Goal: Information Seeking & Learning: Find specific fact

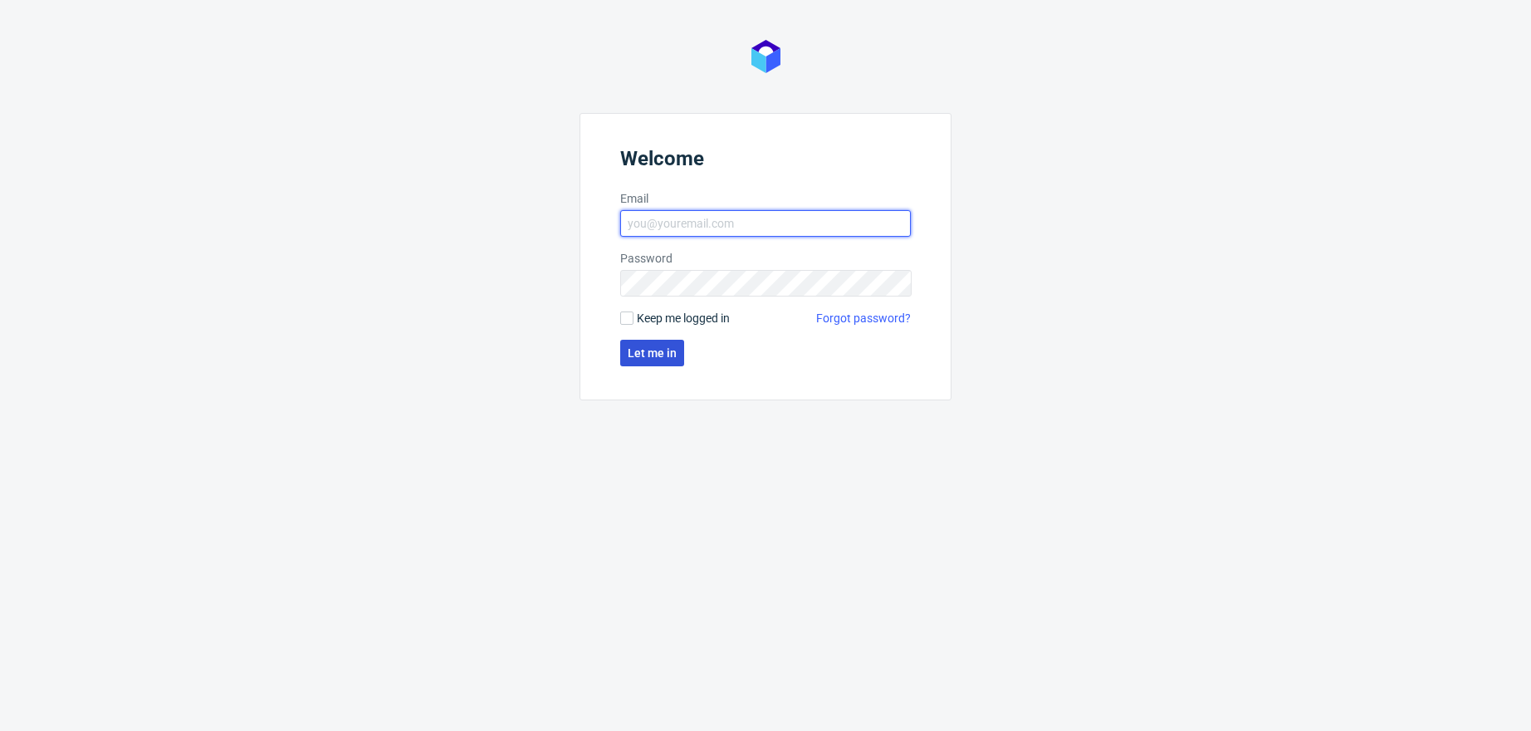
type input "[PERSON_NAME][EMAIL_ADDRESS][PERSON_NAME][DOMAIN_NAME]"
click at [660, 359] on button "Let me in" at bounding box center [652, 353] width 64 height 27
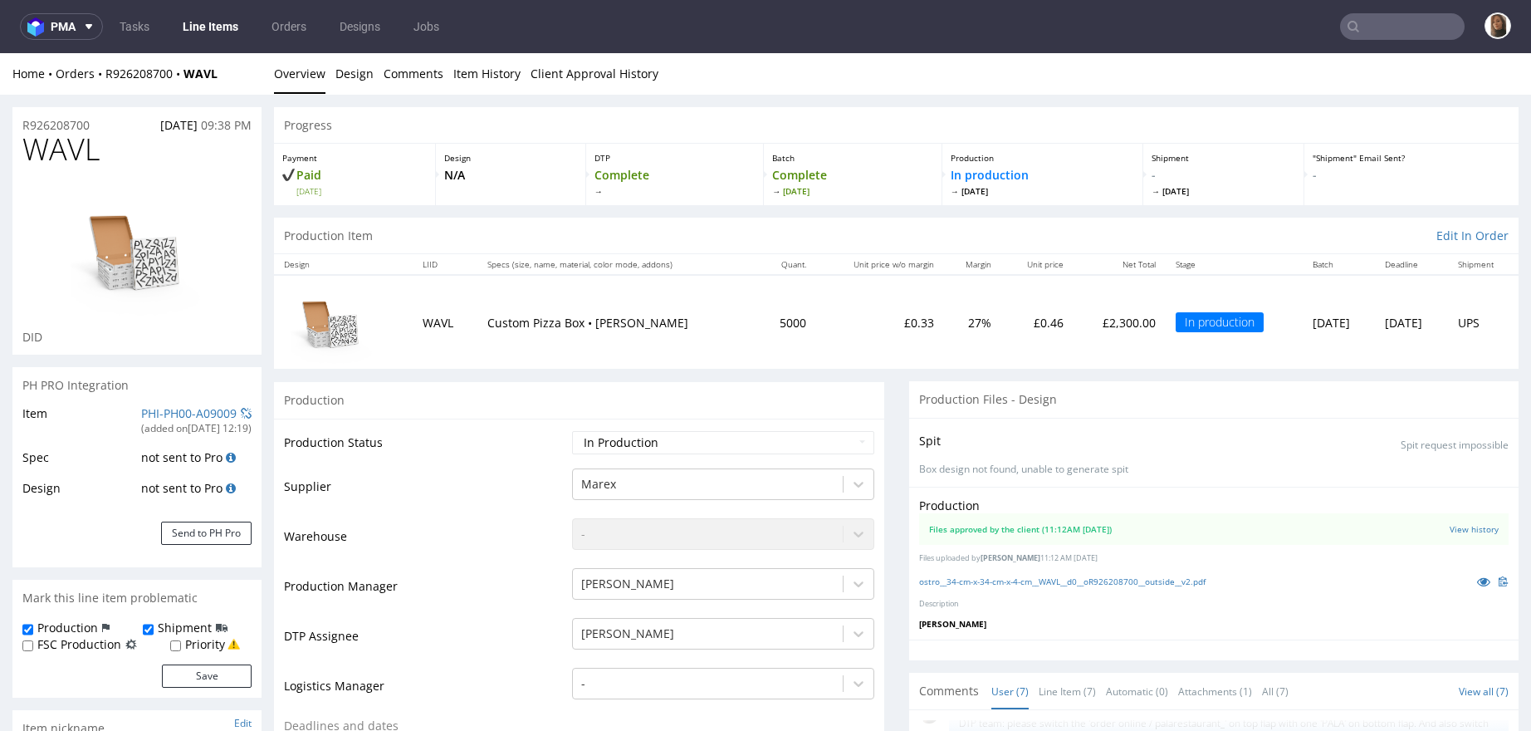
click at [154, 81] on div "Home Orders R926208700 WAVL" at bounding box center [136, 74] width 249 height 17
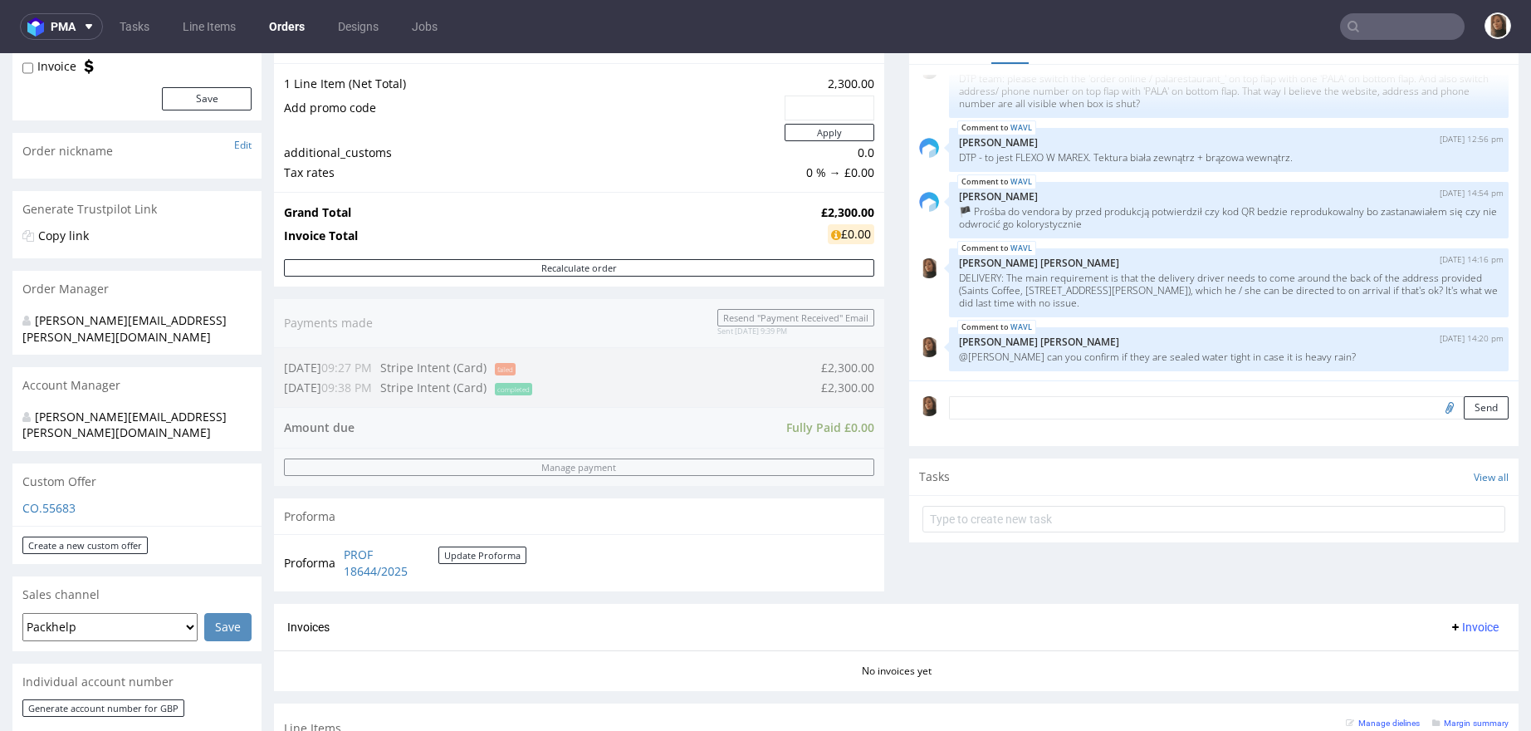
scroll to position [482, 0]
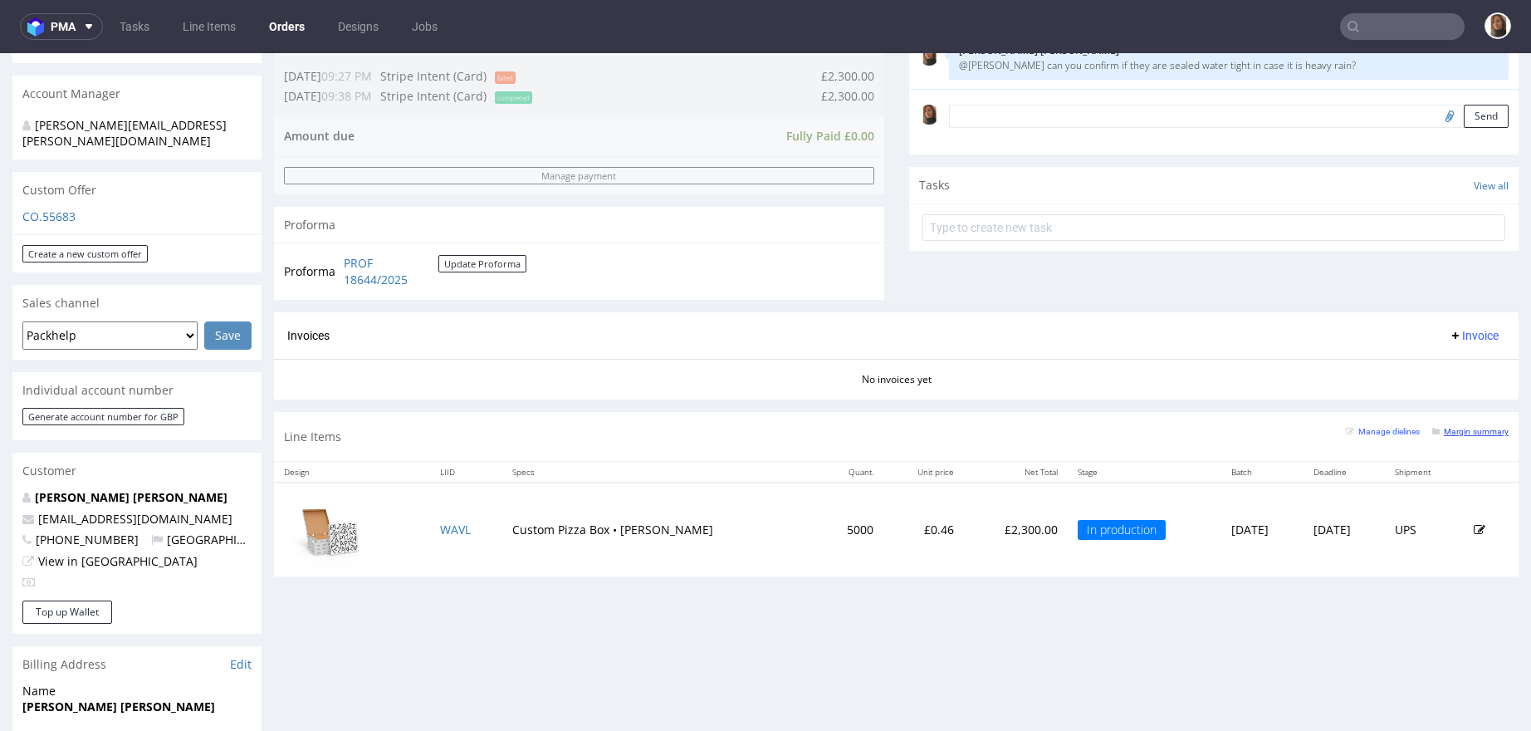
click at [1455, 429] on small "Margin summary" at bounding box center [1471, 431] width 76 height 9
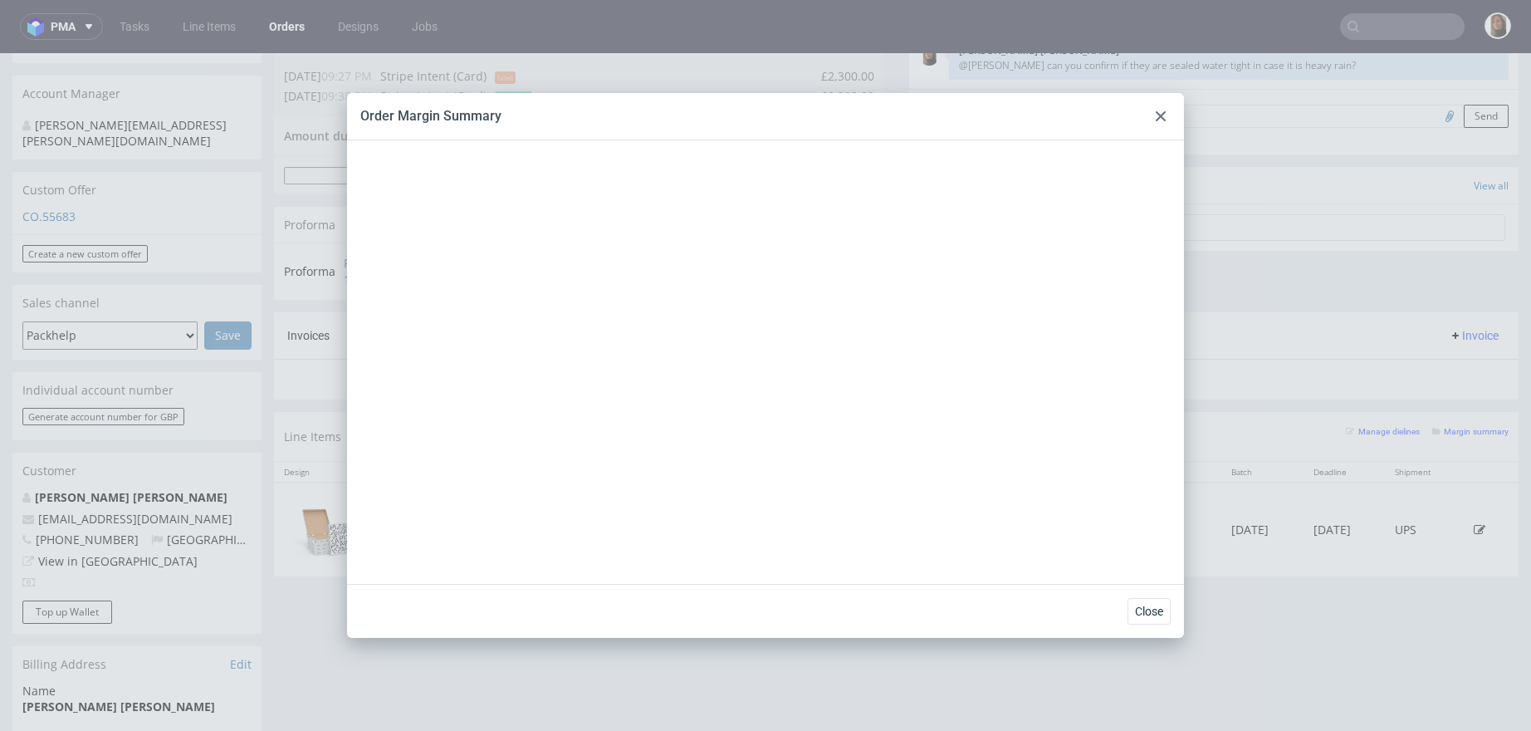
click at [1165, 114] on icon at bounding box center [1161, 116] width 10 height 10
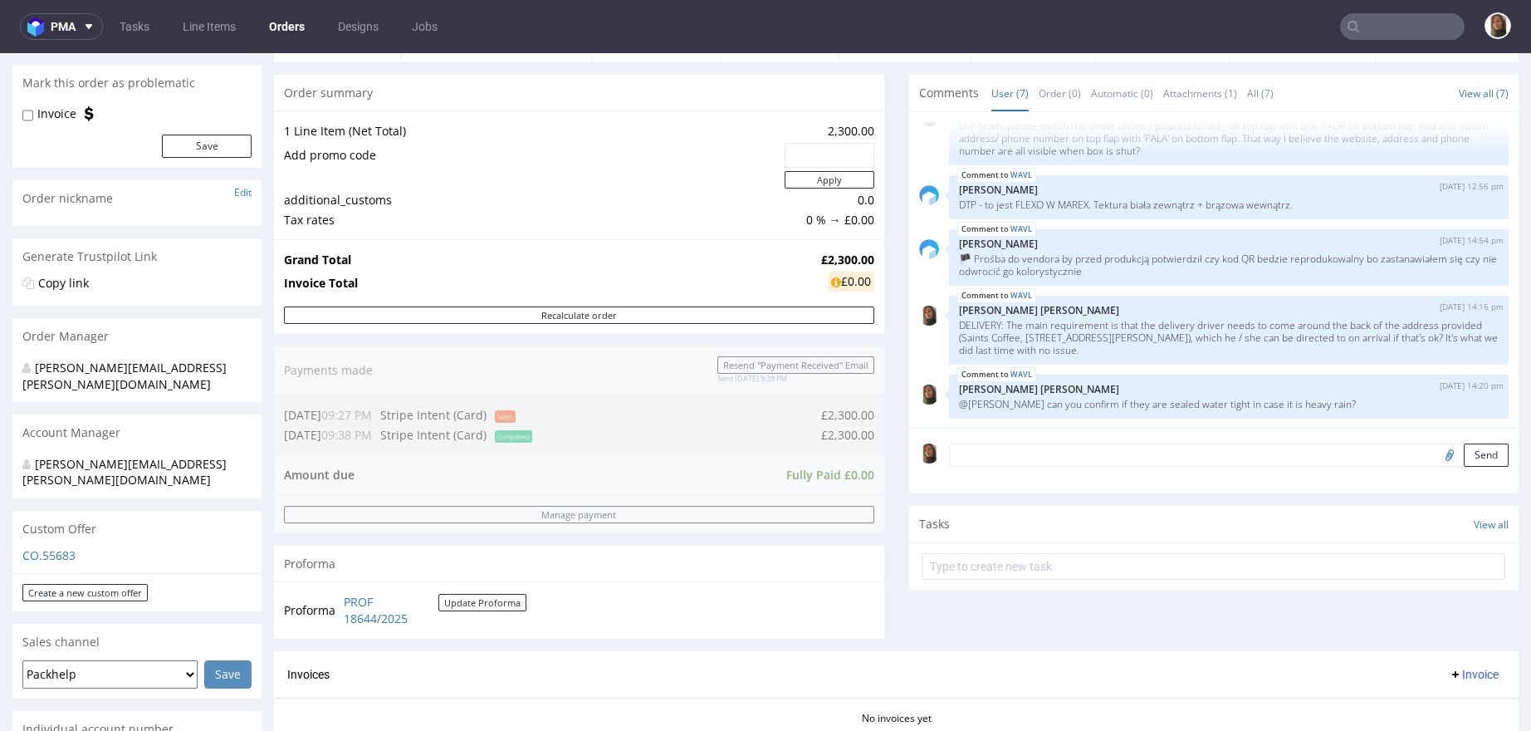
scroll to position [147, 0]
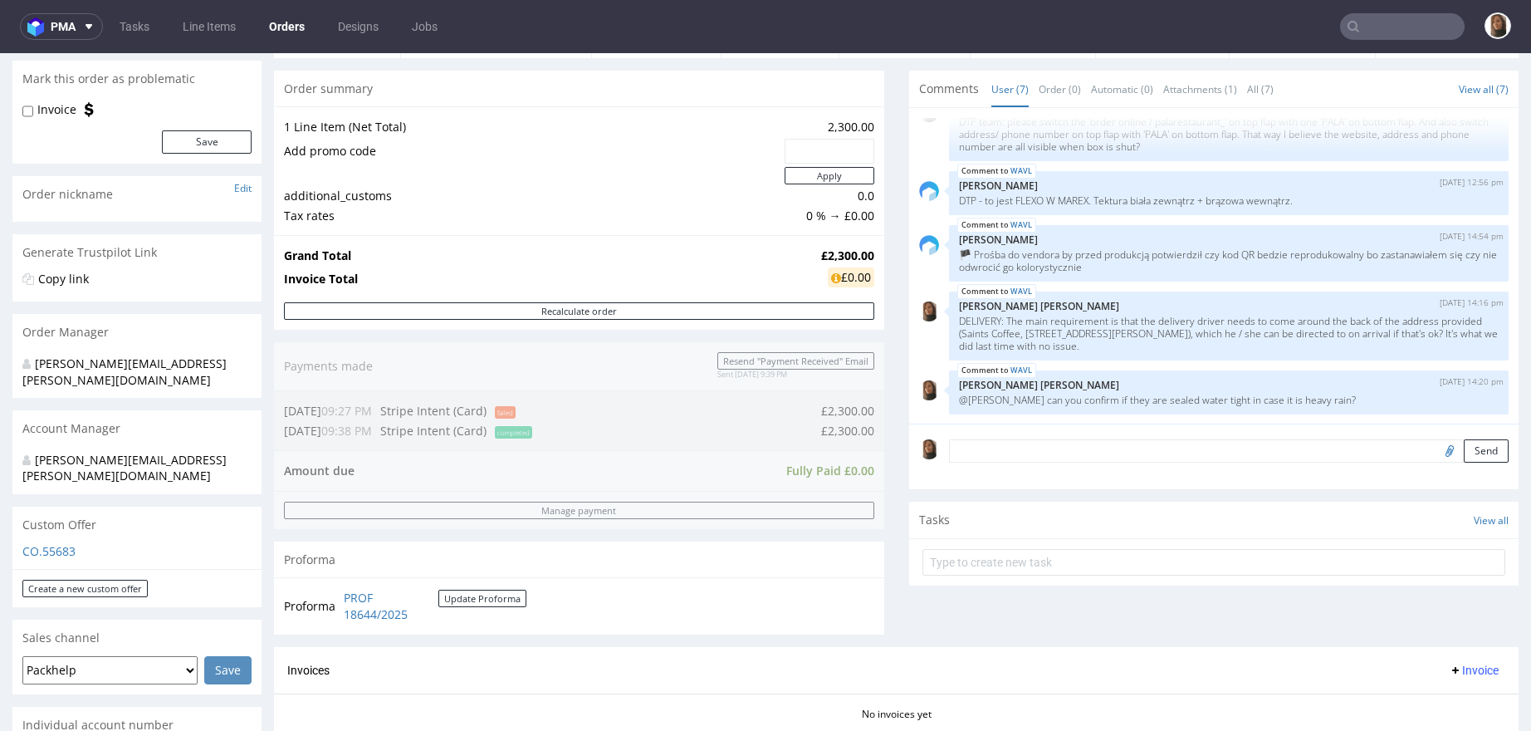
click at [1374, 29] on input "text" at bounding box center [1402, 26] width 125 height 27
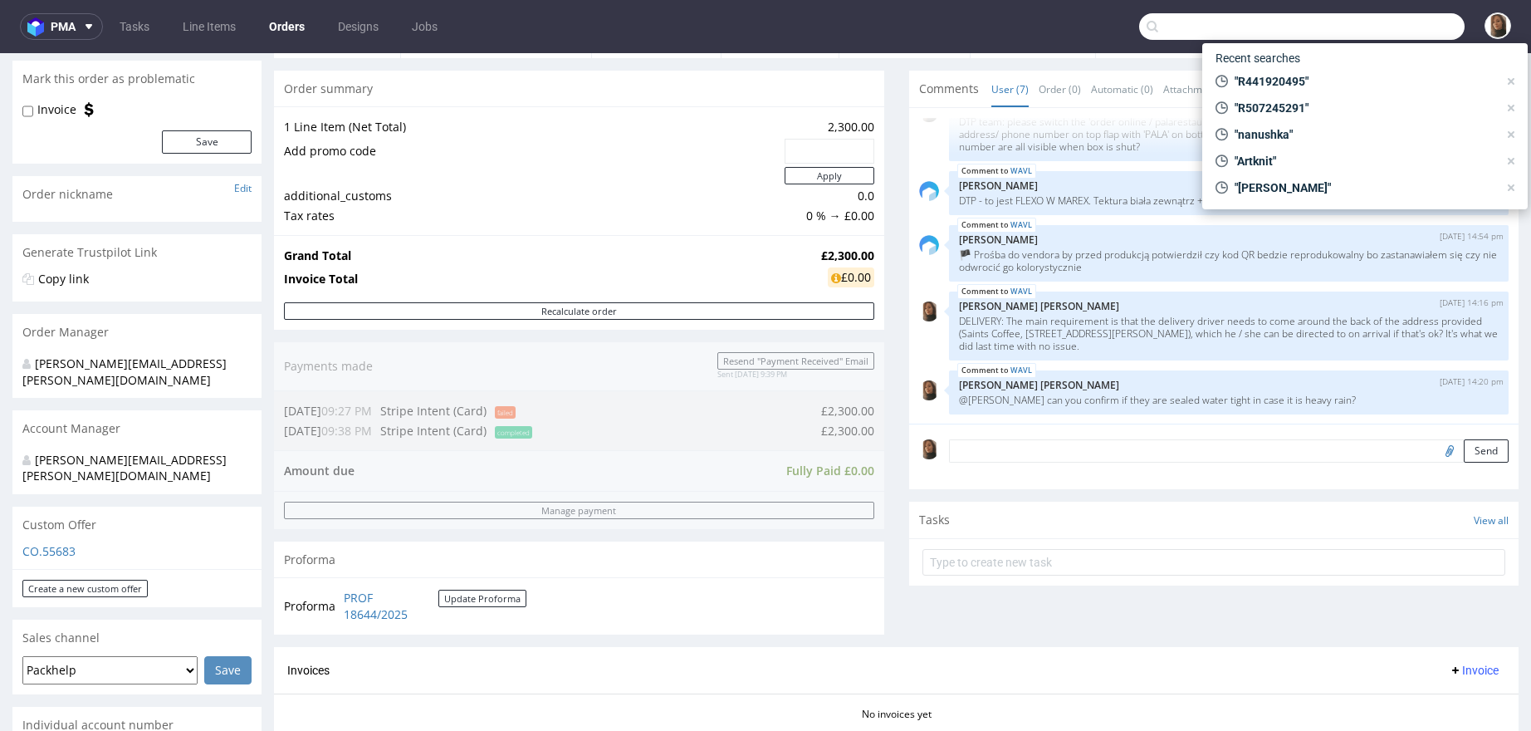
paste input "nuffinz.com"
type input "nuffinz.com"
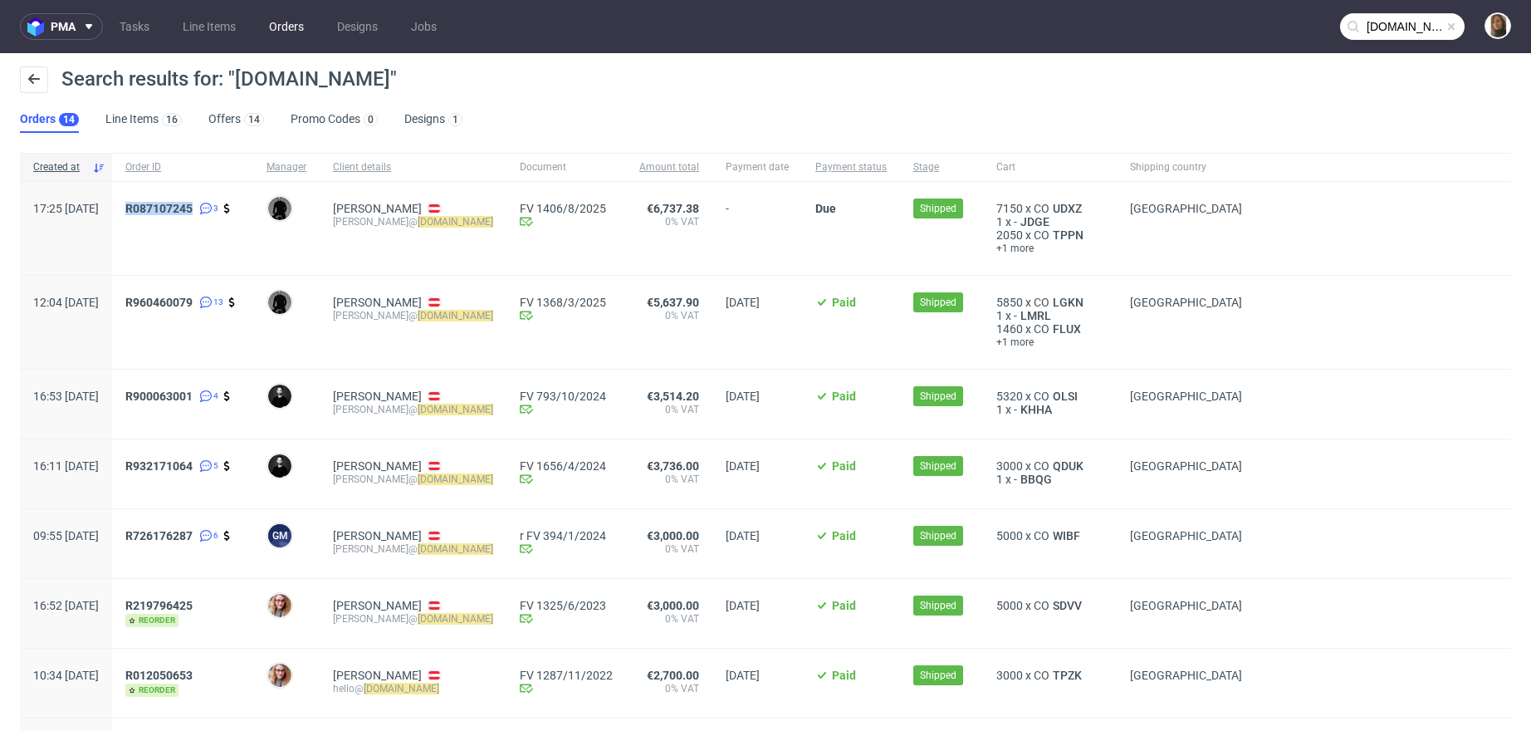
click at [273, 27] on link "Orders" at bounding box center [286, 26] width 55 height 27
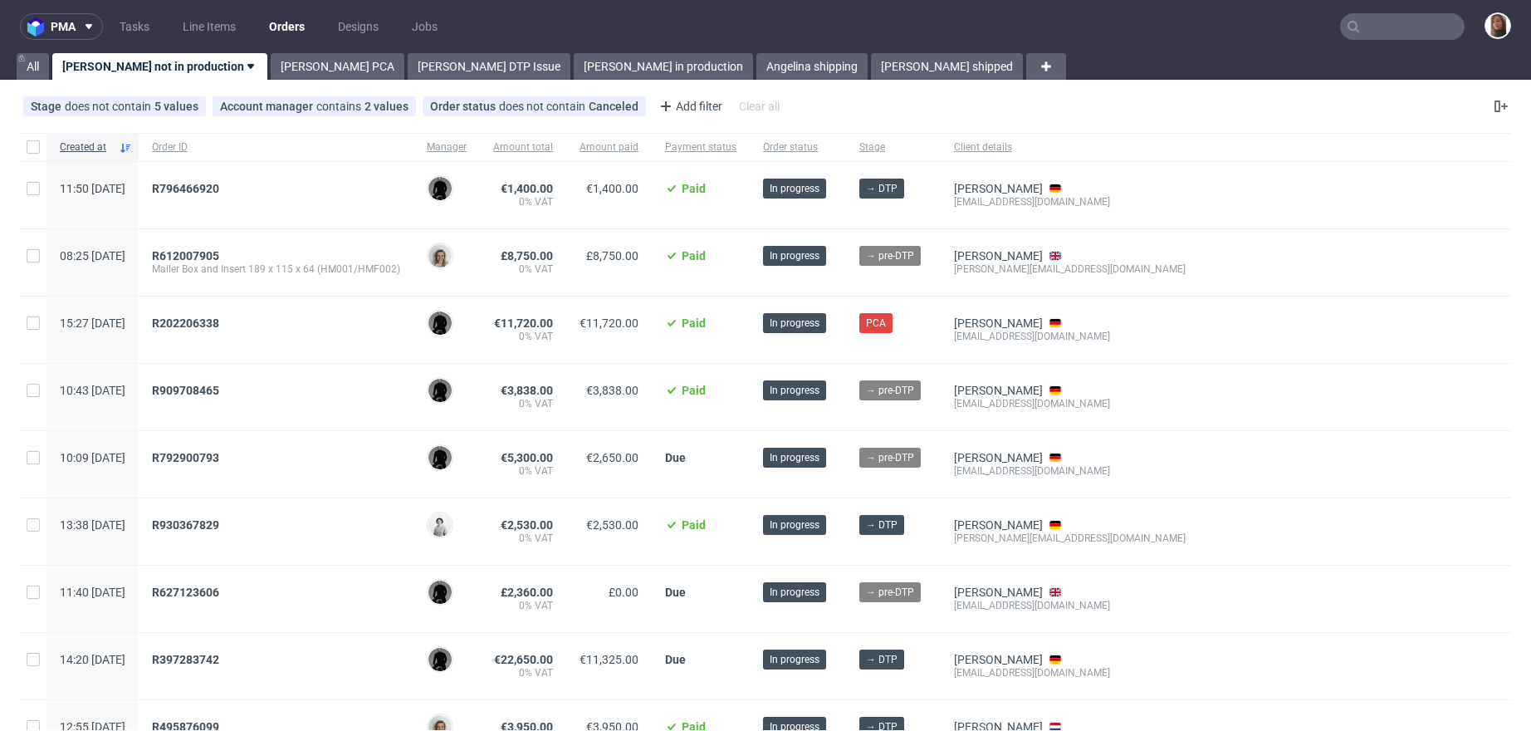
click at [1422, 27] on input "text" at bounding box center [1402, 26] width 125 height 27
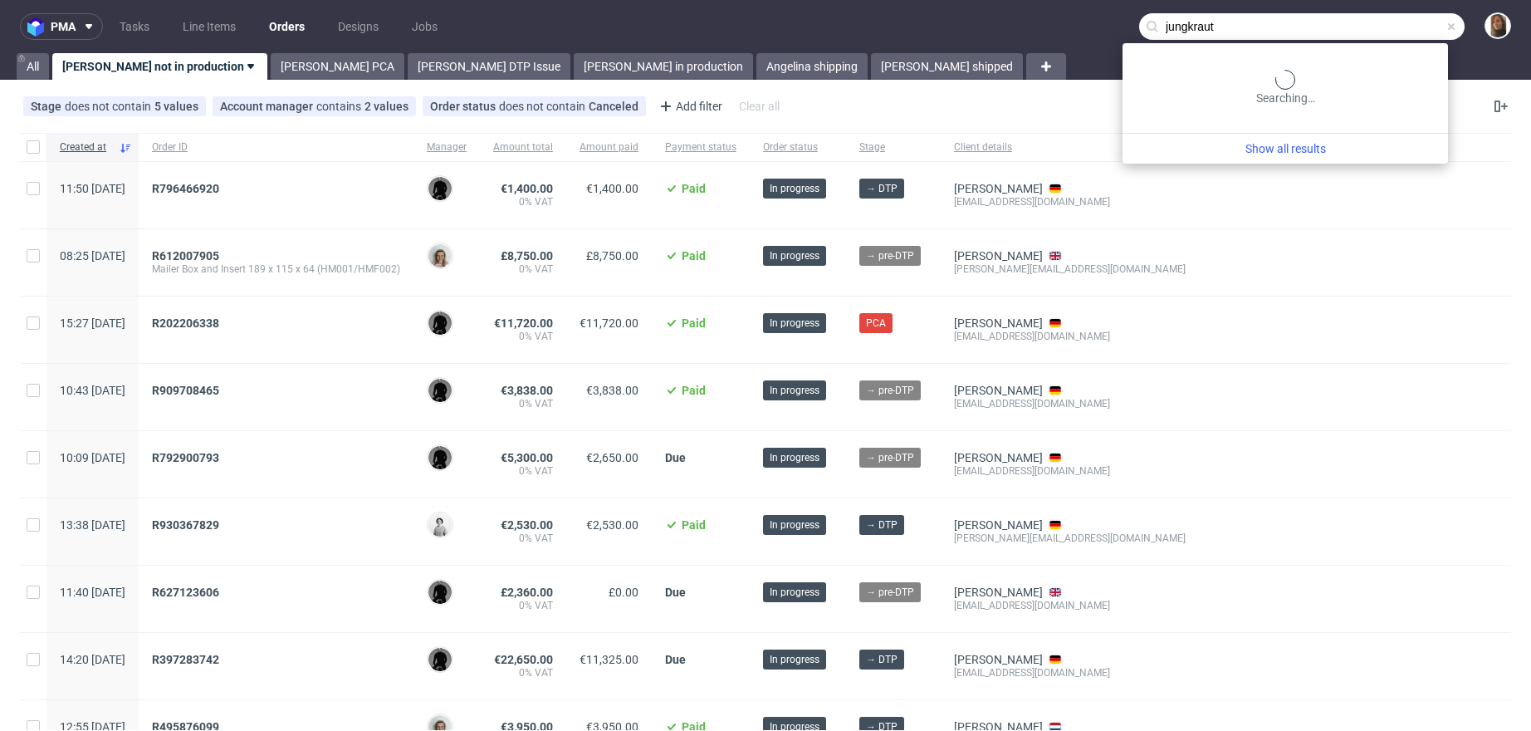
type input "jungkraut"
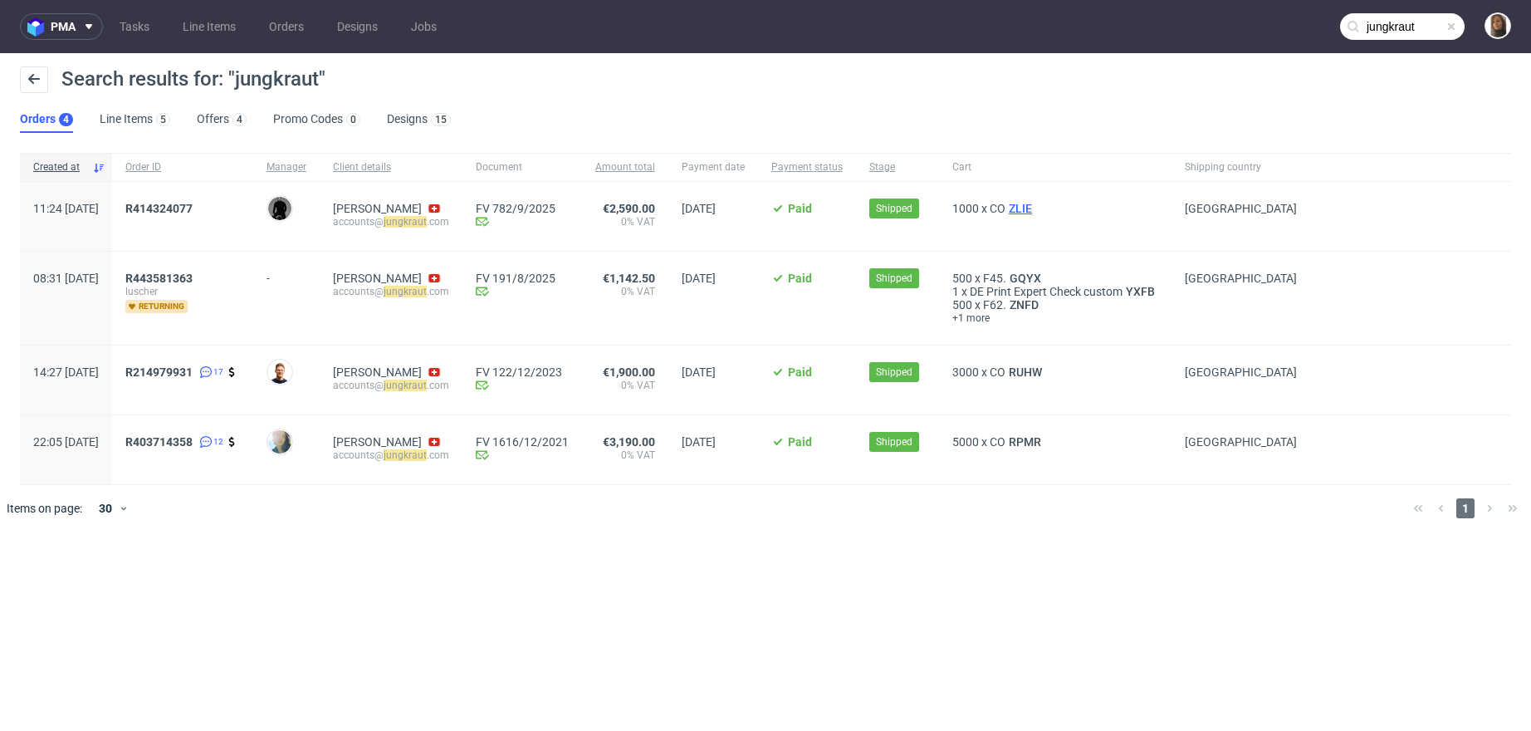
click at [1036, 210] on span "ZLIE" at bounding box center [1021, 208] width 30 height 13
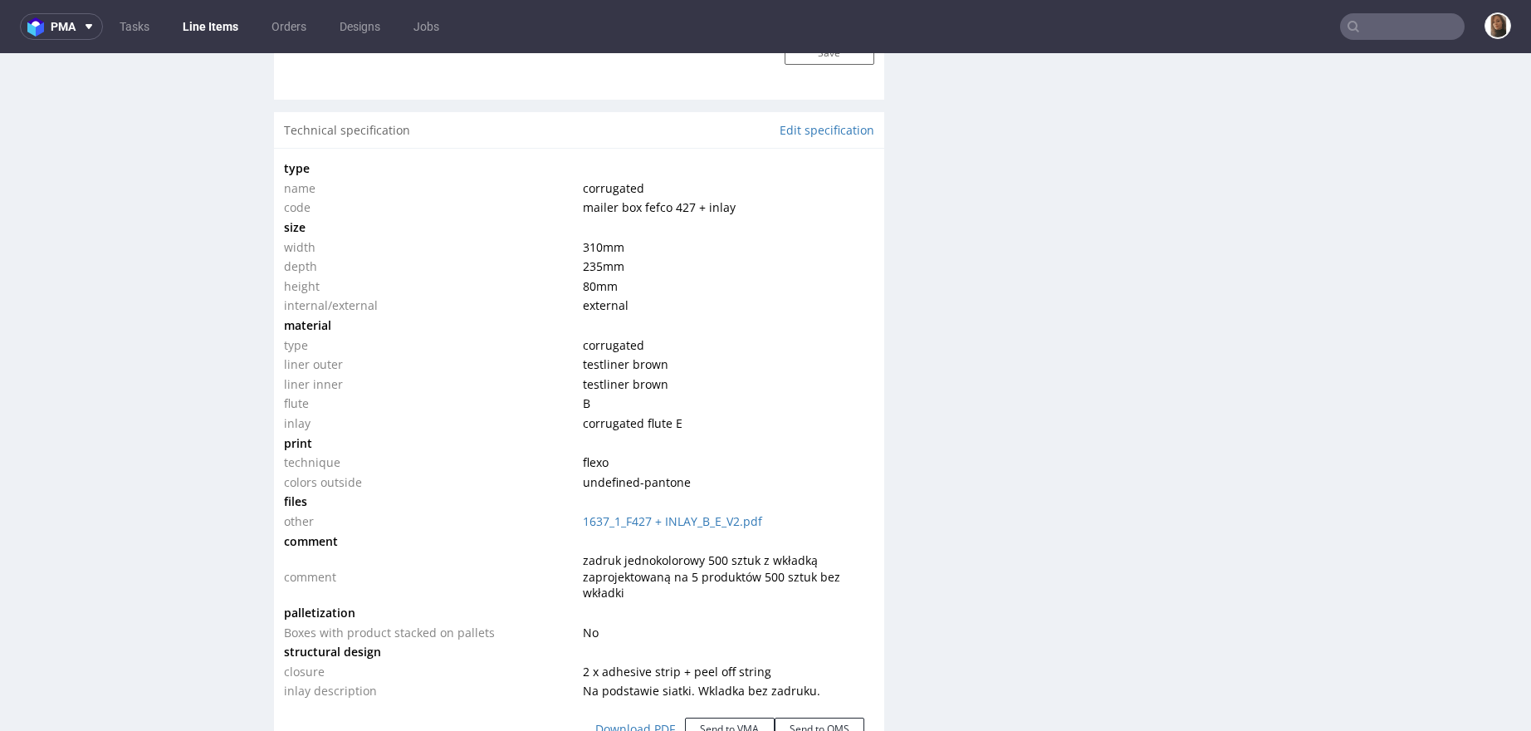
scroll to position [1514, 0]
click at [704, 514] on link "1637_1_F427 + INLAY_B_E_V2.pdf" at bounding box center [672, 520] width 179 height 16
click at [1399, 48] on nav "pma Tasks Line Items Orders Designs Jobs" at bounding box center [765, 26] width 1531 height 53
click at [1397, 32] on input "text" at bounding box center [1402, 26] width 125 height 27
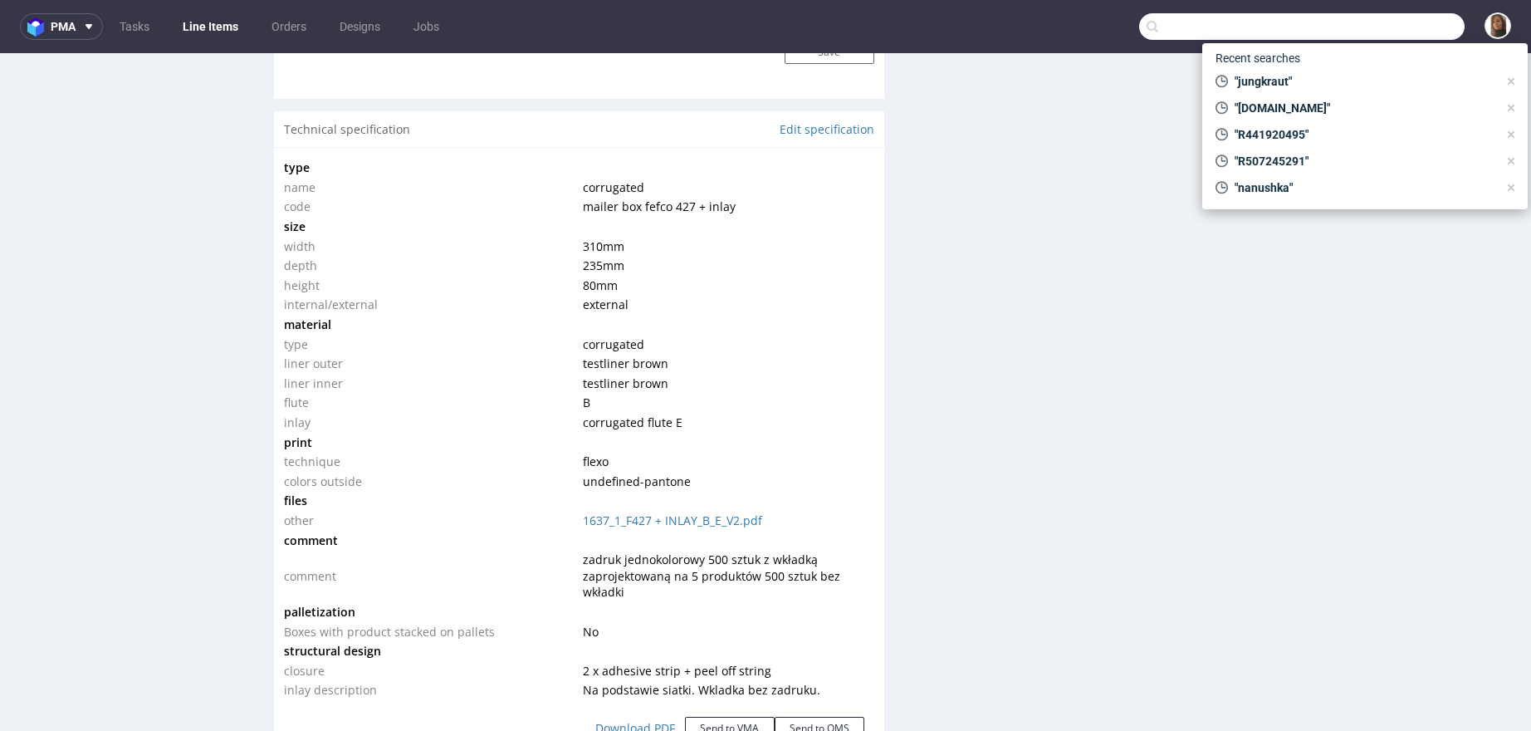
paste input "[PERSON_NAME]"
type input "[PERSON_NAME]"
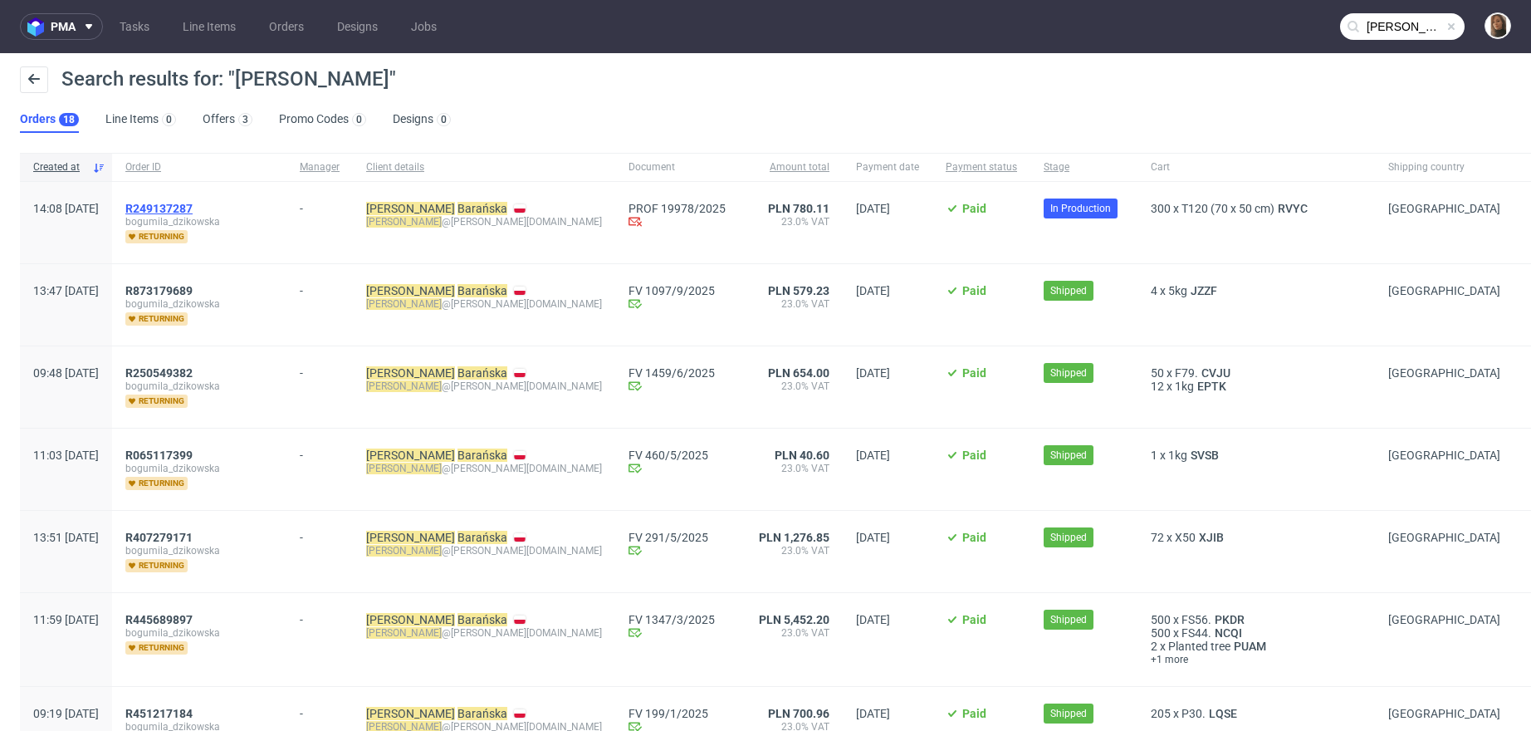
click at [193, 205] on span "R249137287" at bounding box center [158, 208] width 67 height 13
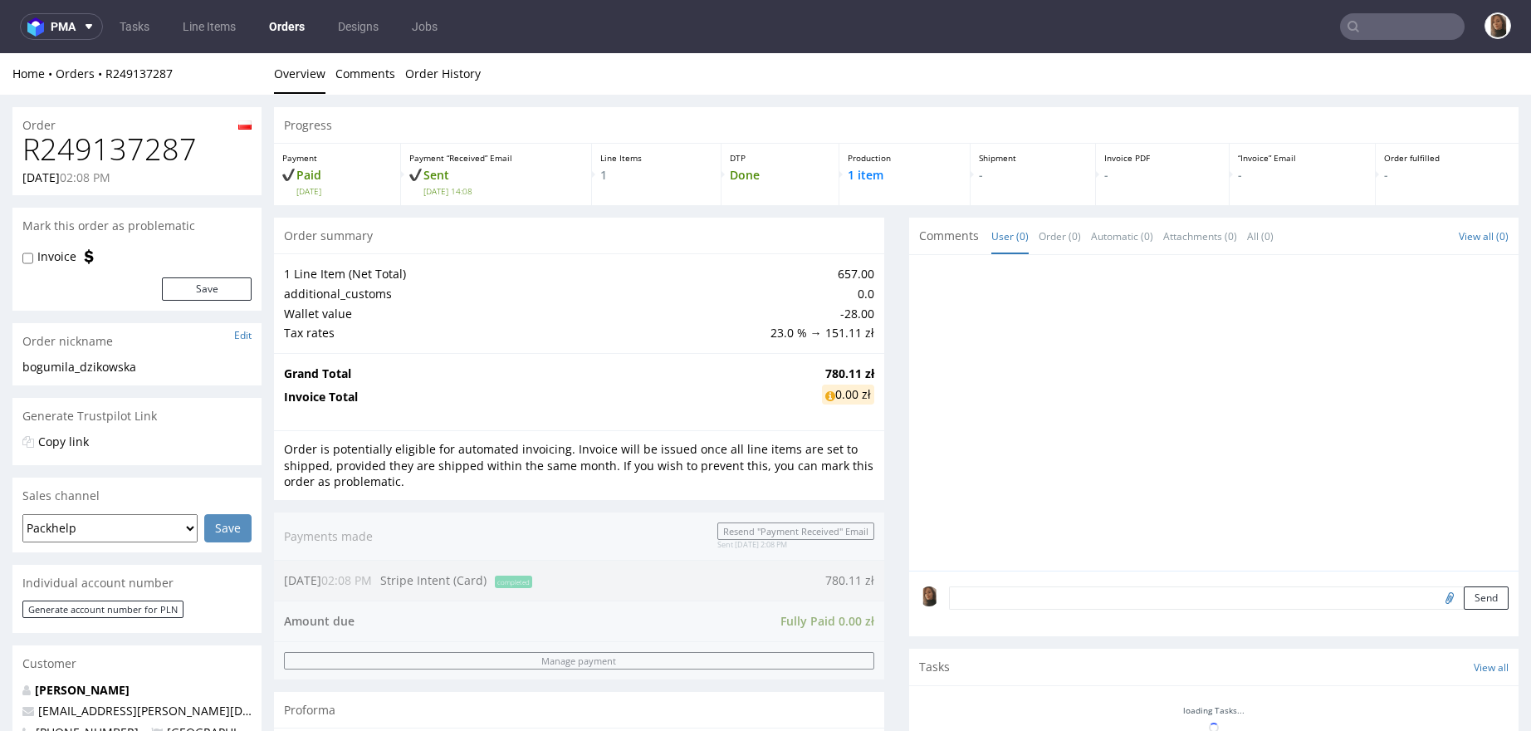
scroll to position [591, 0]
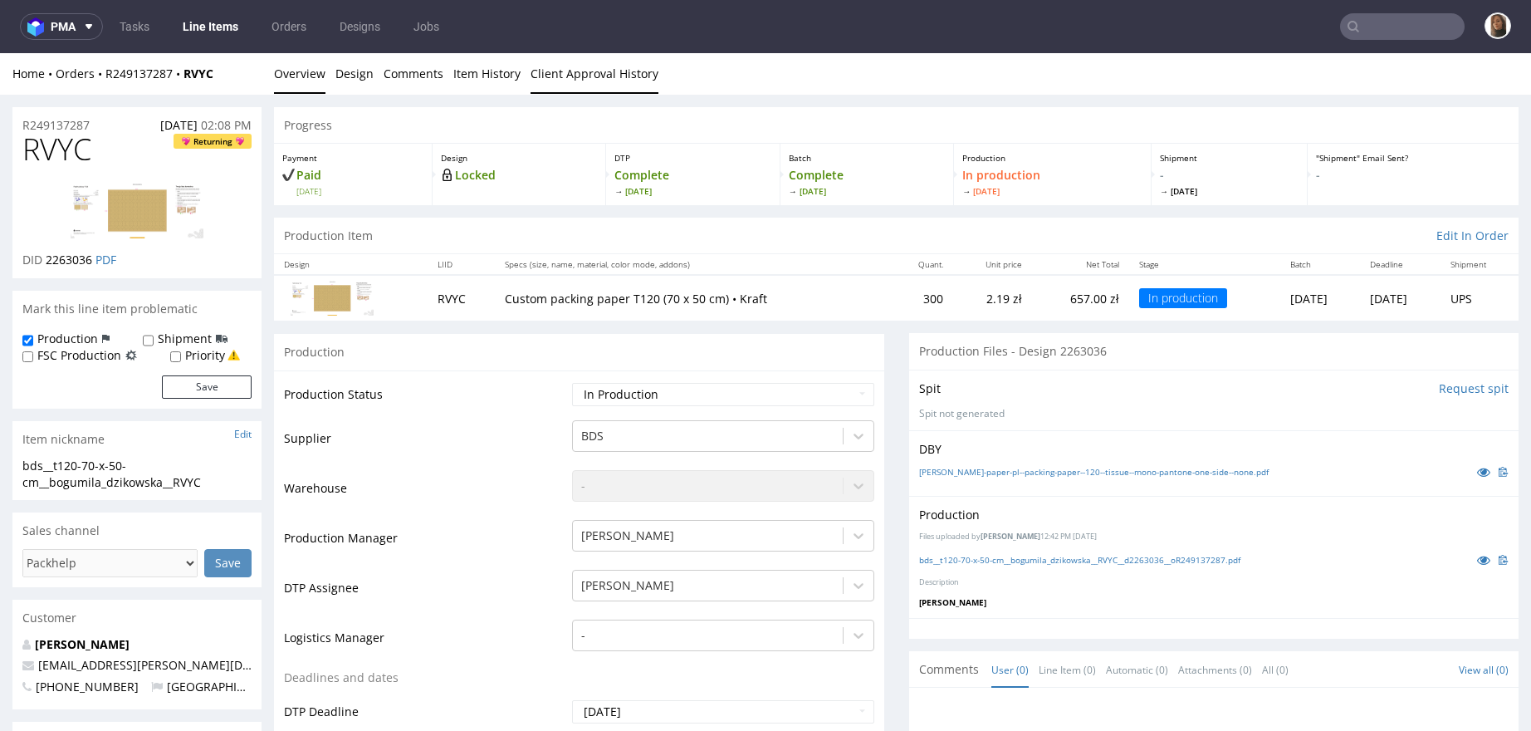
click at [554, 73] on link "Client Approval History" at bounding box center [595, 73] width 128 height 41
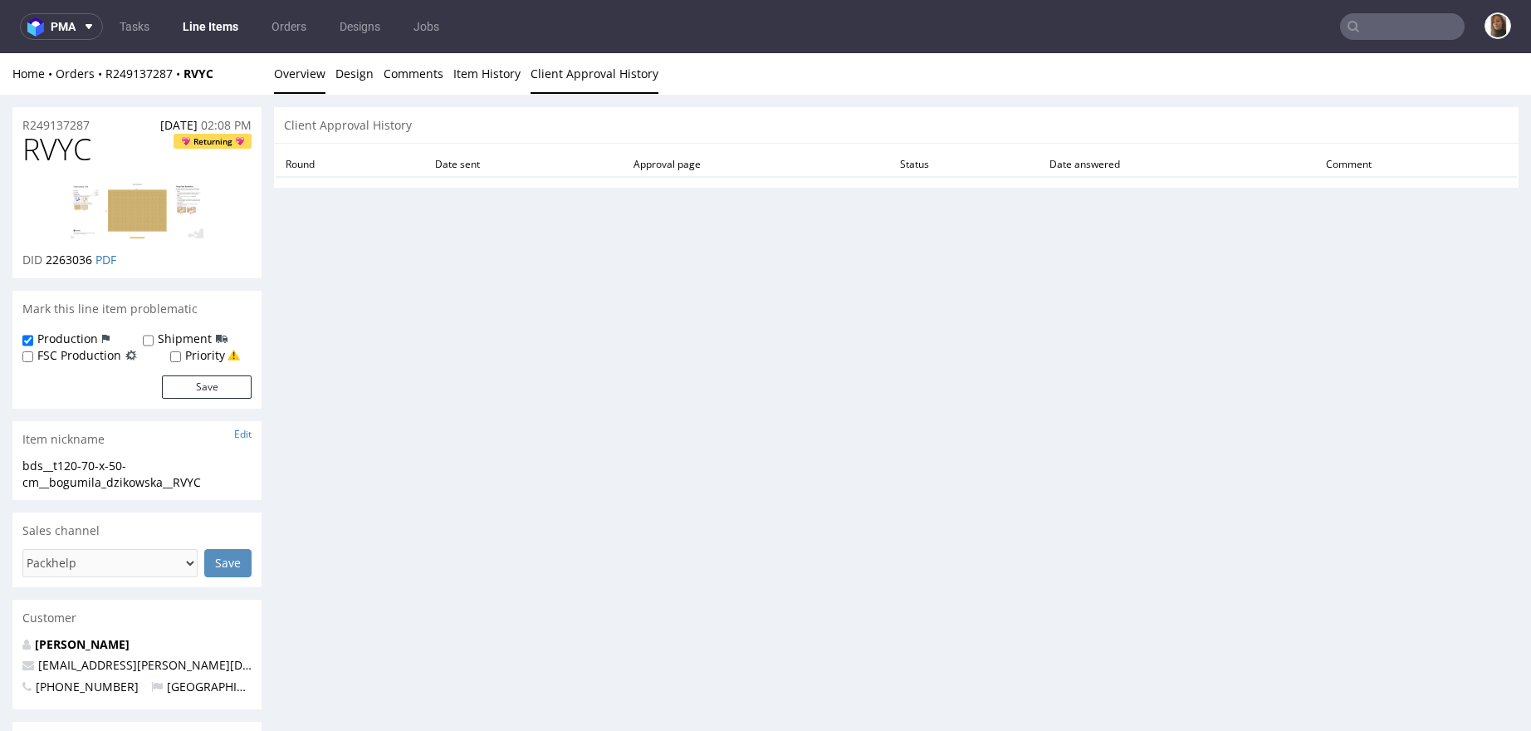
click at [284, 71] on link "Overview" at bounding box center [299, 73] width 51 height 41
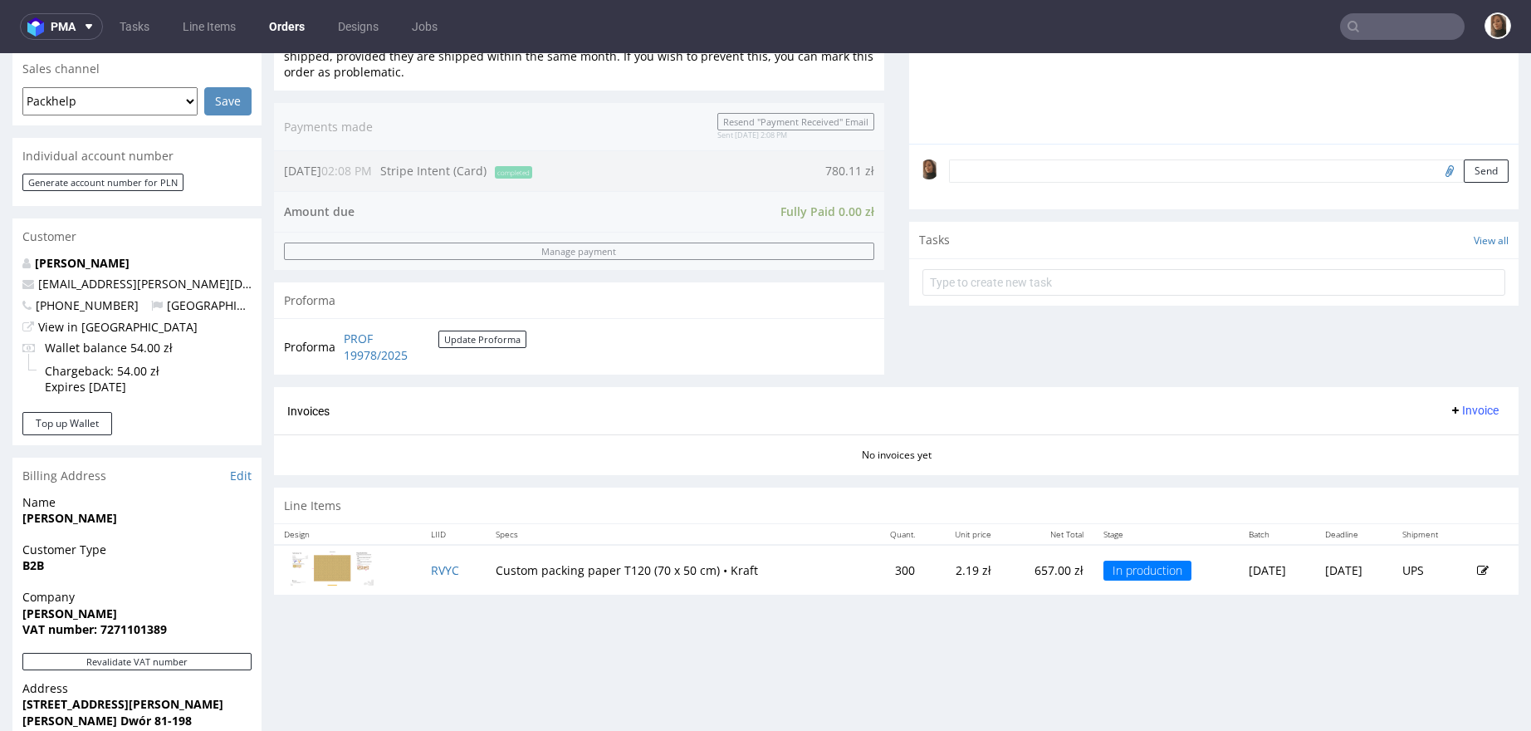
scroll to position [336, 0]
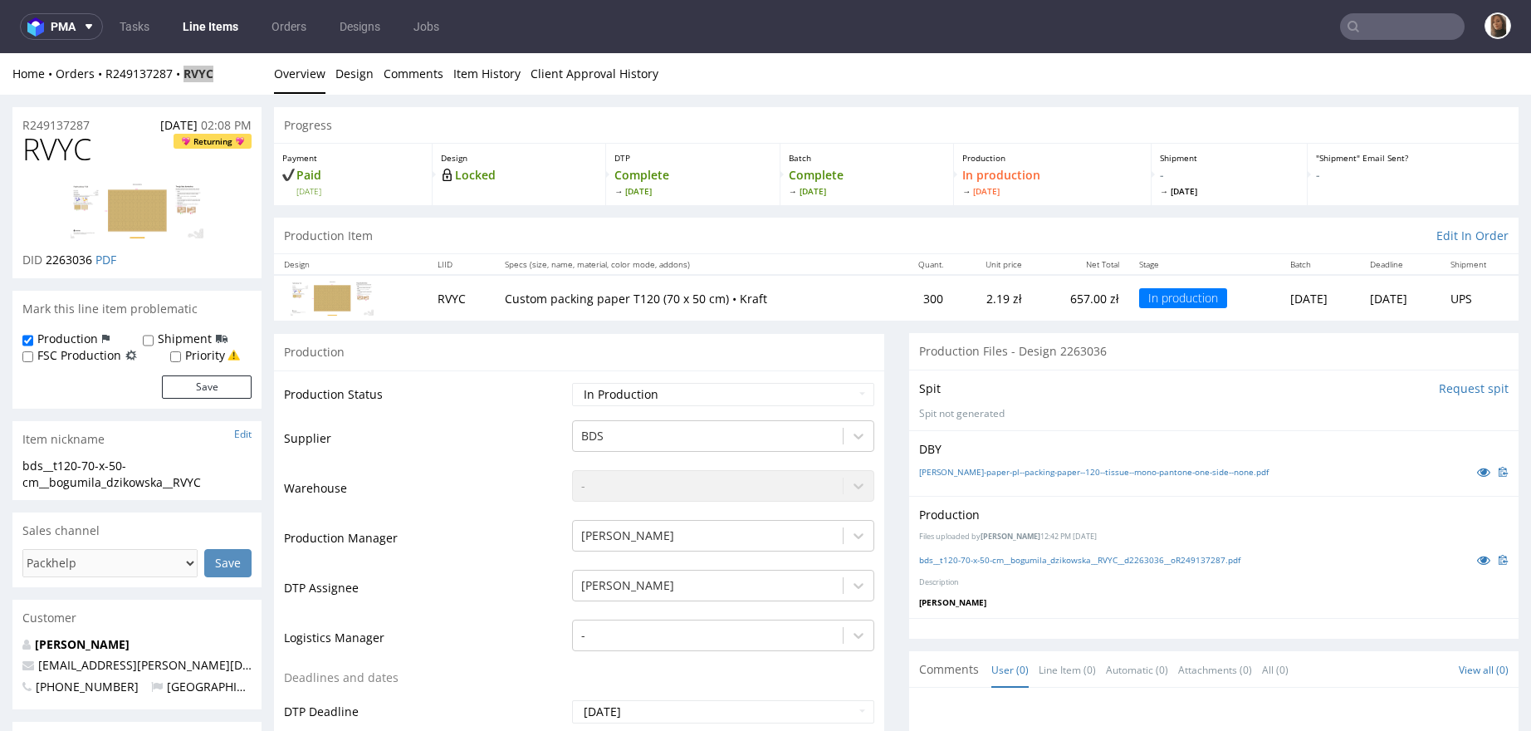
click at [1381, 25] on input "text" at bounding box center [1402, 26] width 125 height 27
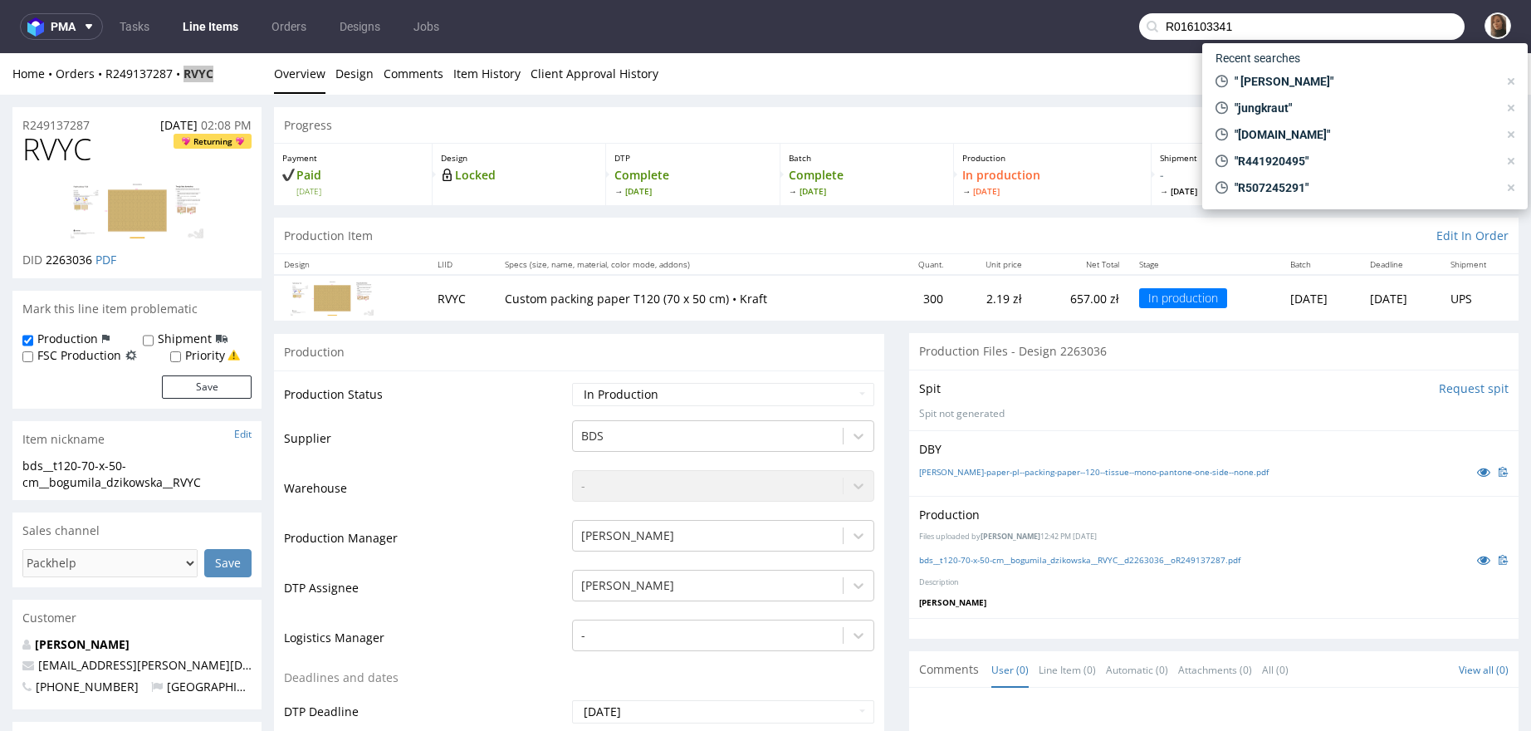
type input "R016103341"
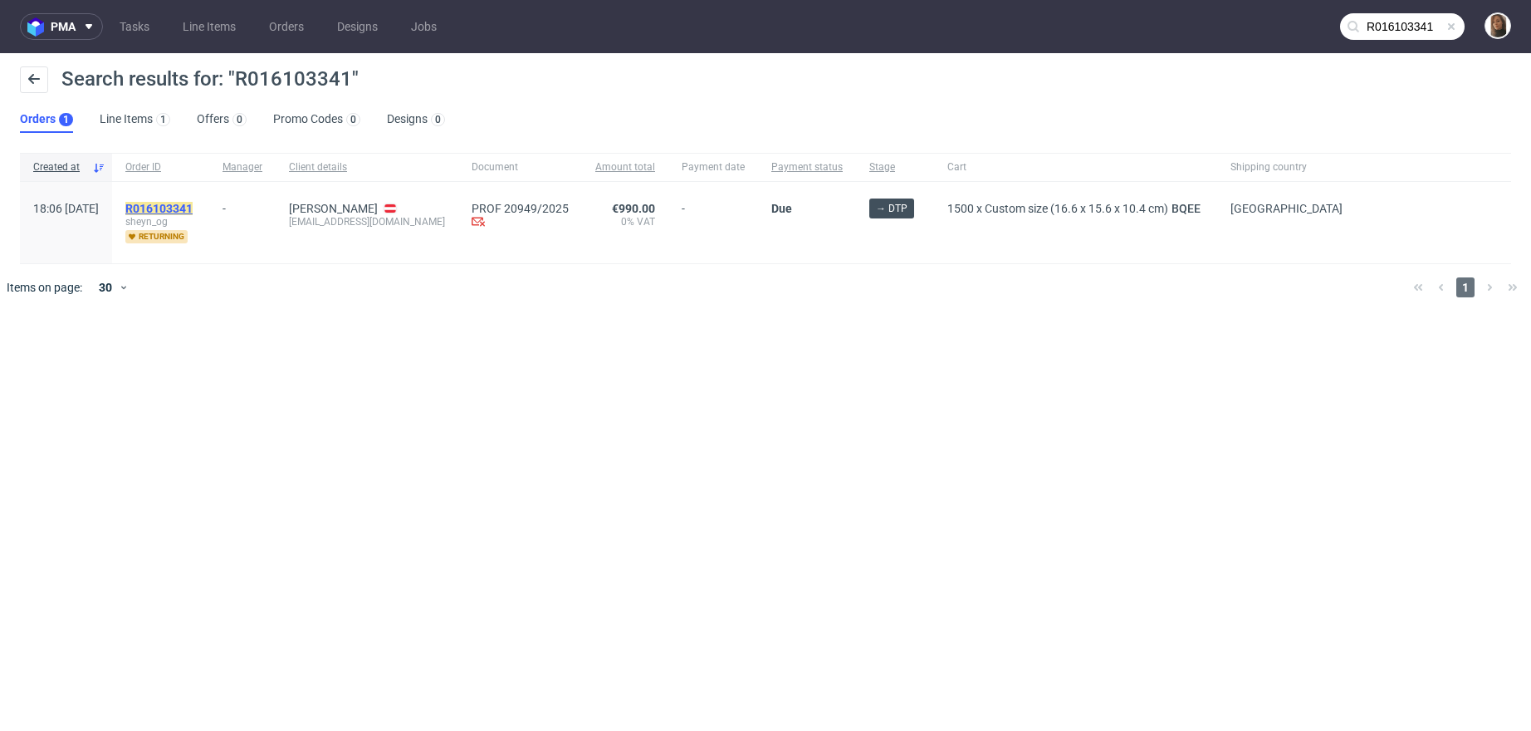
click at [193, 202] on mark "R016103341" at bounding box center [158, 208] width 67 height 13
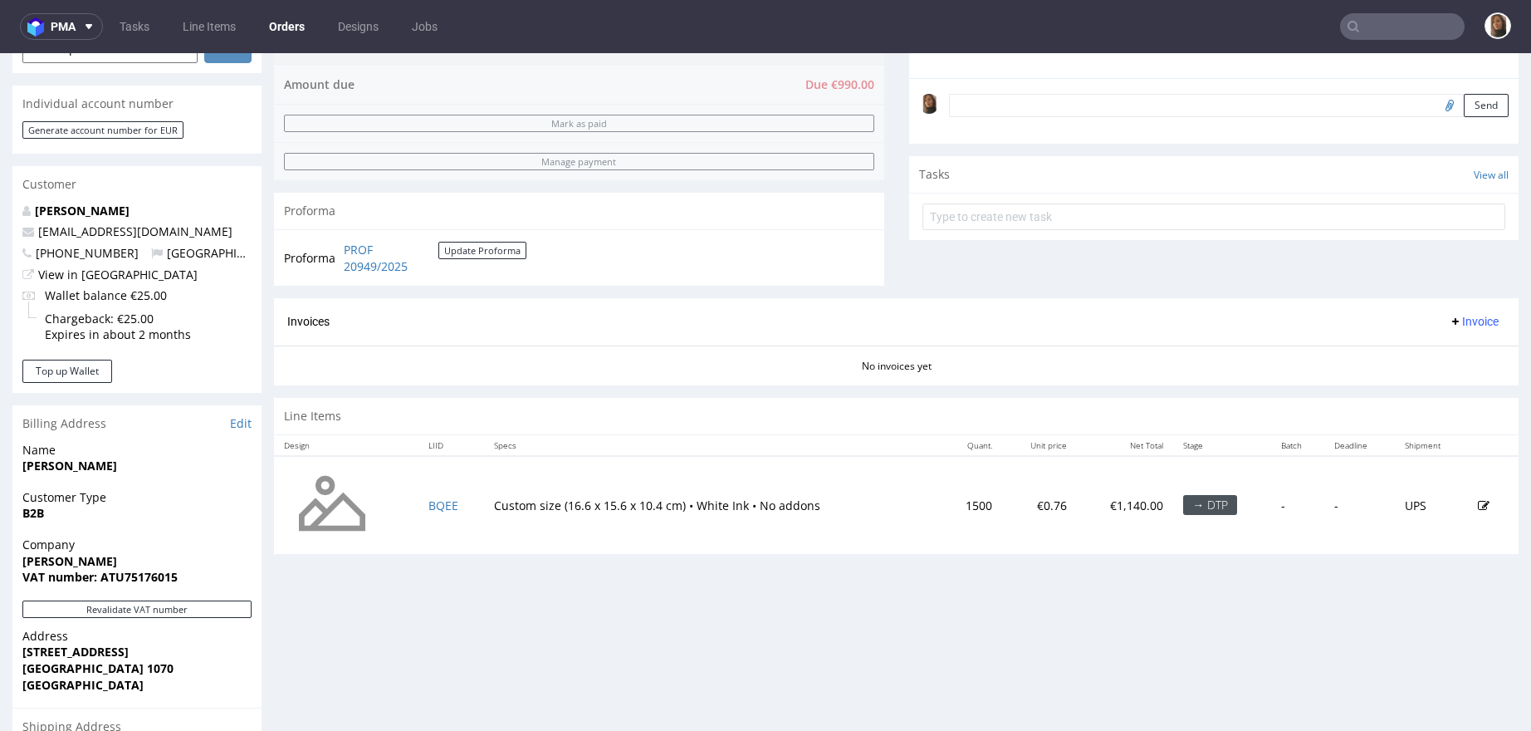
scroll to position [480, 0]
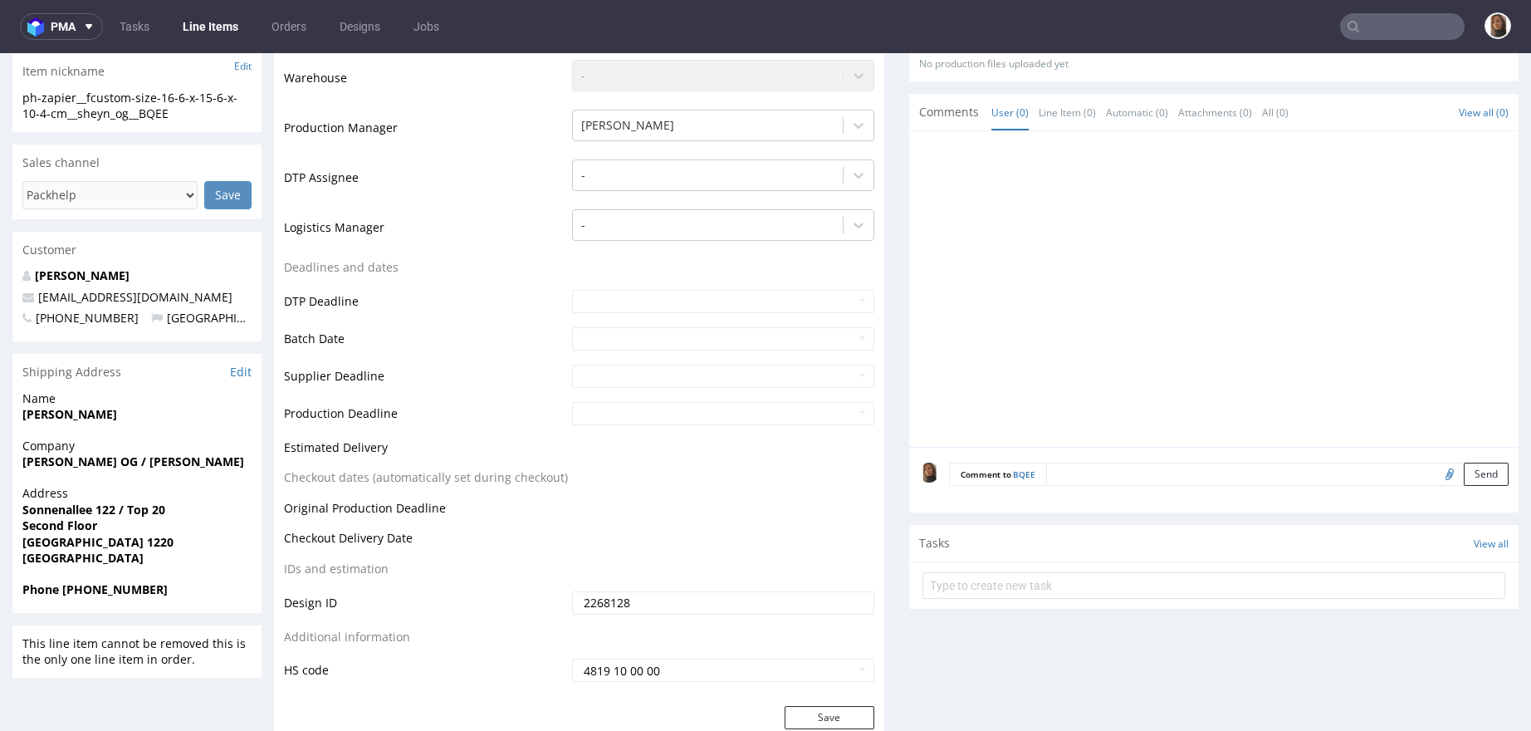
scroll to position [512, 0]
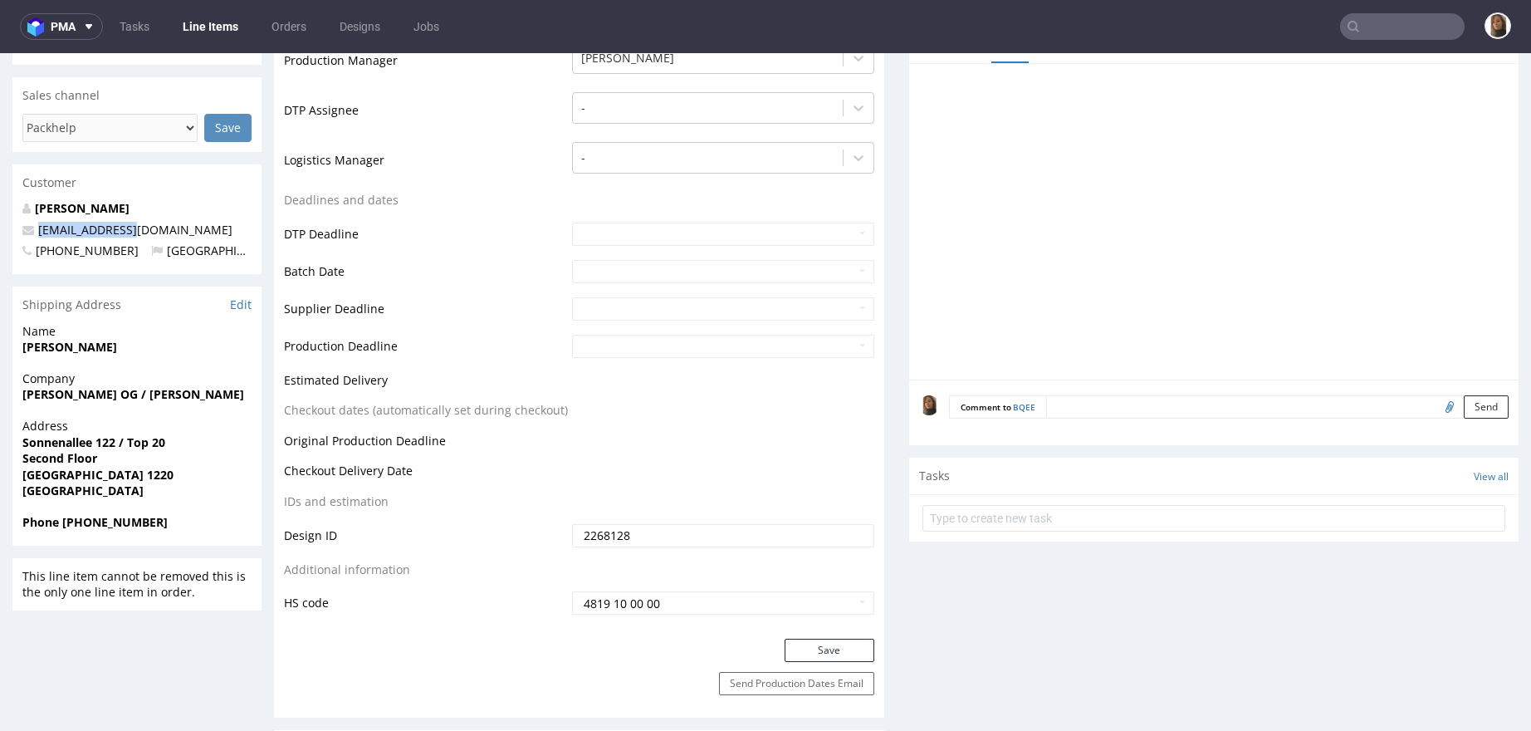
drag, startPoint x: 148, startPoint y: 231, endPoint x: 0, endPoint y: 229, distance: 147.8
copy span "office@sheyn.at"
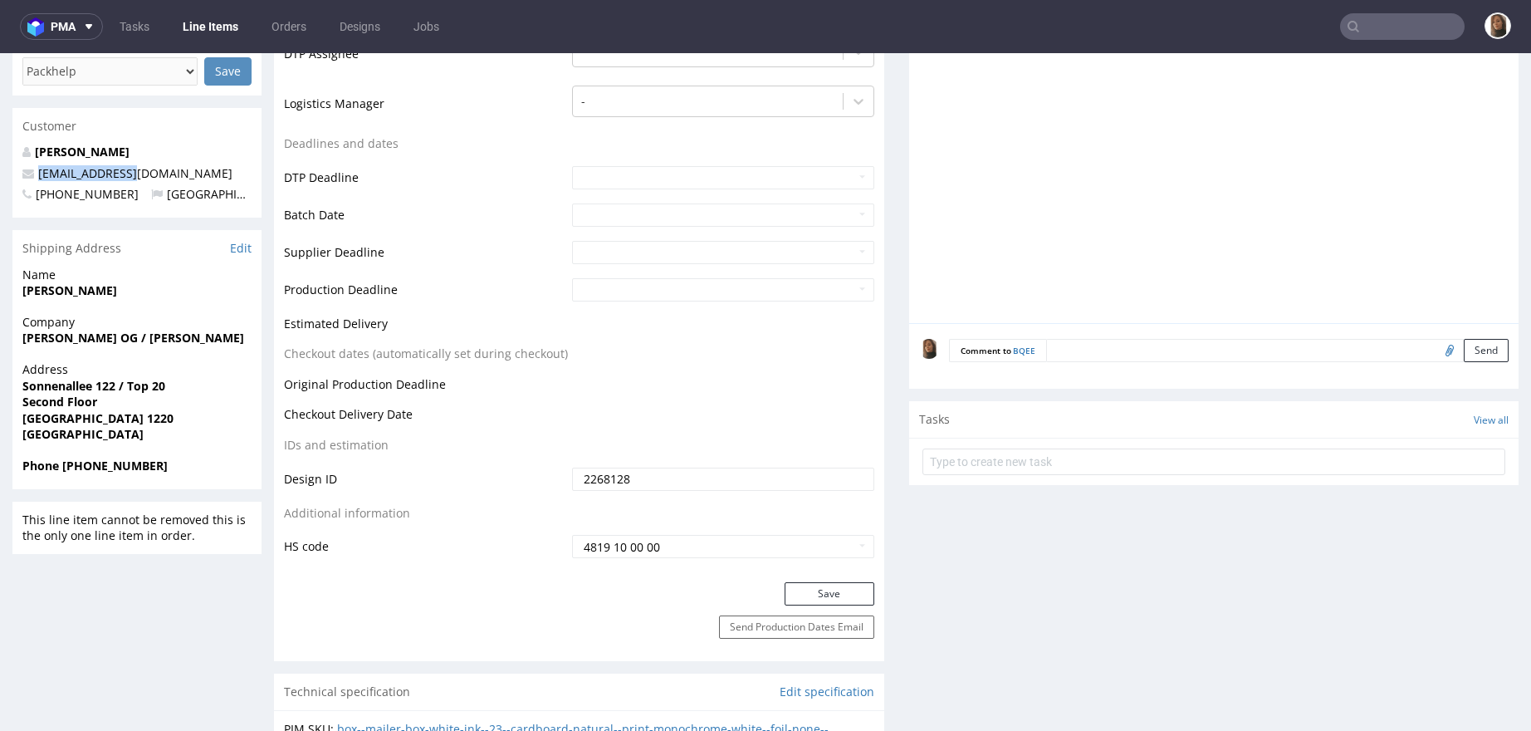
scroll to position [545, 0]
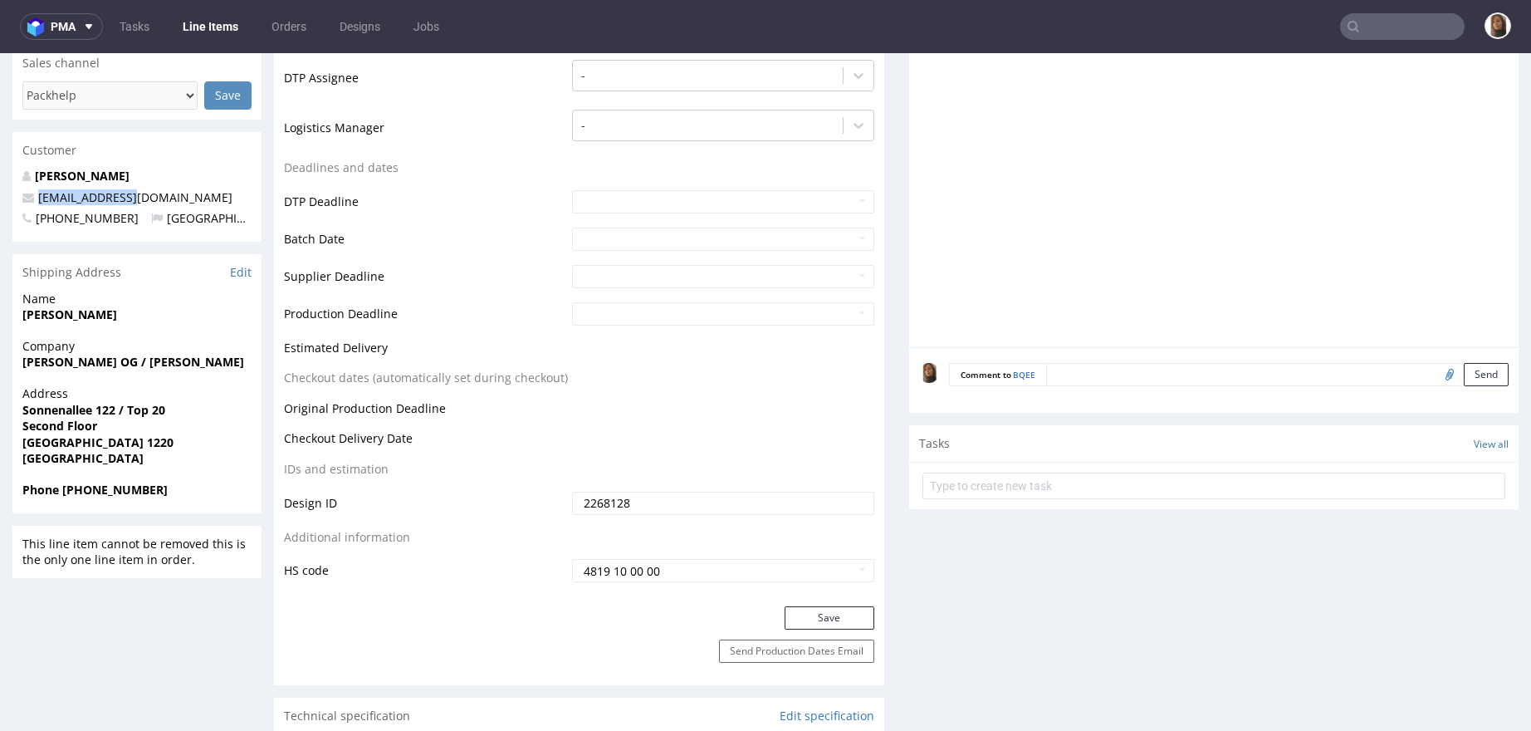
copy span "office@sheyn.at"
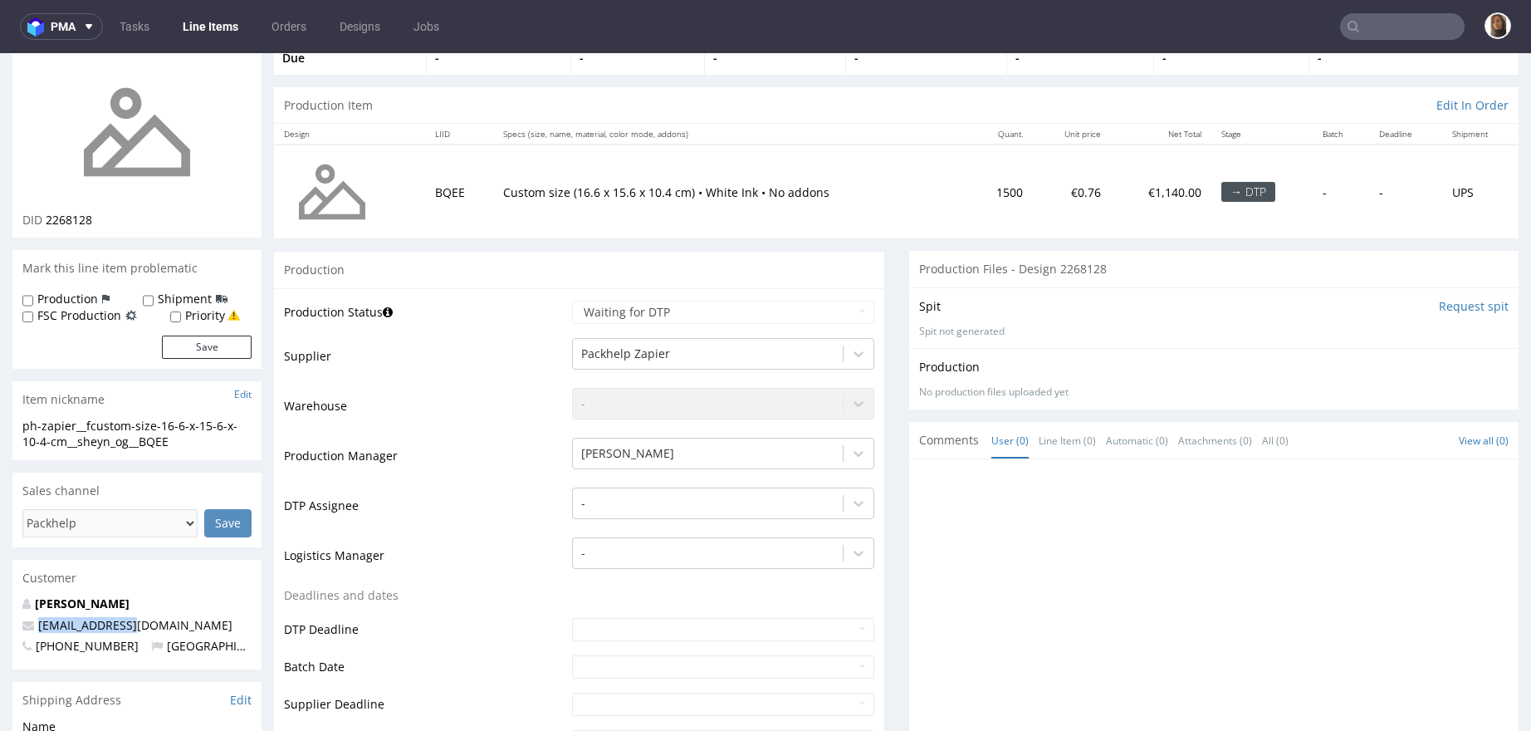
scroll to position [0, 0]
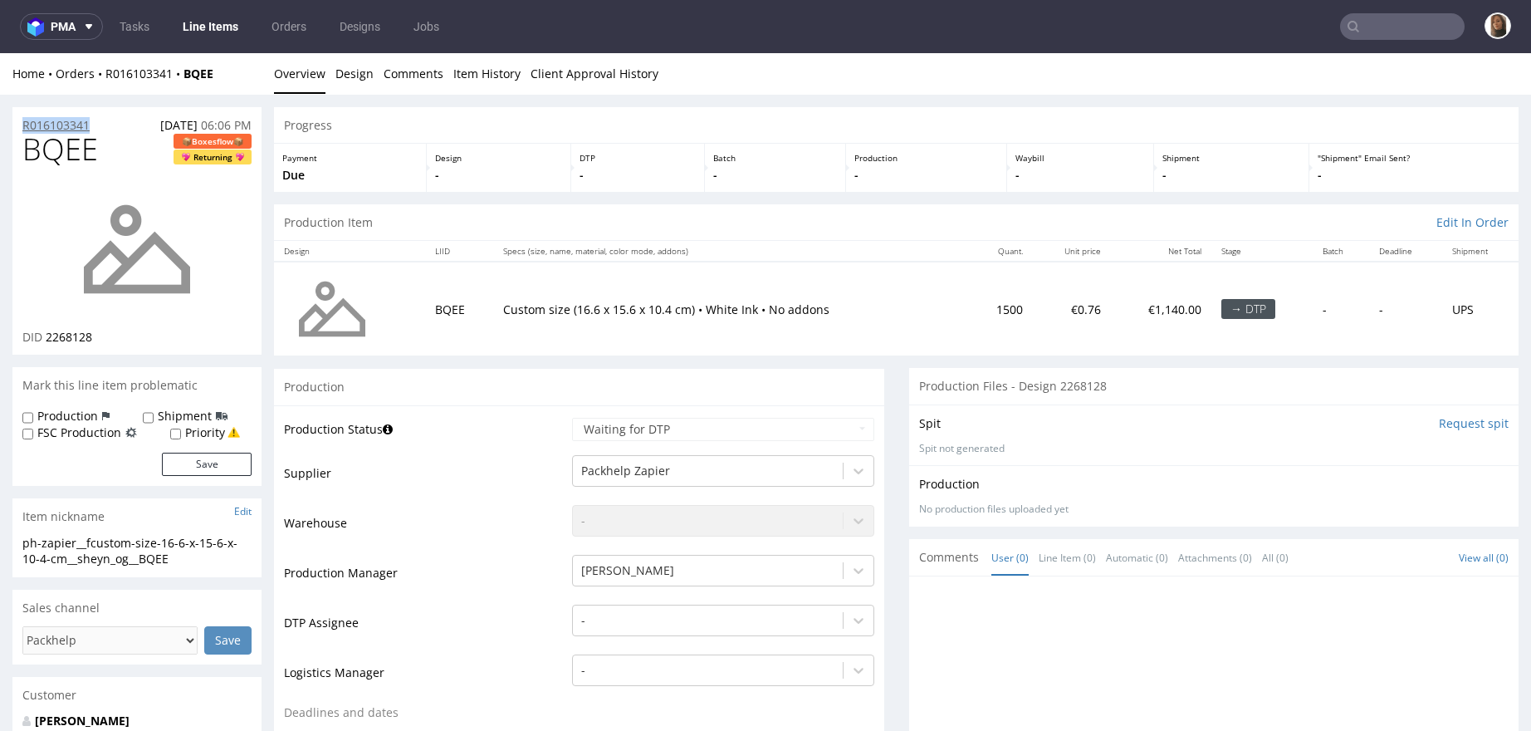
copy p "R016103341"
click at [134, 60] on div "Home Orders R016103341 BQEE Overview Design Comments Item History Client Approv…" at bounding box center [765, 74] width 1531 height 42
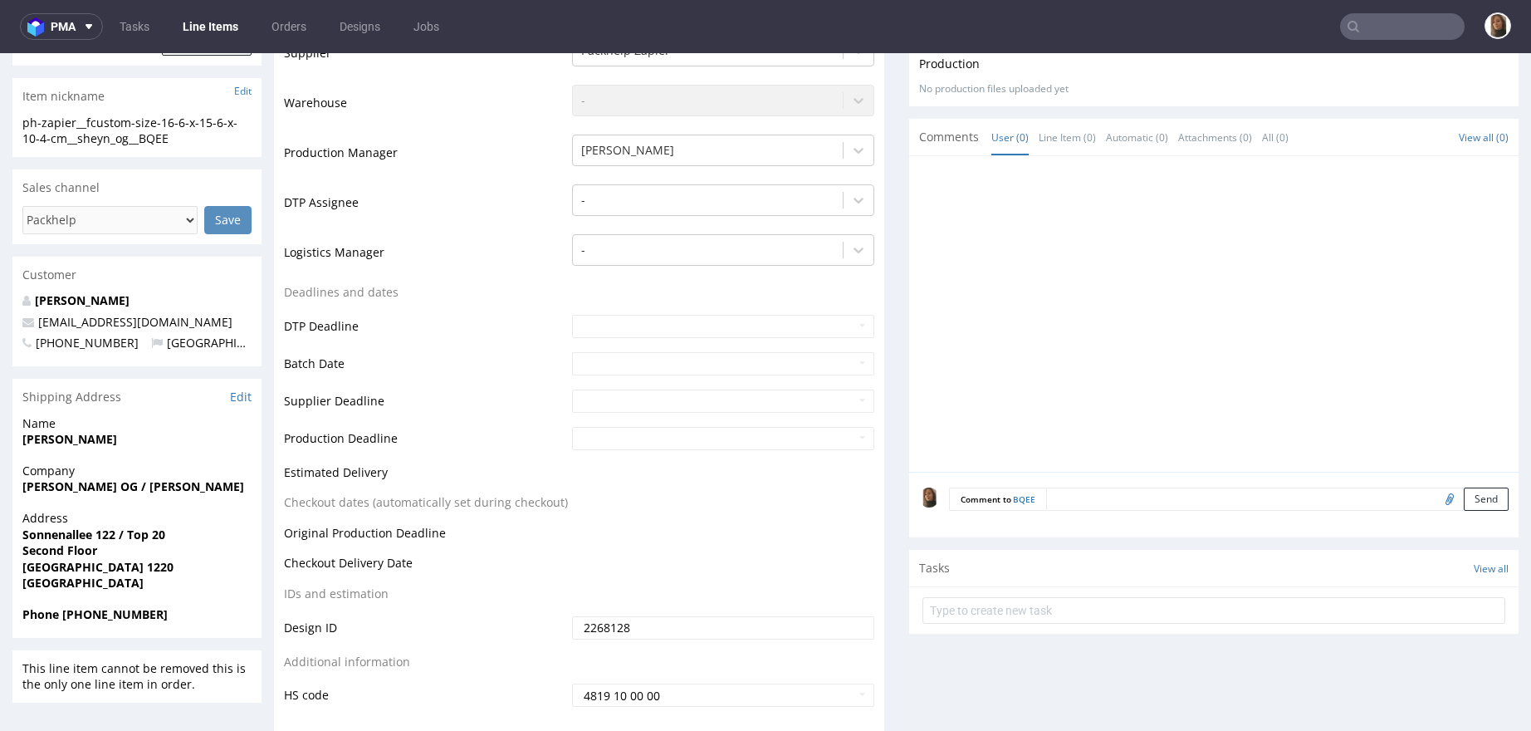
scroll to position [495, 0]
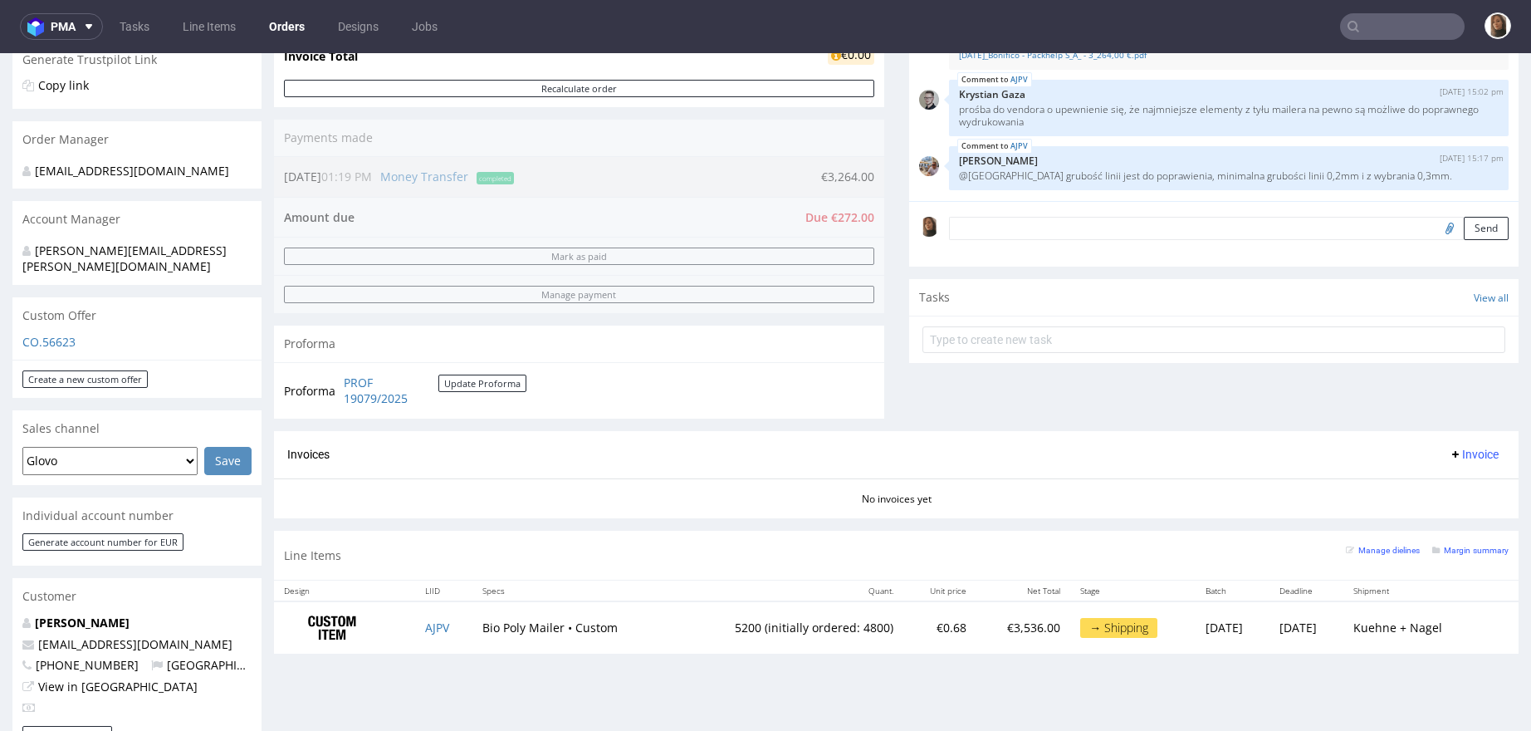
scroll to position [827, 0]
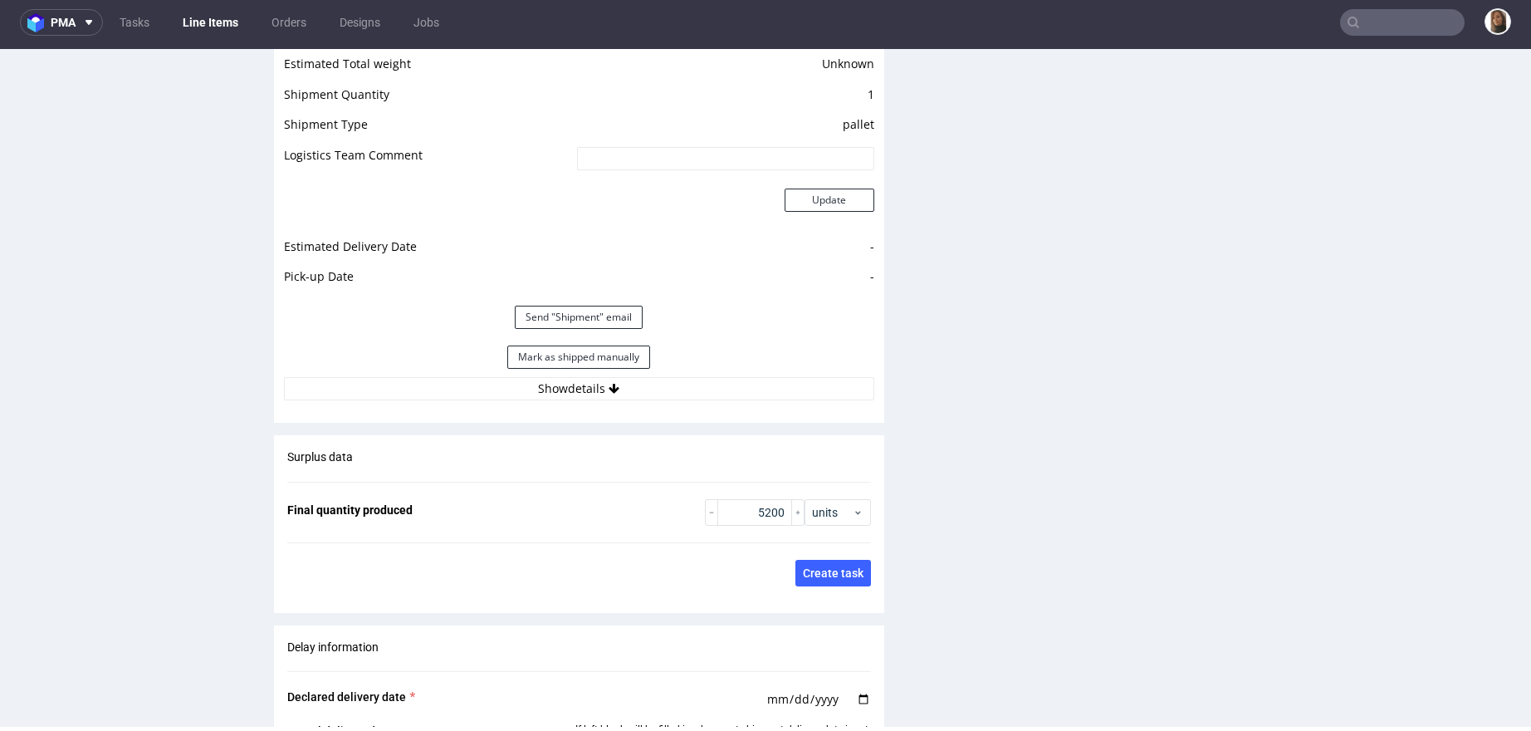
scroll to position [2293, 0]
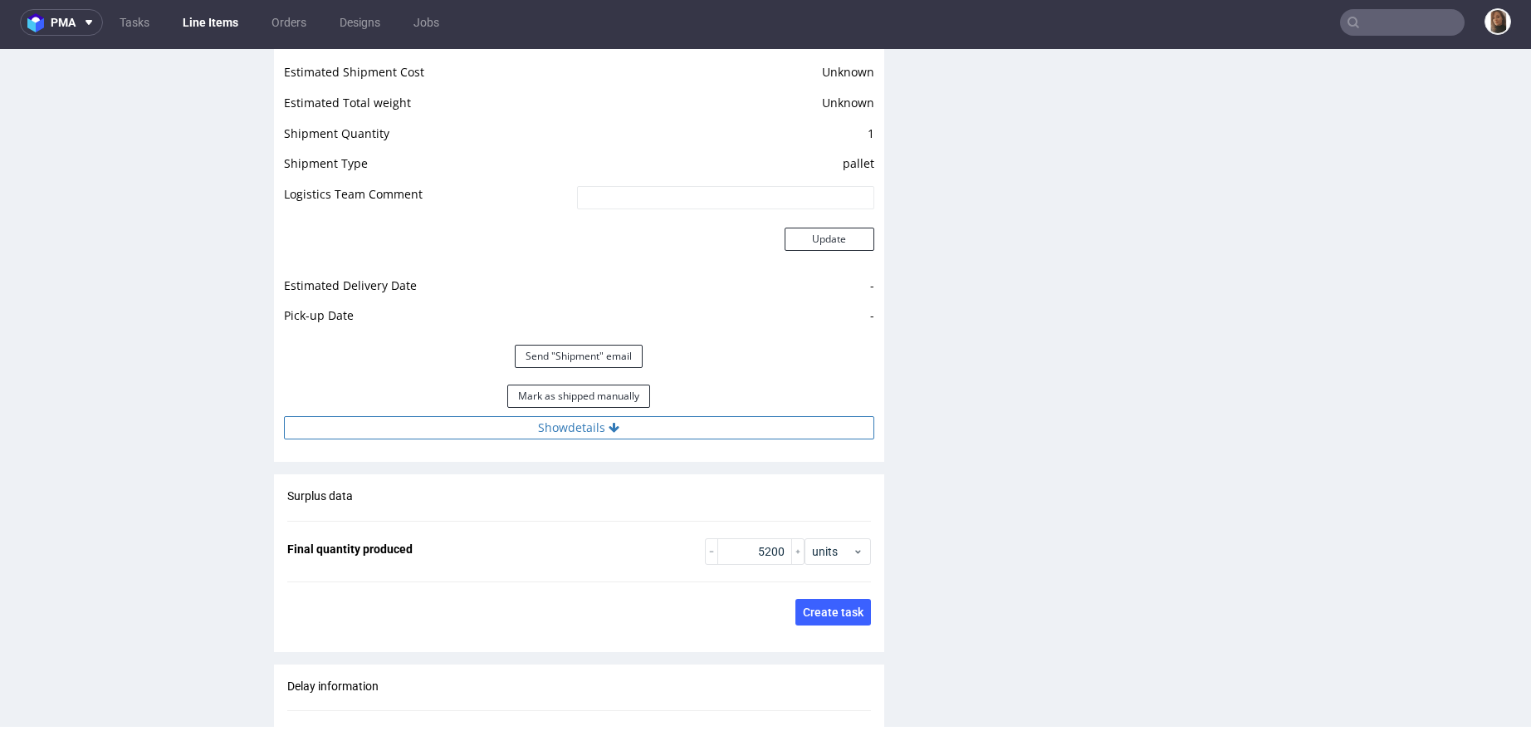
click at [580, 426] on button "Show details" at bounding box center [579, 427] width 590 height 23
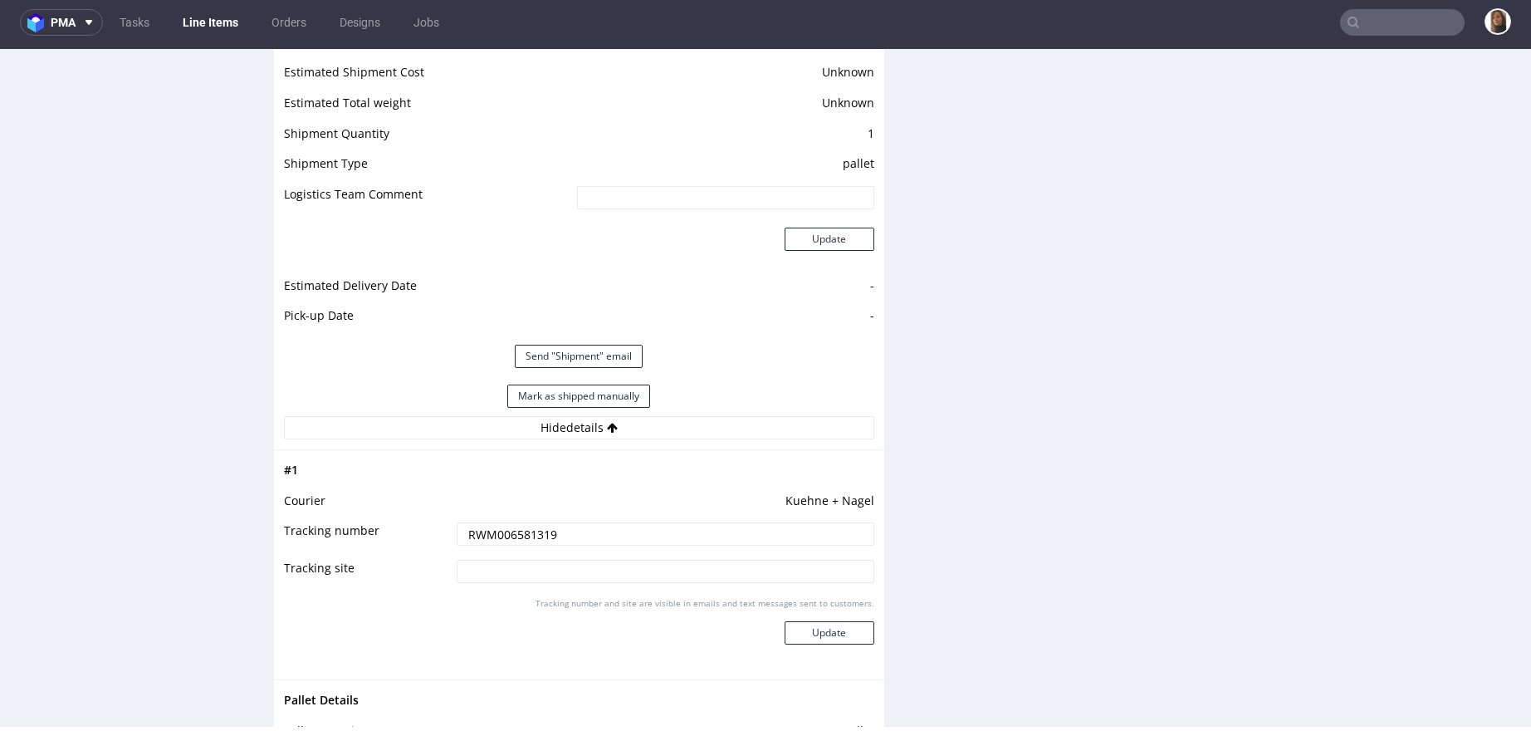
drag, startPoint x: 571, startPoint y: 540, endPoint x: 388, endPoint y: 528, distance: 183.9
click at [388, 528] on tr "Tracking number RWM006581319" at bounding box center [579, 539] width 590 height 37
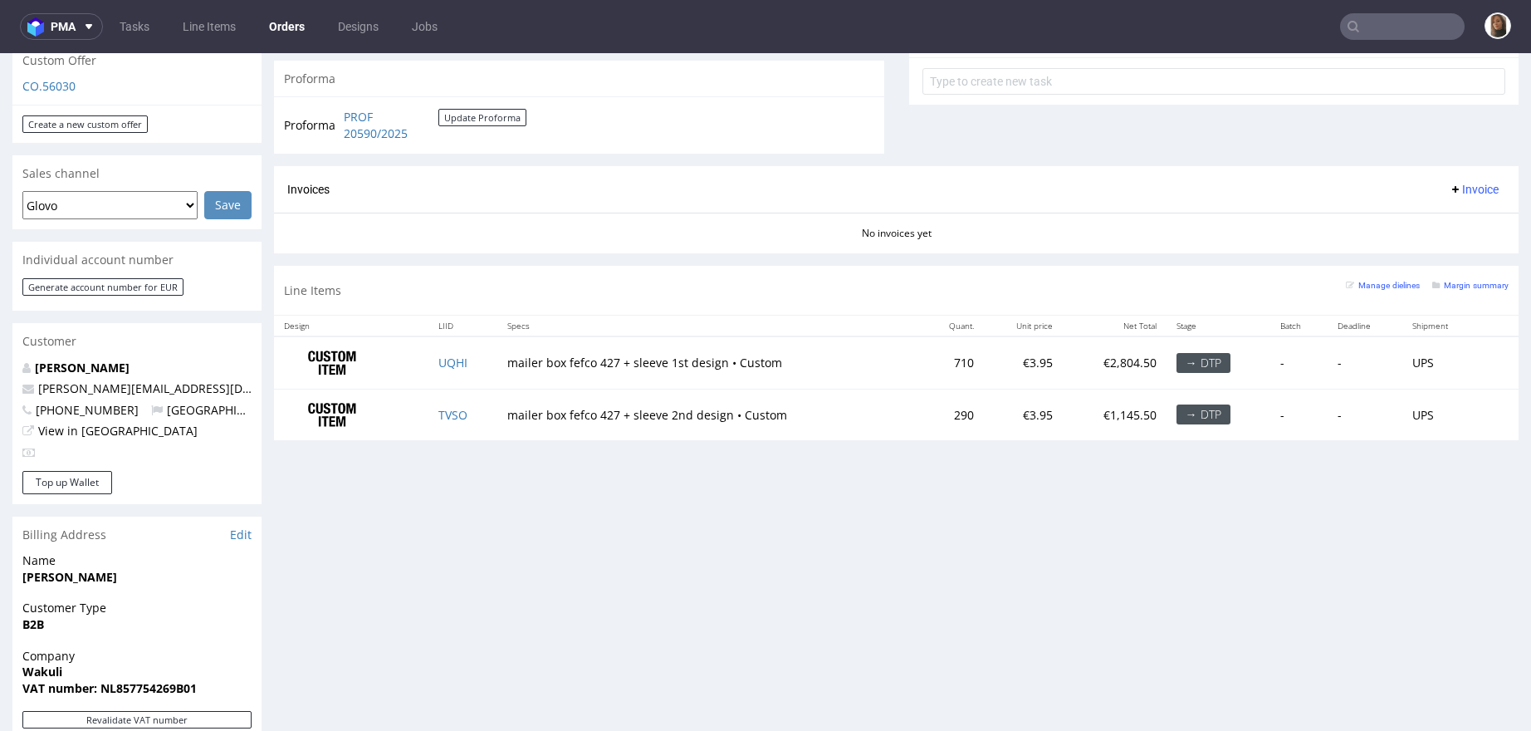
scroll to position [774, 0]
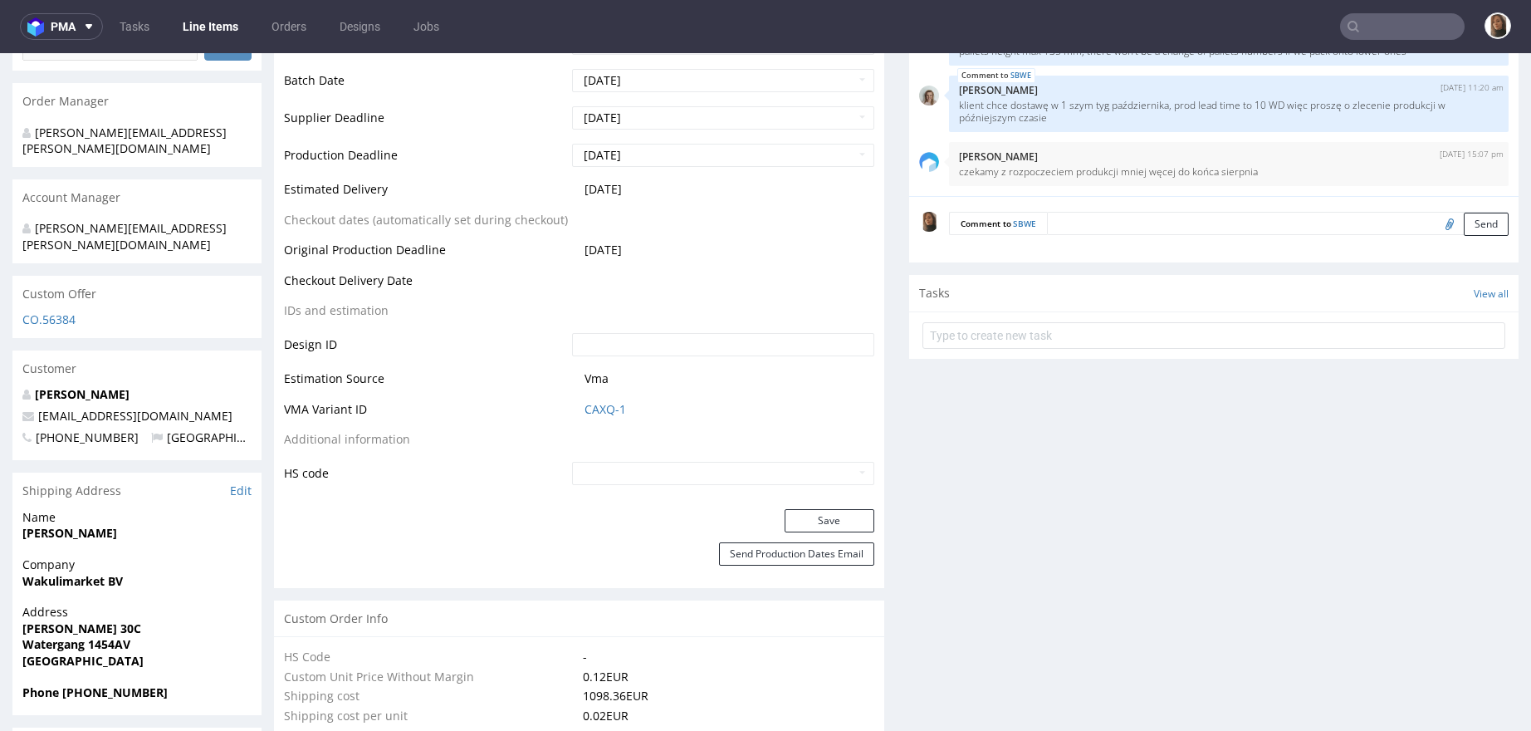
scroll to position [711, 0]
drag, startPoint x: 148, startPoint y: 377, endPoint x: 68, endPoint y: 377, distance: 79.7
click at [67, 405] on p "bram@wakuli.com" at bounding box center [136, 413] width 229 height 17
copy link "@wakuli.com"
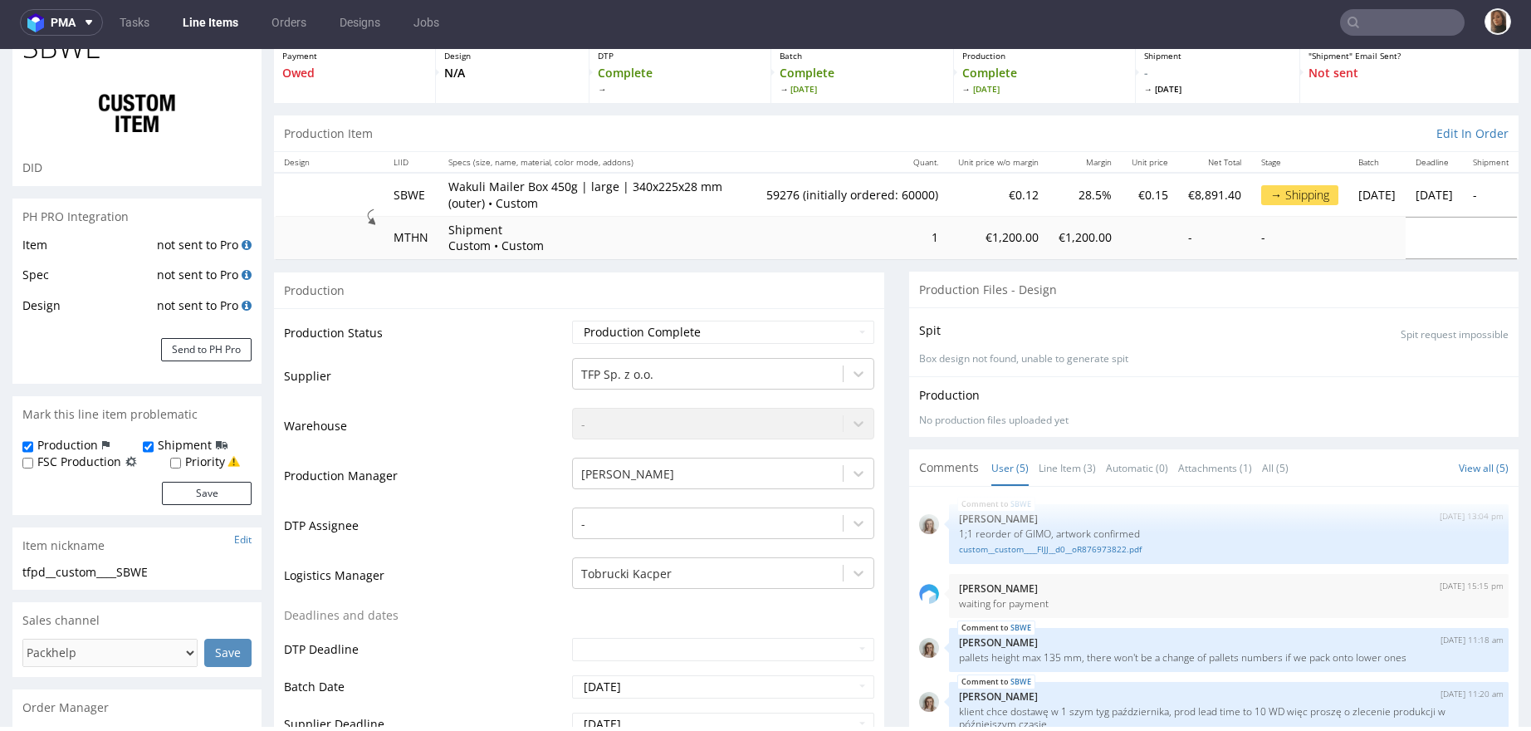
scroll to position [110, 0]
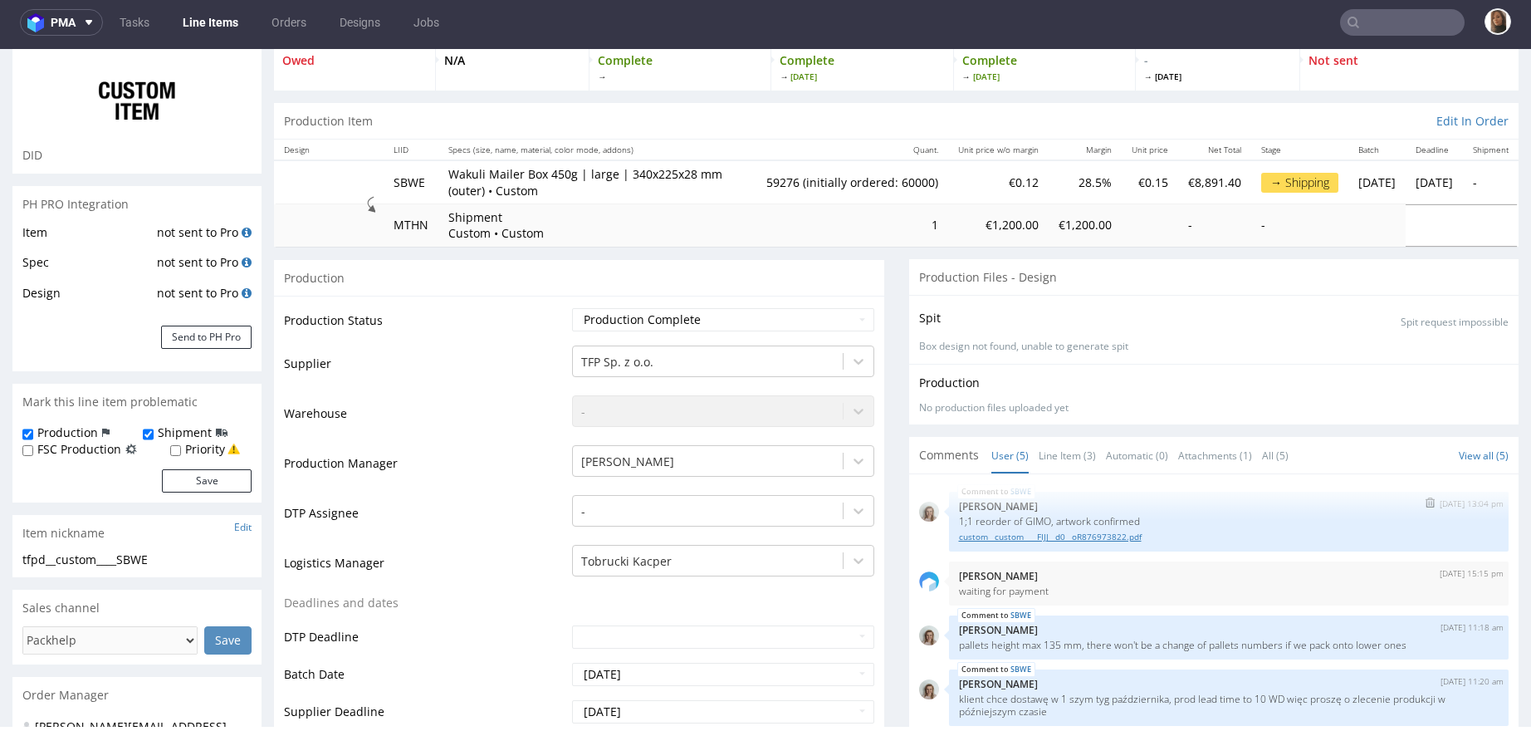
click at [1107, 537] on link "custom__custom____FIJJ__d0__oR876973822.pdf" at bounding box center [1229, 537] width 541 height 12
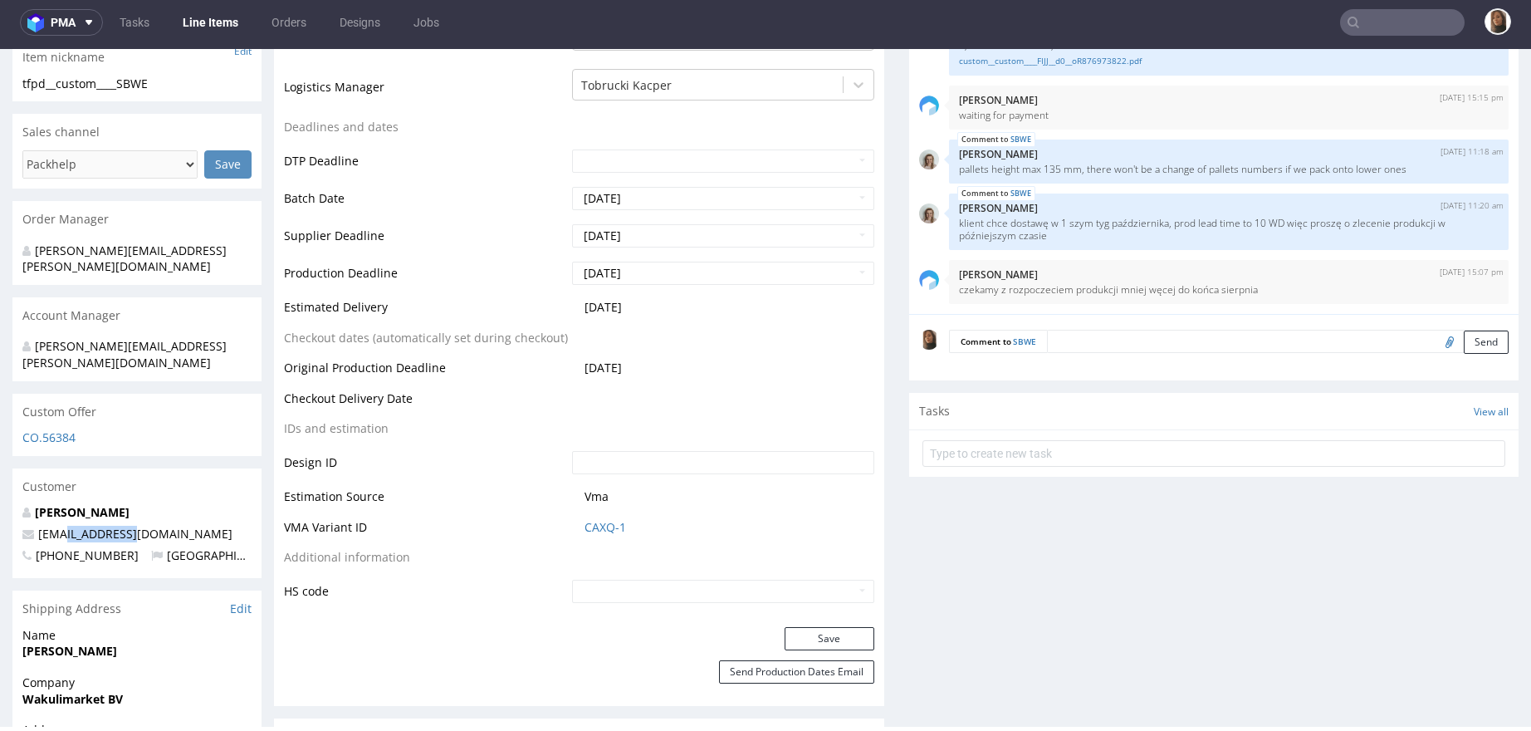
scroll to position [1187, 0]
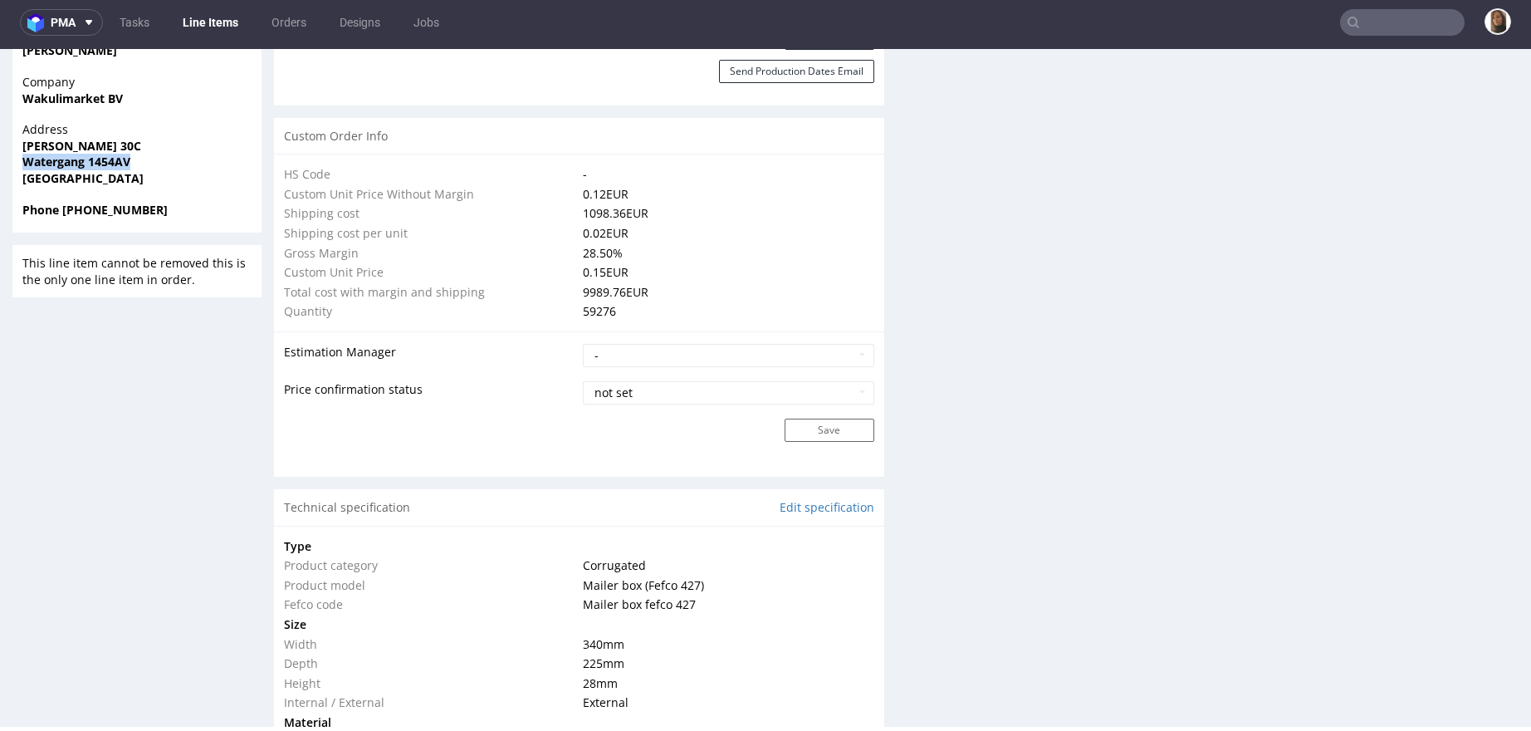
drag, startPoint x: 25, startPoint y: 129, endPoint x: 168, endPoint y: 129, distance: 142.8
click at [168, 154] on span "Watergang 1454AV" at bounding box center [136, 162] width 229 height 17
copy strong "Watergang 1454AV"
click at [1404, 24] on input "text" at bounding box center [1402, 22] width 125 height 27
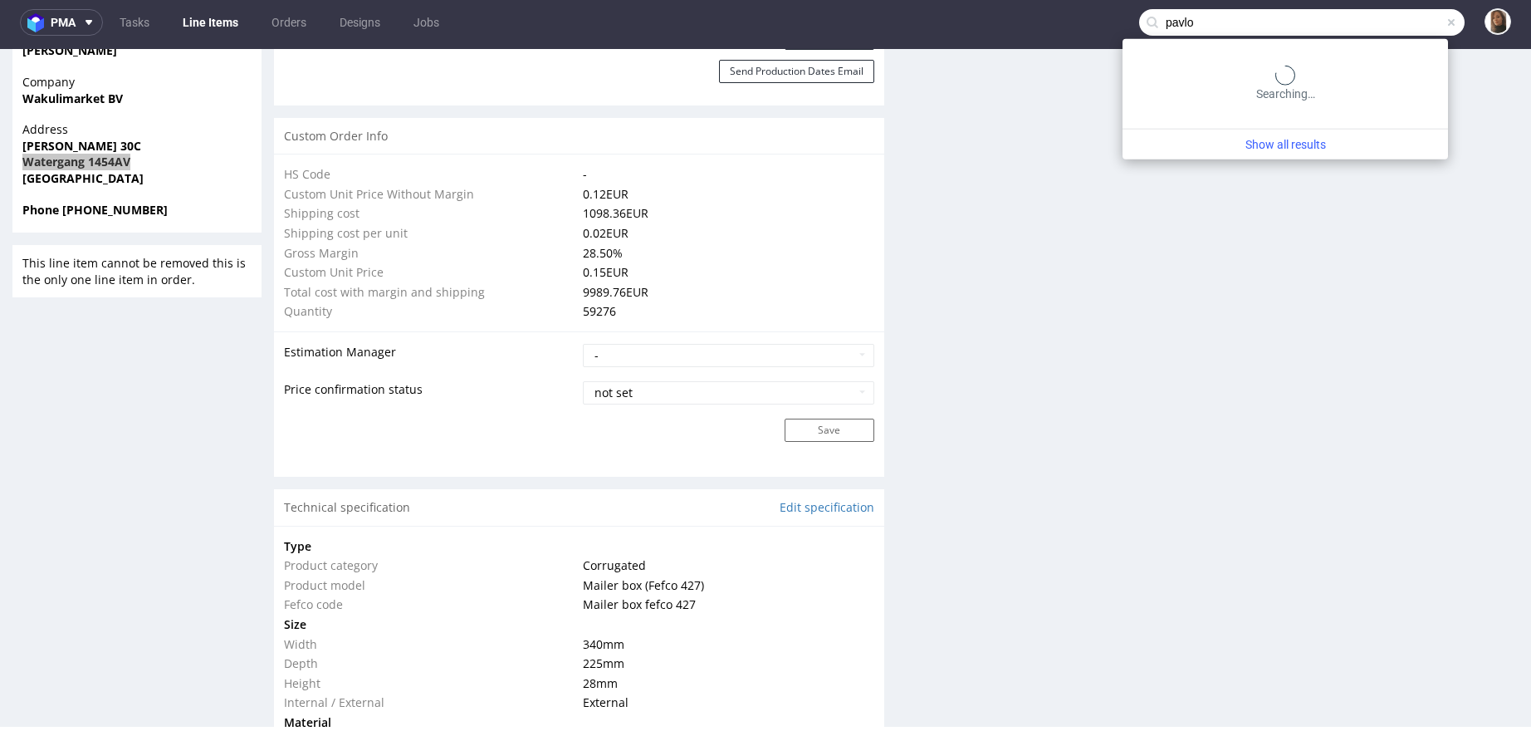
type input "pavlo"
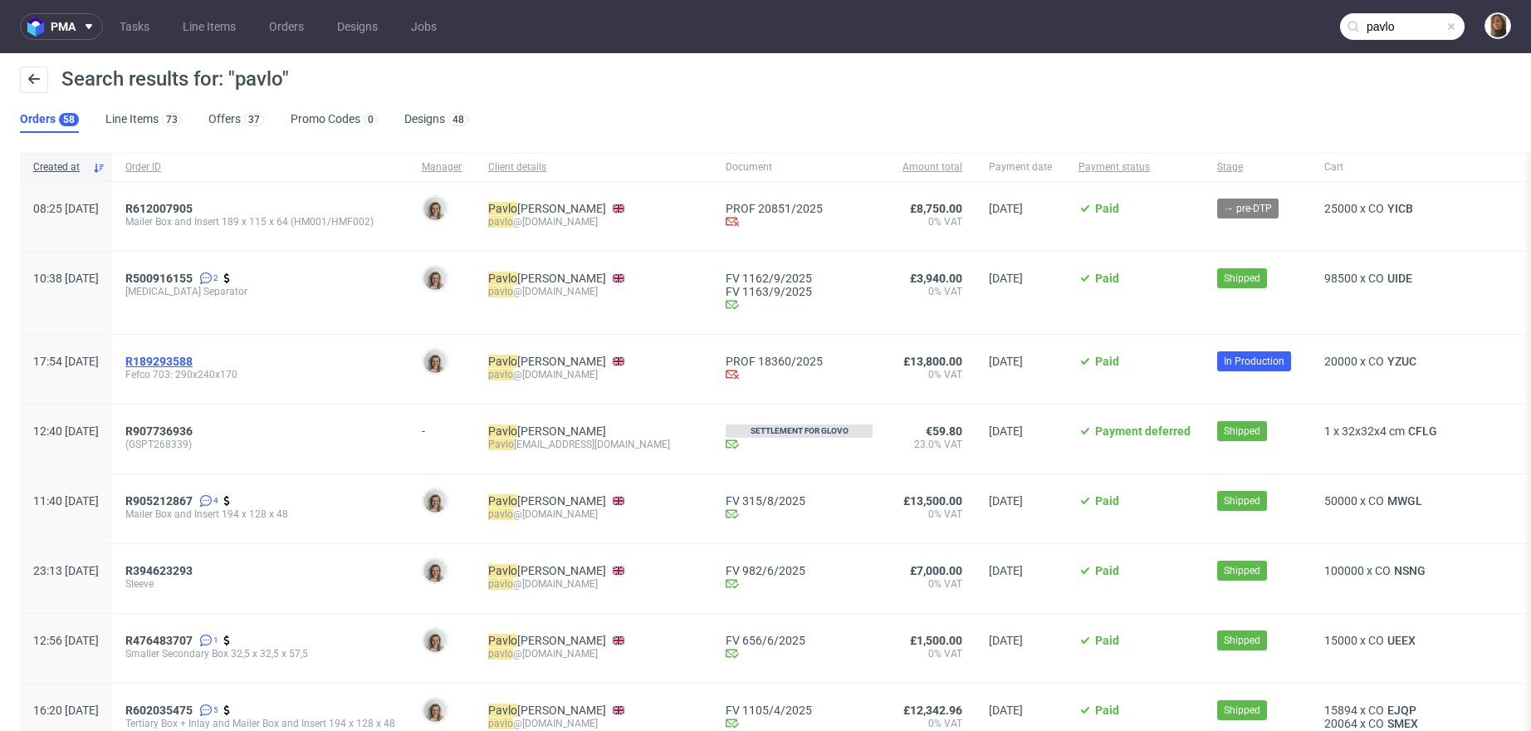
click at [193, 362] on span "R189293588" at bounding box center [158, 361] width 67 height 13
click at [193, 206] on span "R612007905" at bounding box center [158, 208] width 67 height 13
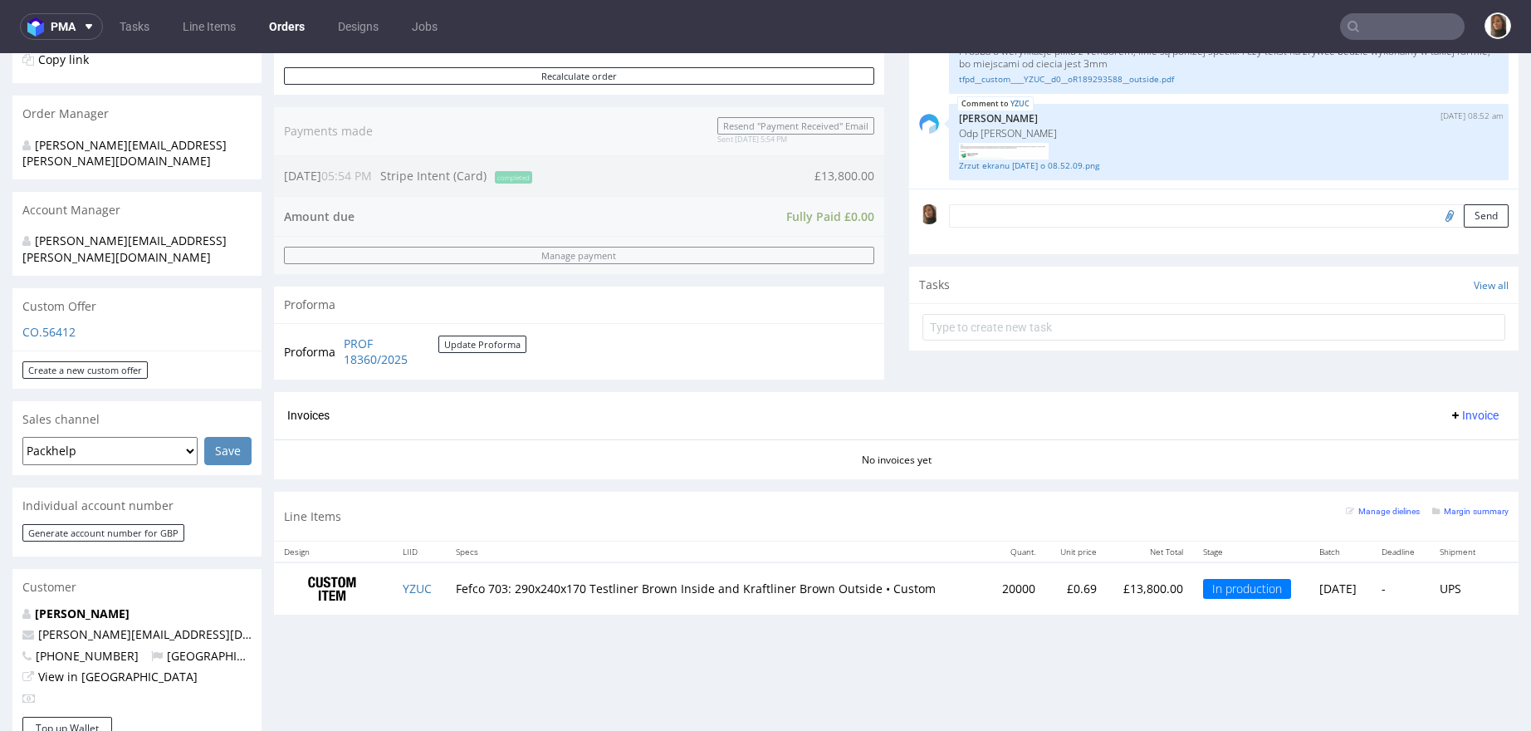
scroll to position [600, 0]
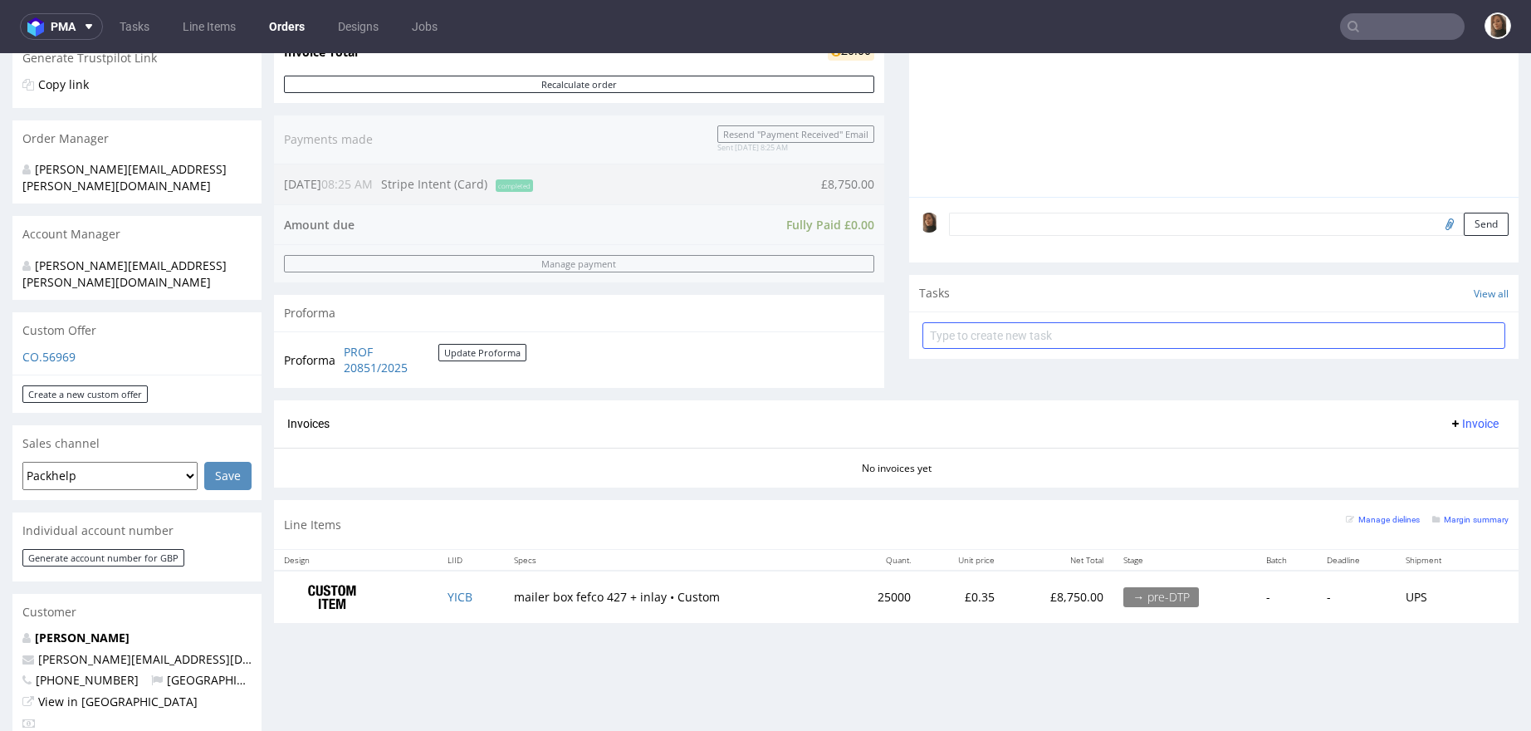
scroll to position [651, 0]
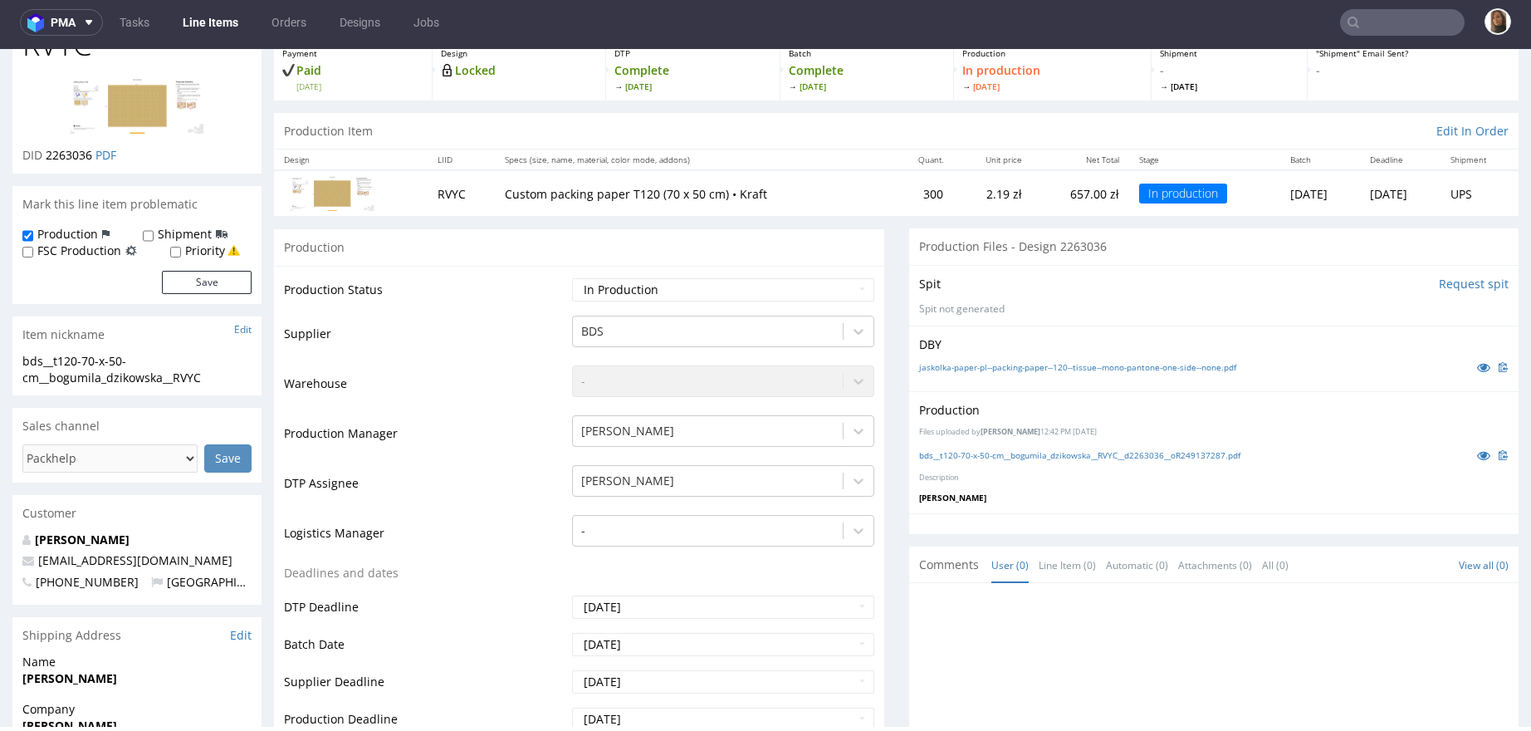
scroll to position [466, 0]
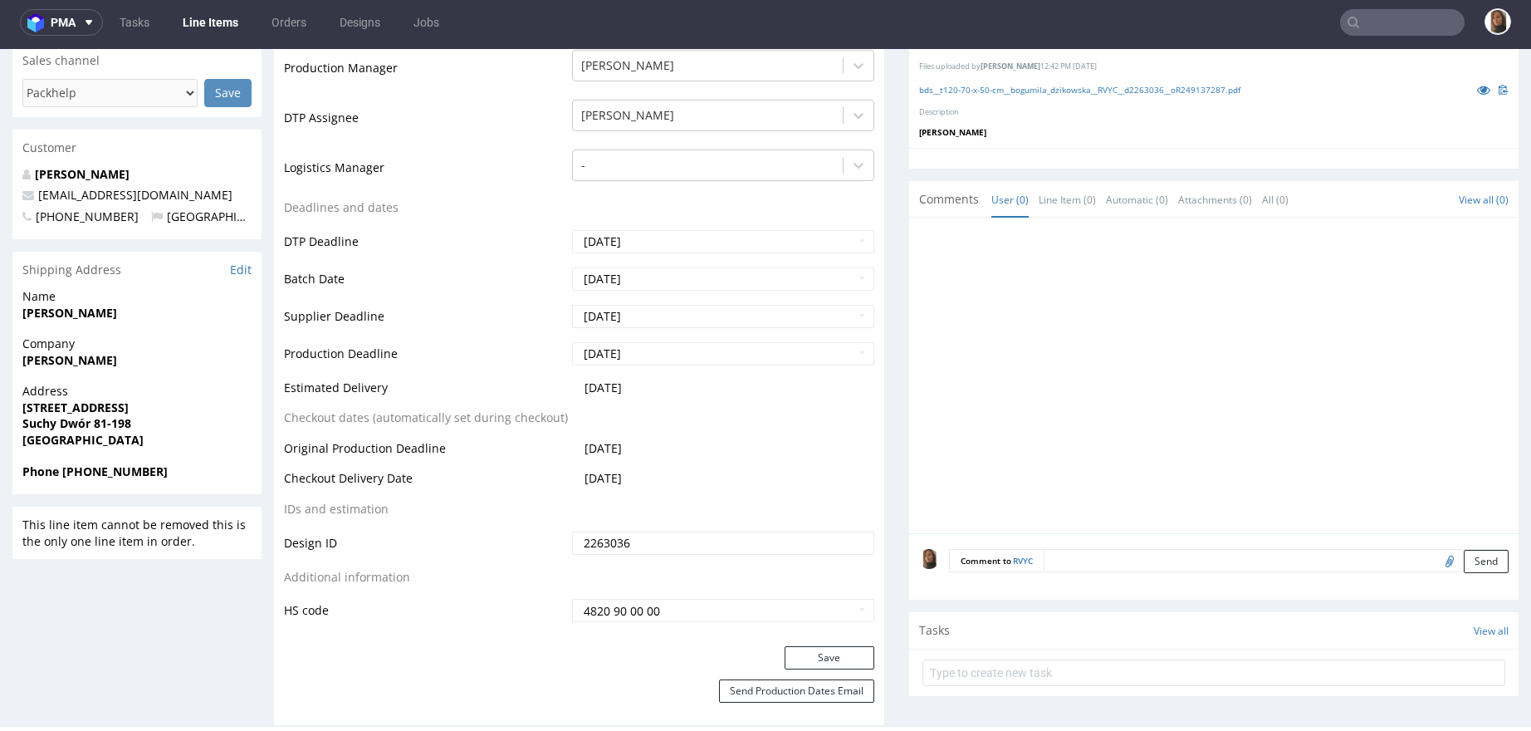
click at [1082, 571] on div "Comment to RVYC Send" at bounding box center [1214, 566] width 610 height 66
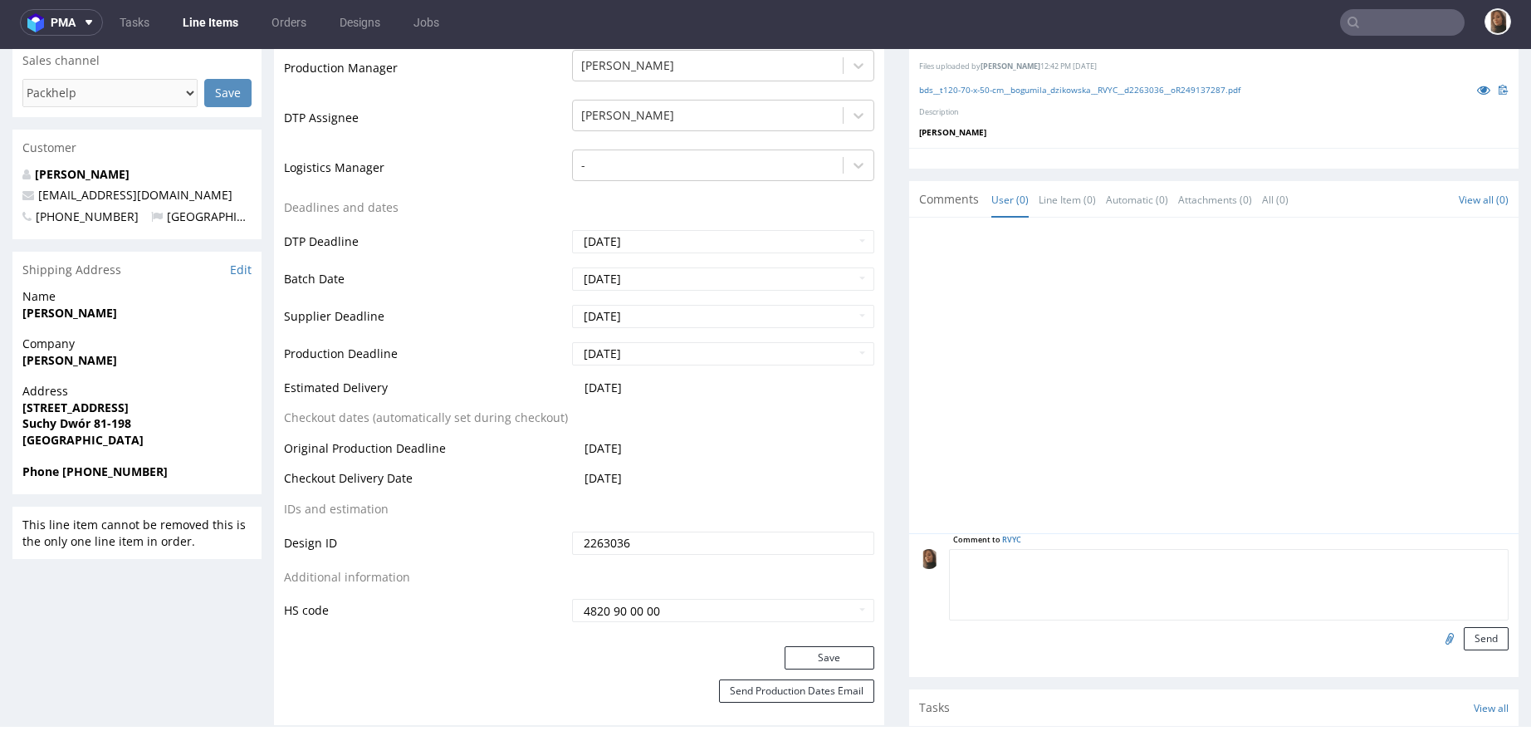
click at [1080, 561] on textarea at bounding box center [1229, 584] width 561 height 71
type textarea "NIE WYSYŁAMY OD RAZU PO PRODUKCJI"
click at [1464, 635] on button "Send" at bounding box center [1486, 638] width 45 height 23
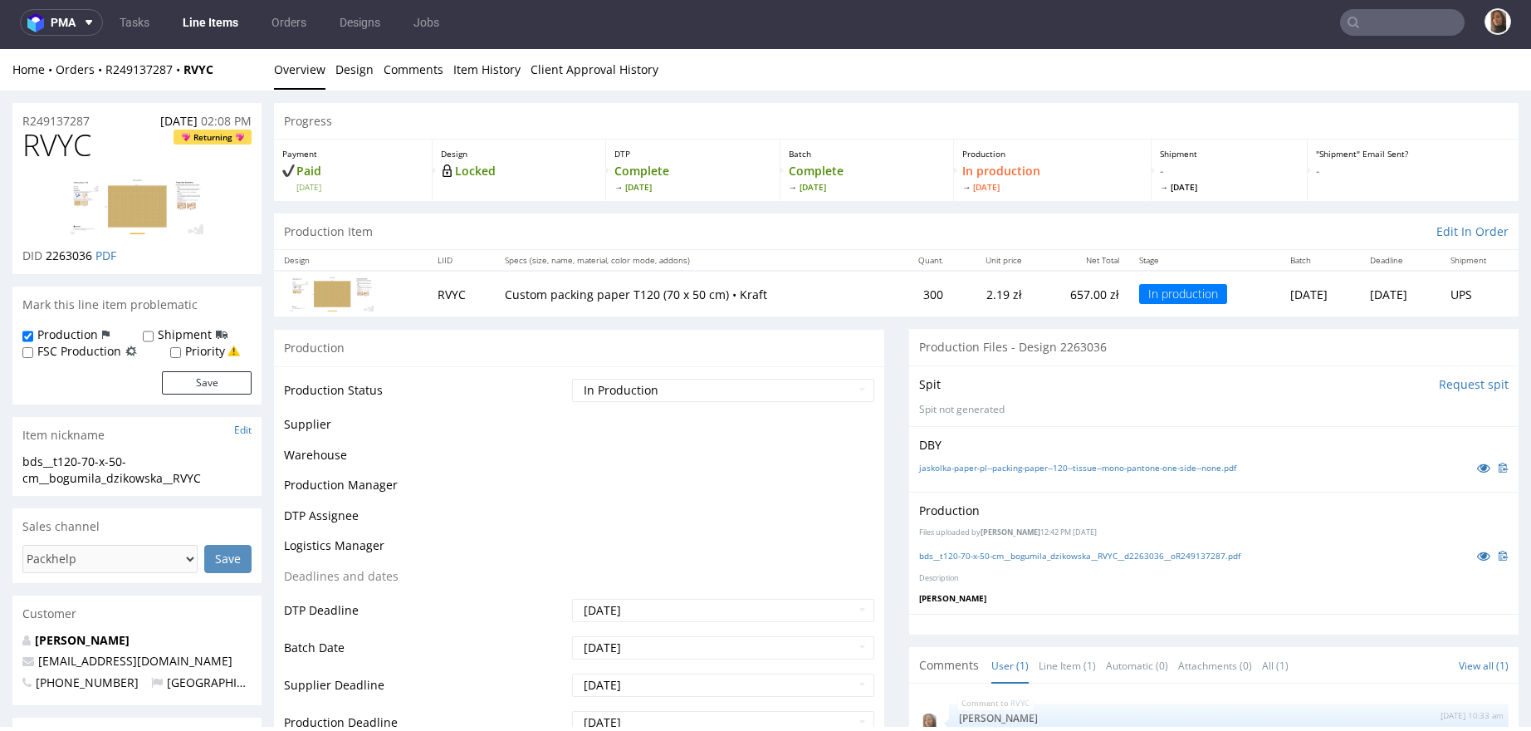
scroll to position [0, 0]
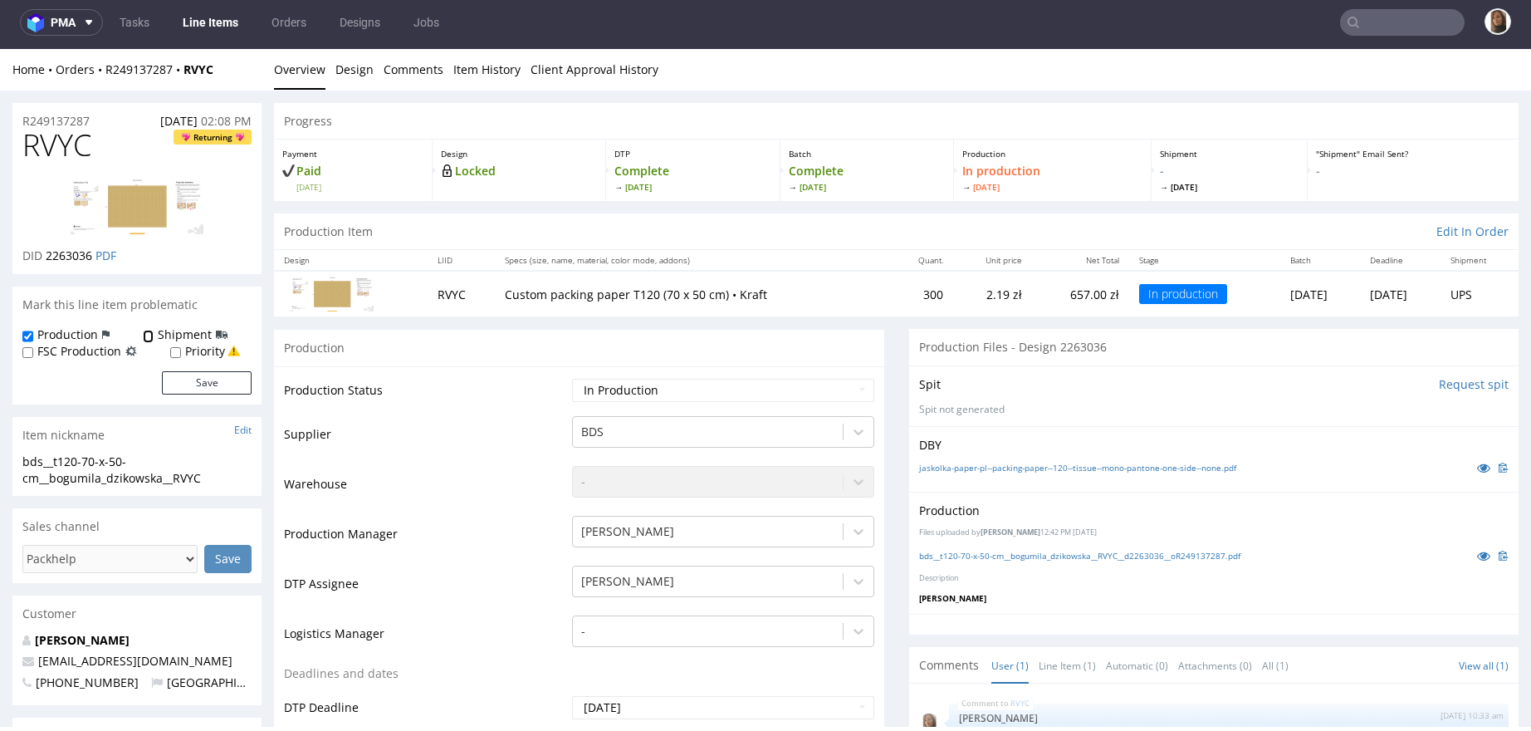
click at [148, 341] on input "Shipment" at bounding box center [148, 336] width 11 height 13
checkbox input "true"
click at [204, 380] on button "Save" at bounding box center [207, 382] width 90 height 23
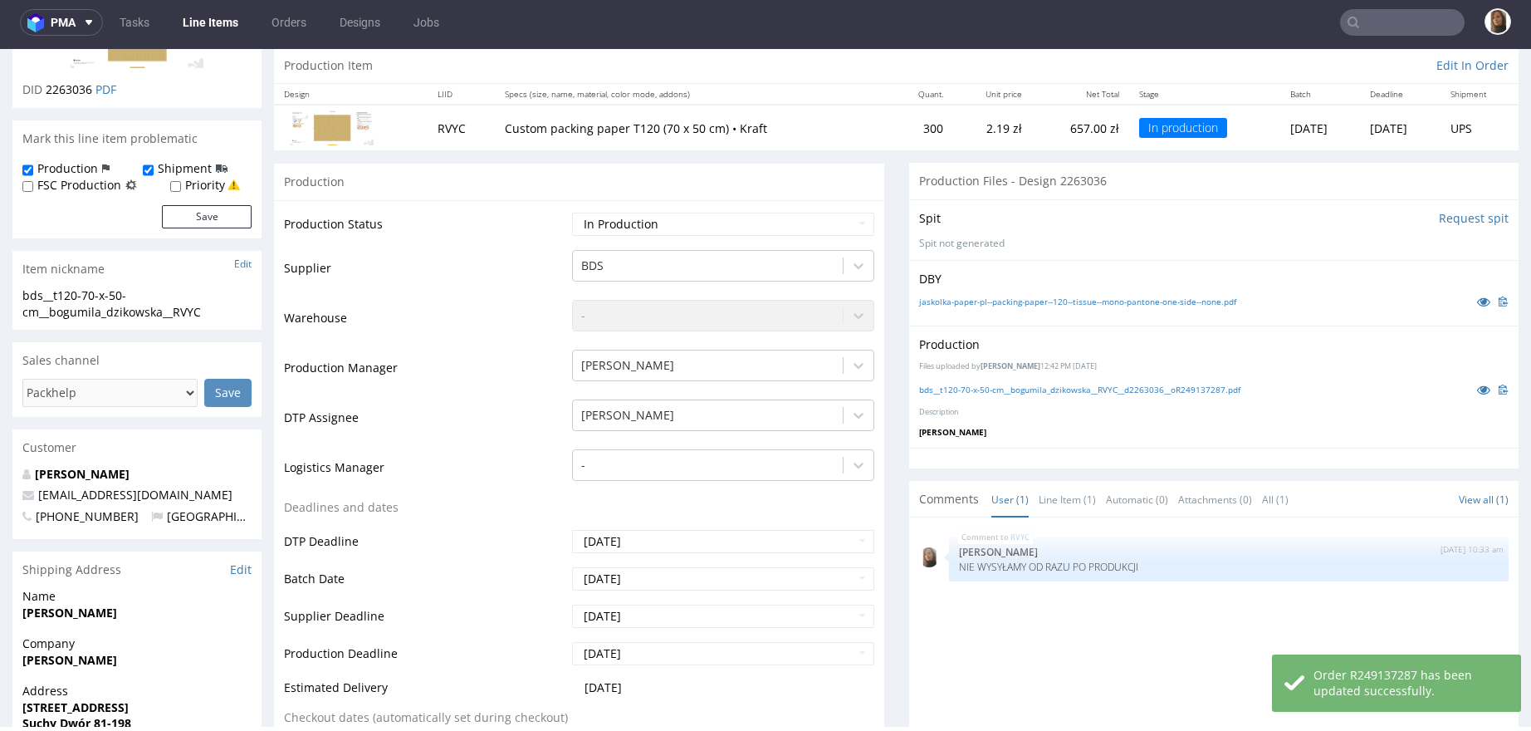
scroll to position [396, 0]
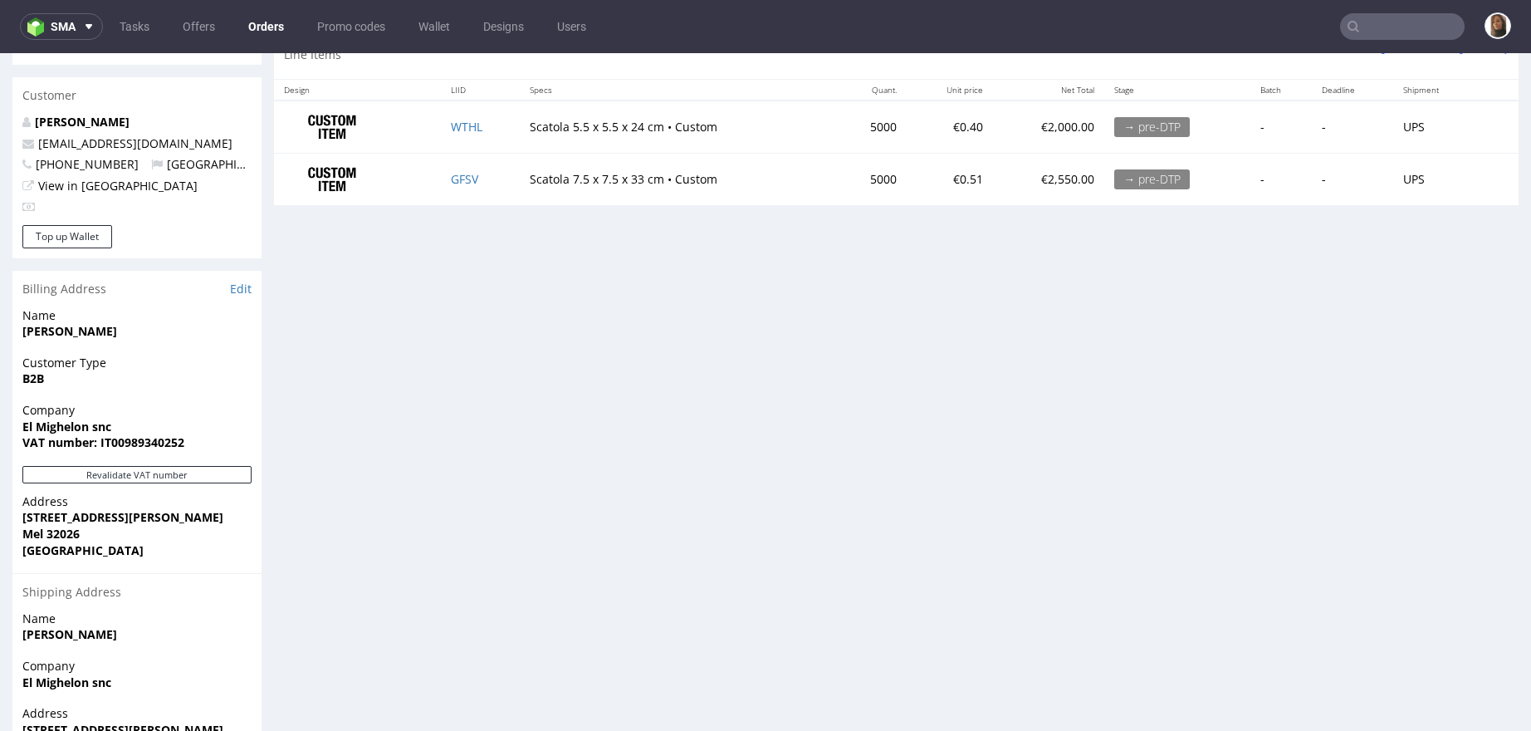
scroll to position [835, 0]
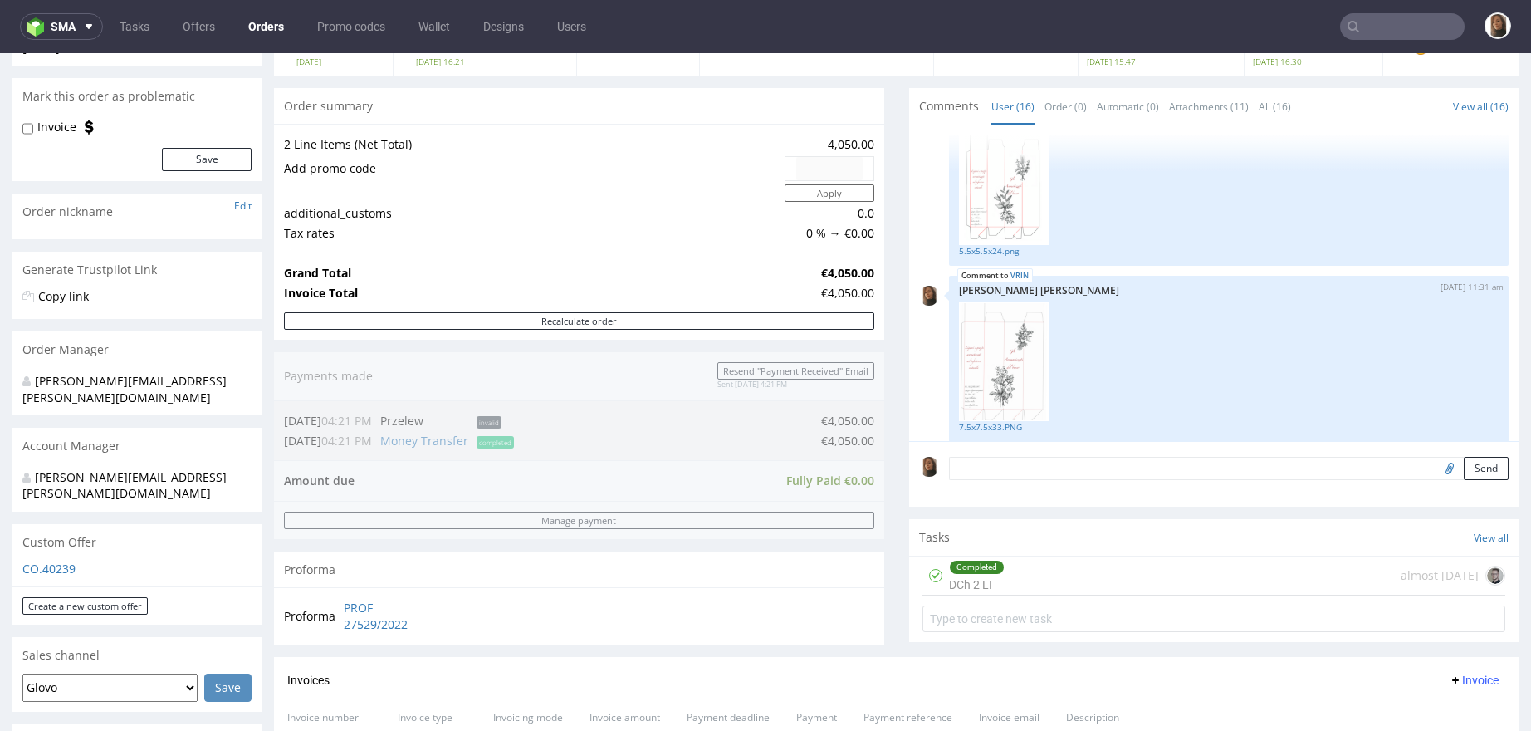
scroll to position [312, 0]
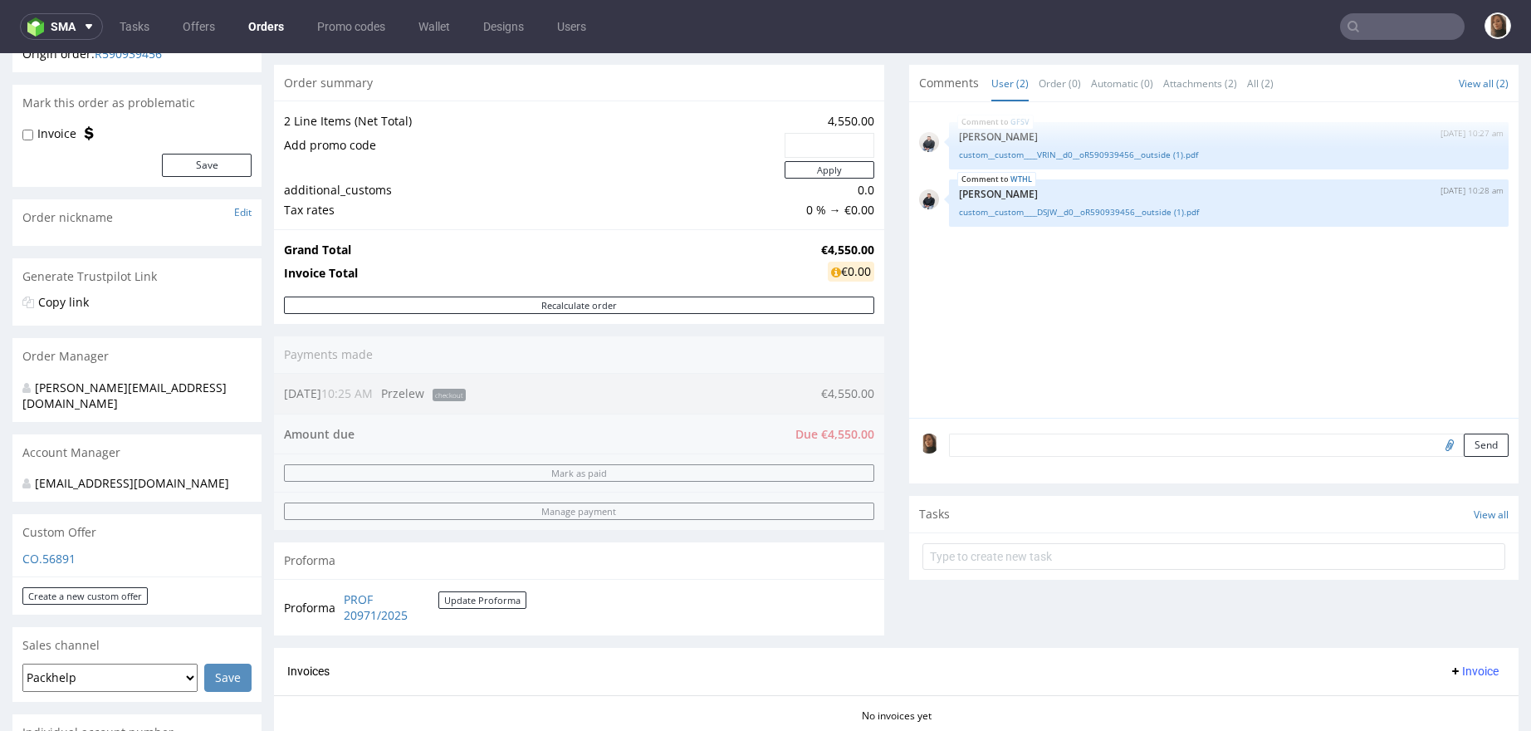
scroll to position [2, 0]
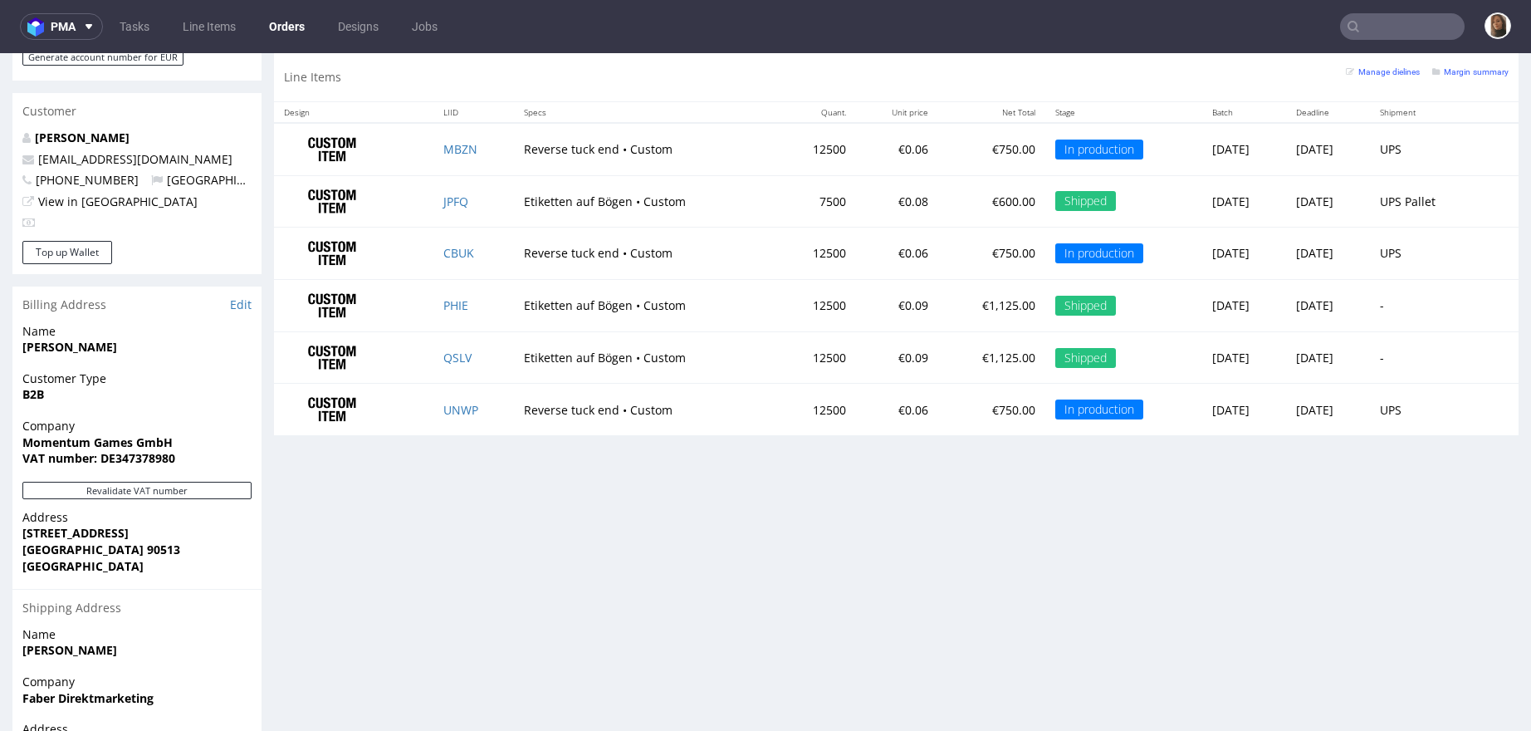
scroll to position [840, 0]
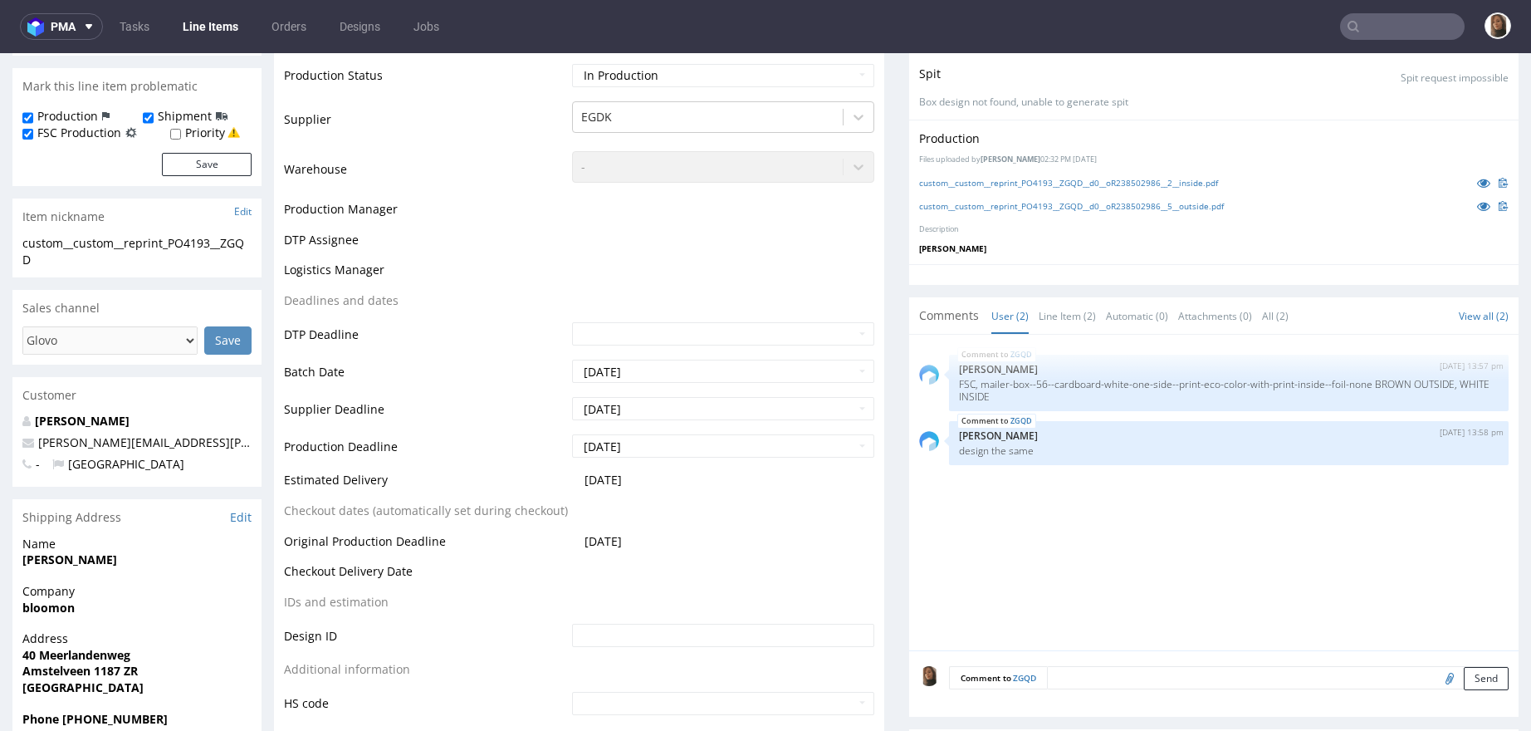
scroll to position [336, 0]
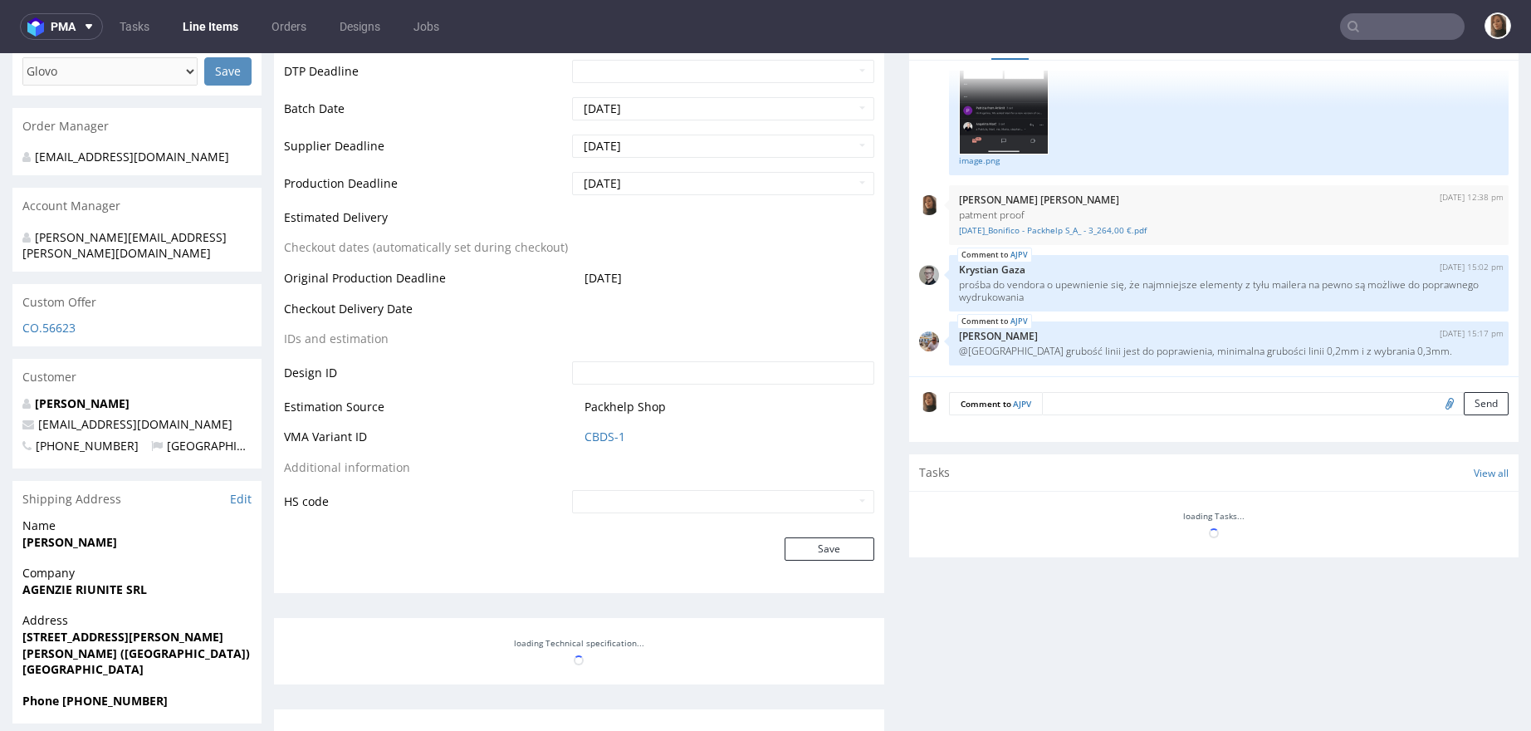
scroll to position [728, 0]
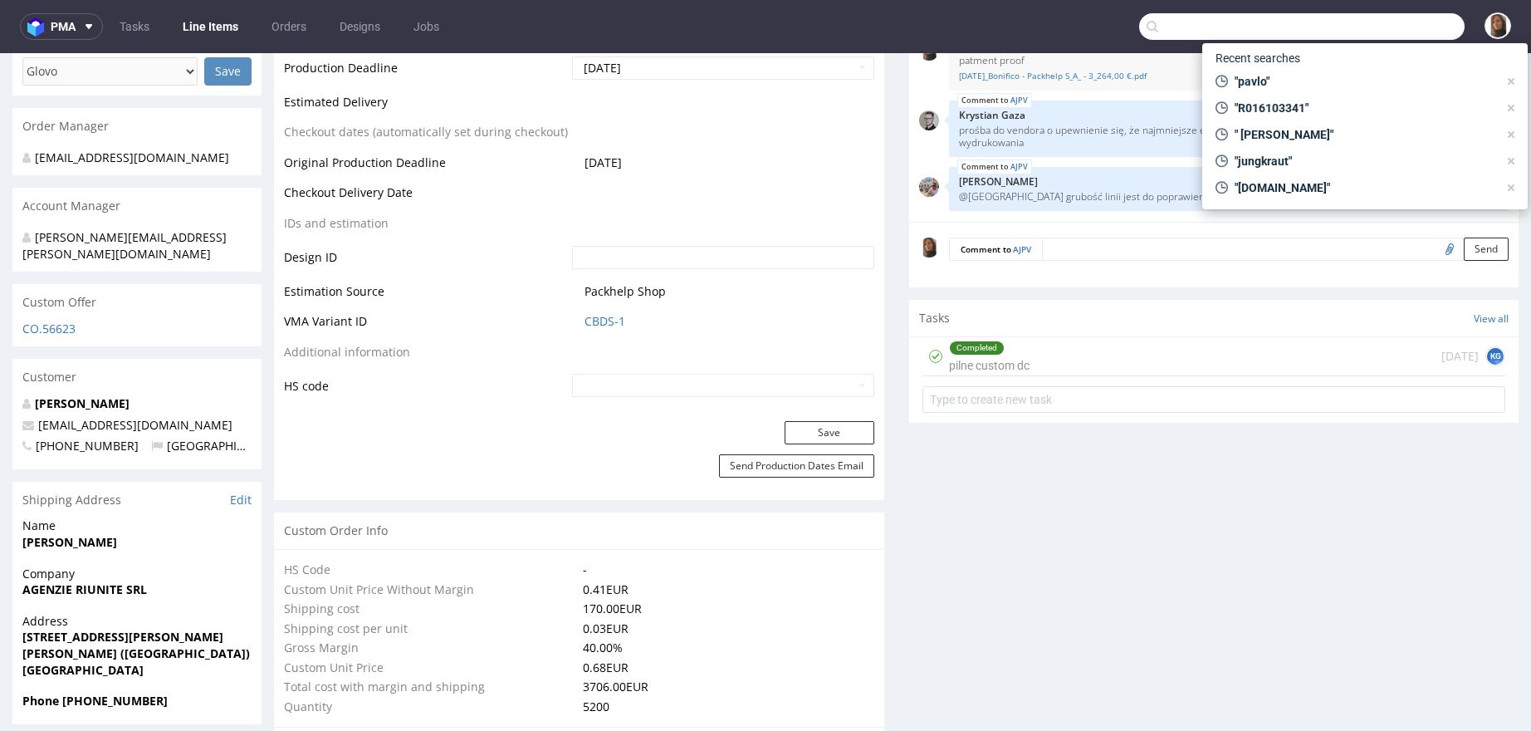
click at [1414, 31] on input "text" at bounding box center [1302, 26] width 326 height 27
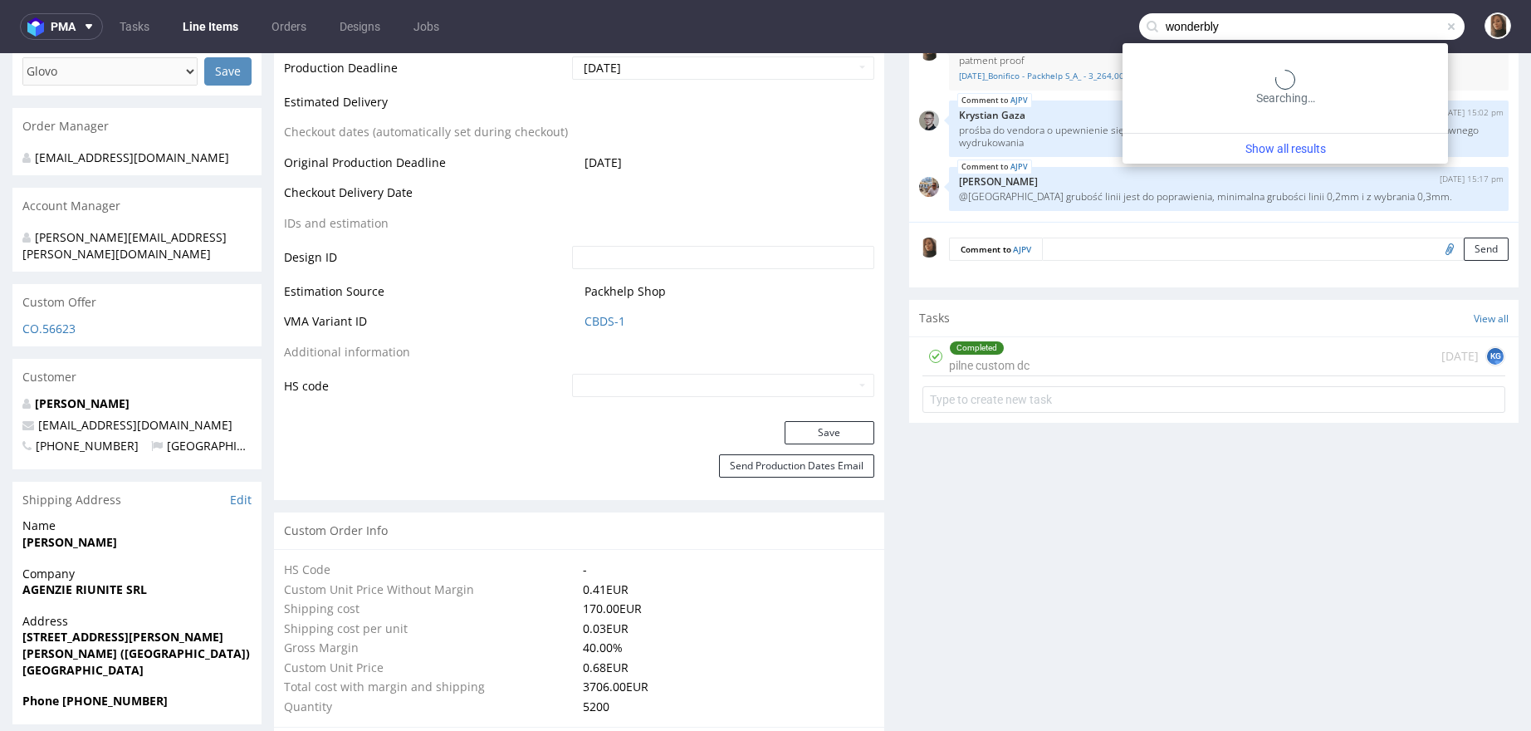
type input "wonderbly"
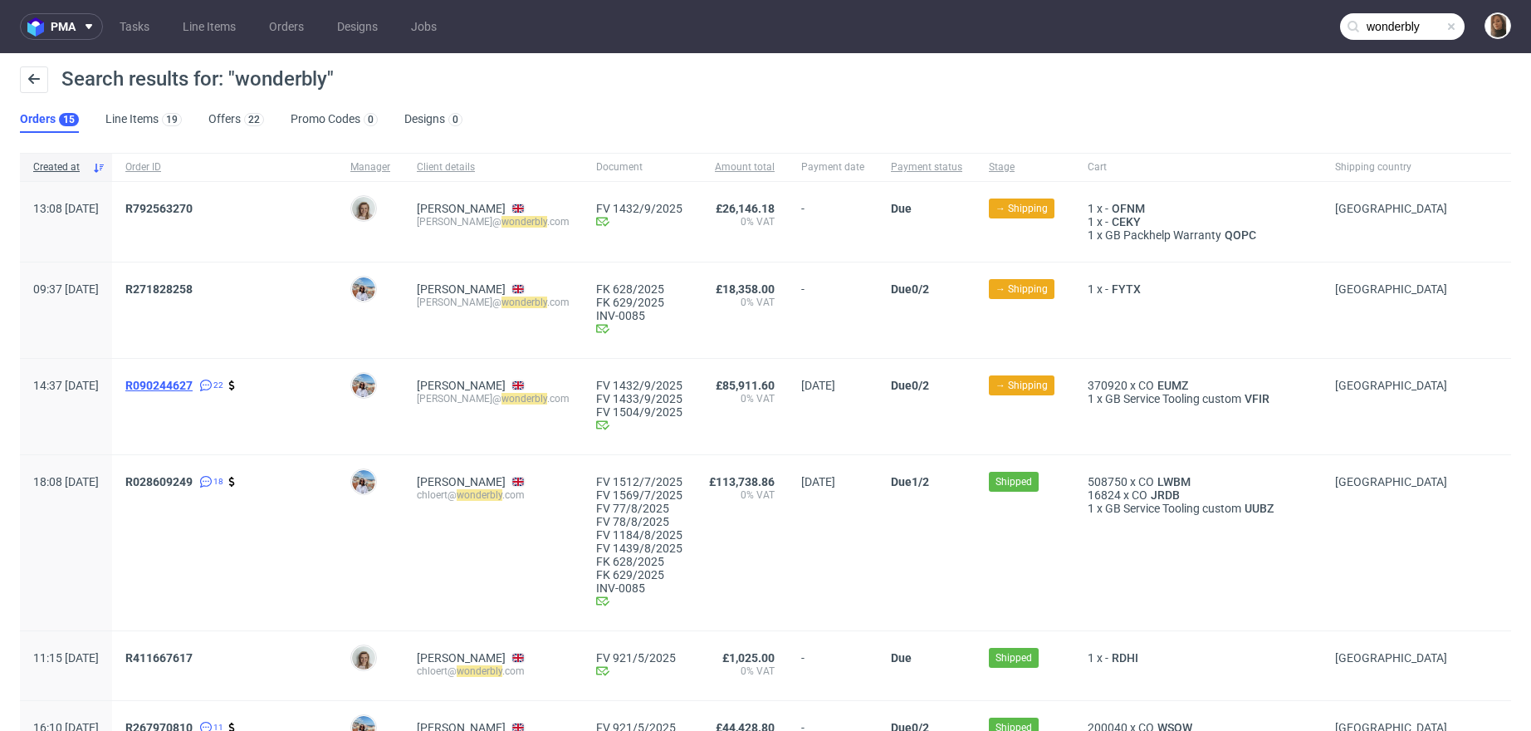
click at [193, 381] on span "R090244627" at bounding box center [158, 385] width 67 height 13
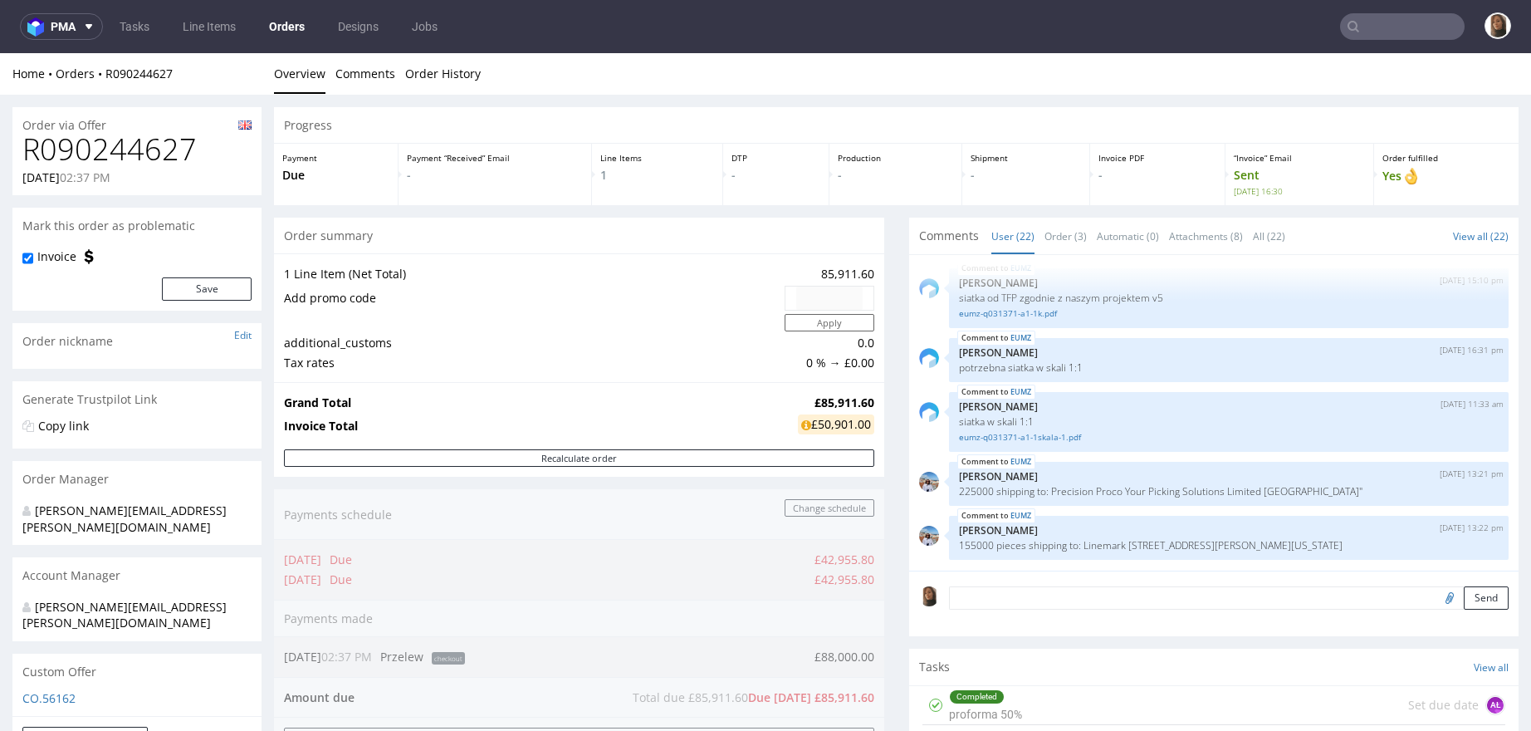
scroll to position [930, 0]
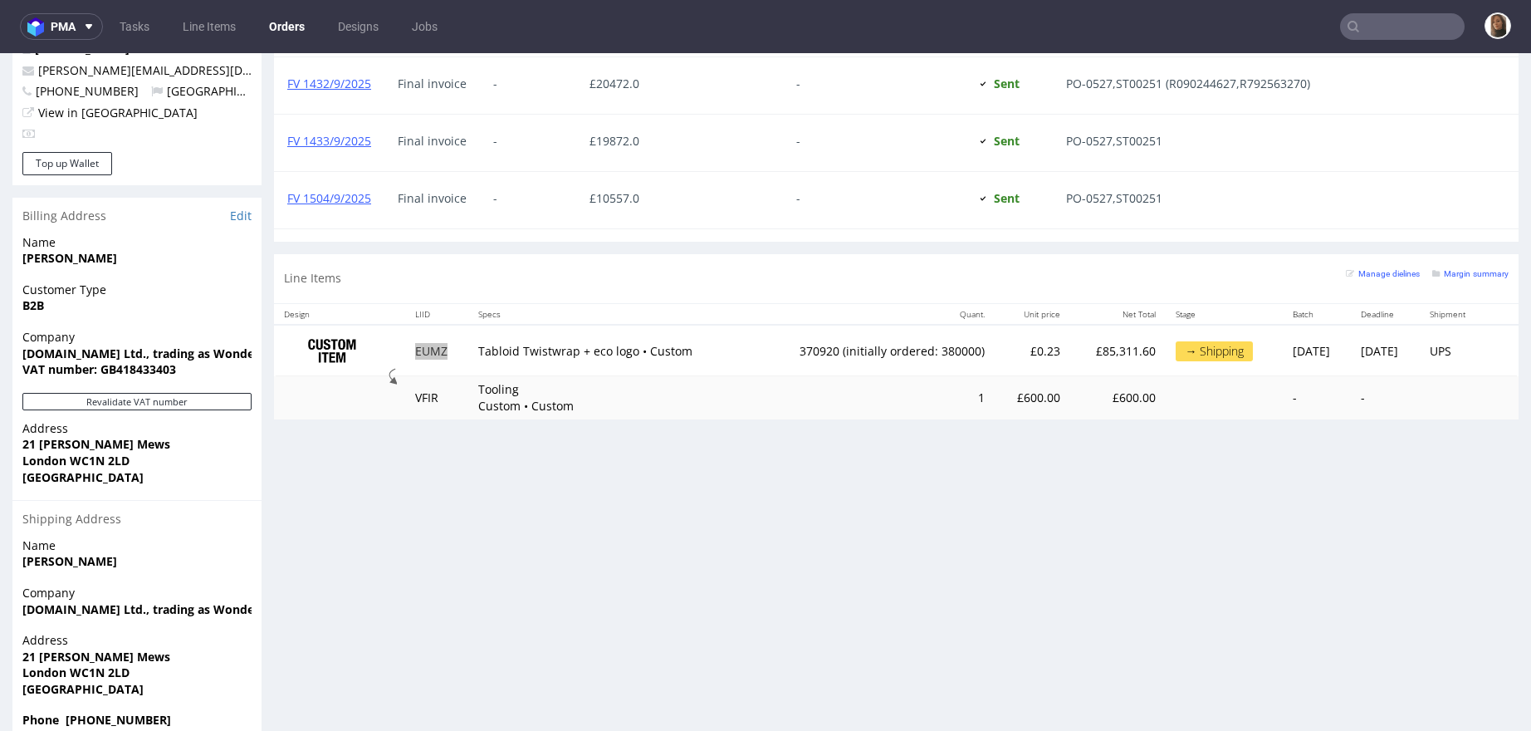
click at [1402, 22] on input "text" at bounding box center [1402, 26] width 125 height 27
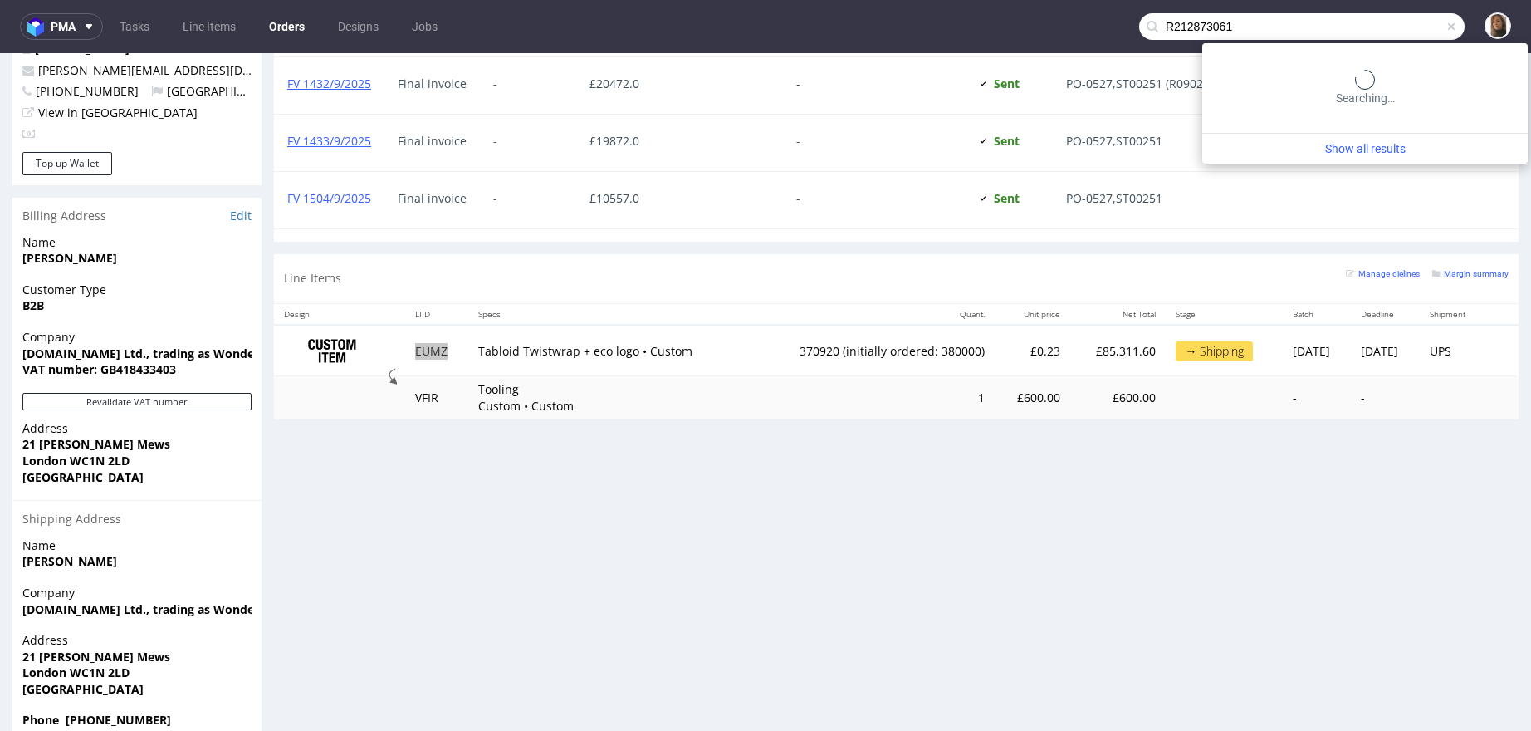
type input "R212873061"
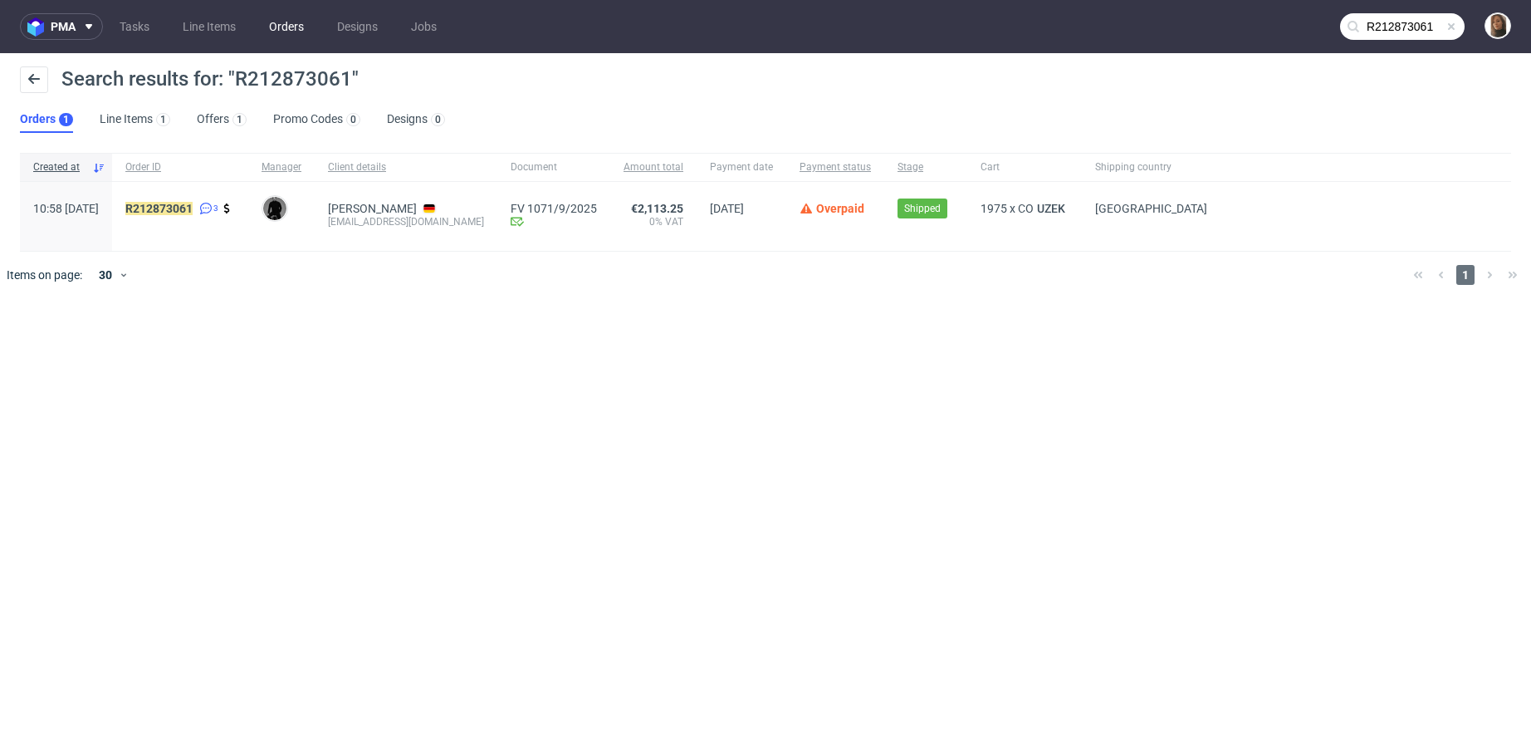
click at [281, 31] on link "Orders" at bounding box center [286, 26] width 55 height 27
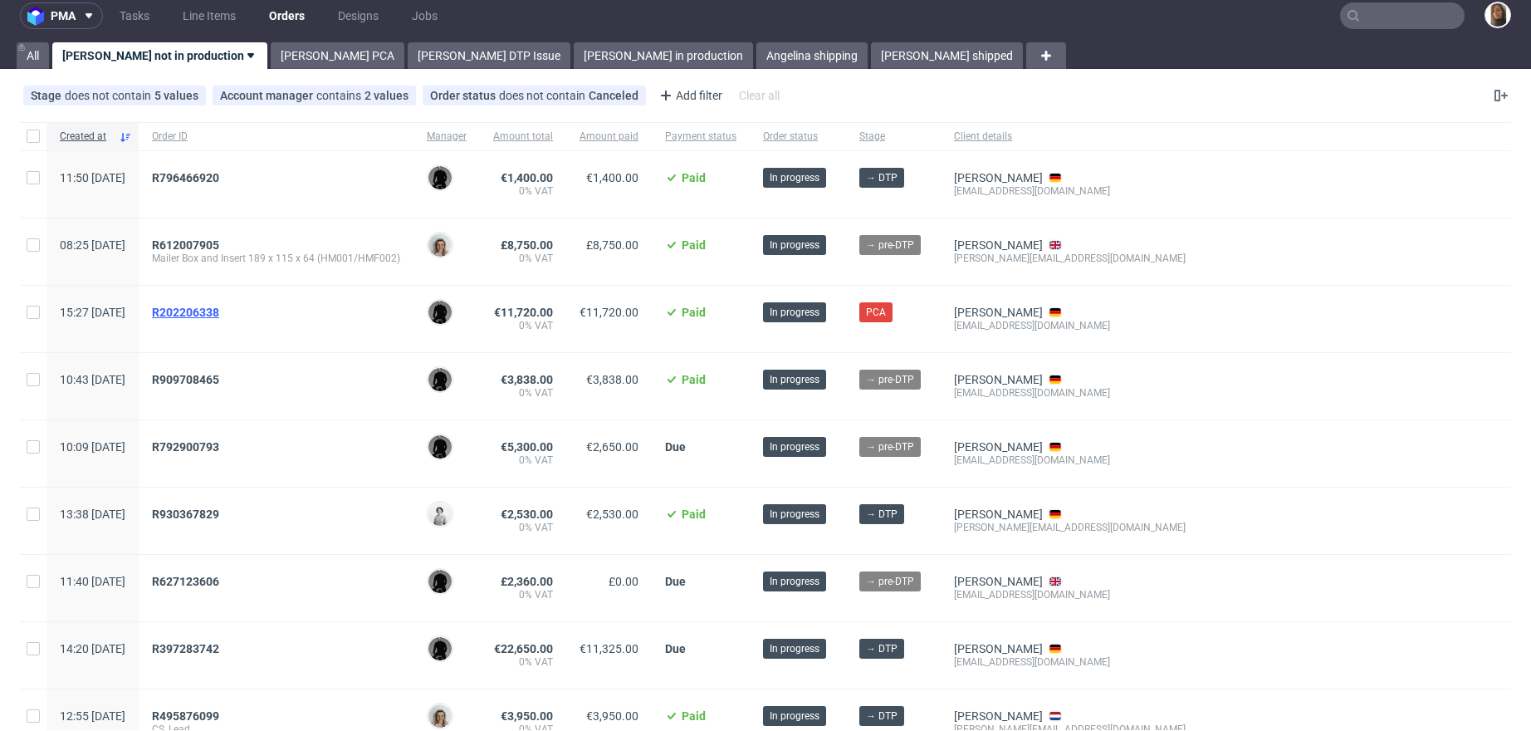
scroll to position [489, 0]
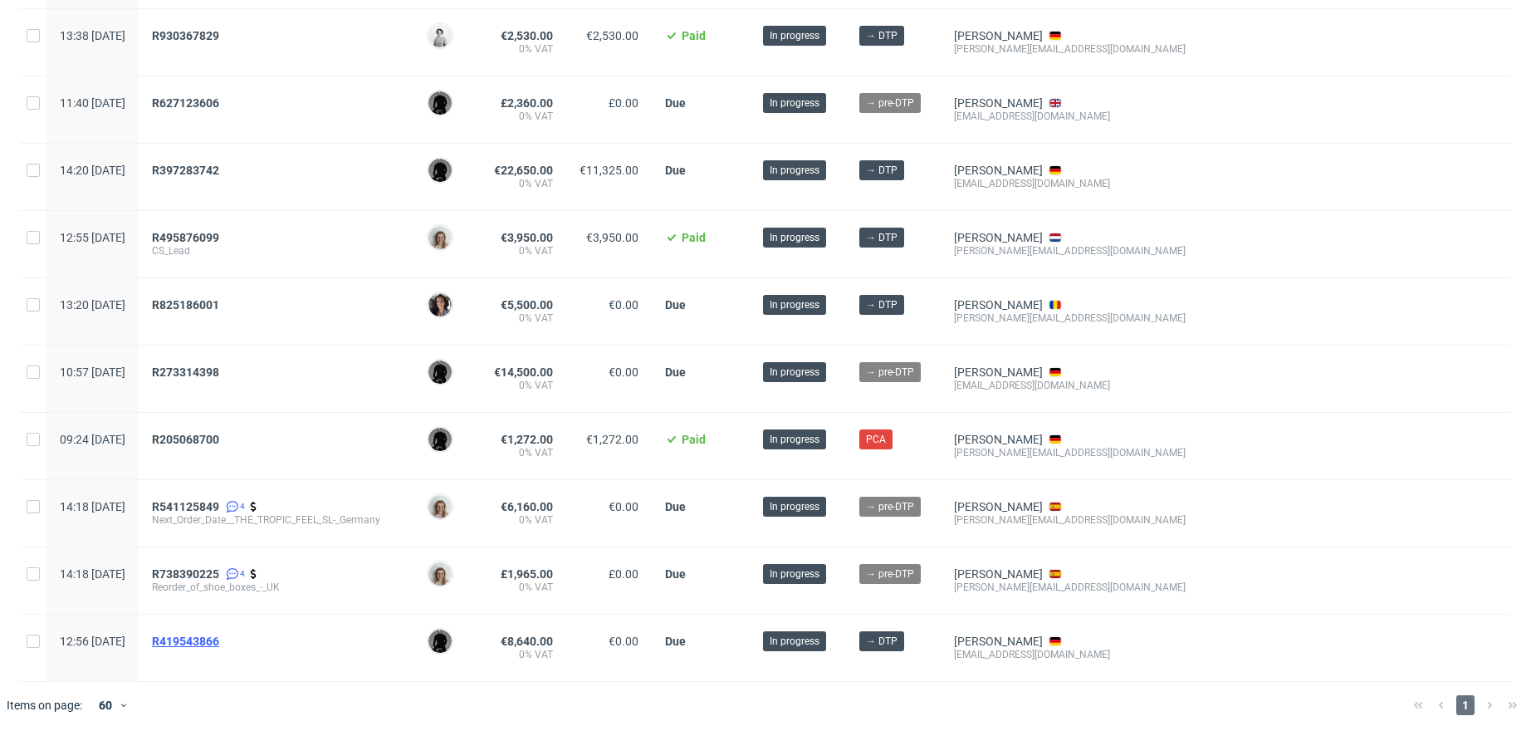
click at [219, 640] on span "R419543866" at bounding box center [185, 640] width 67 height 13
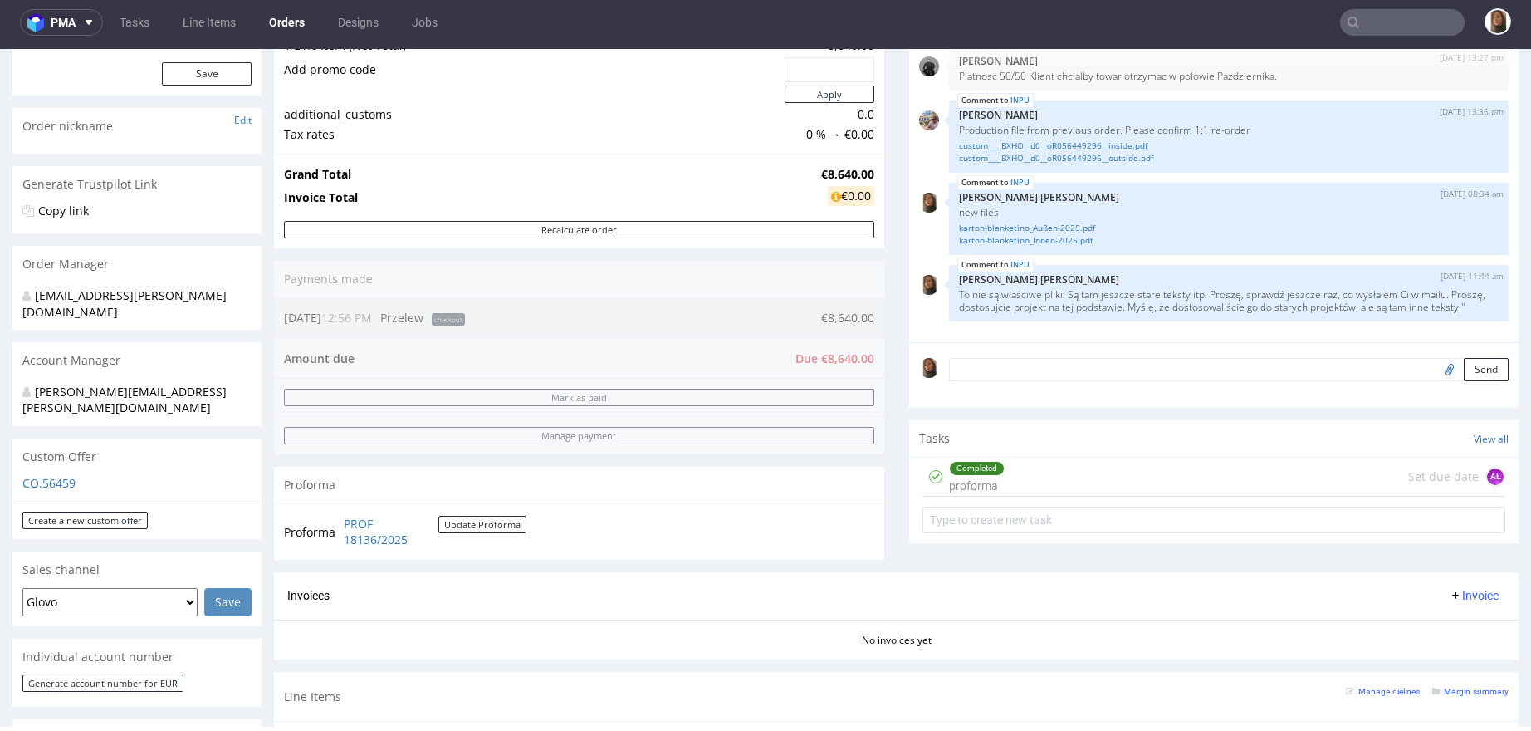
scroll to position [390, 0]
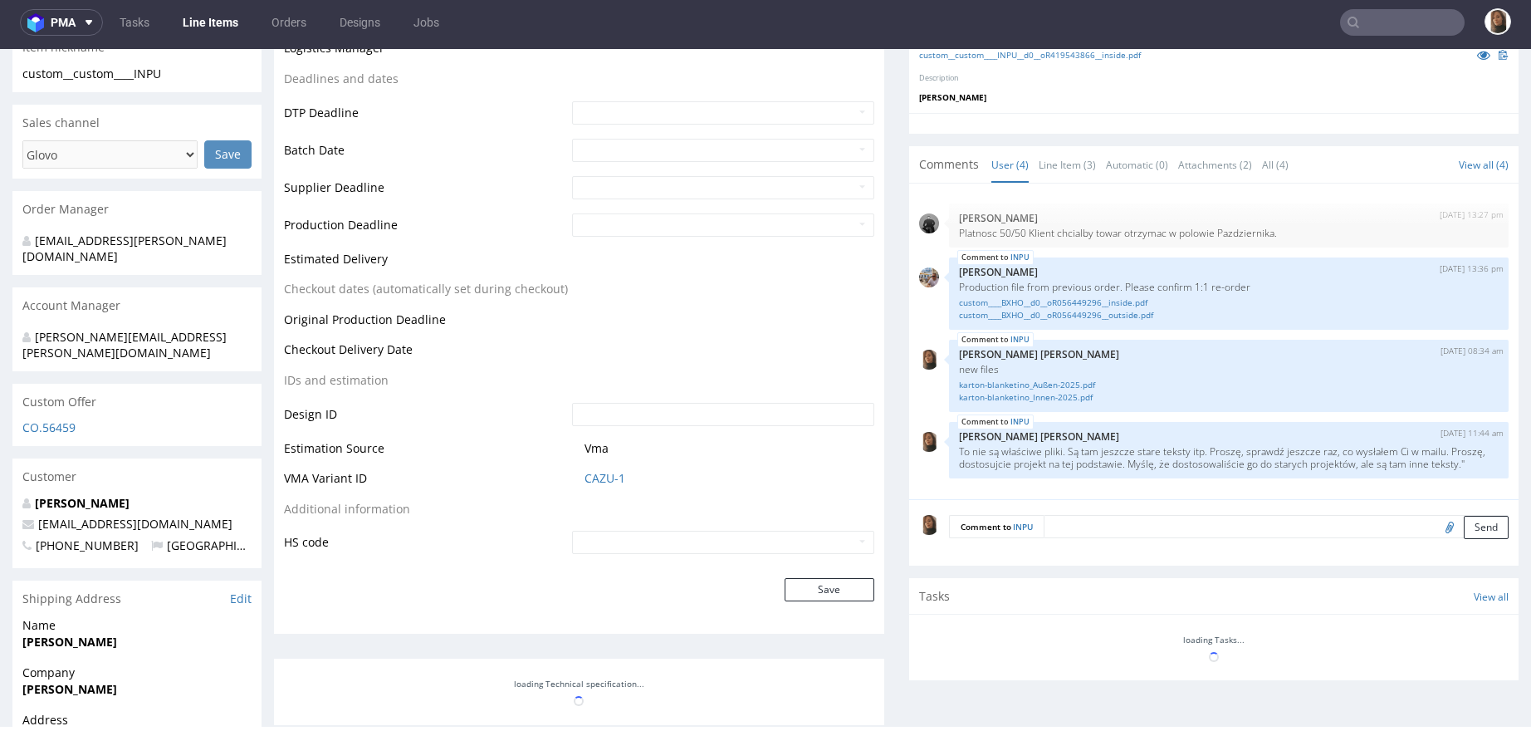
scroll to position [596, 0]
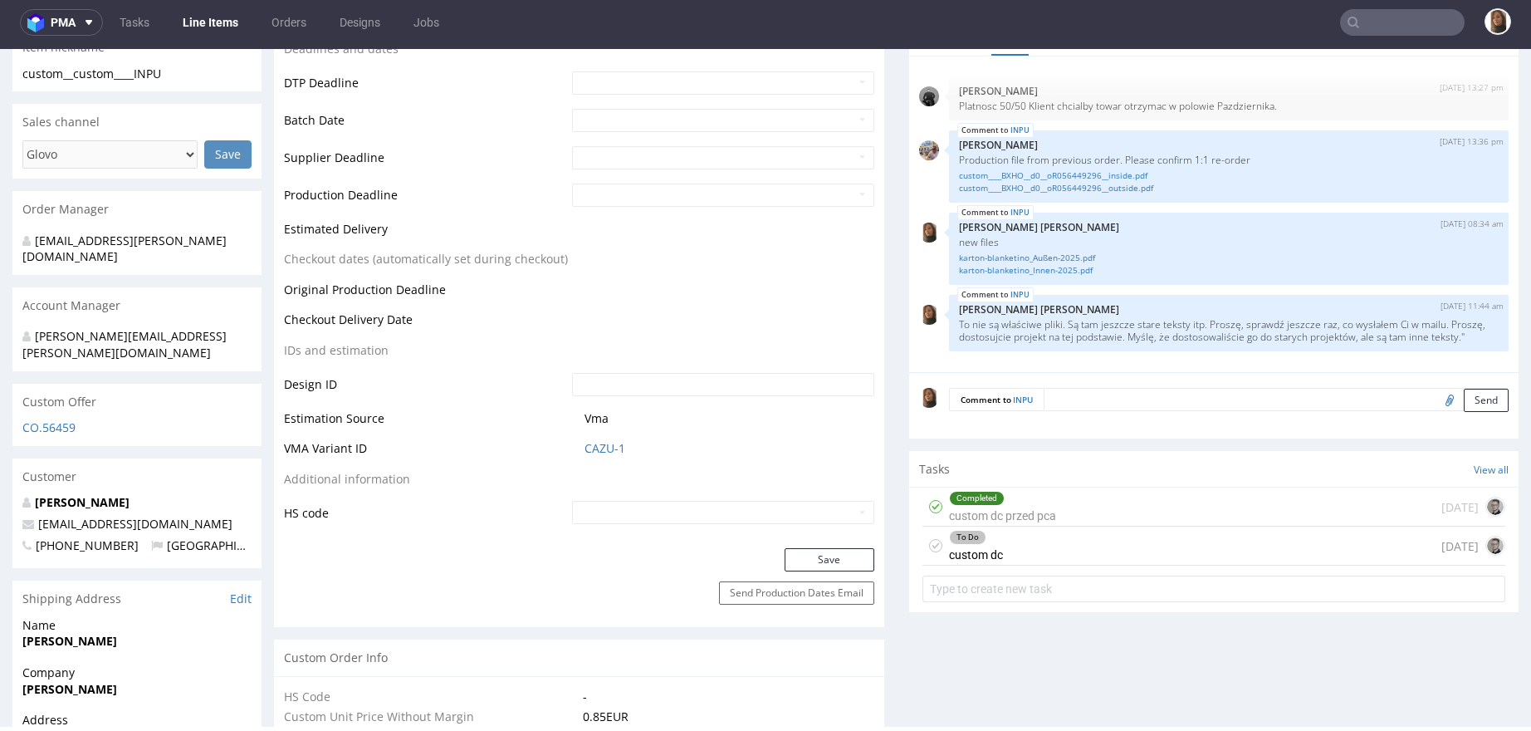
click at [1069, 546] on div "To Do custom dc 1 day ago" at bounding box center [1215, 546] width 584 height 39
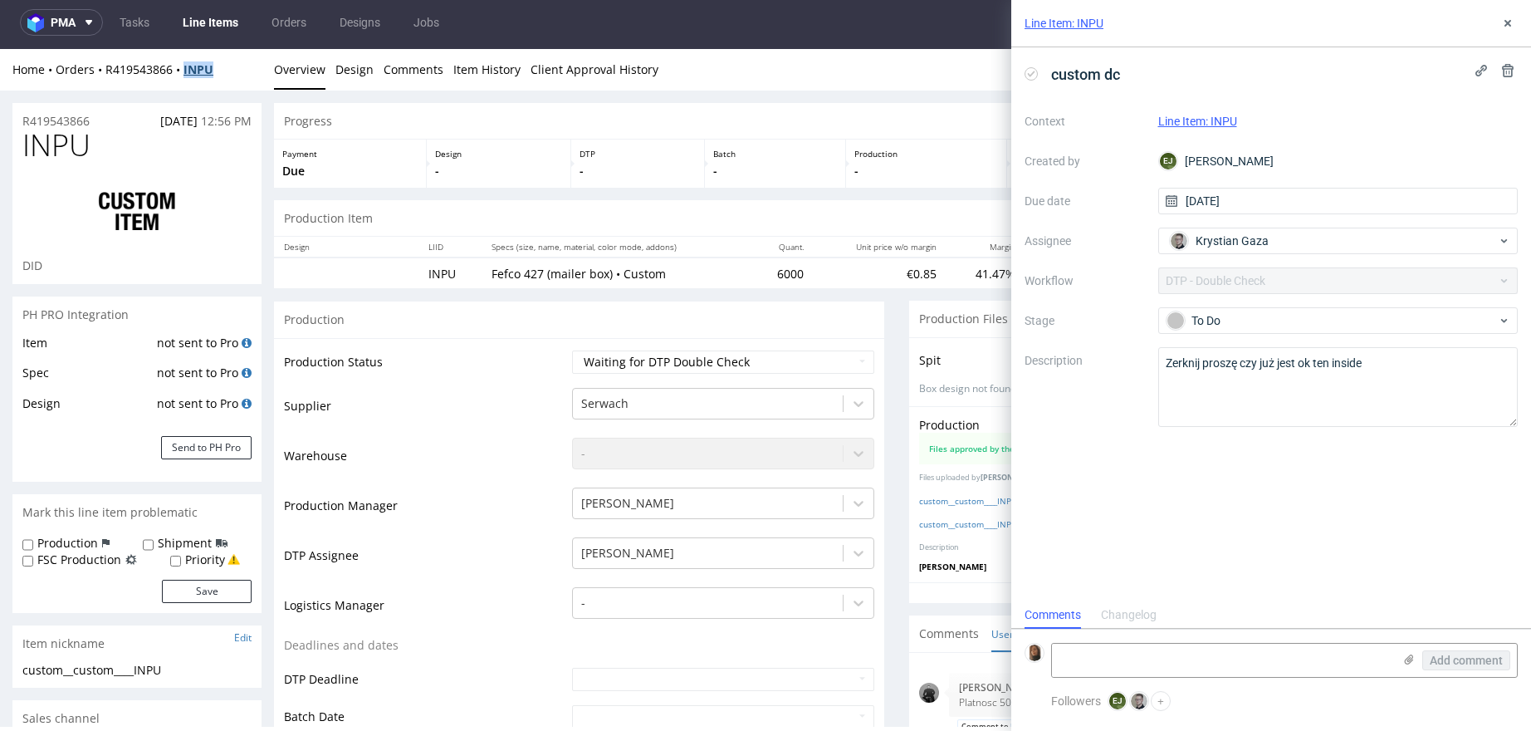
copy strong "INPU"
click at [1505, 19] on icon at bounding box center [1508, 23] width 13 height 13
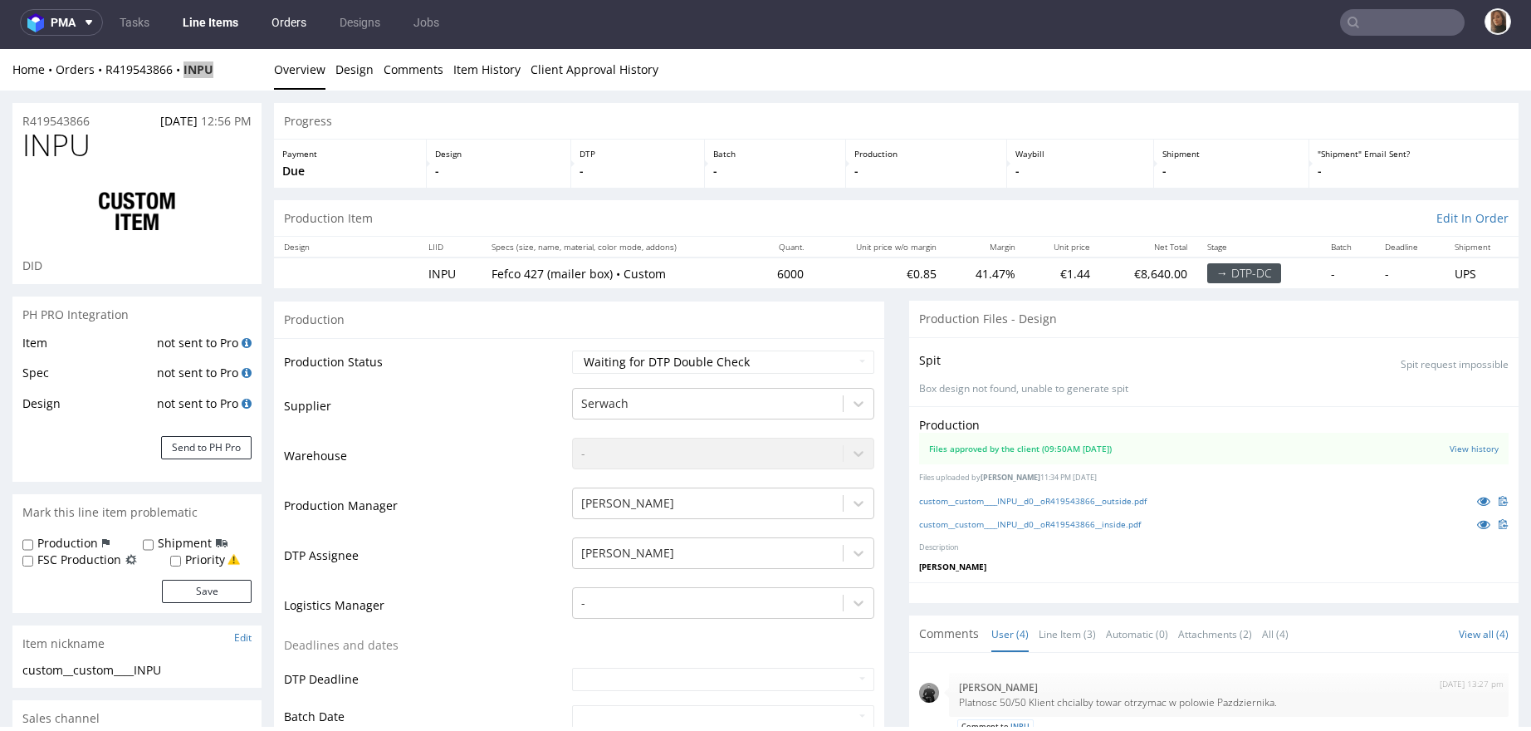
click at [280, 21] on link "Orders" at bounding box center [289, 22] width 55 height 27
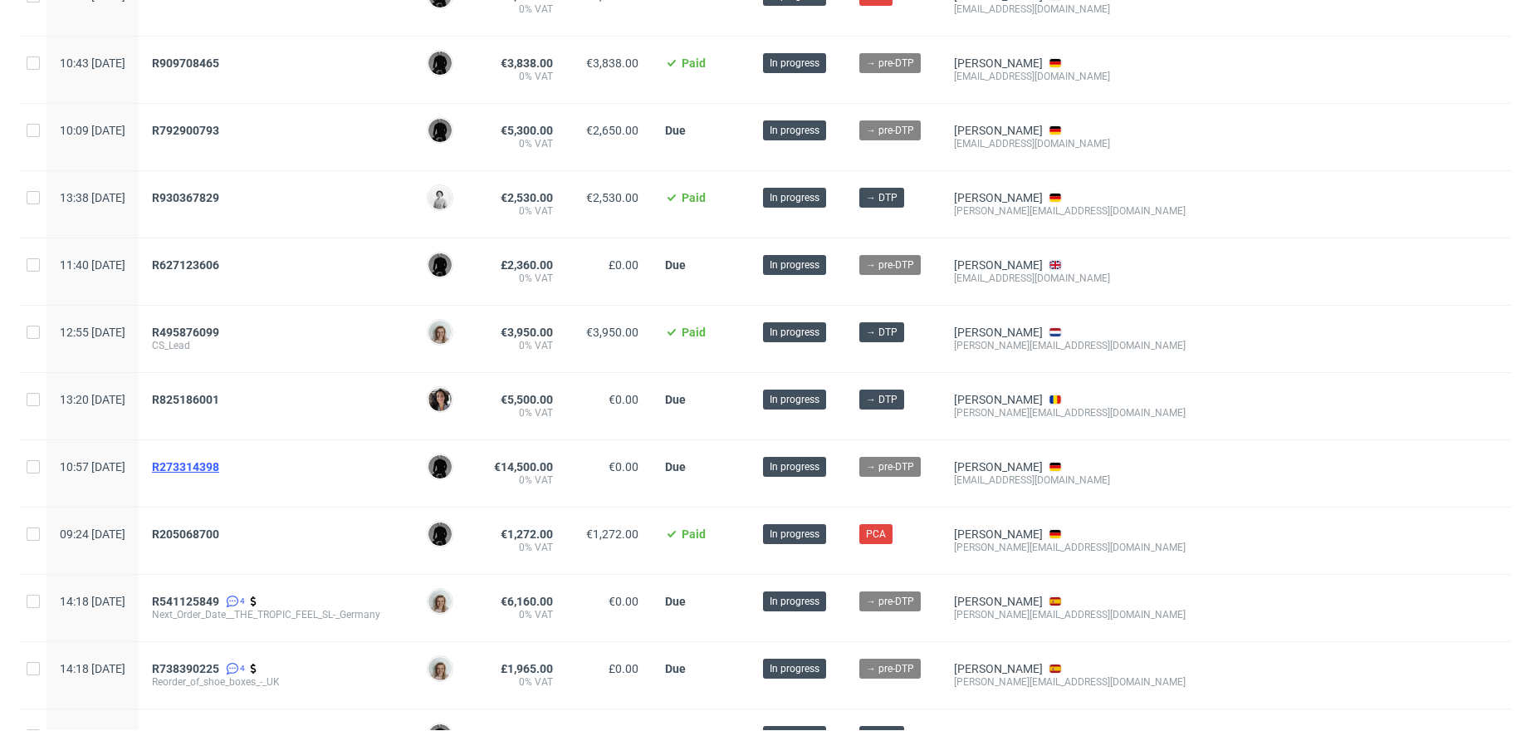
scroll to position [325, 0]
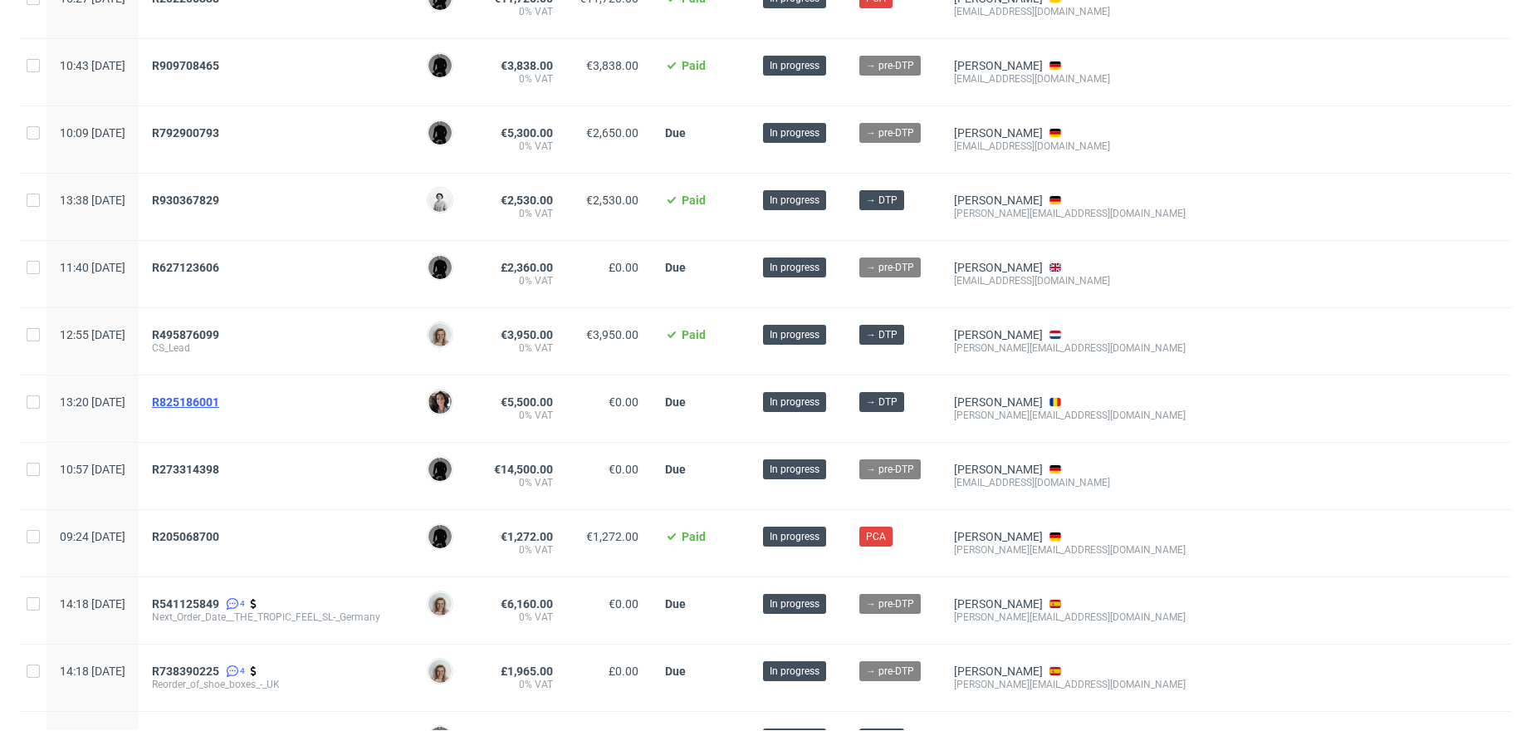
click at [219, 395] on span "R825186001" at bounding box center [185, 401] width 67 height 13
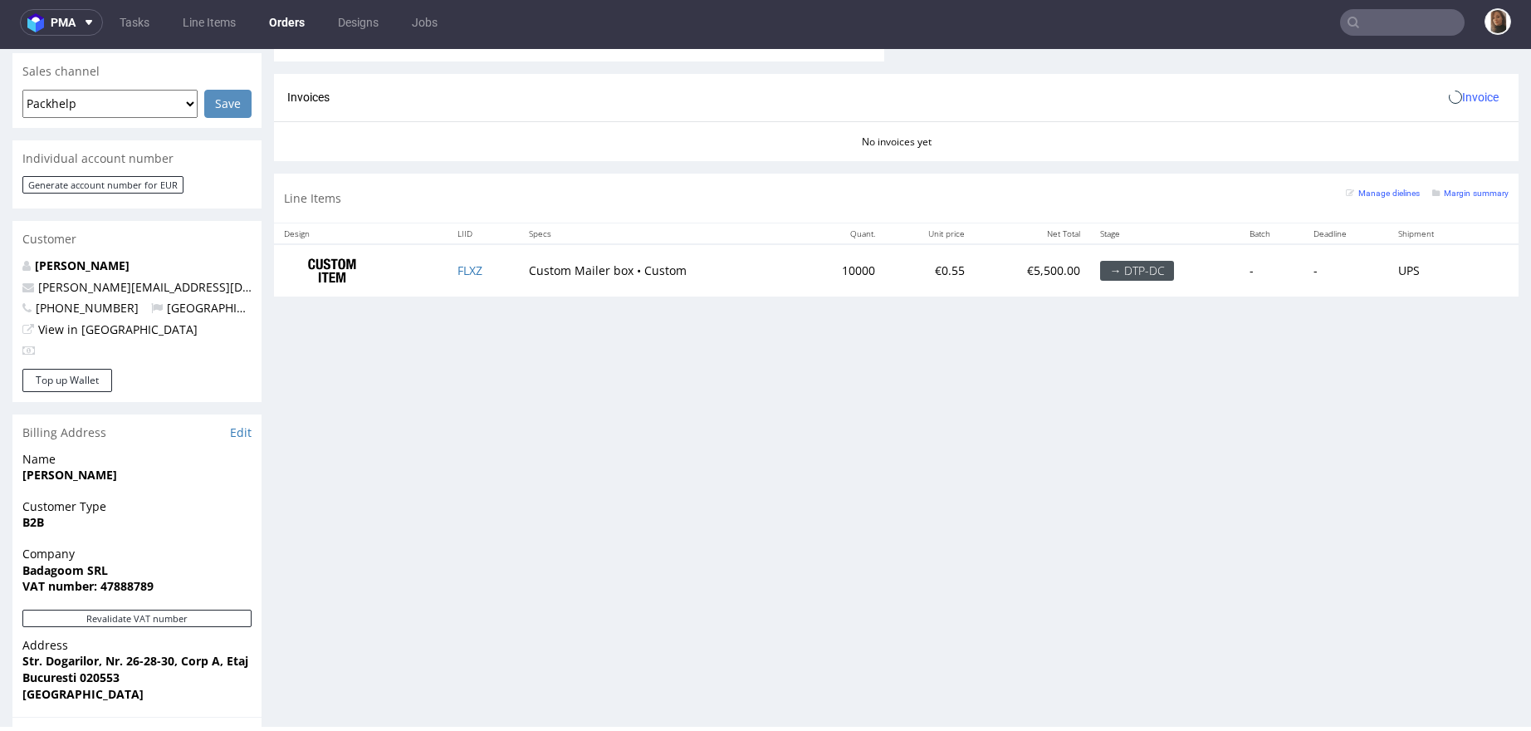
scroll to position [775, 0]
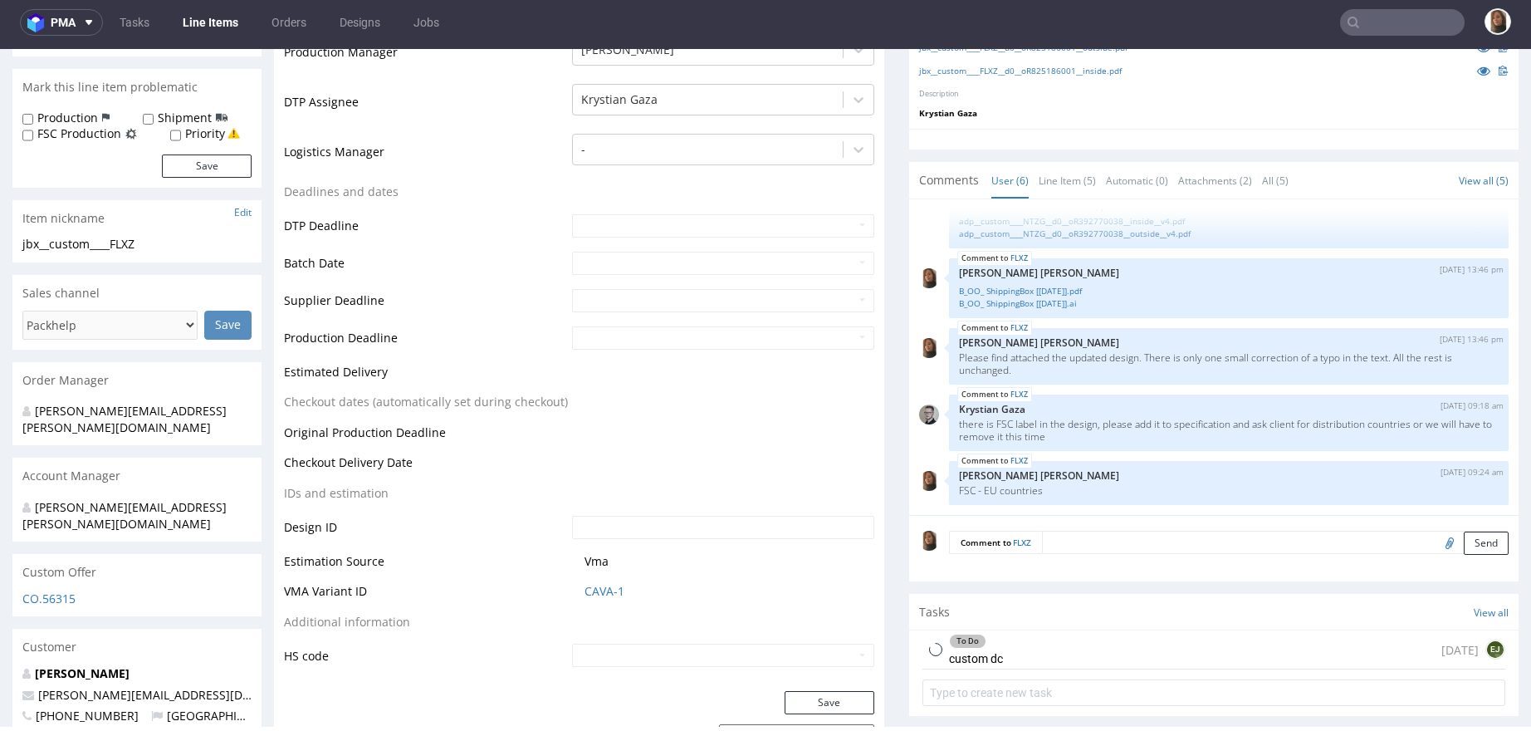
scroll to position [616, 0]
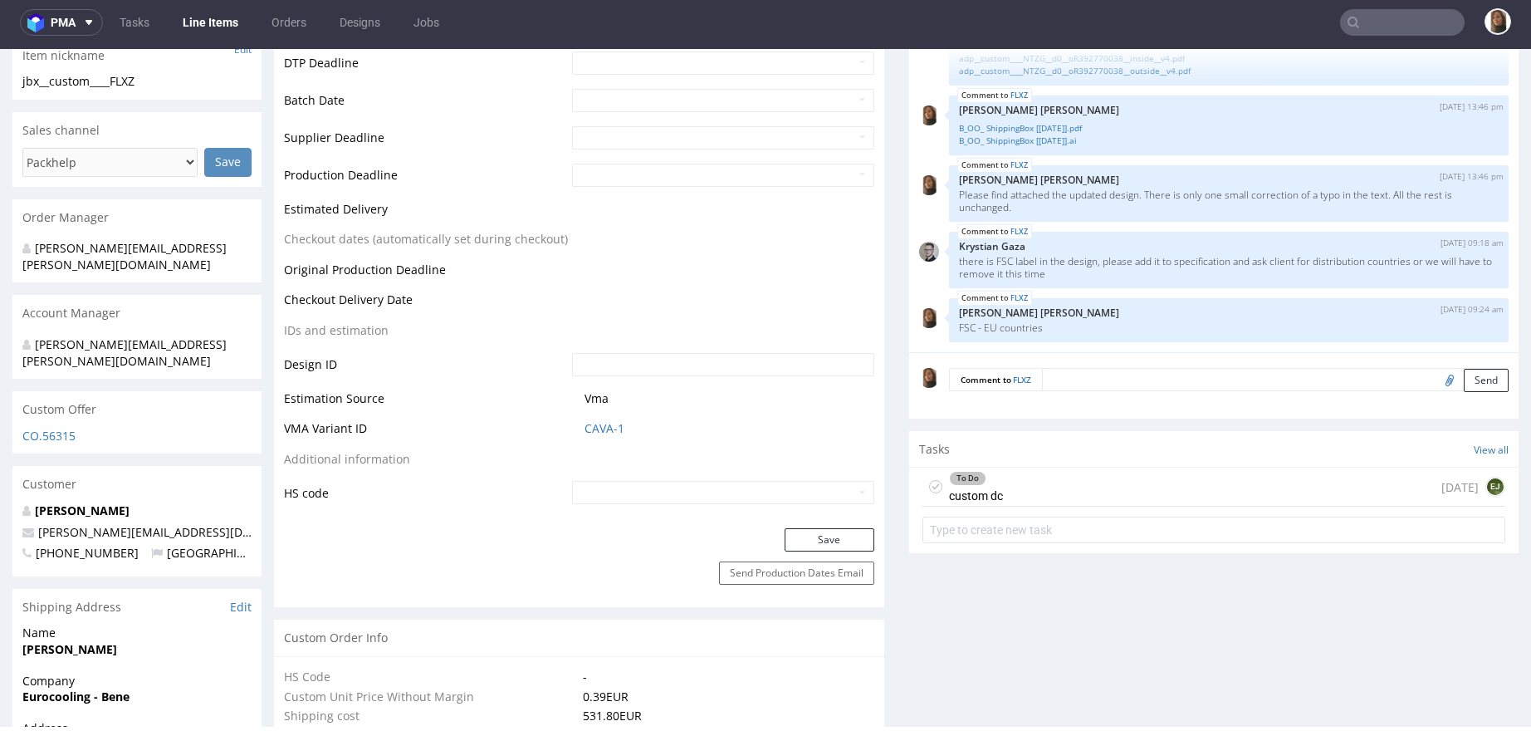
click at [1054, 483] on div "To Do custom dc today EJ" at bounding box center [1215, 487] width 584 height 39
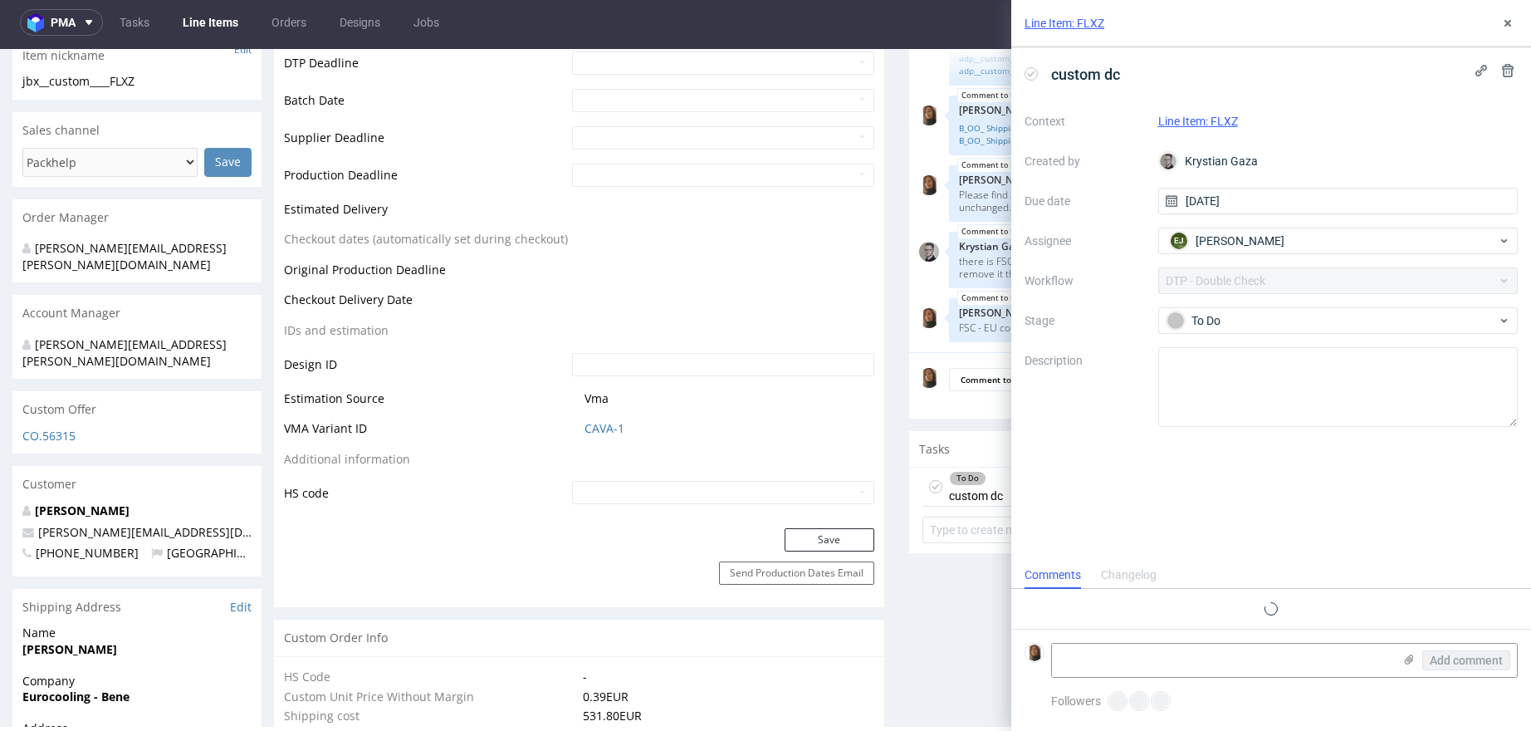
scroll to position [13, 0]
click at [1521, 29] on div "Line Item: FLXZ" at bounding box center [1272, 23] width 520 height 47
click at [1517, 27] on button at bounding box center [1508, 23] width 20 height 20
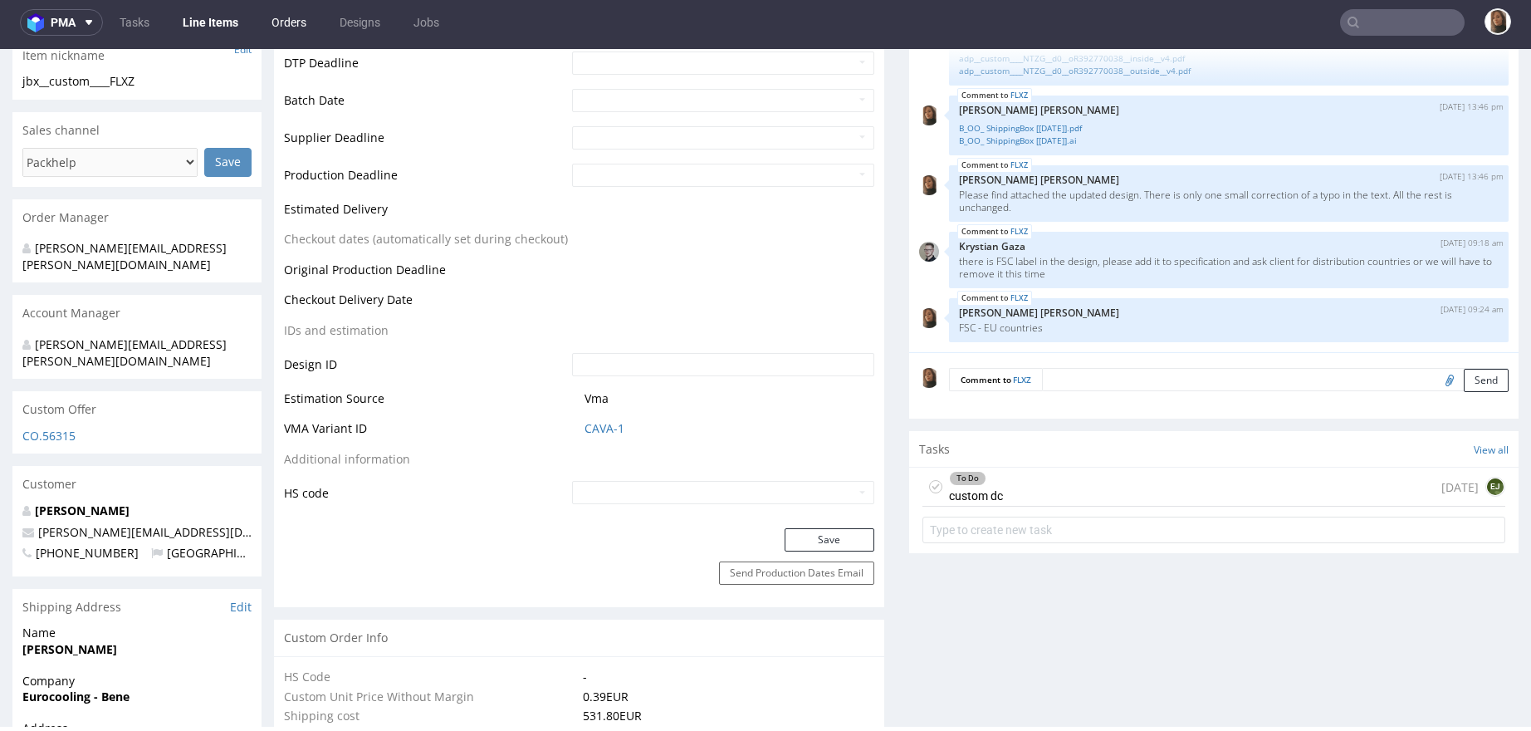
click at [281, 17] on link "Orders" at bounding box center [289, 22] width 55 height 27
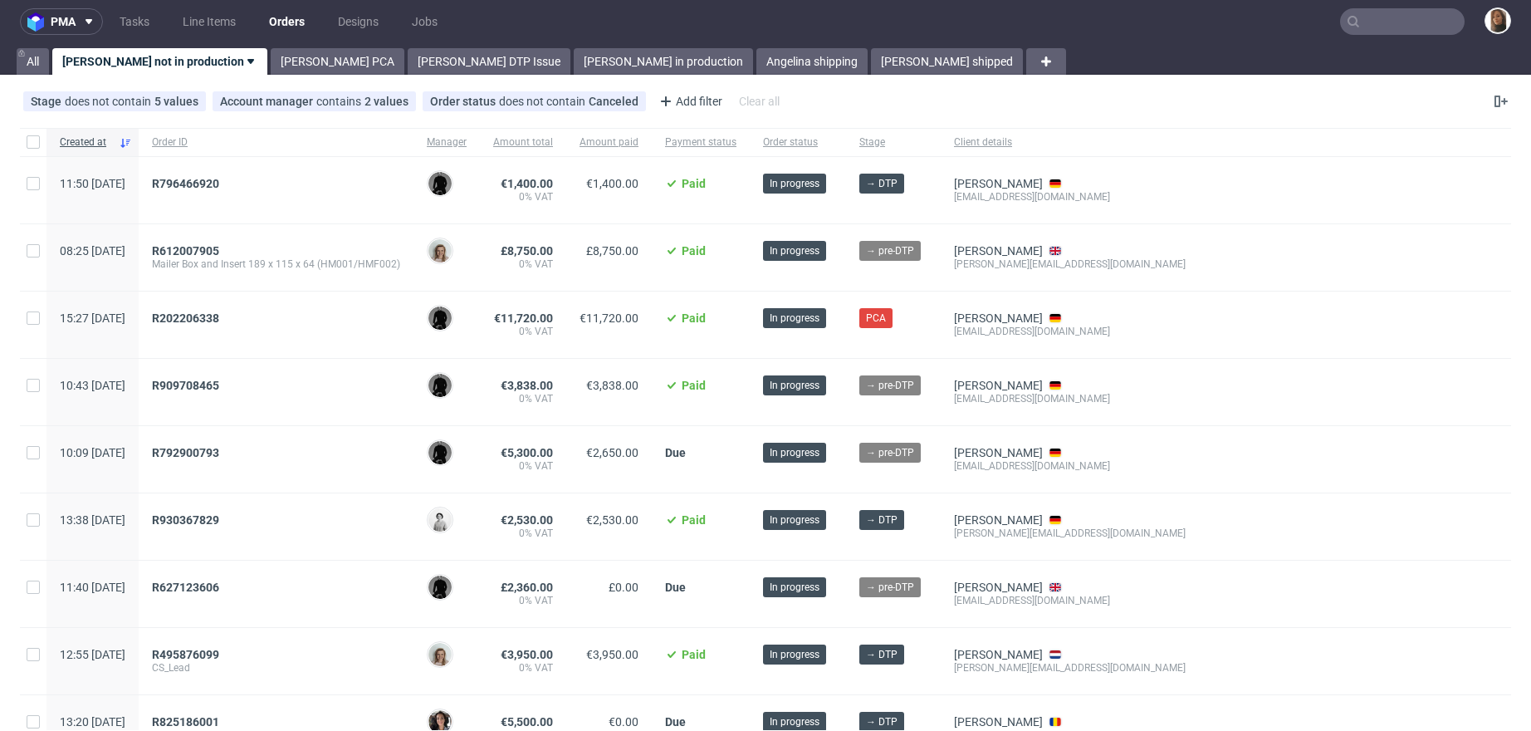
scroll to position [422, 0]
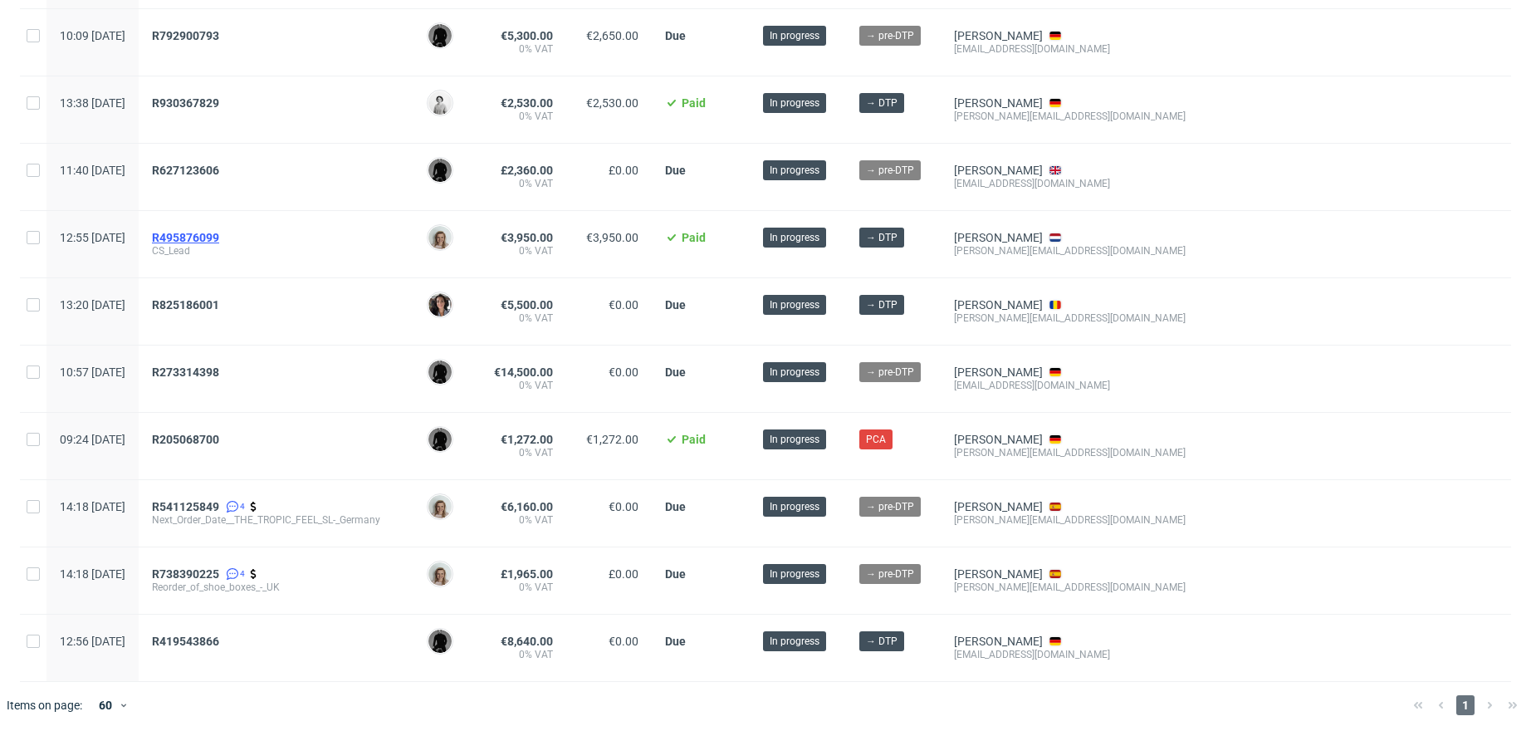
click at [219, 231] on span "R495876099" at bounding box center [185, 237] width 67 height 13
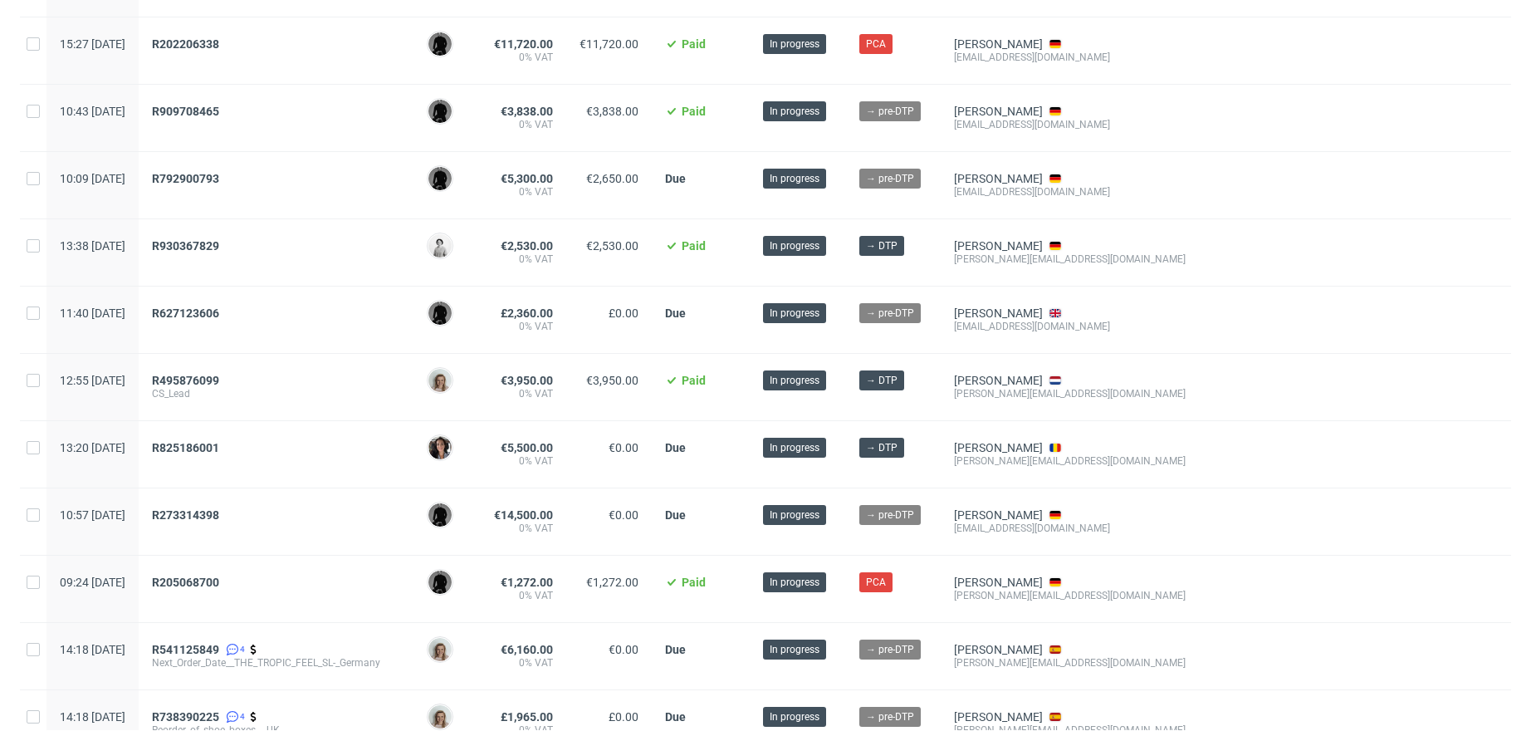
scroll to position [278, 0]
click at [219, 315] on span "R627123606" at bounding box center [185, 313] width 67 height 13
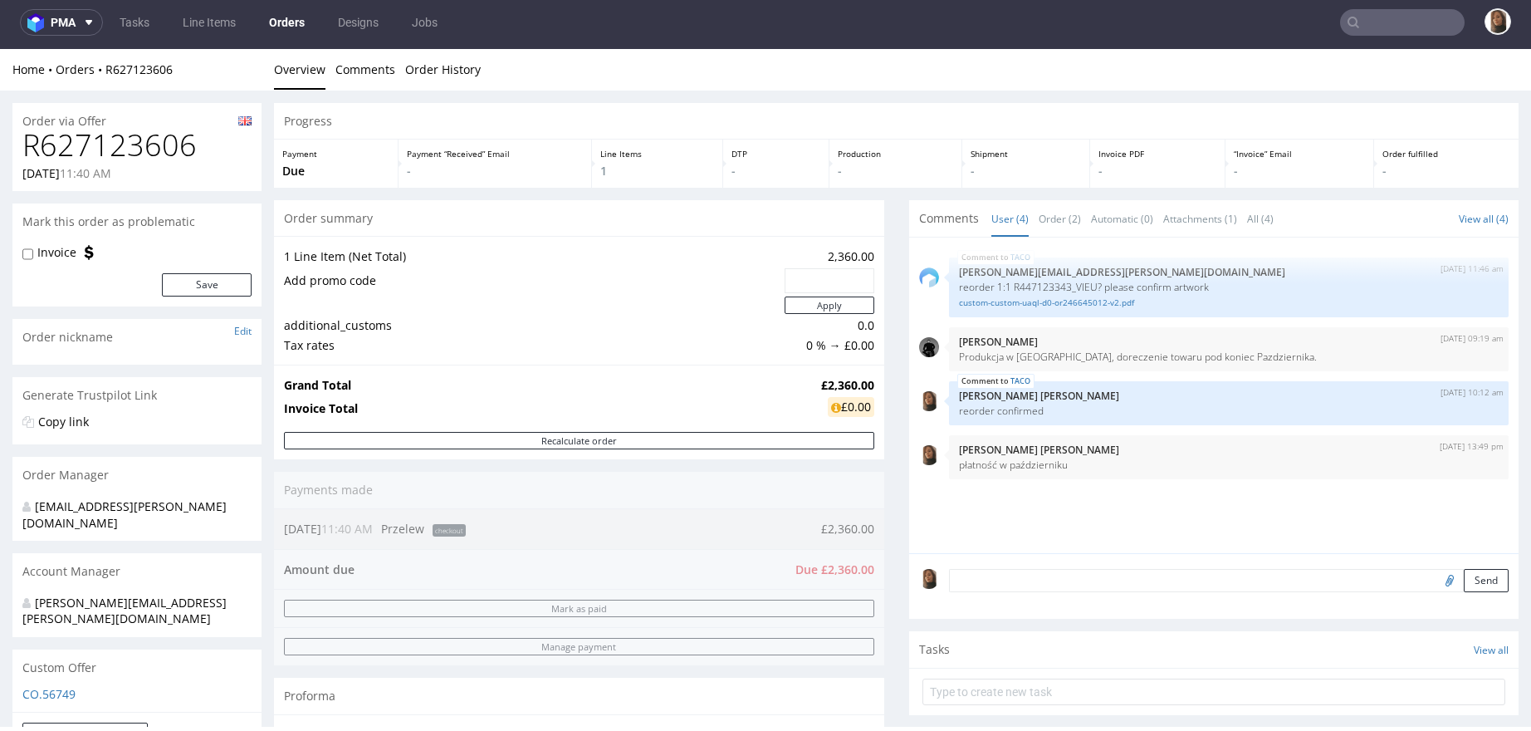
click at [145, 147] on h1 "R627123606" at bounding box center [136, 145] width 229 height 33
copy h1 "R627123606"
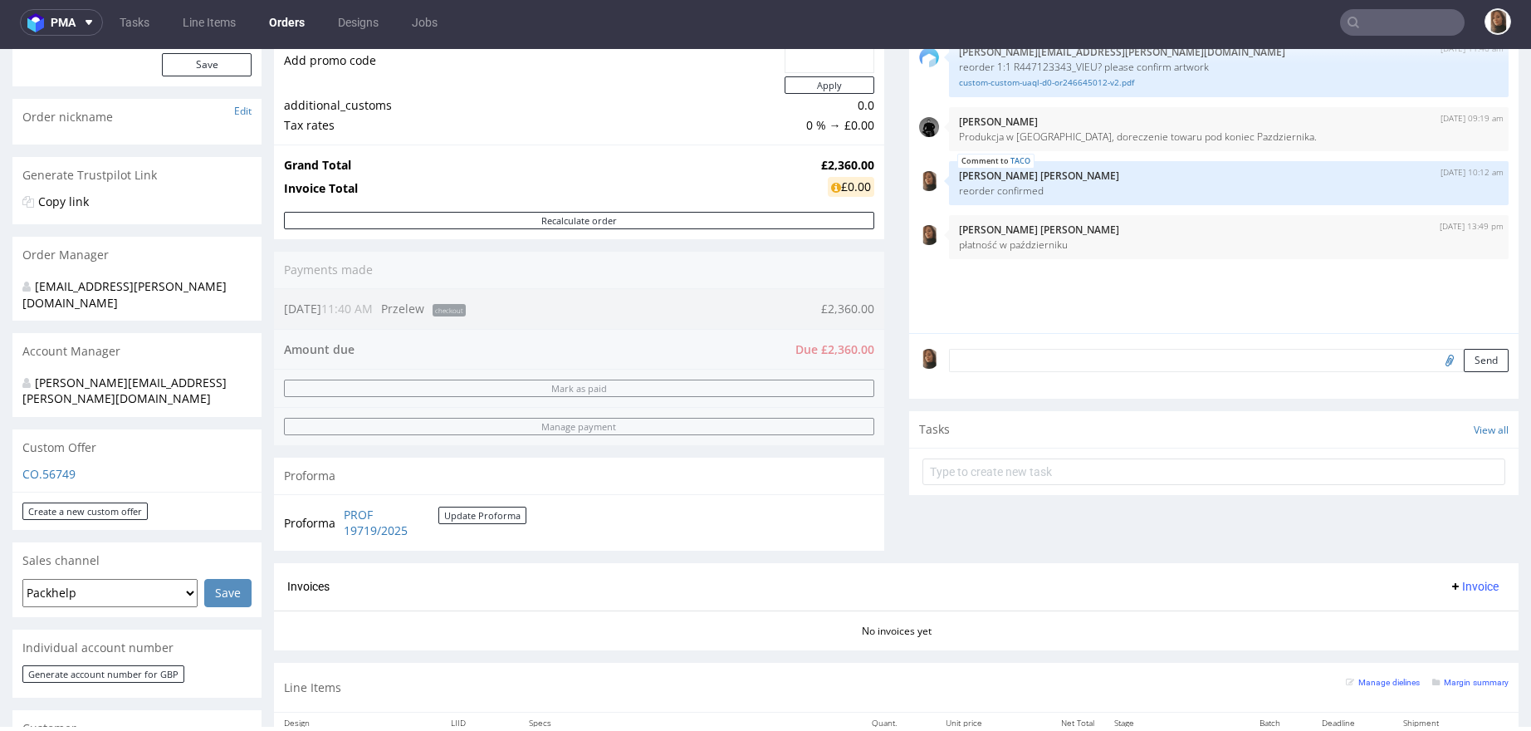
scroll to position [322, 0]
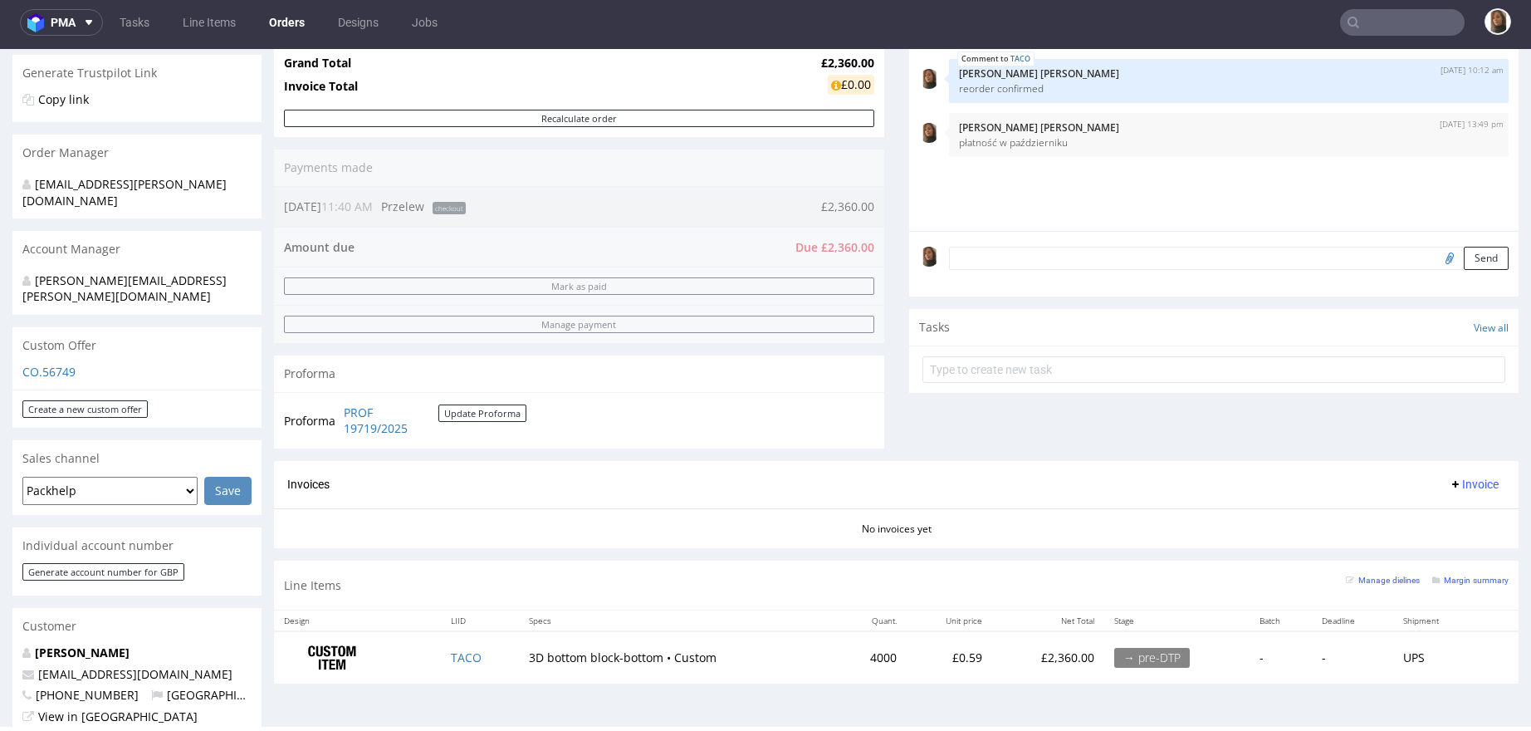
click at [296, 17] on link "Orders" at bounding box center [287, 22] width 56 height 27
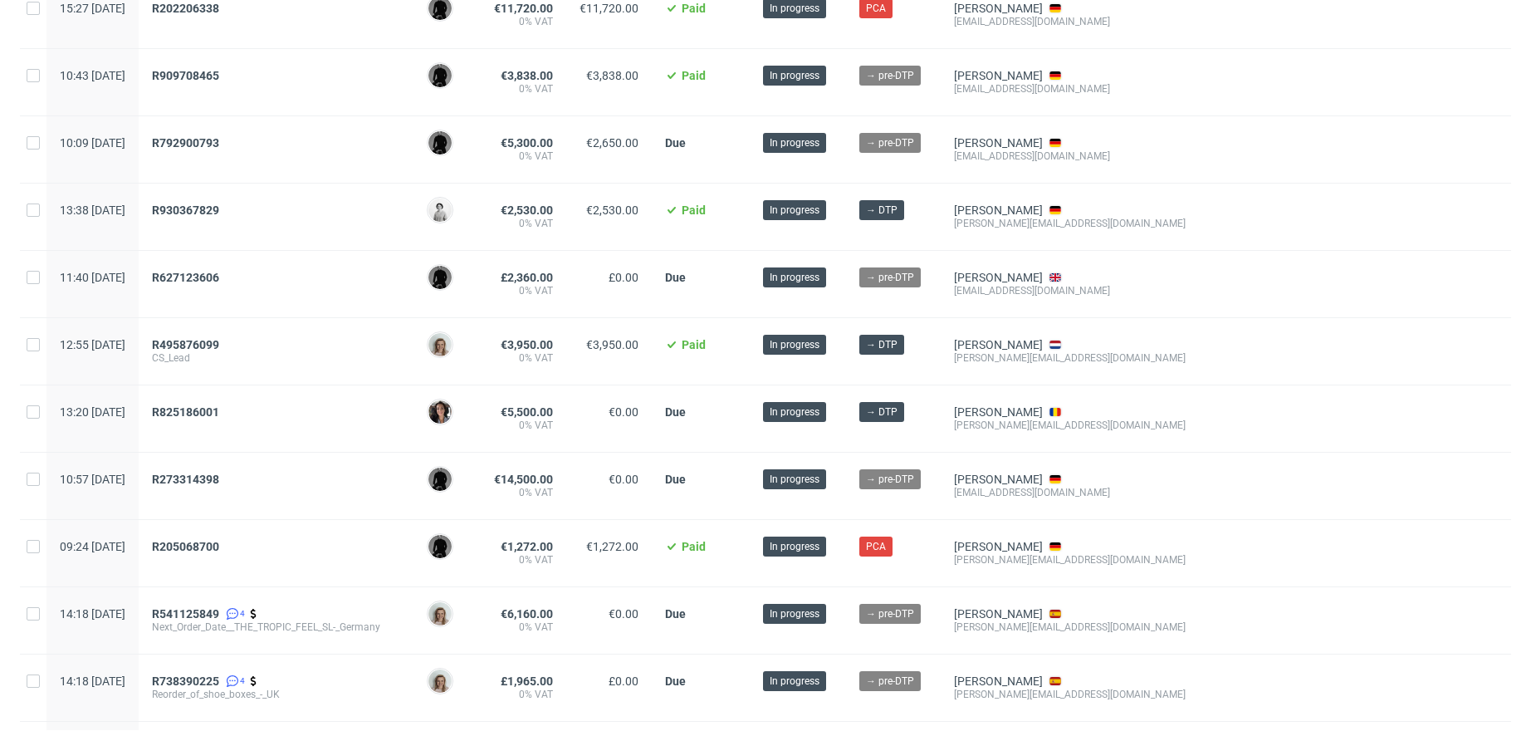
scroll to position [307, 0]
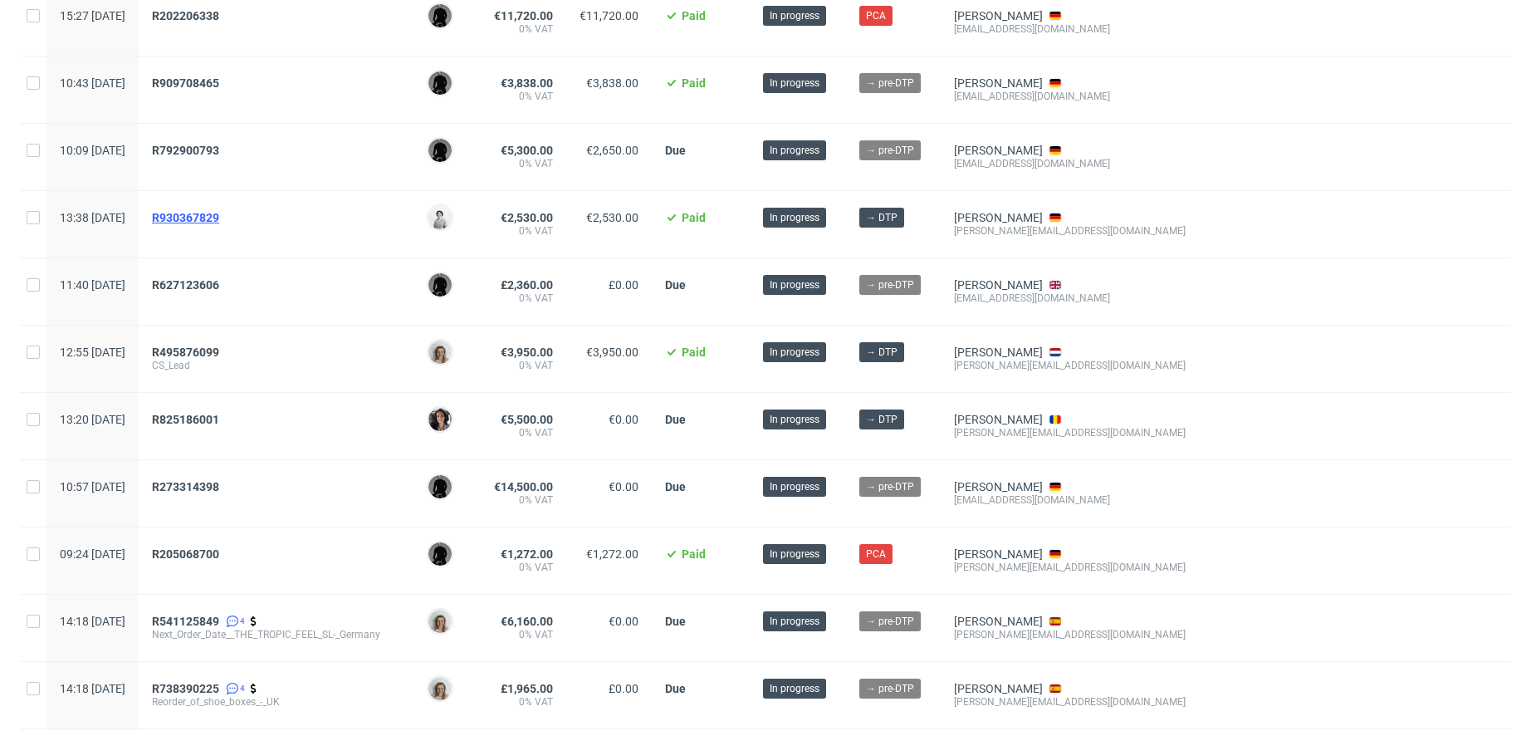
click at [219, 213] on span "R930367829" at bounding box center [185, 217] width 67 height 13
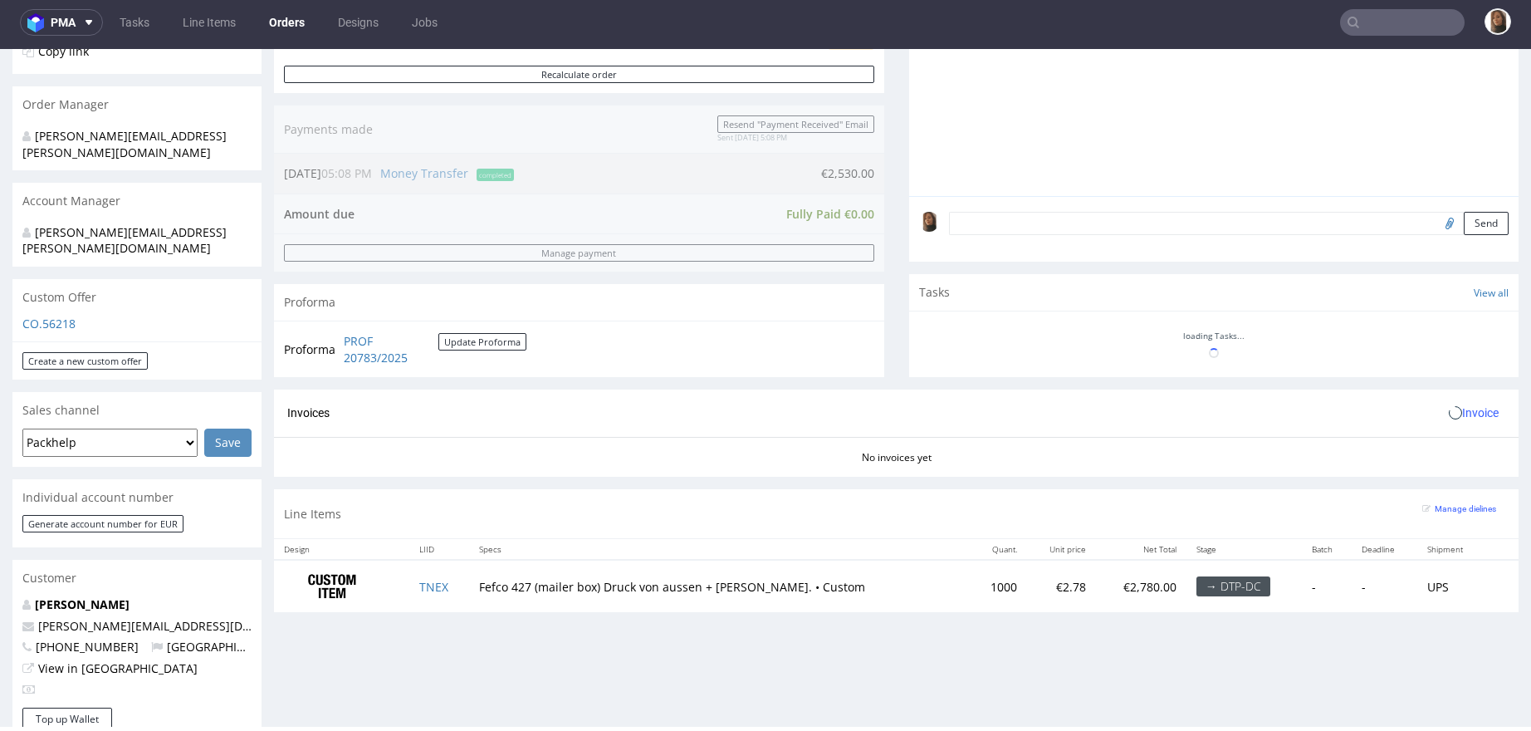
scroll to position [466, 0]
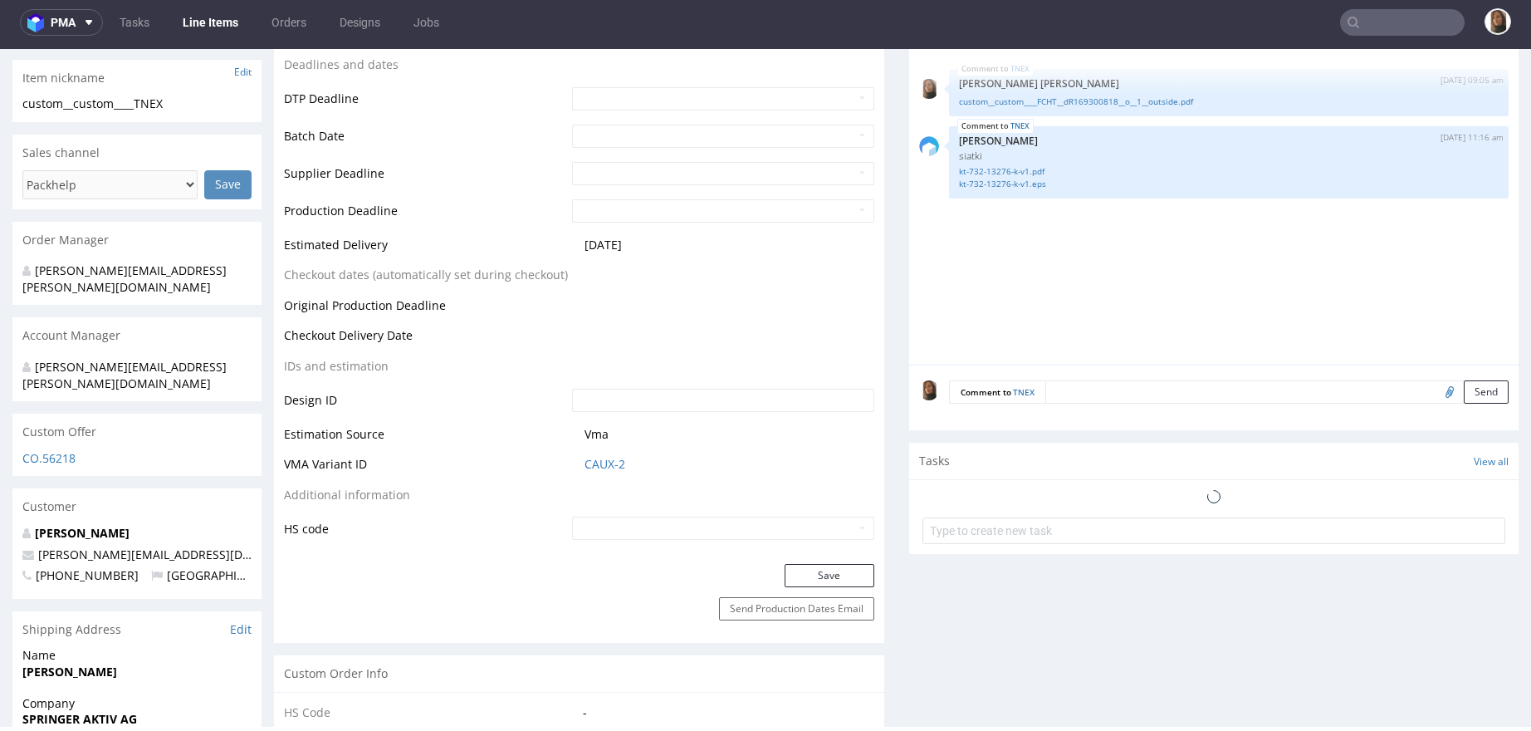
scroll to position [748, 0]
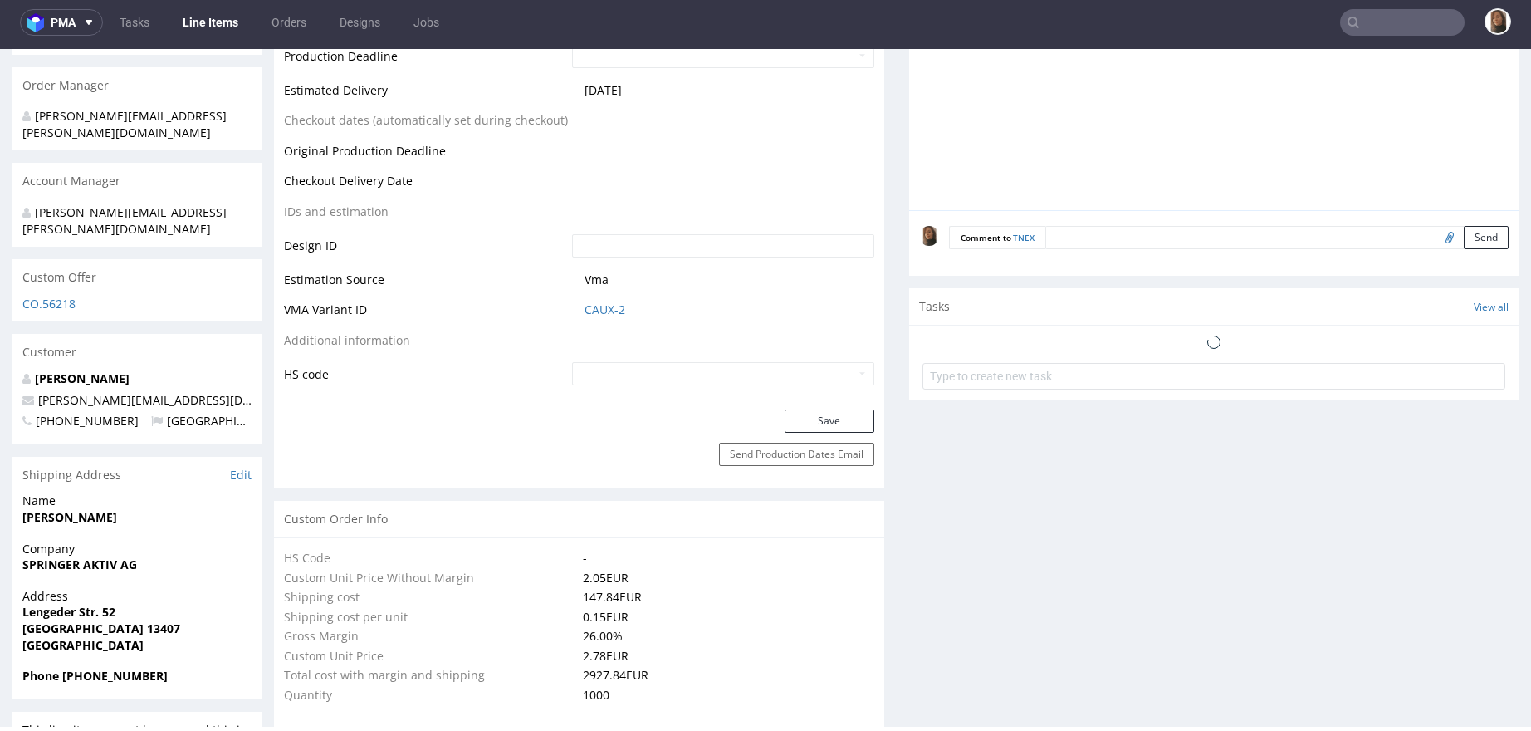
select select "in_progress"
click at [1043, 350] on div "To Do custom dc 1 day ago EJ" at bounding box center [1215, 345] width 584 height 39
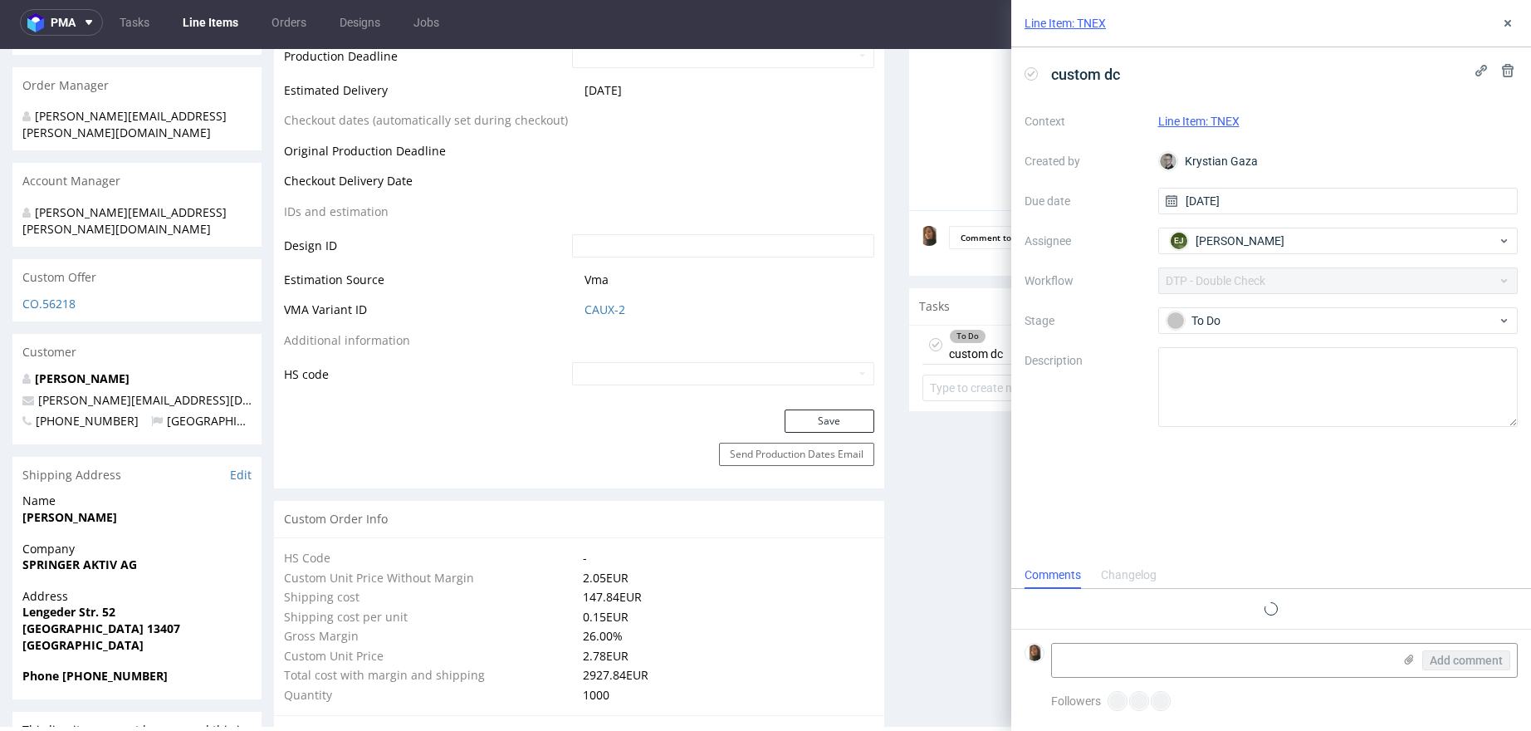
scroll to position [13, 0]
click at [1502, 28] on icon at bounding box center [1508, 23] width 13 height 13
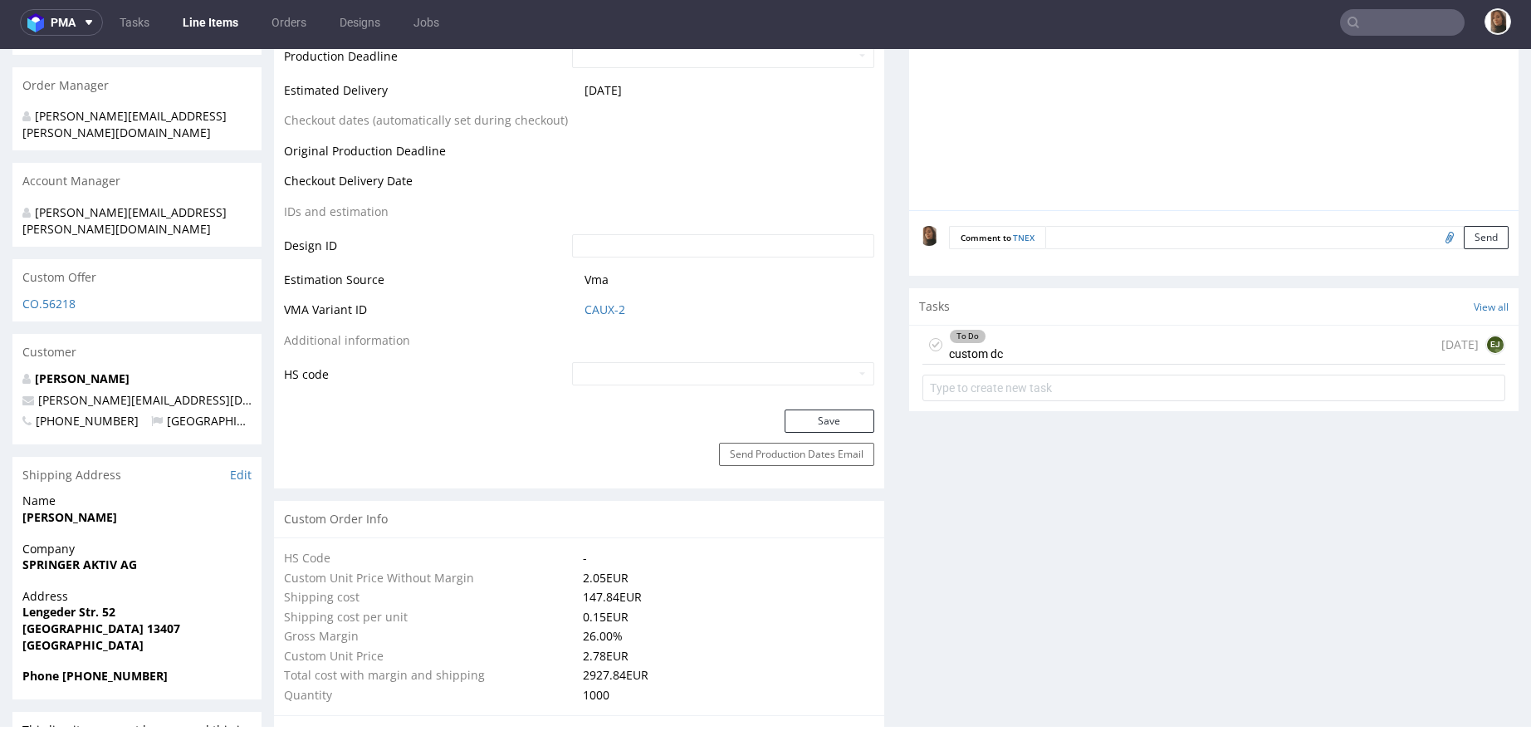
click at [305, 7] on nav "pma Tasks Line Items Orders Designs Jobs" at bounding box center [765, 22] width 1531 height 53
click at [298, 27] on link "Orders" at bounding box center [289, 22] width 55 height 27
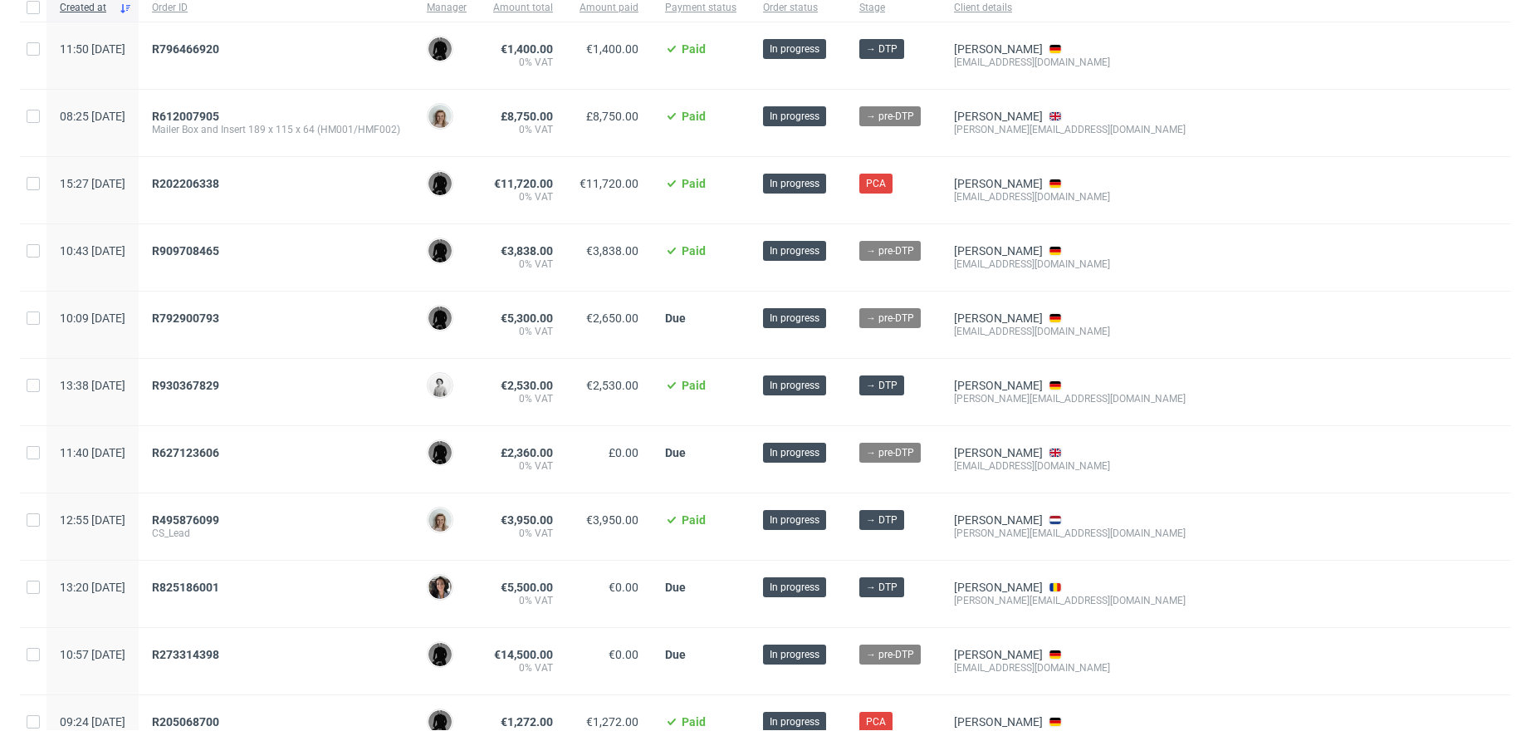
scroll to position [174, 0]
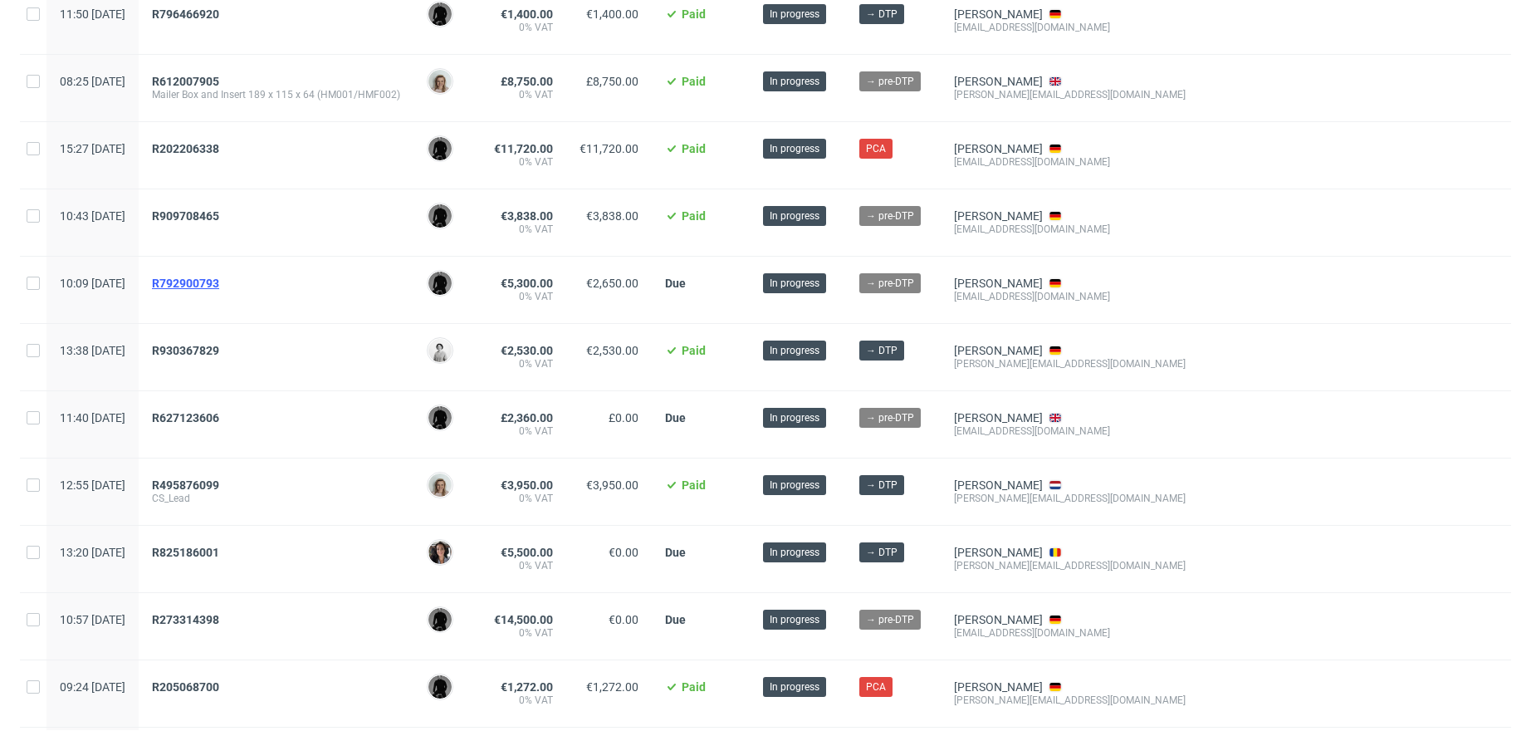
click at [219, 277] on span "R792900793" at bounding box center [185, 283] width 67 height 13
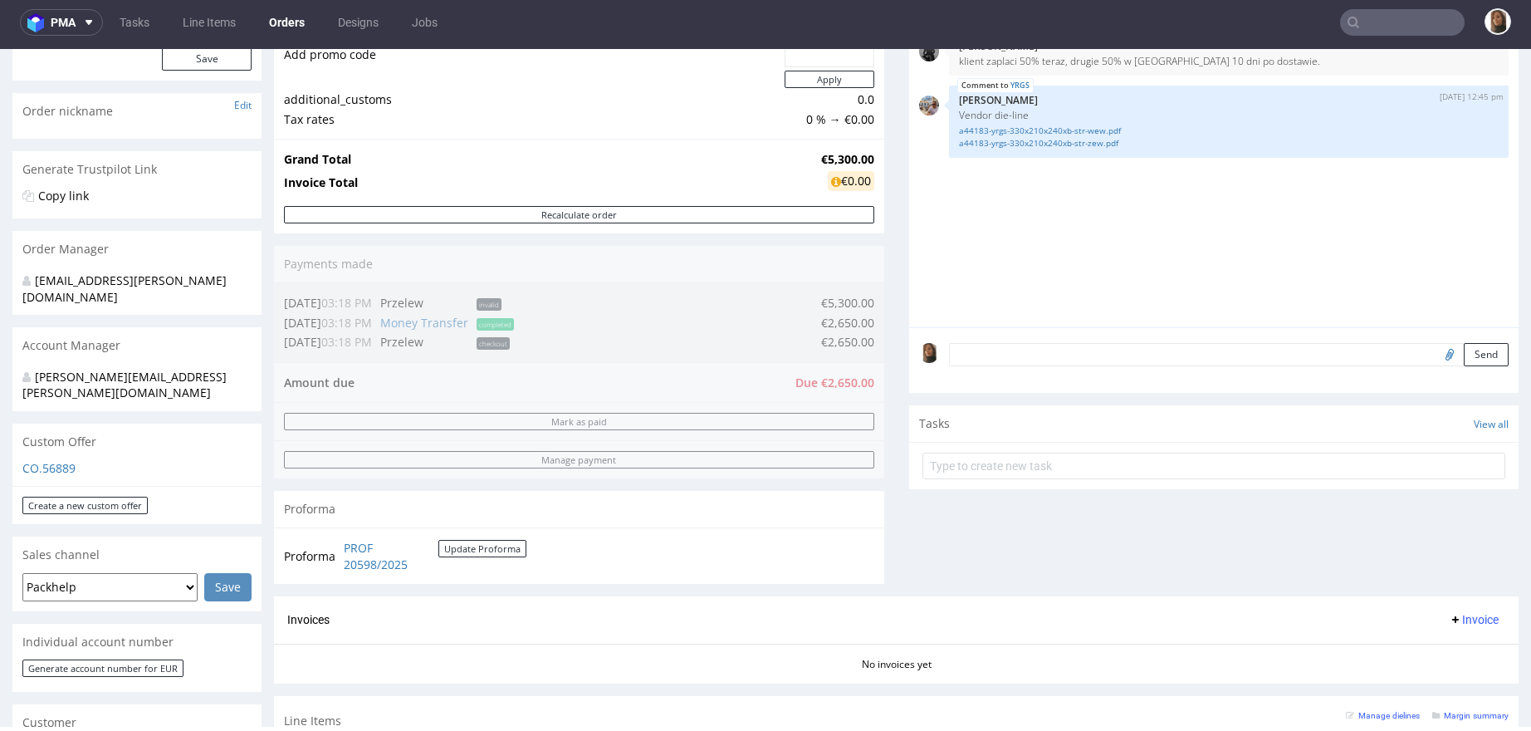
scroll to position [355, 0]
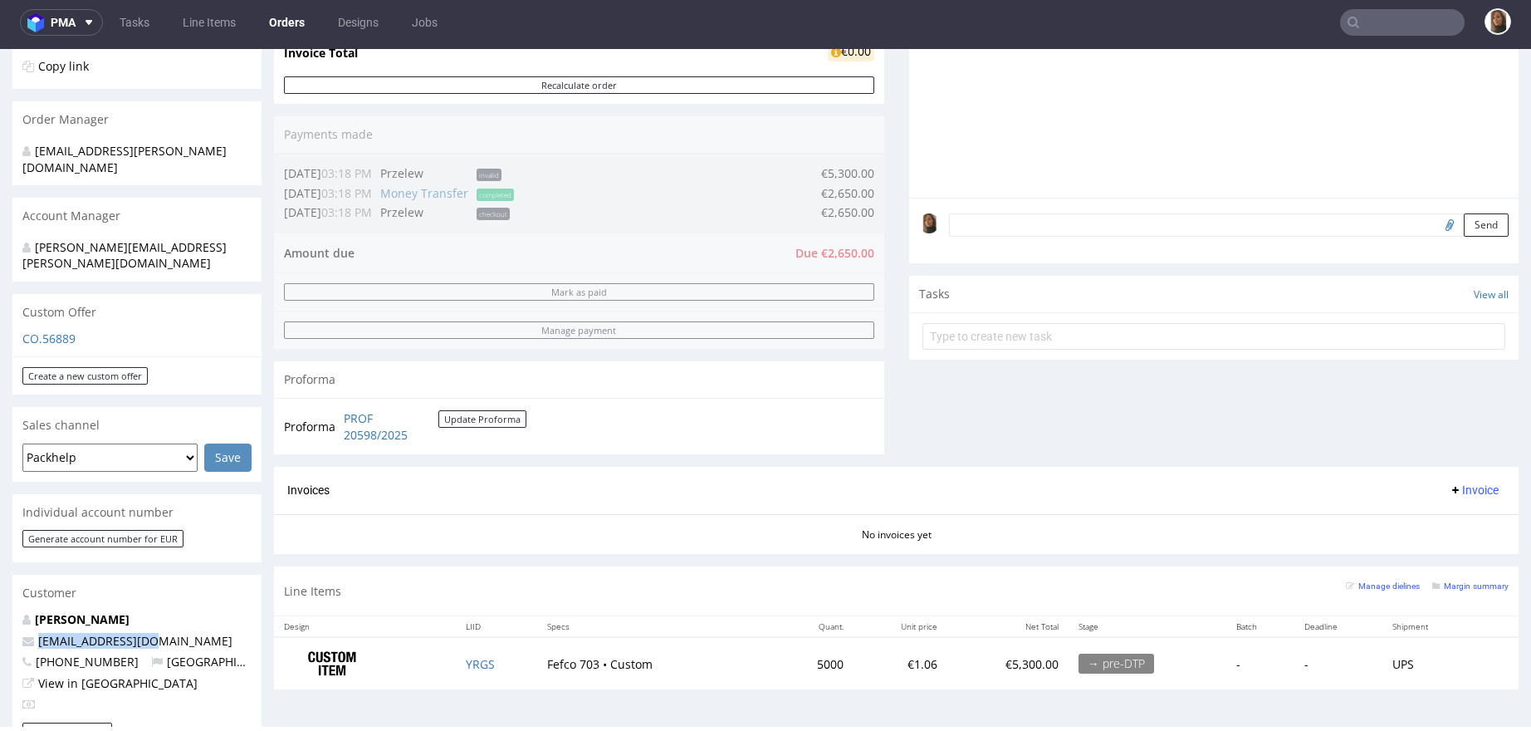
drag, startPoint x: 155, startPoint y: 610, endPoint x: 5, endPoint y: 610, distance: 150.3
click at [4, 610] on div "Order via Offer R792900793 23.09.2025 10:09 AM Mark this order as problematic I…" at bounding box center [765, 539] width 1531 height 1608
copy span "ds@goldkindchen.de"
click at [297, 17] on link "Orders" at bounding box center [287, 22] width 56 height 27
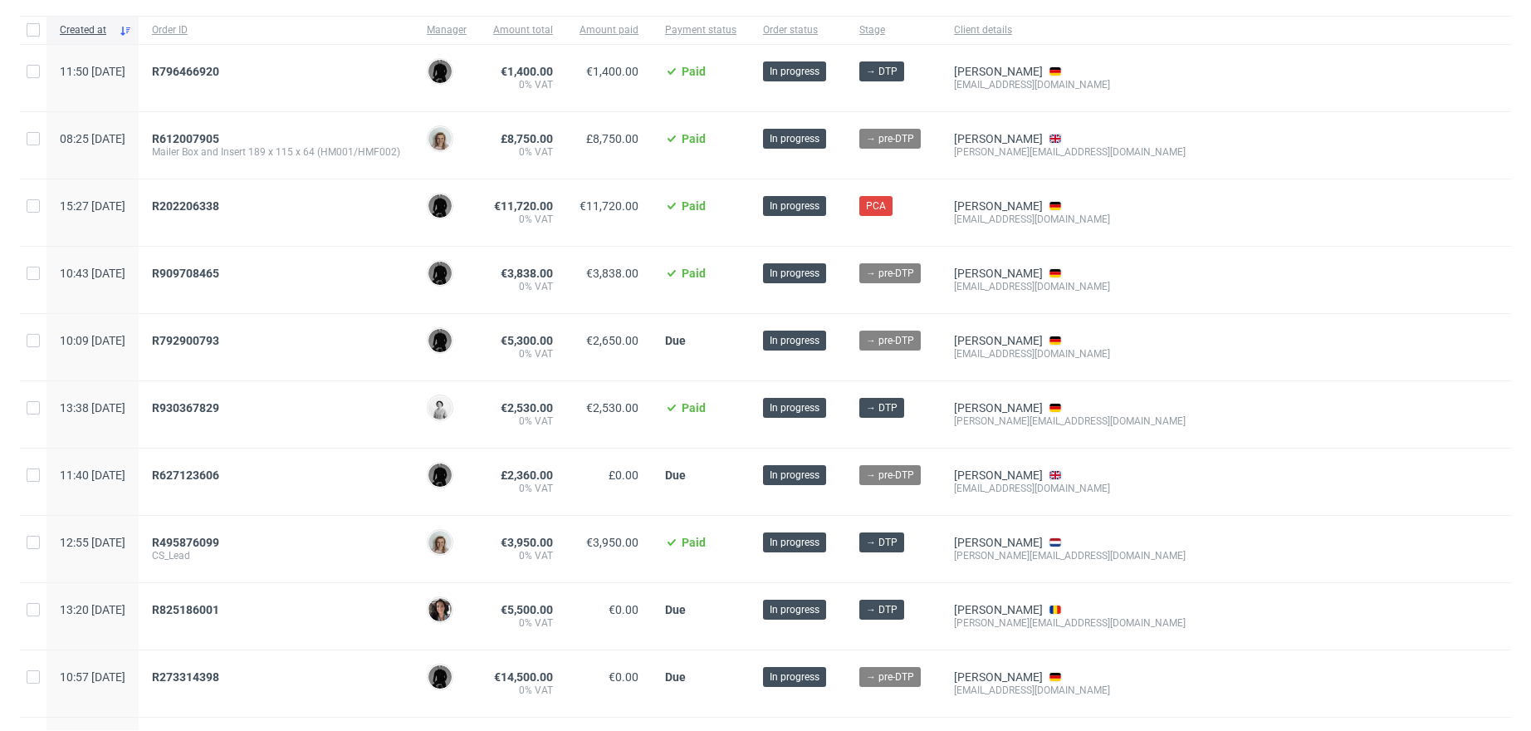
scroll to position [115, 0]
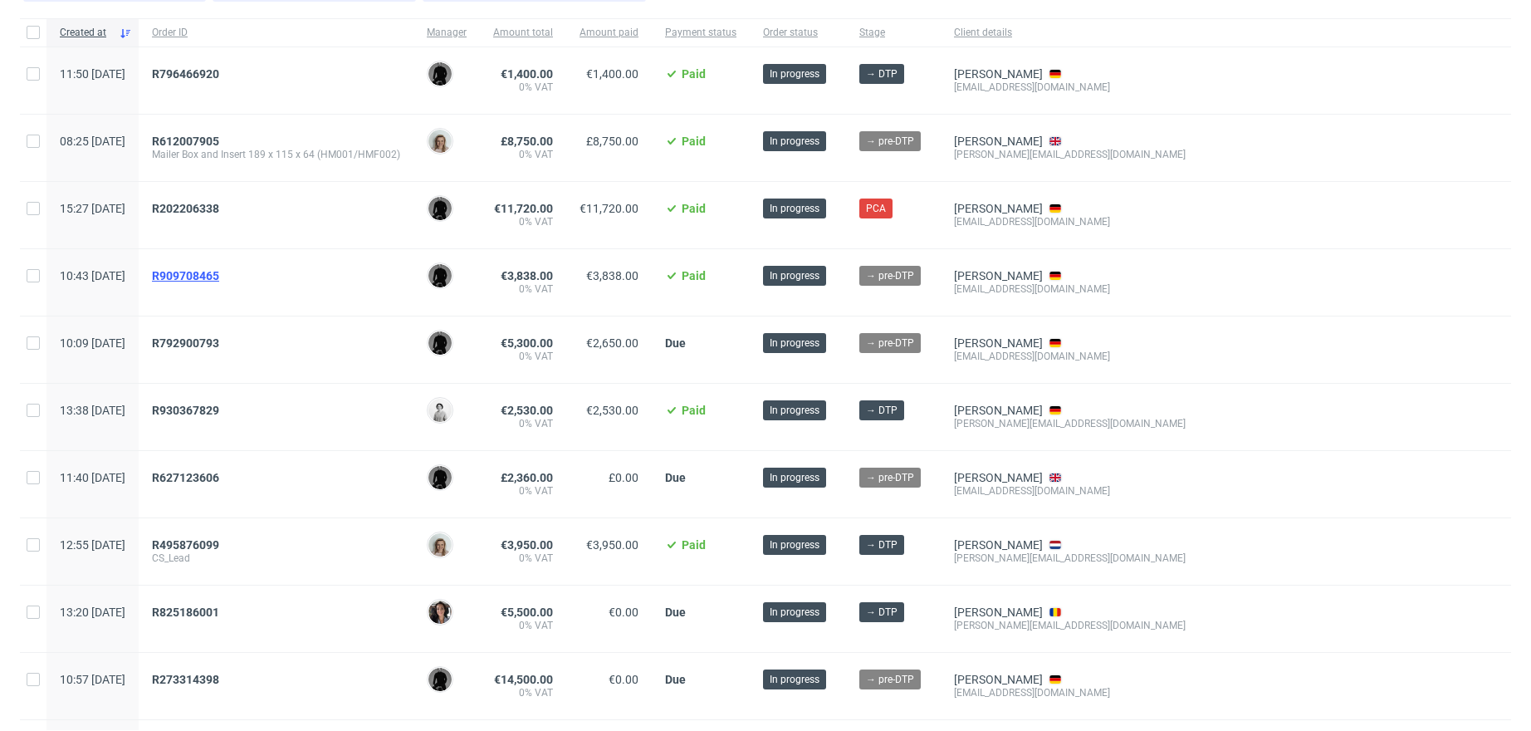
click at [219, 274] on span "R909708465" at bounding box center [185, 275] width 67 height 13
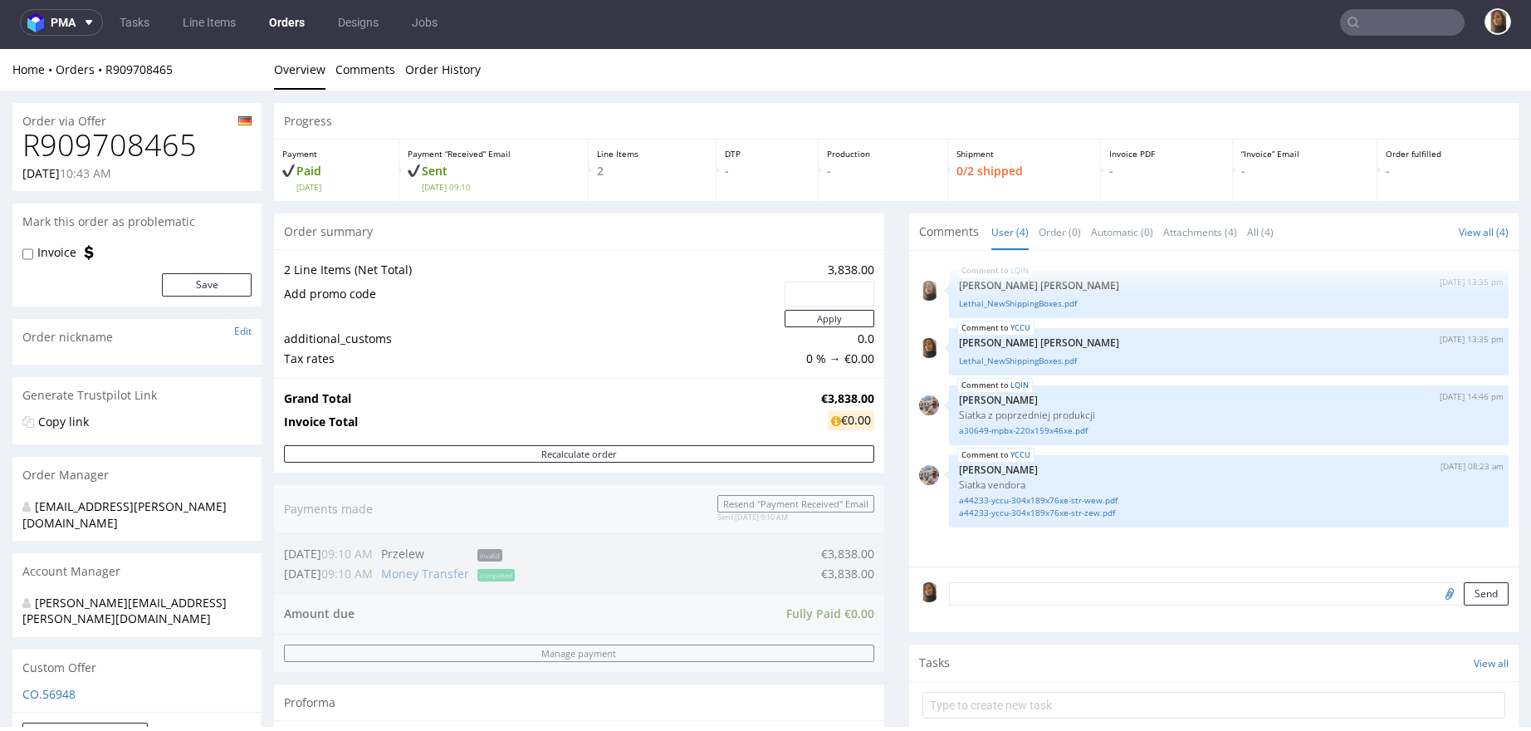
scroll to position [445, 0]
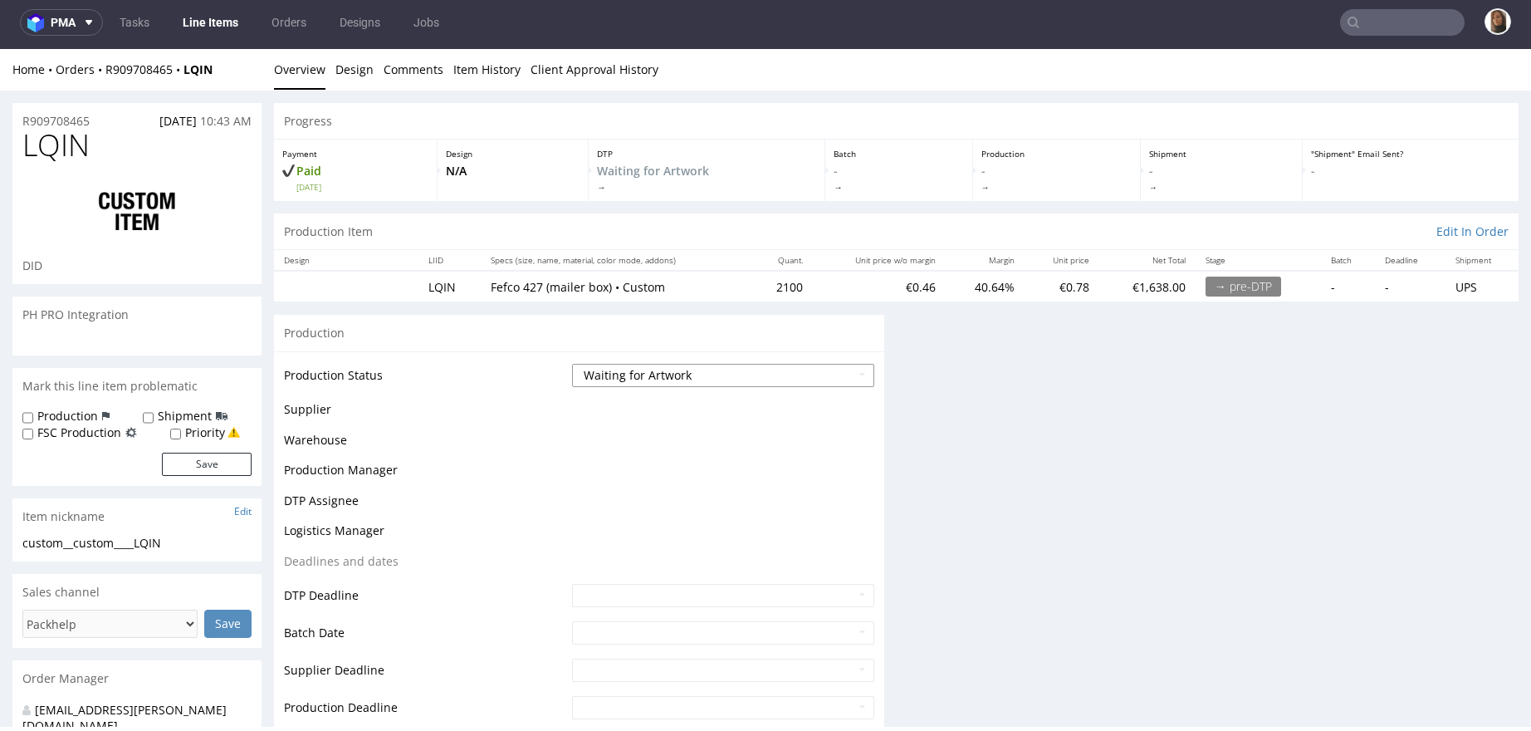
click at [609, 377] on select "Waiting for Artwork Waiting for Diecut Waiting for Mockup Waiting for DTP Waiti…" at bounding box center [723, 375] width 302 height 23
click at [572, 364] on select "Waiting for Artwork Waiting for Diecut Waiting for Mockup Waiting for DTP Waiti…" at bounding box center [723, 375] width 302 height 23
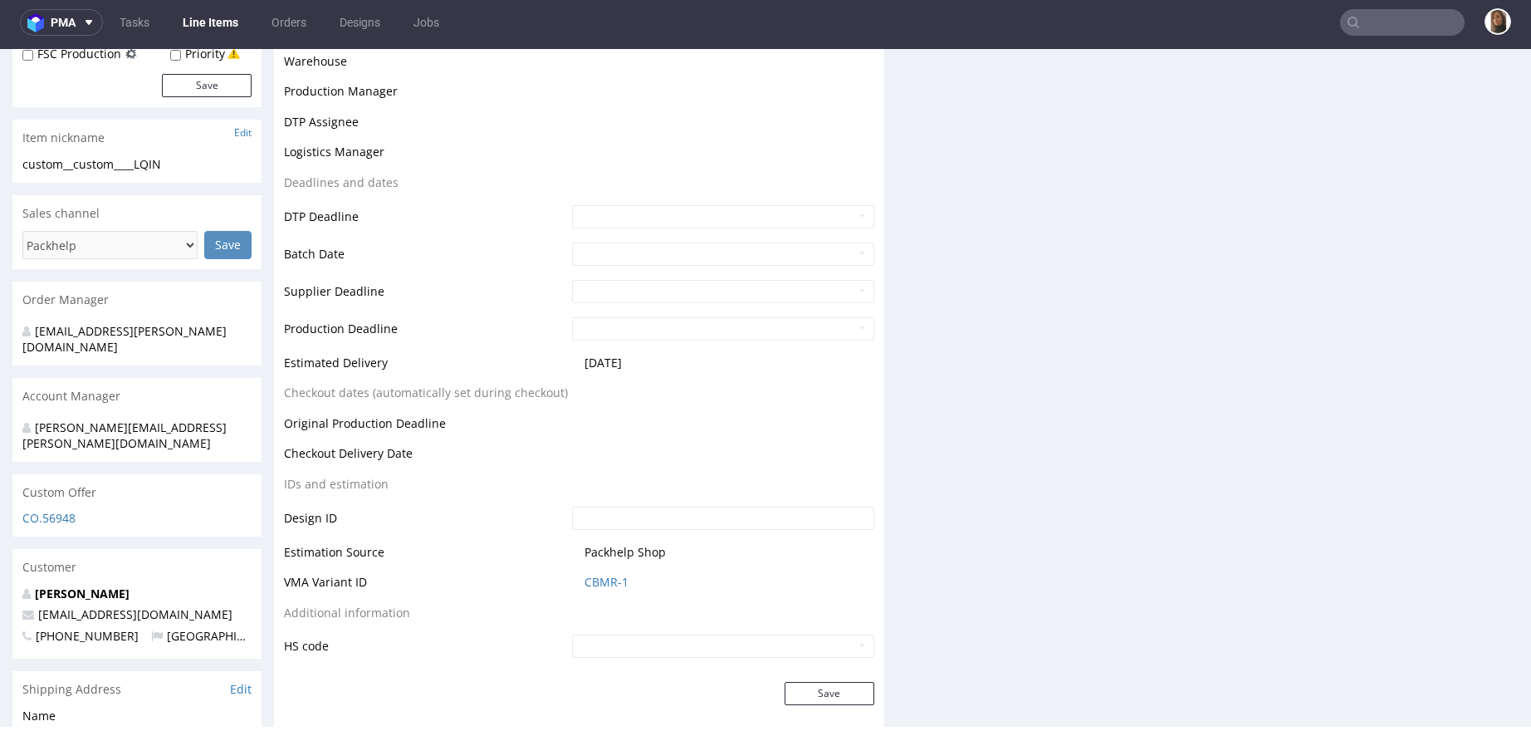
scroll to position [635, 0]
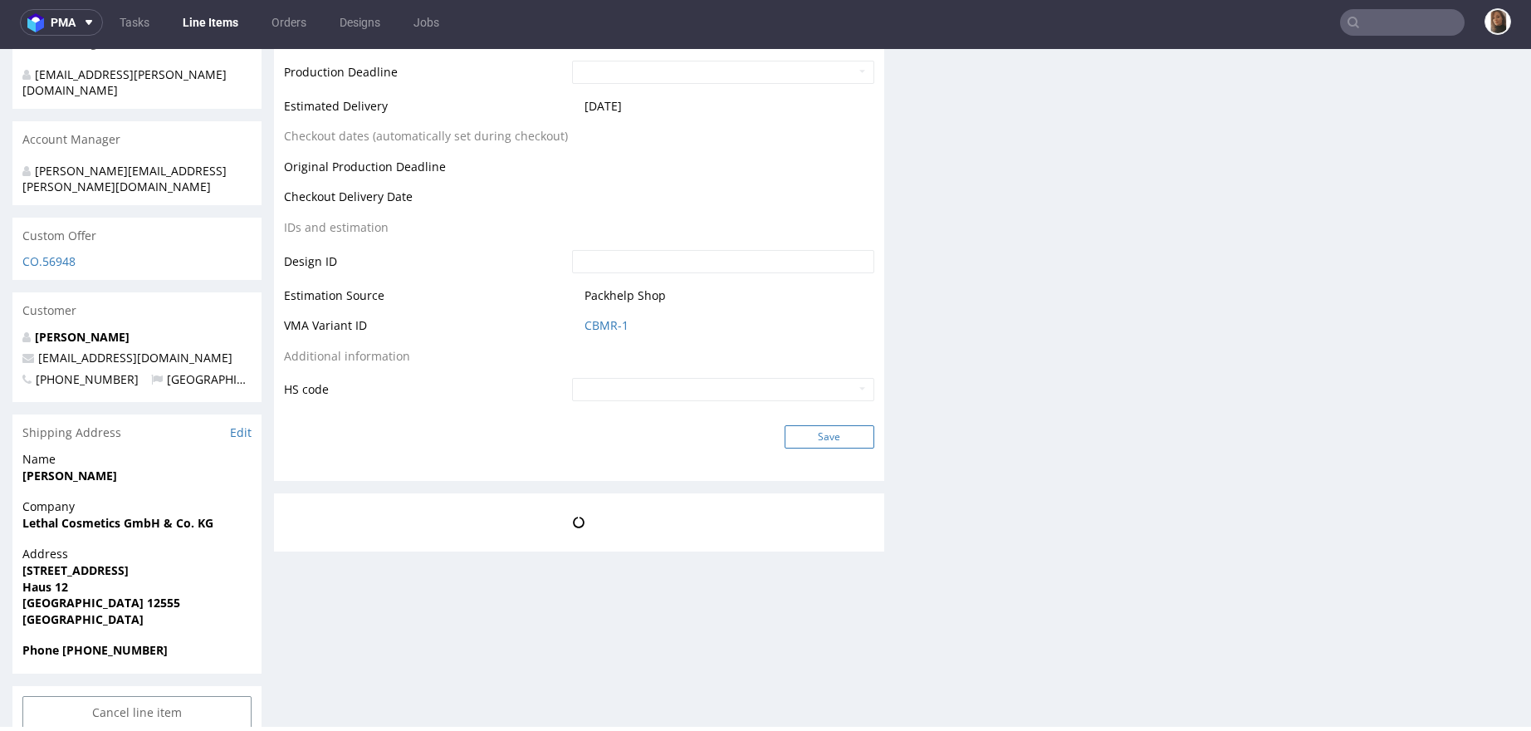
click at [830, 444] on button "Save" at bounding box center [830, 436] width 90 height 23
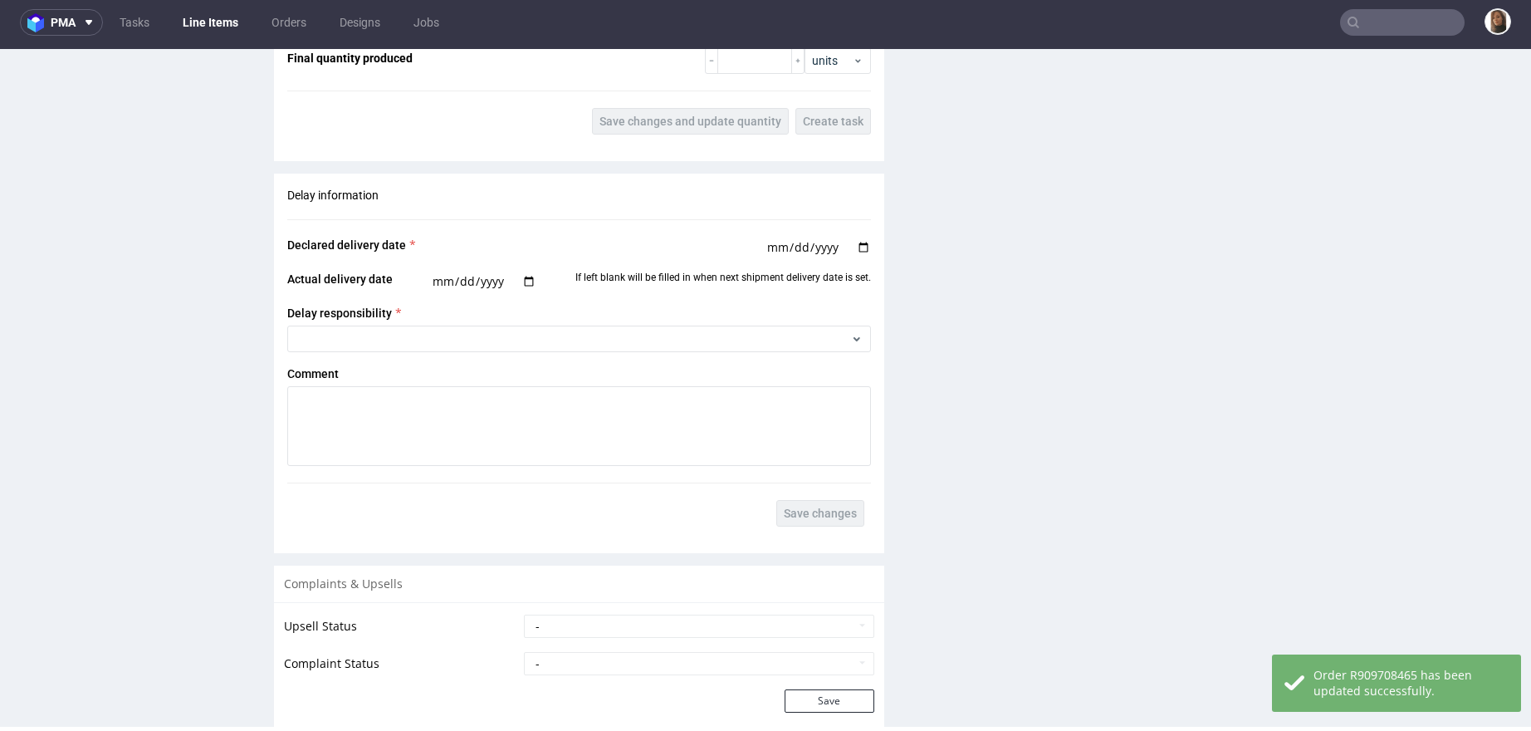
scroll to position [2866, 0]
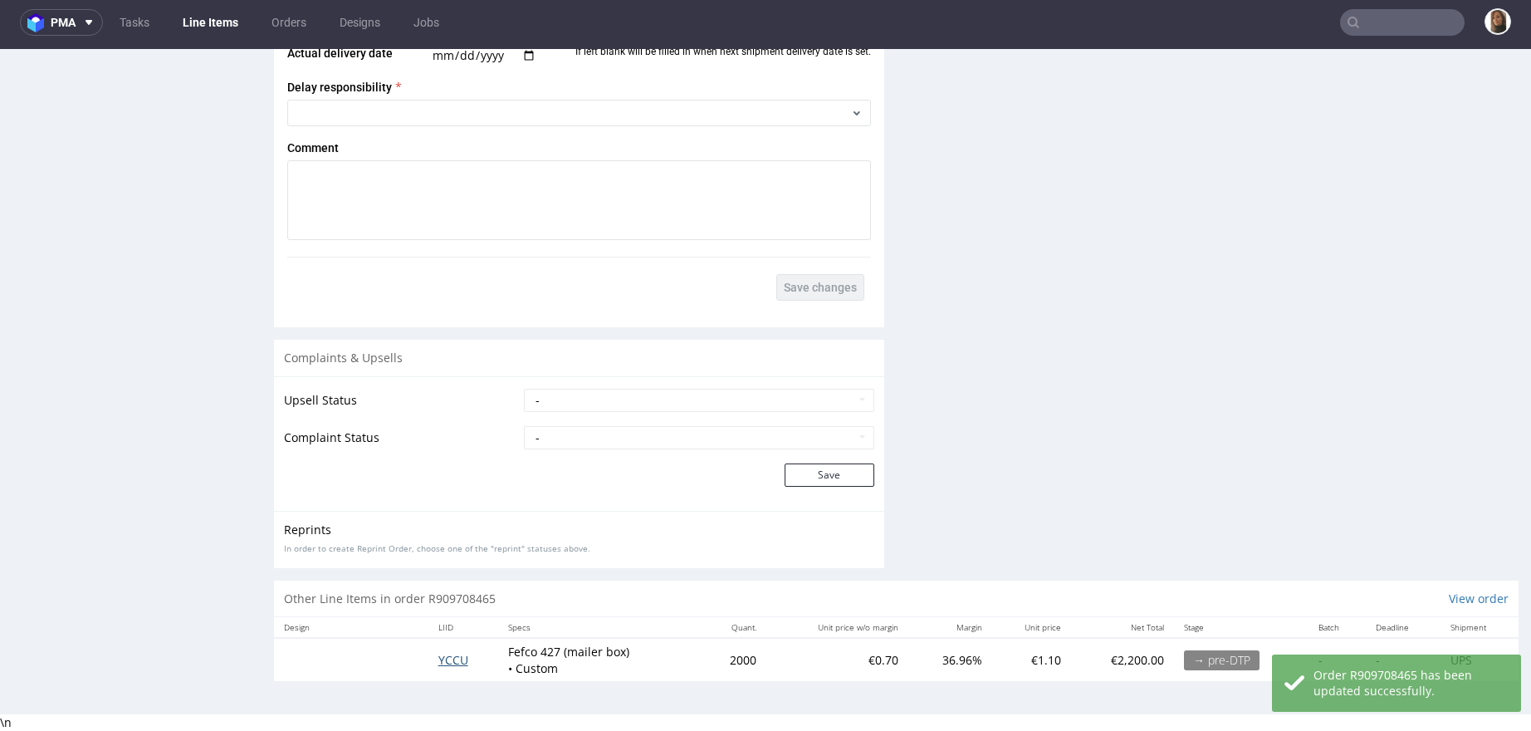
click at [441, 652] on span "YCCU" at bounding box center [454, 660] width 30 height 16
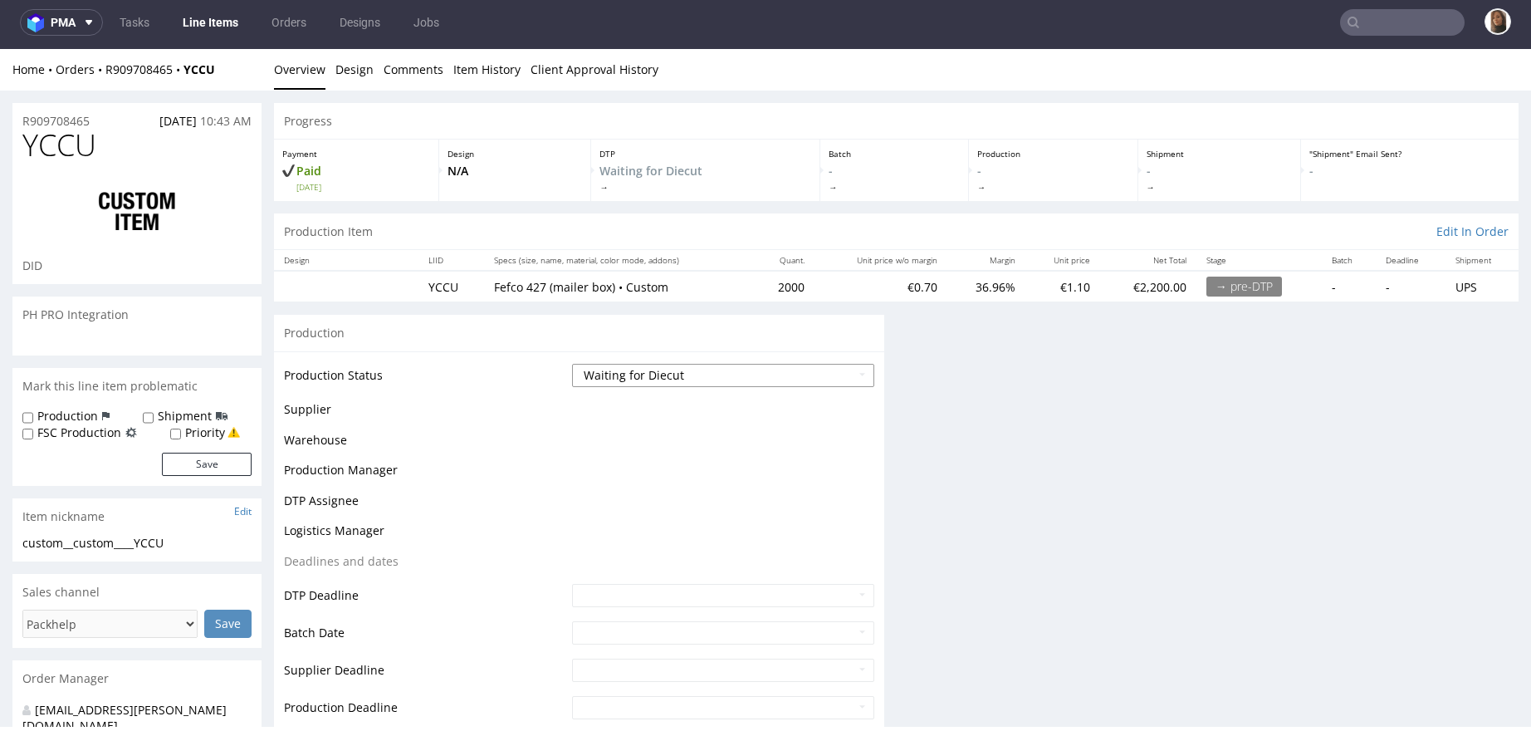
click at [614, 380] on select "Waiting for Artwork Waiting for Diecut Waiting for Mockup Waiting for DTP Waiti…" at bounding box center [723, 375] width 302 height 23
select select "dtp_waiting_for_check"
click at [572, 364] on select "Waiting for Artwork Waiting for Diecut Waiting for Mockup Waiting for DTP Waiti…" at bounding box center [723, 375] width 302 height 23
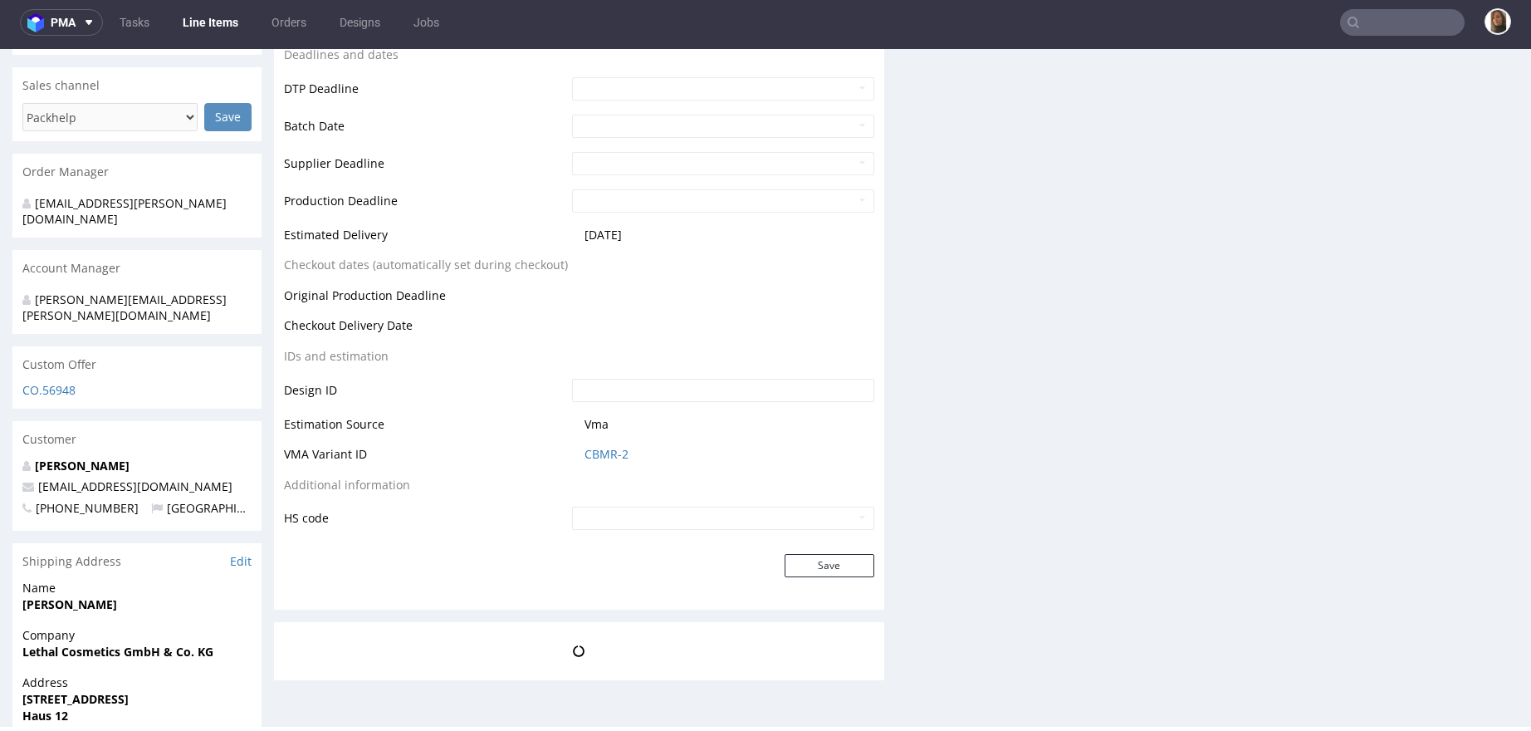
scroll to position [540, 0]
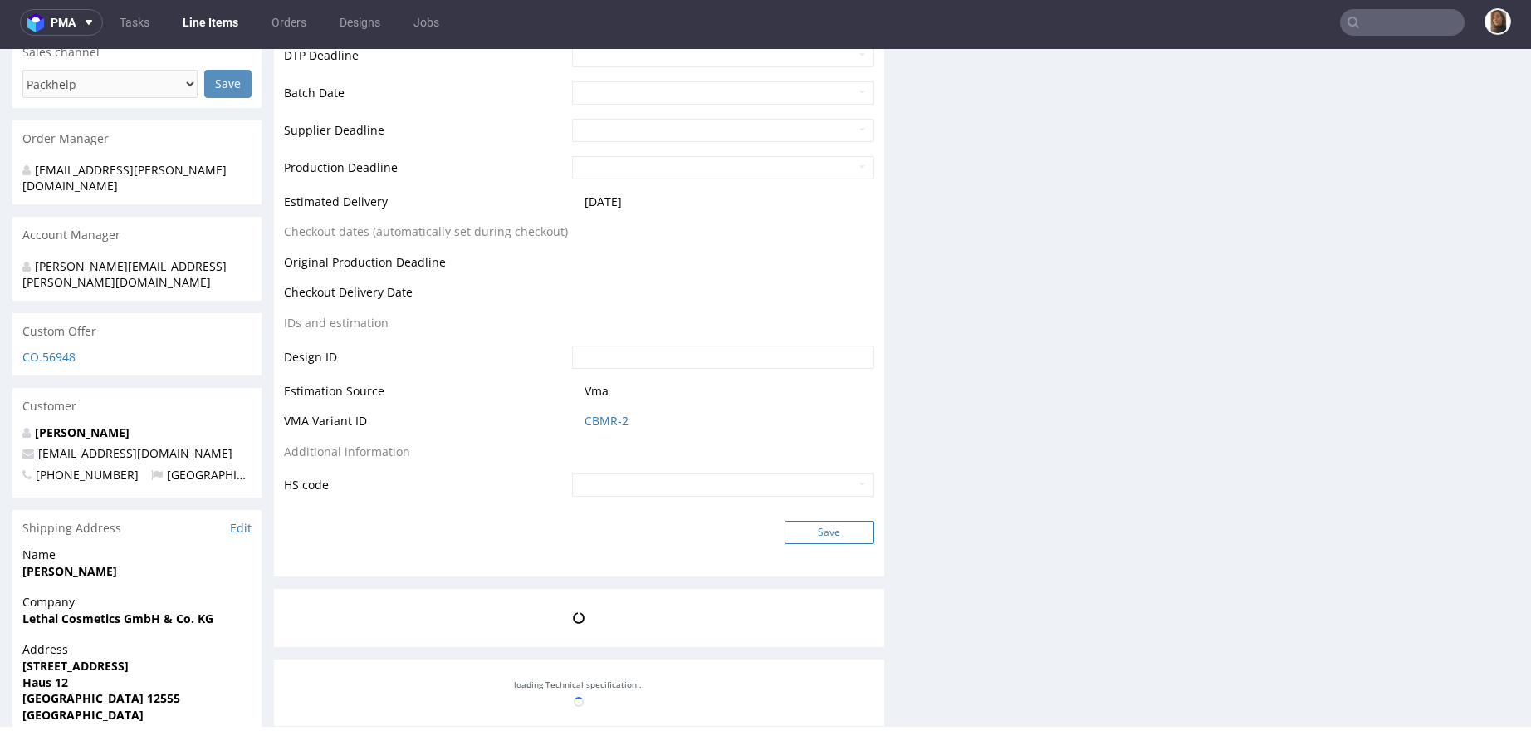
click at [807, 540] on button "Save" at bounding box center [830, 532] width 90 height 23
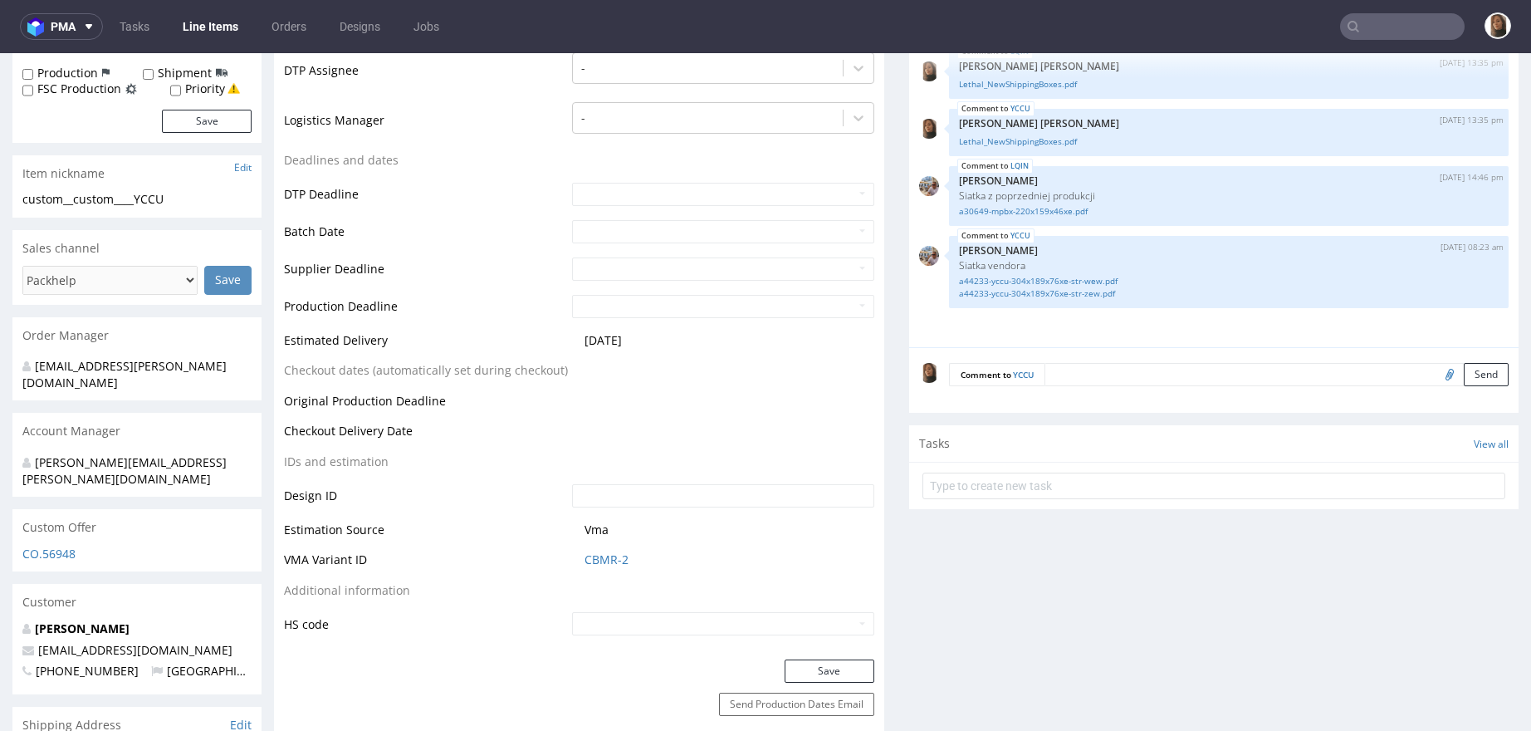
scroll to position [0, 0]
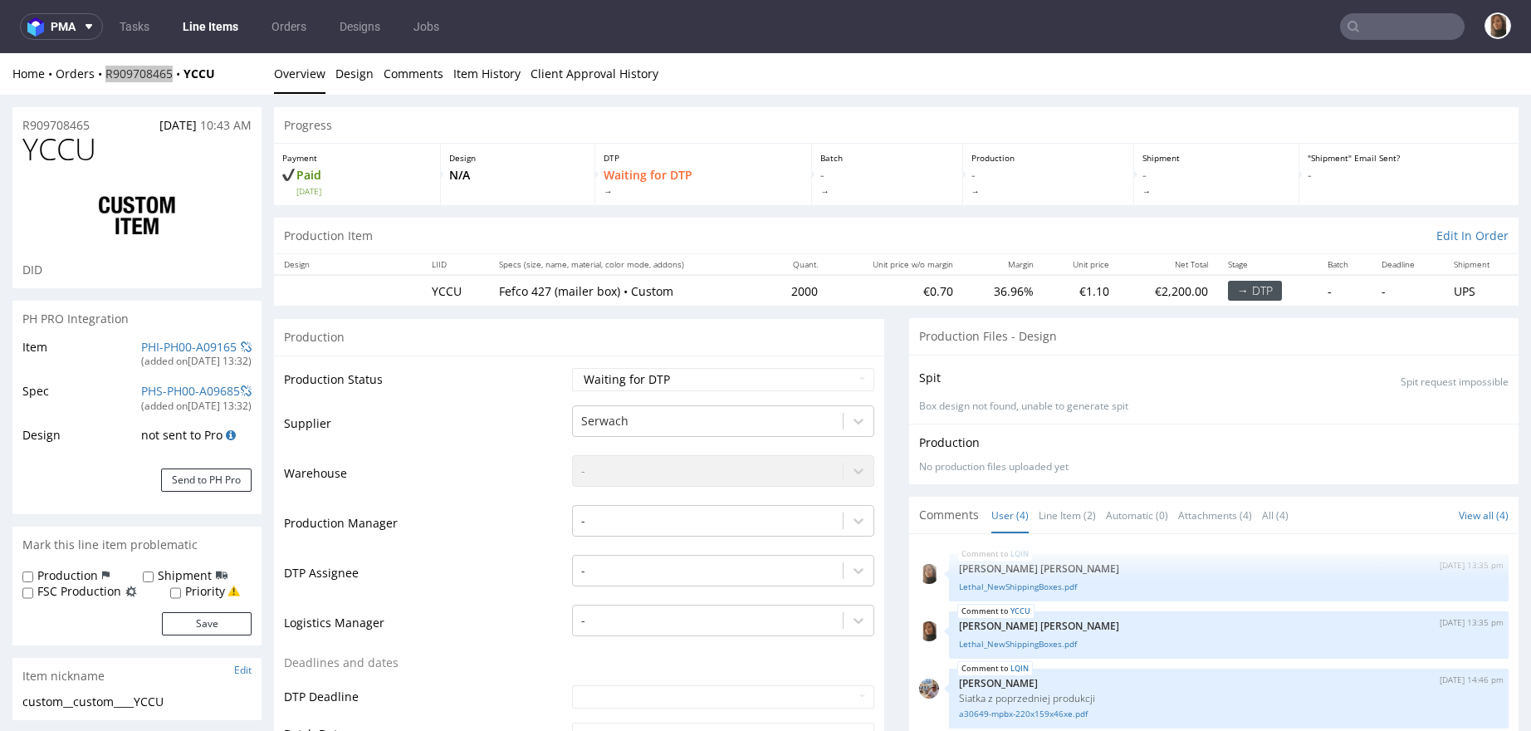
click at [1419, 26] on input "text" at bounding box center [1402, 26] width 125 height 27
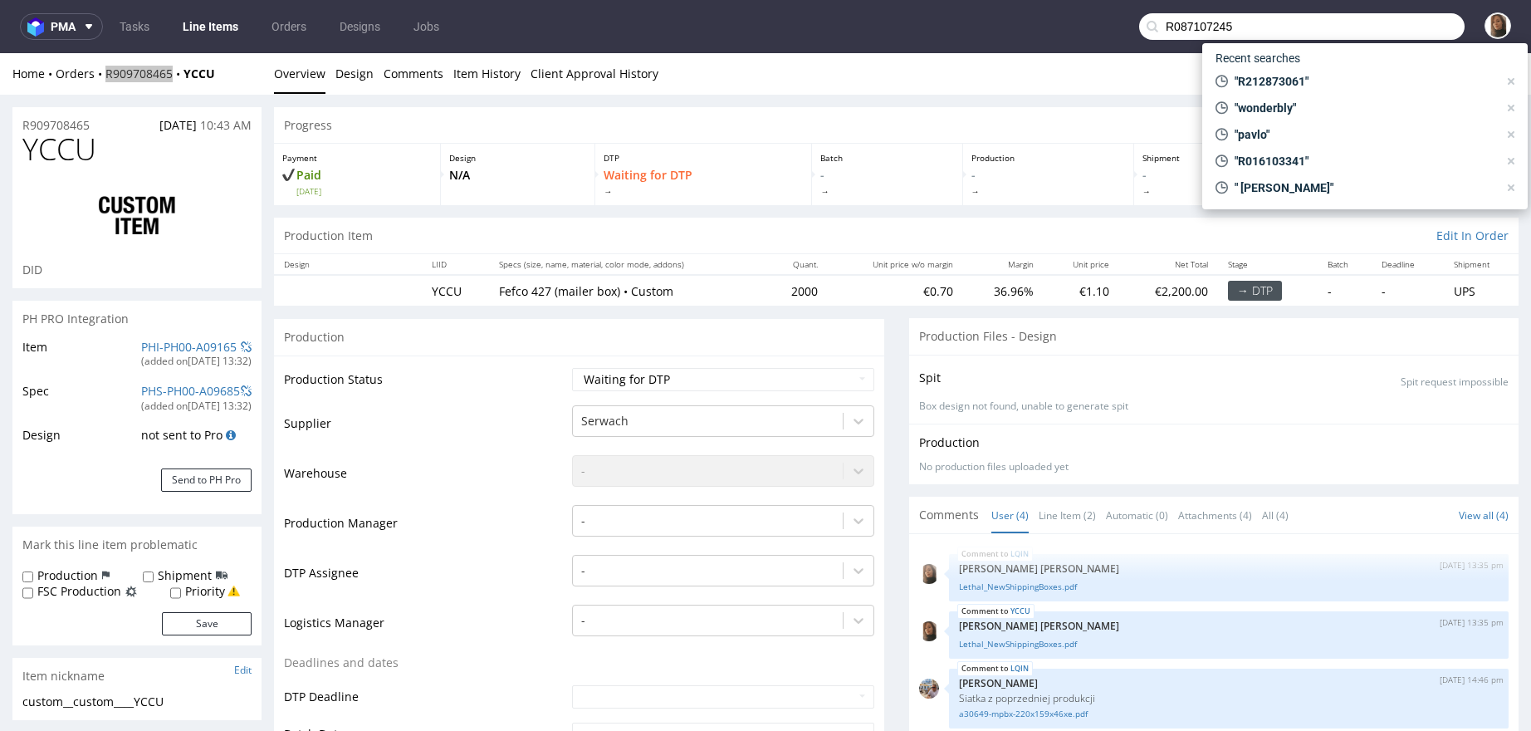
type input "R087107245"
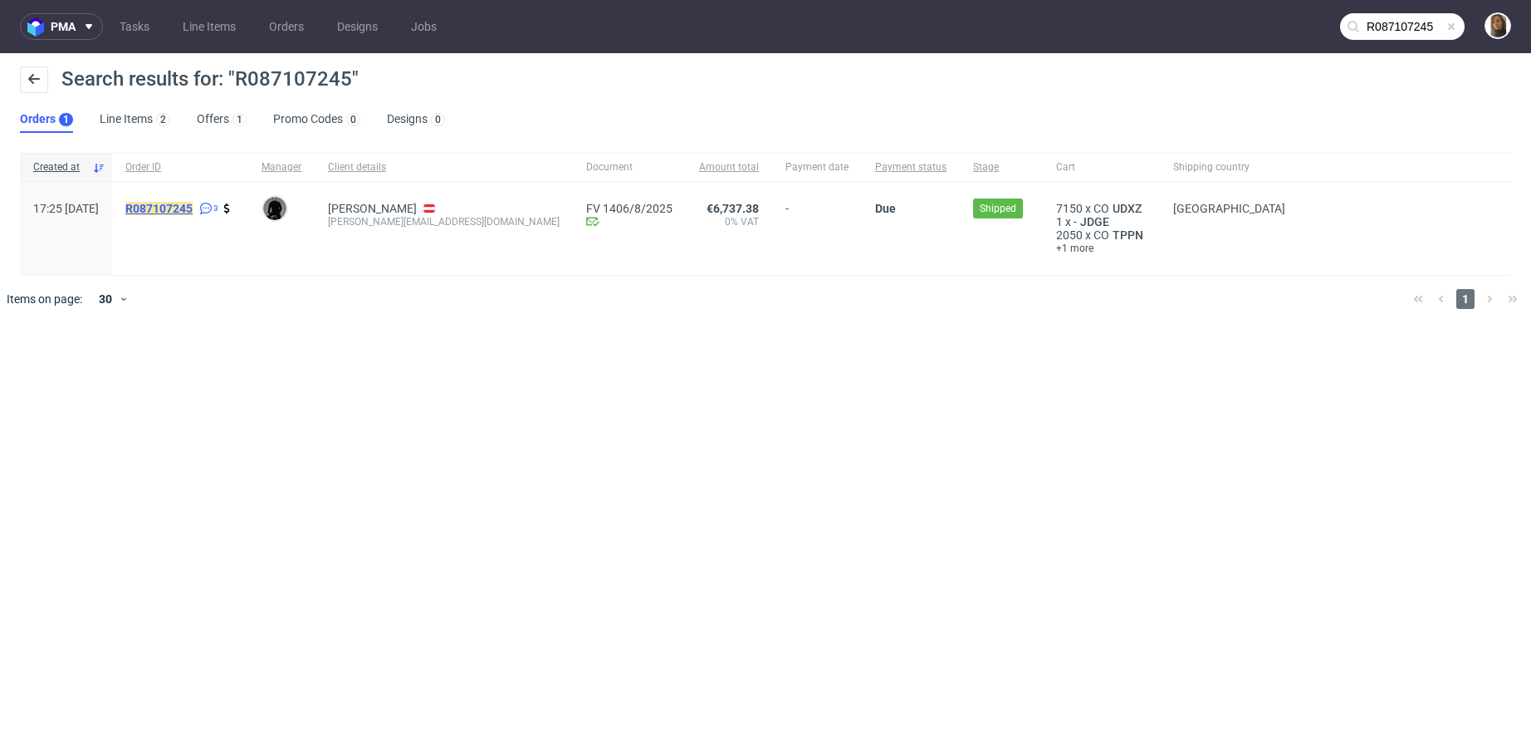
click at [193, 205] on mark "R087107245" at bounding box center [158, 208] width 67 height 13
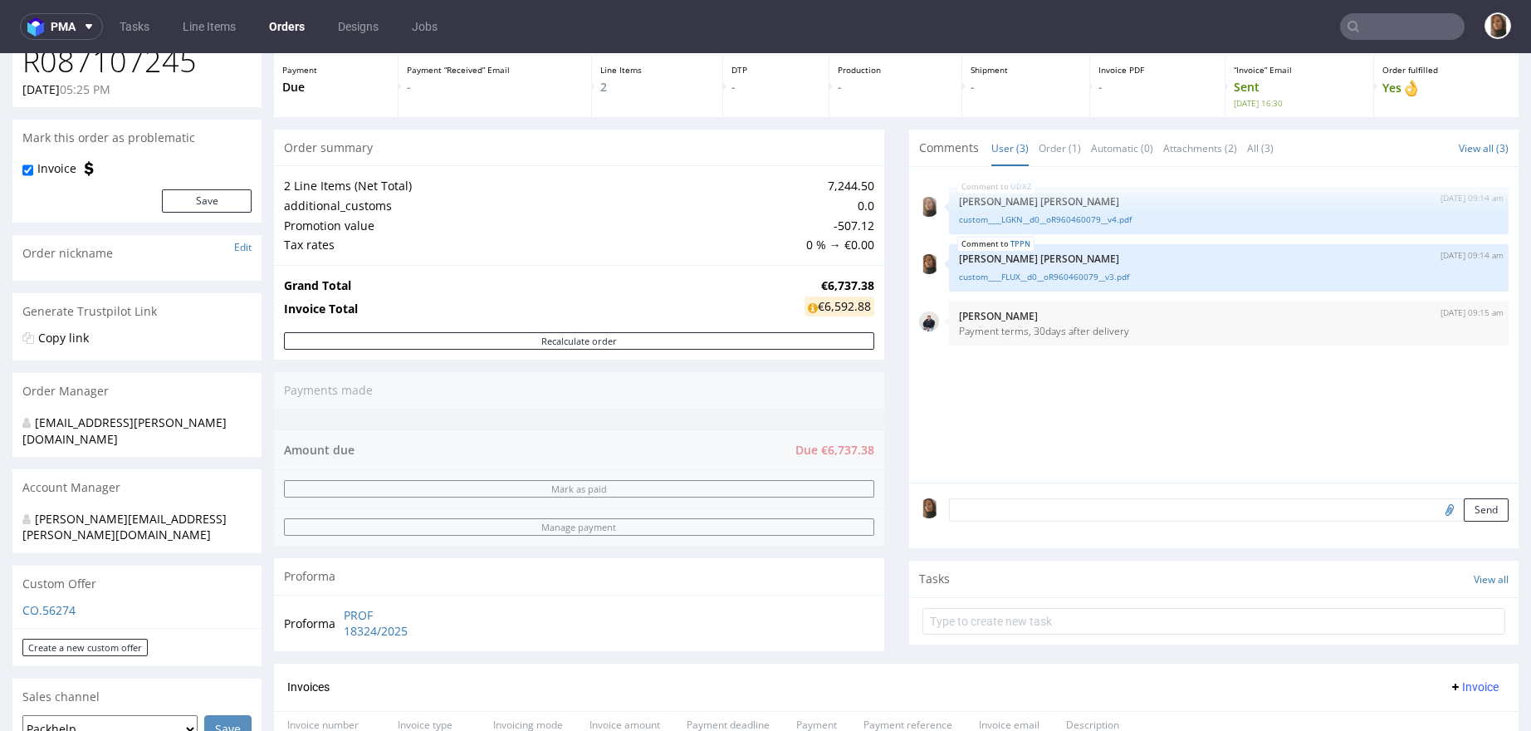
scroll to position [238, 0]
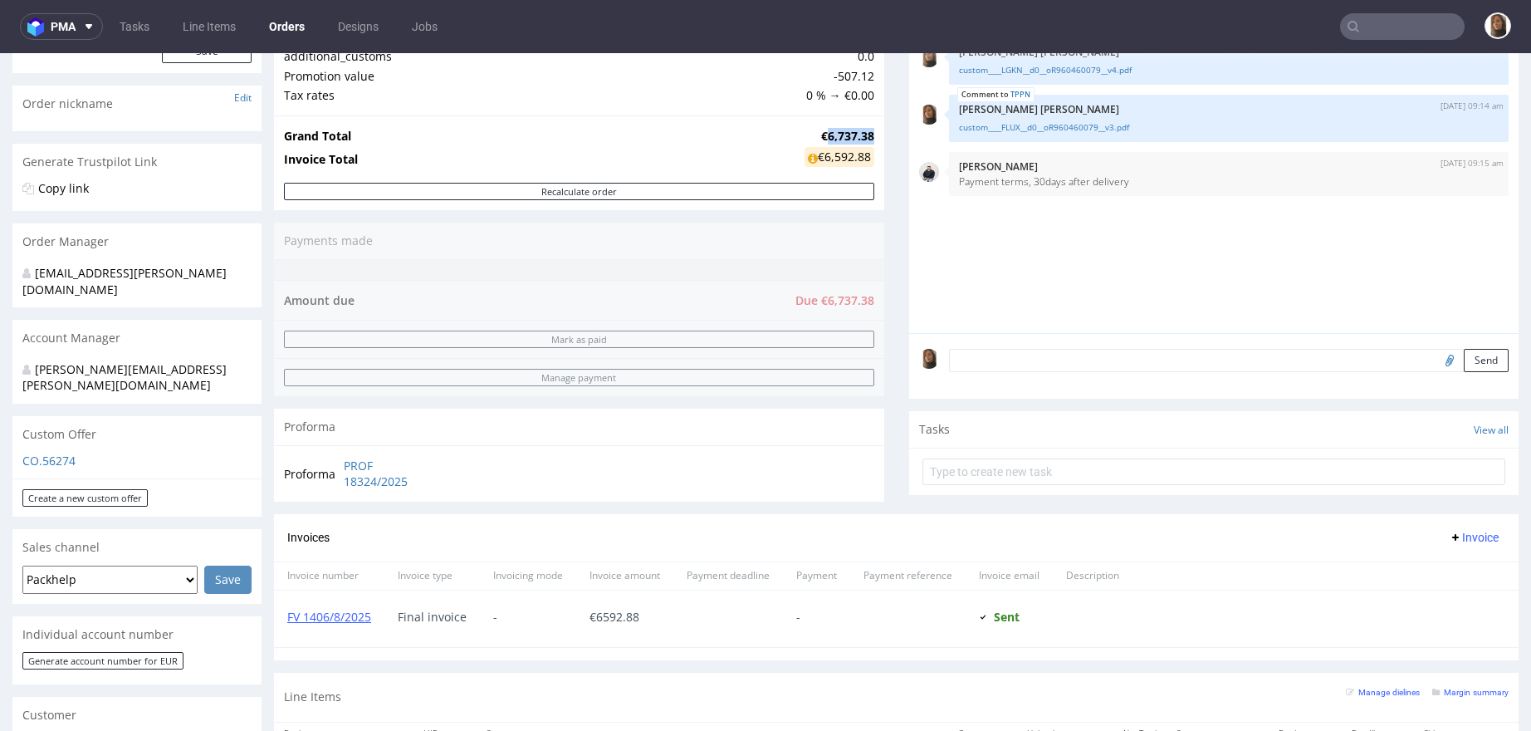
drag, startPoint x: 807, startPoint y: 130, endPoint x: 856, endPoint y: 130, distance: 49.0
click at [856, 130] on strong "€6,737.38" at bounding box center [847, 136] width 53 height 16
copy strong "6,737.38"
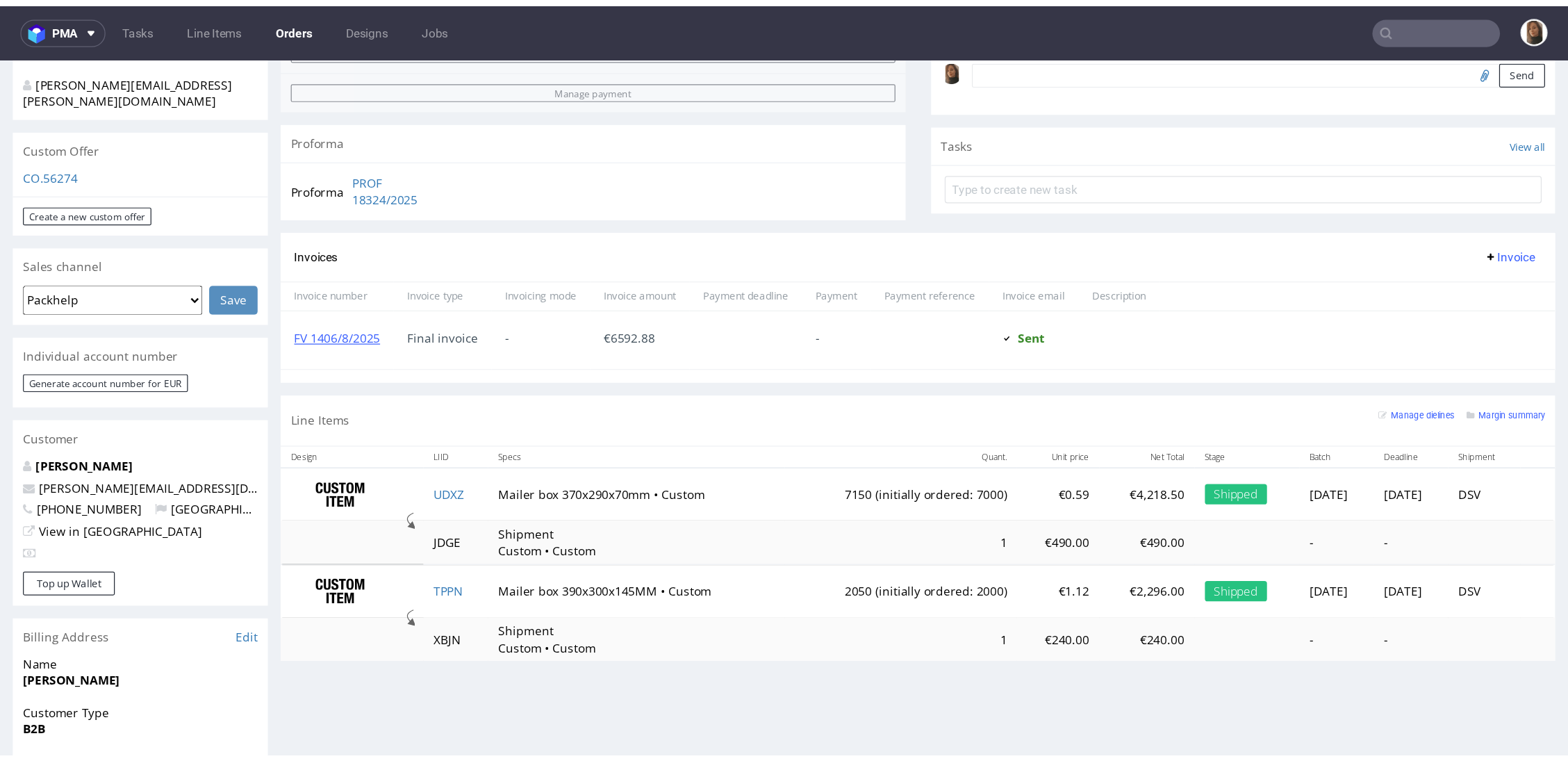
scroll to position [529, 0]
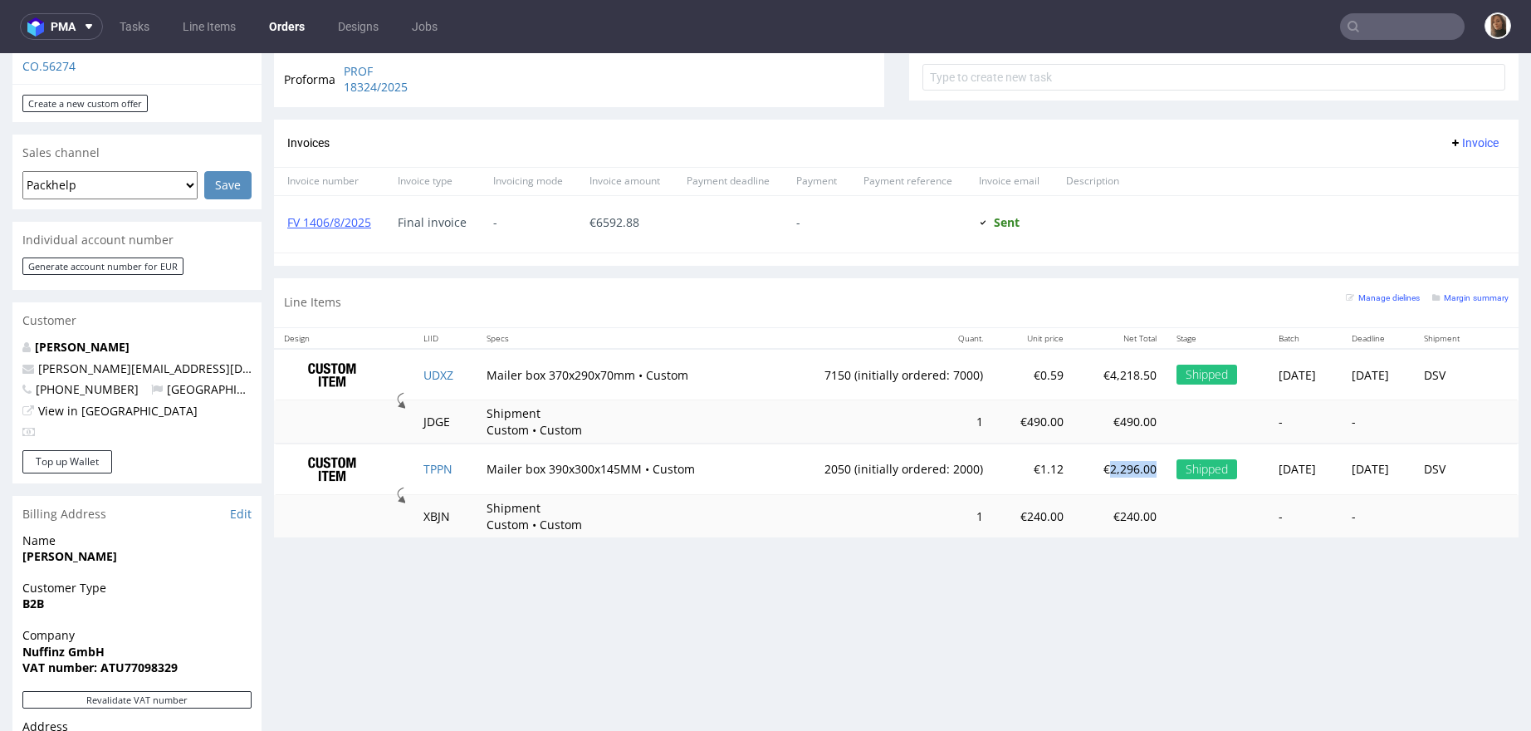
drag, startPoint x: 1052, startPoint y: 463, endPoint x: 1095, endPoint y: 463, distance: 43.2
click at [1095, 463] on p "€2,296.00" at bounding box center [1120, 469] width 73 height 17
copy p "2,296.00"
click at [347, 219] on link "FV 1406/8/2025" at bounding box center [329, 222] width 84 height 16
click at [933, 279] on div "Line Items Manage dielines Margin summary" at bounding box center [896, 302] width 1245 height 49
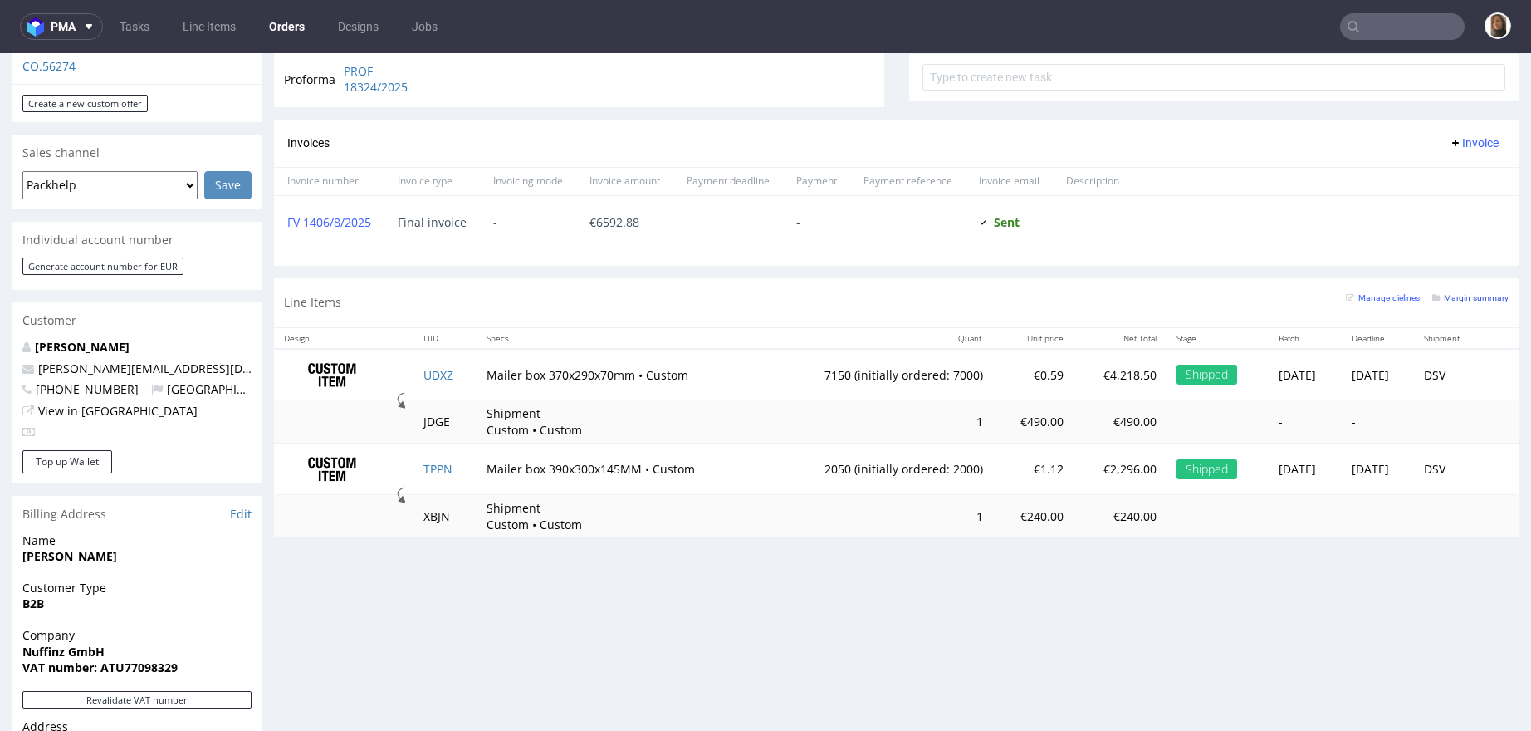
click at [1456, 293] on small "Margin summary" at bounding box center [1471, 297] width 76 height 9
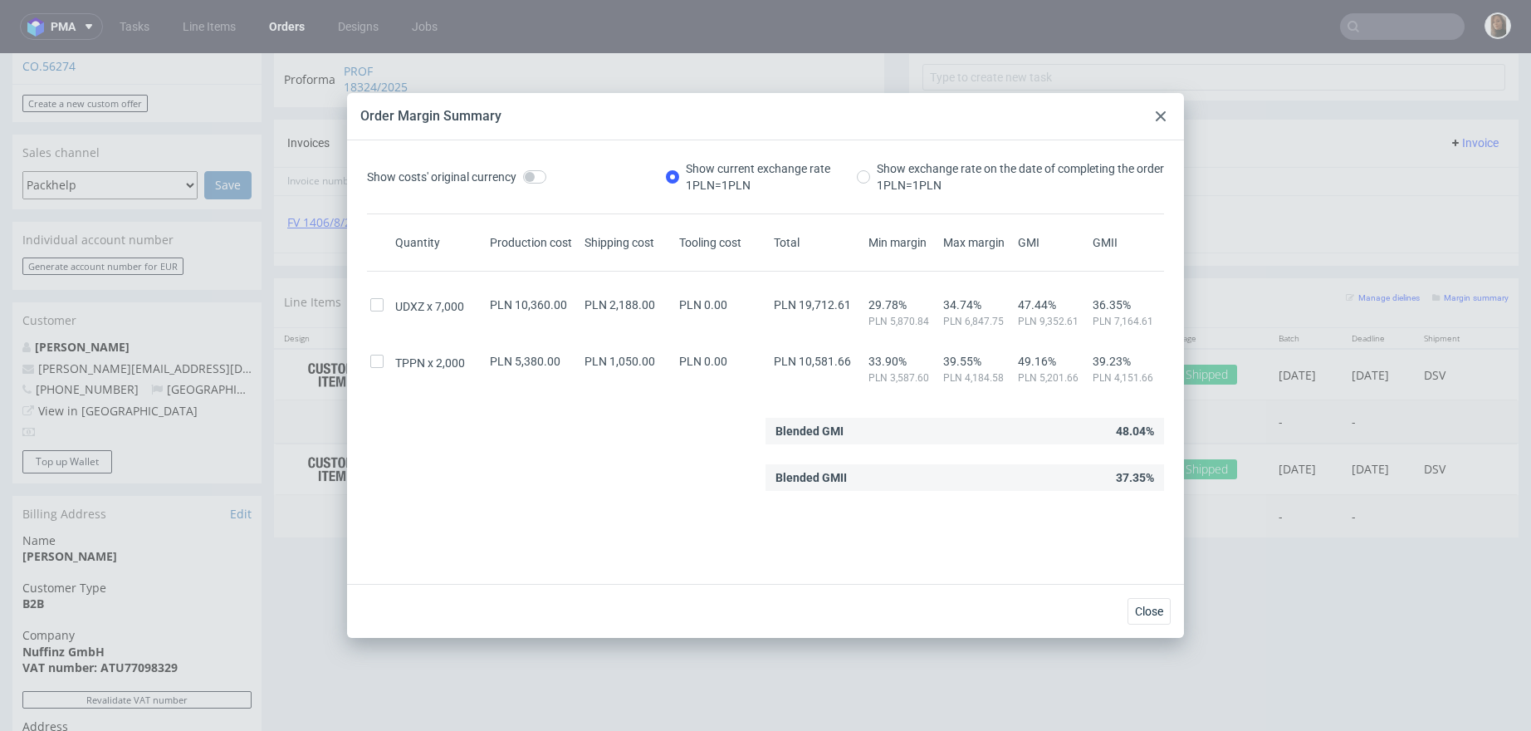
drag, startPoint x: 510, startPoint y: 360, endPoint x: 555, endPoint y: 360, distance: 44.9
click at [556, 360] on span "PLN 5,380.00" at bounding box center [525, 361] width 71 height 13
drag, startPoint x: 512, startPoint y: 362, endPoint x: 560, endPoint y: 362, distance: 48.2
click at [560, 362] on div "PLN 5,380.00" at bounding box center [534, 361] width 95 height 13
copy span "5,380.00"
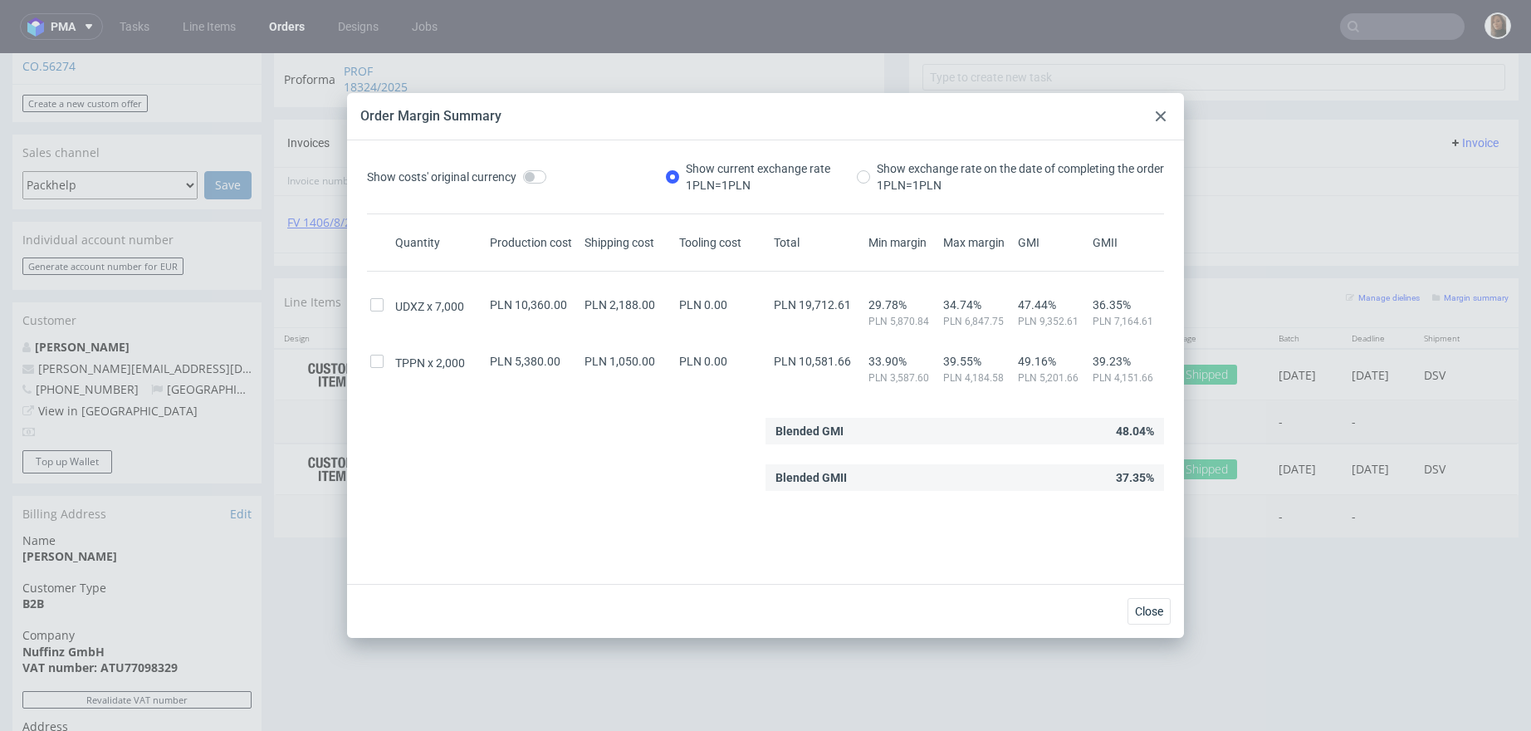
click at [1162, 110] on div at bounding box center [1161, 116] width 20 height 20
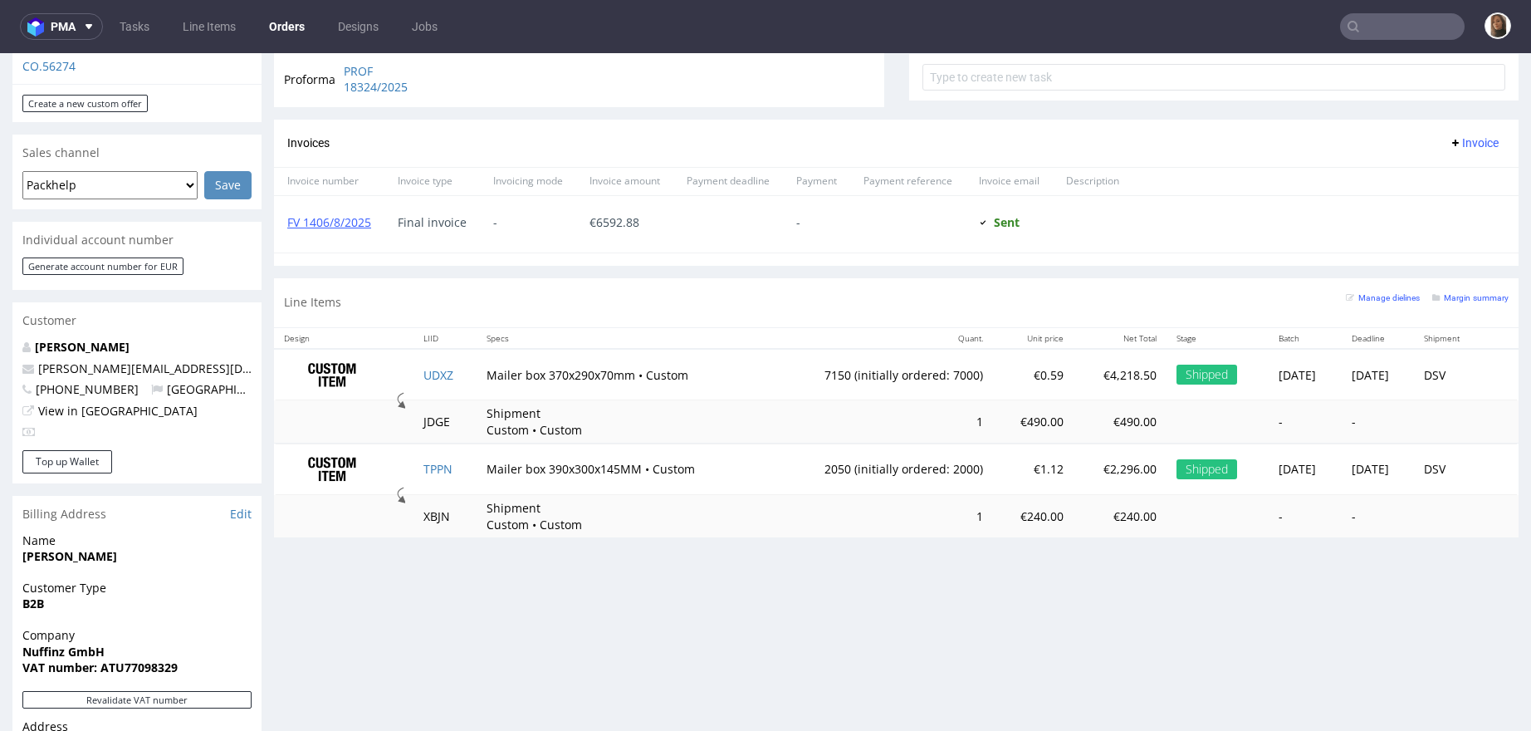
click at [290, 21] on link "Orders" at bounding box center [287, 26] width 56 height 27
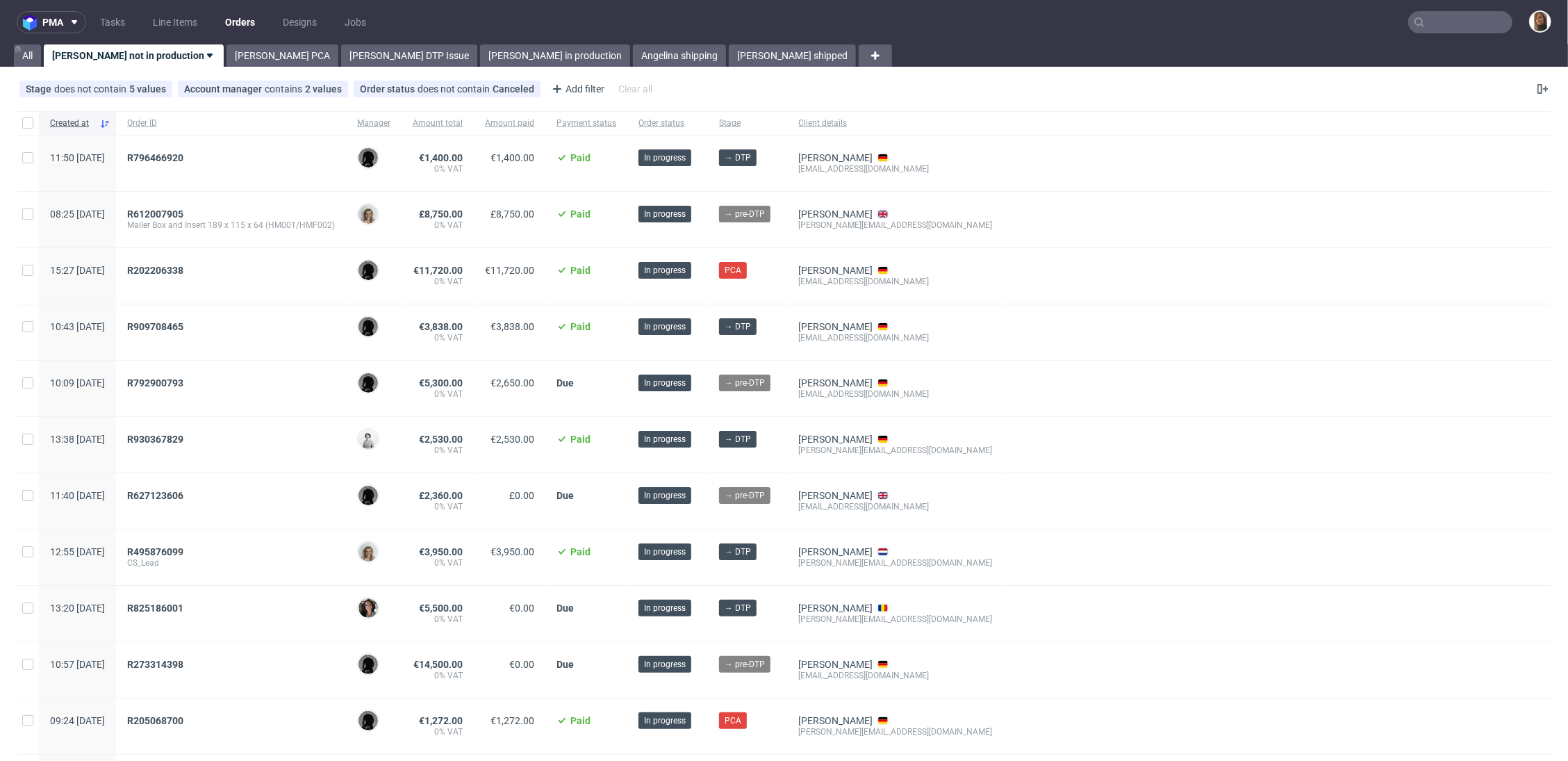
click at [1281, 24] on input "text" at bounding box center [1460, 22] width 105 height 23
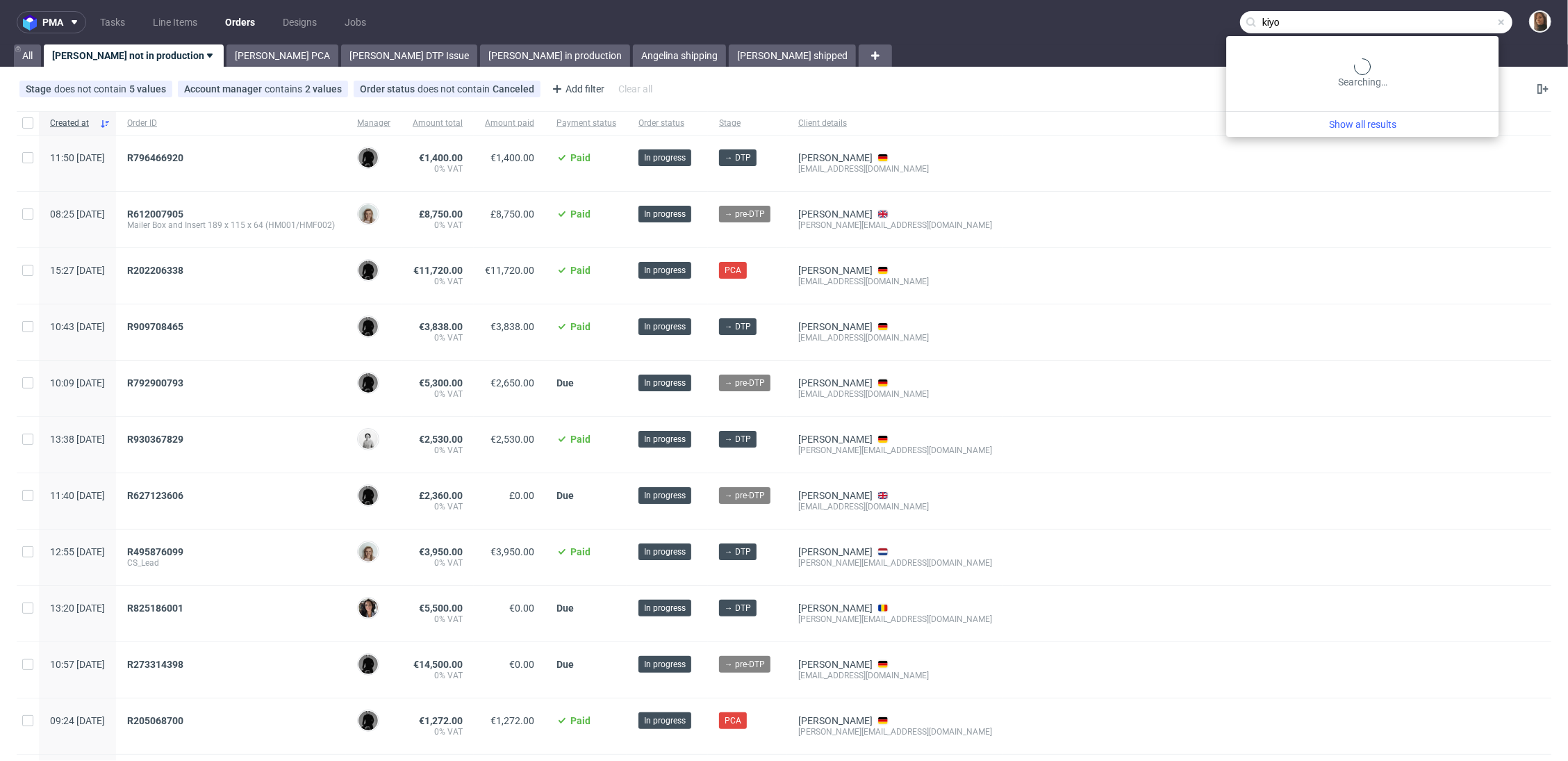
type input "kiyo"
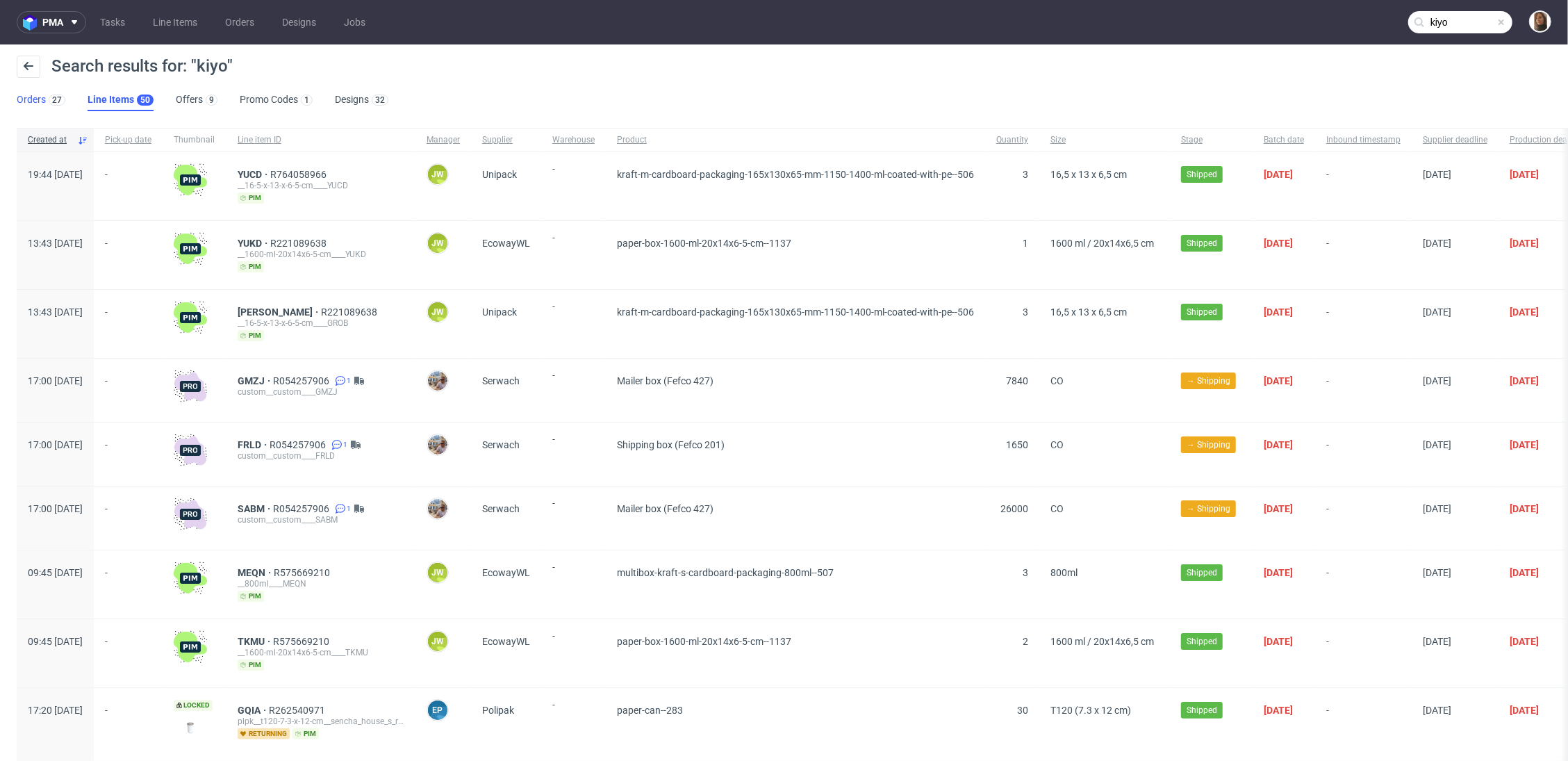
click at [31, 99] on link "Orders 27" at bounding box center [41, 100] width 49 height 23
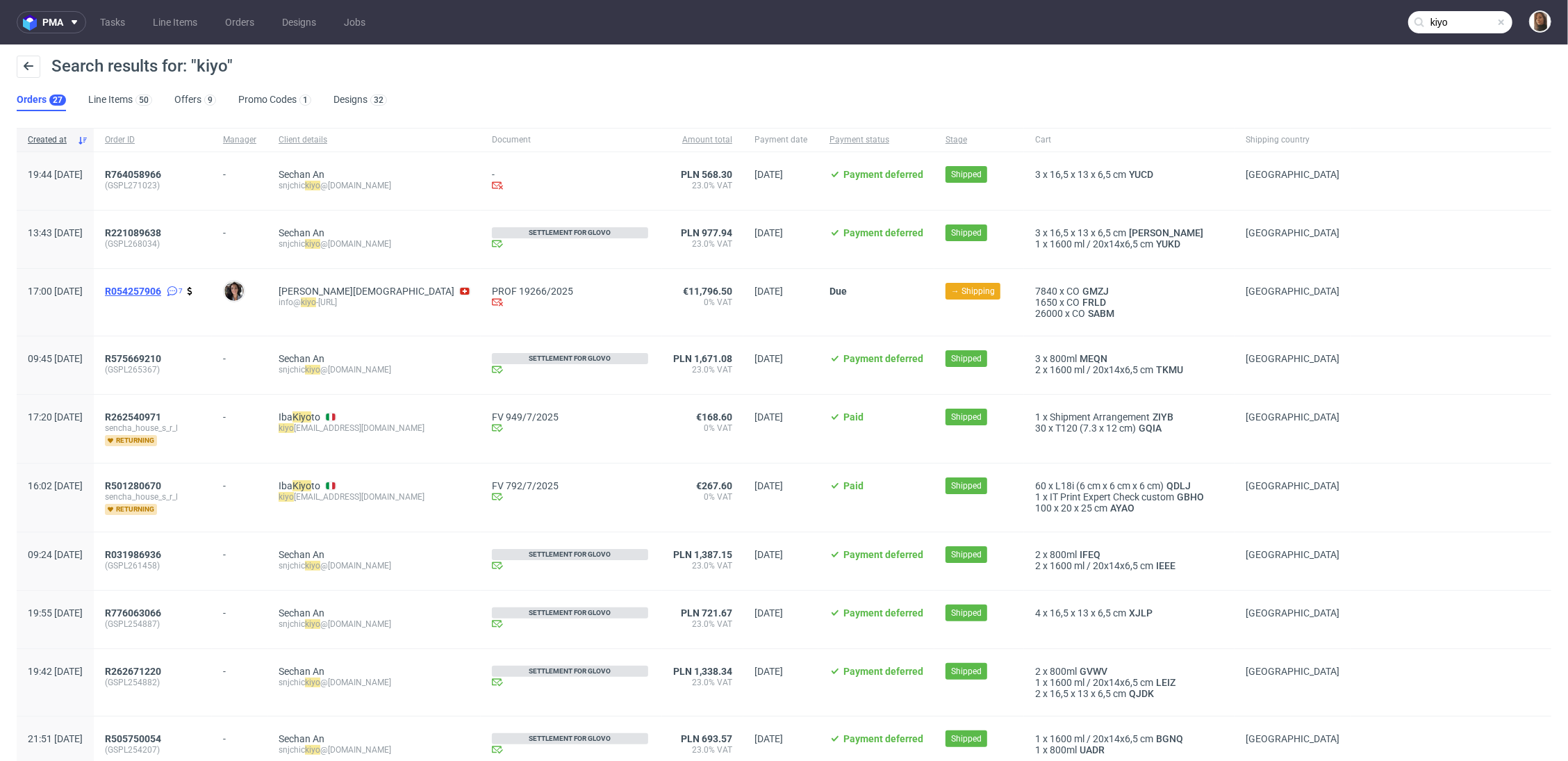
click at [161, 288] on span "R054257906" at bounding box center [132, 291] width 56 height 11
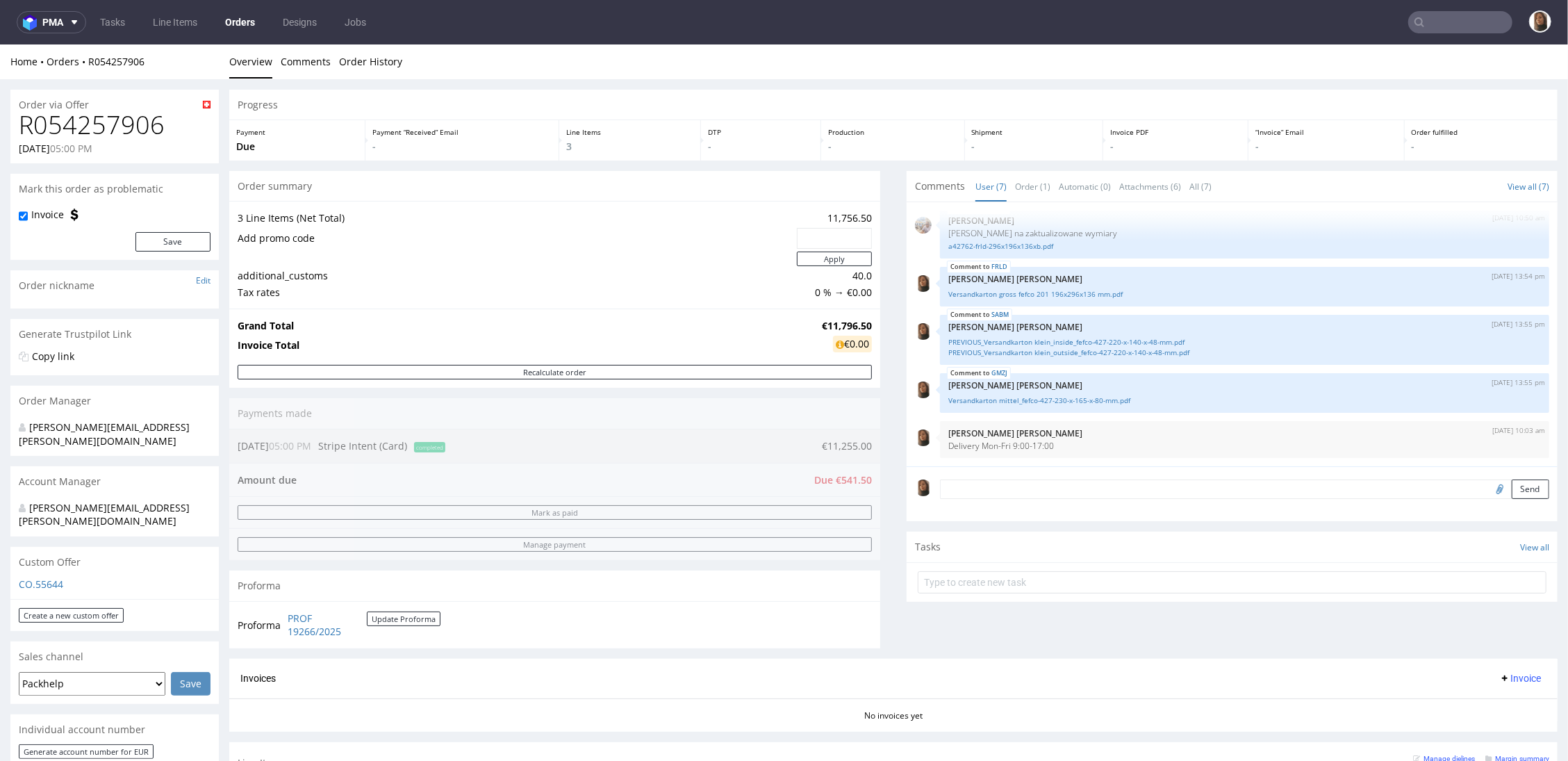
click at [117, 120] on h1 "R054257906" at bounding box center [114, 124] width 192 height 28
copy h1 "R054257906"
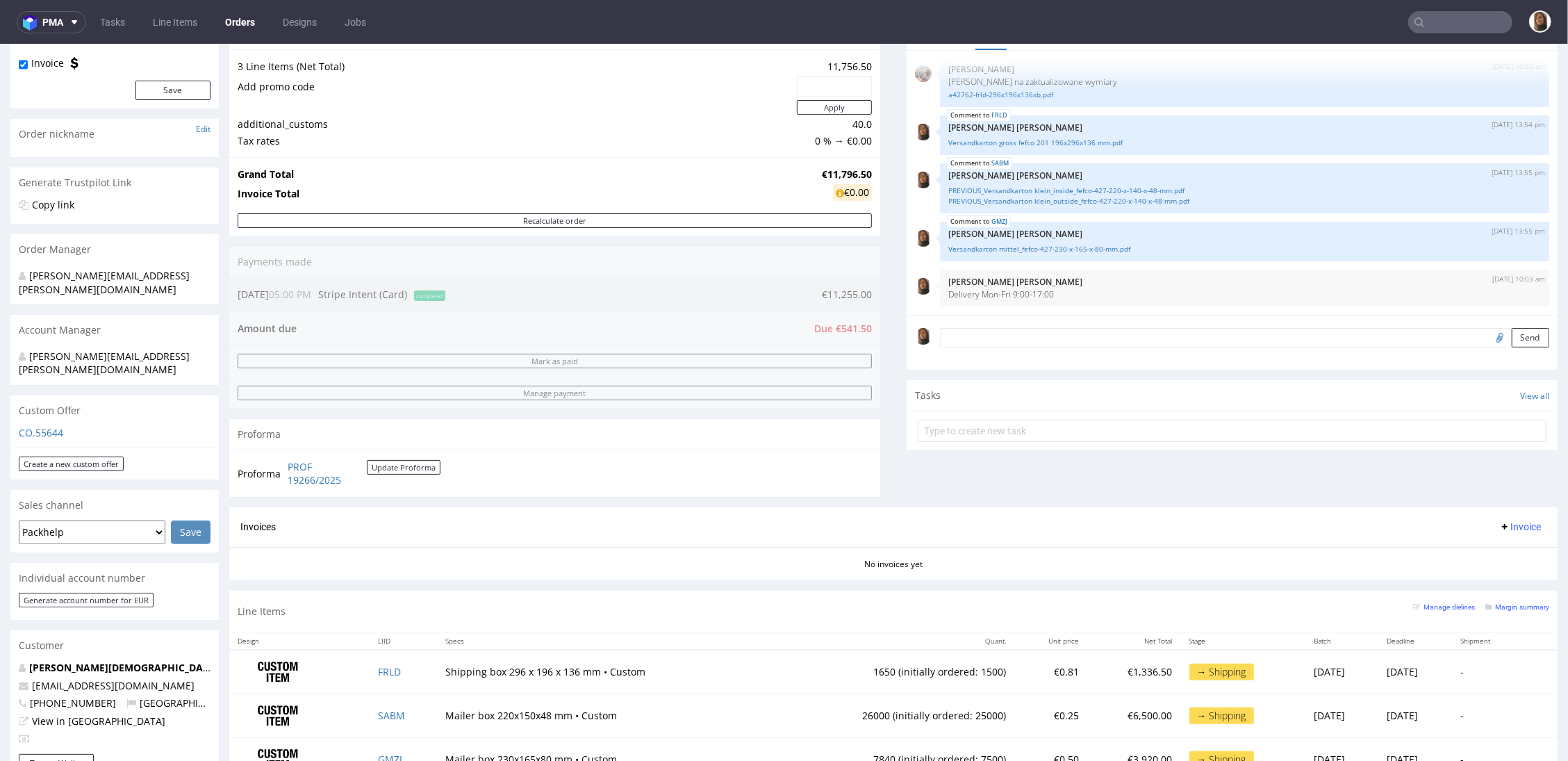
scroll to position [166, 0]
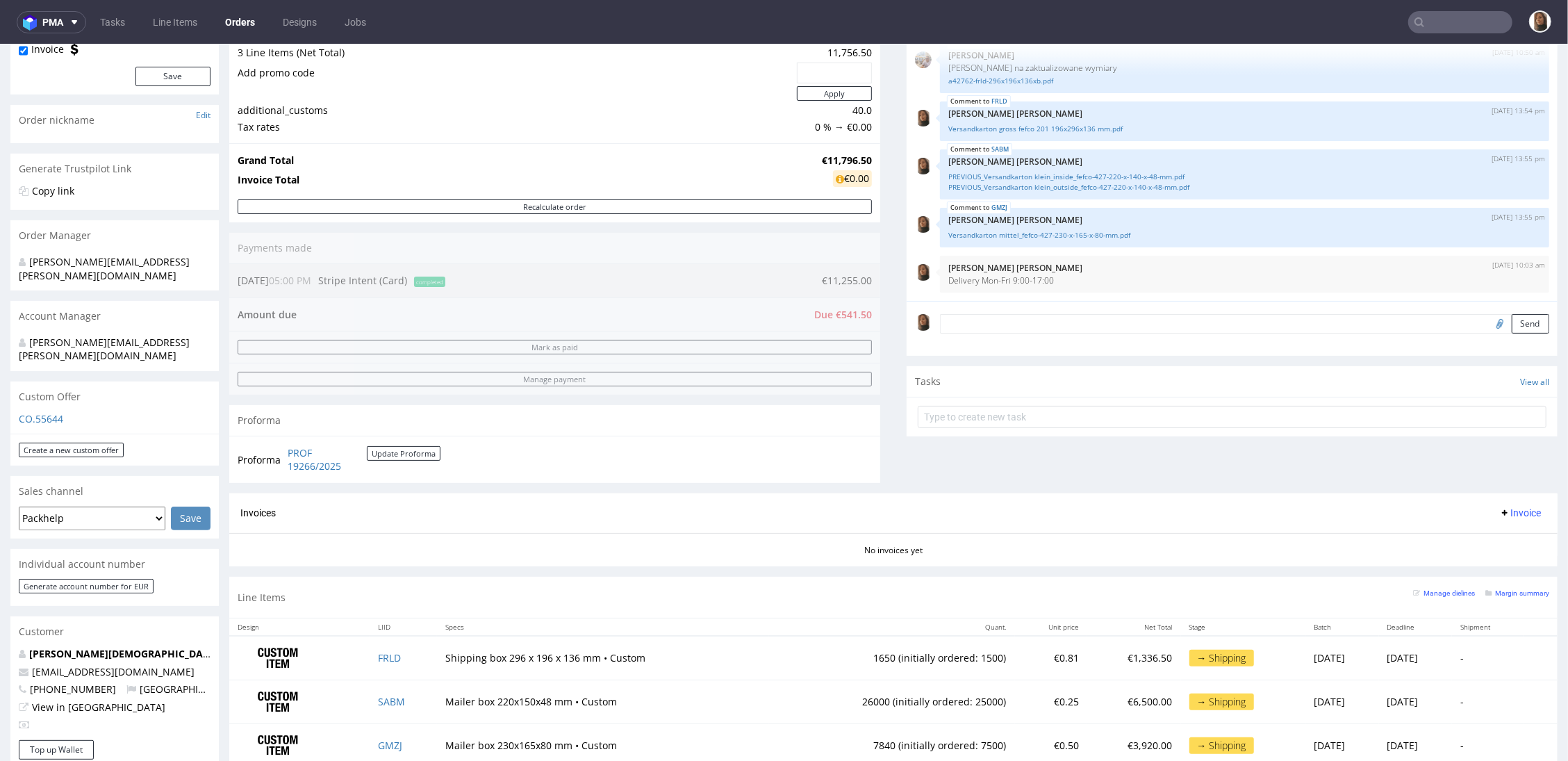
click at [1281, 24] on input "text" at bounding box center [1460, 22] width 105 height 23
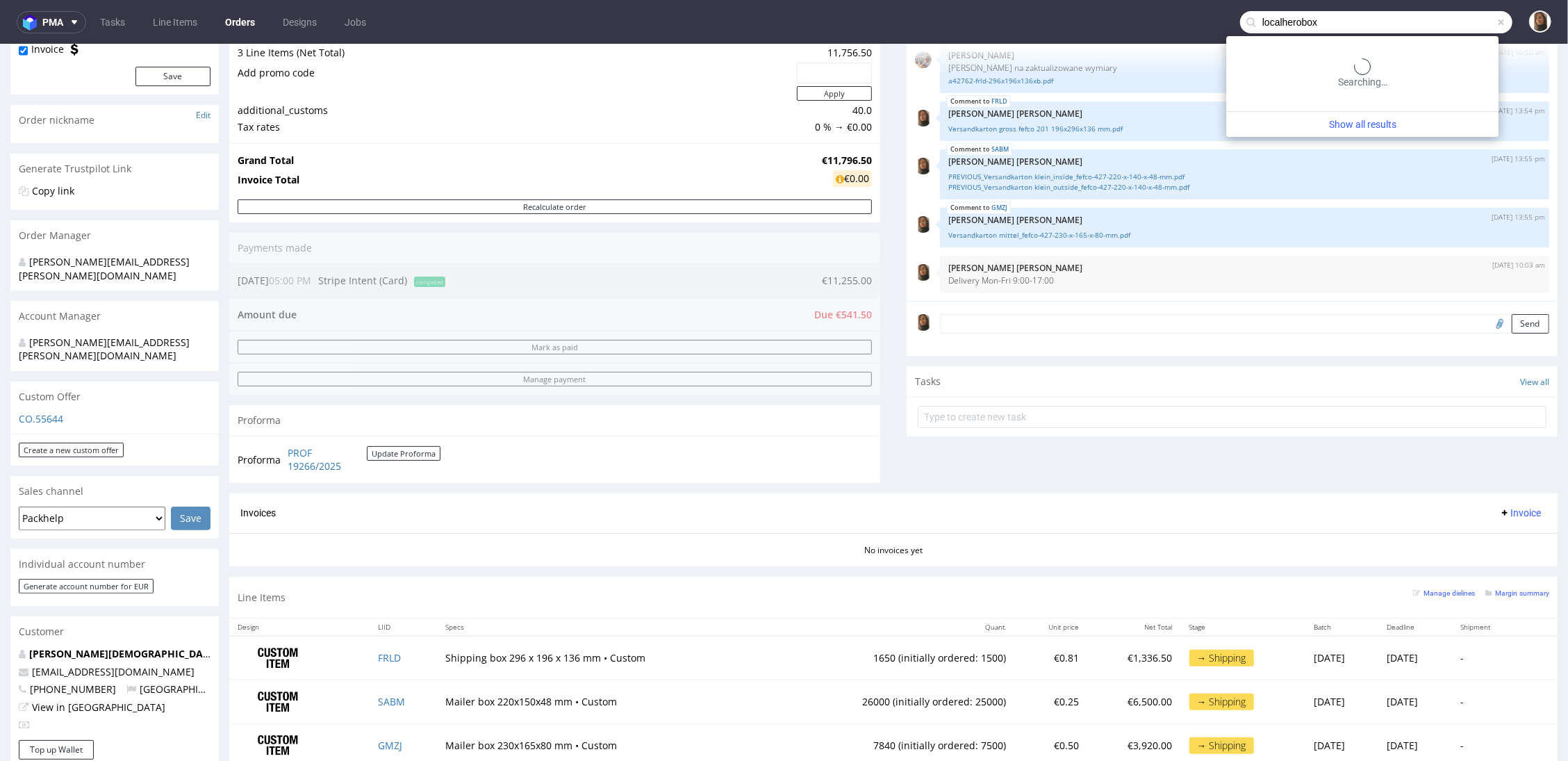
type input "localherobox"
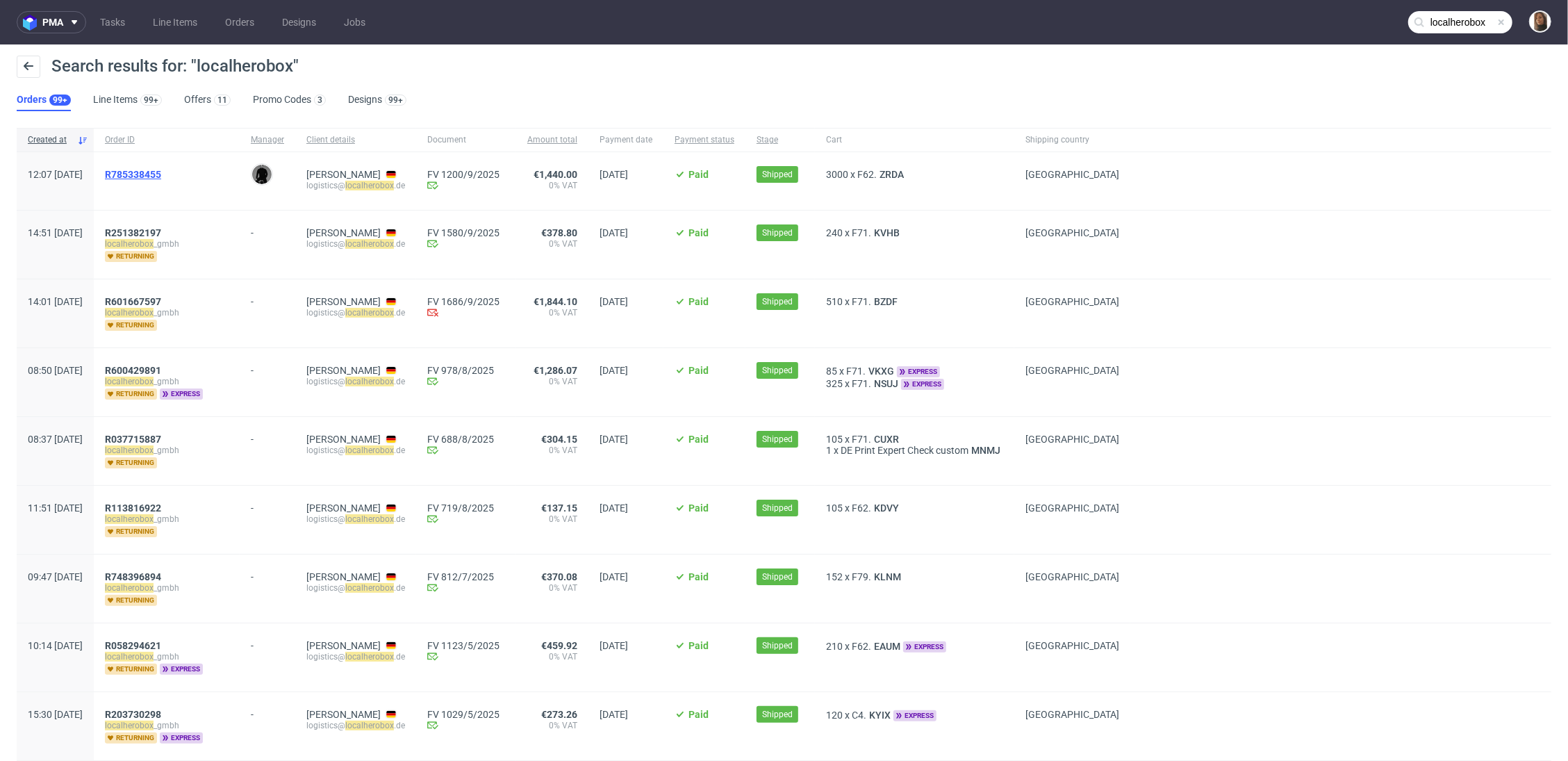
click at [161, 174] on span "R785338455" at bounding box center [132, 174] width 56 height 11
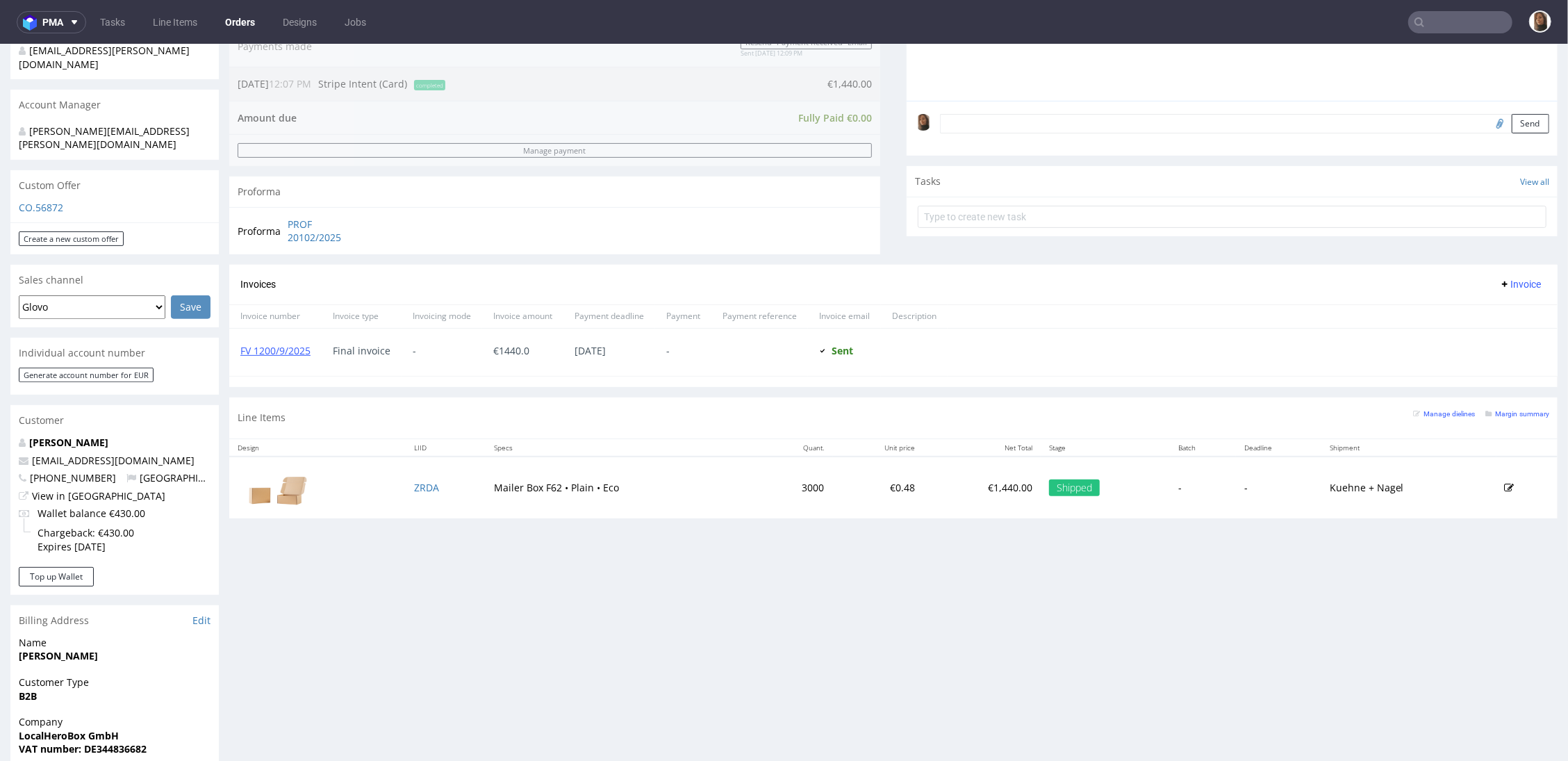
scroll to position [423, 0]
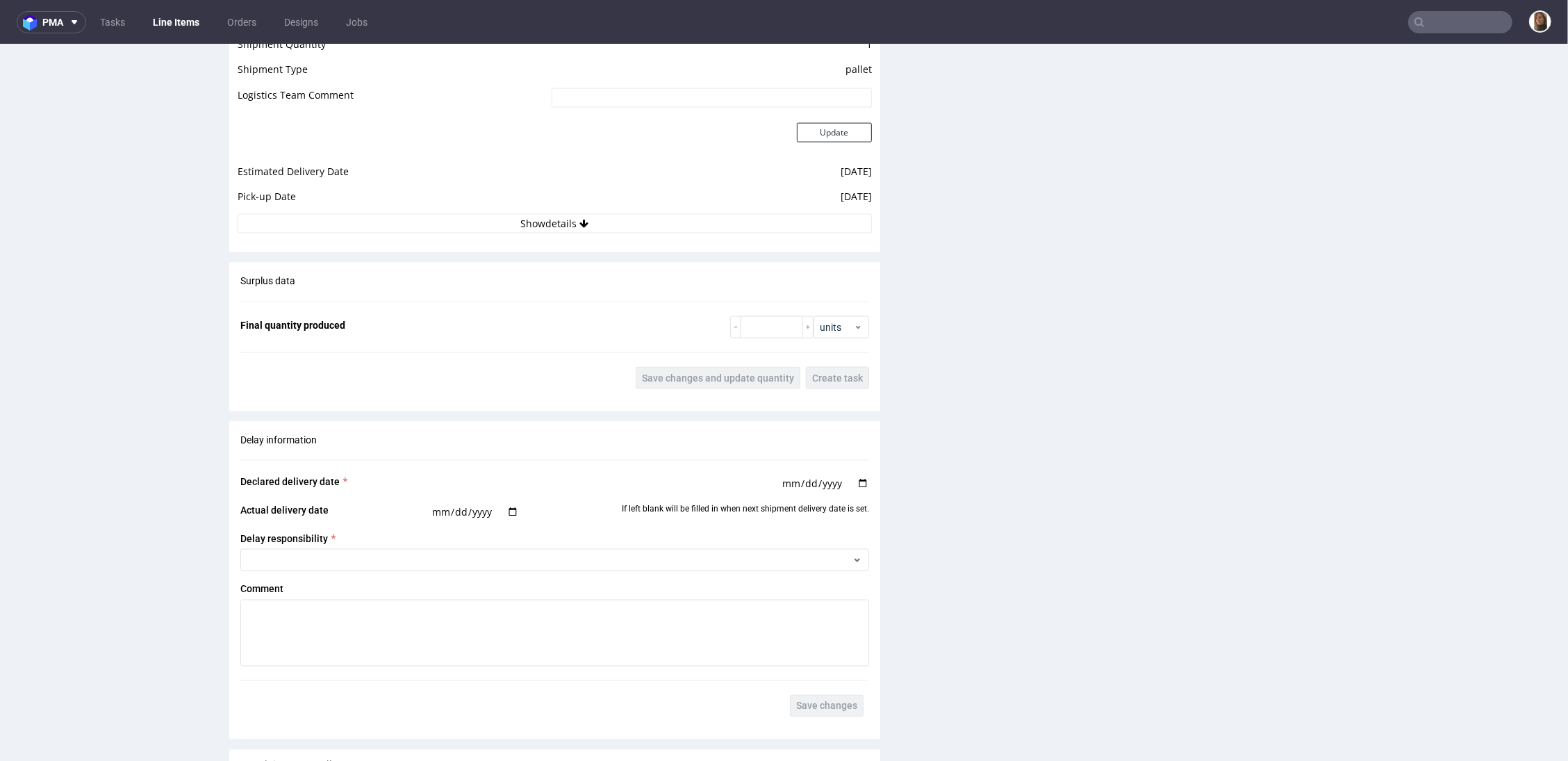
scroll to position [1806, 0]
click at [527, 215] on td "Pick-up Date" at bounding box center [392, 205] width 310 height 26
click at [533, 226] on button "Show details" at bounding box center [555, 228] width 634 height 19
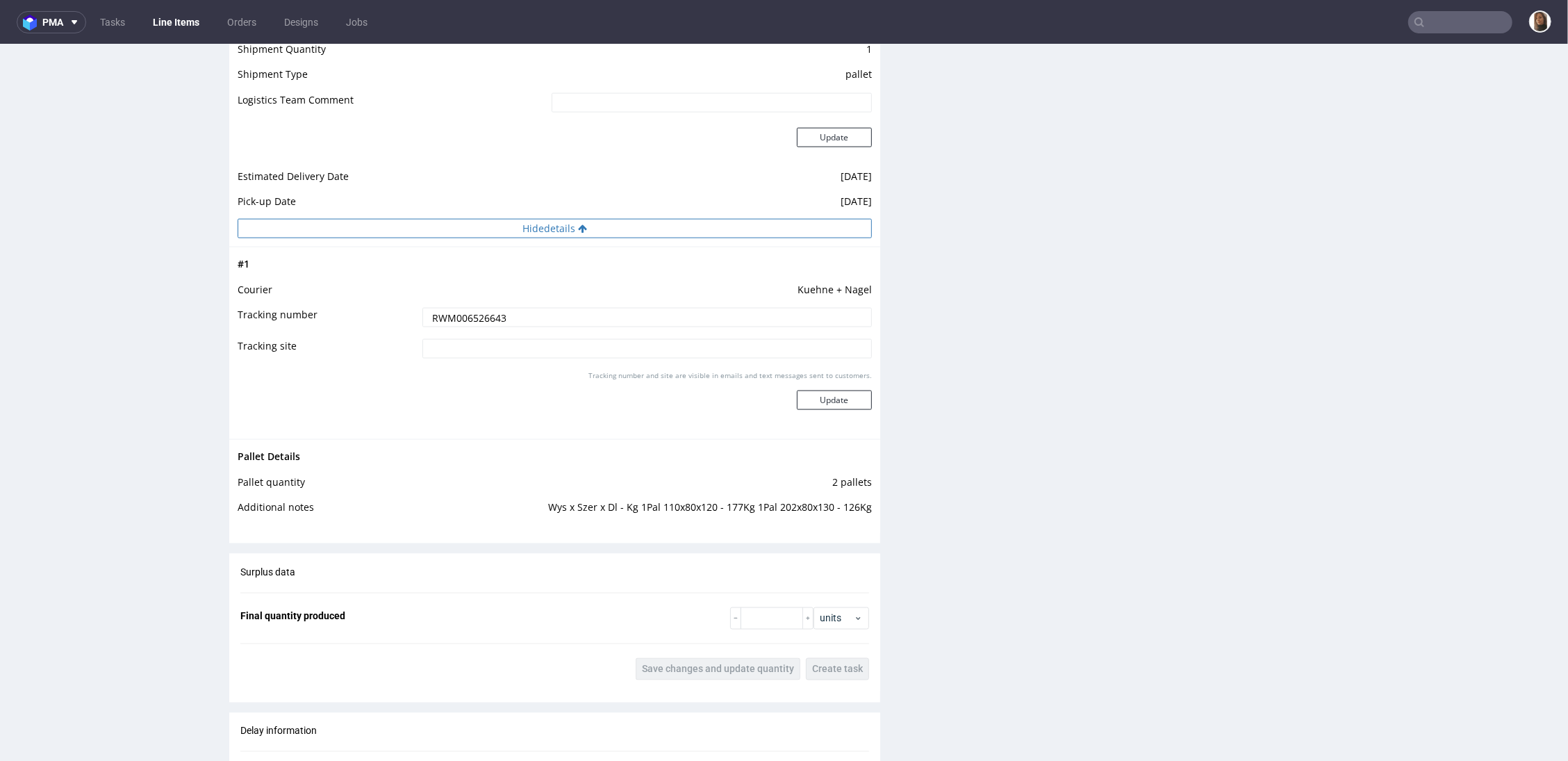
click at [533, 225] on button "Hide details" at bounding box center [555, 228] width 634 height 19
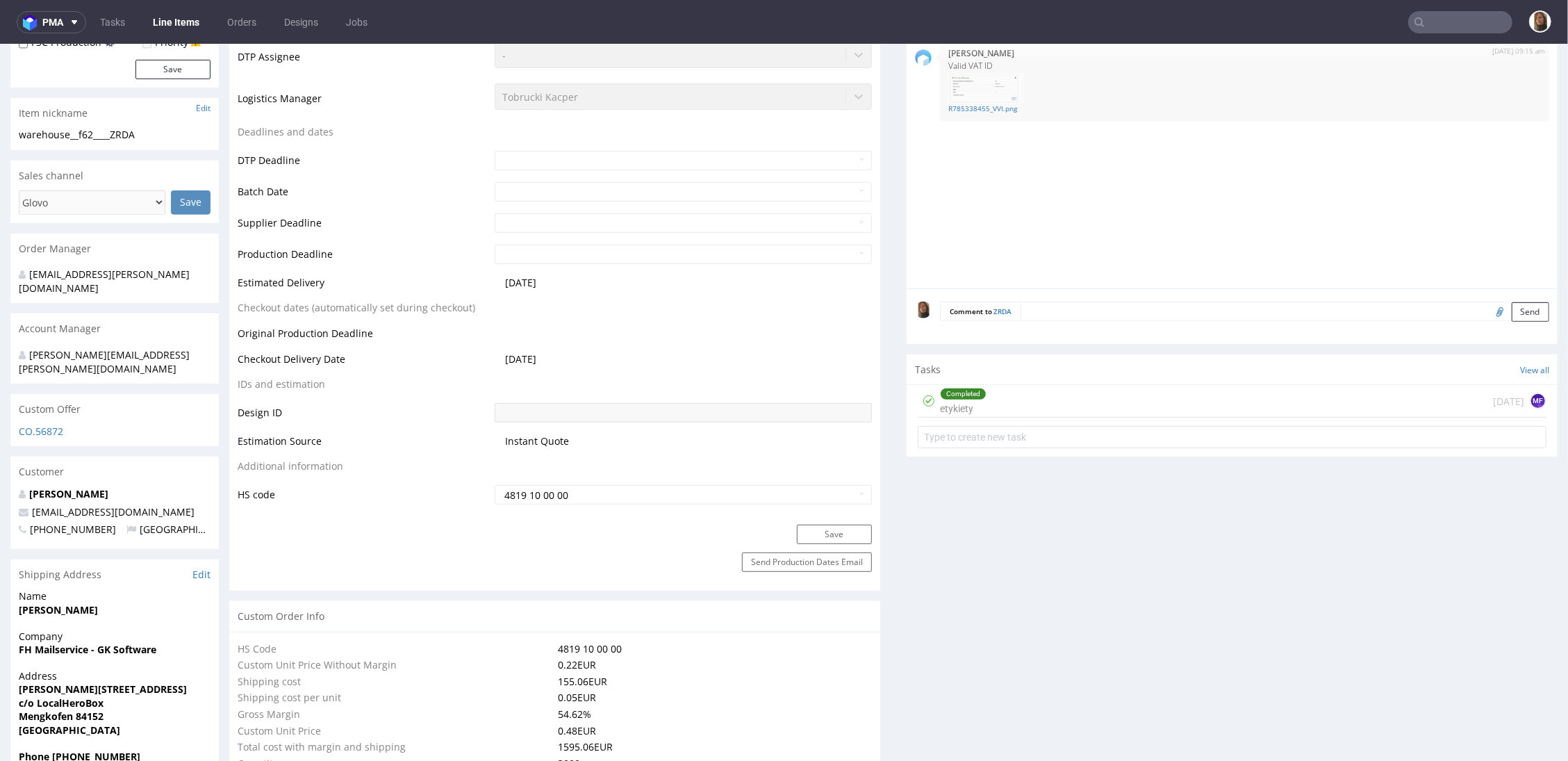
scroll to position [0, 0]
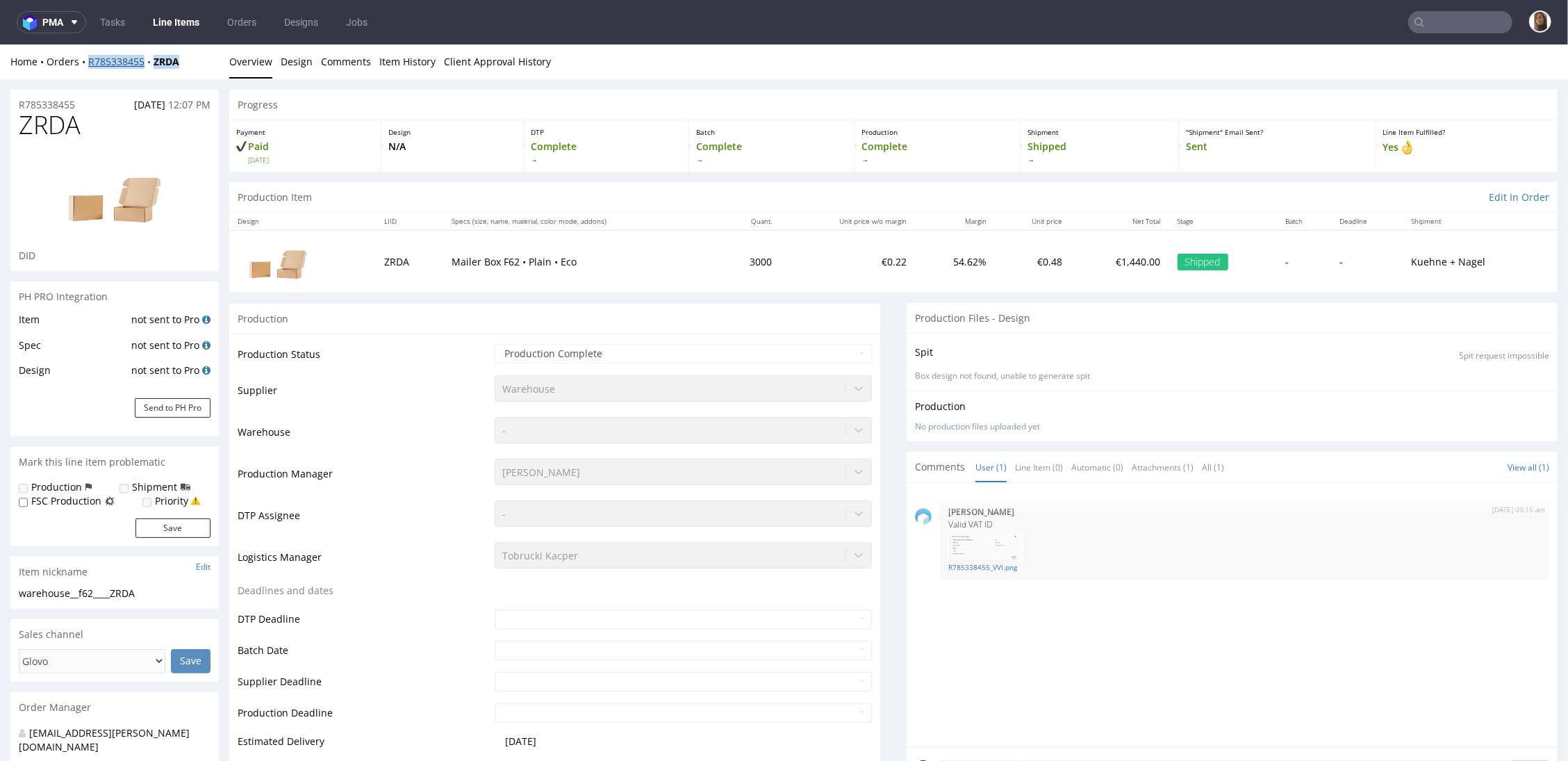
drag, startPoint x: 189, startPoint y: 64, endPoint x: 88, endPoint y: 59, distance: 101.1
click at [88, 59] on div "Home Orders R785338455 ZRDA" at bounding box center [114, 61] width 208 height 14
copy div "R785338455 ZRDA"
click at [1281, 18] on input "text" at bounding box center [1460, 22] width 105 height 23
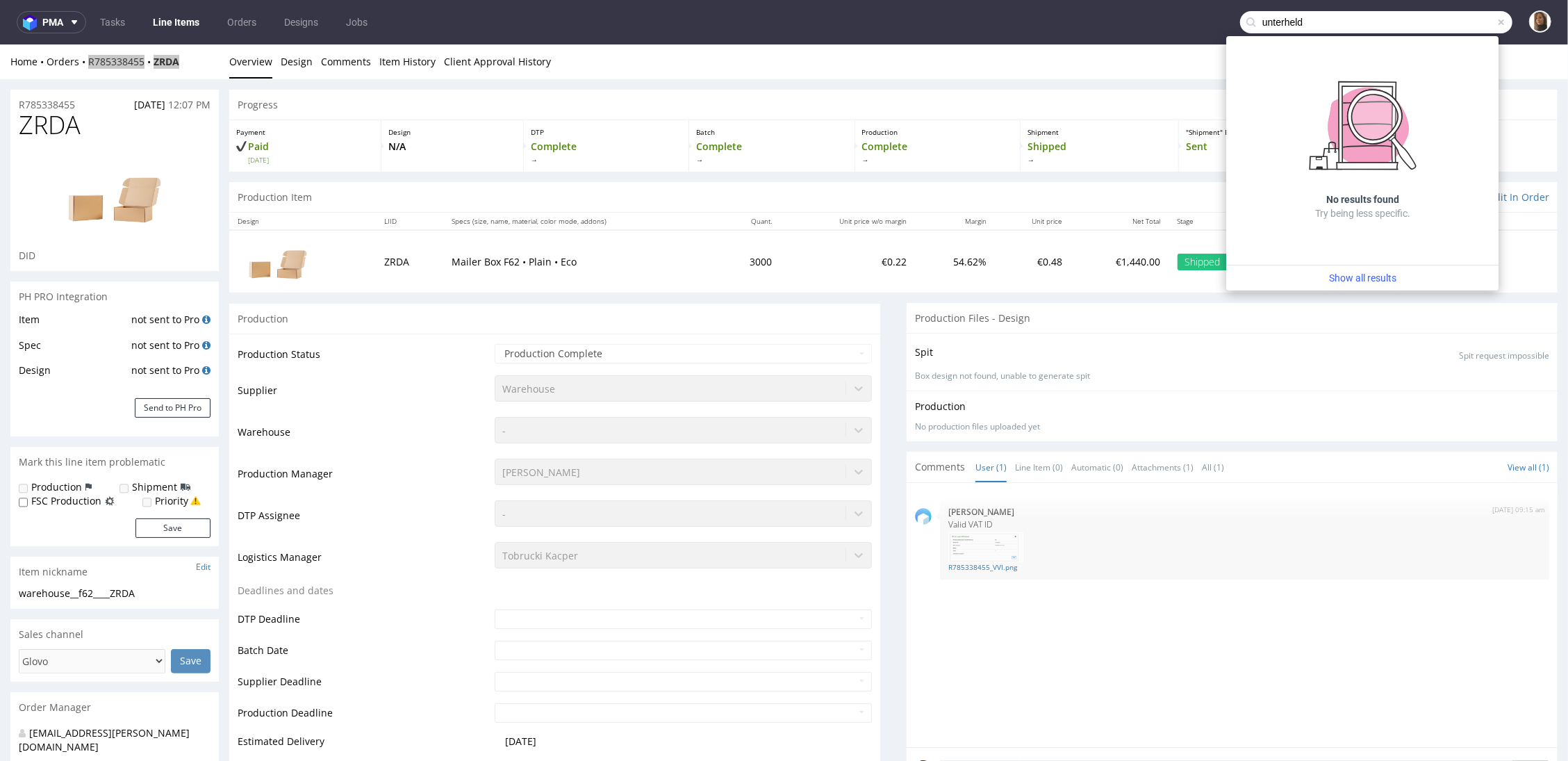
type input "unterheld"
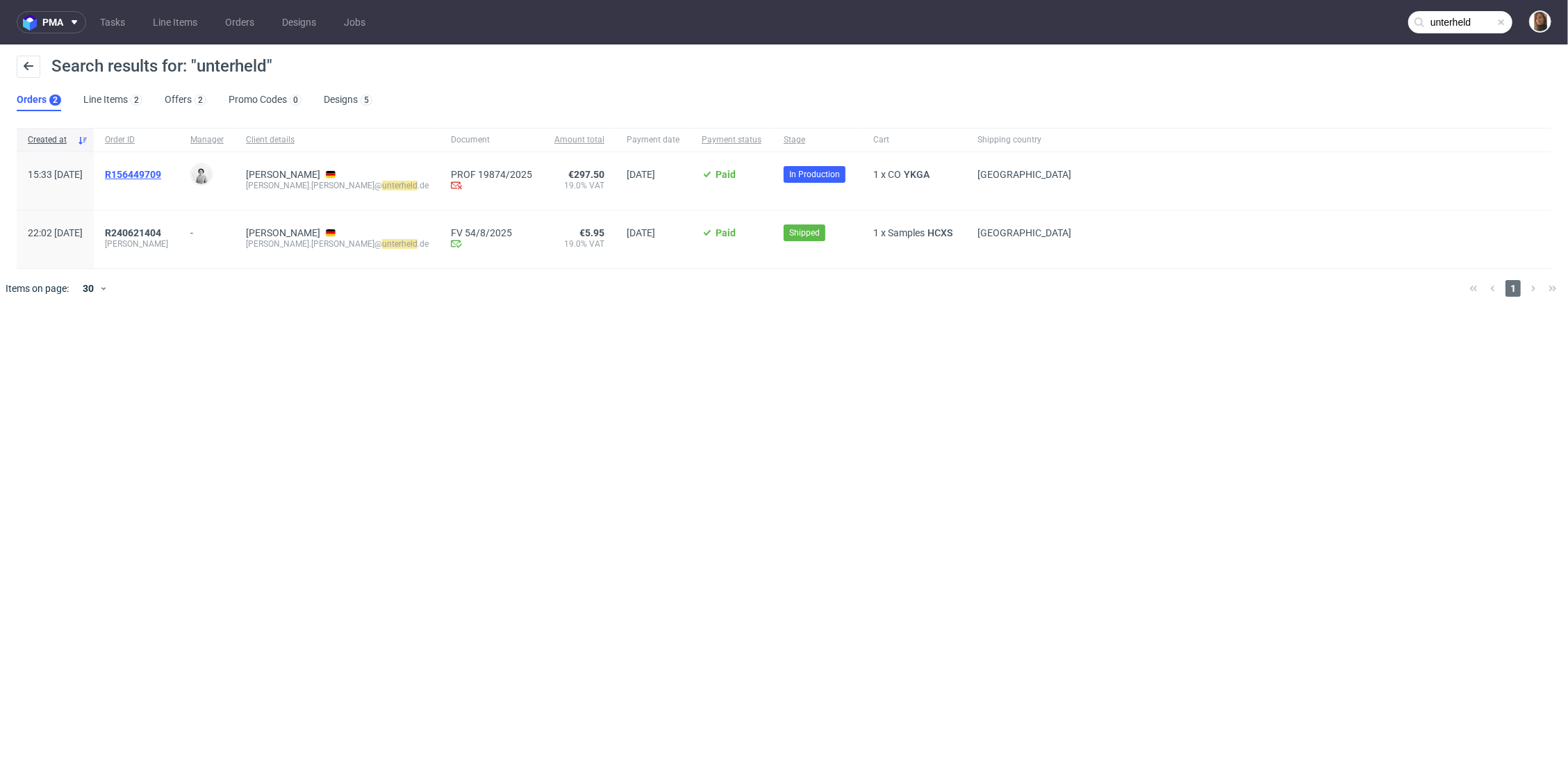
click at [161, 169] on span "R156449709" at bounding box center [132, 174] width 56 height 11
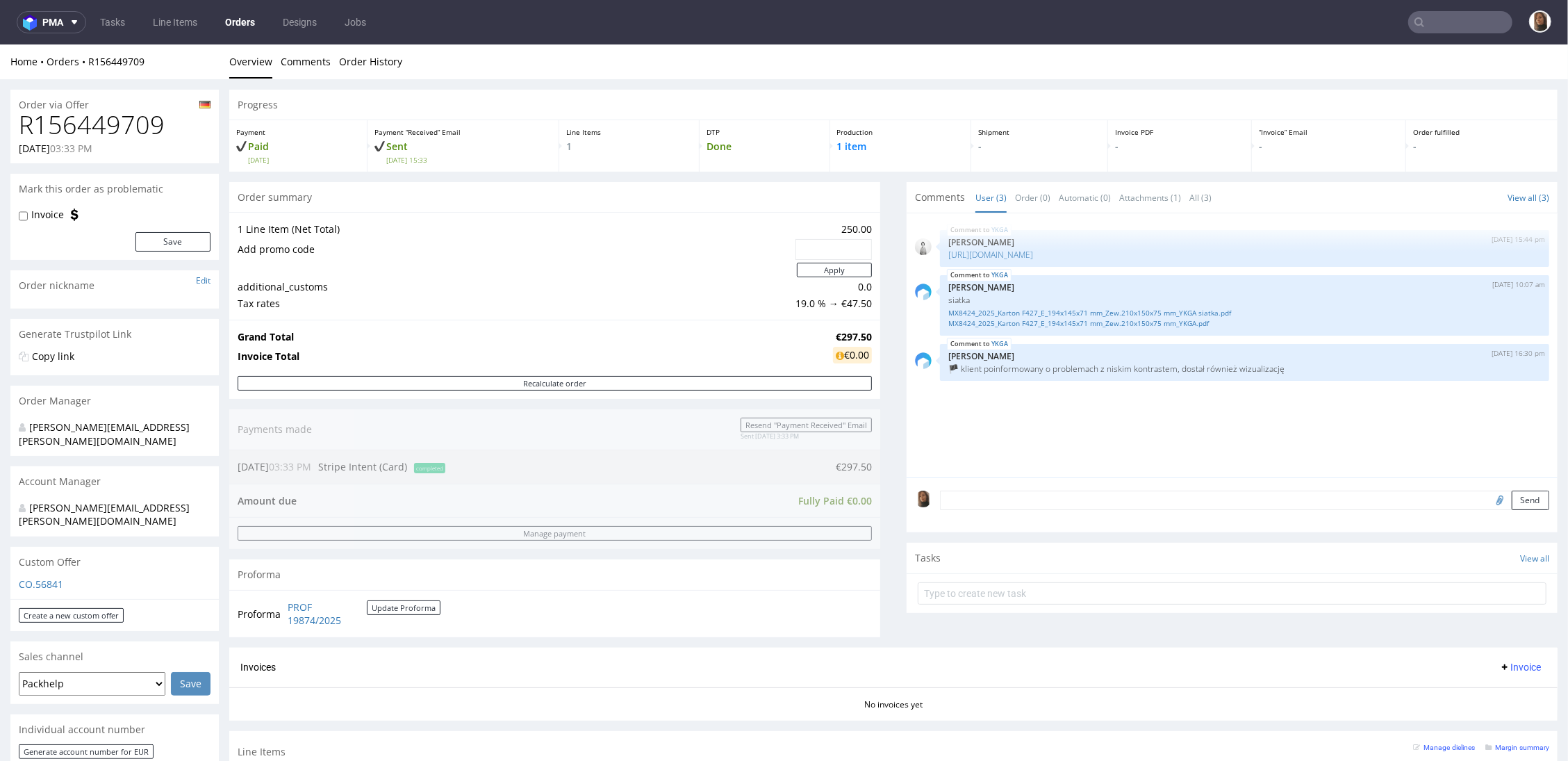
scroll to position [289, 0]
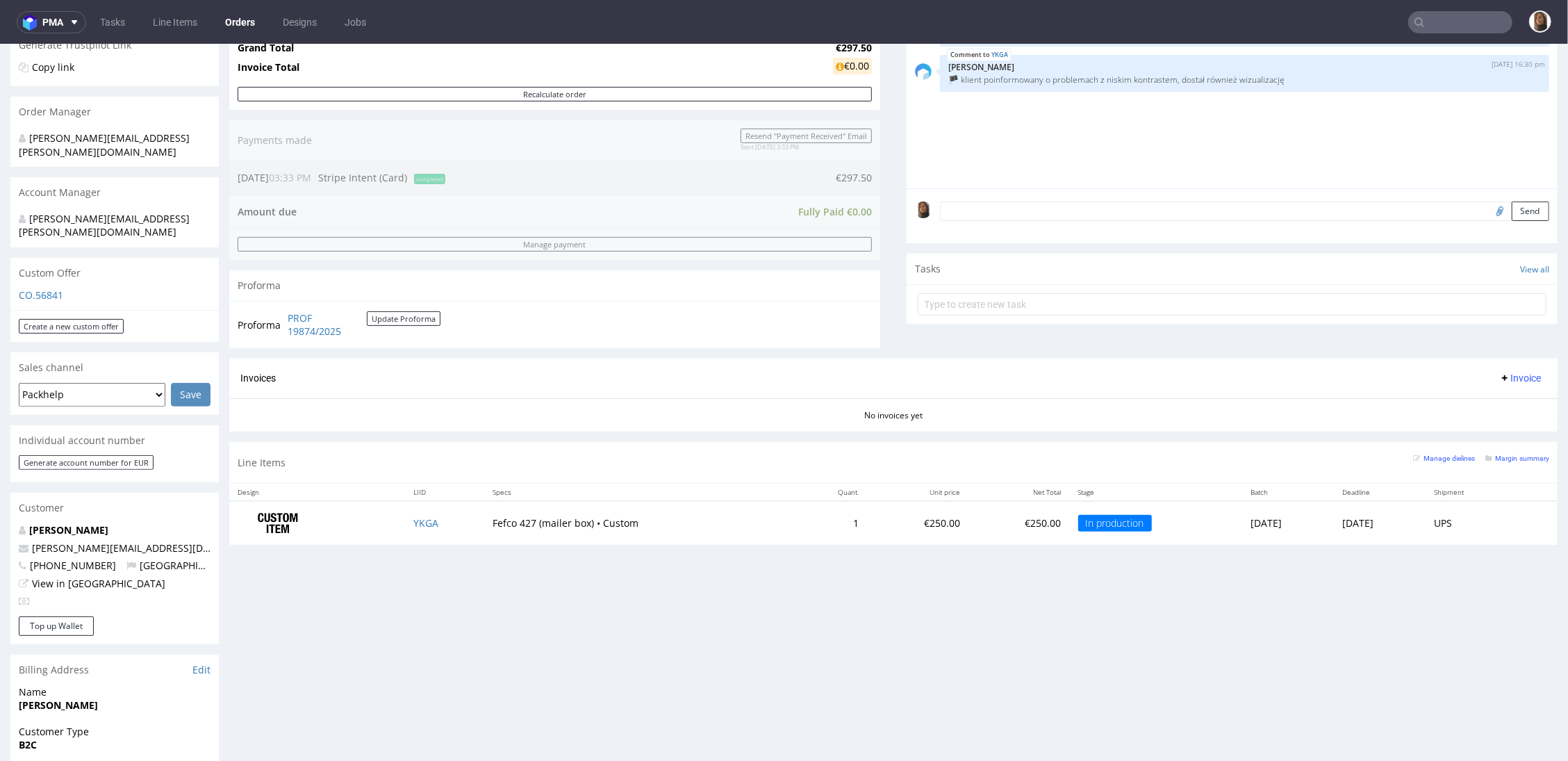
click at [306, 611] on div "Progress Payment Paid Wed 17 Sep Payment “Received” Email Sent Wed 17 Sep 15:33…" at bounding box center [894, 437] width 1329 height 1275
drag, startPoint x: 199, startPoint y: 523, endPoint x: 23, endPoint y: 522, distance: 176.0
click at [22, 541] on p "[PERSON_NAME][EMAIL_ADDRESS][DOMAIN_NAME]" at bounding box center [114, 548] width 192 height 14
copy span "[PERSON_NAME][EMAIL_ADDRESS][DOMAIN_NAME]"
click at [1281, 19] on input "text" at bounding box center [1460, 22] width 105 height 23
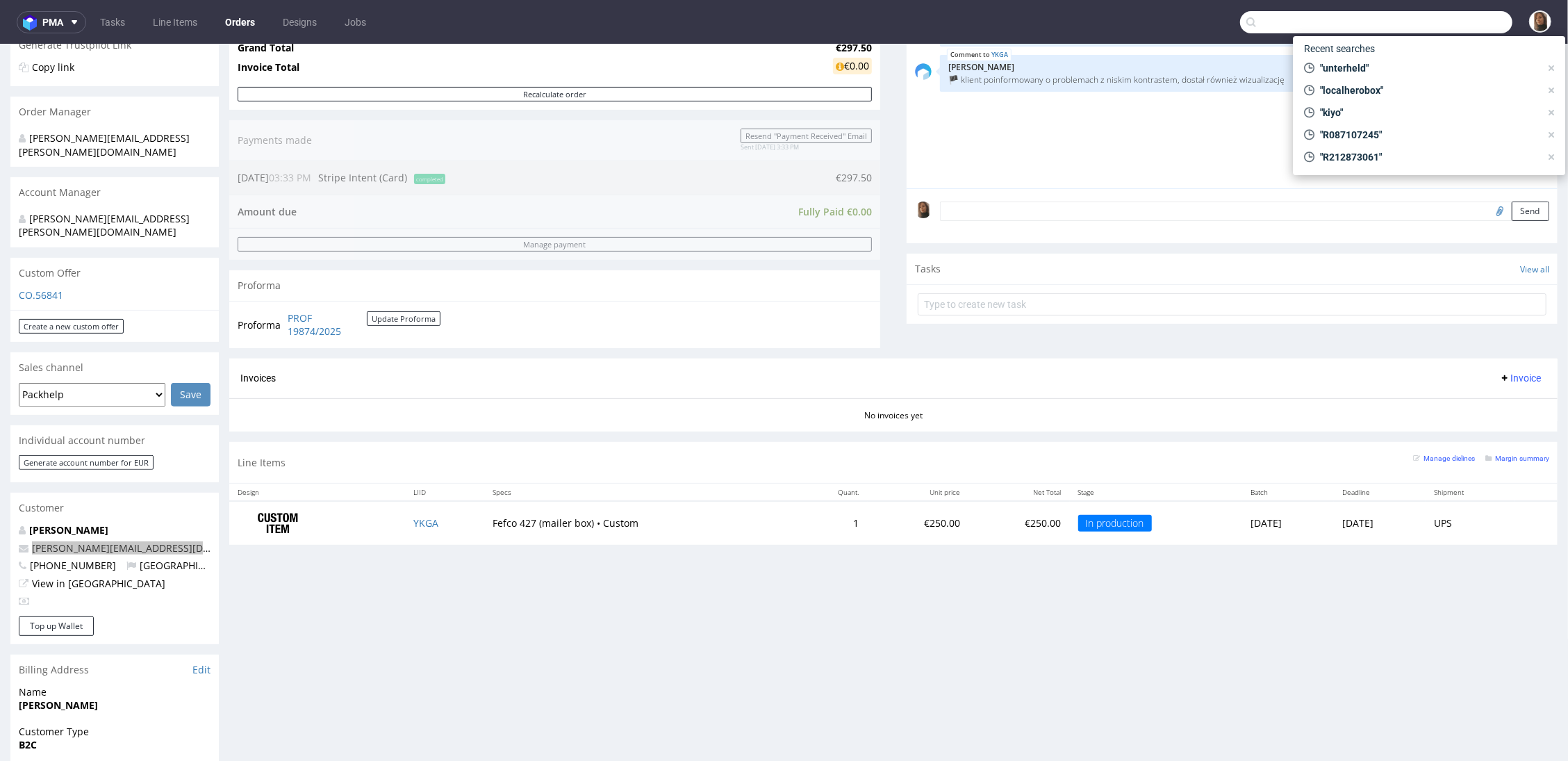
paste input "R500916155"
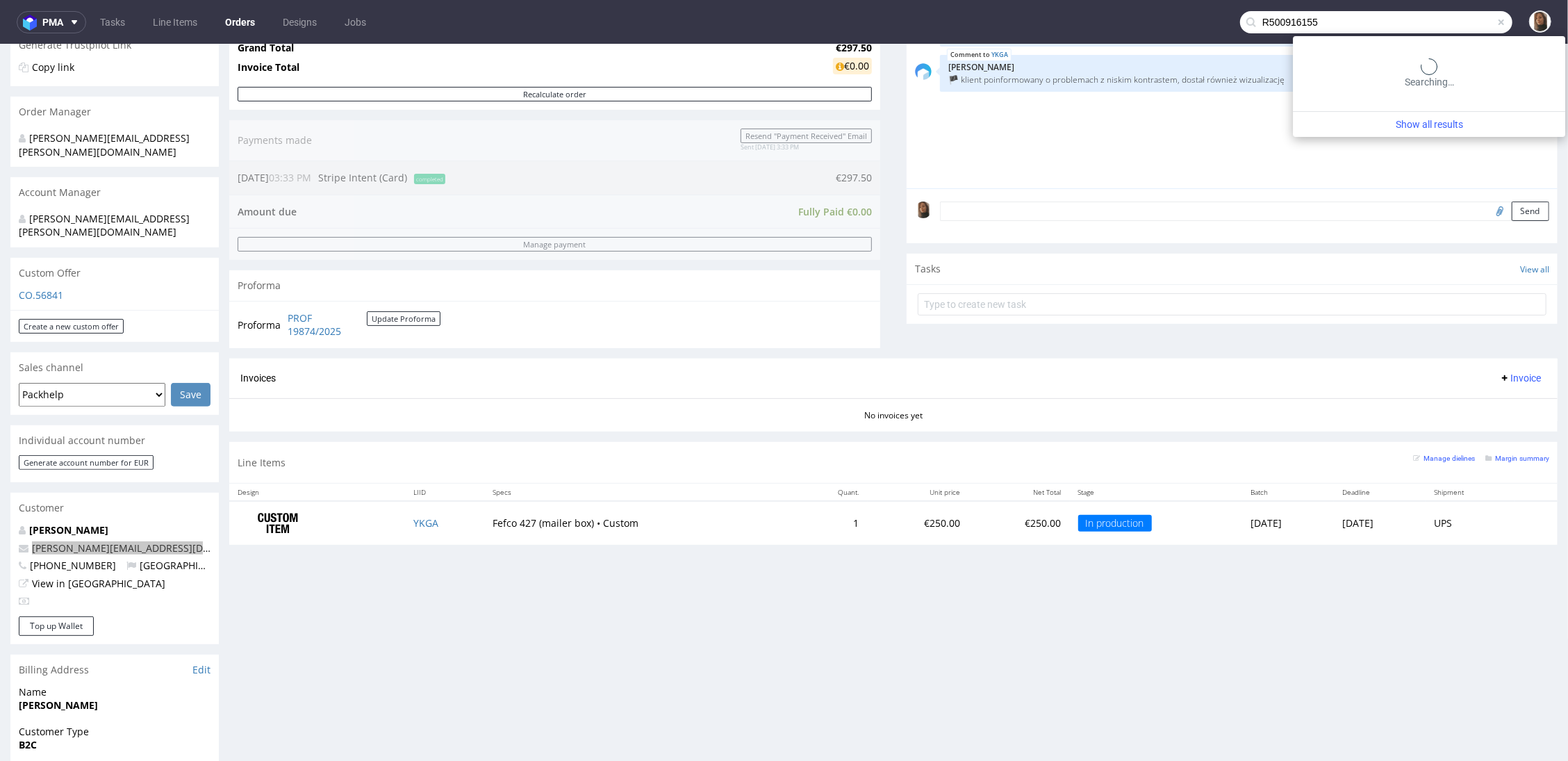
type input "R500916155"
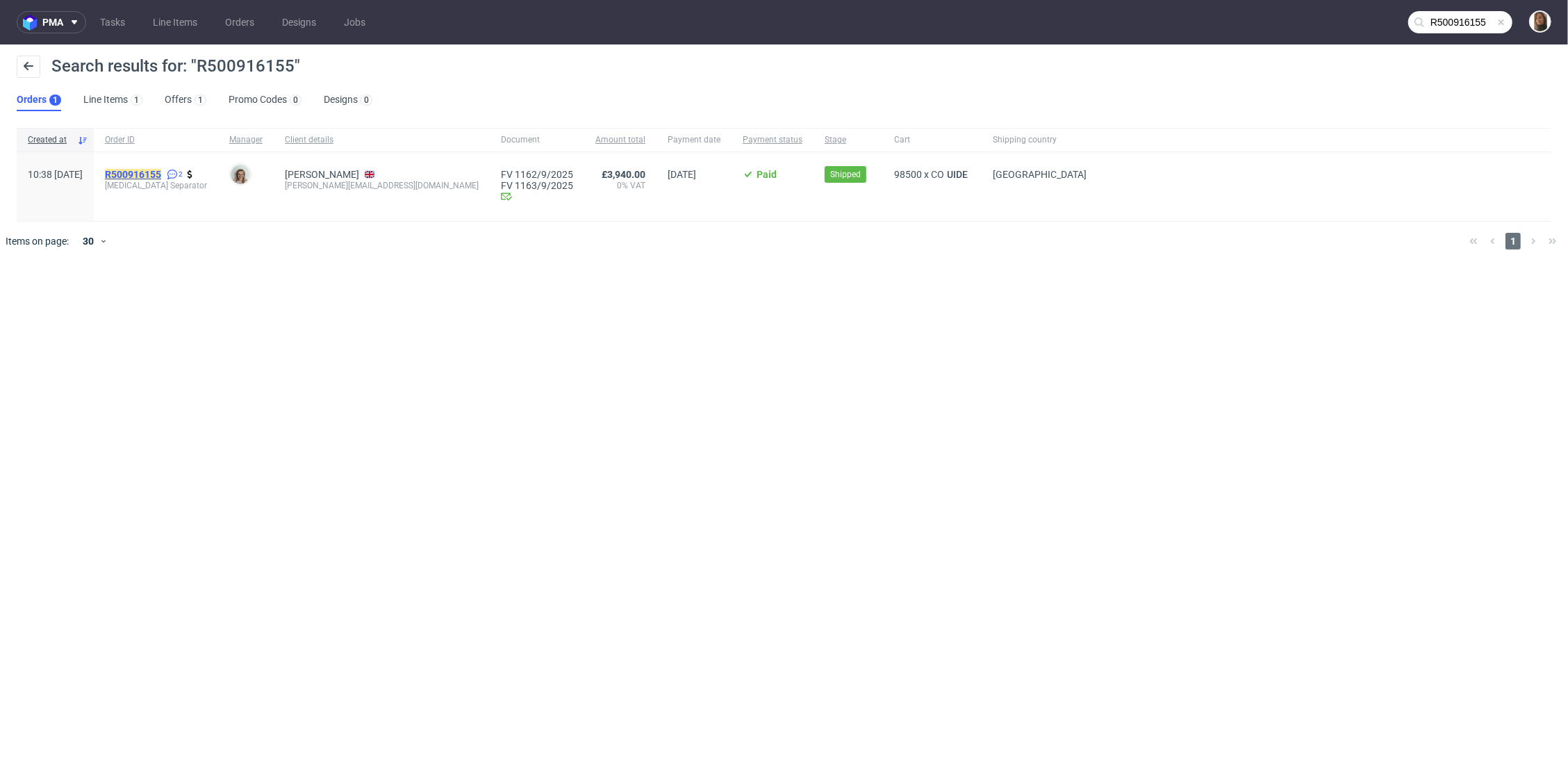
click at [161, 173] on mark "R500916155" at bounding box center [132, 174] width 56 height 11
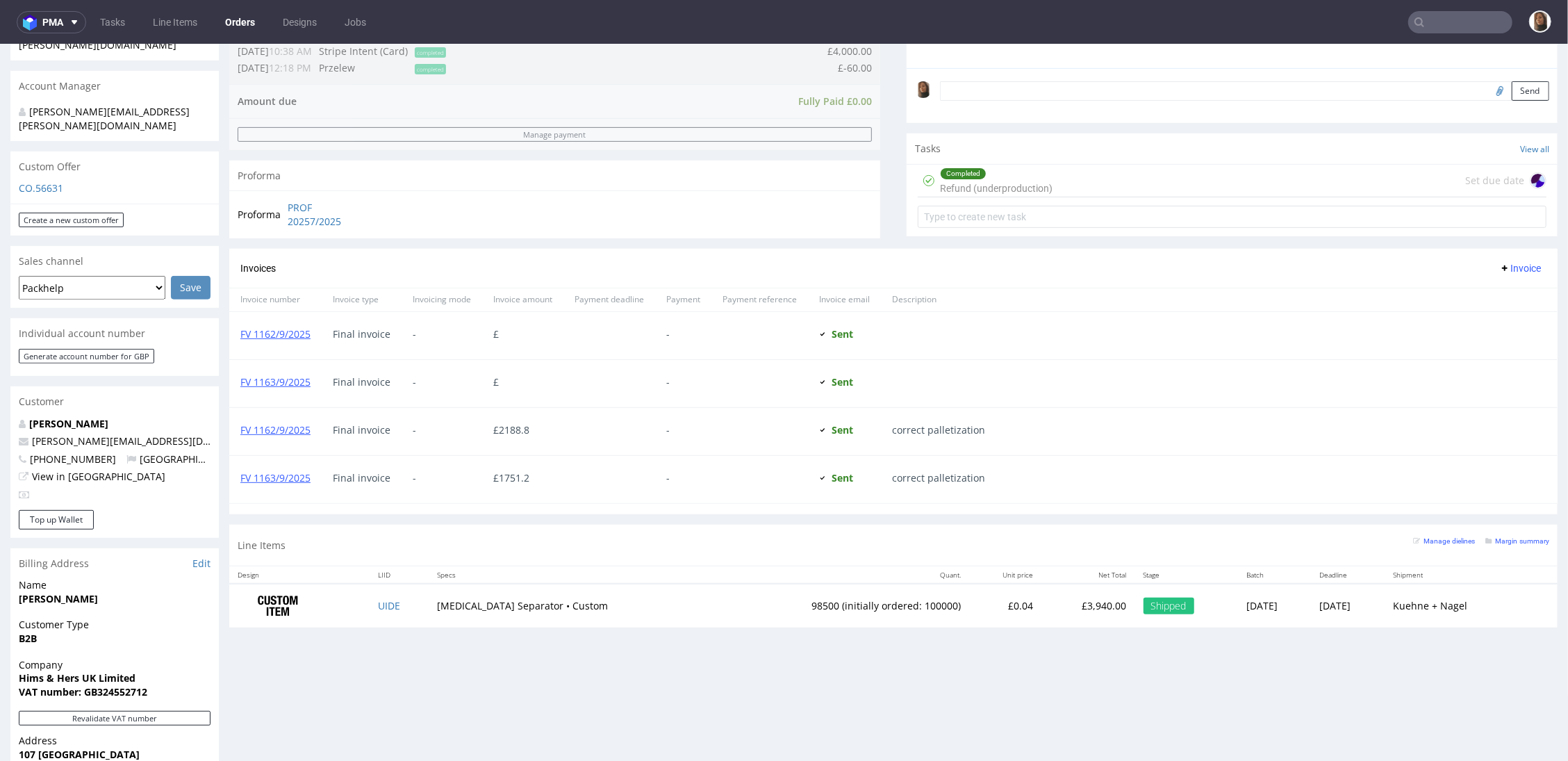
scroll to position [551, 0]
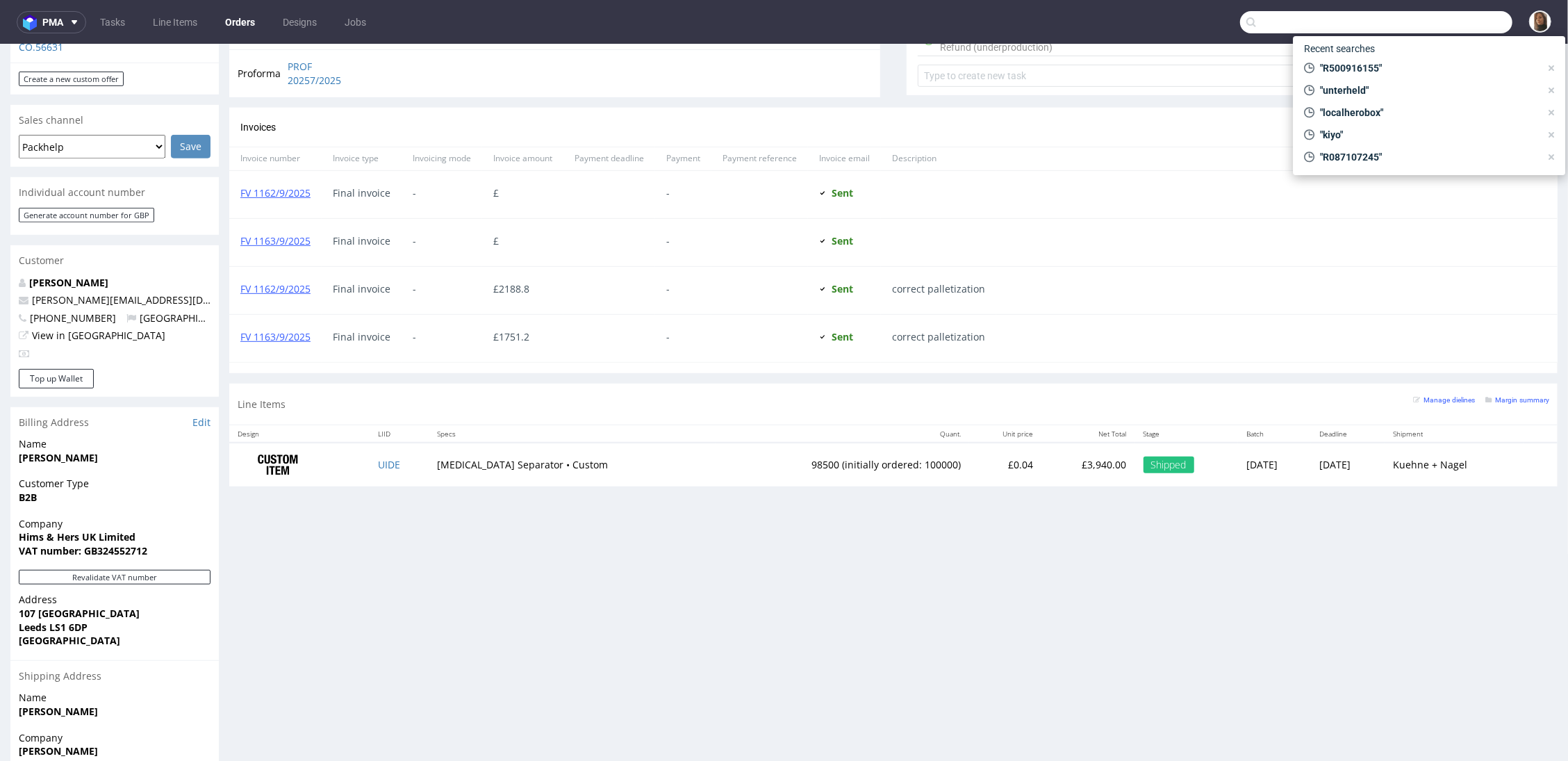
click at [1281, 15] on input "text" at bounding box center [1376, 22] width 273 height 23
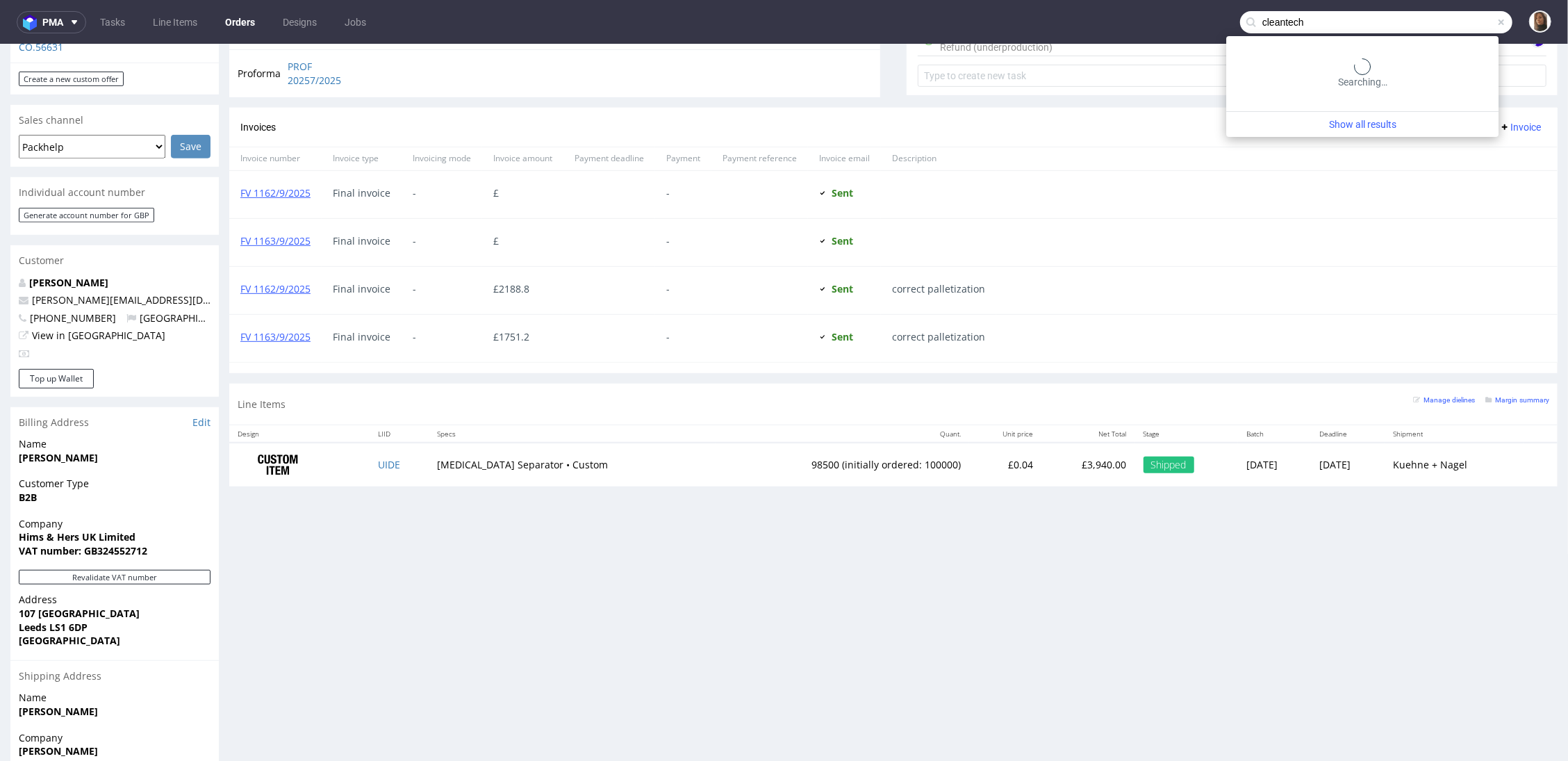
type input "cleantech"
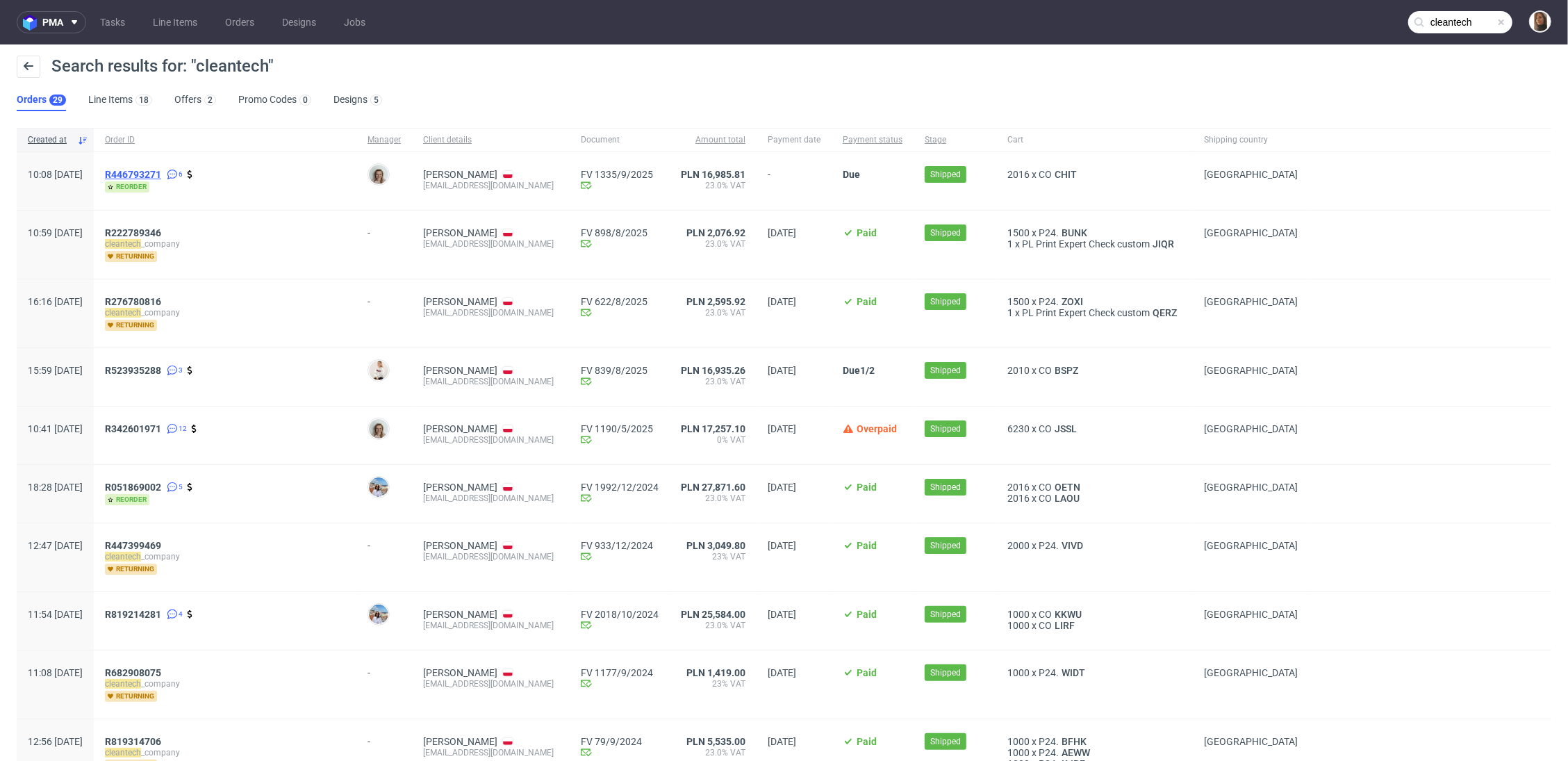
click at [156, 174] on span "R446793271" at bounding box center [132, 174] width 56 height 11
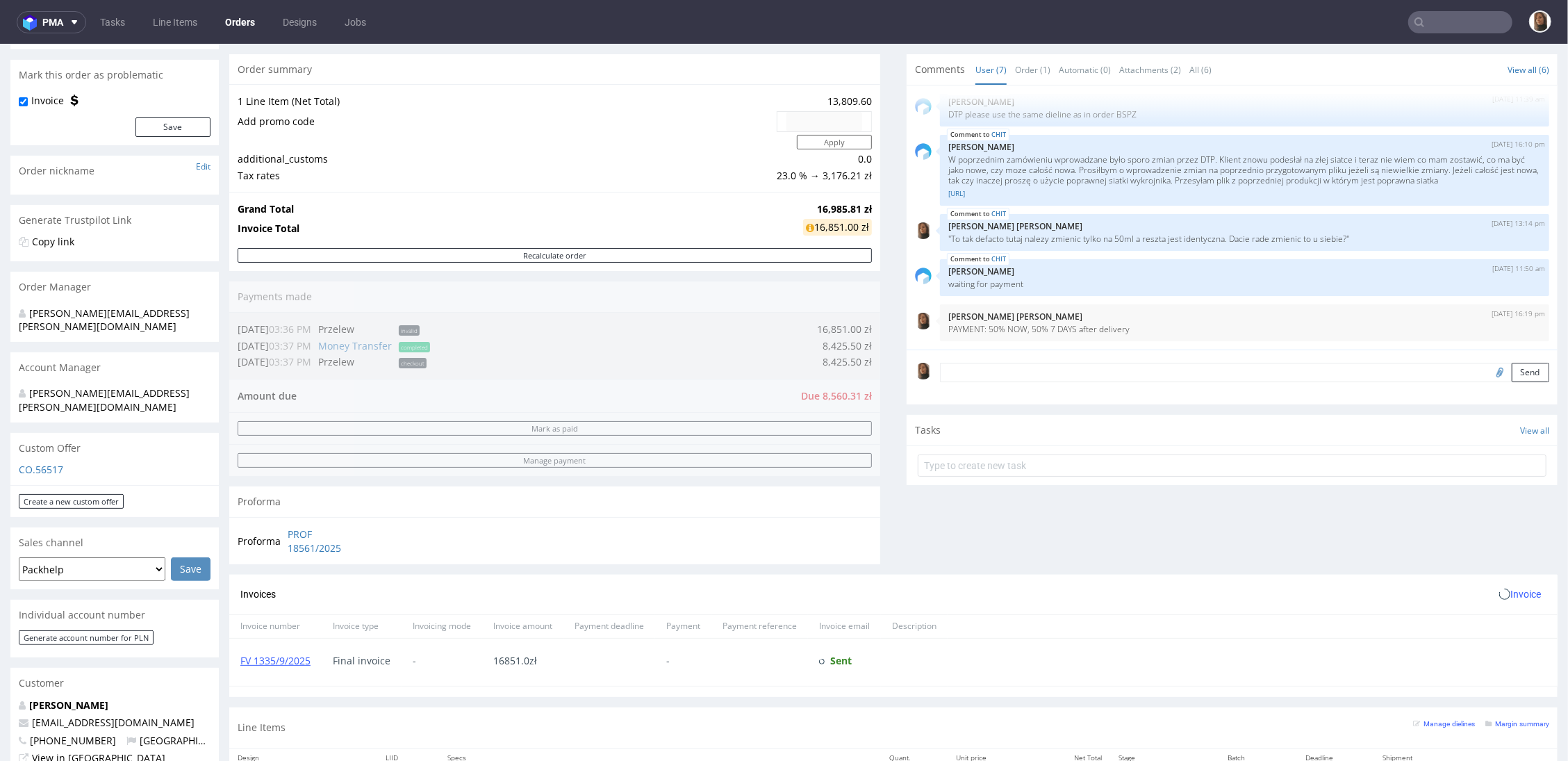
scroll to position [465, 0]
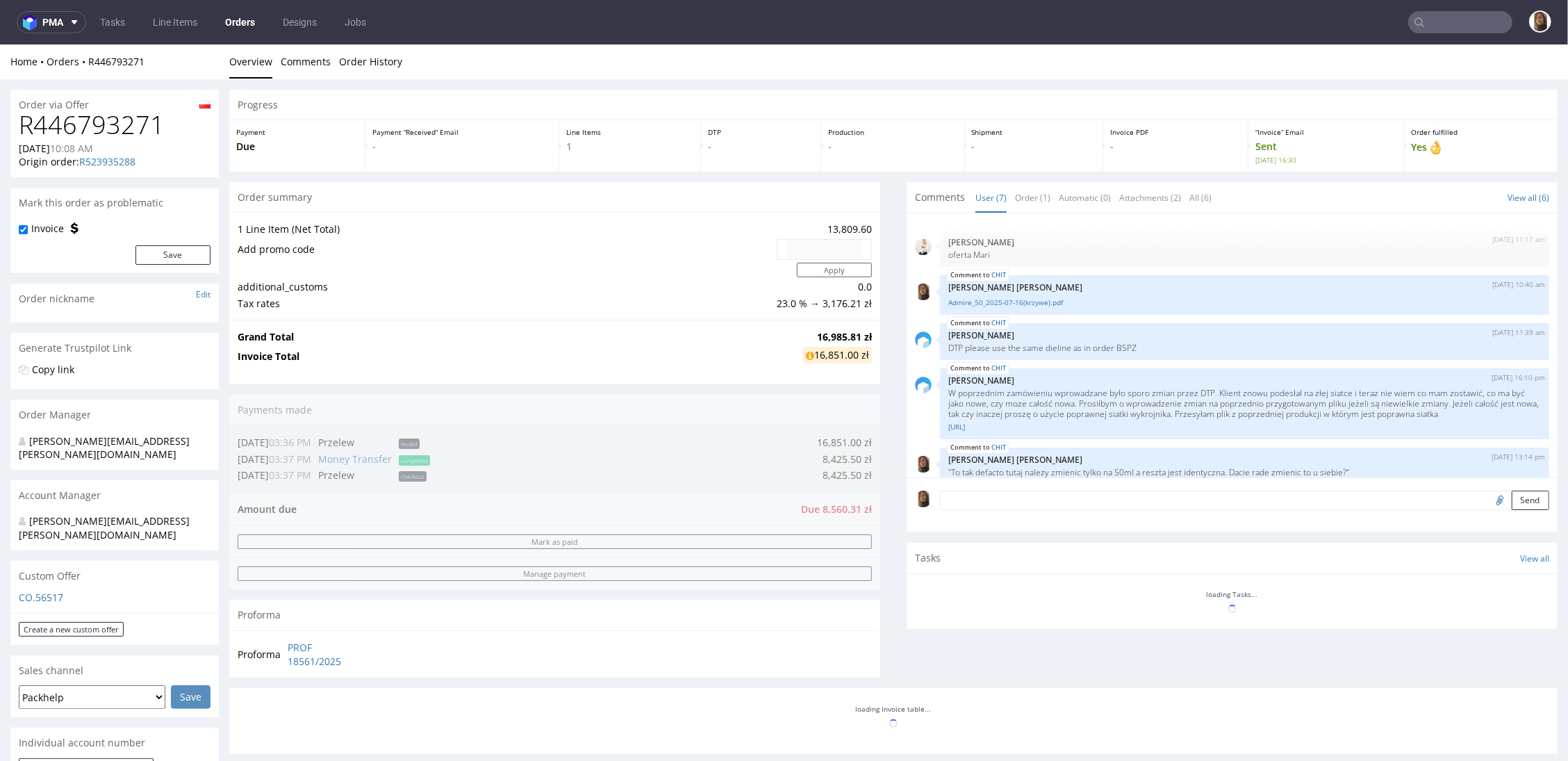
scroll to position [116, 0]
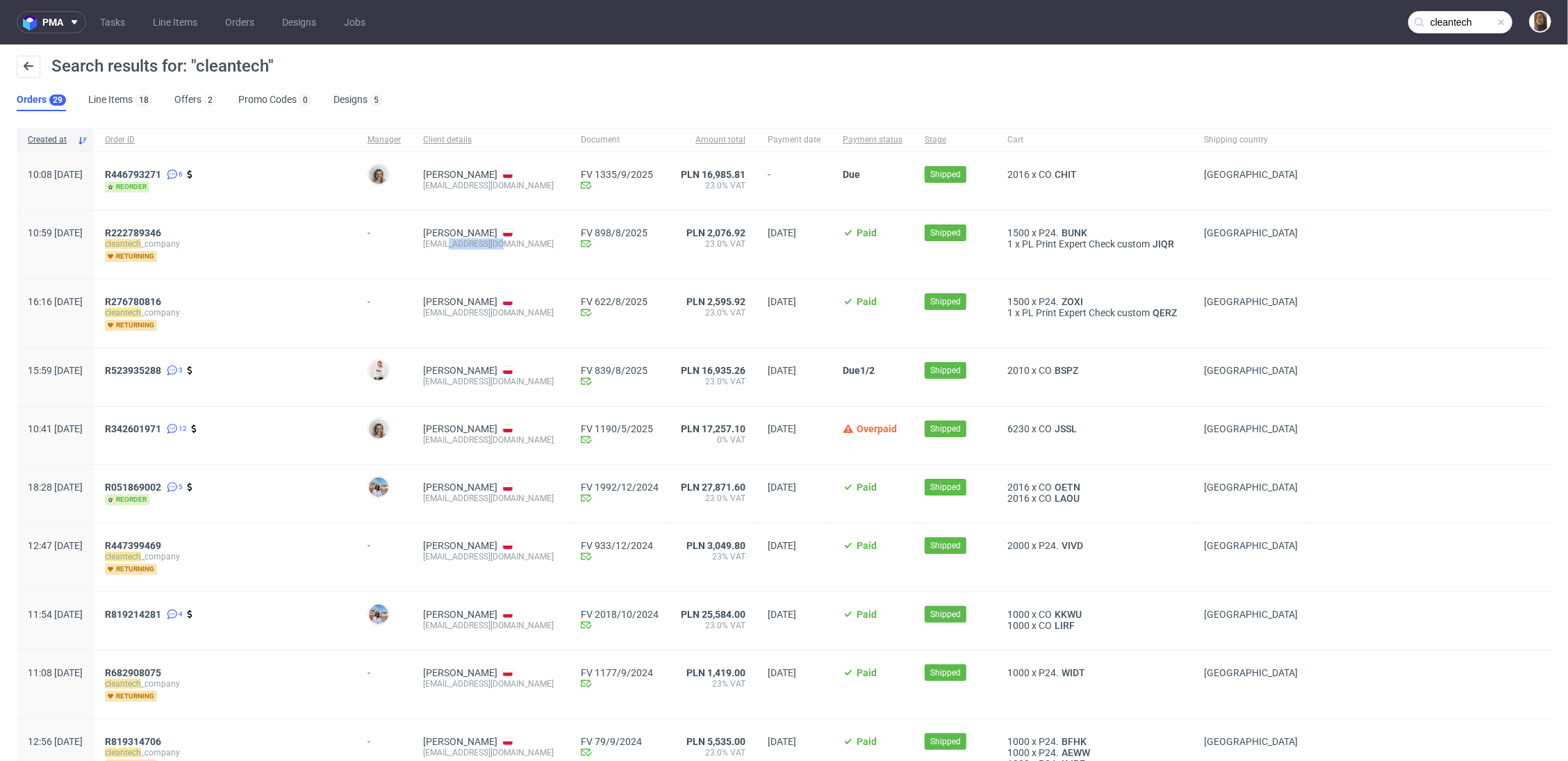
drag, startPoint x: 547, startPoint y: 243, endPoint x: 494, endPoint y: 244, distance: 53.0
click at [494, 244] on div "tomek@cleantle.com" at bounding box center [491, 244] width 136 height 11
click at [607, 76] on div "Search results for: "cleantech"" at bounding box center [784, 72] width 1535 height 33
click at [1281, 28] on input "cleantech" at bounding box center [1460, 22] width 105 height 23
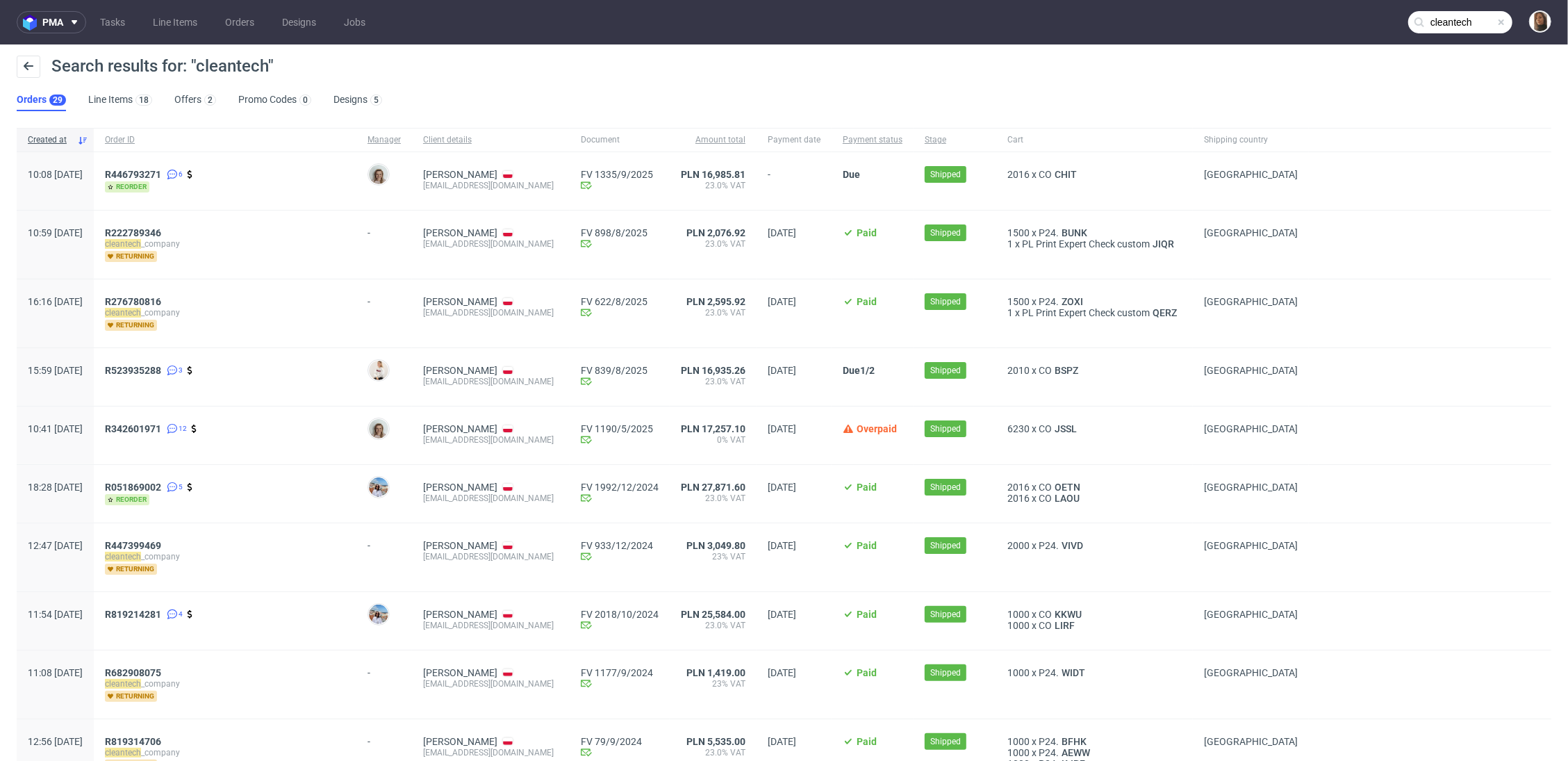
click at [1281, 28] on input "cleantech" at bounding box center [1460, 22] width 105 height 23
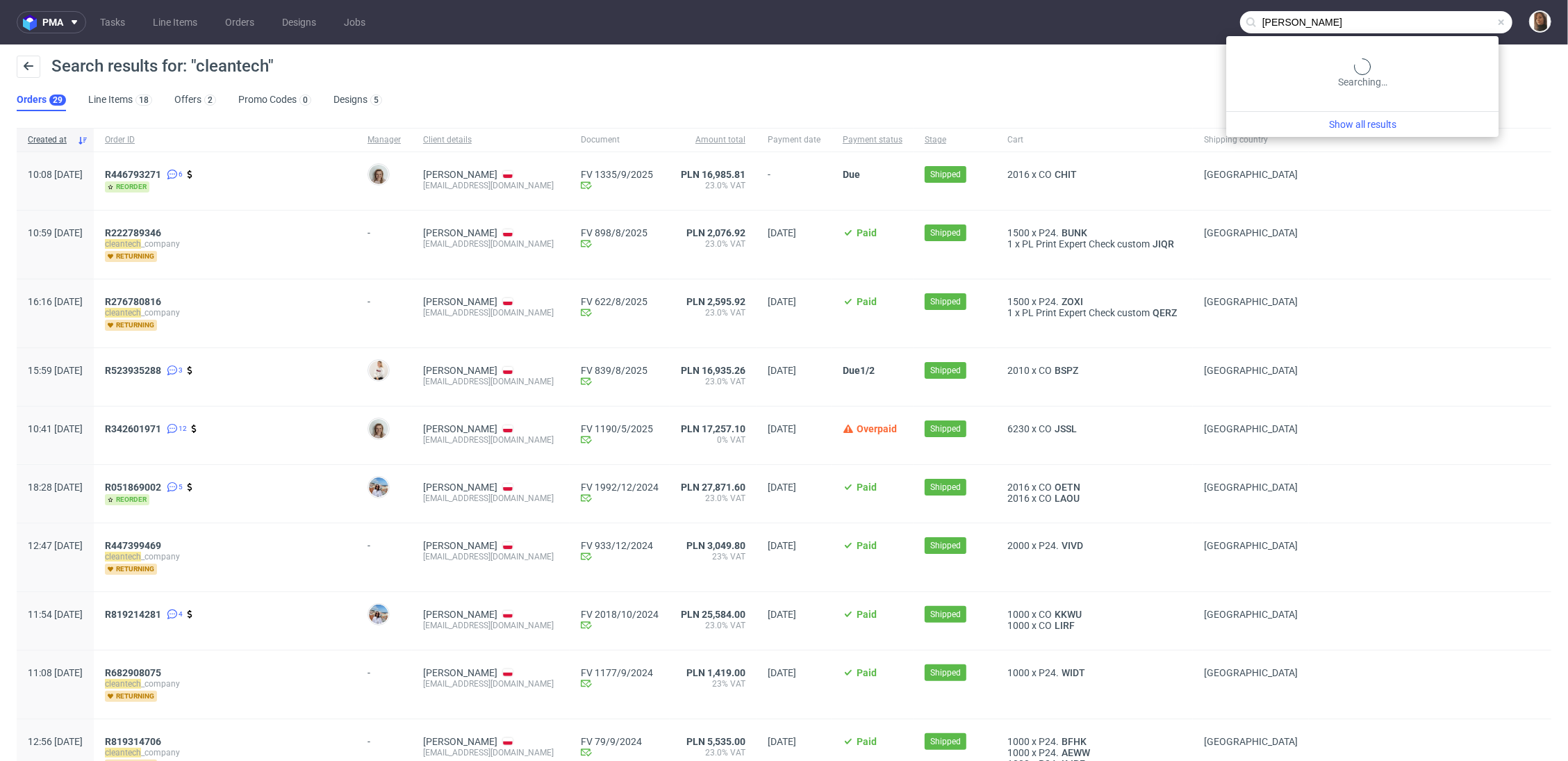
type input "heidi"
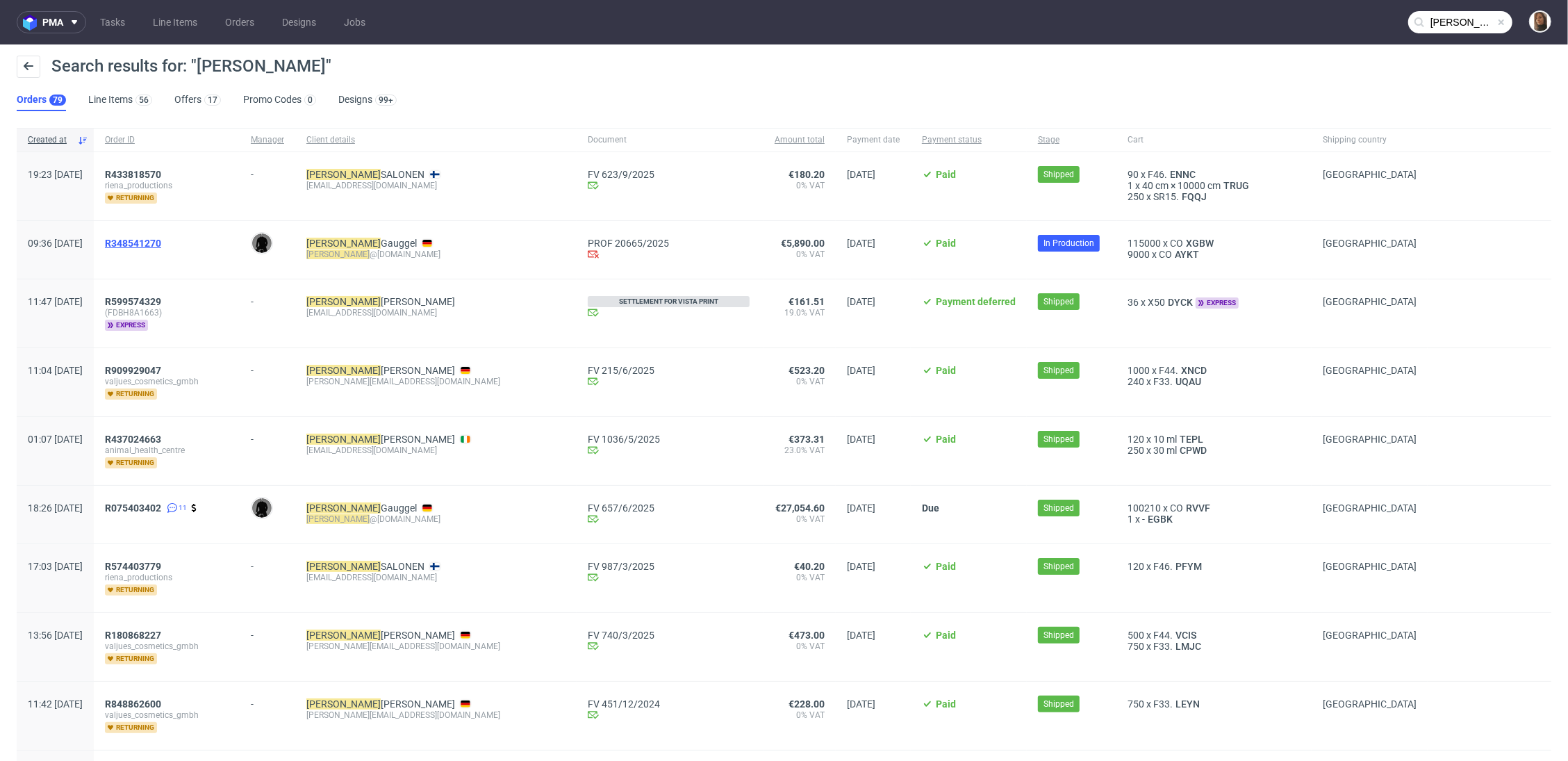
click at [161, 247] on span "R348541270" at bounding box center [132, 243] width 56 height 11
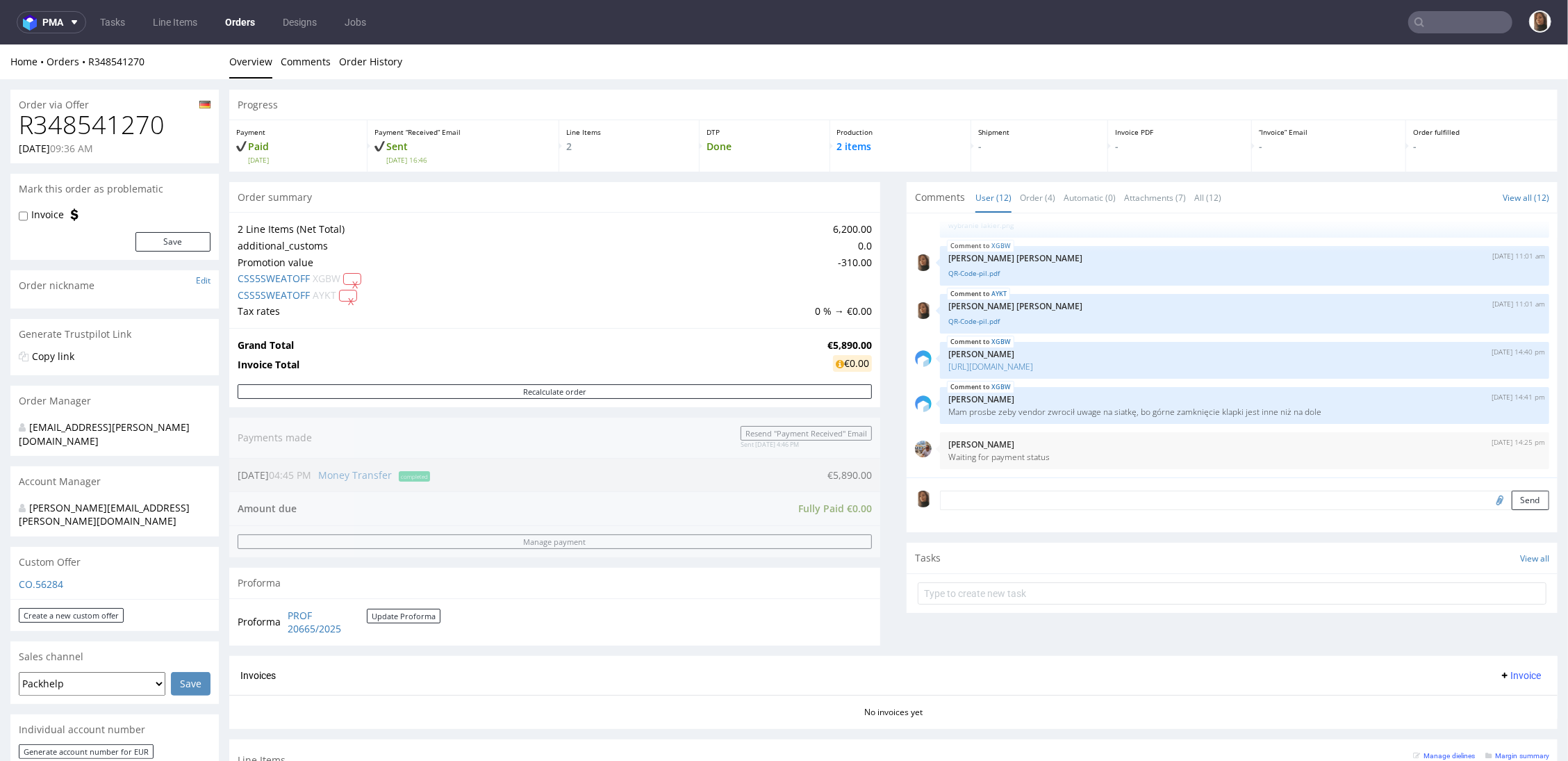
click at [1281, 25] on input "text" at bounding box center [1460, 22] width 105 height 23
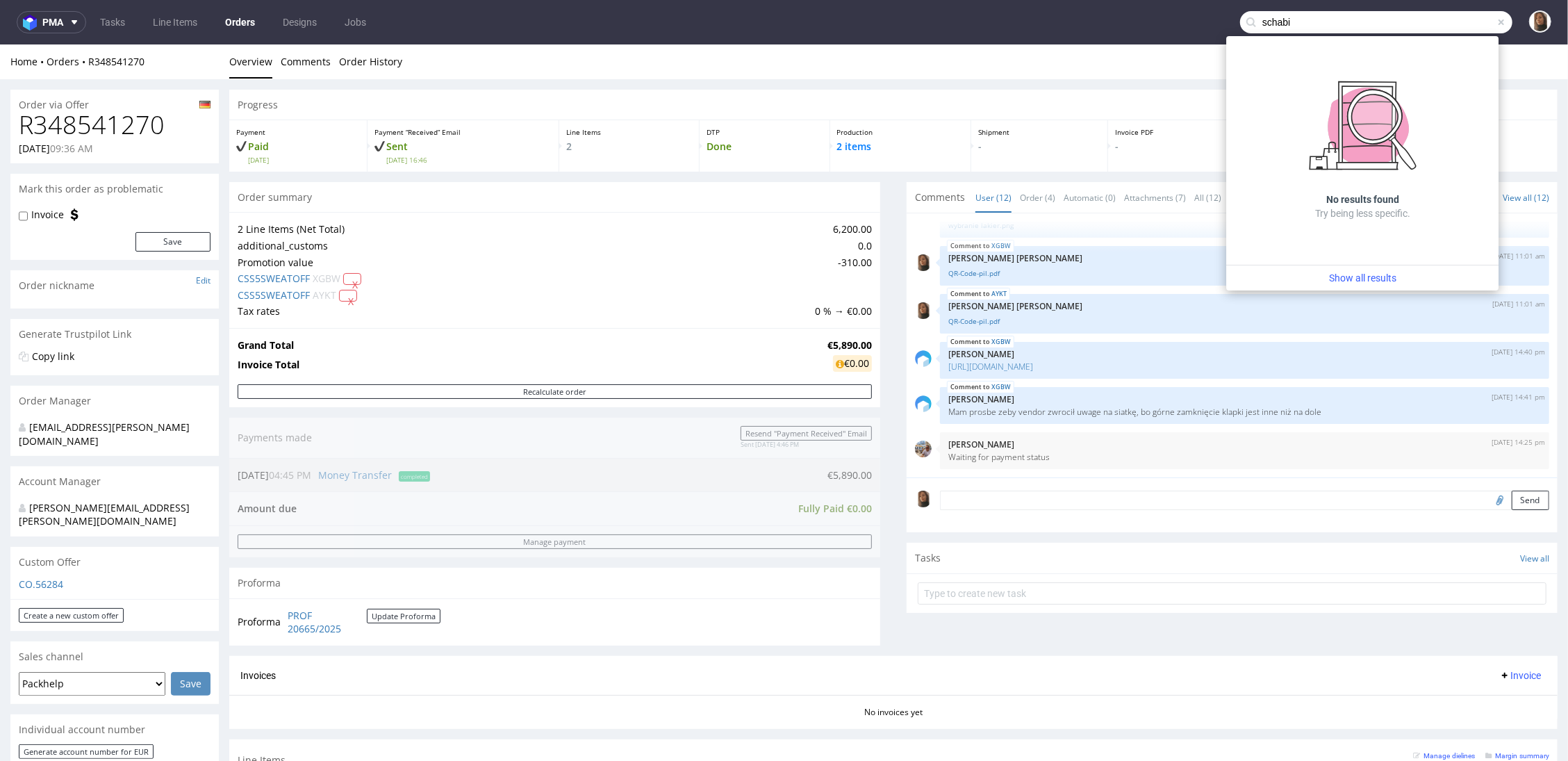
type input "schabi"
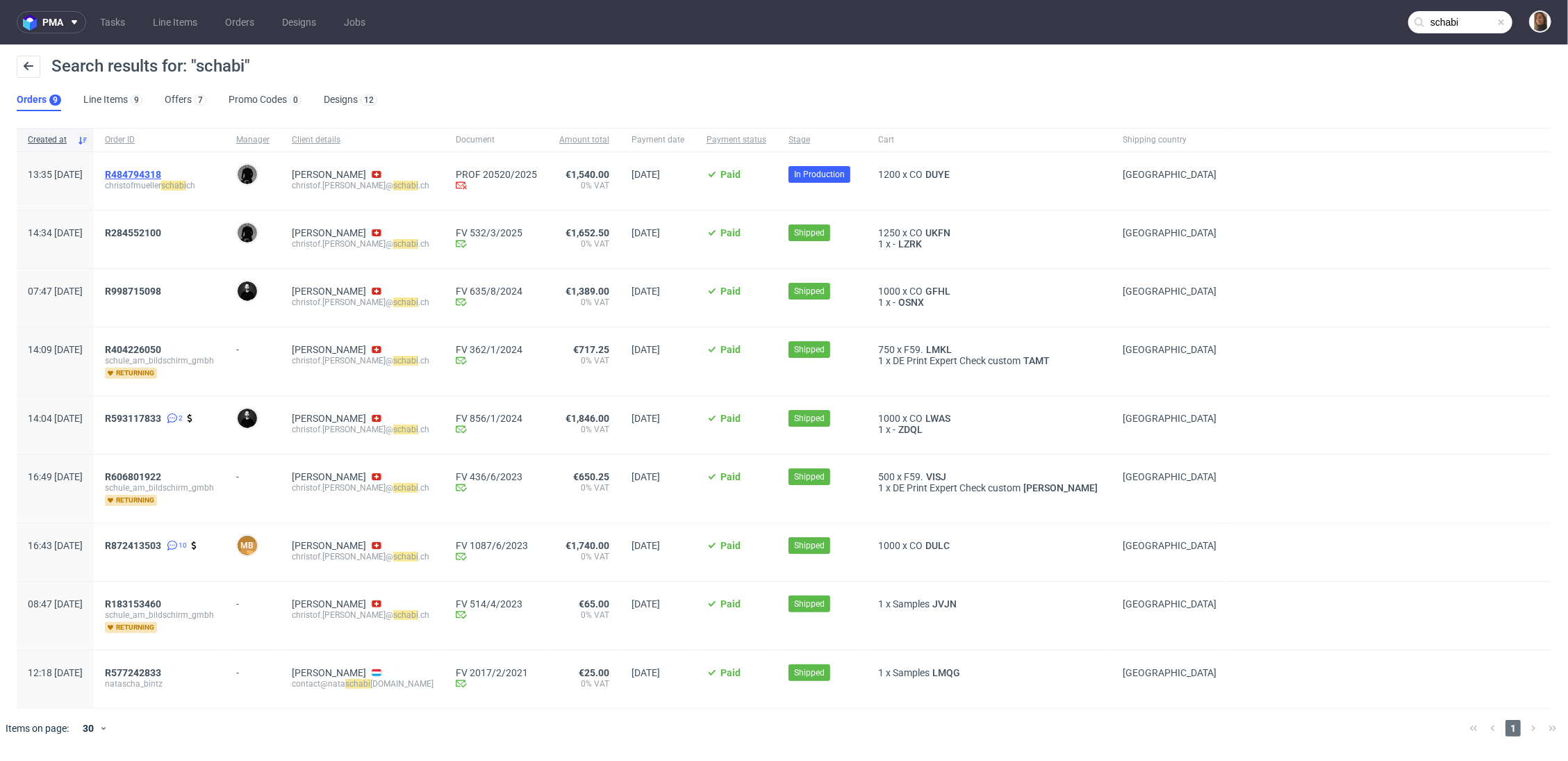
click at [161, 171] on span "R484794318" at bounding box center [132, 174] width 56 height 11
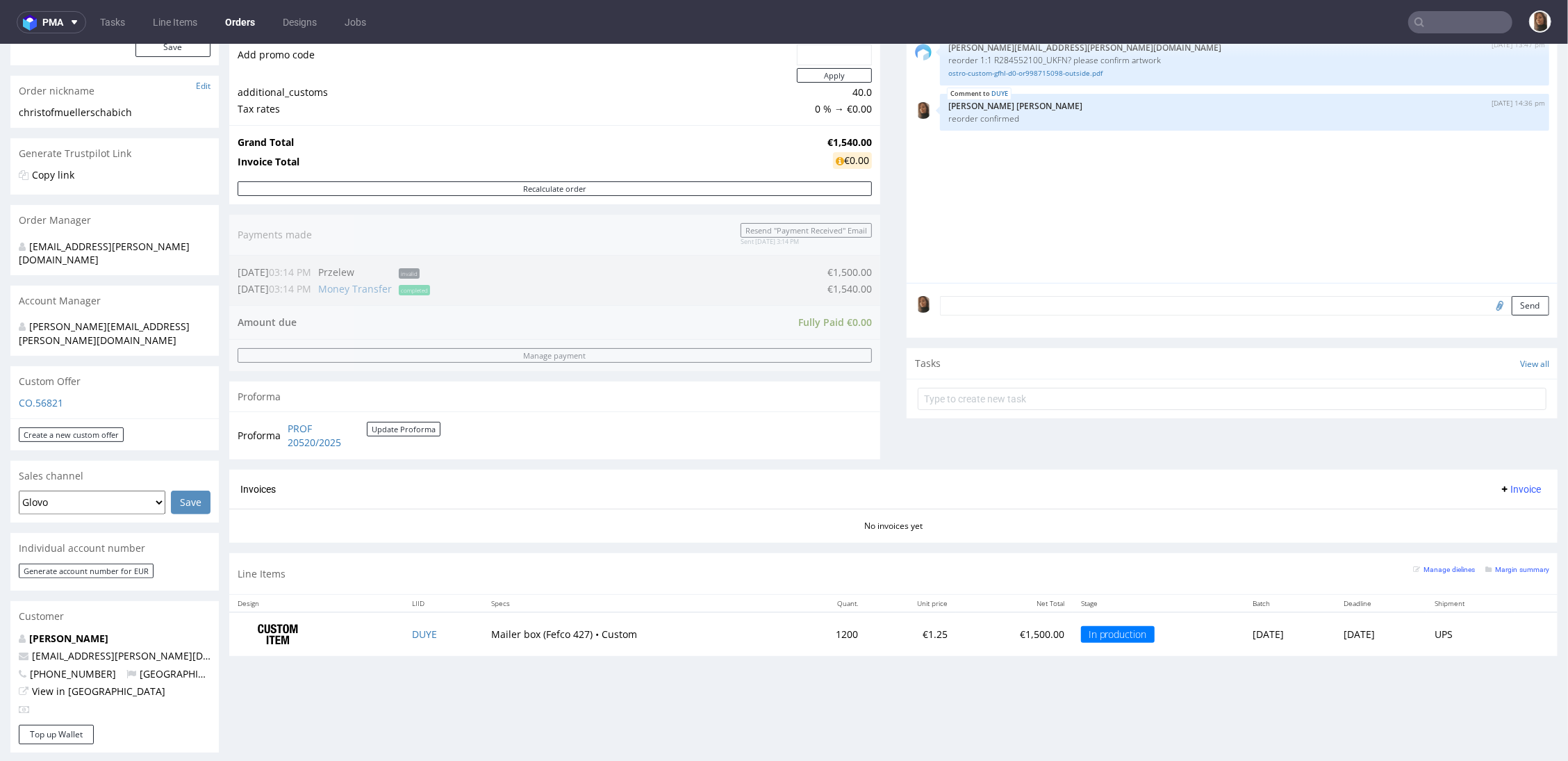
scroll to position [306, 0]
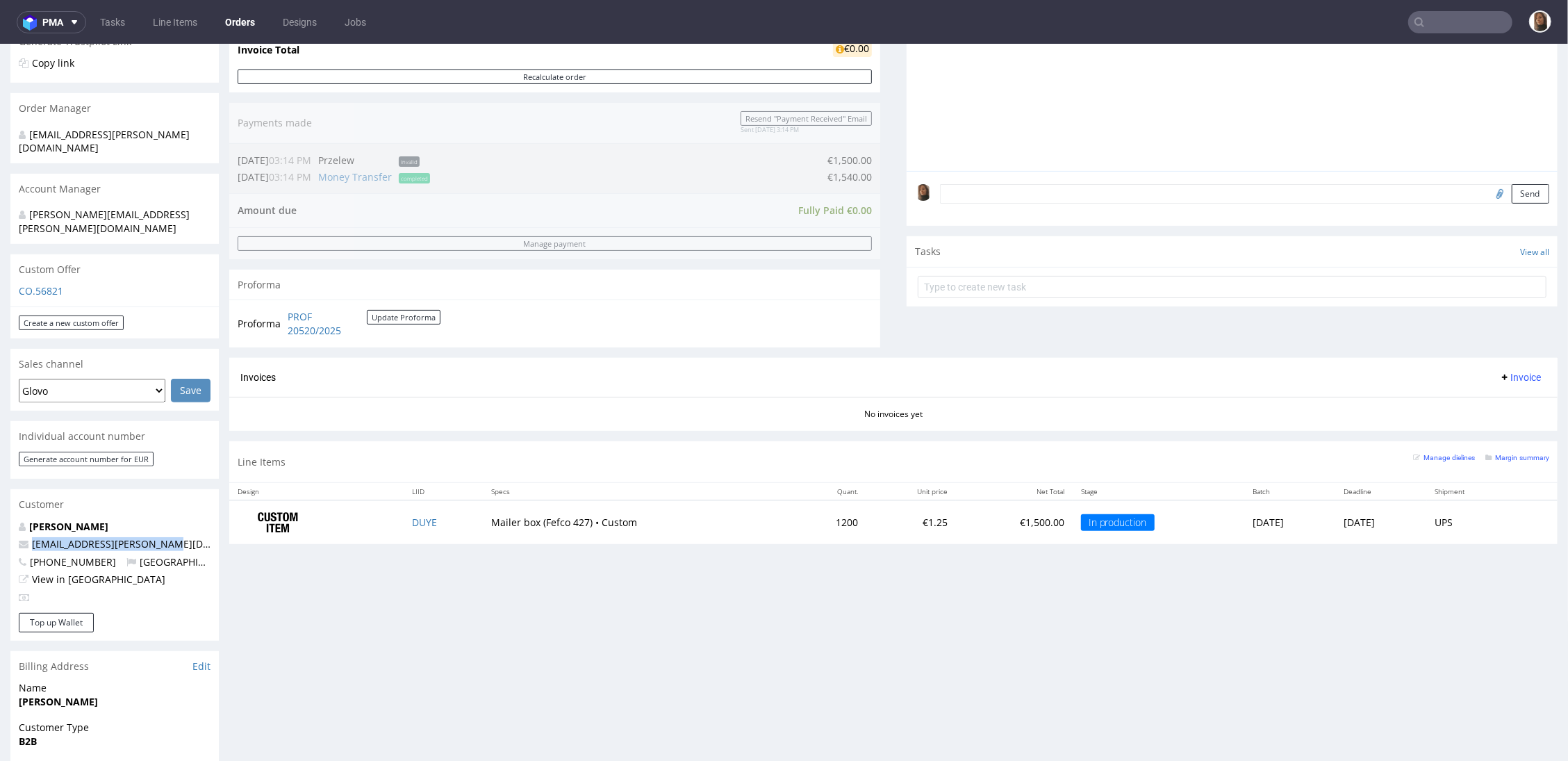
drag, startPoint x: 164, startPoint y: 520, endPoint x: -47, endPoint y: 520, distance: 211.0
click at [0, 520] on html "Production Shipped DTP Orders Offers Shipments Designs Promotions Users Jobs Ad…" at bounding box center [784, 437] width 1568 height 1401
click at [1281, 24] on input "text" at bounding box center [1460, 22] width 105 height 23
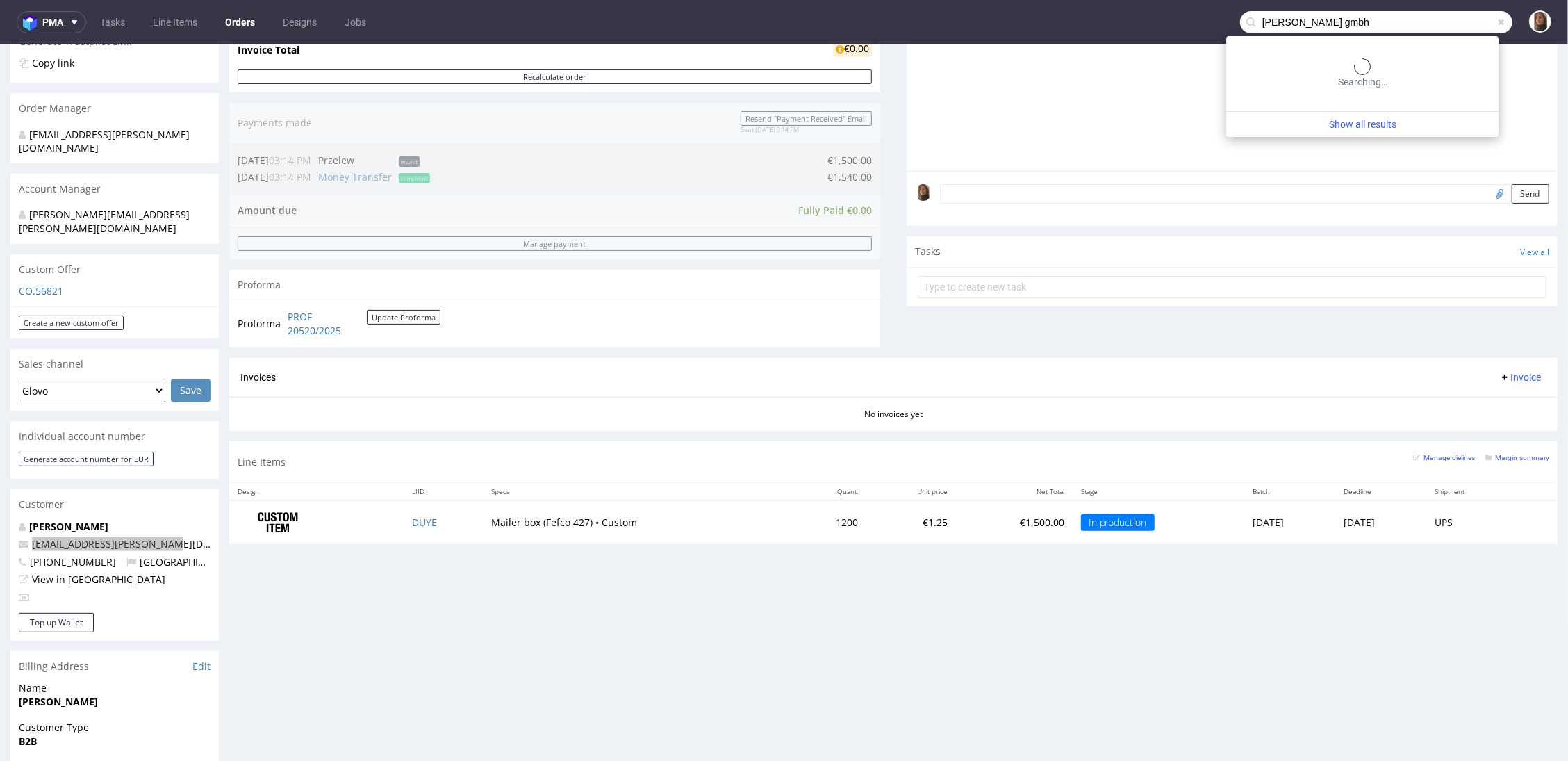
type input "braun gmbh"
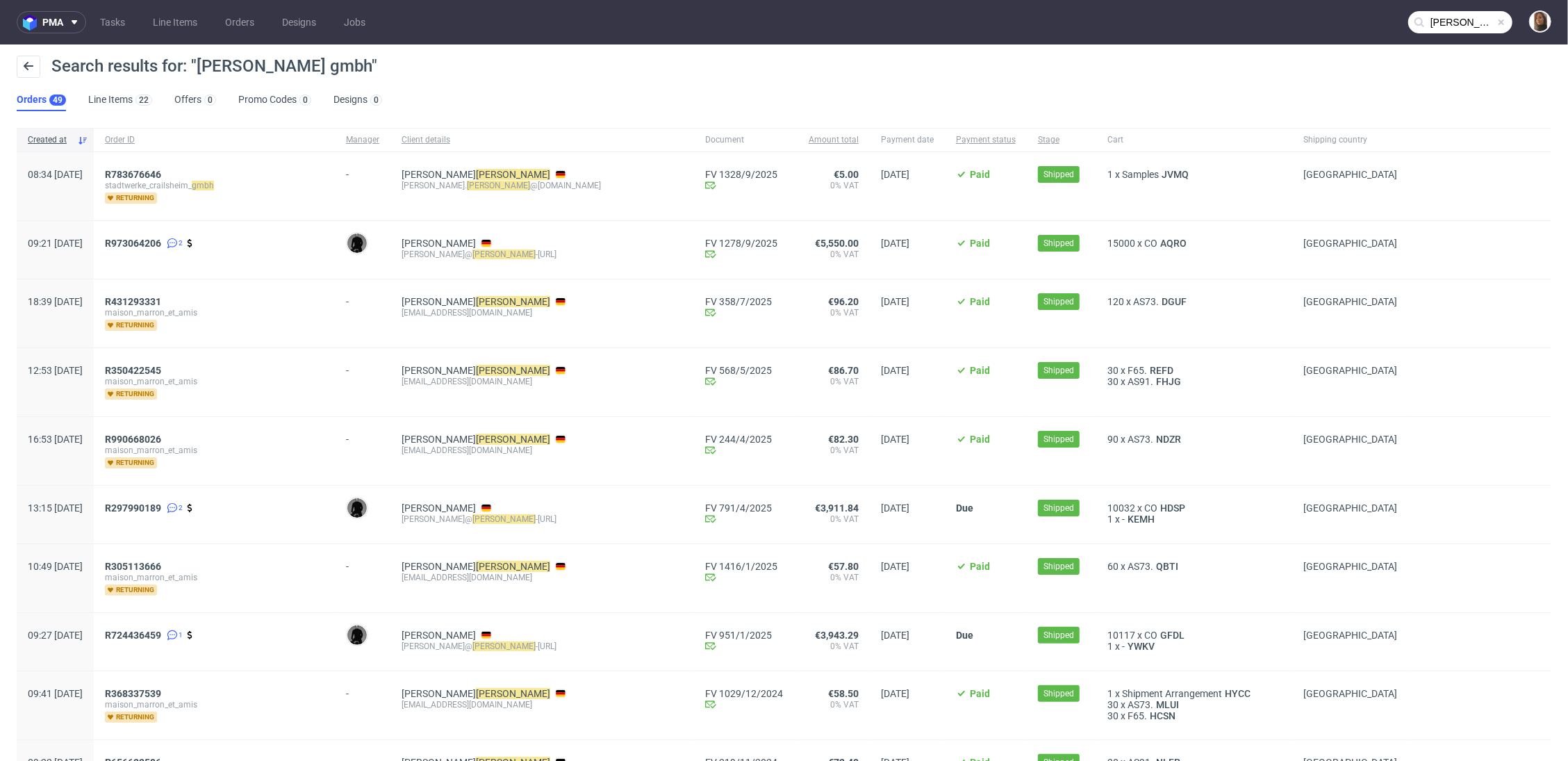
click at [1024, 69] on div "Search results for: "braun gmbh"" at bounding box center [784, 72] width 1535 height 33
click at [482, 245] on div at bounding box center [487, 244] width 10 height 7
drag, startPoint x: 453, startPoint y: 250, endPoint x: 516, endPoint y: 252, distance: 63.0
click at [516, 252] on div "a.falkenstein@ braun -bueffel.de" at bounding box center [542, 254] width 281 height 11
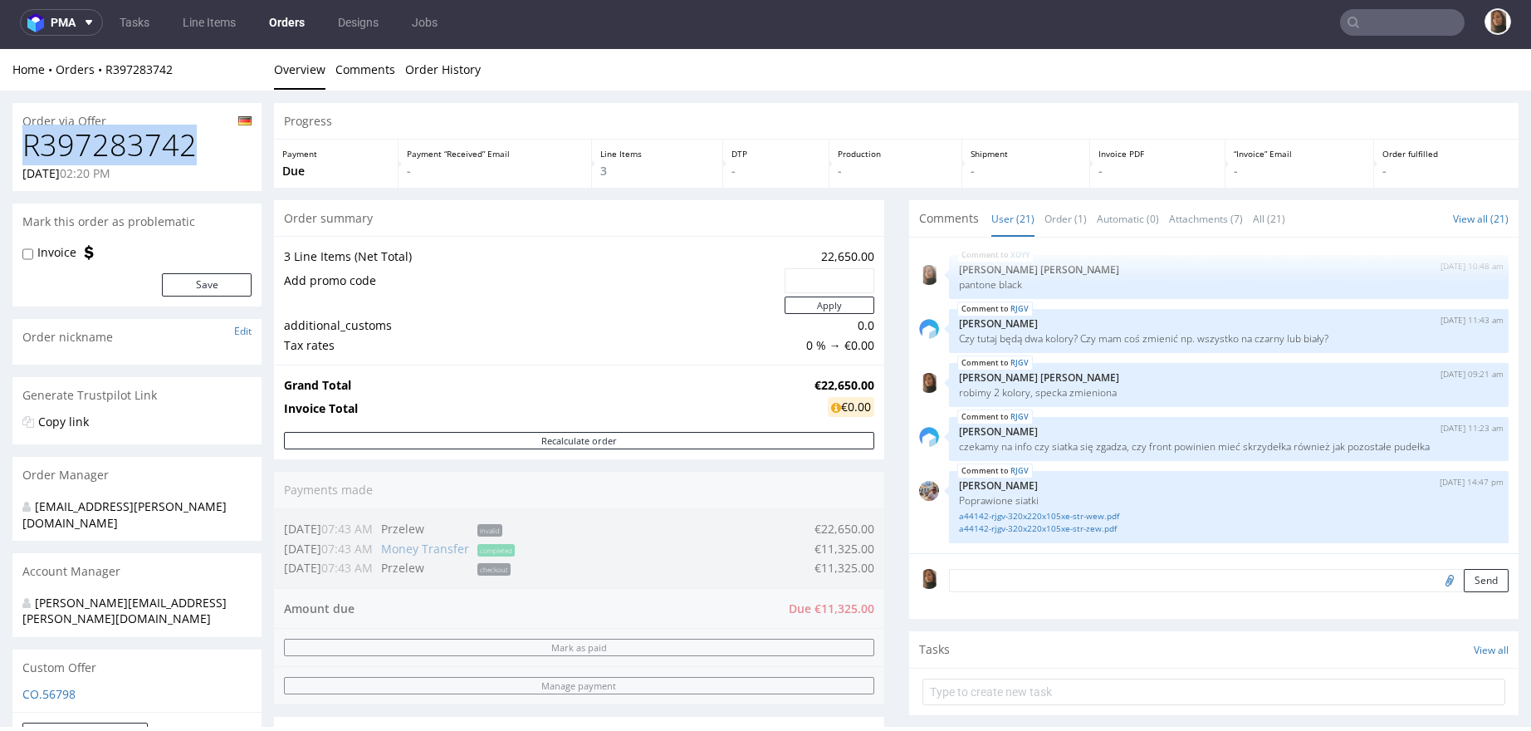
drag, startPoint x: 162, startPoint y: 144, endPoint x: 0, endPoint y: 144, distance: 161.9
copy h1 "R397283742"
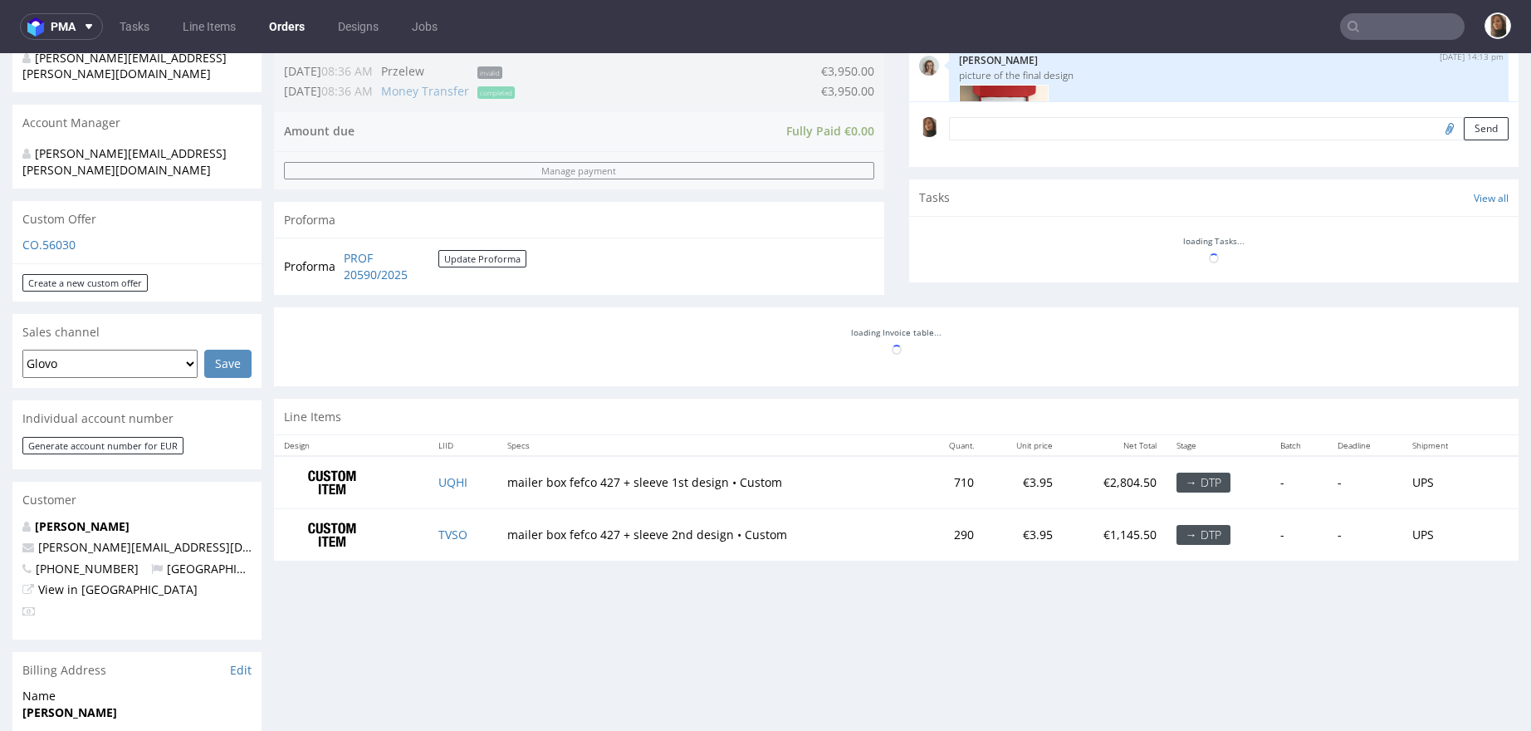
scroll to position [784, 0]
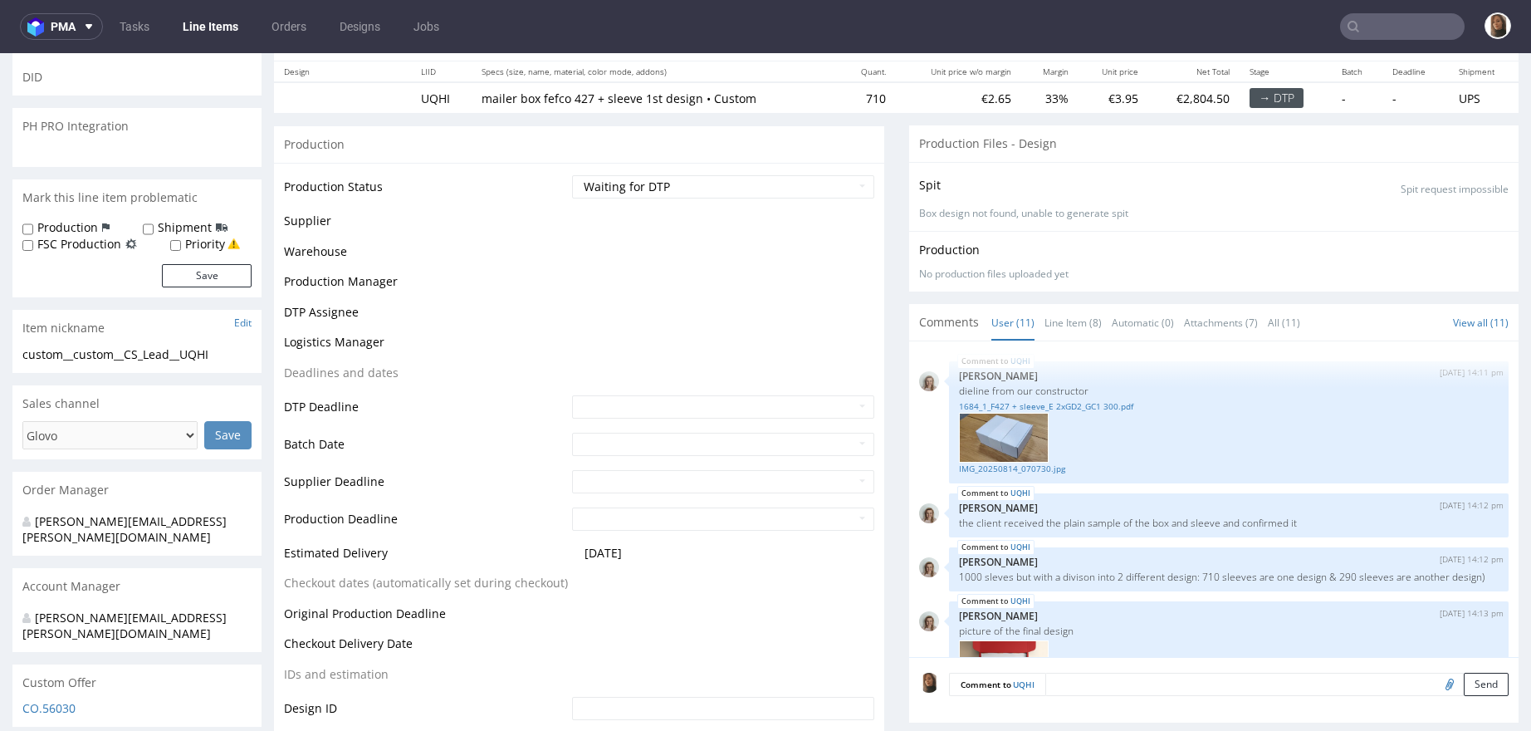
scroll to position [784, 0]
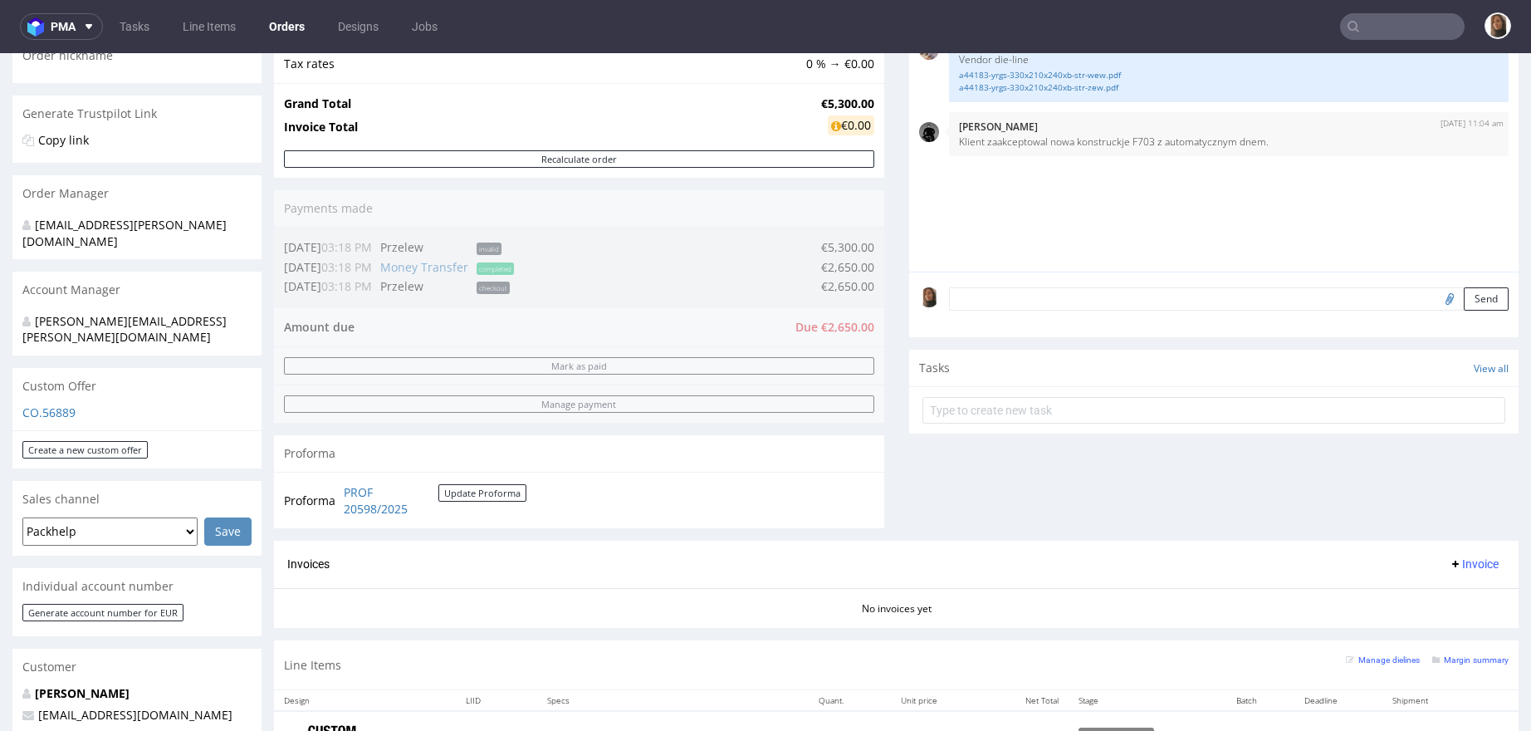
scroll to position [476, 0]
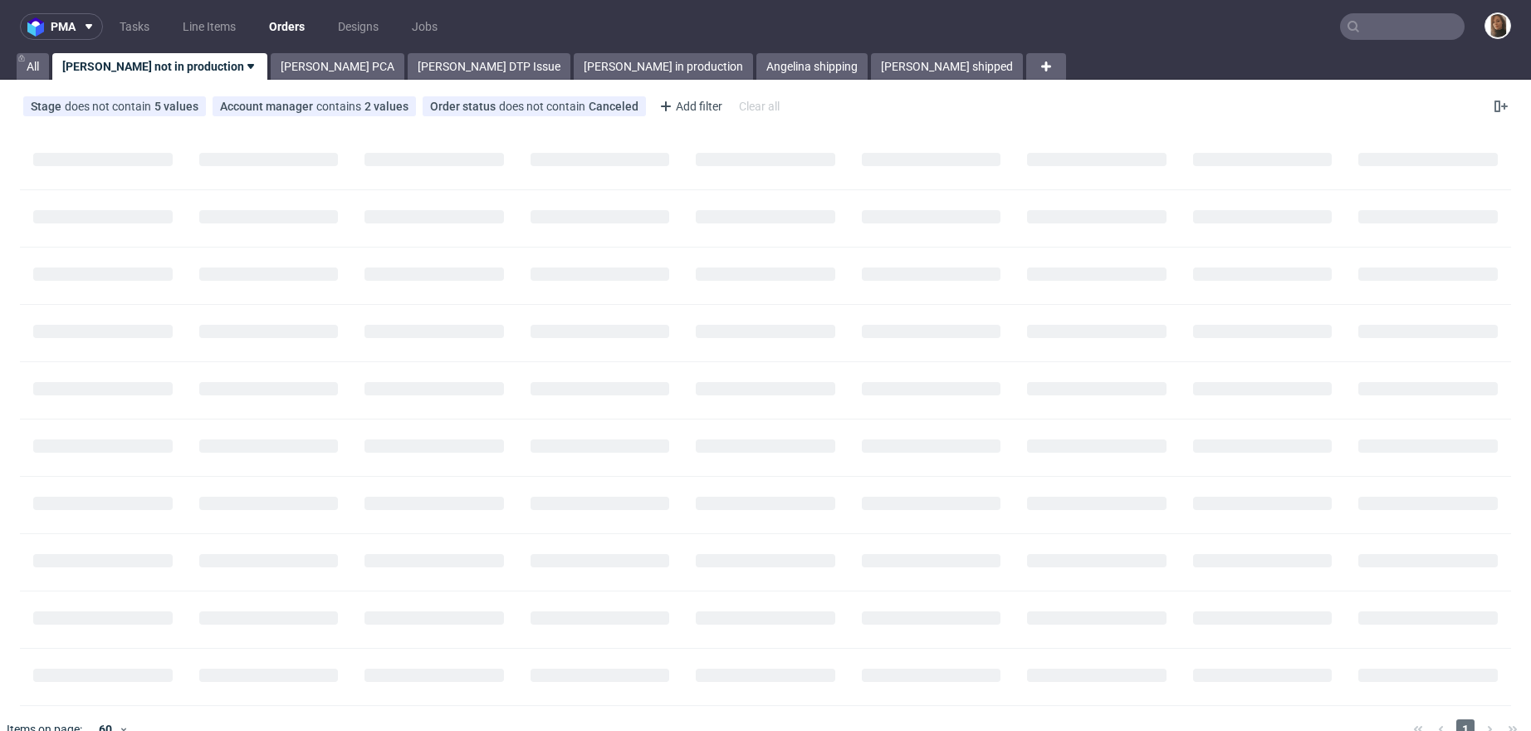
click at [1387, 27] on input "text" at bounding box center [1402, 26] width 125 height 27
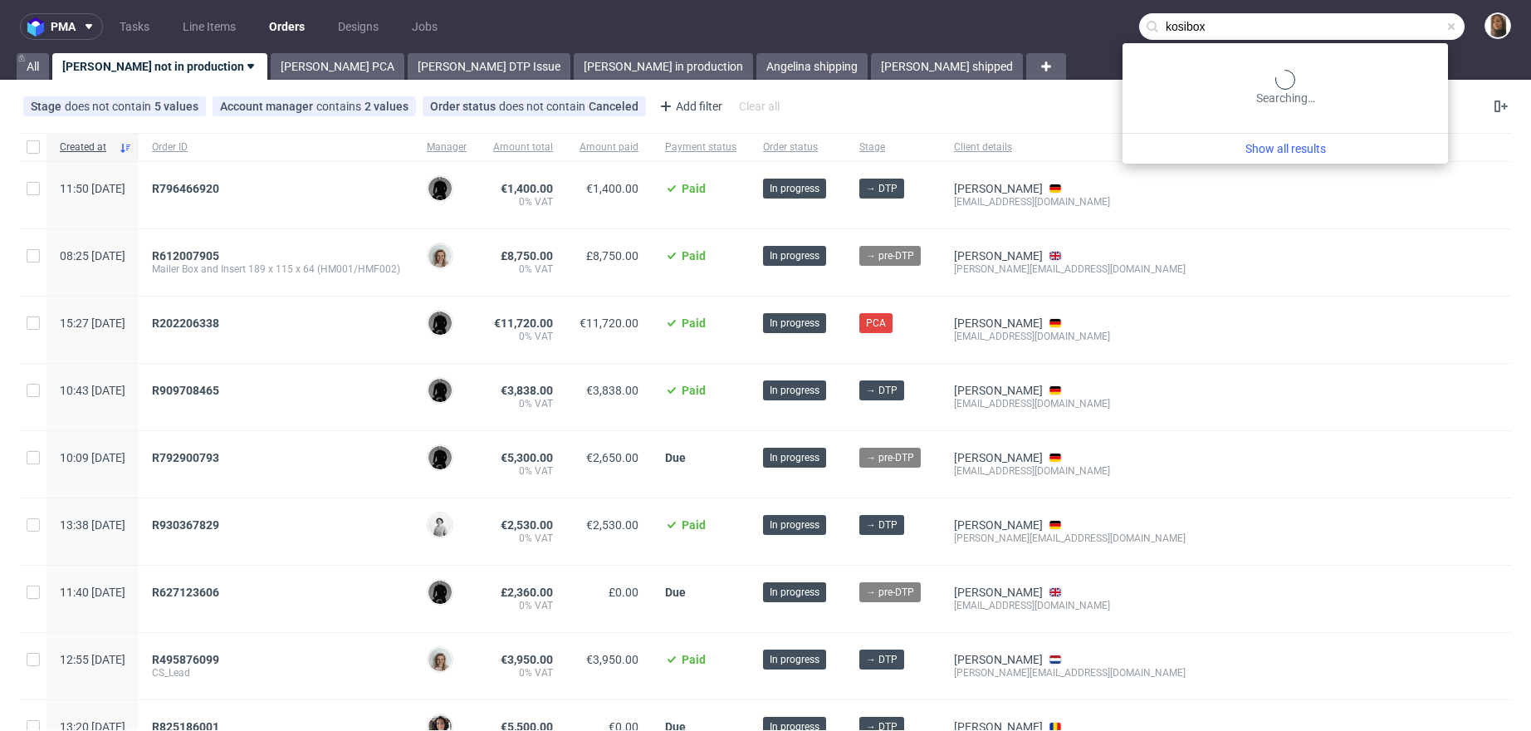
type input "kosibox"
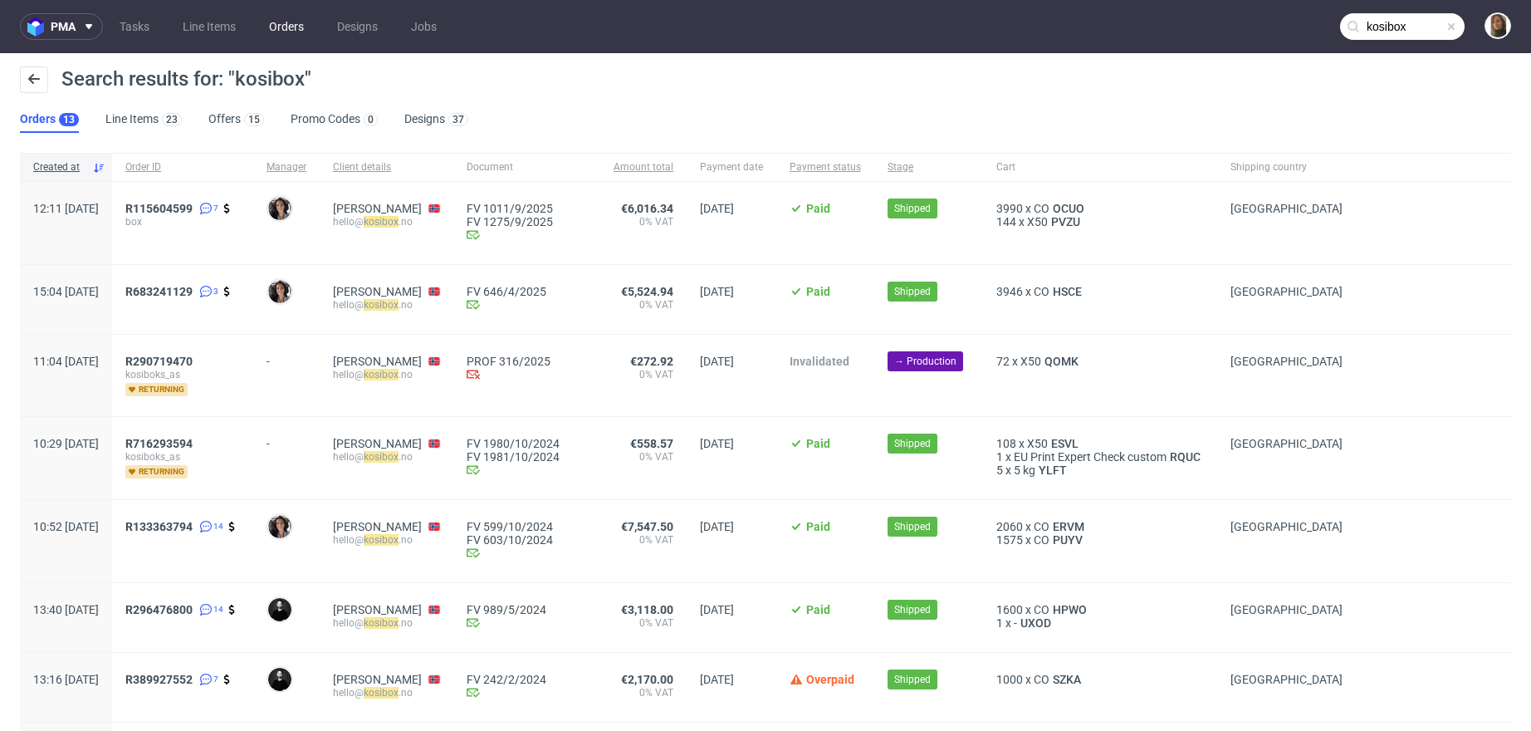
click at [272, 27] on link "Orders" at bounding box center [286, 26] width 55 height 27
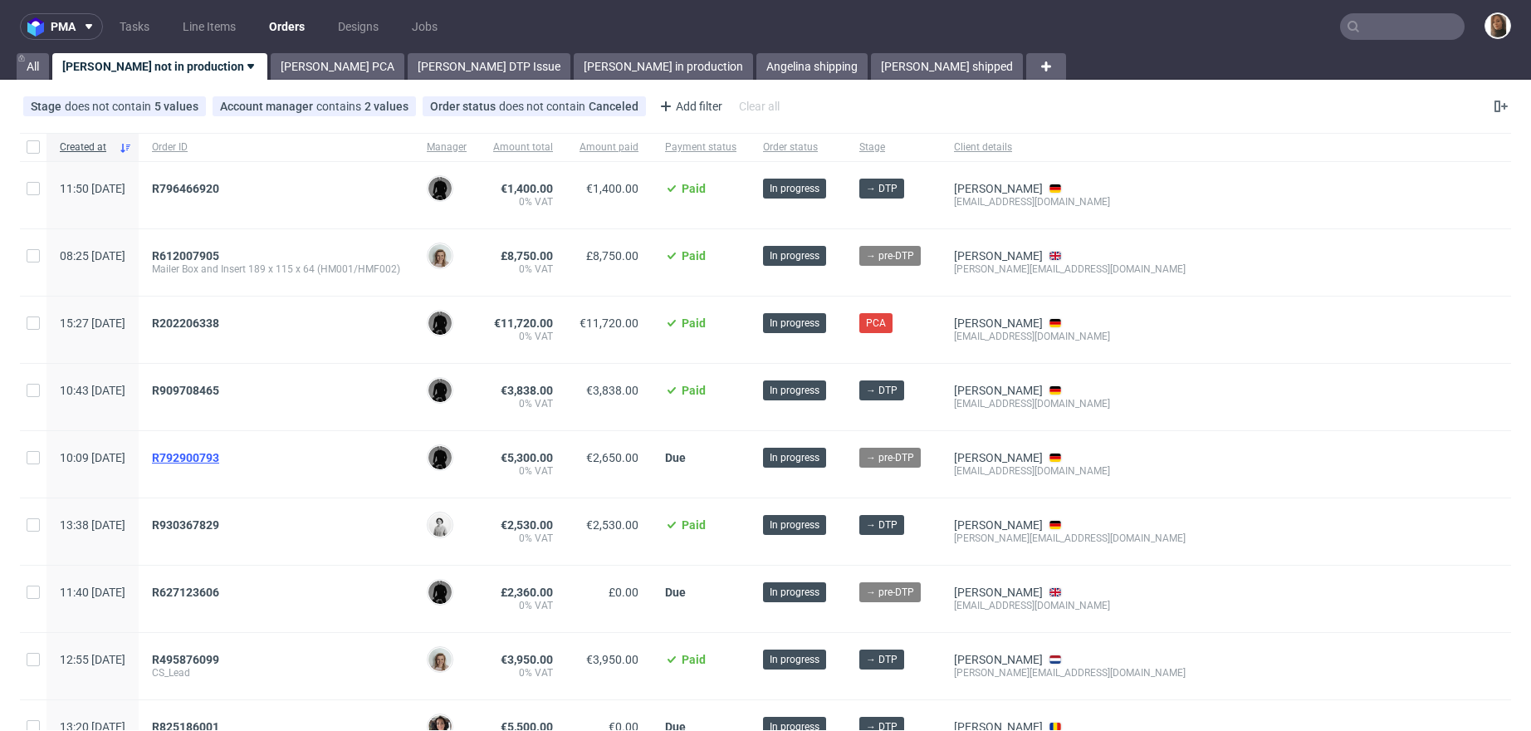
click at [219, 457] on span "R792900793" at bounding box center [185, 457] width 67 height 13
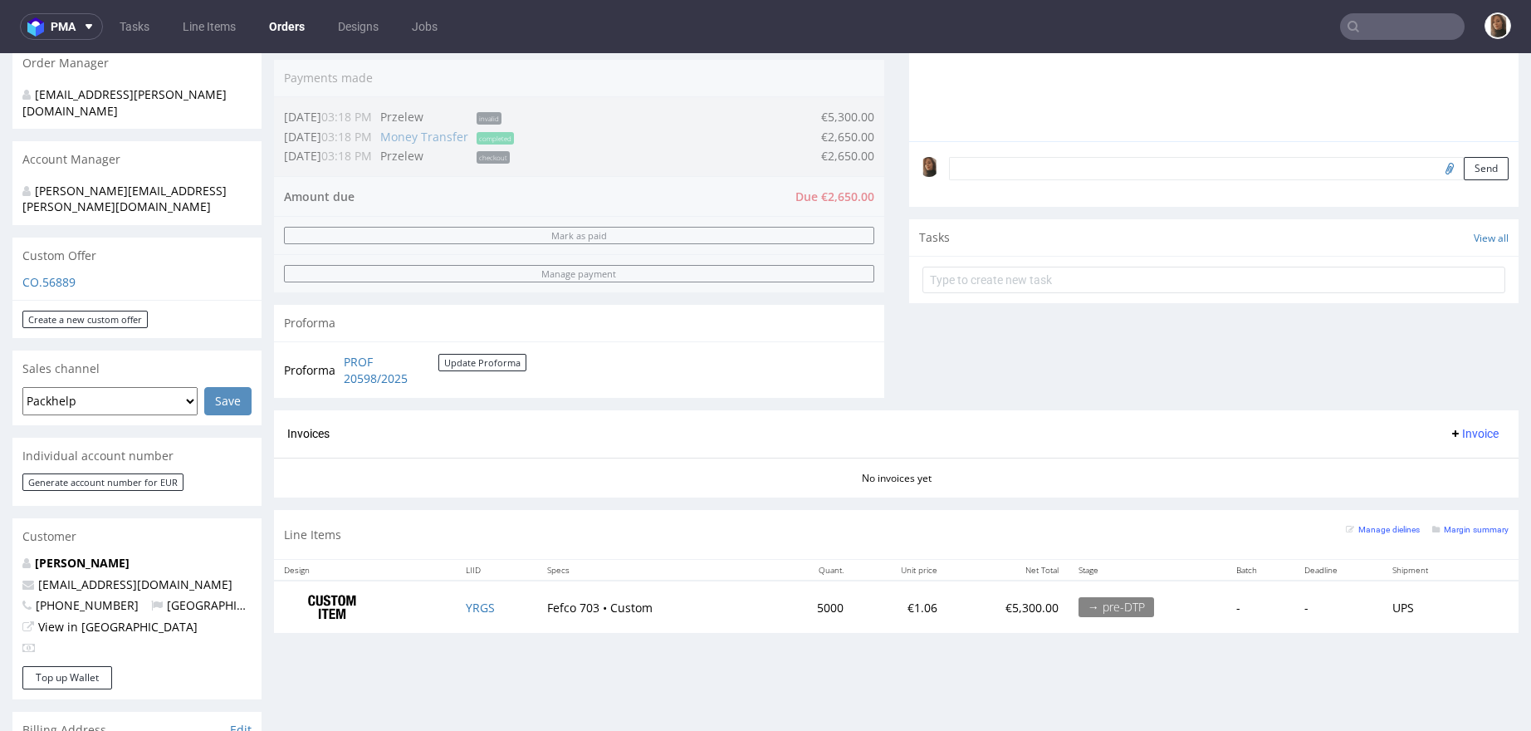
scroll to position [565, 0]
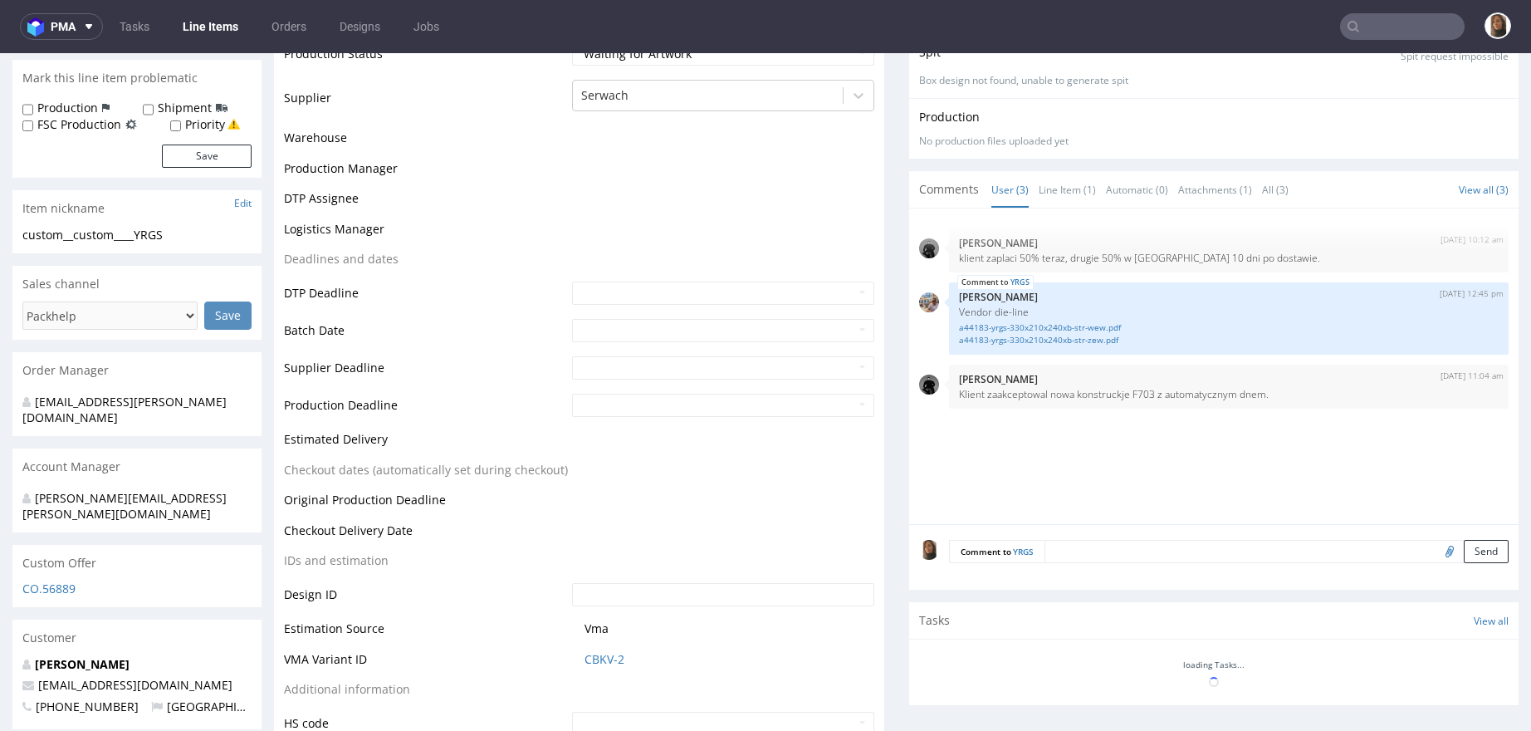
scroll to position [467, 0]
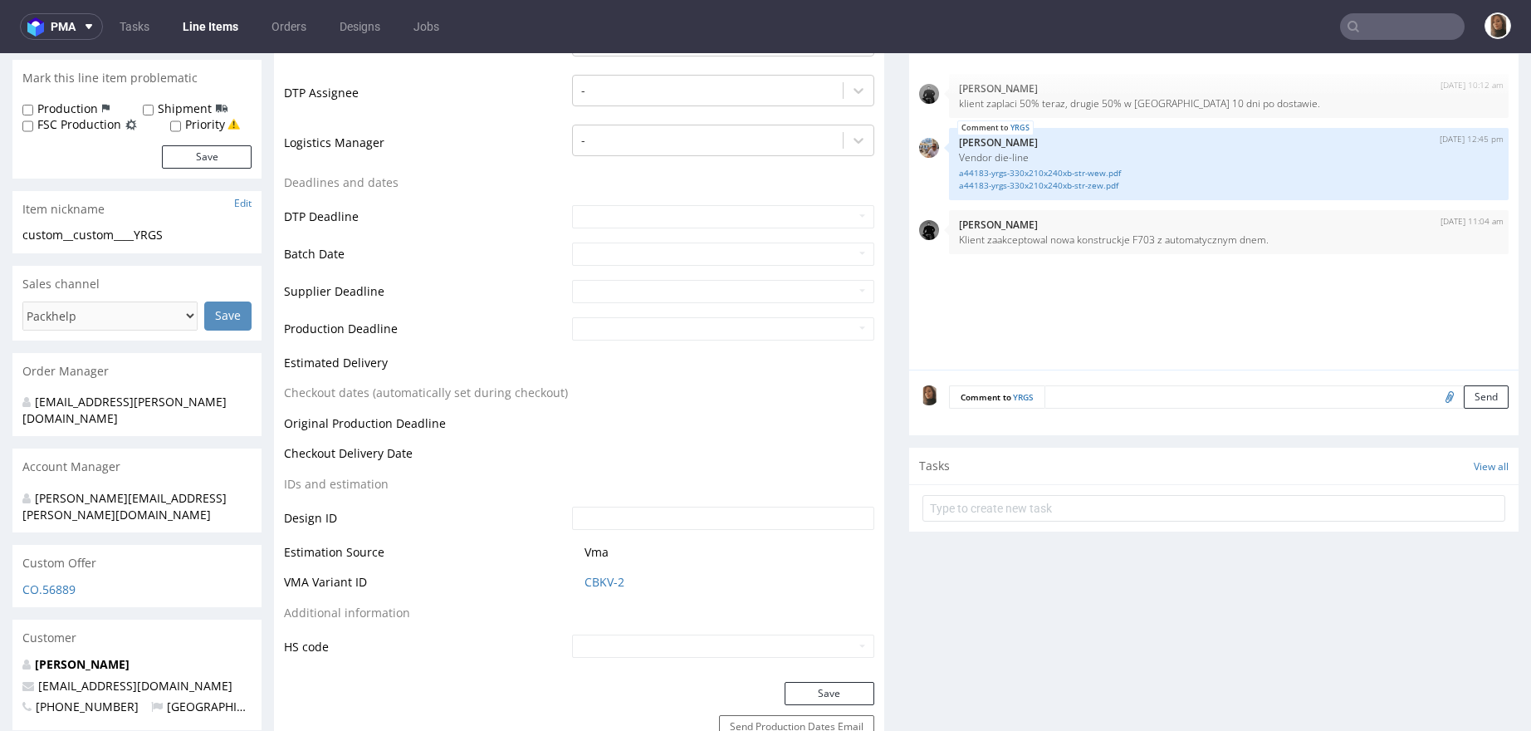
click at [1436, 392] on input "file" at bounding box center [1447, 396] width 23 height 22
type input "C:\fakepath\Goldkindchen_Stanzvorlage Versandverpackung XL_330x210x240.pdf"
click at [1464, 391] on button "Send" at bounding box center [1486, 396] width 45 height 23
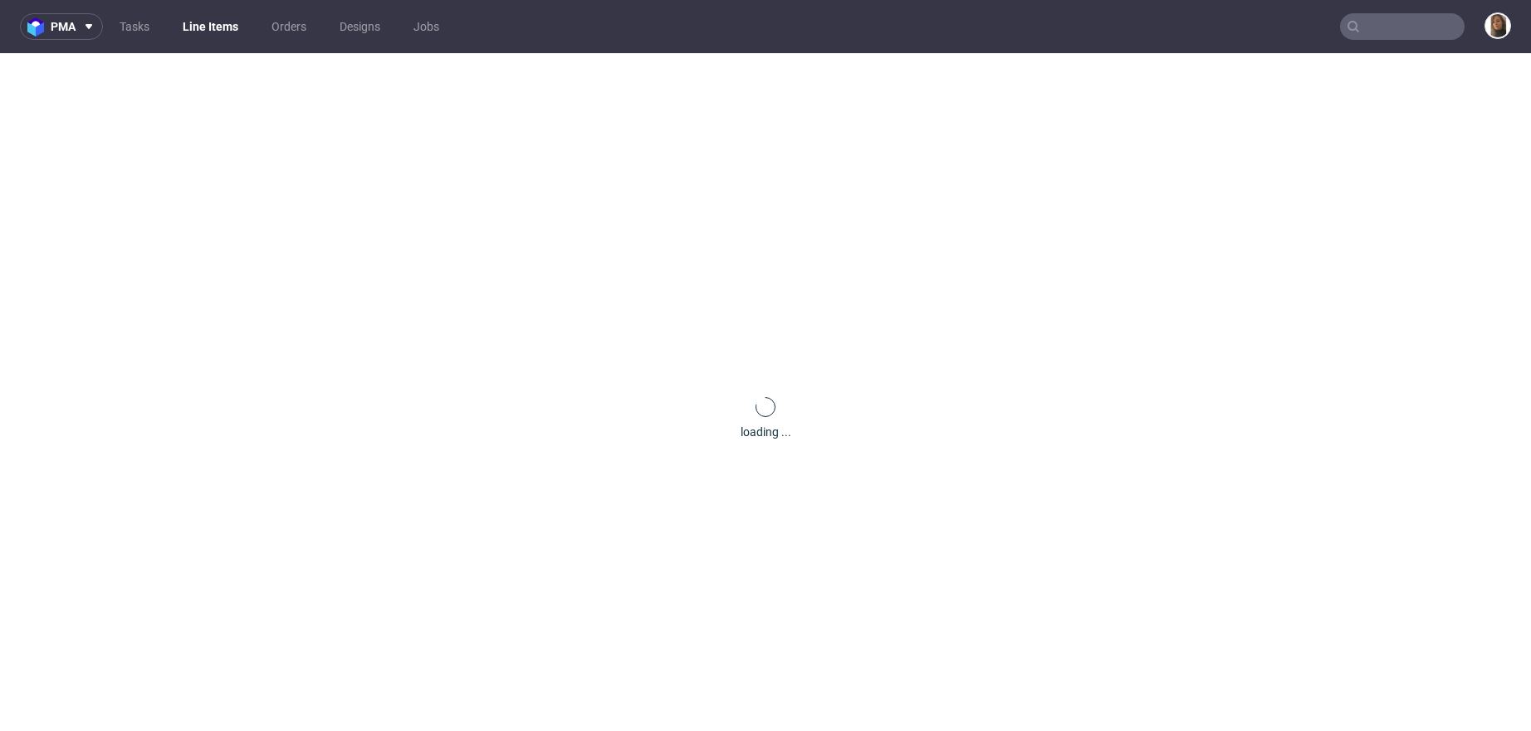
scroll to position [0, 0]
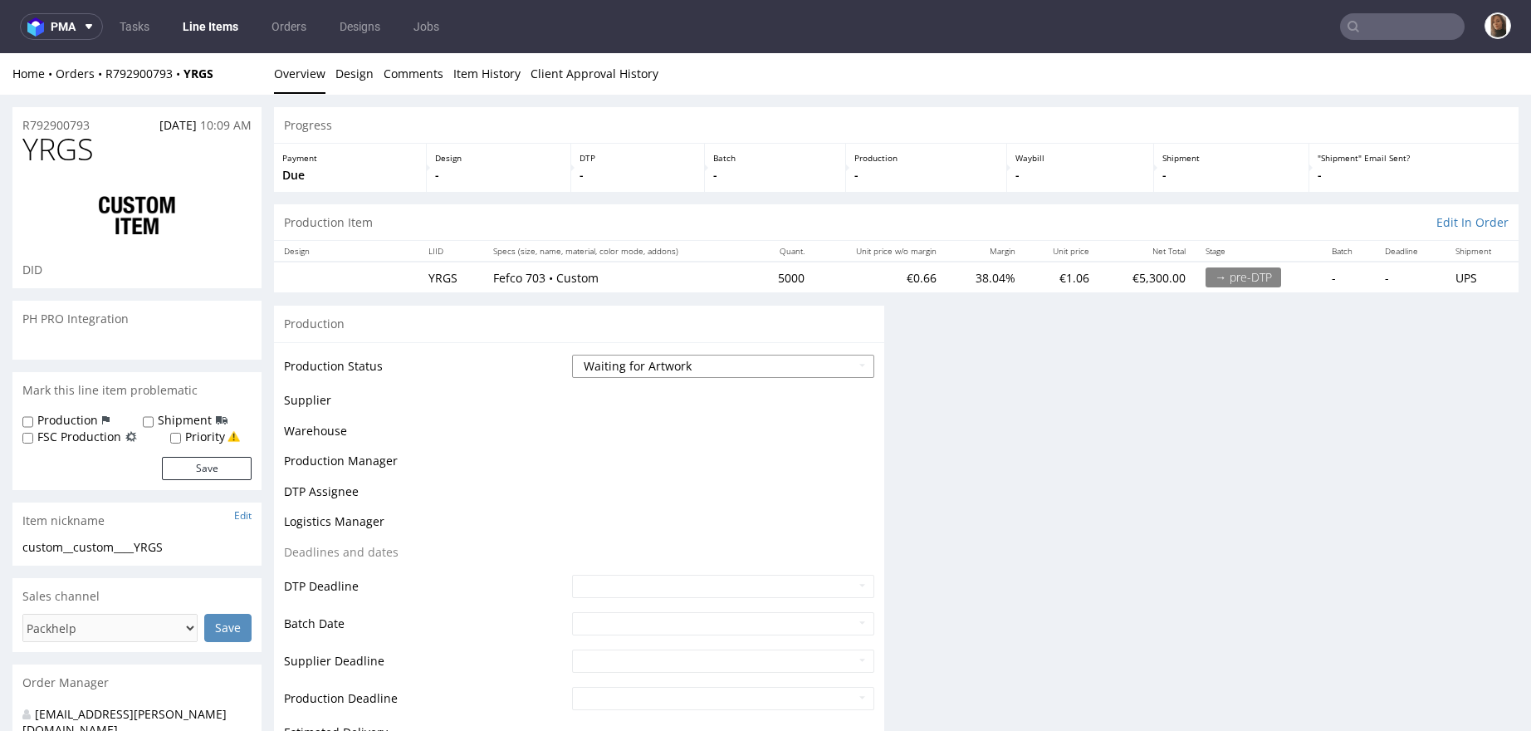
click at [650, 362] on select "Waiting for Artwork Waiting for Diecut Waiting for Mockup Waiting for DTP Waiti…" at bounding box center [723, 366] width 302 height 23
select select "dtp_waiting_for_check"
click at [572, 355] on select "Waiting for Artwork Waiting for Diecut Waiting for Mockup Waiting for DTP Waiti…" at bounding box center [723, 366] width 302 height 23
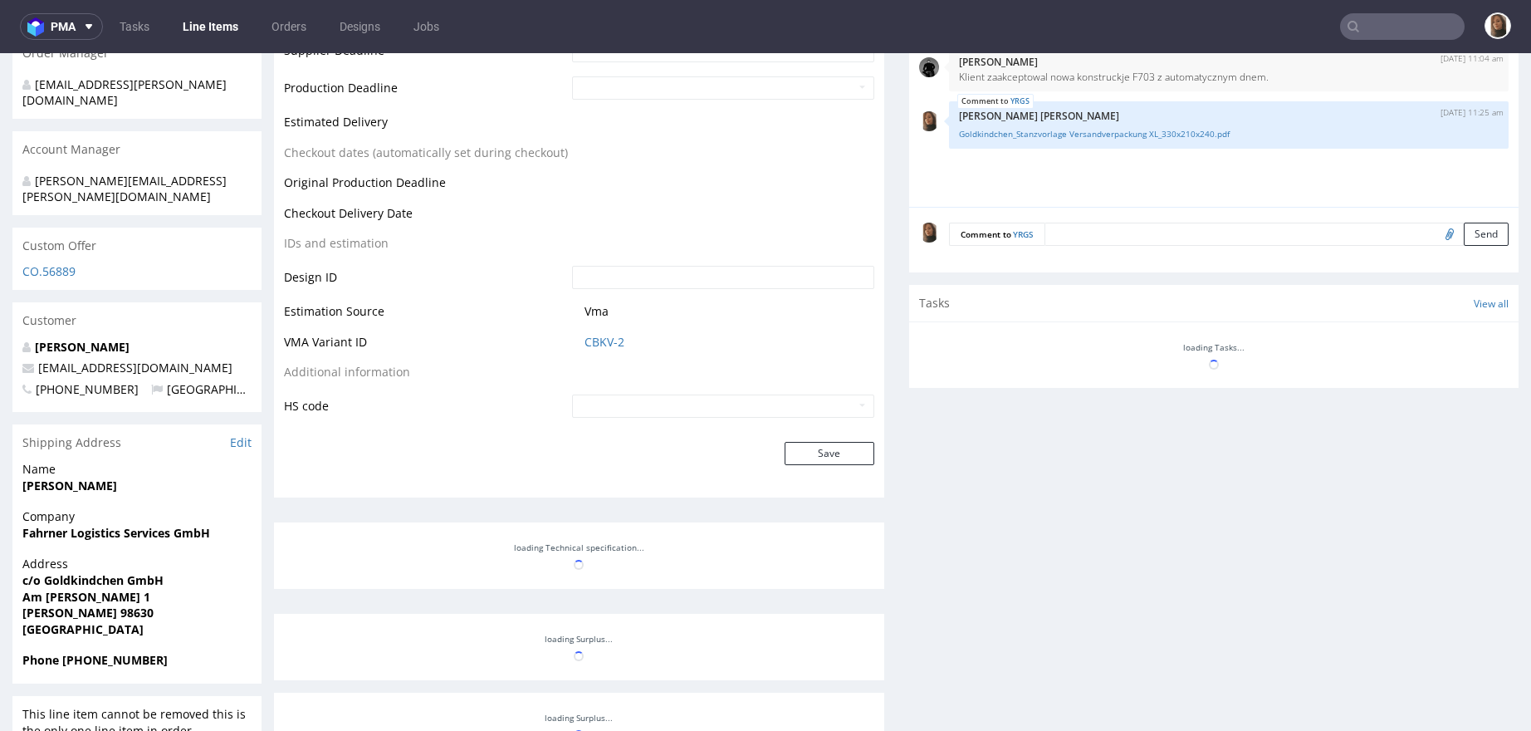
scroll to position [785, 0]
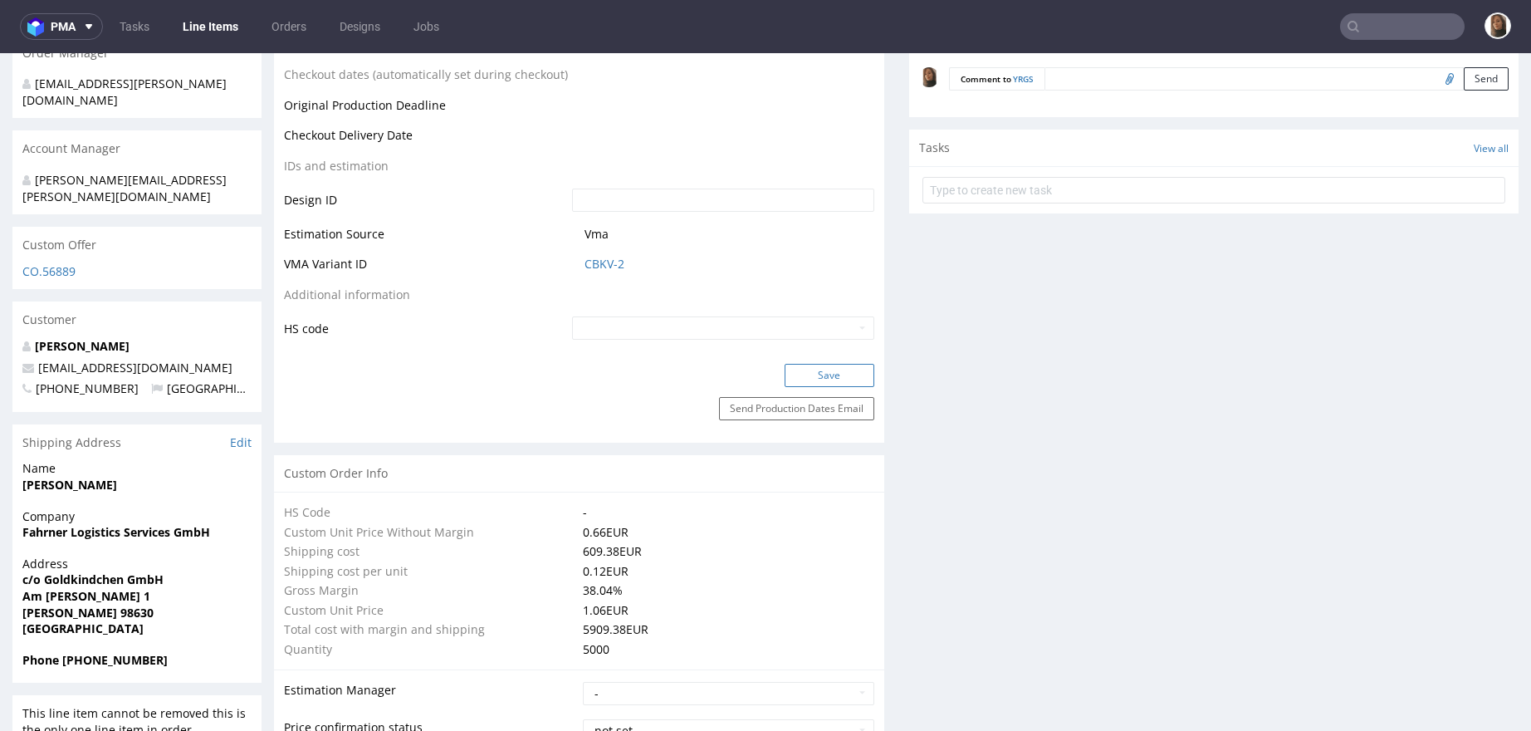
click at [831, 384] on button "Save" at bounding box center [830, 375] width 90 height 23
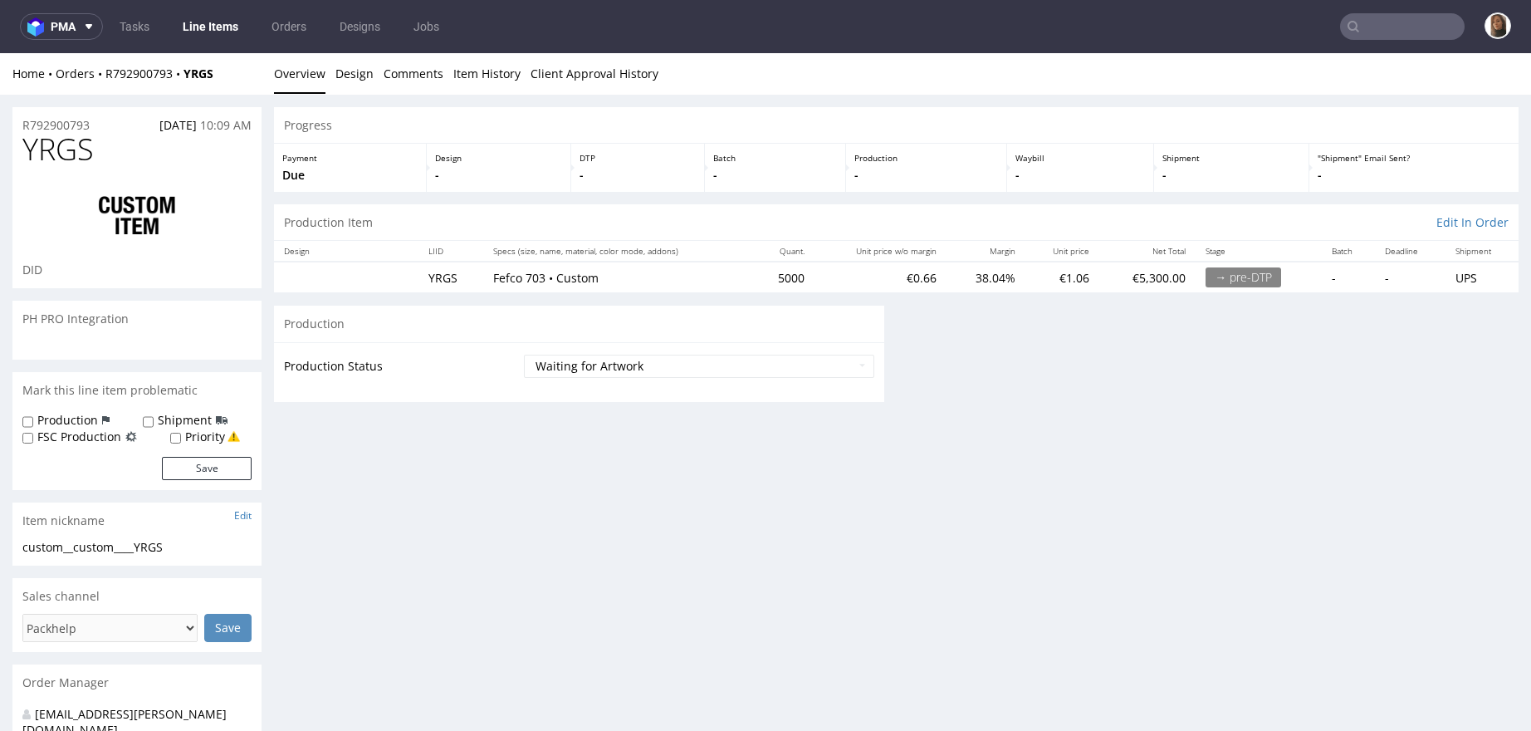
scroll to position [0, 0]
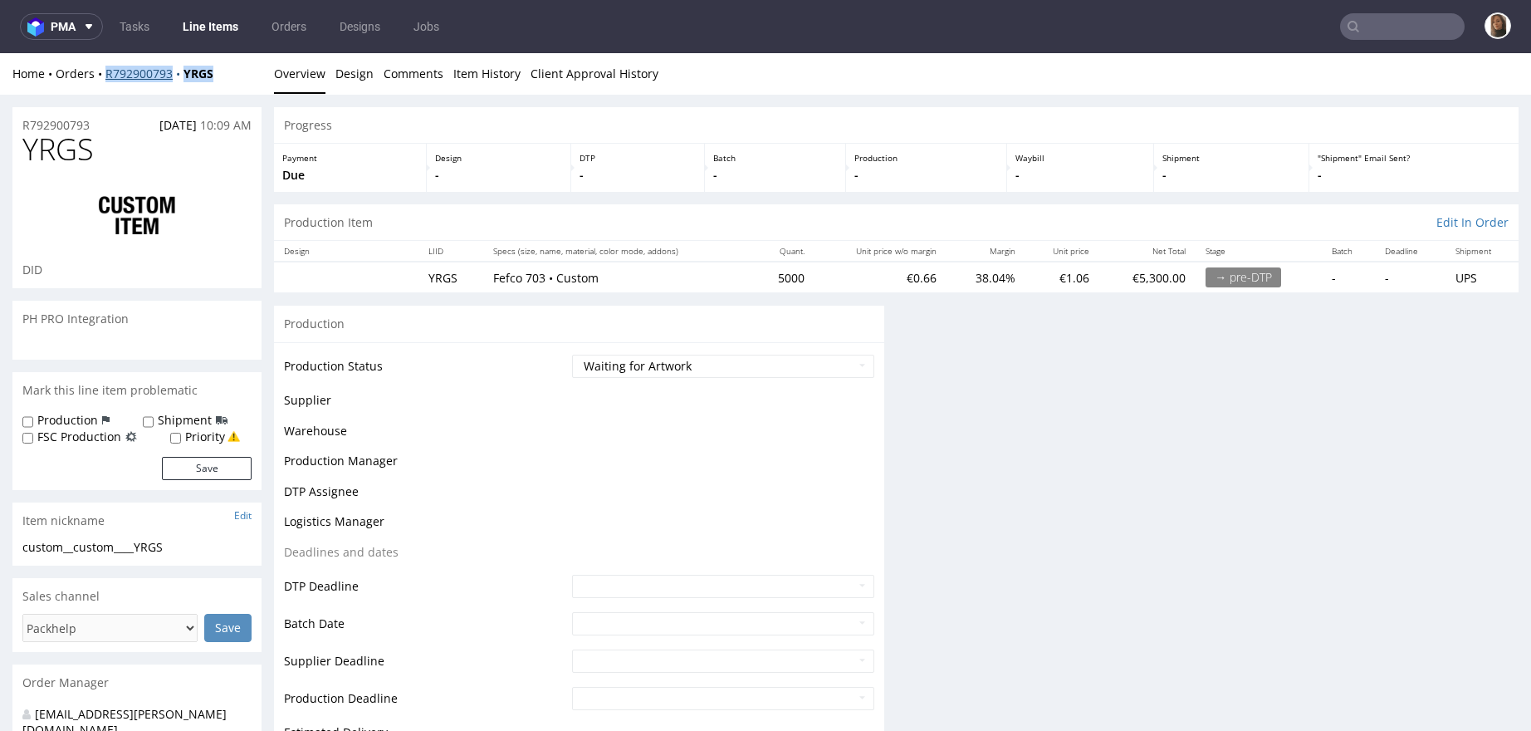
drag, startPoint x: 243, startPoint y: 71, endPoint x: 107, endPoint y: 70, distance: 135.4
click at [106, 70] on div "Home Orders R792900793 YRGS" at bounding box center [136, 74] width 249 height 17
copy div "R792900793 YRGS"
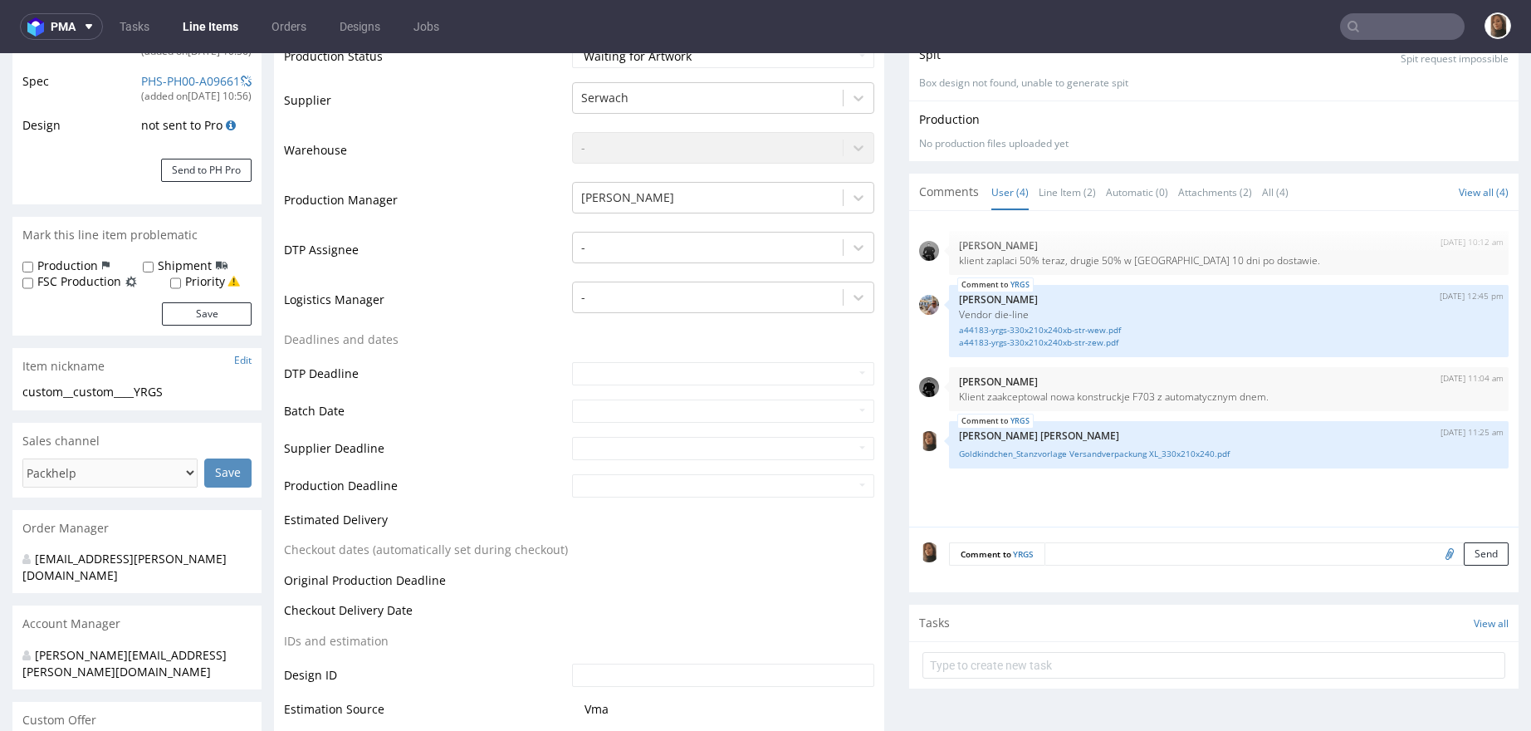
scroll to position [183, 0]
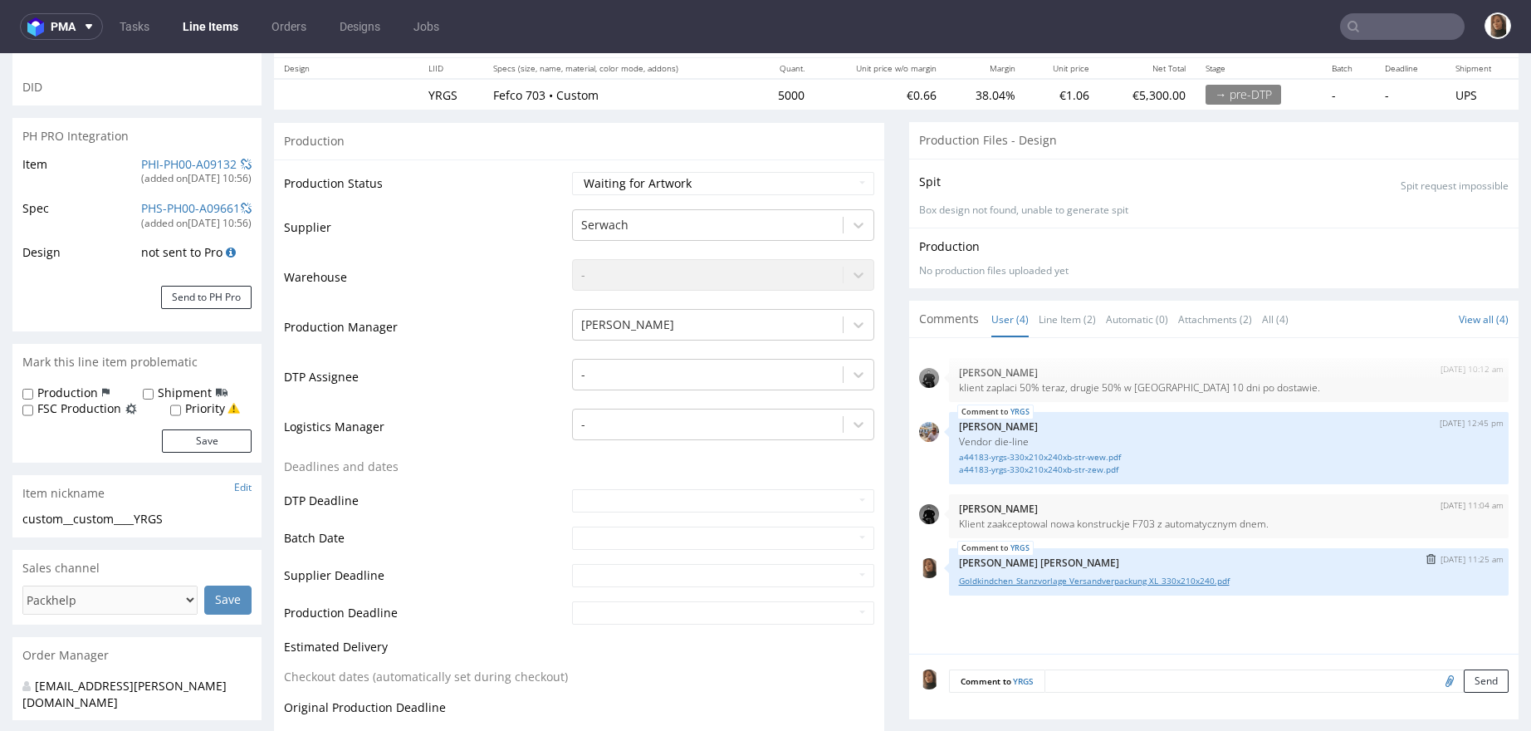
click at [1193, 583] on link "Goldkindchen_Stanzvorlage Versandverpackung XL_330x210x240.pdf" at bounding box center [1229, 581] width 541 height 12
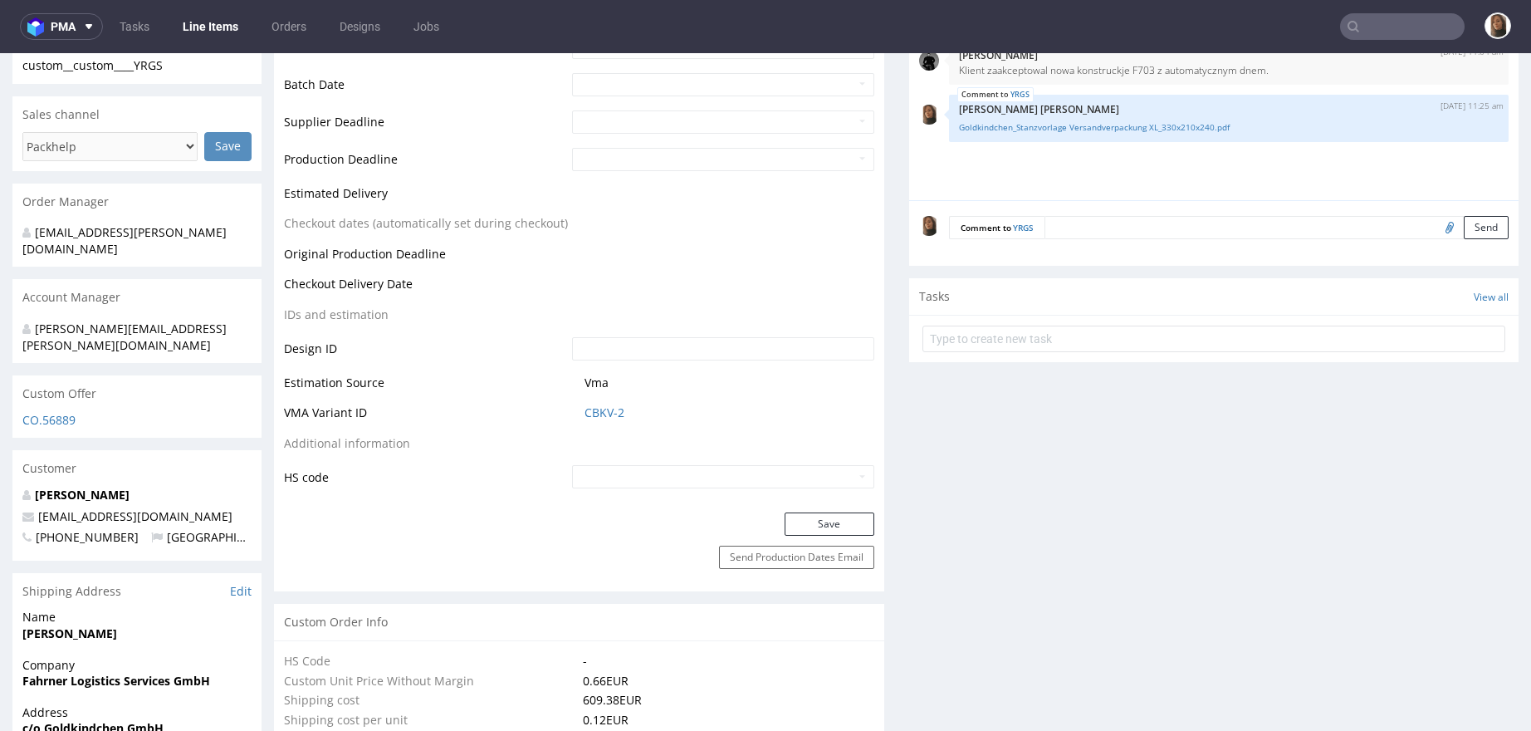
scroll to position [383, 0]
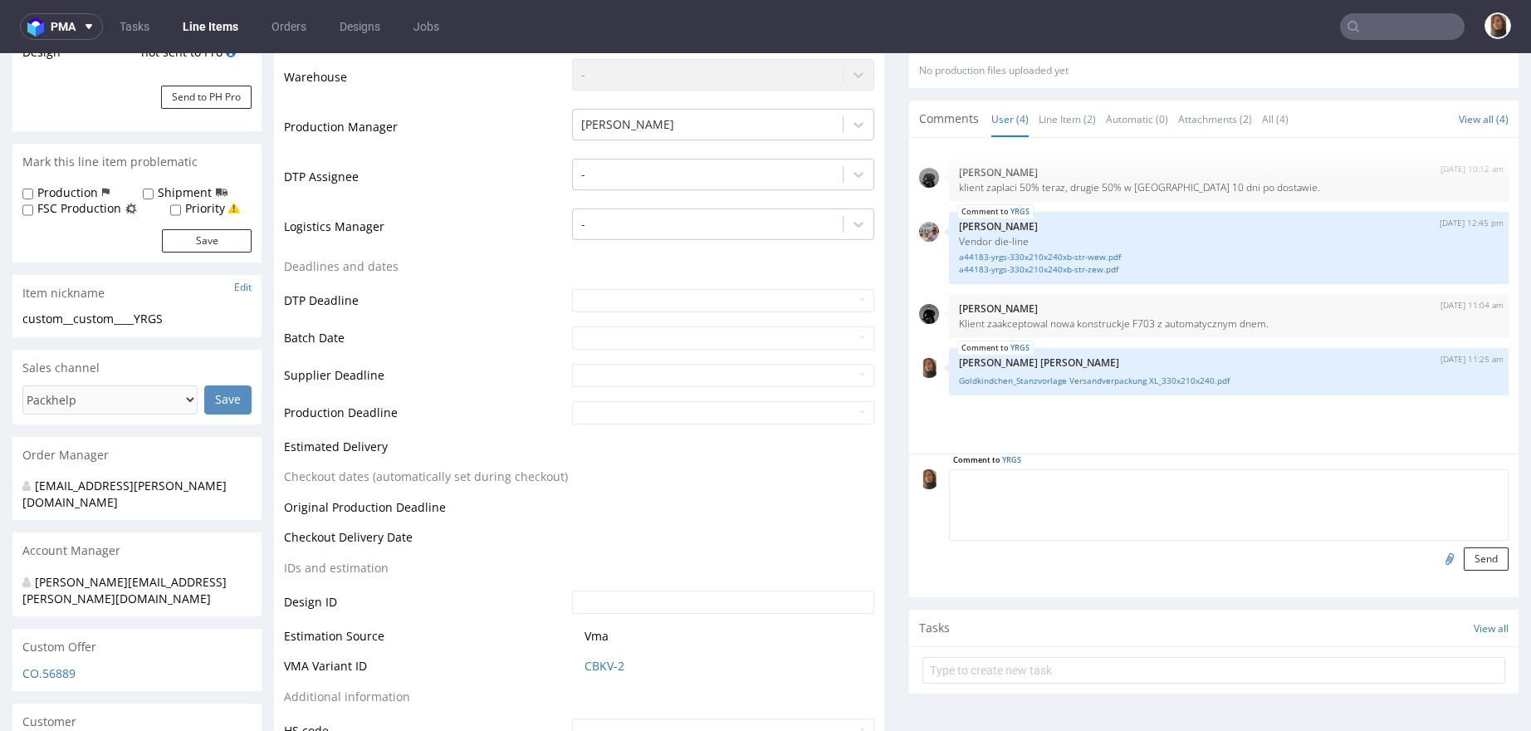
click at [1144, 479] on textarea at bounding box center [1229, 504] width 561 height 71
paste textarea "Zleciłem zaprojektowanie tylko zewnętrznej strony, ponieważ wewnętrzna strona n…"
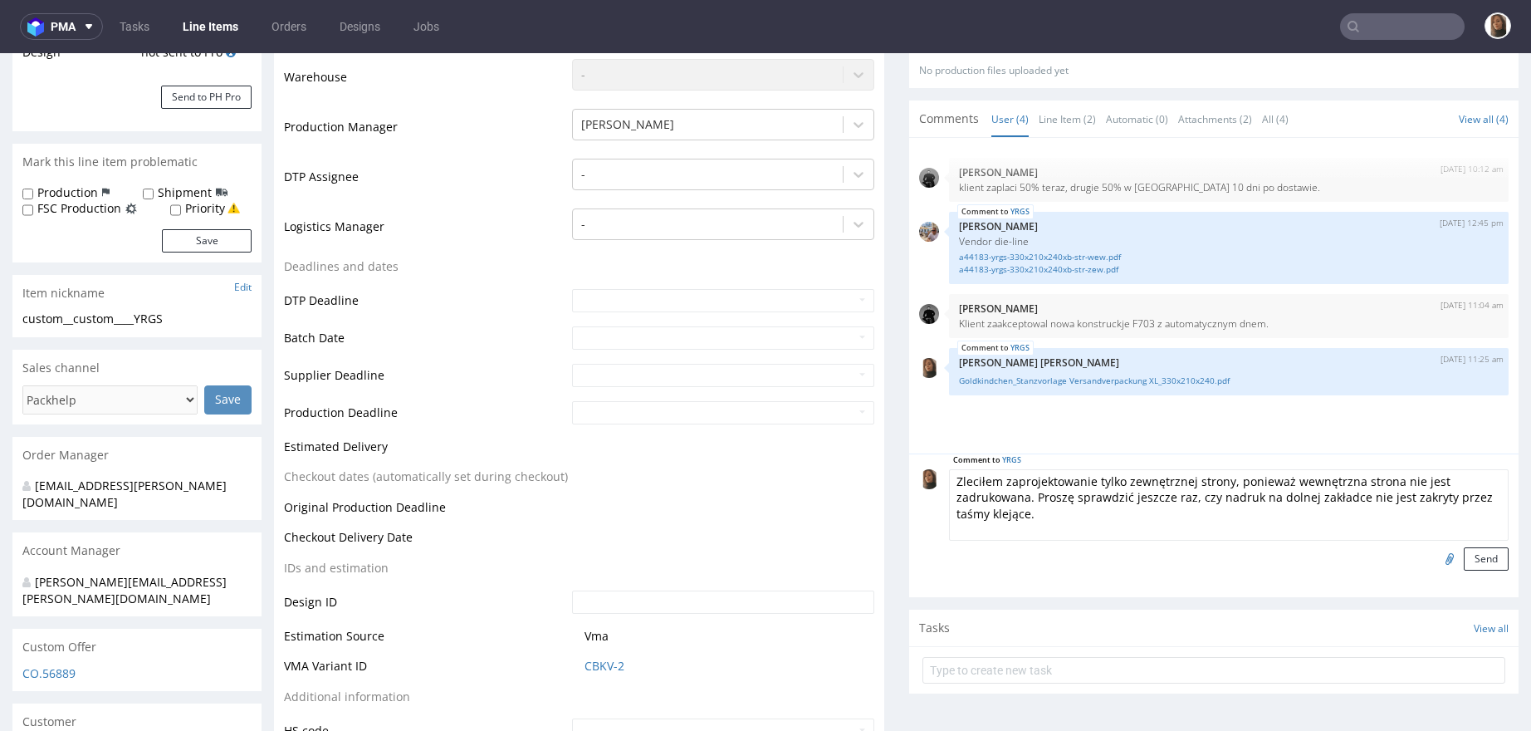
drag, startPoint x: 1017, startPoint y: 492, endPoint x: 865, endPoint y: 458, distance: 155.9
type textarea "Proszę sprawdzić jeszcze raz, czy nadruk na dolnej zakładce nie jest zakryty pr…"
click at [1464, 559] on button "Send" at bounding box center [1486, 558] width 45 height 23
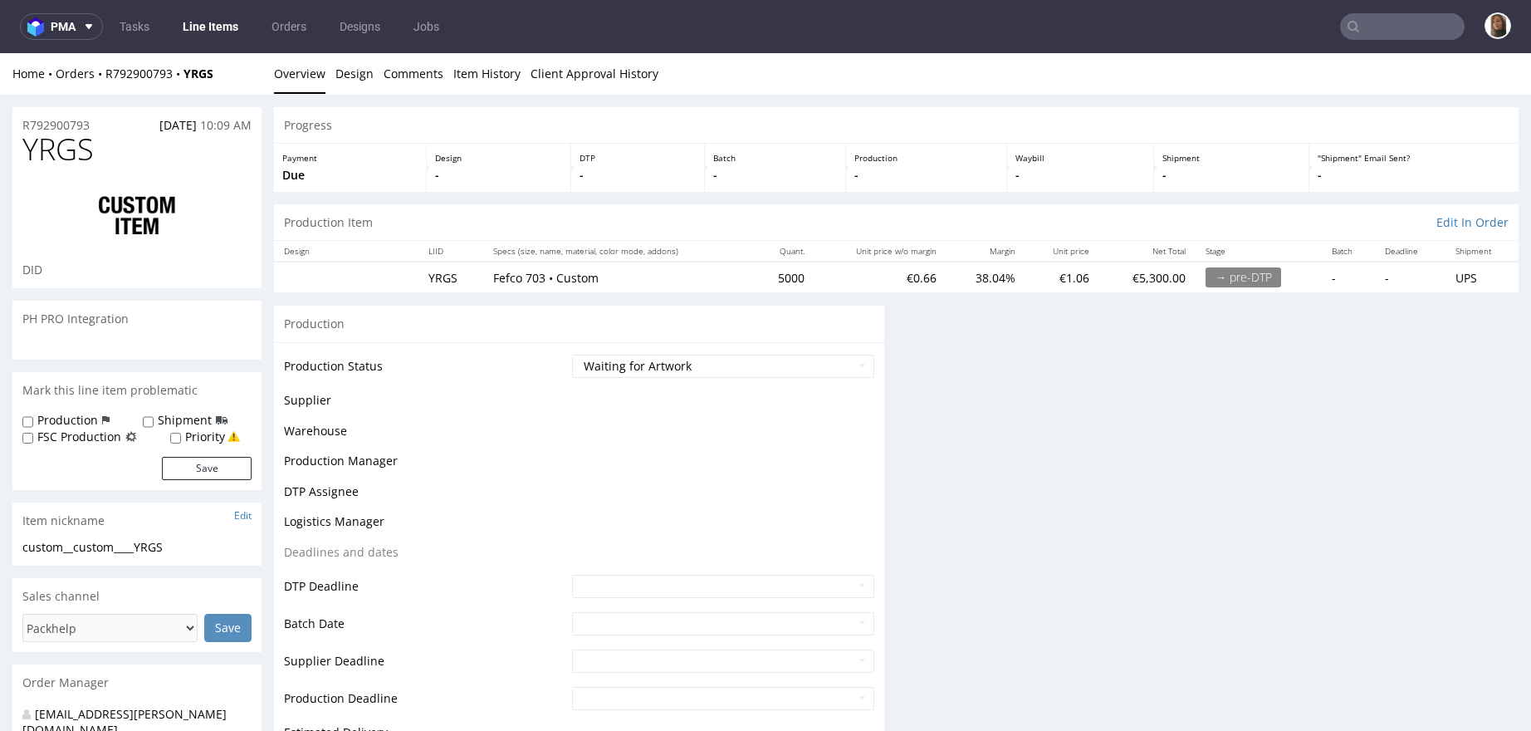
scroll to position [0, 0]
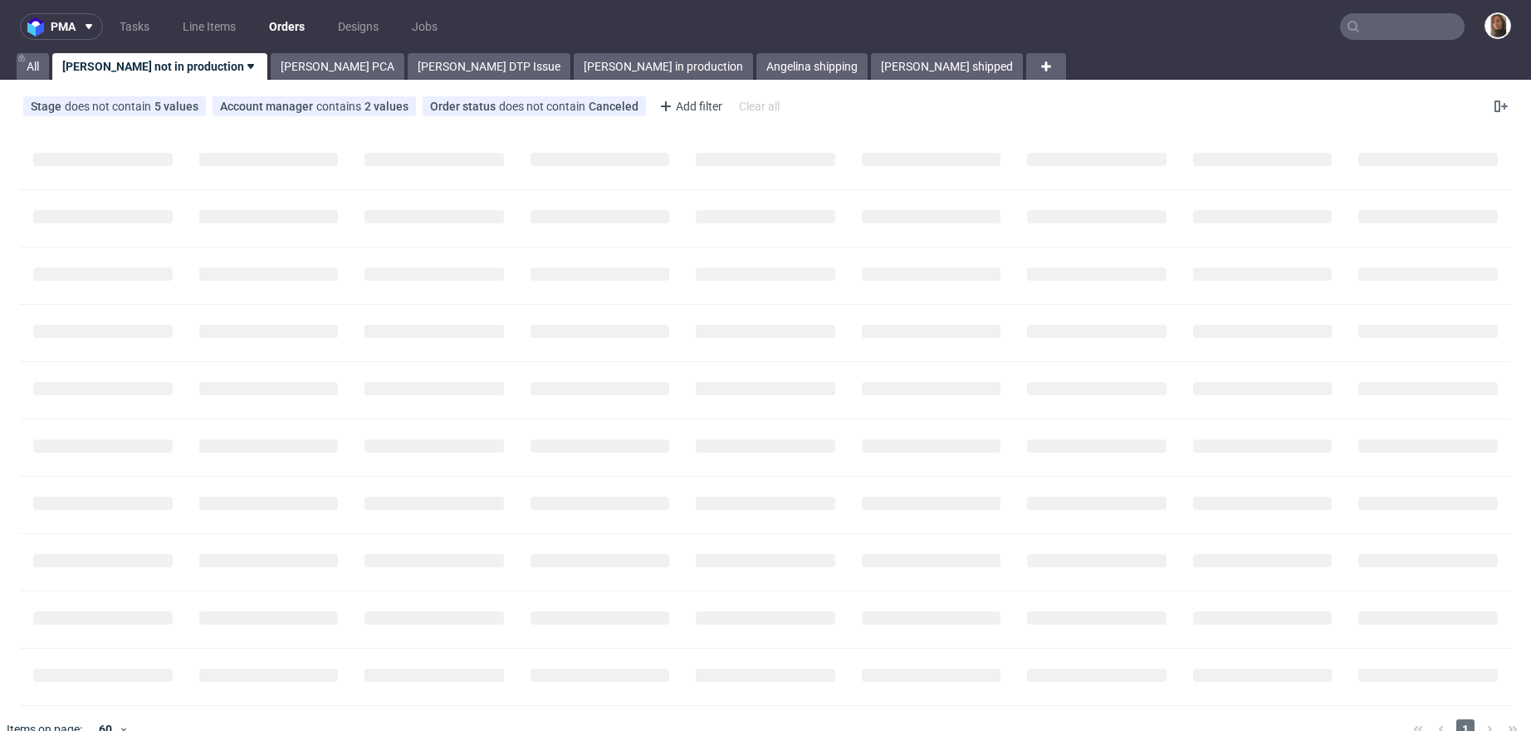
click at [1367, 24] on input "text" at bounding box center [1402, 26] width 125 height 27
paste input "Tugce Cakir"
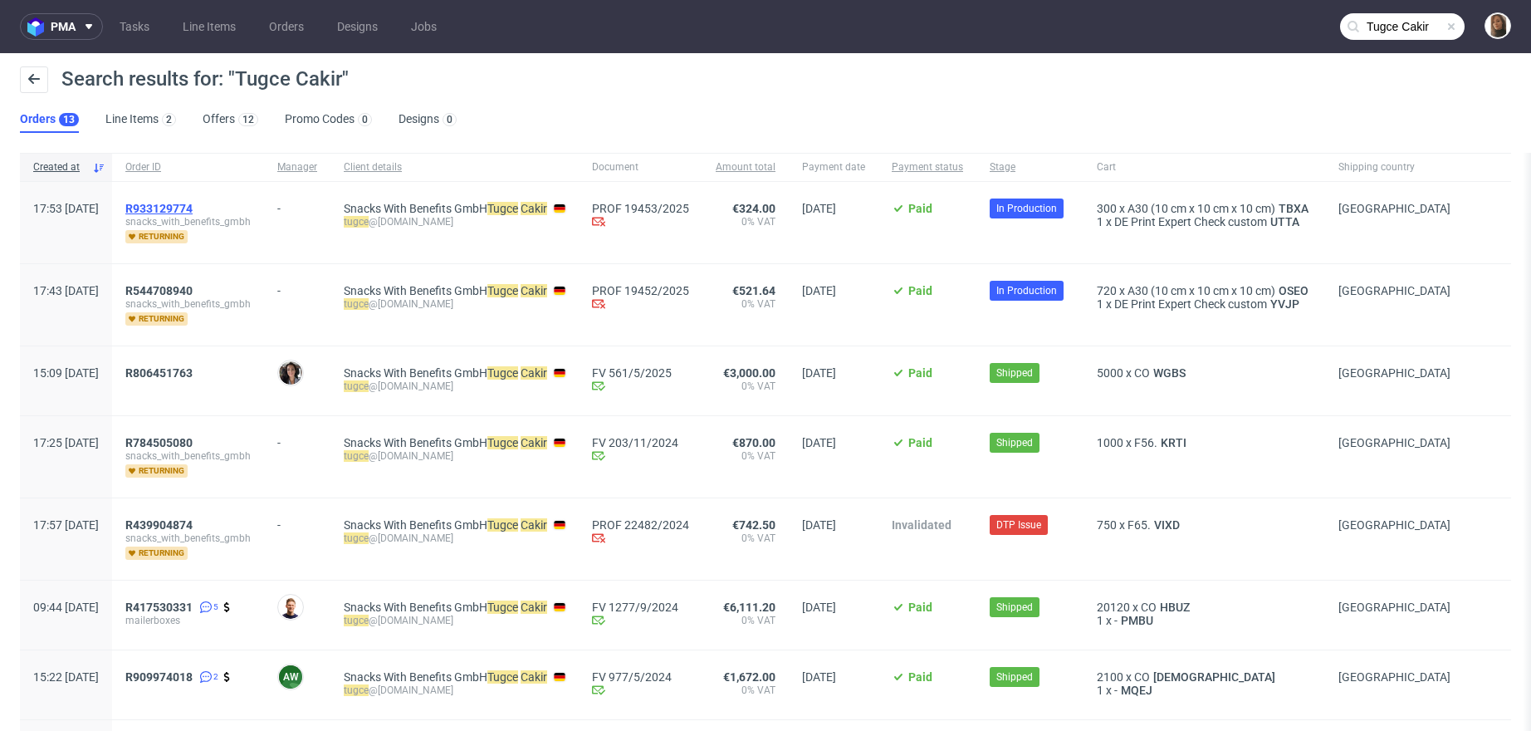
click at [193, 203] on span "R933129774" at bounding box center [158, 208] width 67 height 13
click at [193, 286] on span "R544708940" at bounding box center [158, 290] width 67 height 13
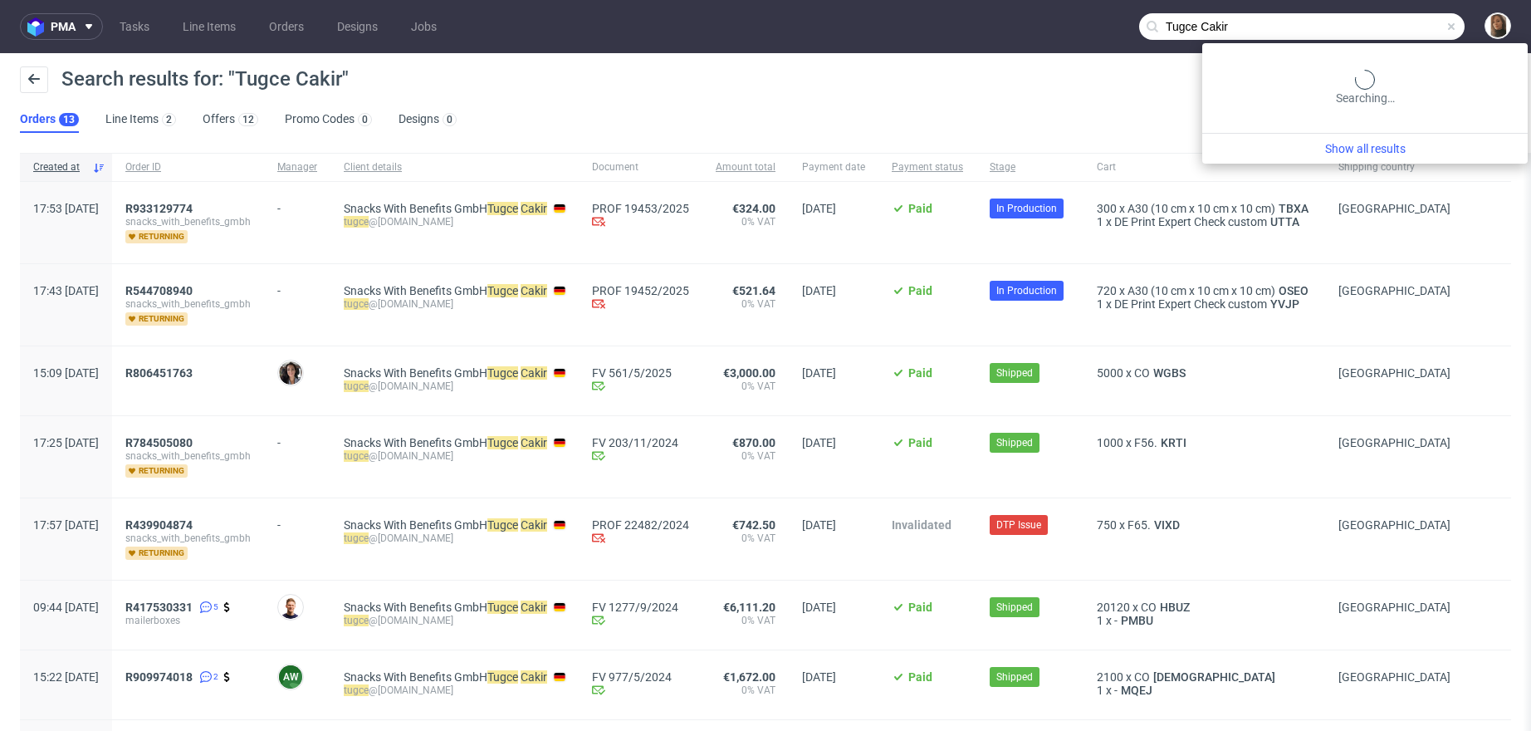
click at [1374, 26] on input "Tugce Cakir" at bounding box center [1302, 26] width 326 height 27
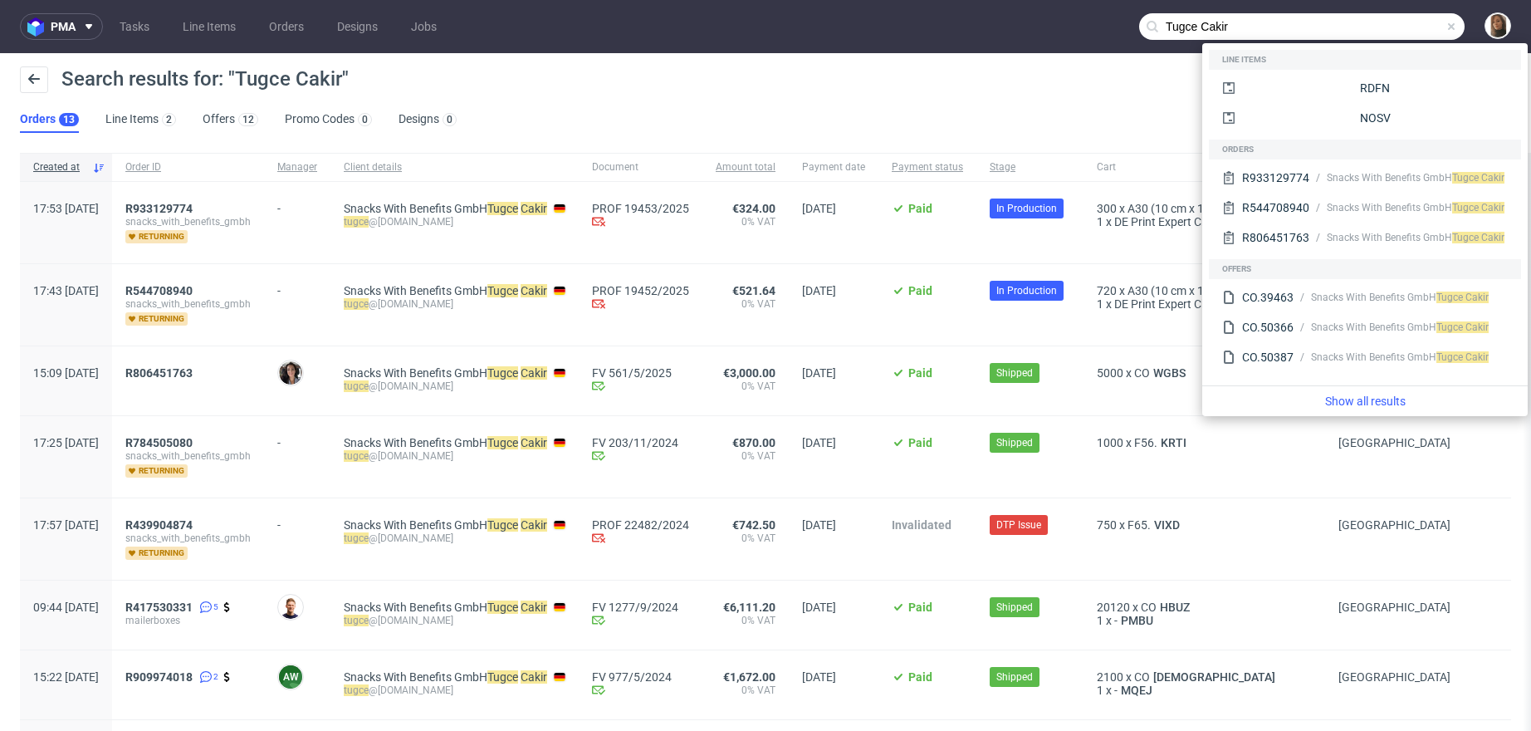
click at [1374, 26] on input "Tugce Cakir" at bounding box center [1302, 26] width 326 height 27
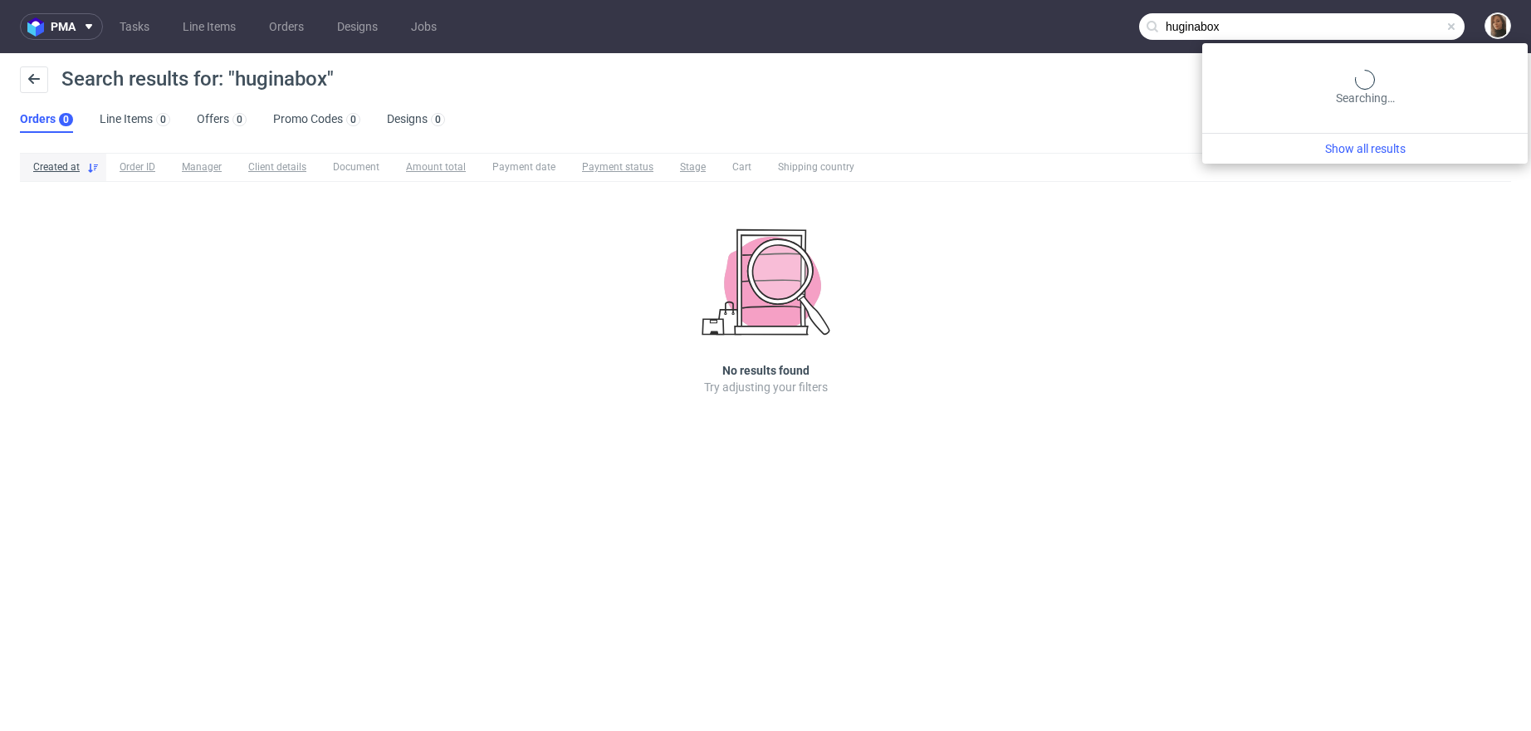
click at [1417, 24] on input "huginabox" at bounding box center [1302, 26] width 326 height 27
type input "aisling"
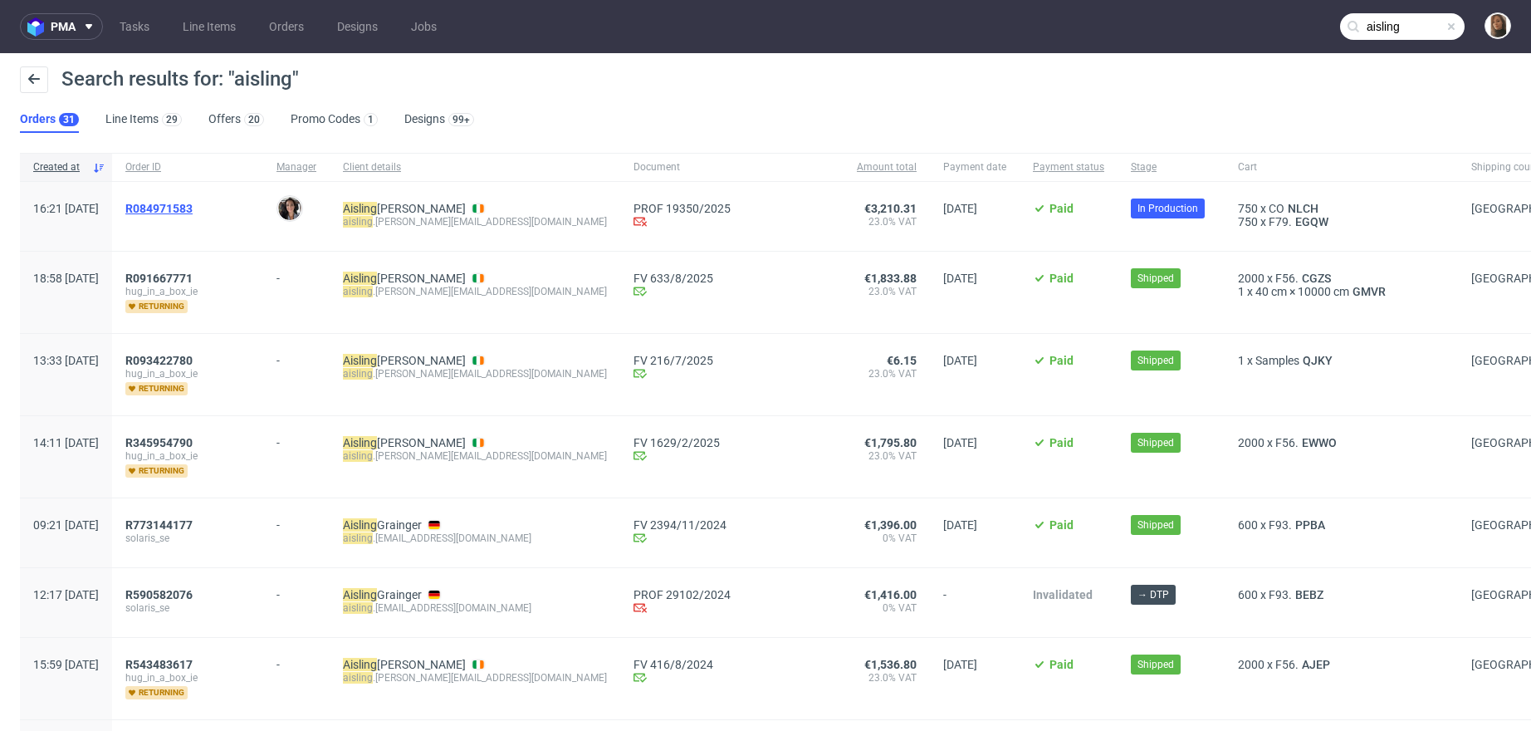
click at [193, 204] on span "R084971583" at bounding box center [158, 208] width 67 height 13
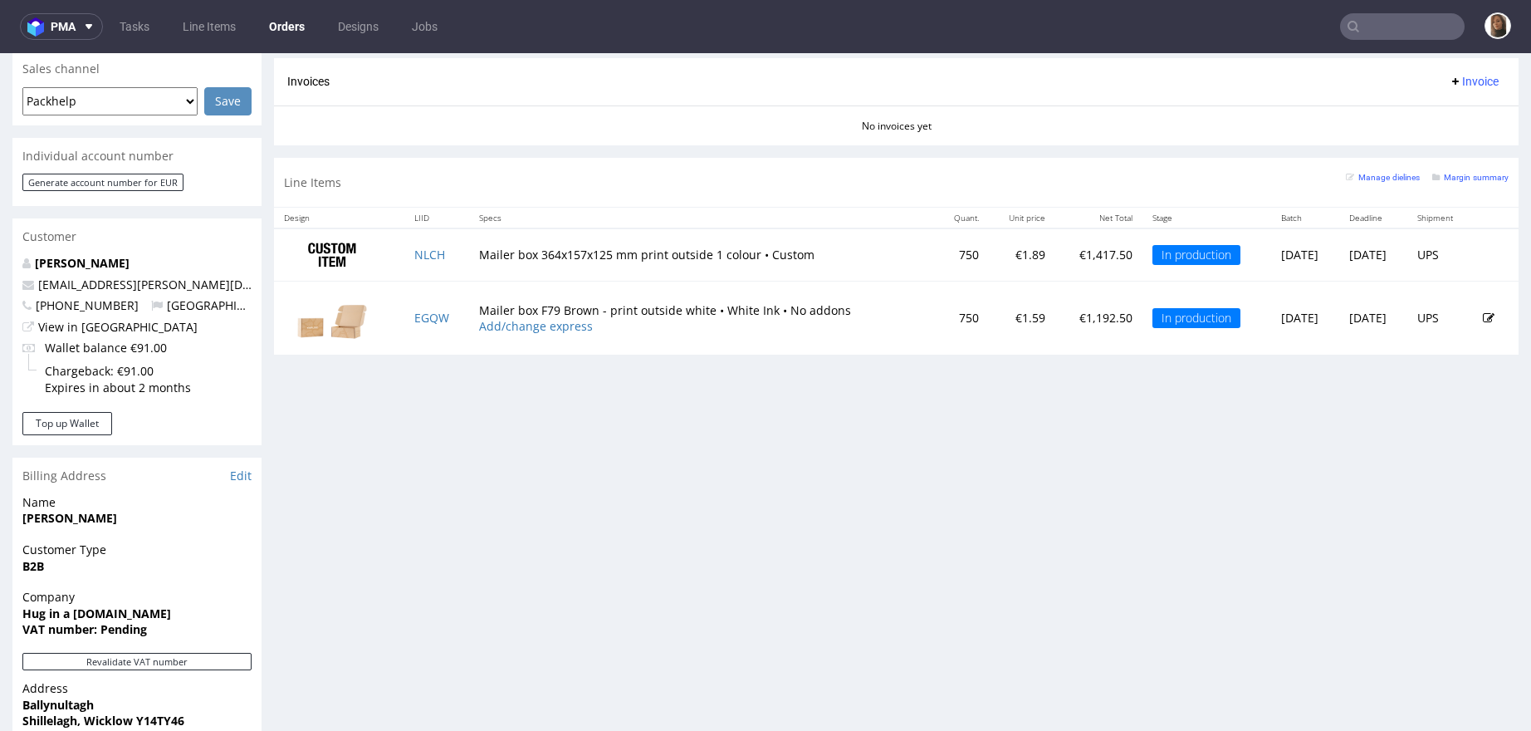
scroll to position [714, 0]
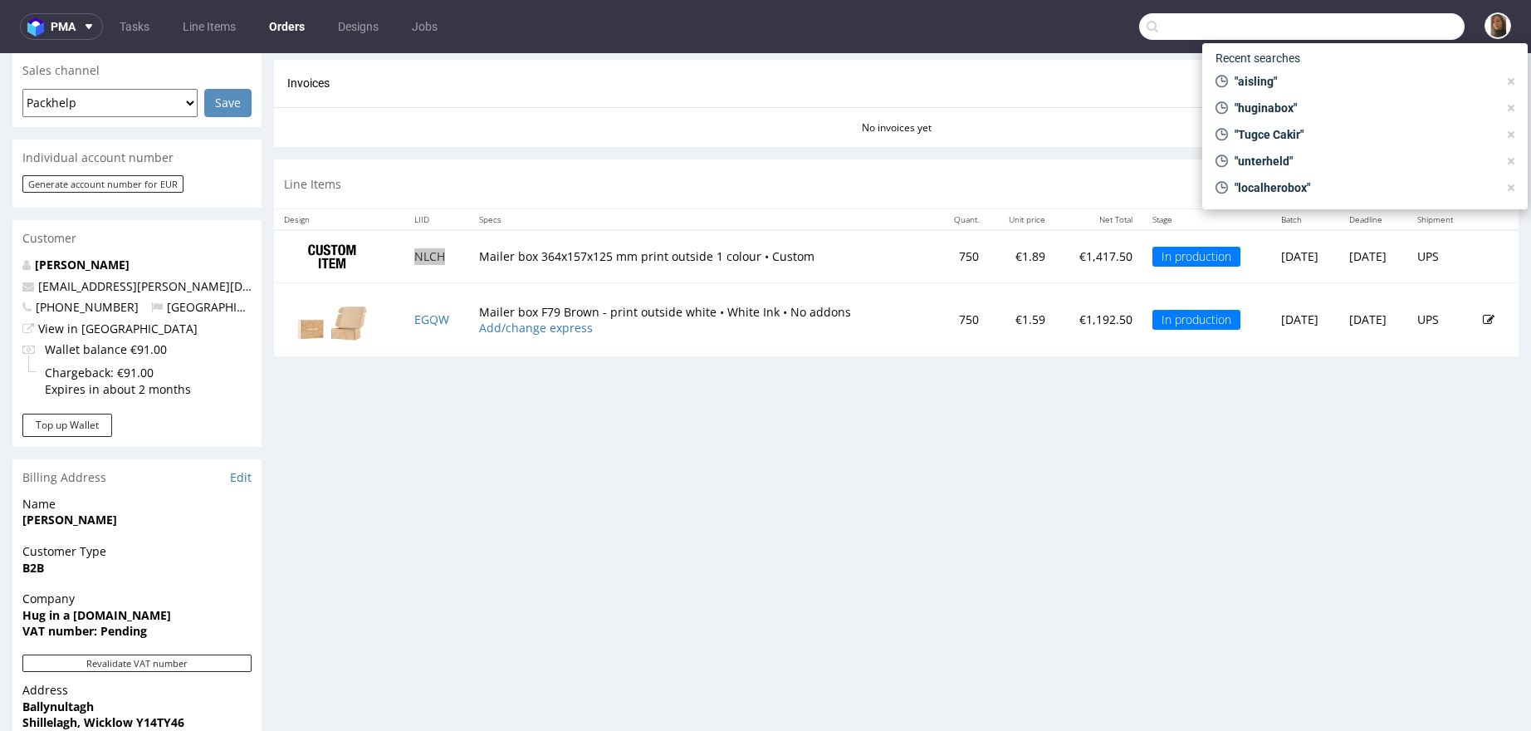
click at [1369, 19] on input "text" at bounding box center [1302, 26] width 326 height 27
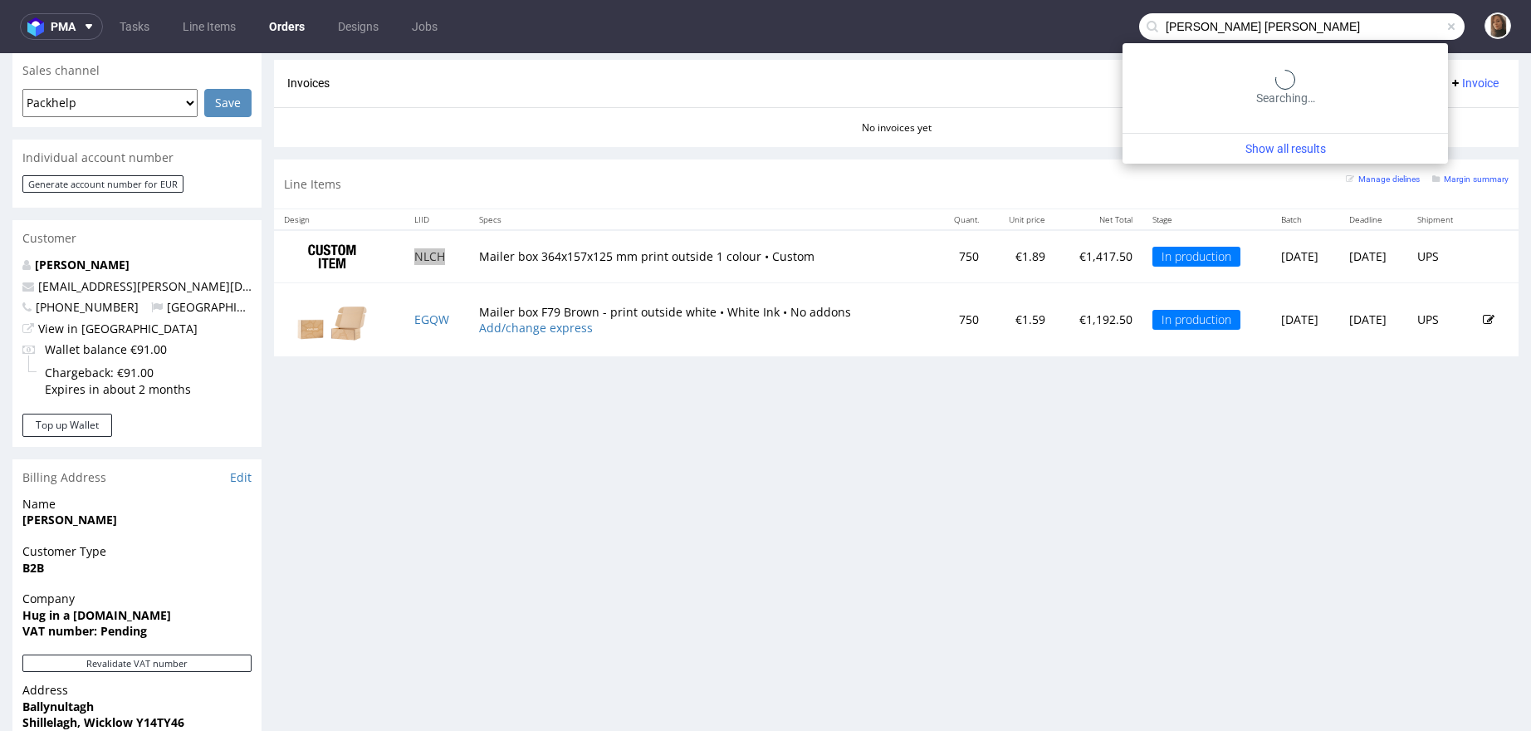
type input "anna maria"
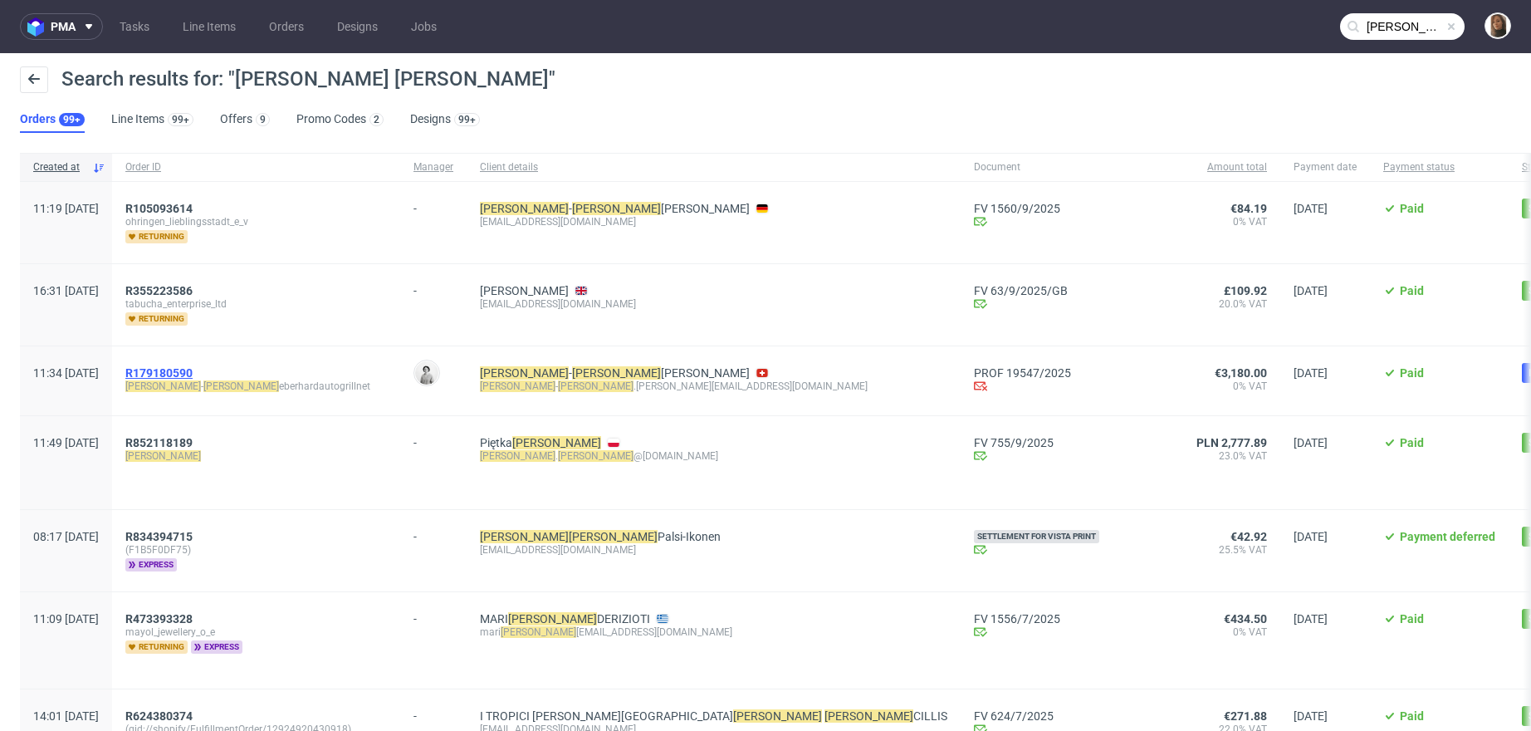
click at [193, 375] on span "R179180590" at bounding box center [158, 372] width 67 height 13
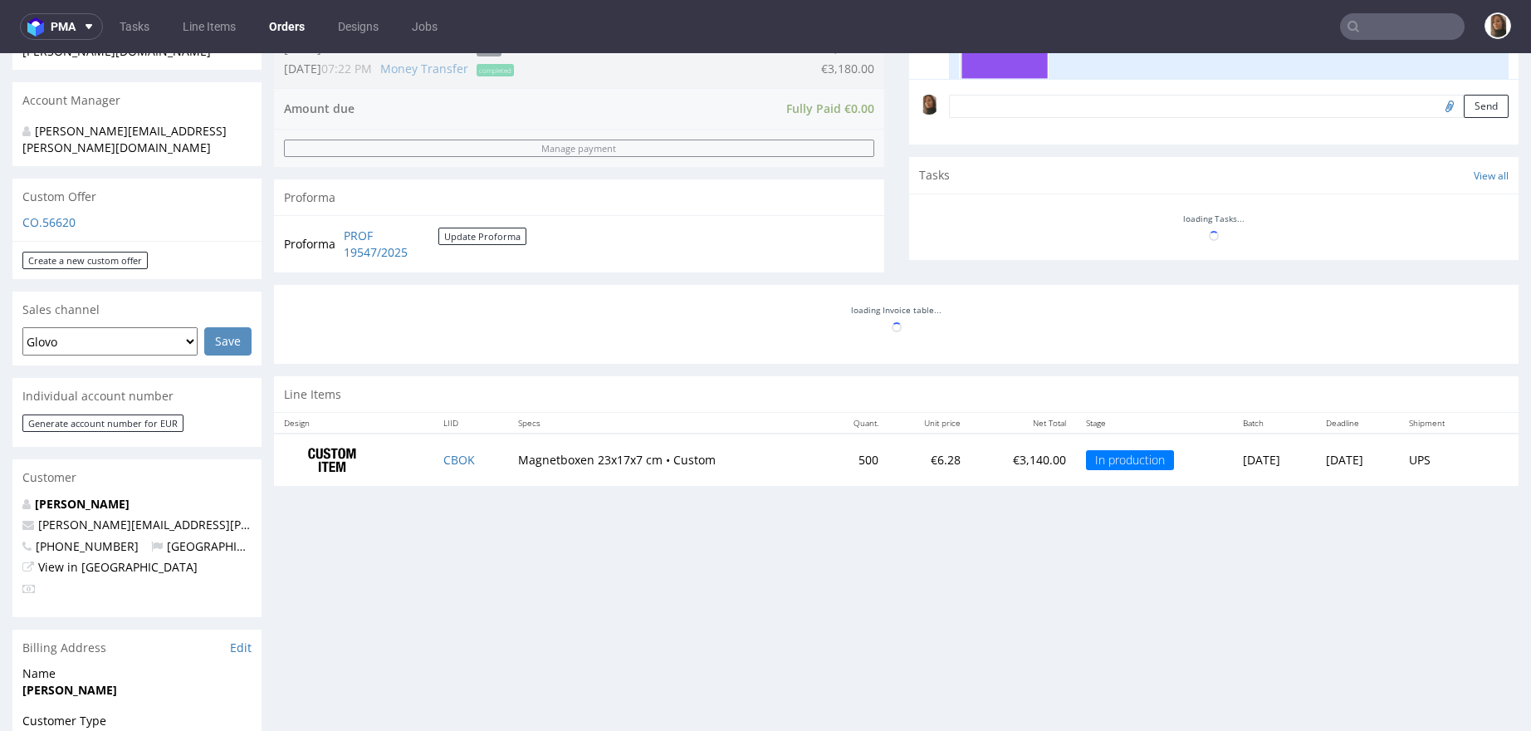
scroll to position [359, 0]
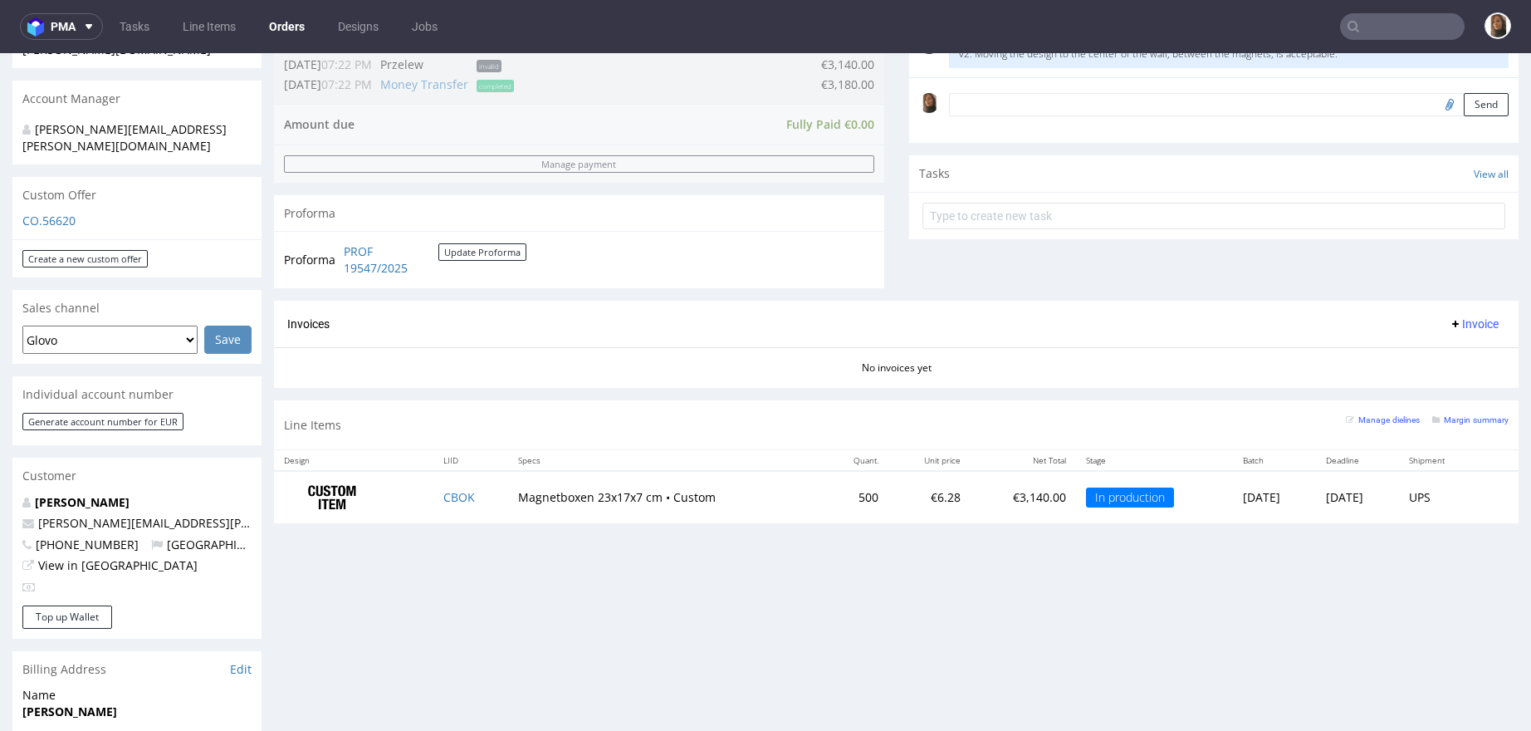
click at [1384, 20] on input "text" at bounding box center [1402, 26] width 125 height 27
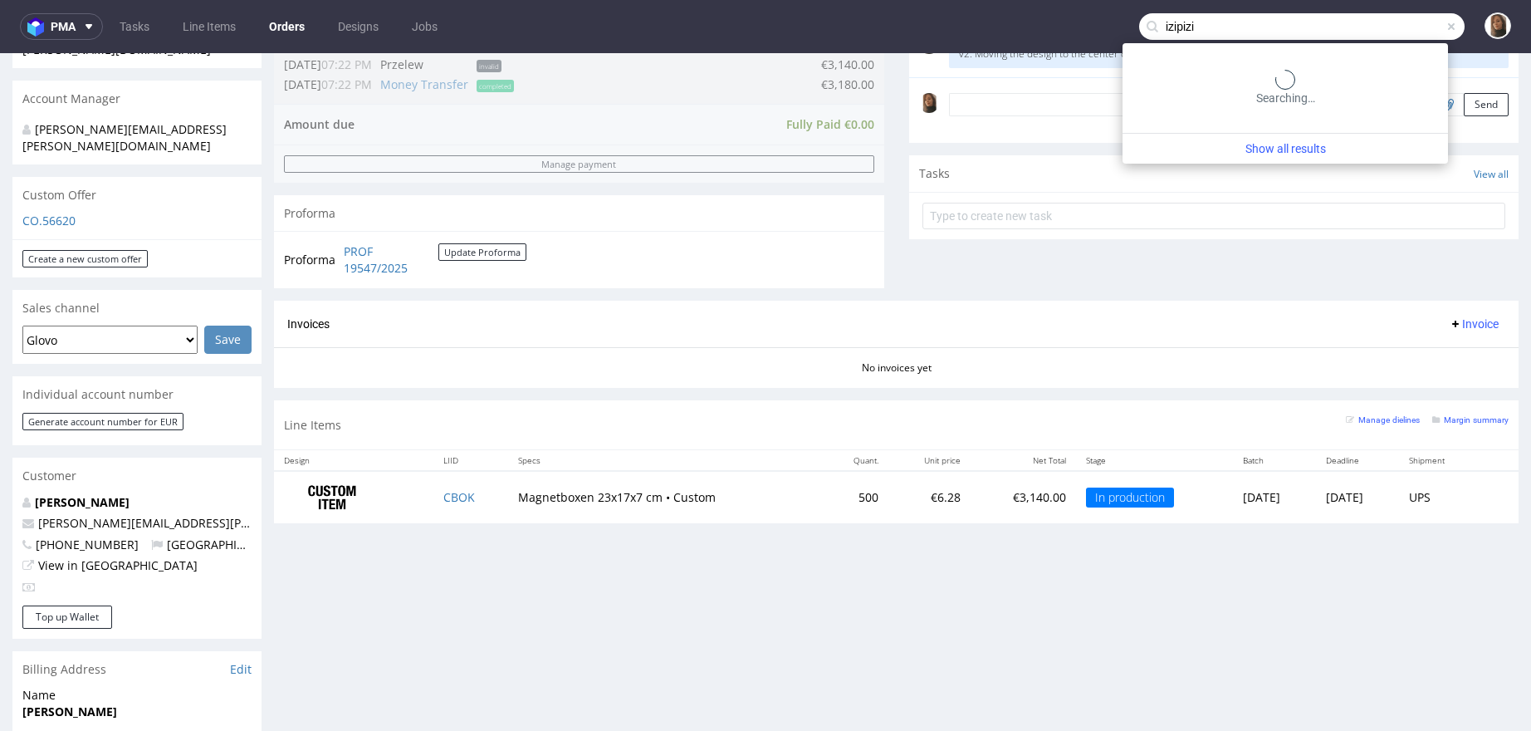
type input "izipizi"
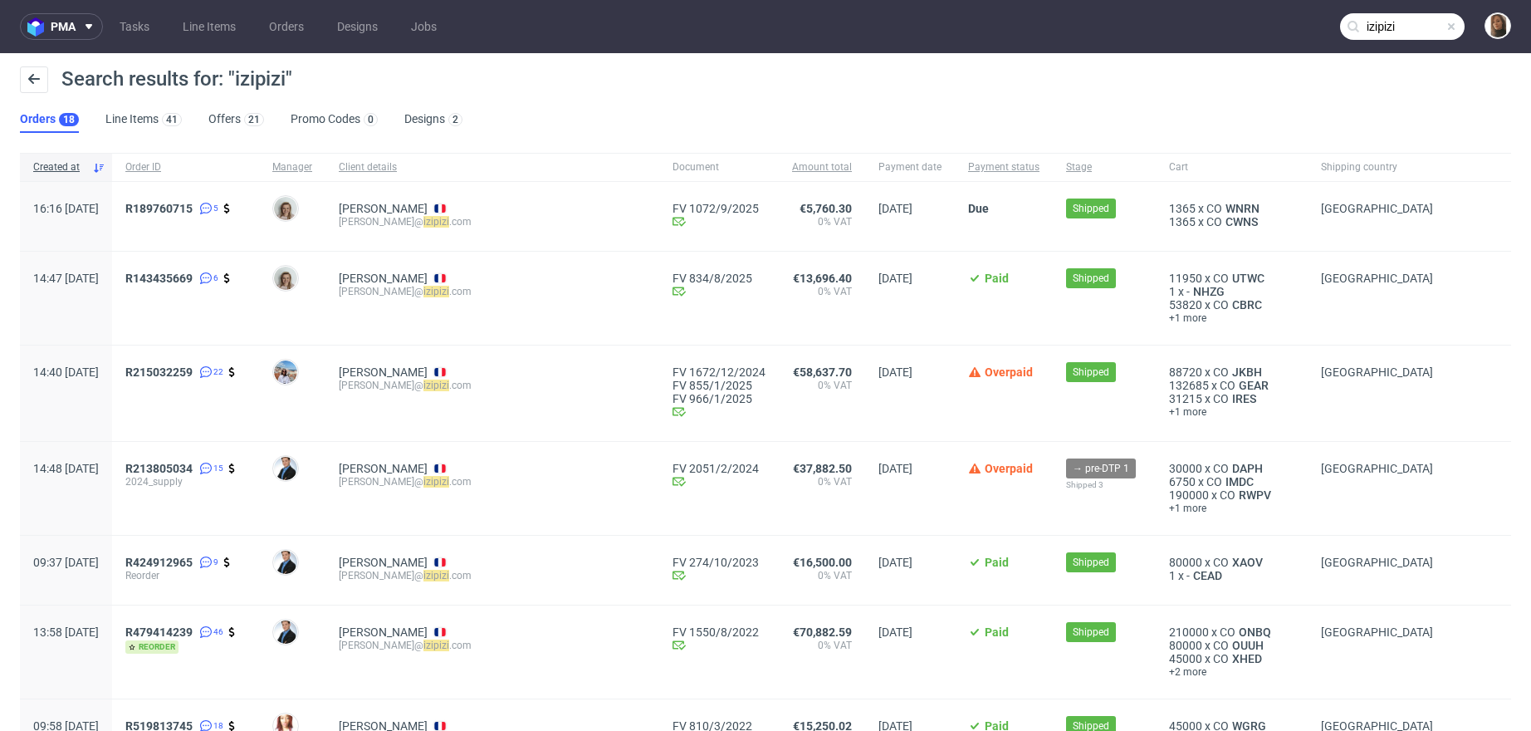
scroll to position [708, 0]
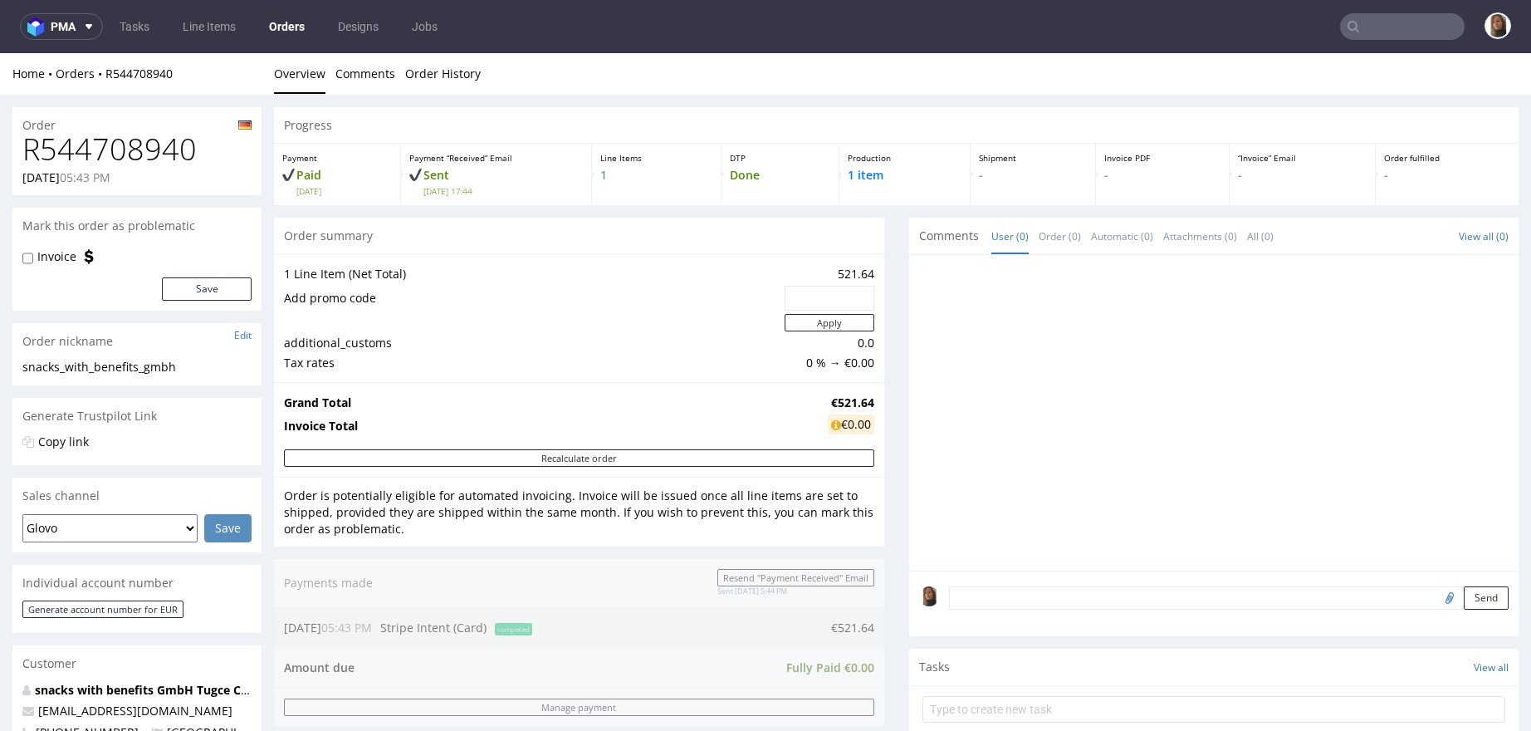
scroll to position [719, 0]
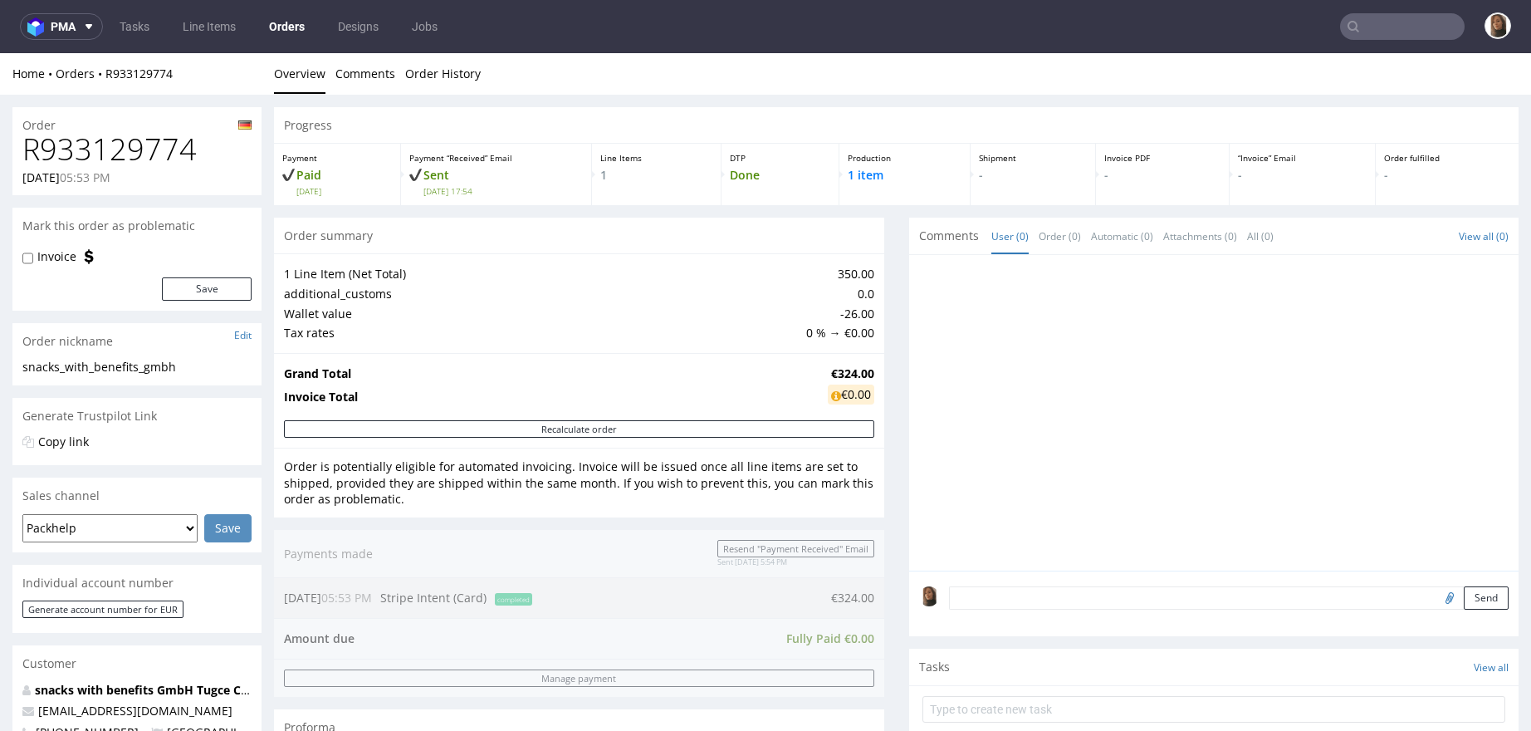
scroll to position [719, 0]
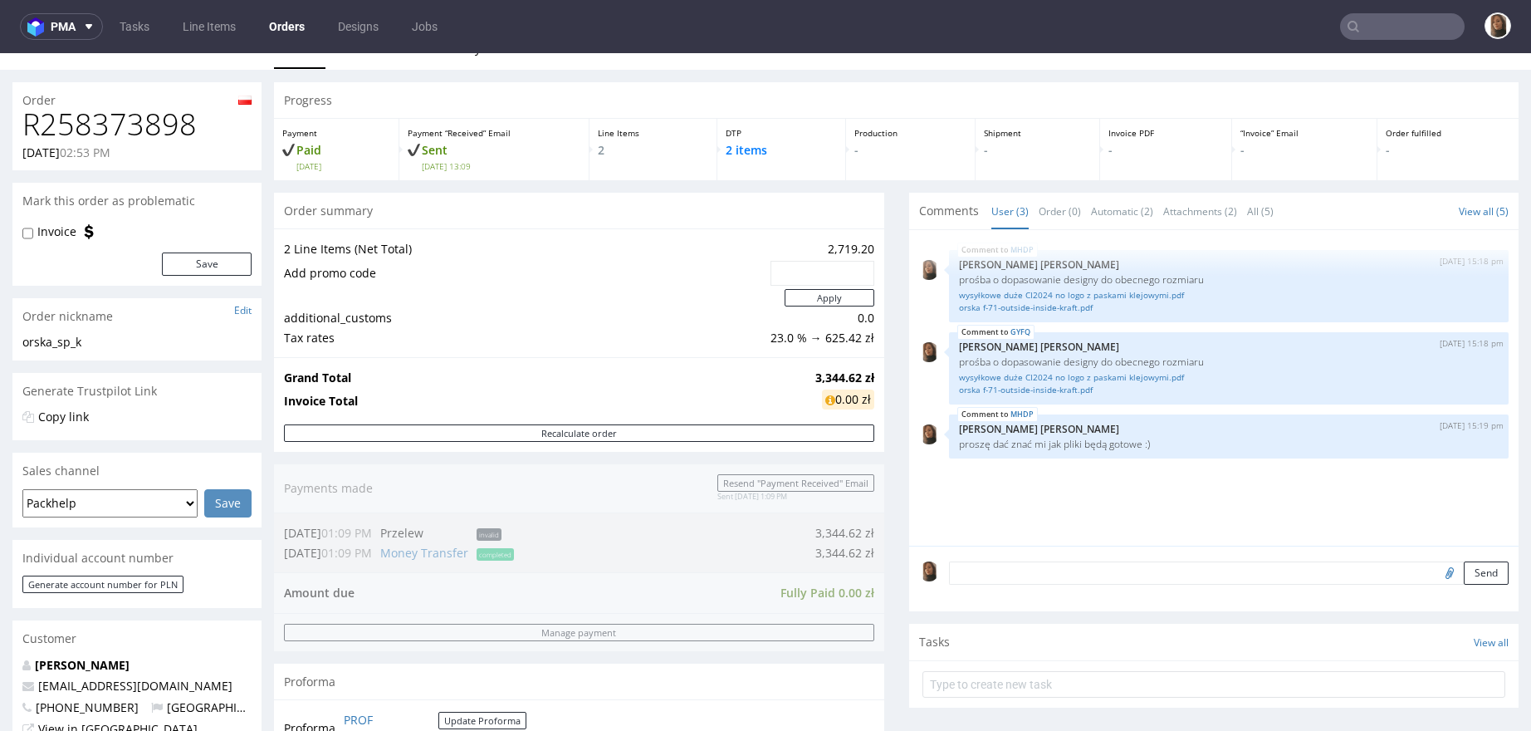
scroll to position [719, 0]
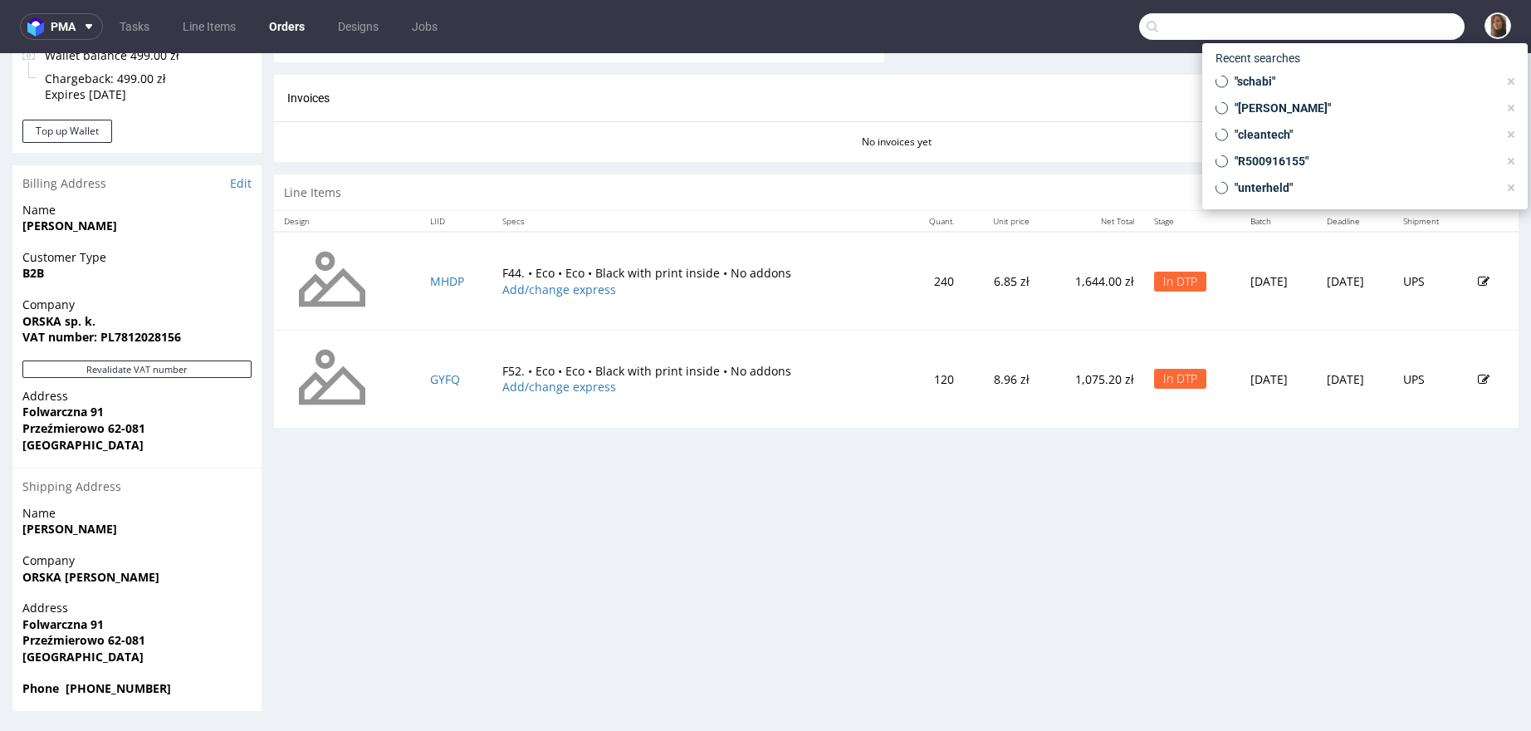
click at [1409, 23] on input "text" at bounding box center [1302, 26] width 326 height 27
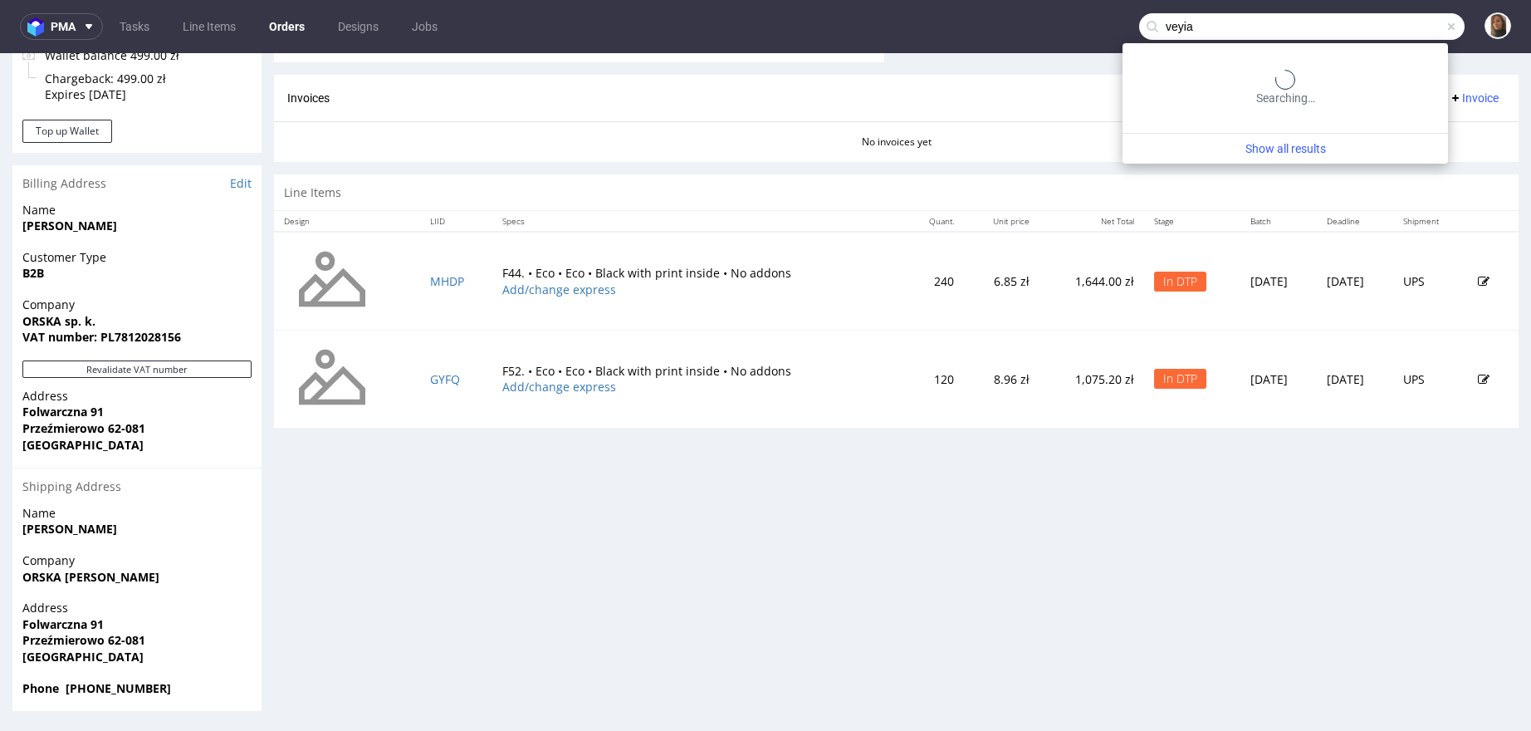
type input "veyia"
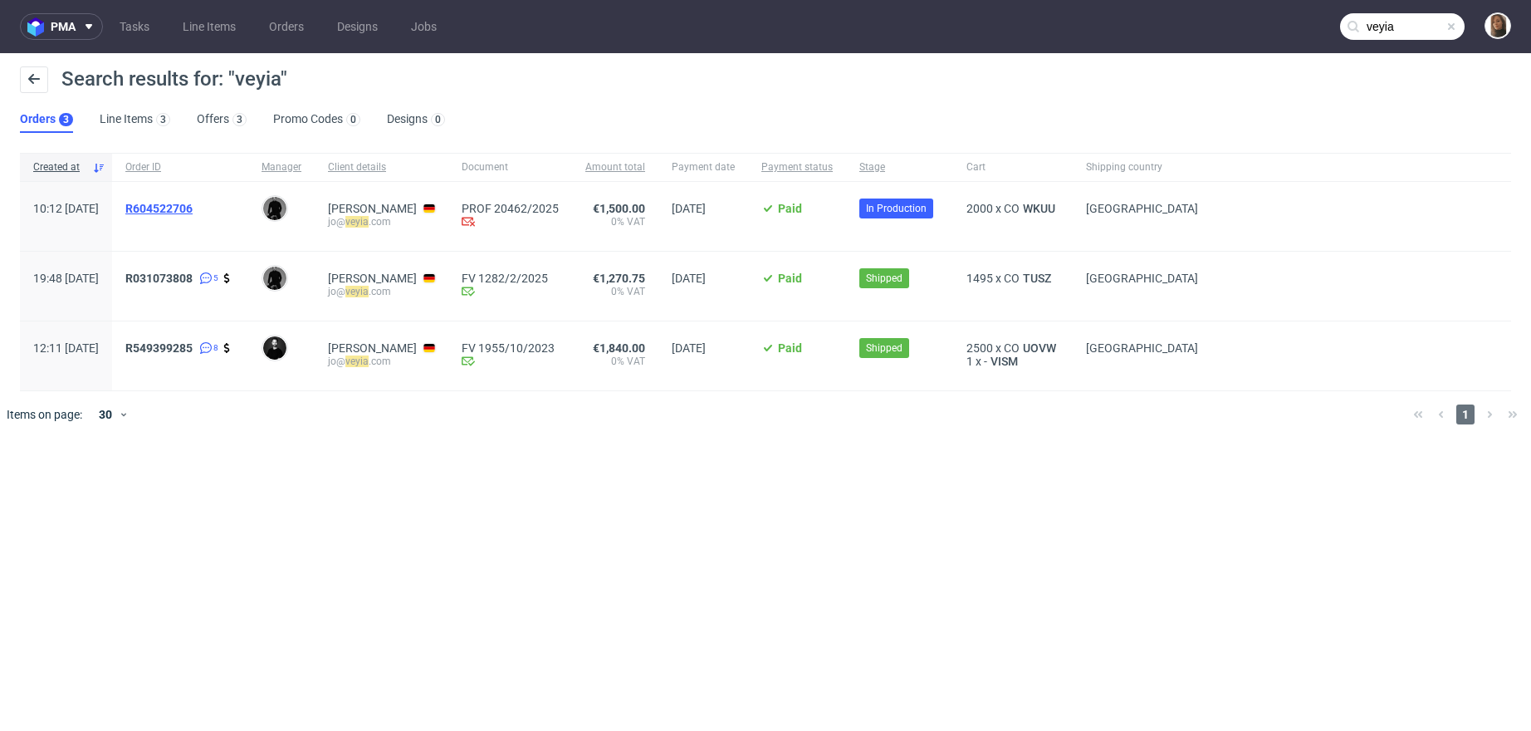
click at [193, 209] on span "R604522706" at bounding box center [158, 208] width 67 height 13
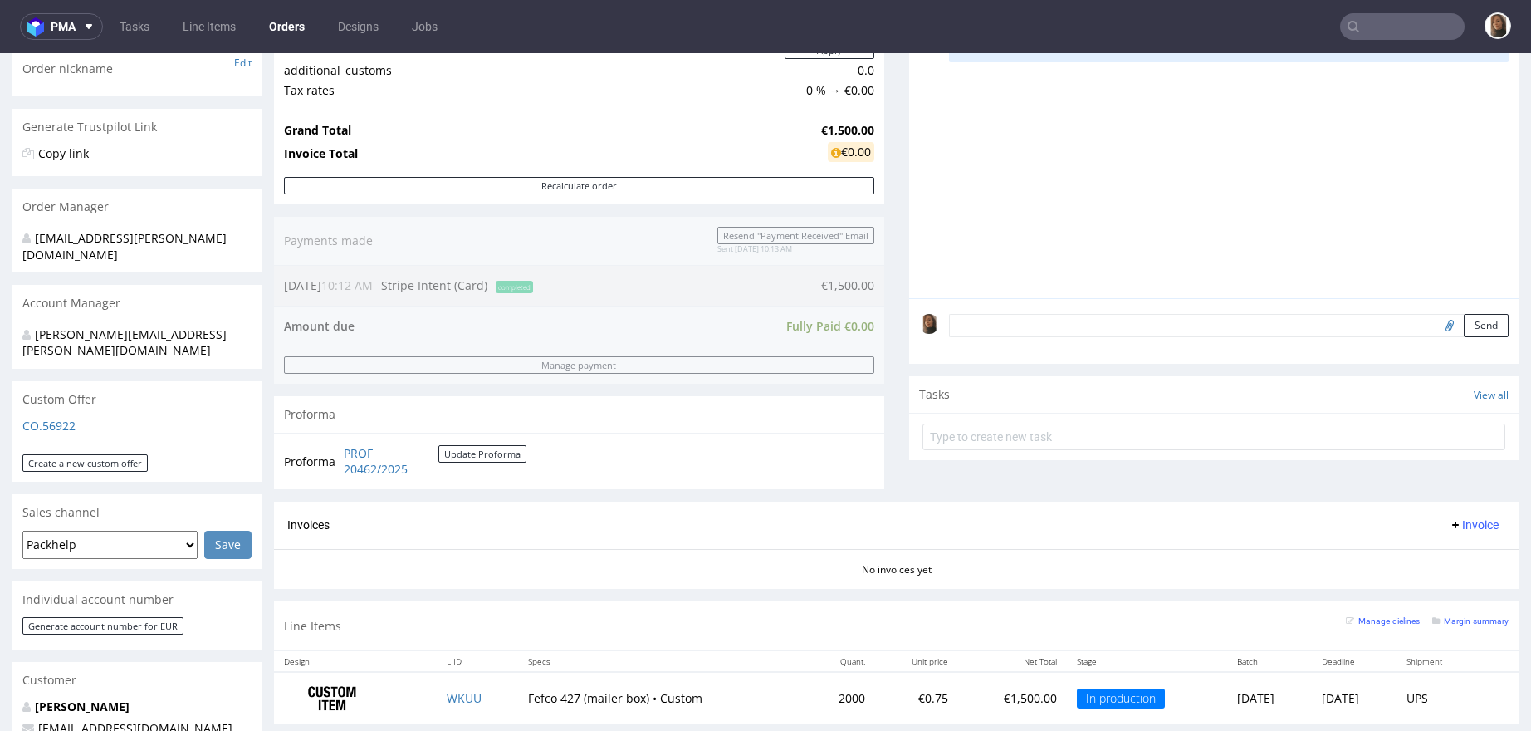
scroll to position [665, 0]
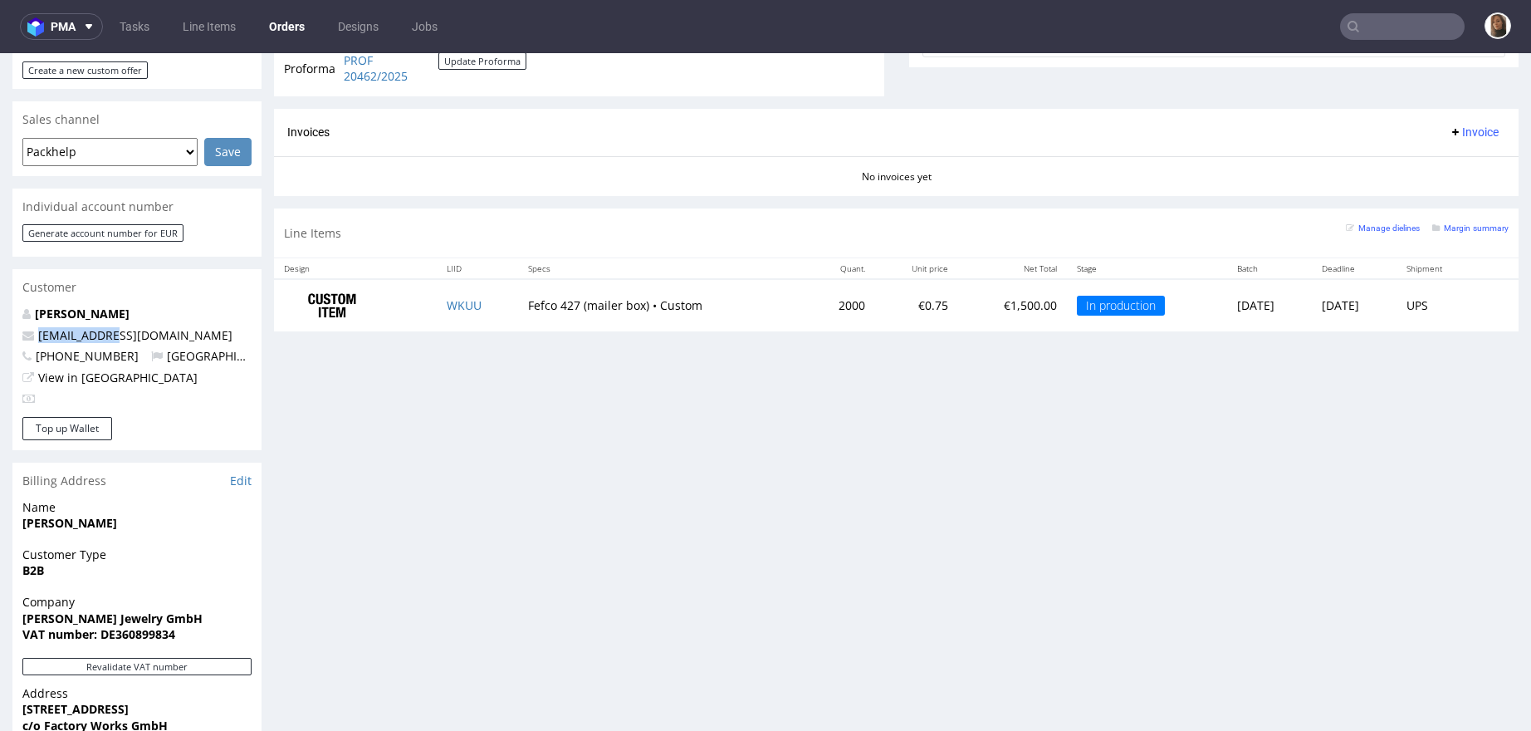
drag, startPoint x: 120, startPoint y: 300, endPoint x: 6, endPoint y: 300, distance: 113.8
click at [6, 300] on div "Order via Offer R604522706 [DATE] 10:12 AM Mark this order as problematic Invoi…" at bounding box center [765, 241] width 1531 height 1624
copy span "[EMAIL_ADDRESS][DOMAIN_NAME]"
click at [1379, 20] on input "text" at bounding box center [1402, 26] width 125 height 27
paste input "mail@katjahorst.com"
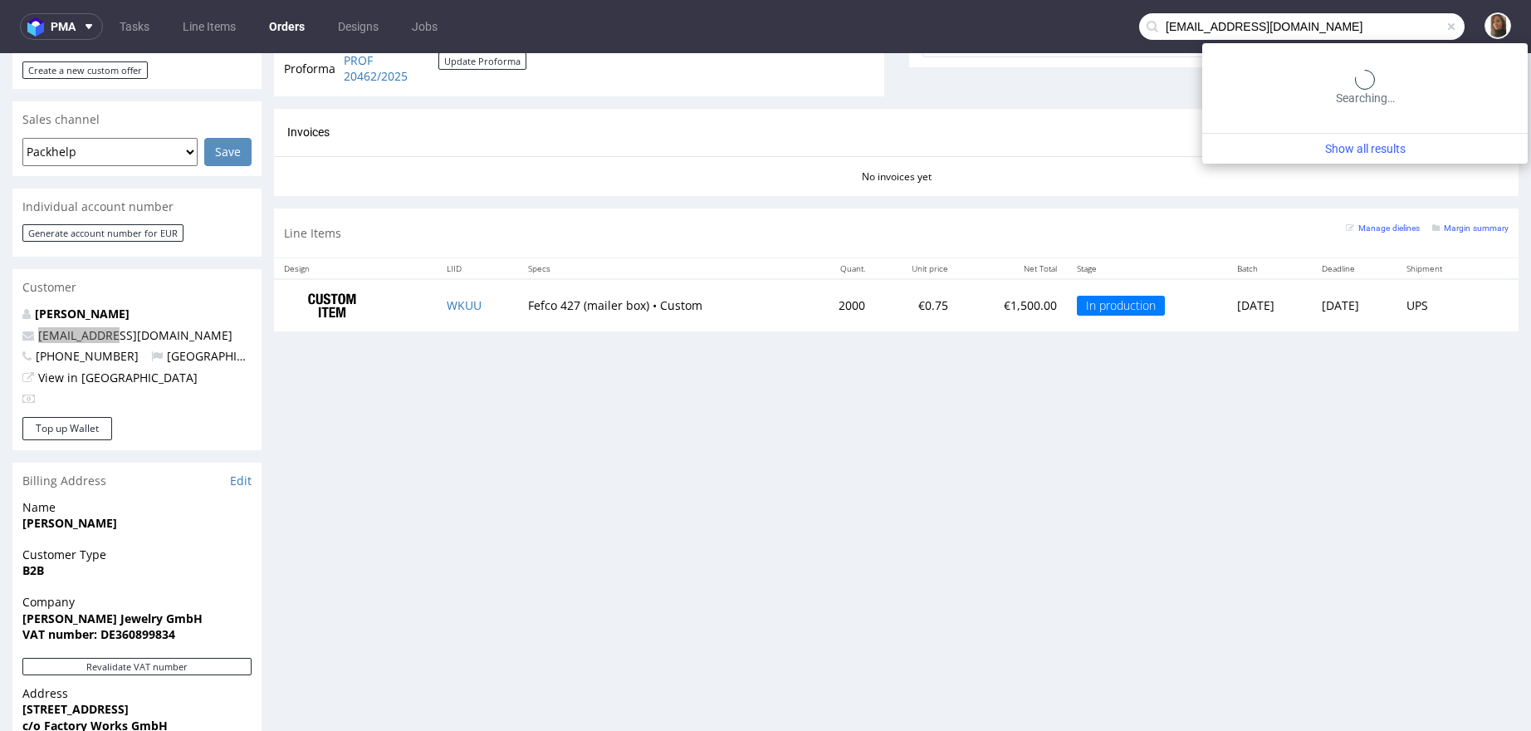
type input "mail@katjahorst.com"
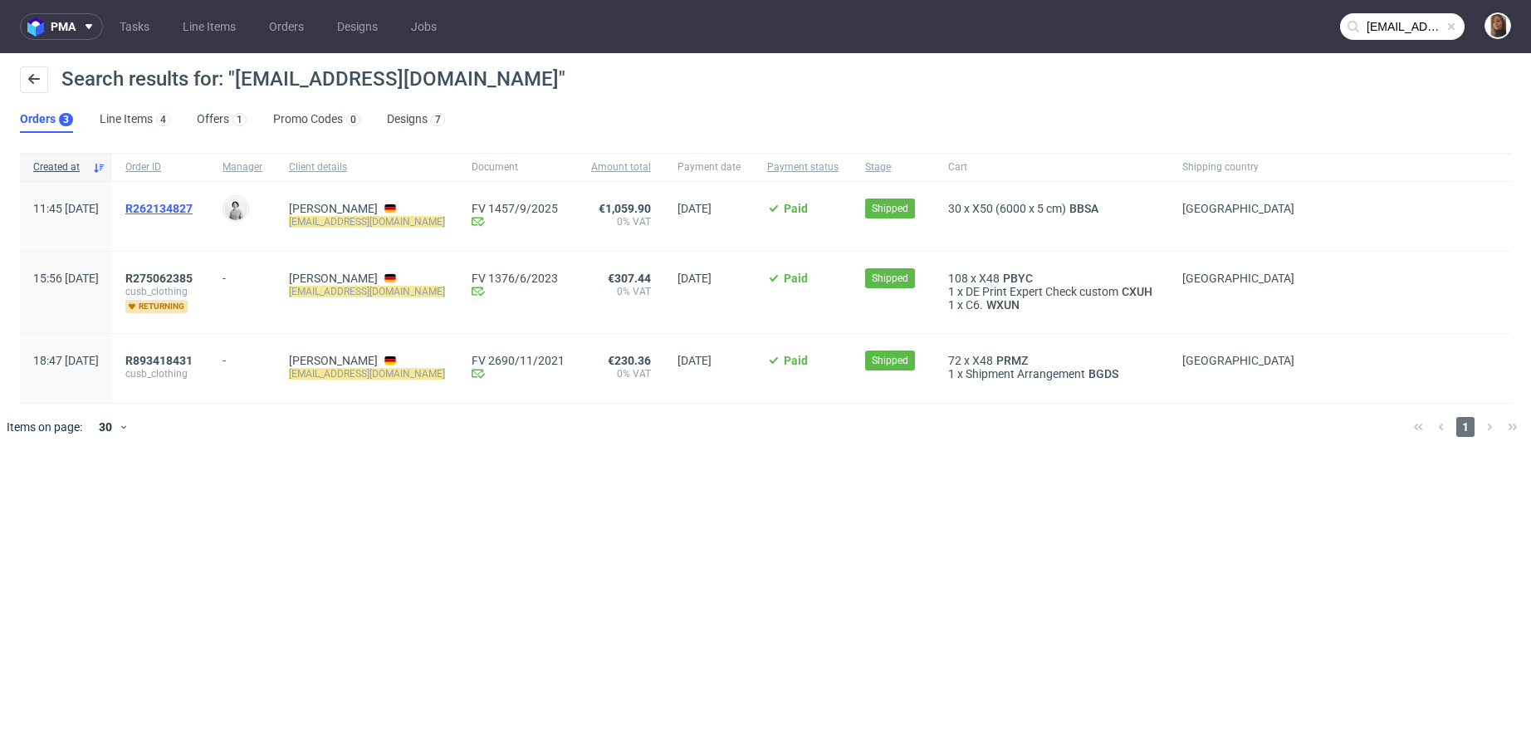
click at [193, 206] on span "R262134827" at bounding box center [158, 208] width 67 height 13
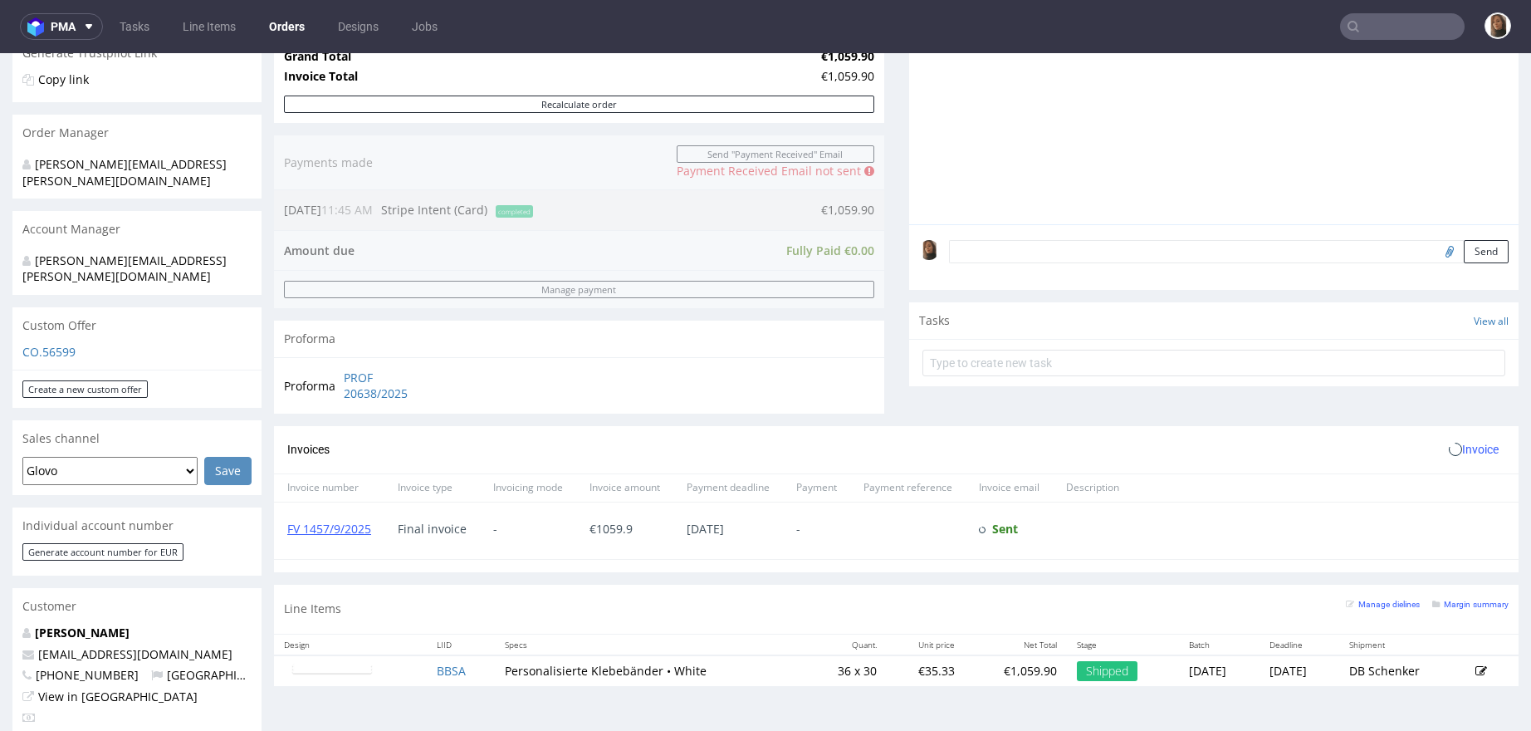
scroll to position [427, 0]
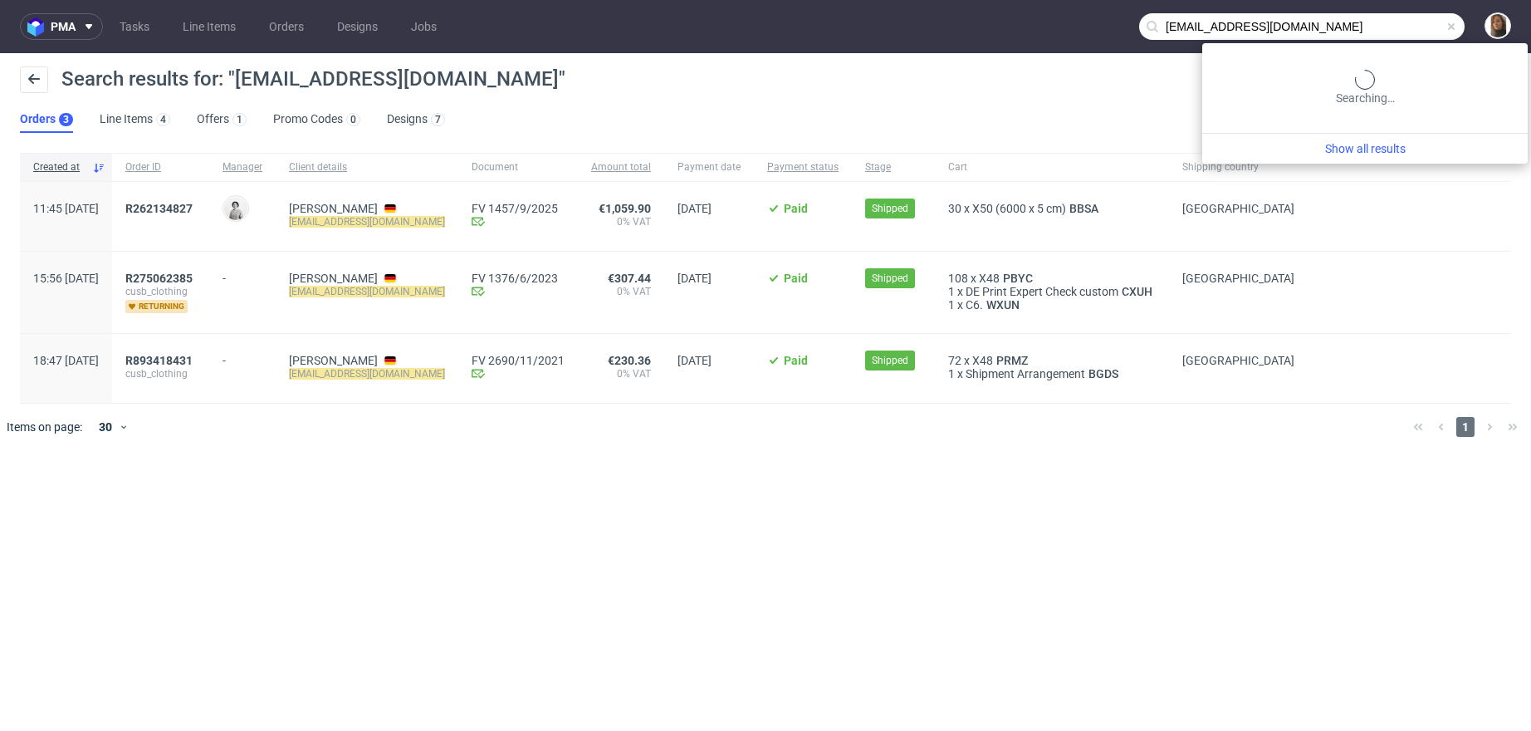
click at [1395, 18] on input "mail@katjahorst.com" at bounding box center [1302, 26] width 326 height 27
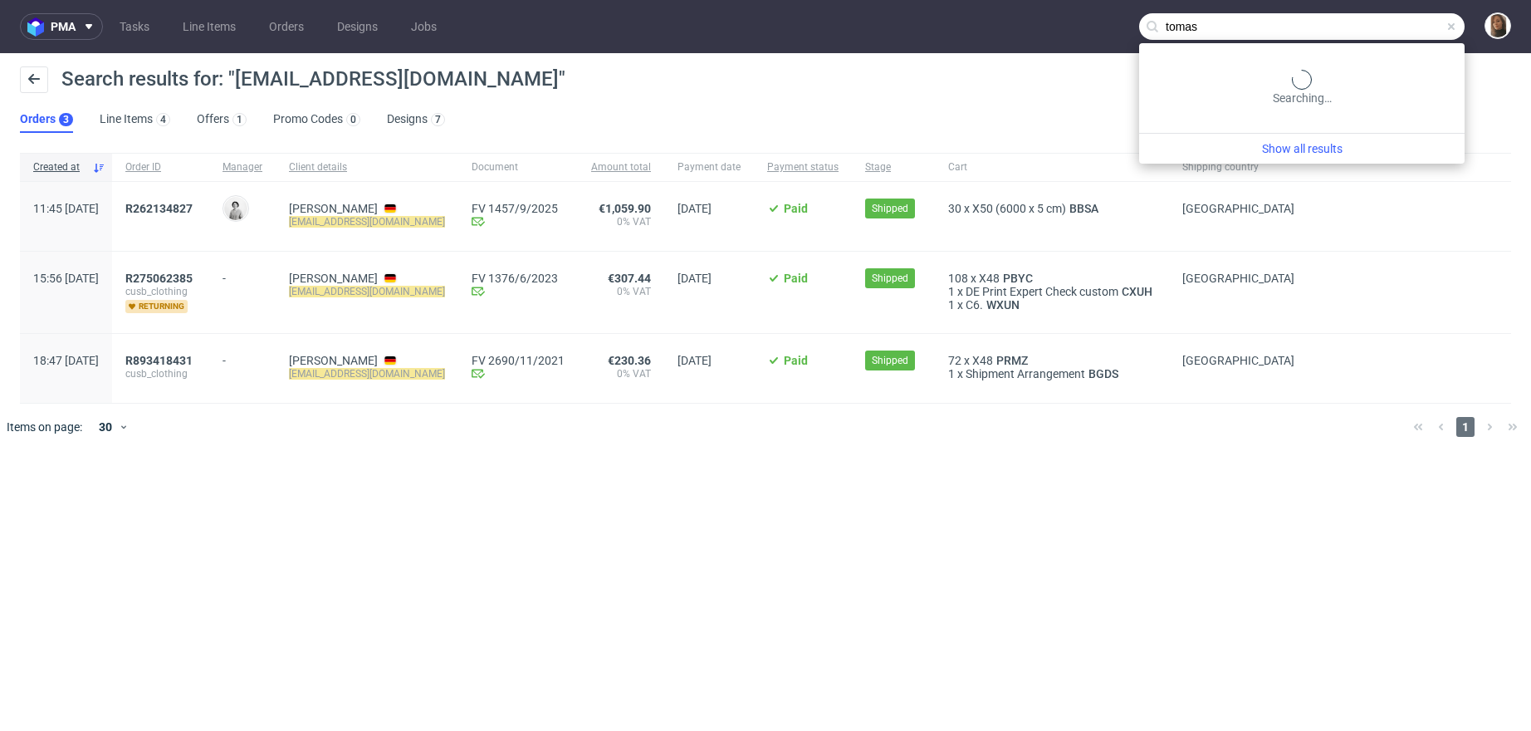
type input "tomas"
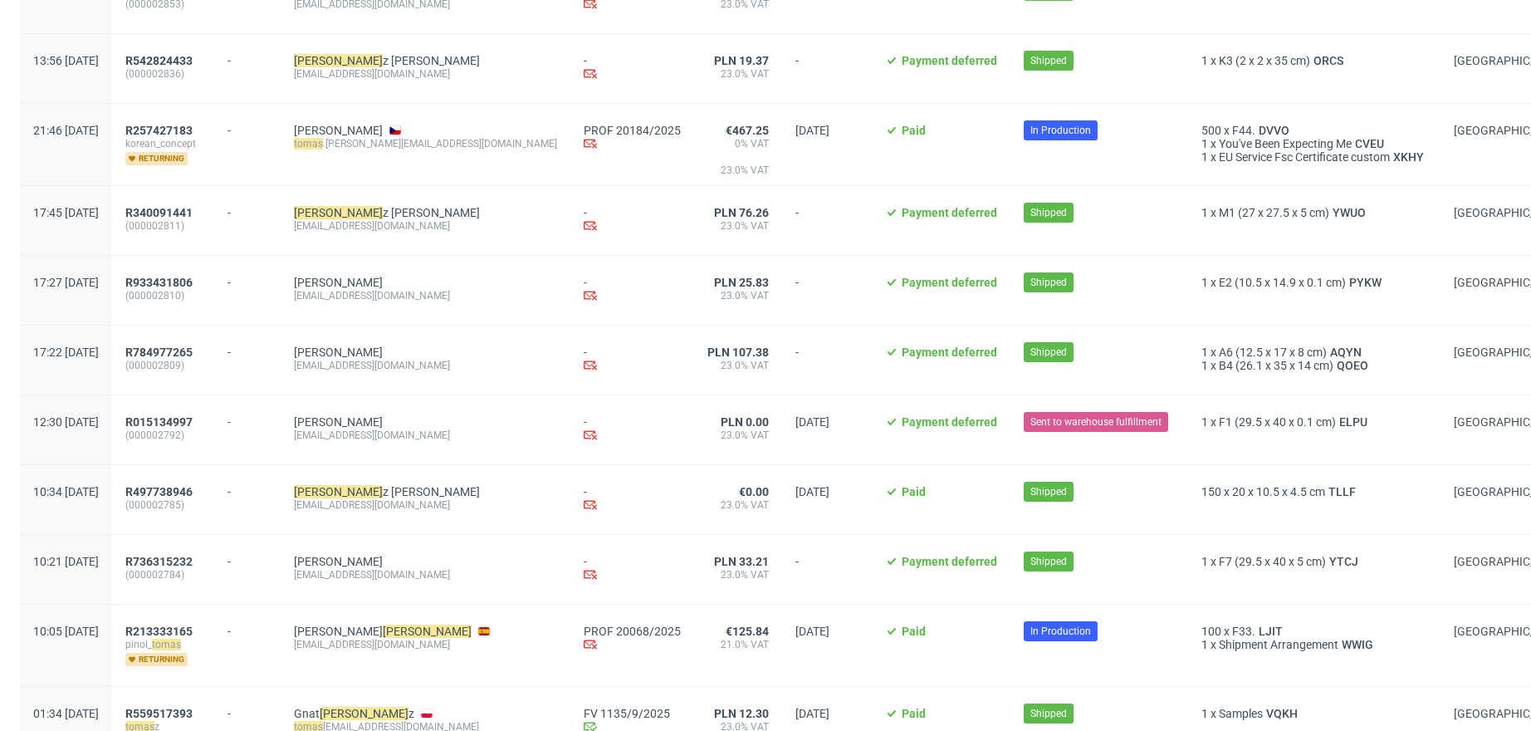
scroll to position [1031, 0]
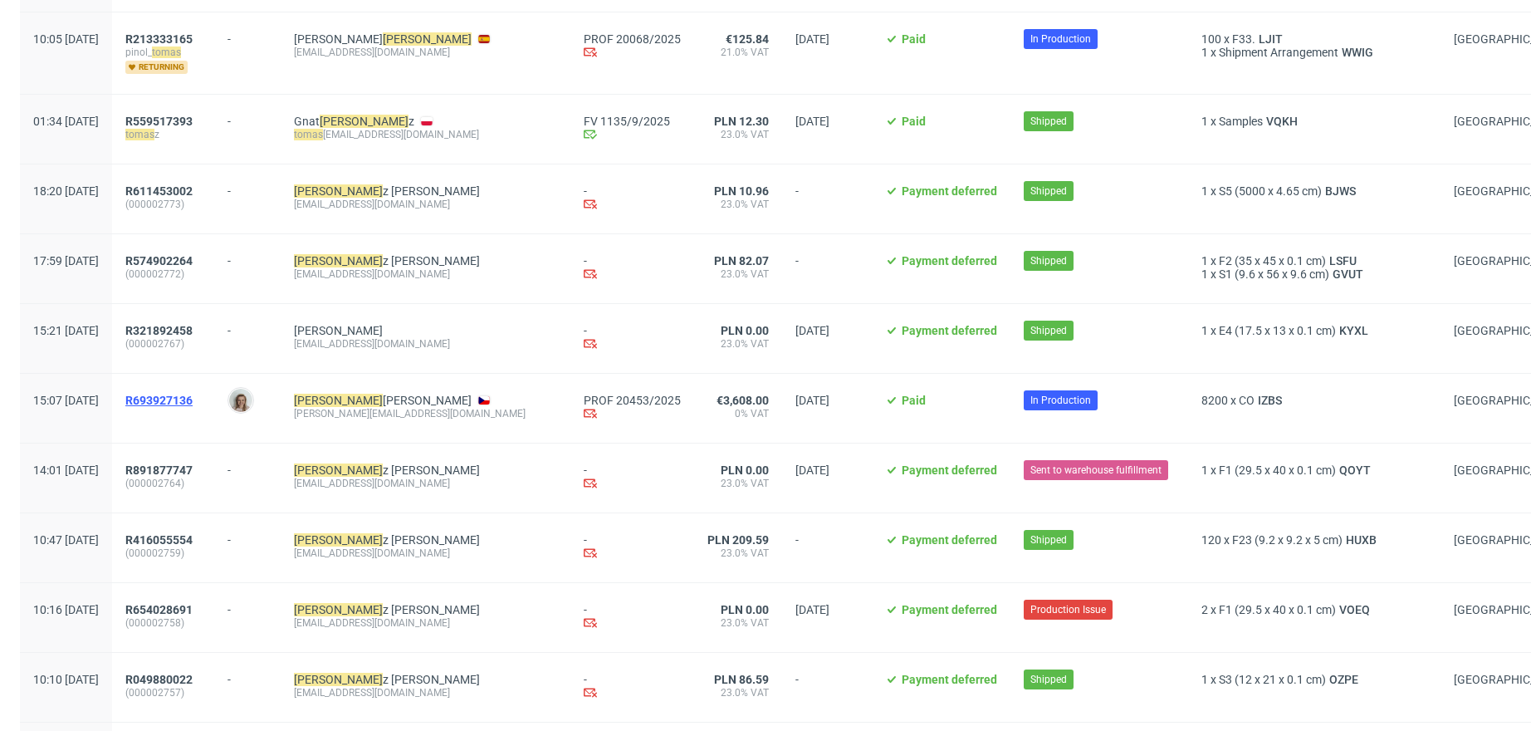
click at [193, 394] on span "R693927136" at bounding box center [158, 400] width 67 height 13
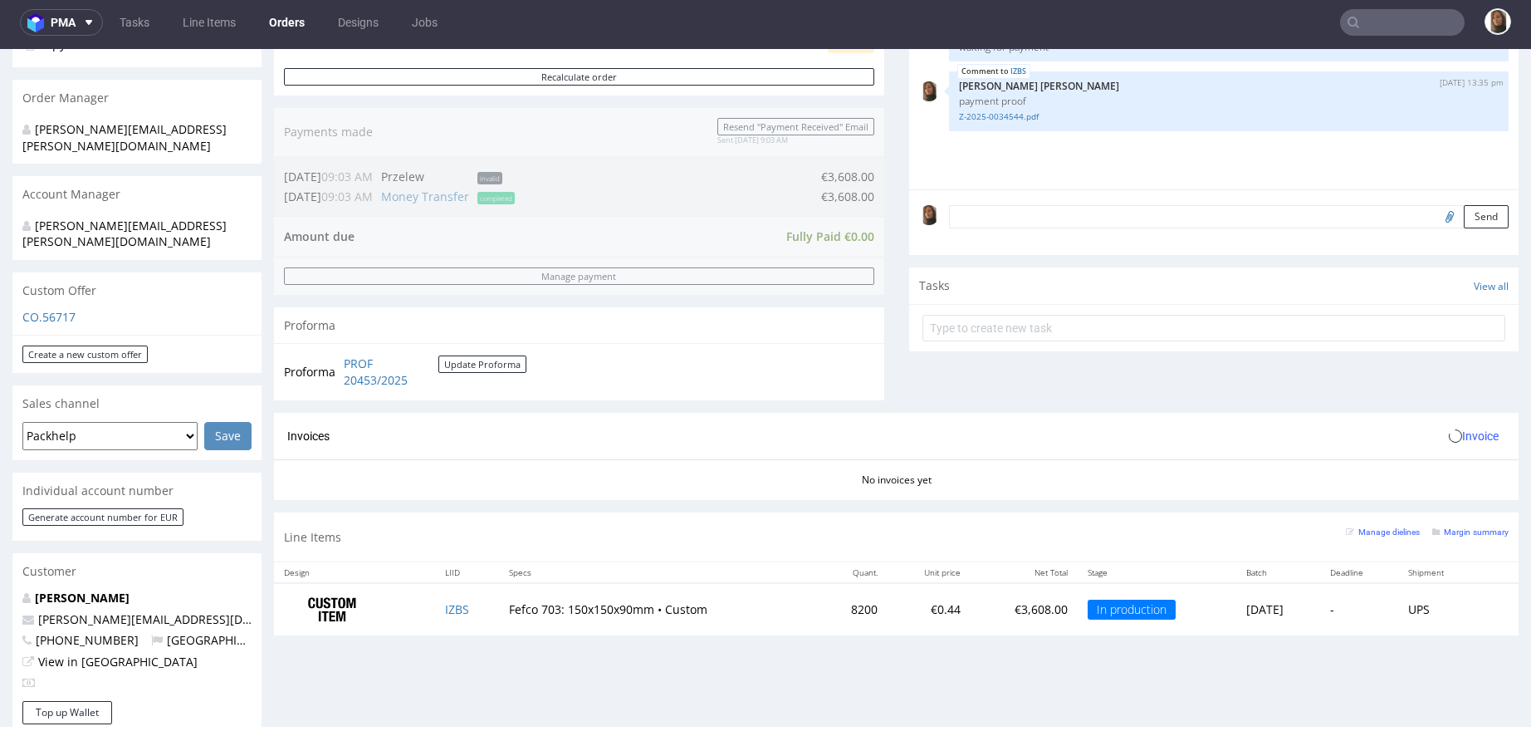
scroll to position [419, 0]
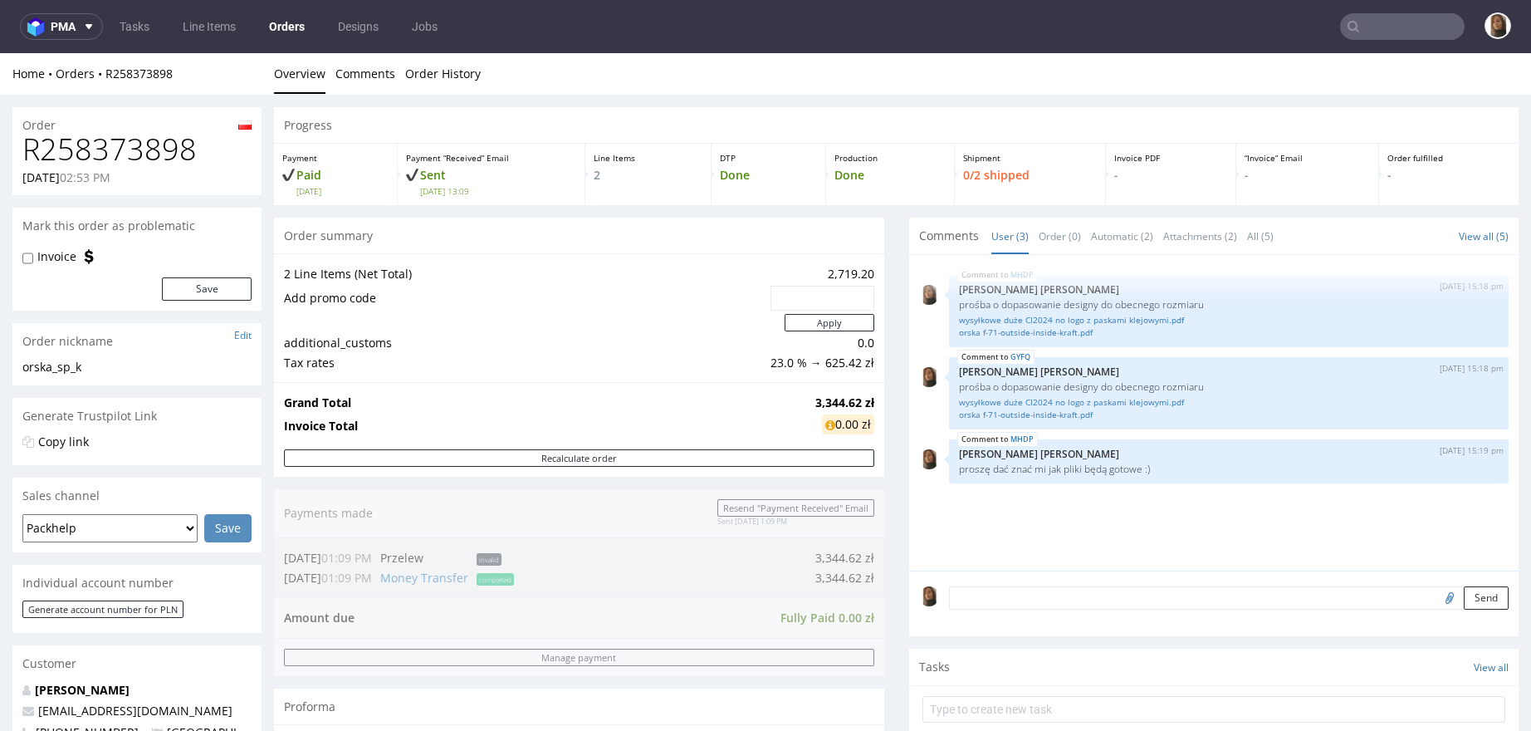
click at [554, 248] on div "Order summary" at bounding box center [579, 236] width 610 height 37
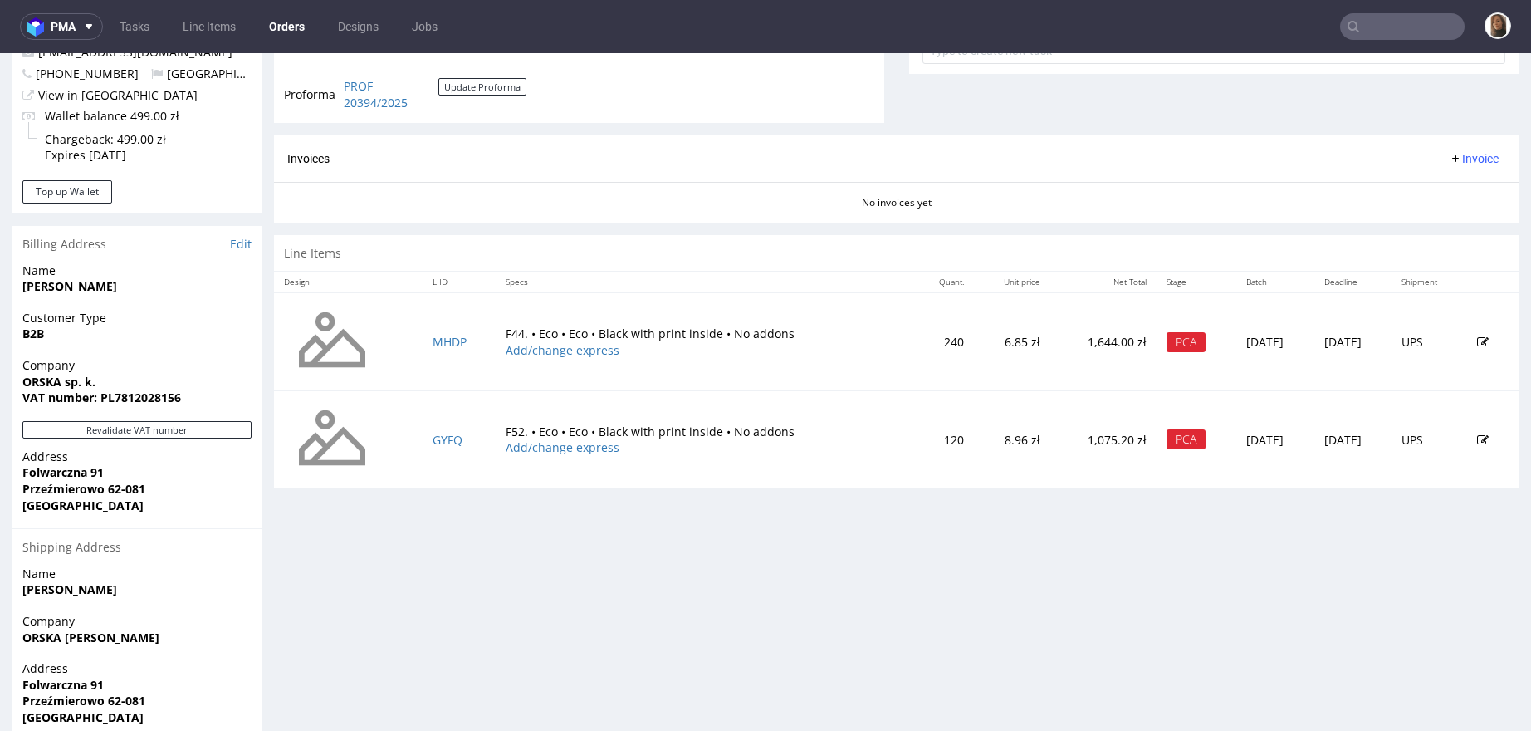
scroll to position [636, 0]
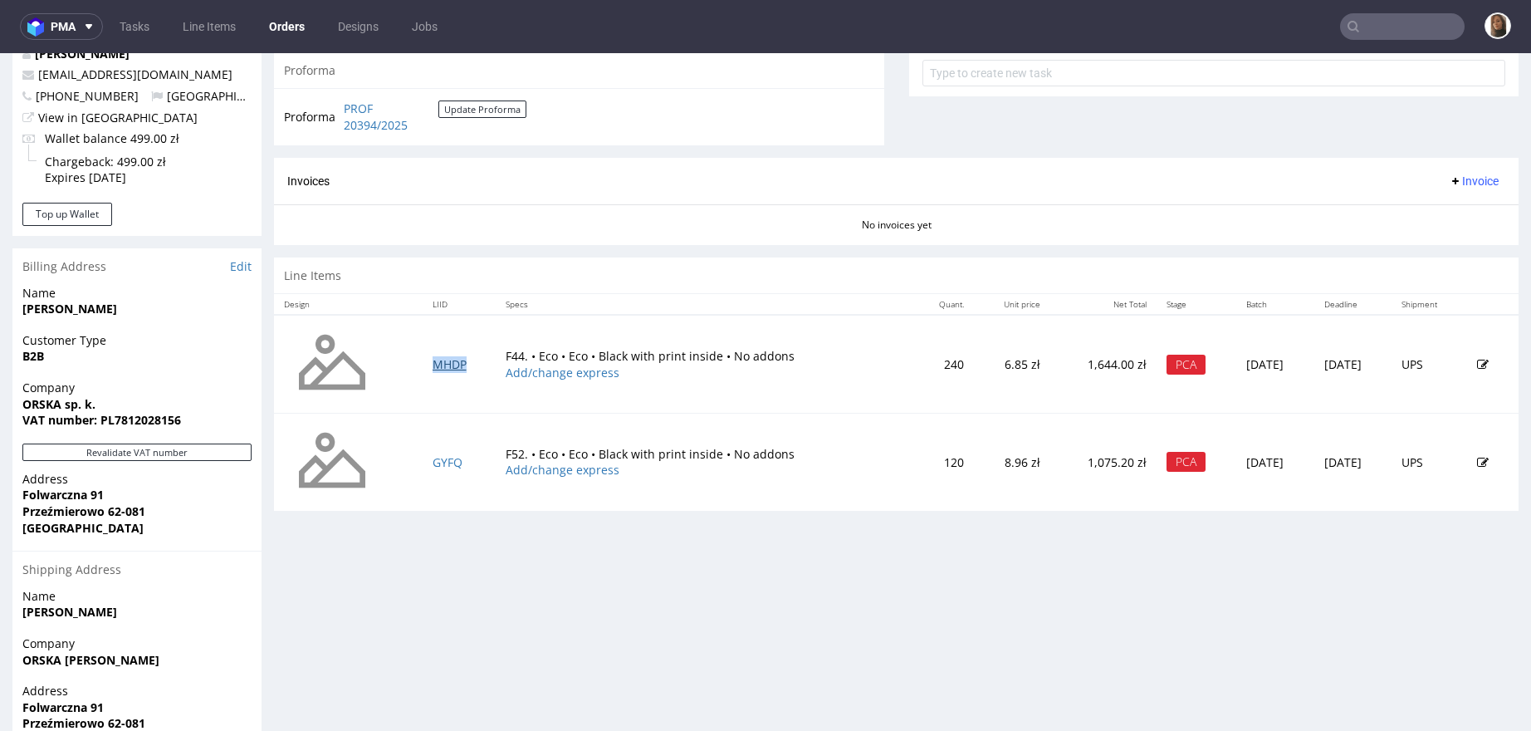
click at [433, 363] on link "MHDP" at bounding box center [450, 364] width 34 height 16
click at [441, 454] on link "GYFQ" at bounding box center [448, 462] width 30 height 16
click at [1398, 45] on nav "pma Tasks Line Items Orders Designs Jobs" at bounding box center [765, 26] width 1531 height 53
click at [1398, 37] on input "text" at bounding box center [1402, 26] width 125 height 27
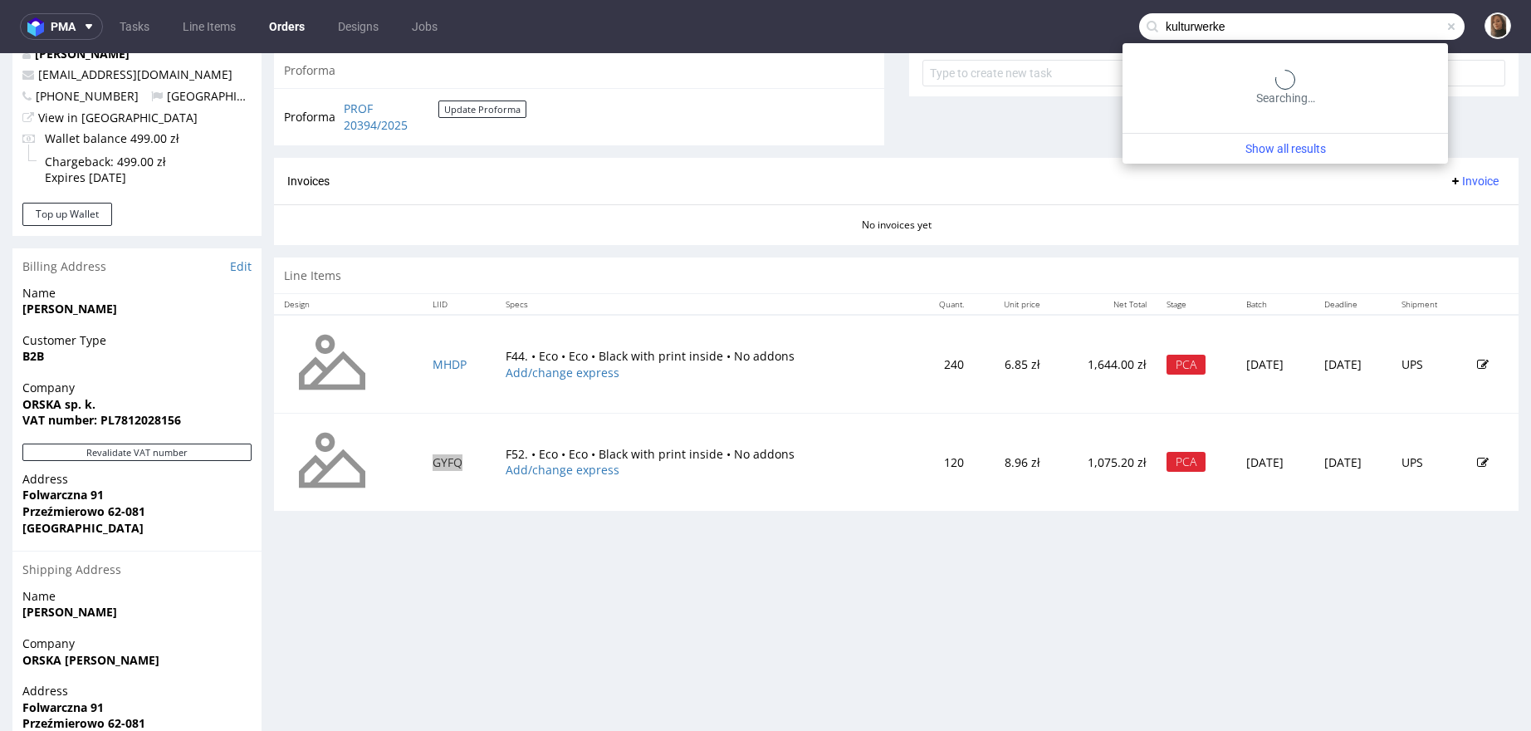
type input "kulturwerke"
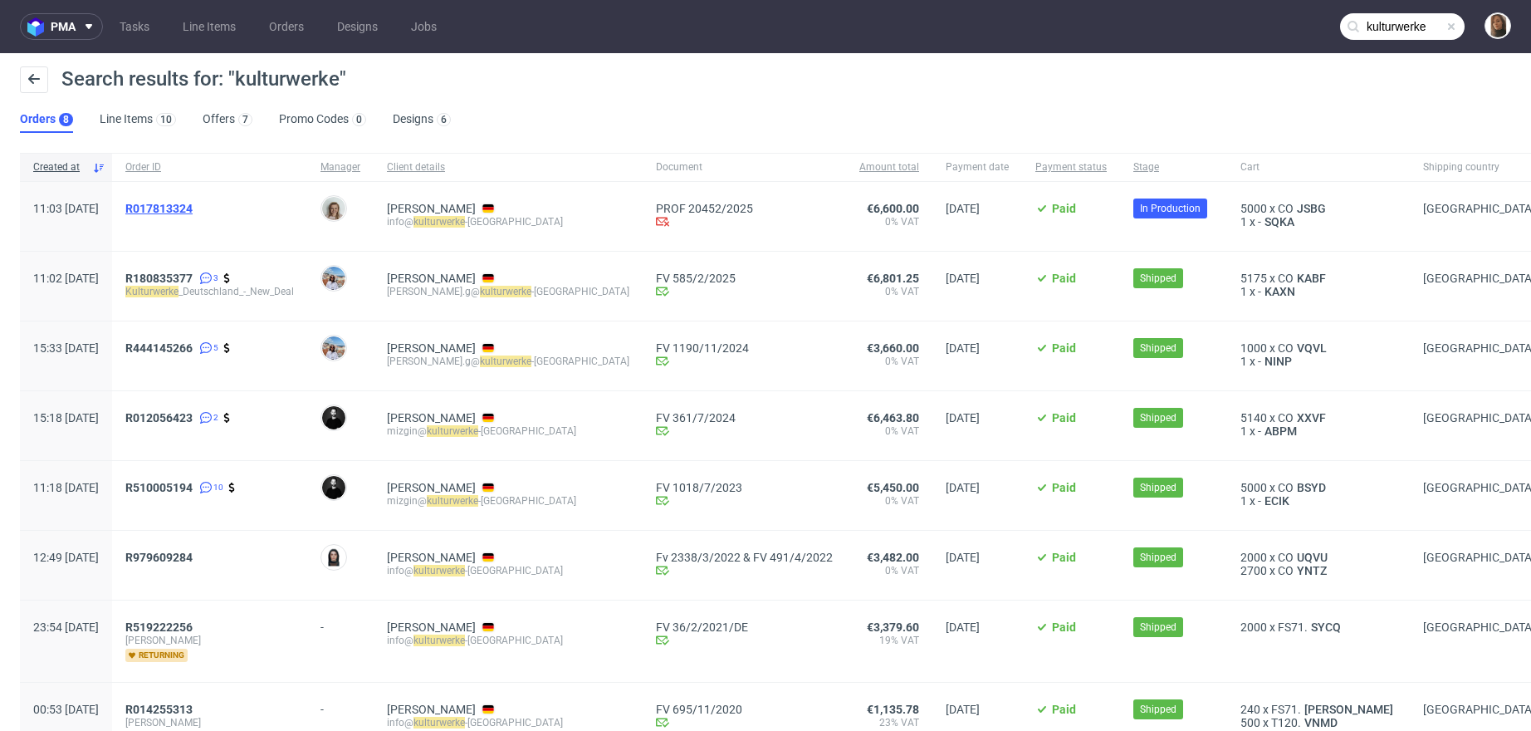
click at [193, 203] on span "R017813324" at bounding box center [158, 208] width 67 height 13
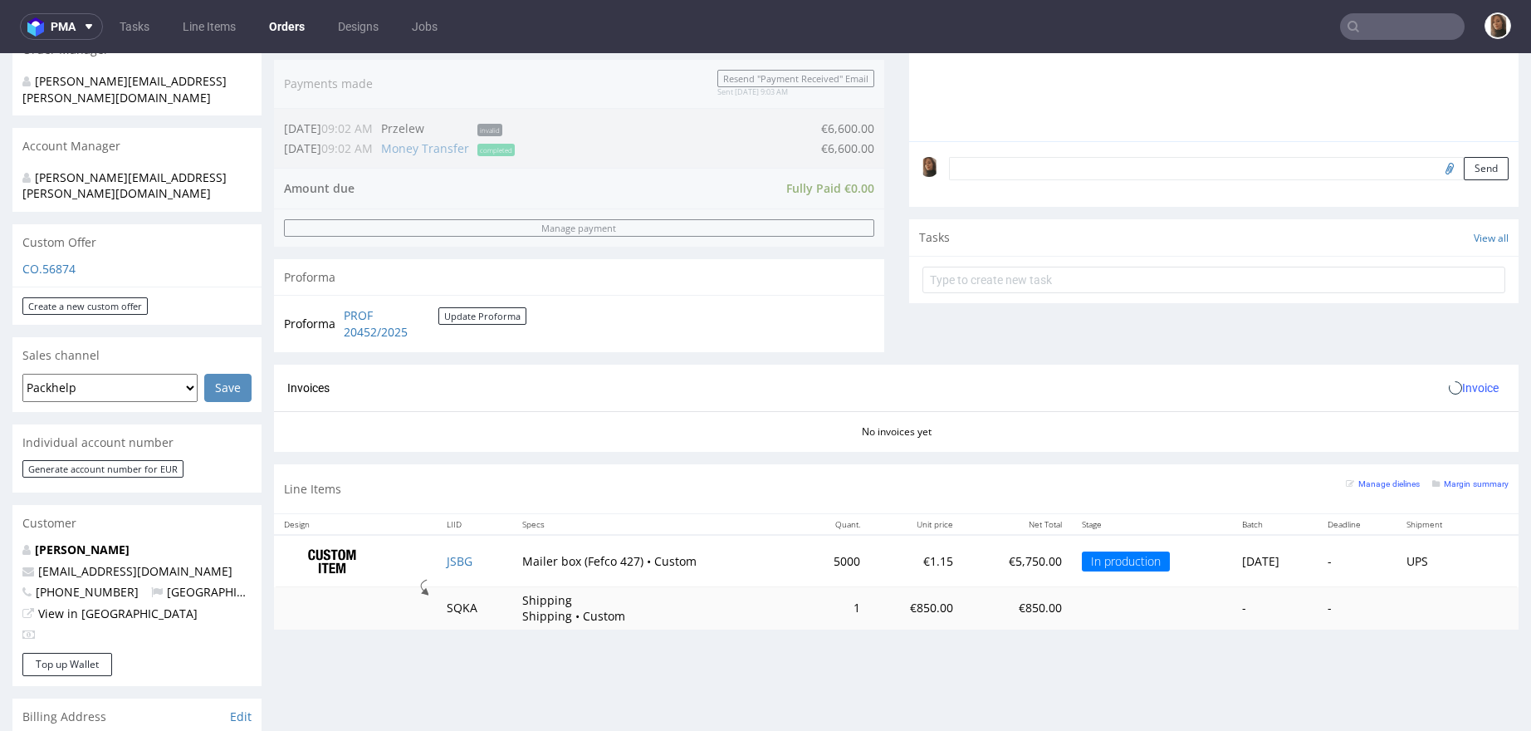
scroll to position [473, 0]
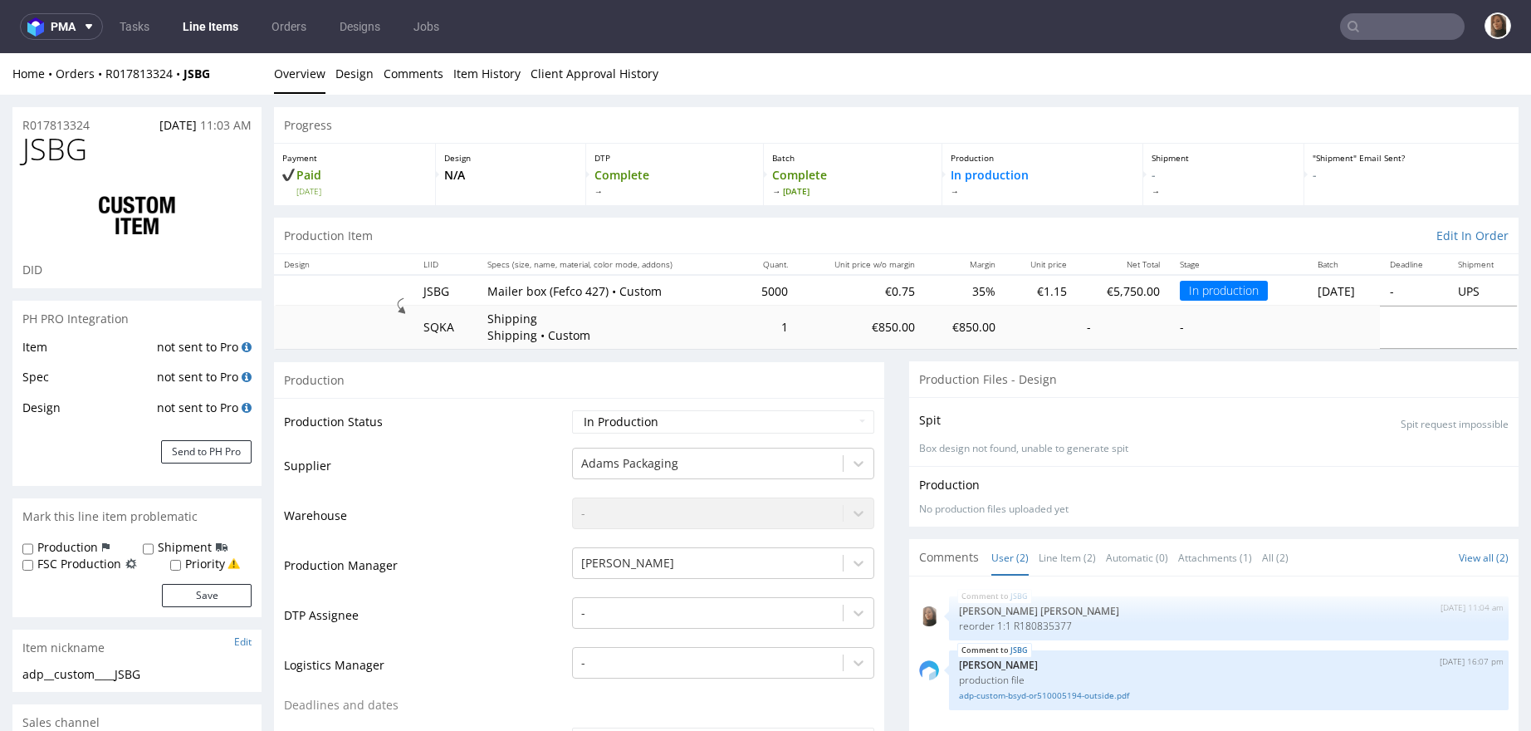
click at [1370, 34] on input "text" at bounding box center [1402, 26] width 125 height 27
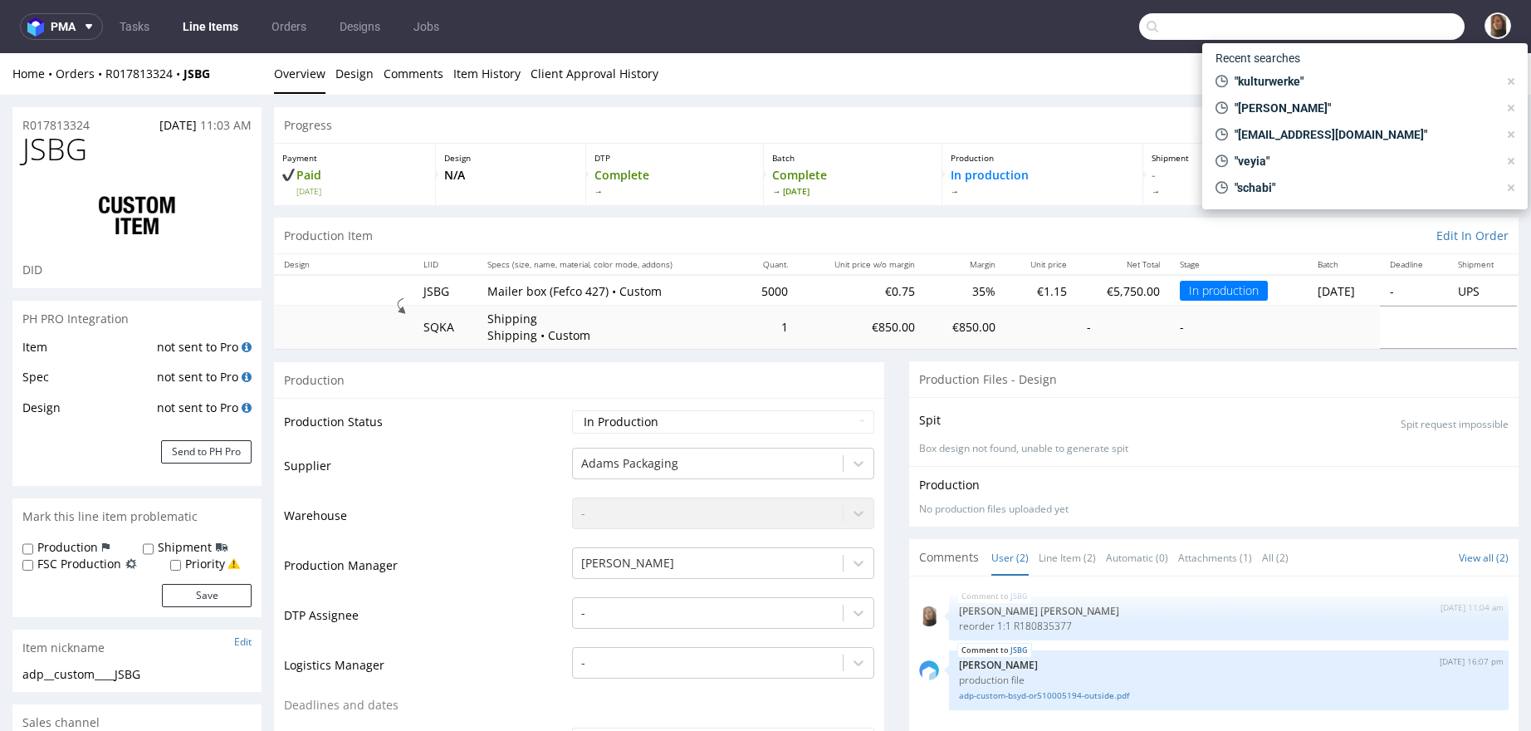
paste input "R339148066"
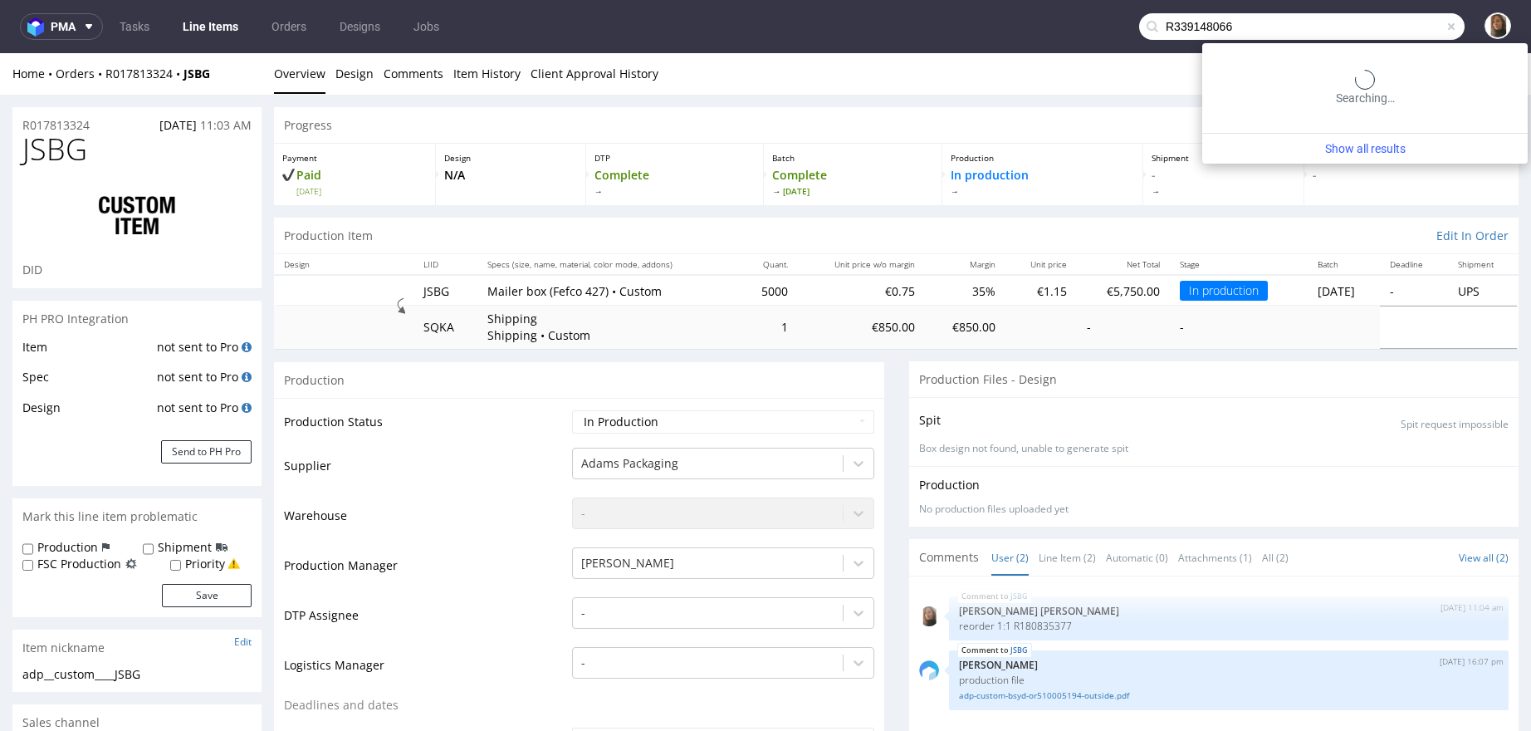
type input "R339148066"
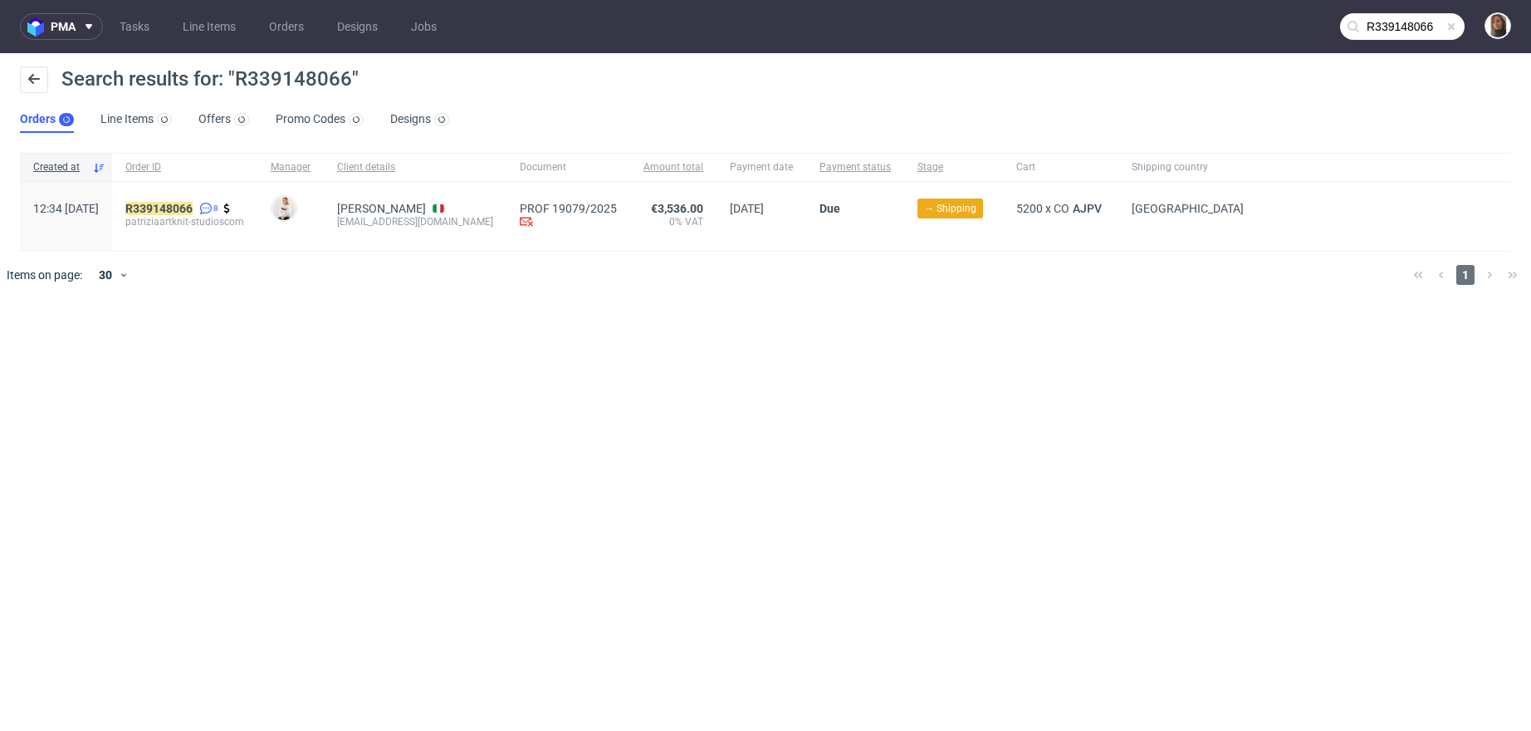
click at [219, 200] on div "R339148066 8 patriziaartknit-studioscom" at bounding box center [184, 216] width 145 height 69
click at [193, 209] on mark "R339148066" at bounding box center [158, 208] width 67 height 13
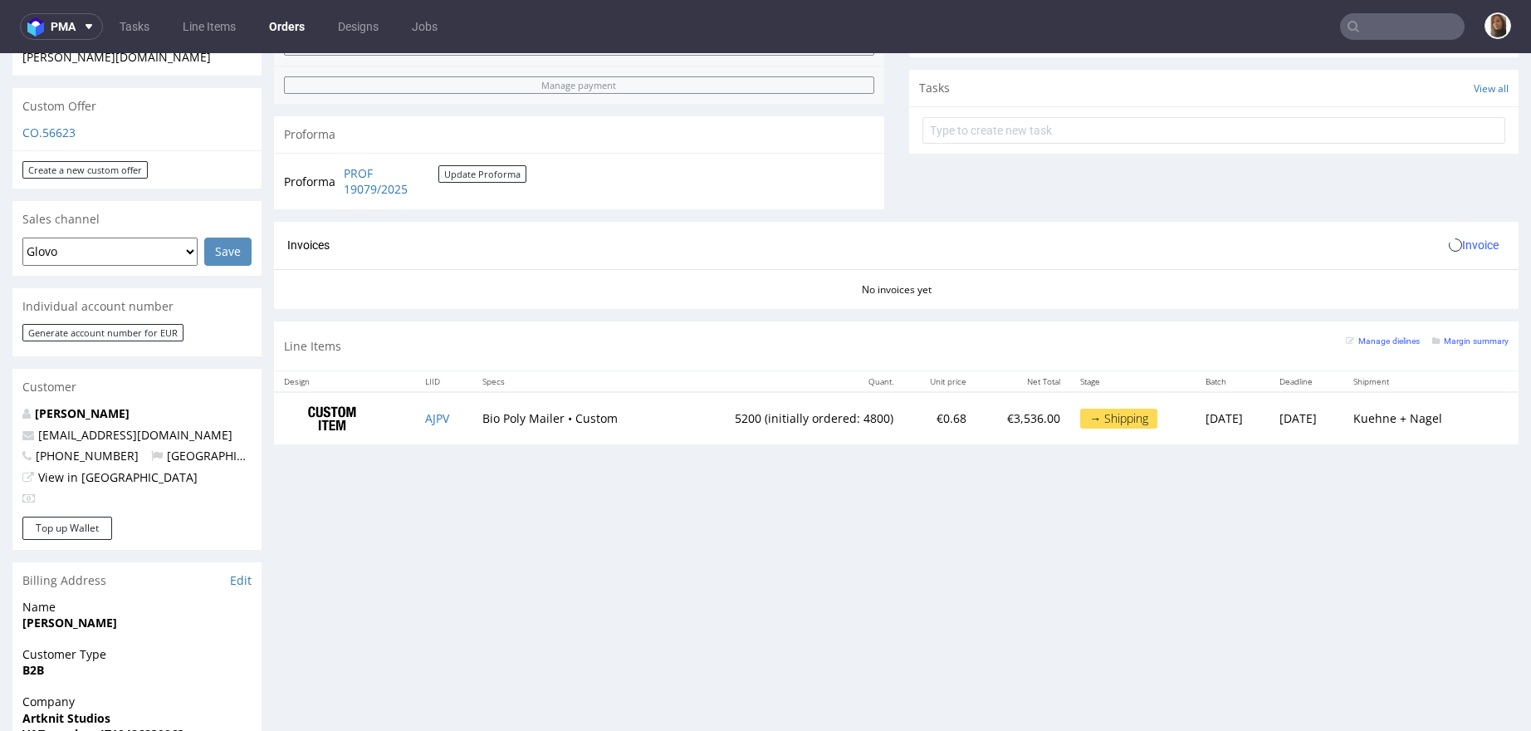
scroll to position [620, 0]
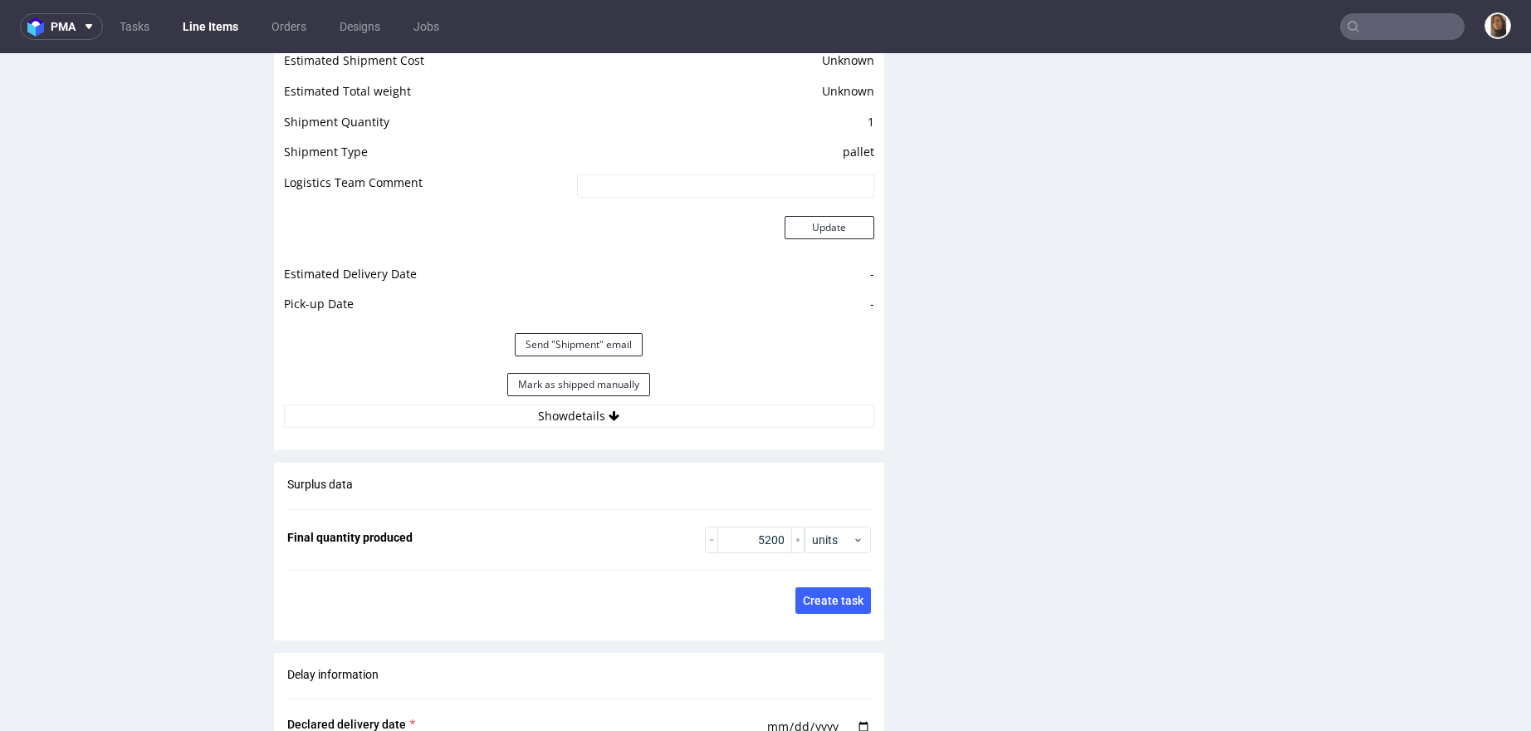
scroll to position [2418, 0]
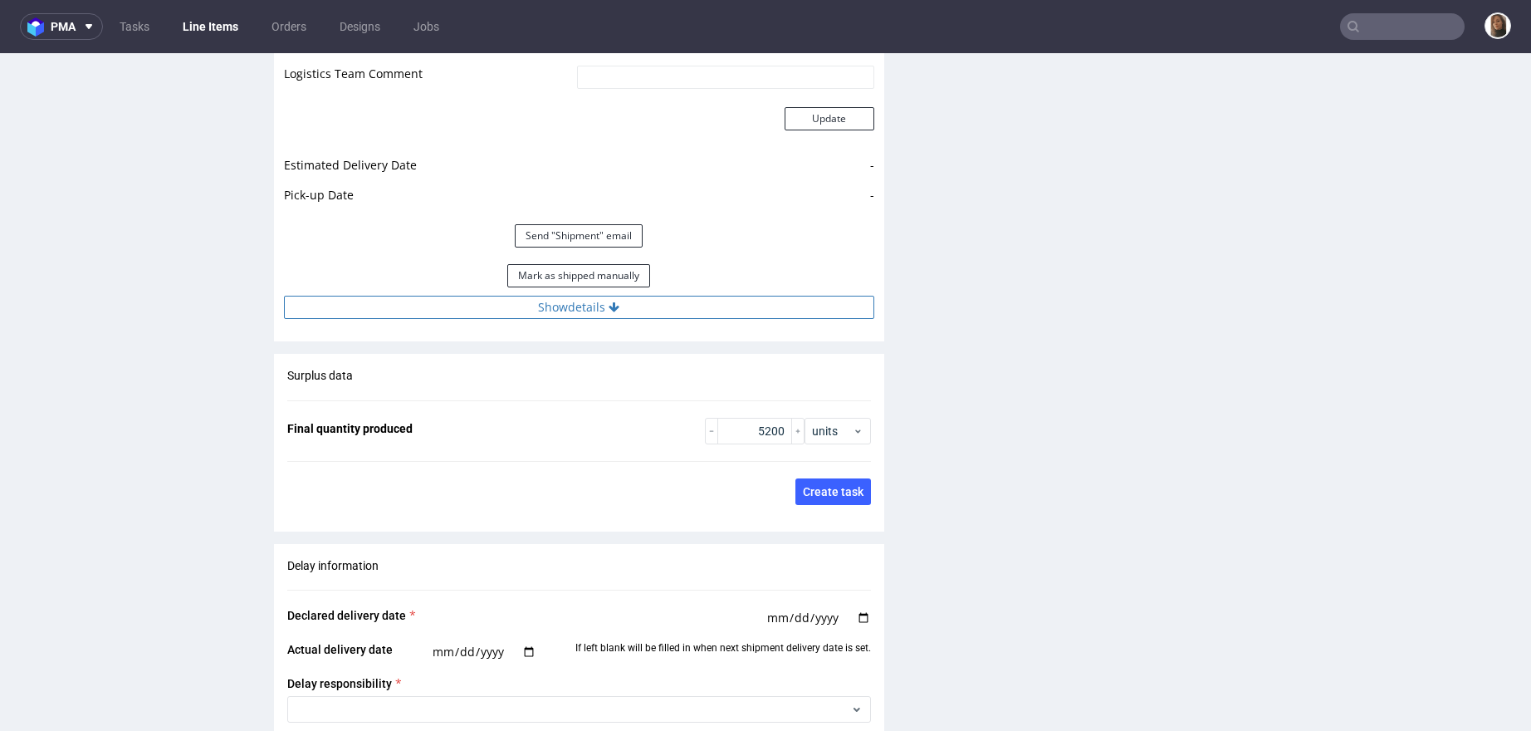
click at [545, 310] on button "Show details" at bounding box center [579, 307] width 590 height 23
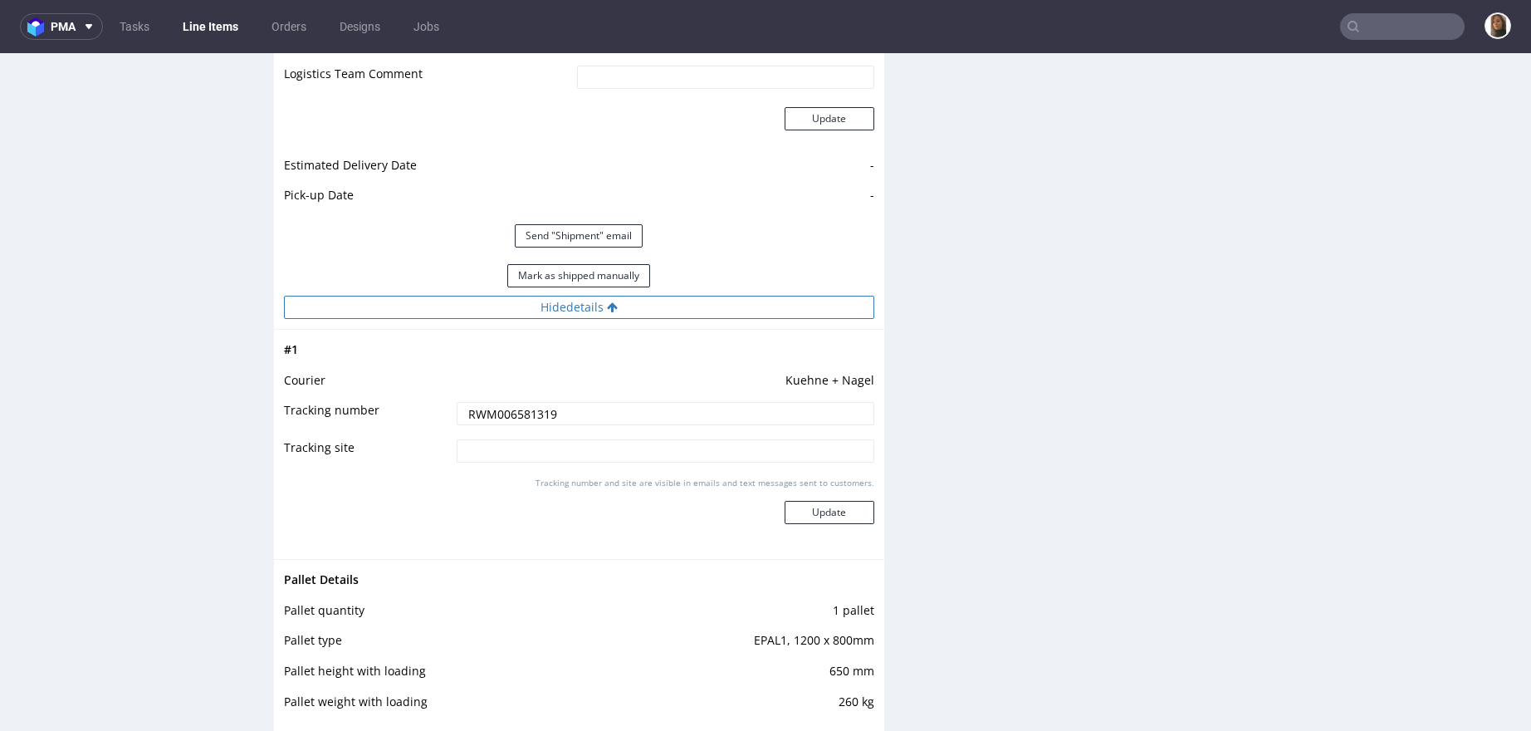
click at [545, 310] on button "Hide details" at bounding box center [579, 307] width 590 height 23
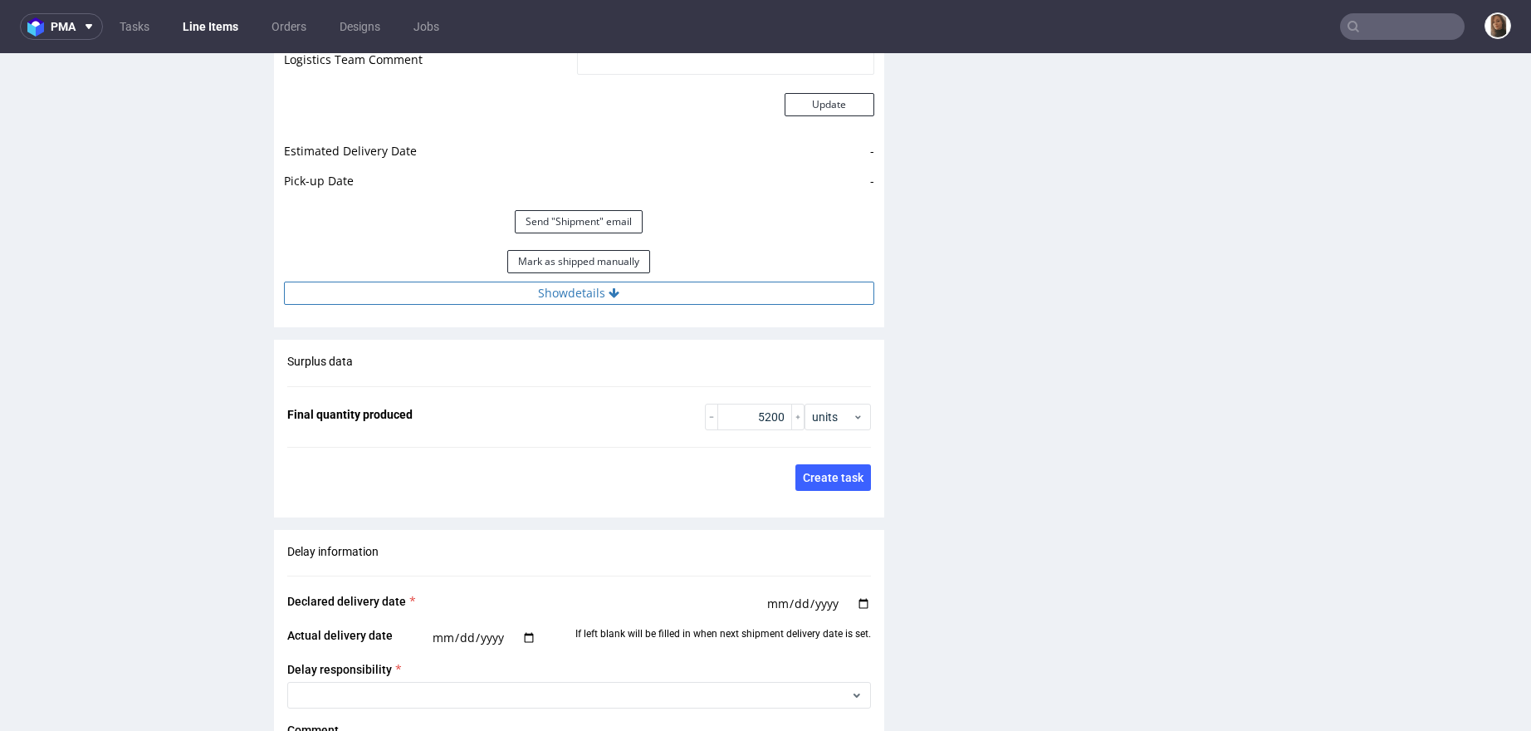
scroll to position [2417, 0]
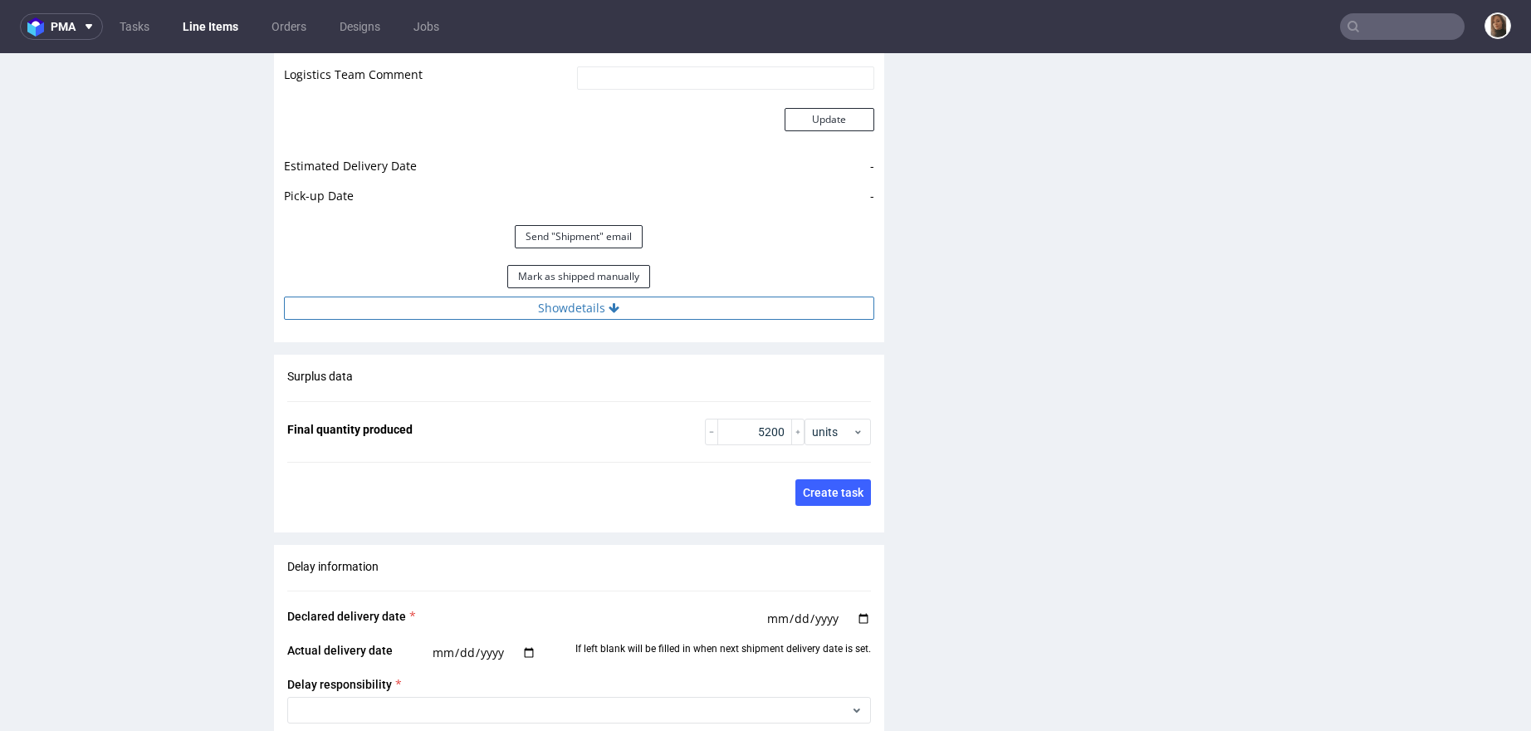
click at [551, 305] on button "Show details" at bounding box center [579, 307] width 590 height 23
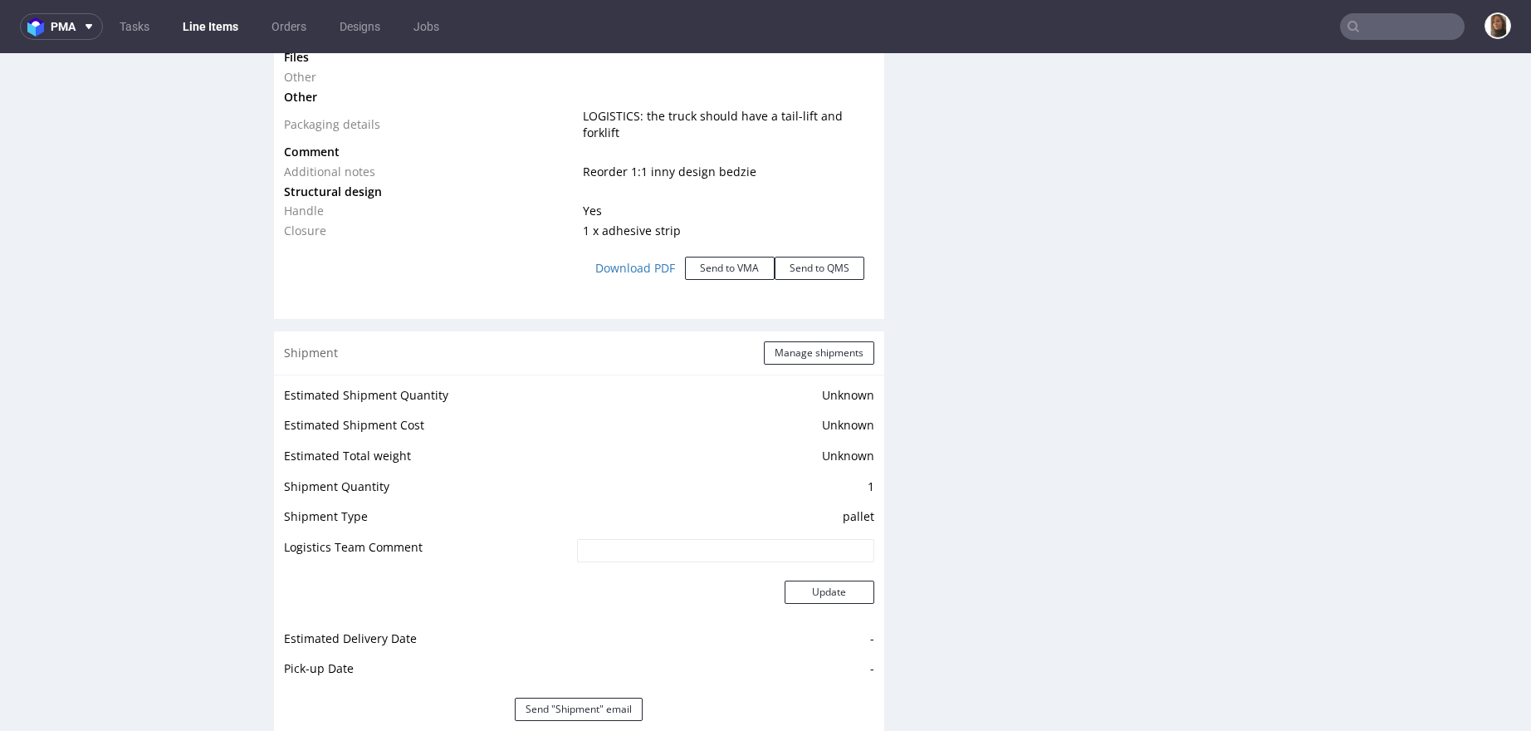
scroll to position [2390, 0]
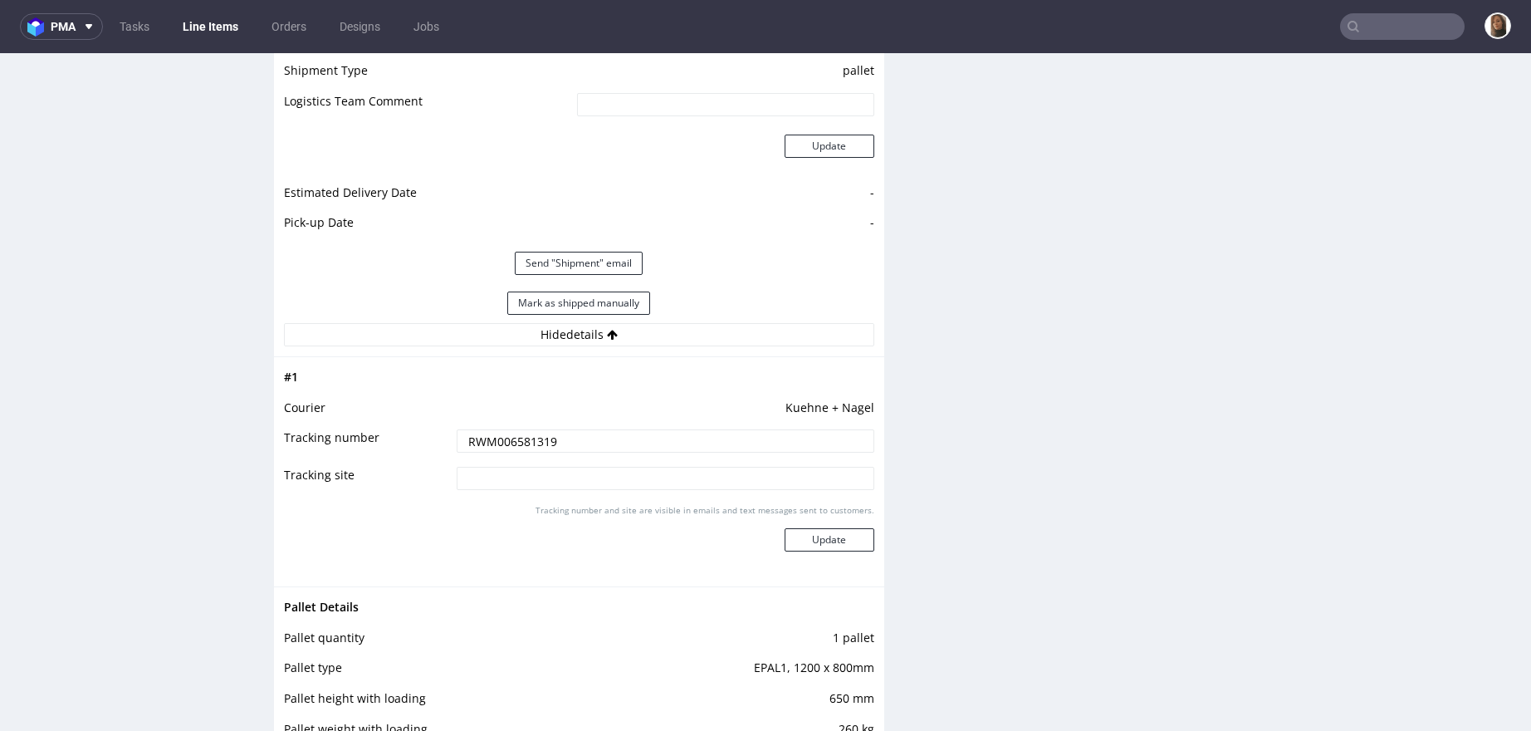
click at [512, 439] on input "RWM006581319" at bounding box center [666, 440] width 418 height 23
click at [1411, 27] on input "text" at bounding box center [1402, 26] width 125 height 27
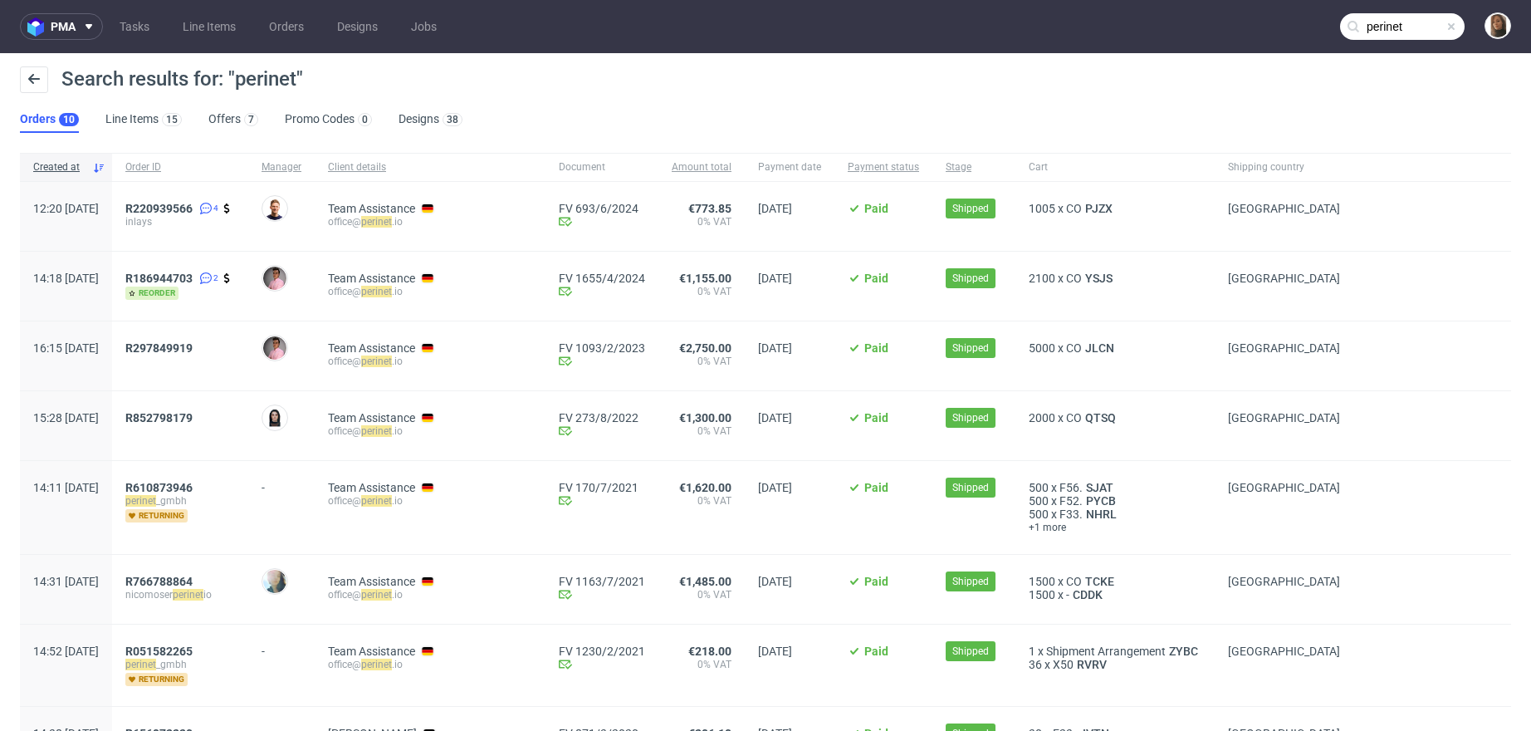
click at [1399, 26] on input "perinet" at bounding box center [1402, 26] width 125 height 27
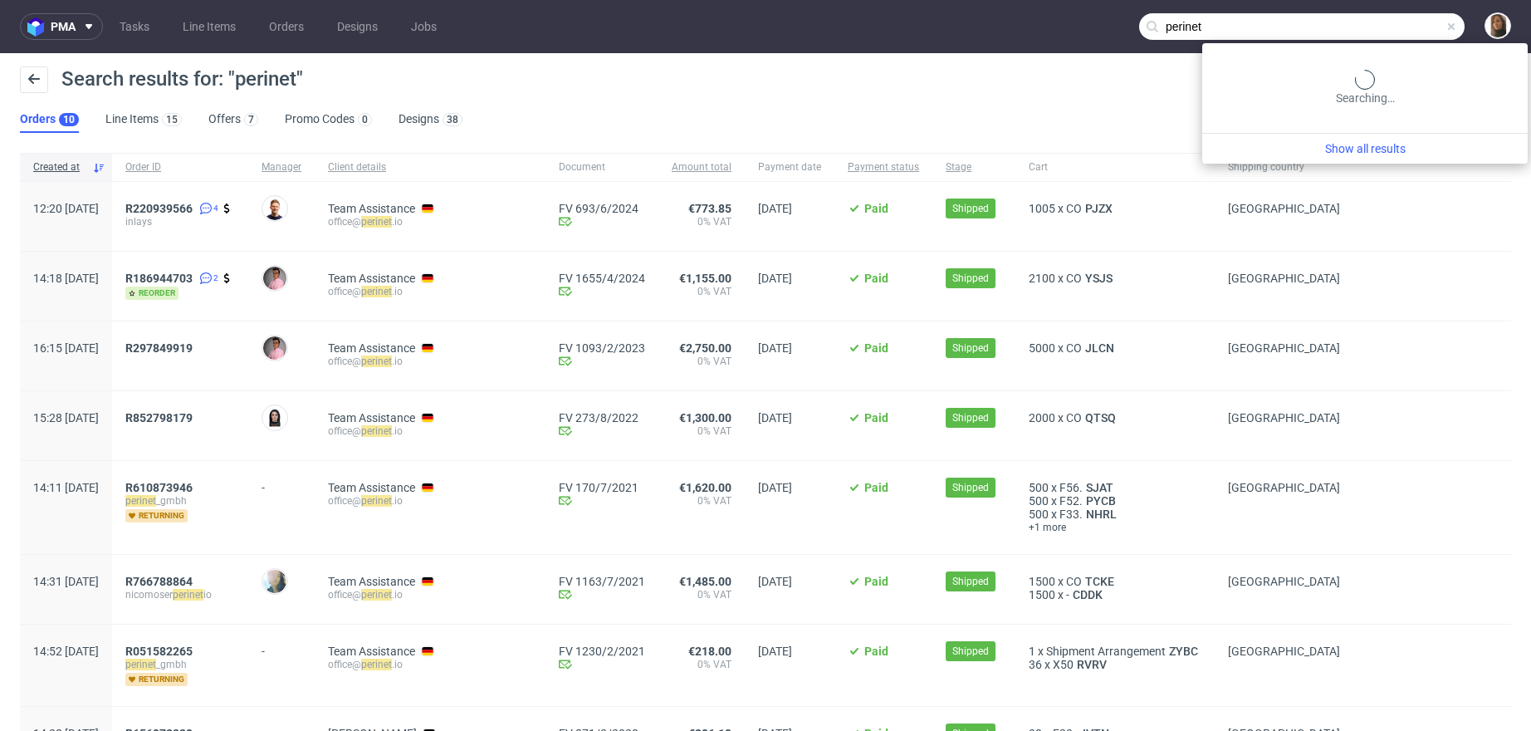
click at [1399, 26] on input "perinet" at bounding box center [1302, 26] width 326 height 27
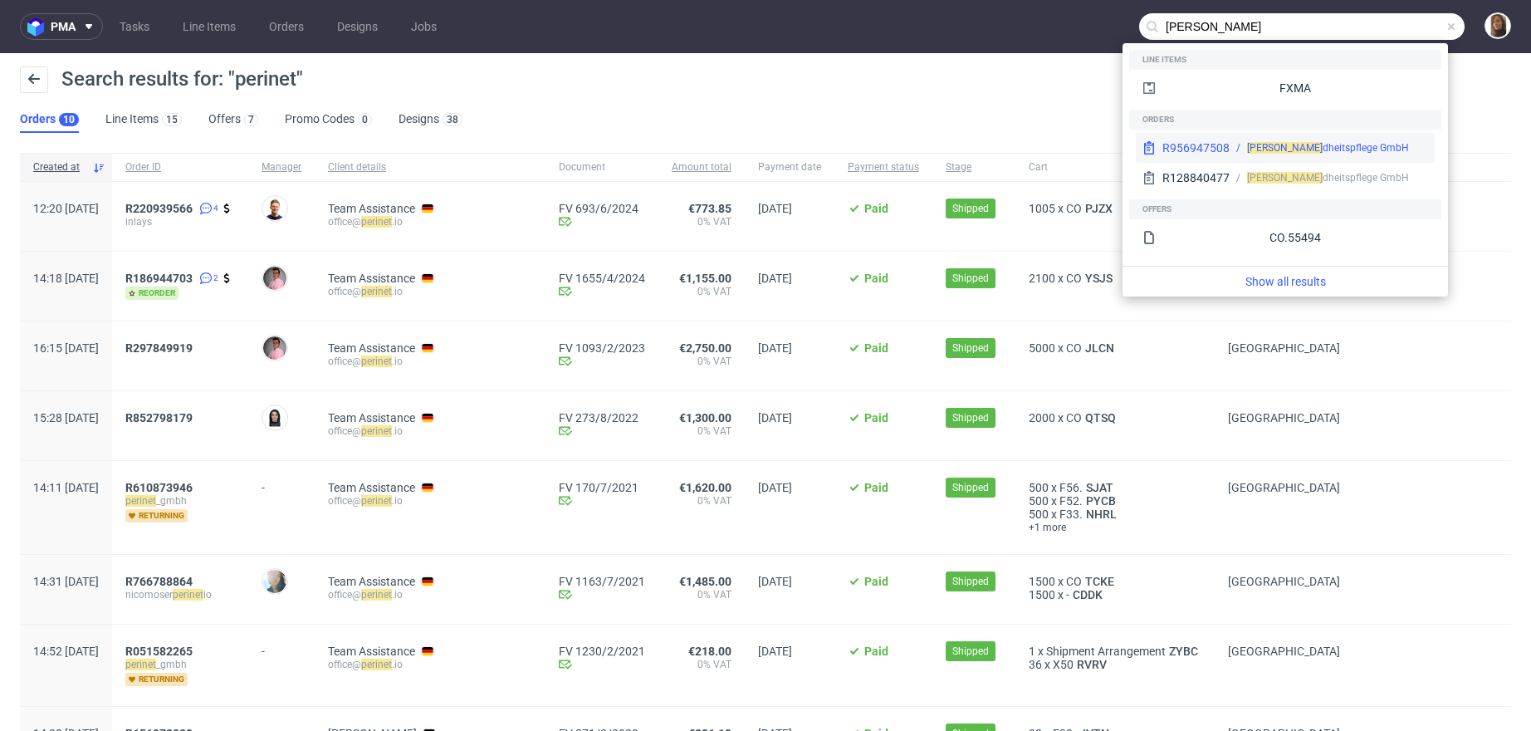
type input "keller gesun"
click at [1209, 149] on div "R956947508" at bounding box center [1196, 148] width 67 height 17
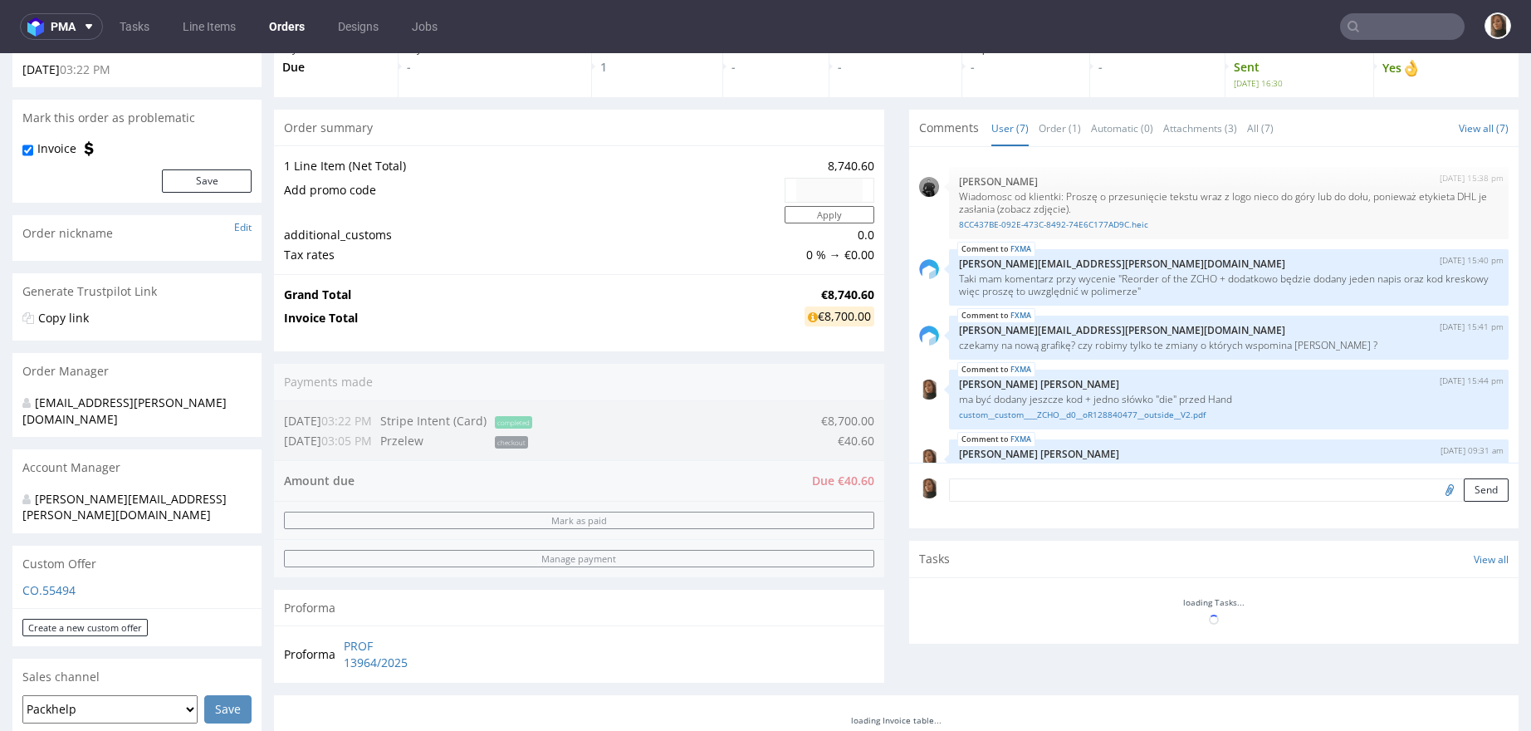
scroll to position [182, 0]
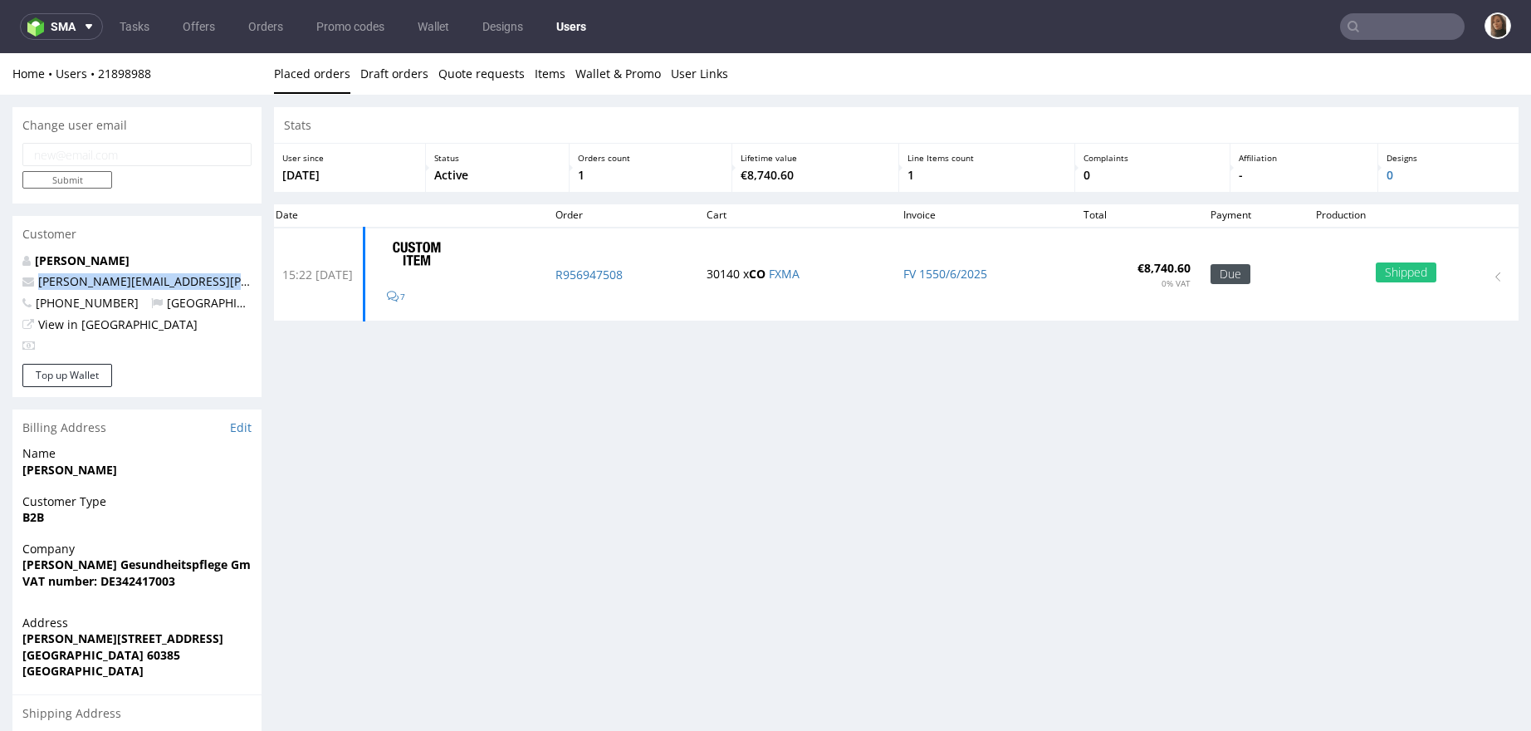
drag, startPoint x: 250, startPoint y: 286, endPoint x: 5, endPoint y: 283, distance: 245.0
click at [4, 283] on div "Change user email Submit Customer Patricia Otto p.otto@keller-gesundheitspflege…" at bounding box center [765, 522] width 1531 height 855
copy span "p.otto@keller-gesundheitspflege.com"
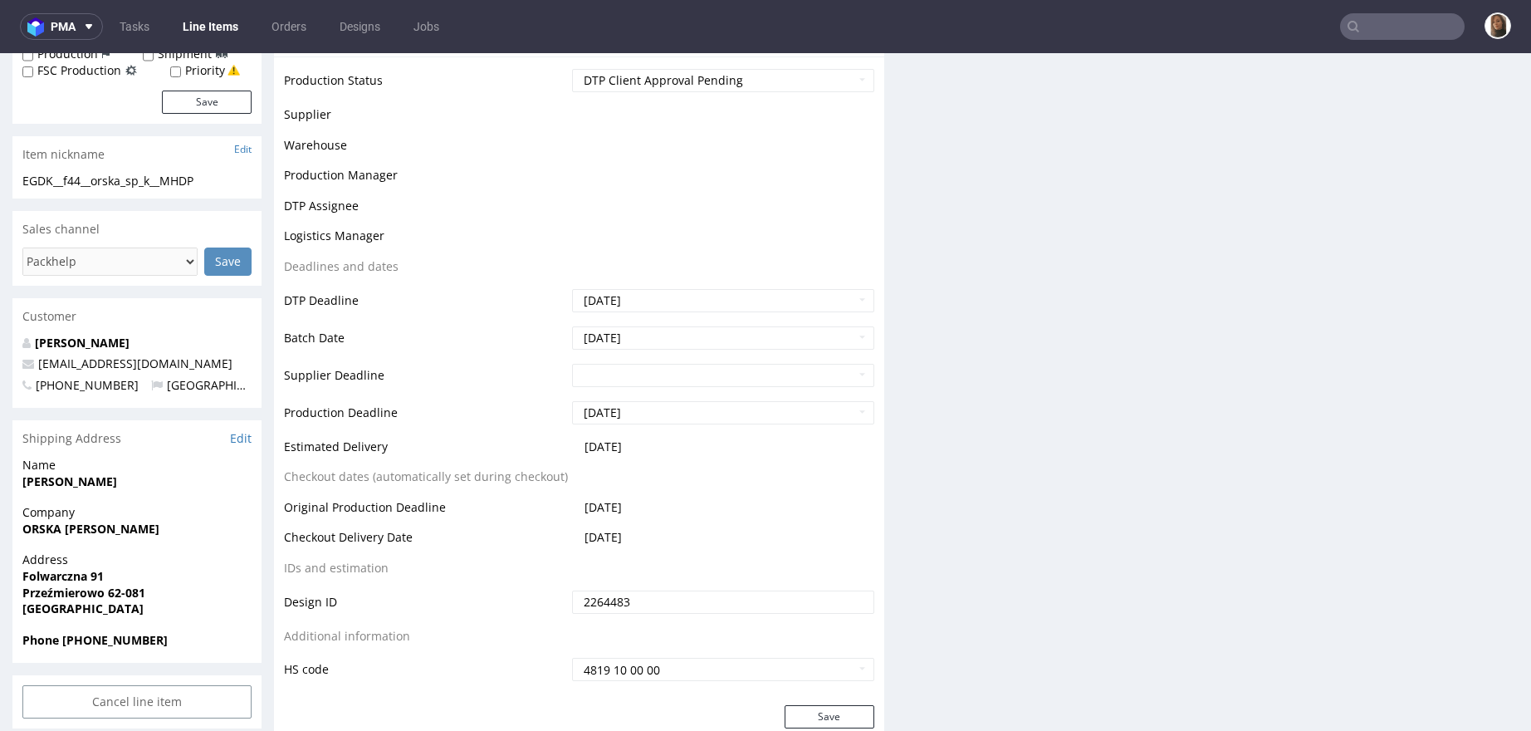
scroll to position [413, 0]
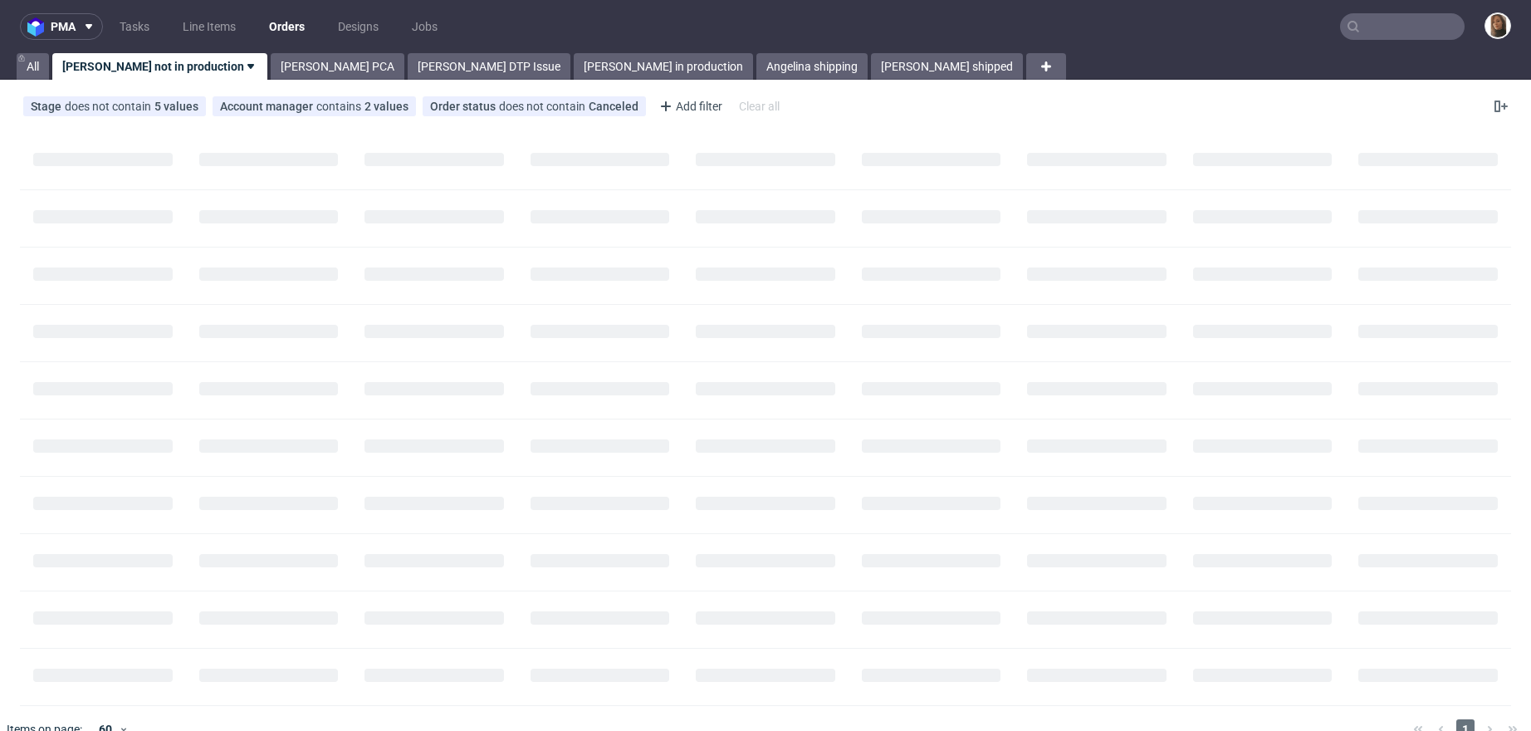
click at [1399, 30] on input "text" at bounding box center [1402, 26] width 125 height 27
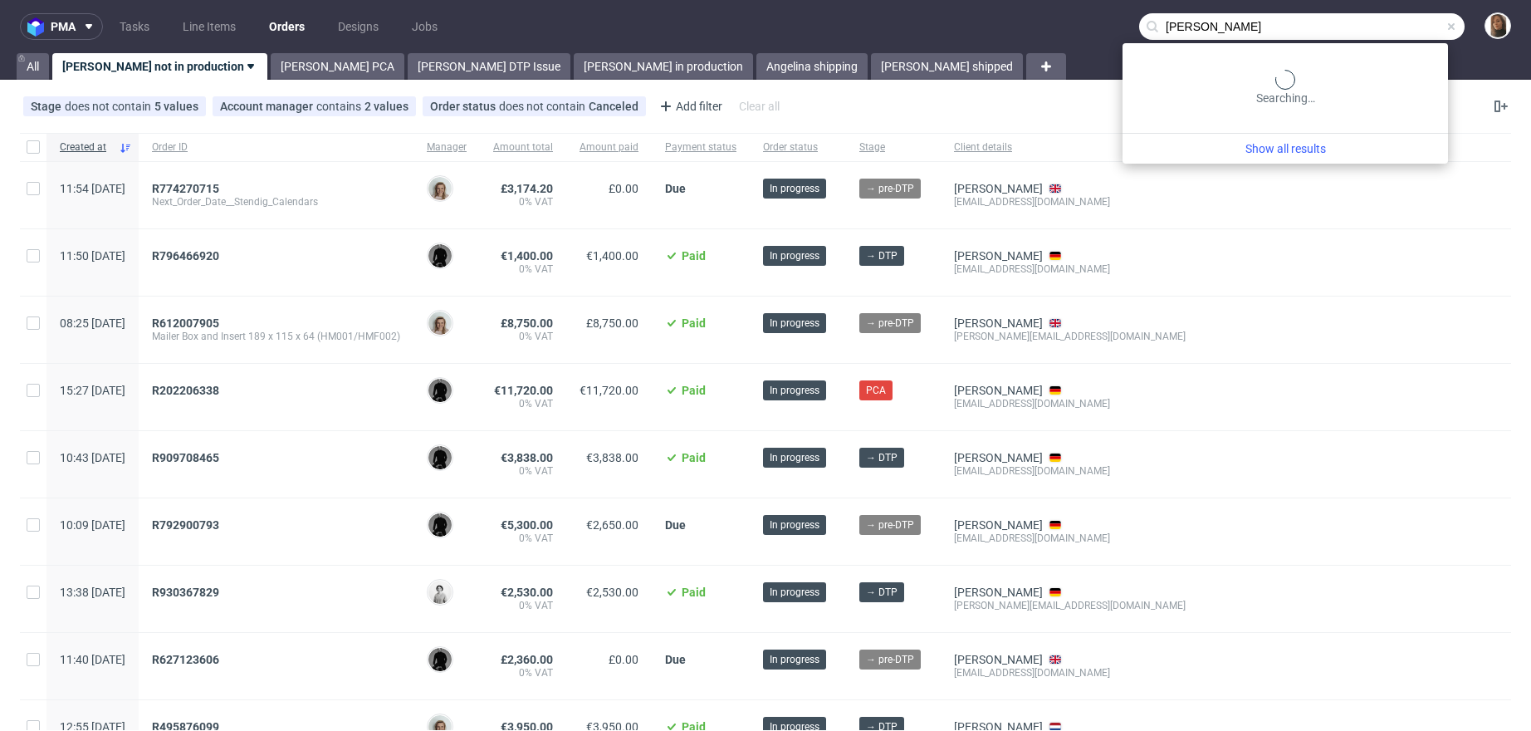
type input "mikael tas"
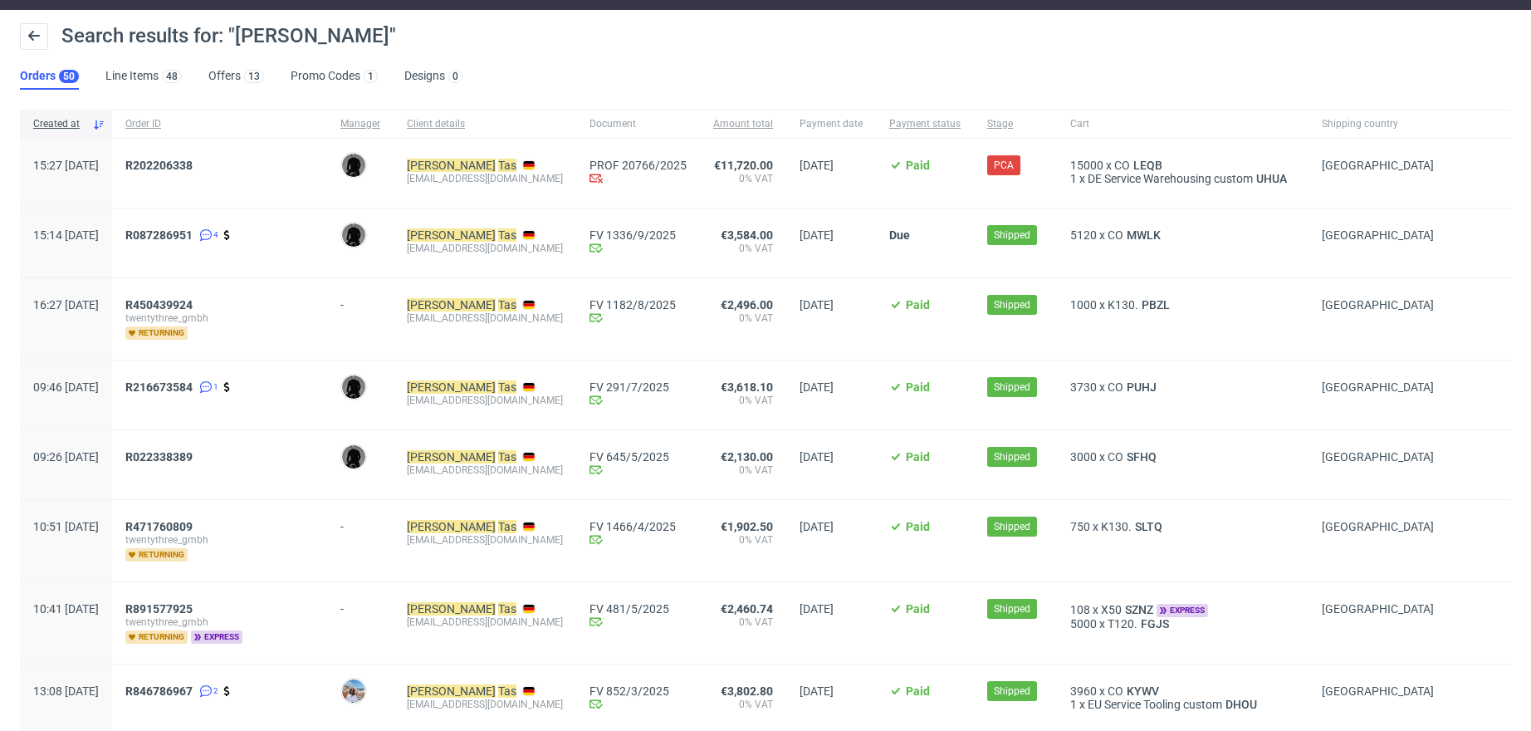
scroll to position [37, 0]
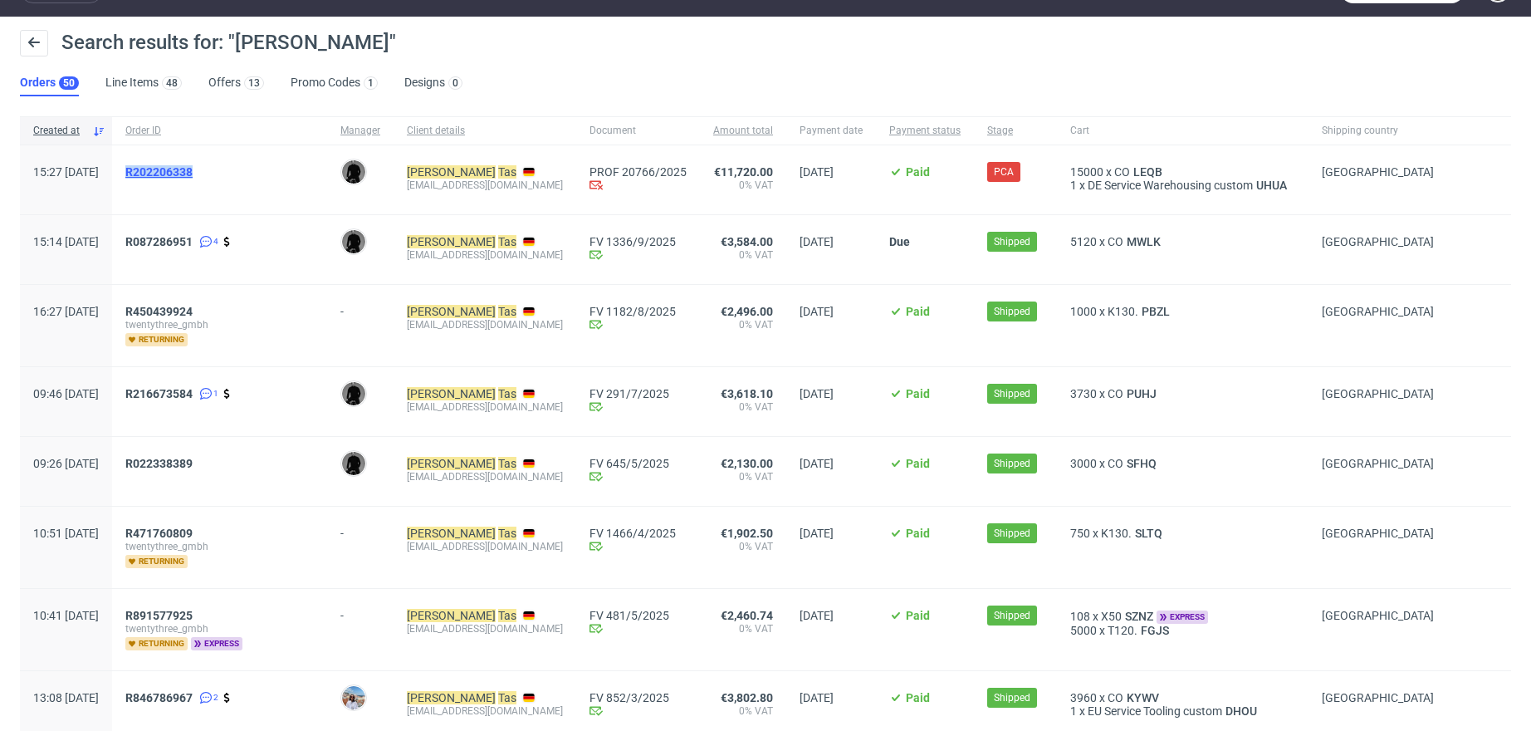
click at [193, 171] on span "R202206338" at bounding box center [158, 171] width 67 height 13
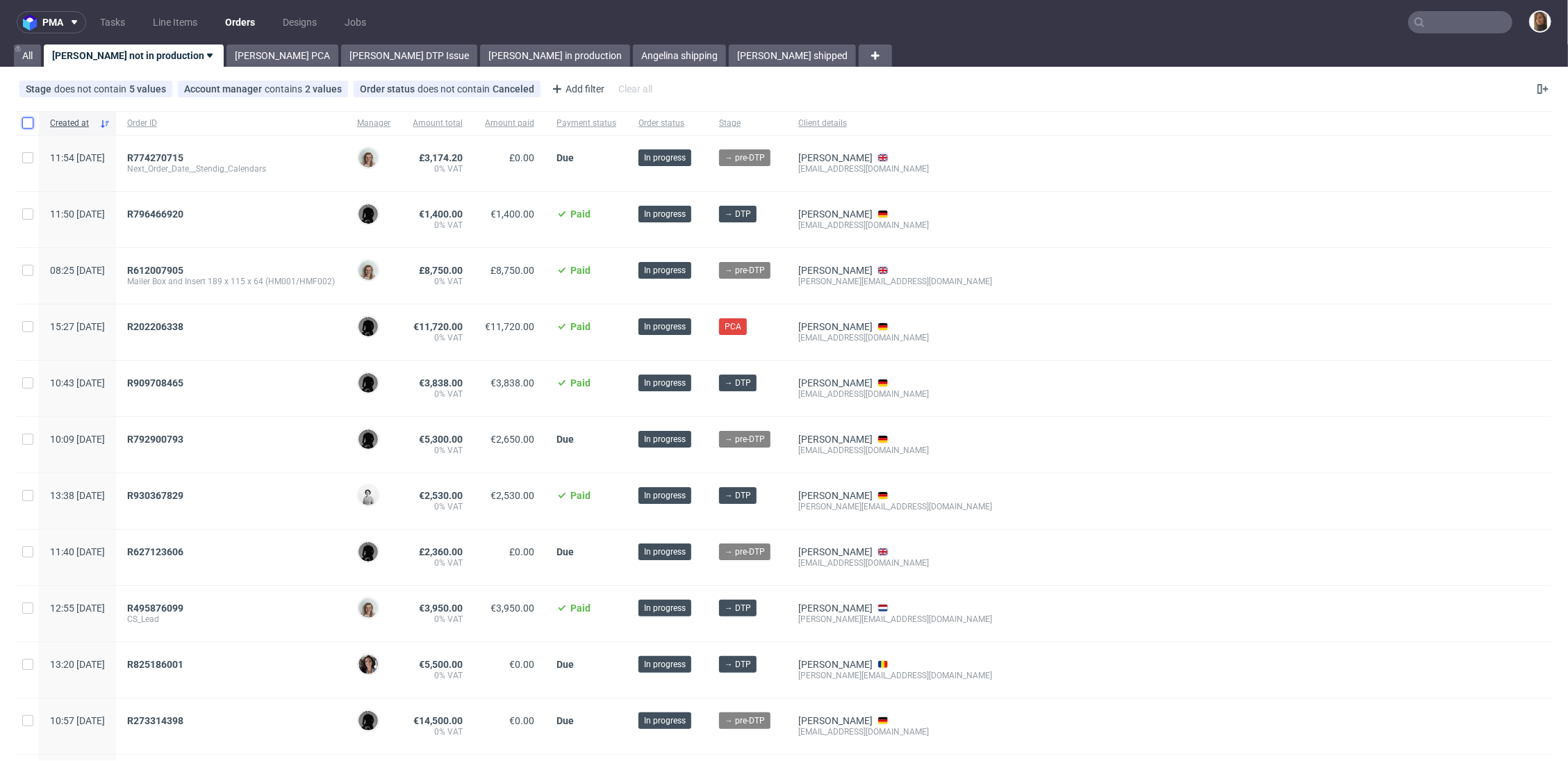
click at [26, 125] on input "checkbox" at bounding box center [28, 122] width 11 height 11
checkbox input "true"
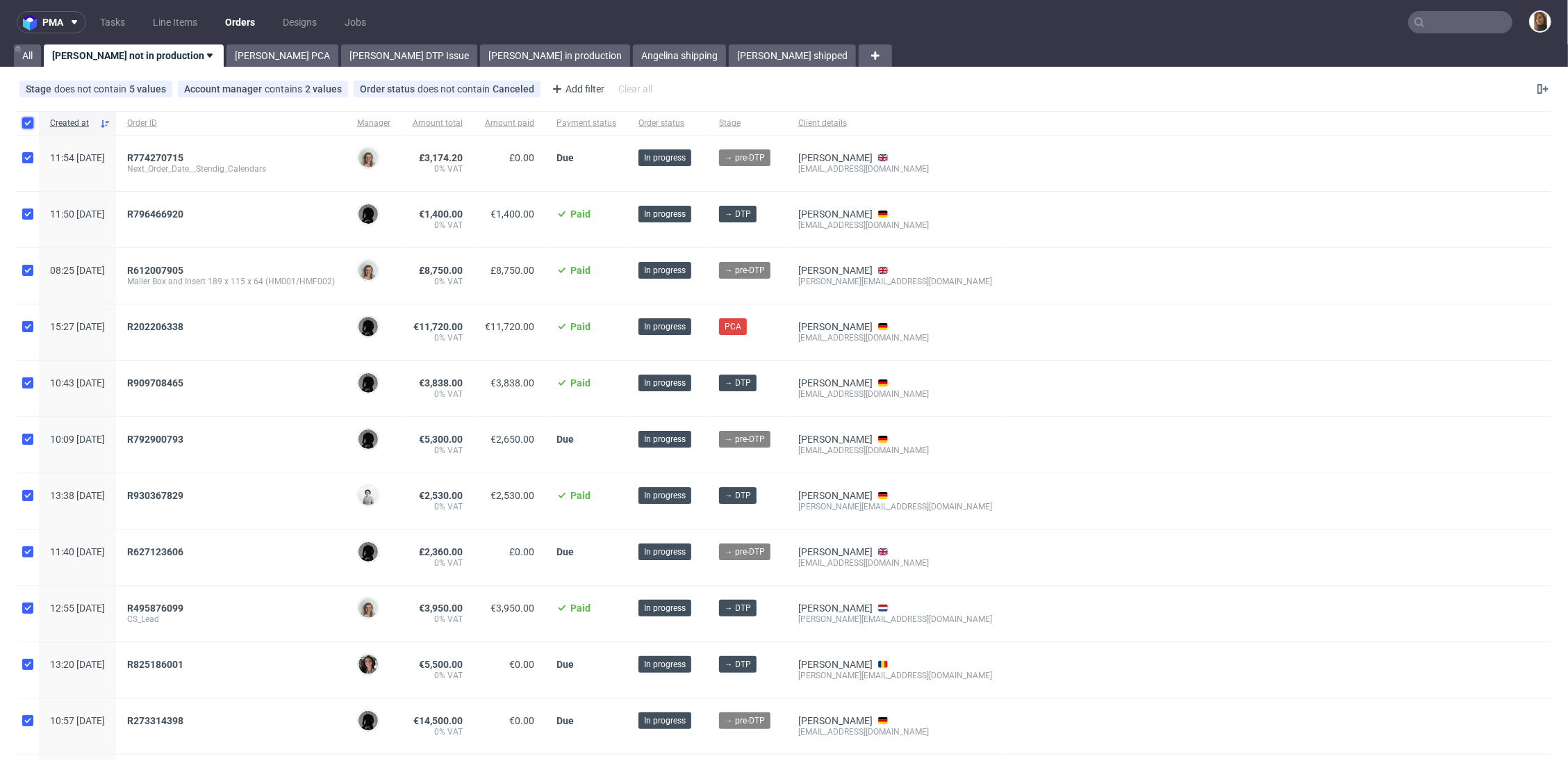
checkbox input "true"
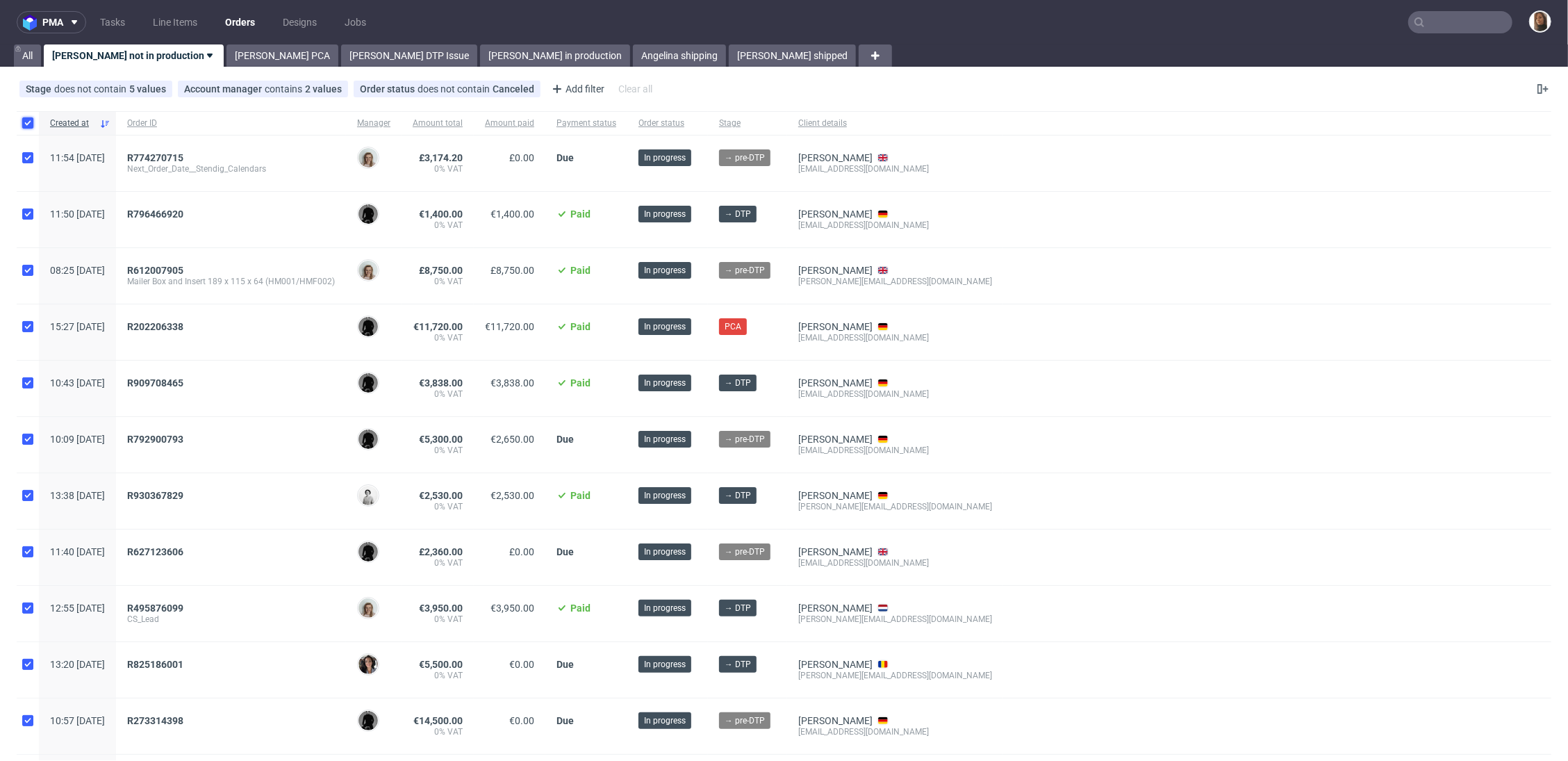
checkbox input "true"
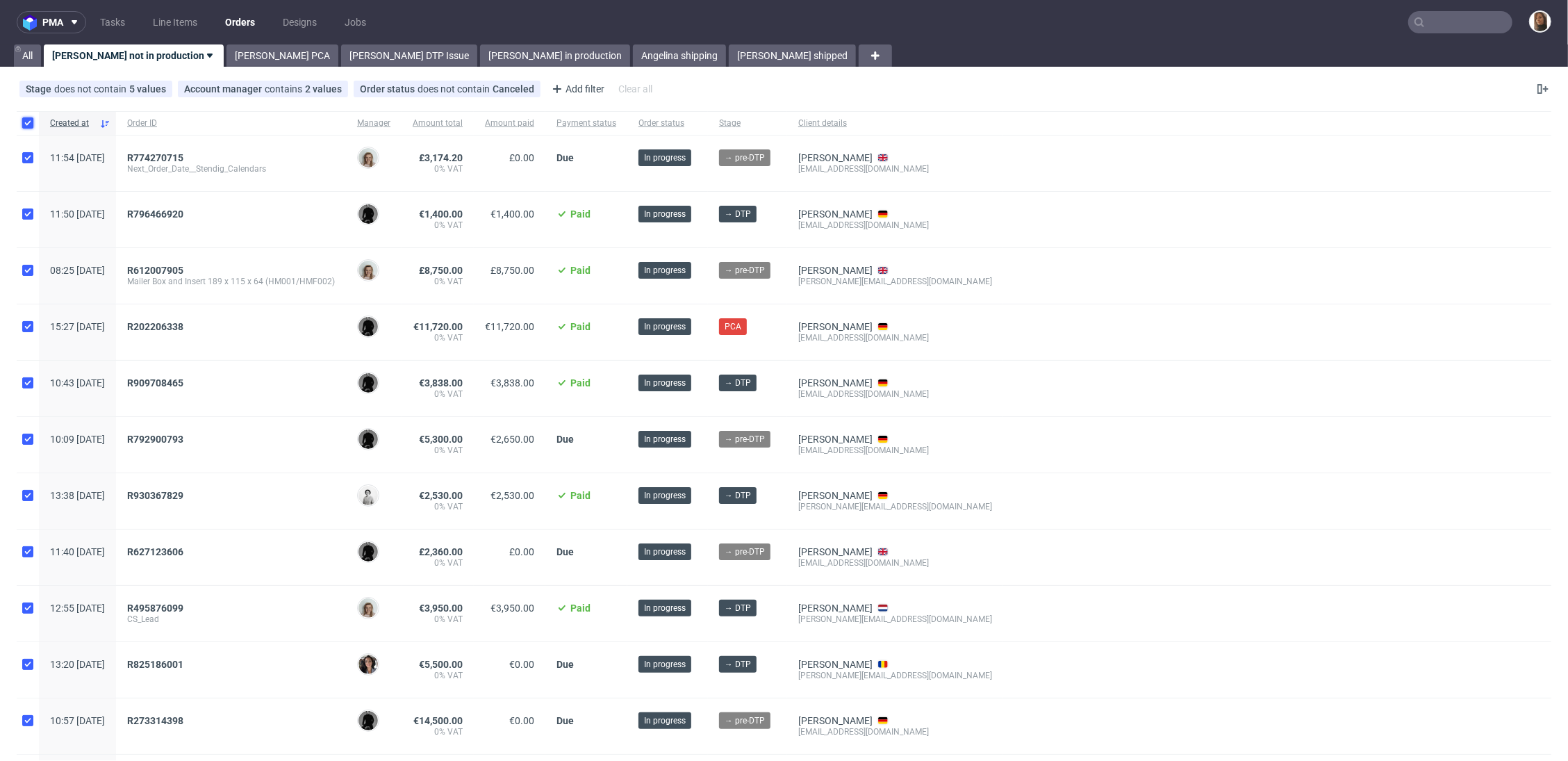
checkbox input "true"
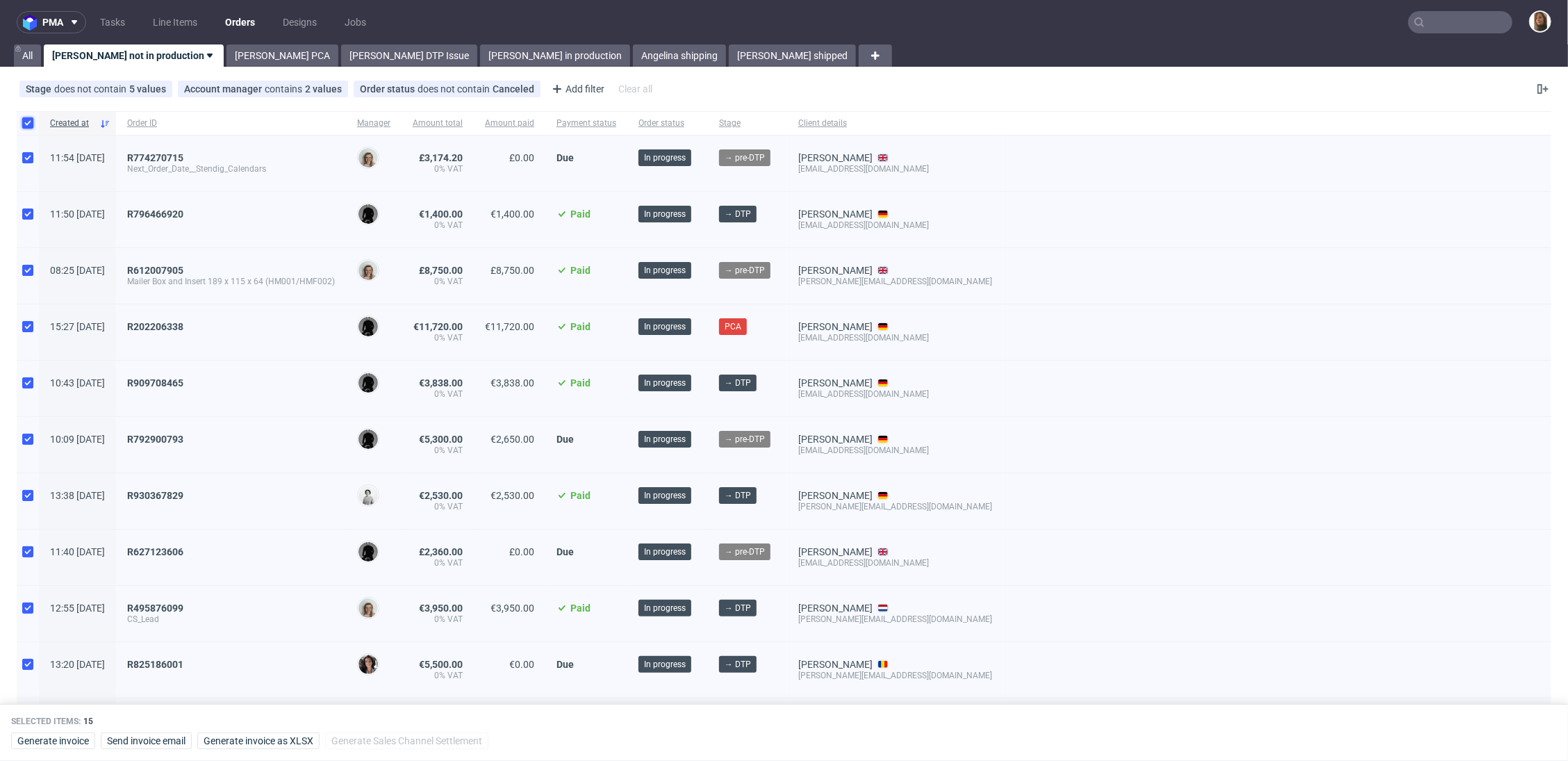
click at [26, 125] on input "checkbox" at bounding box center [28, 122] width 11 height 11
checkbox input "false"
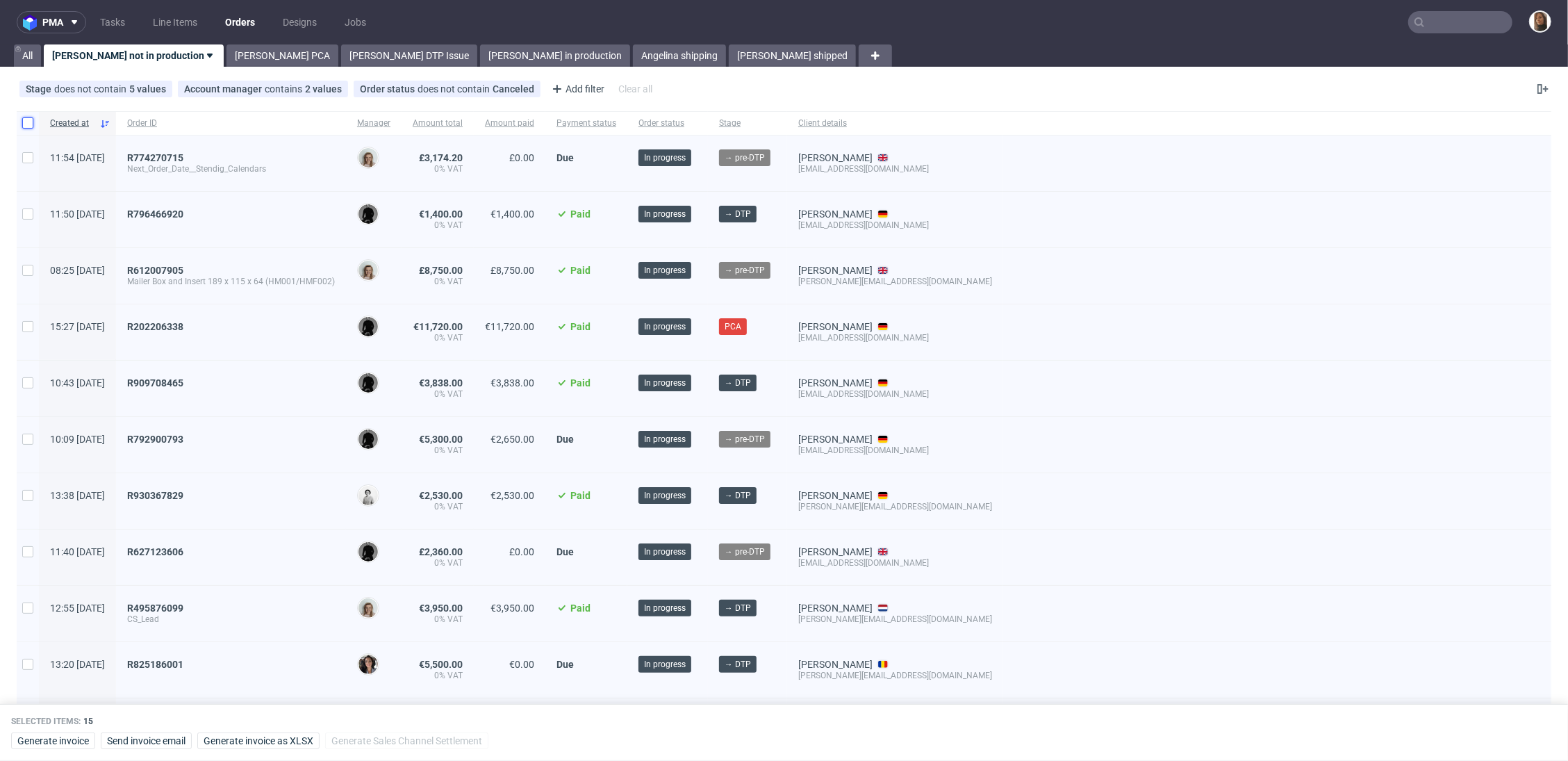
checkbox input "false"
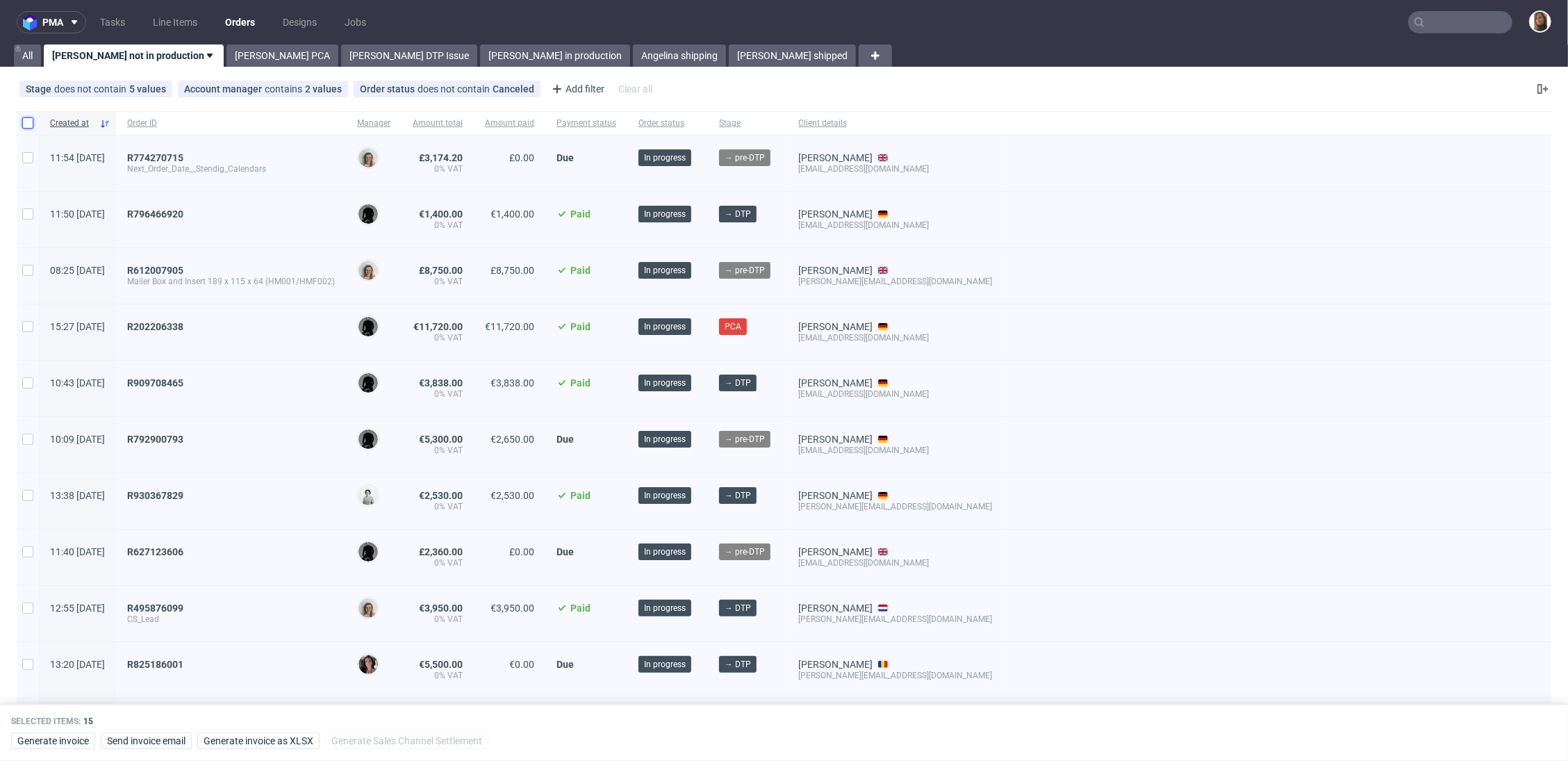
checkbox input "false"
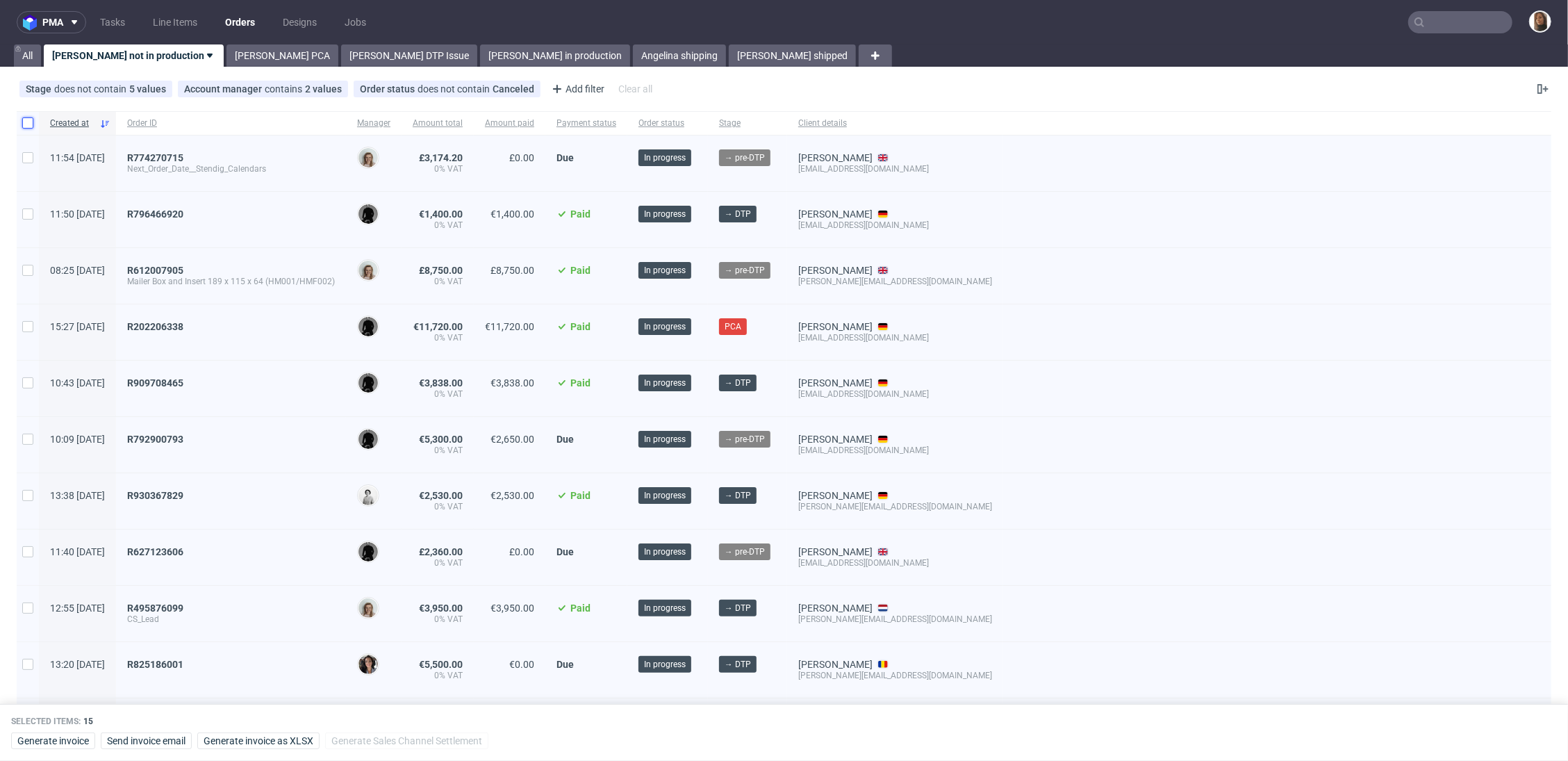
checkbox input "false"
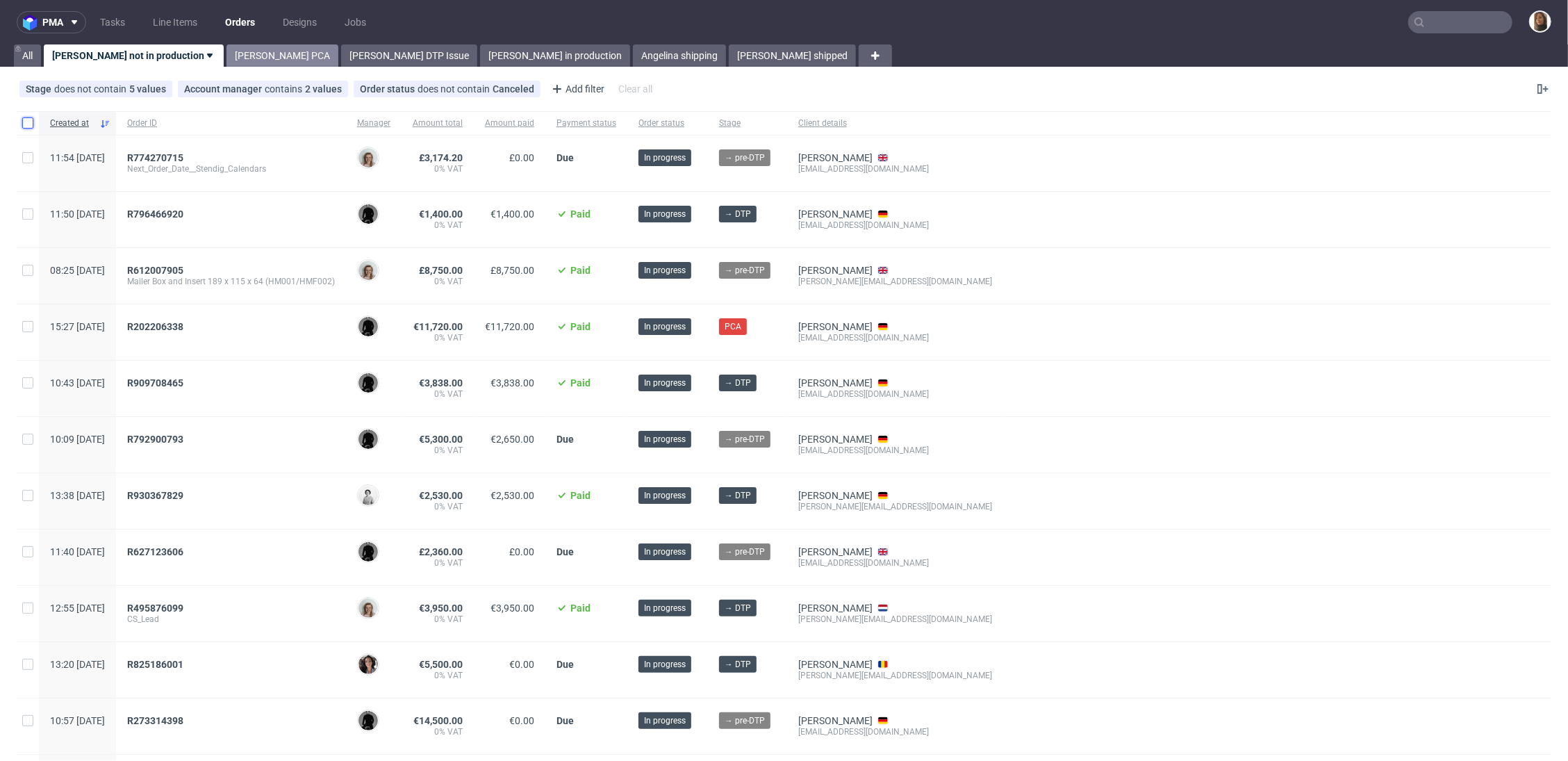
click at [228, 58] on link "Angelina PCA" at bounding box center [283, 55] width 112 height 23
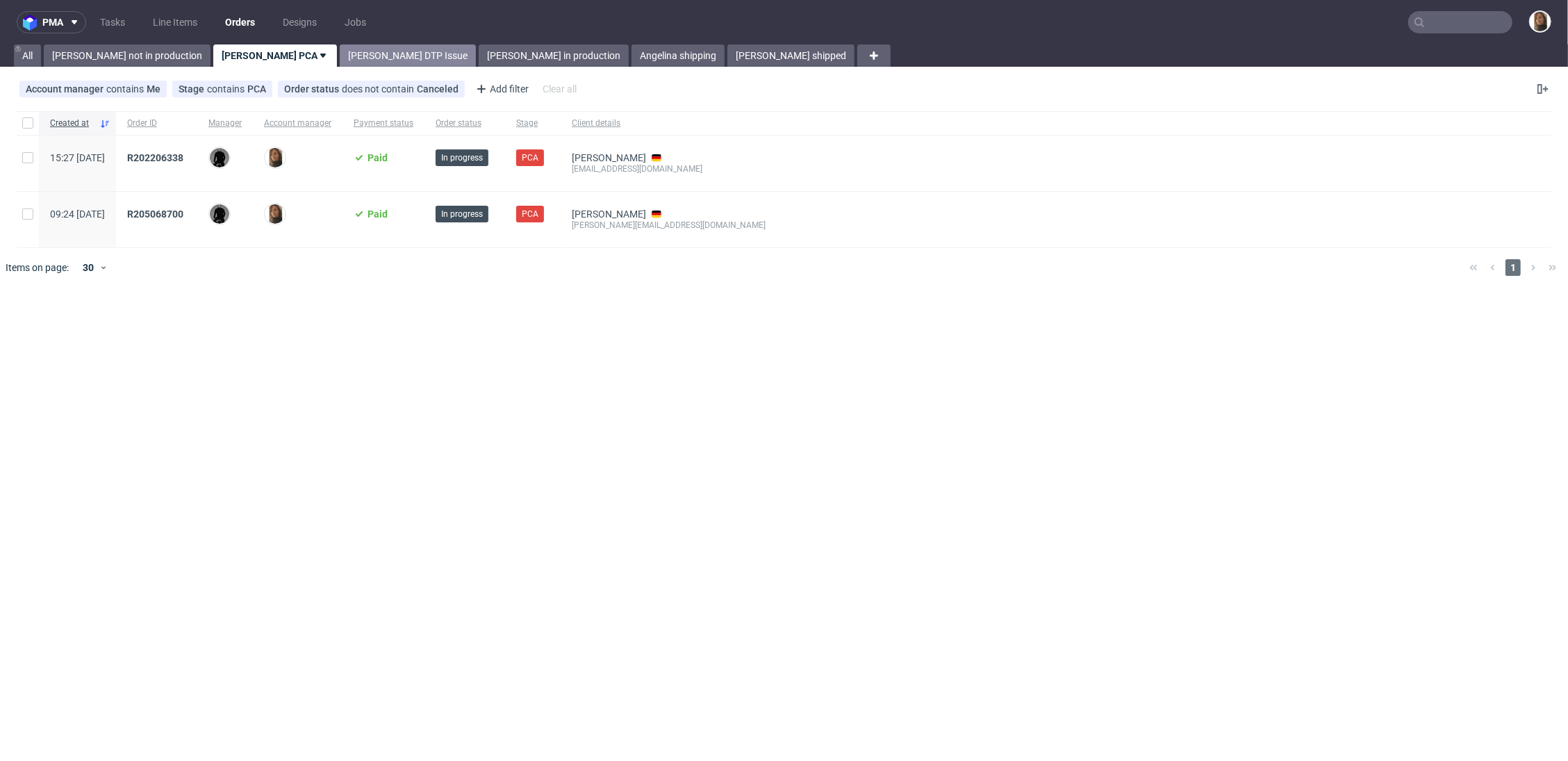
click at [340, 52] on link "Angelina DTP Issue" at bounding box center [407, 55] width 136 height 23
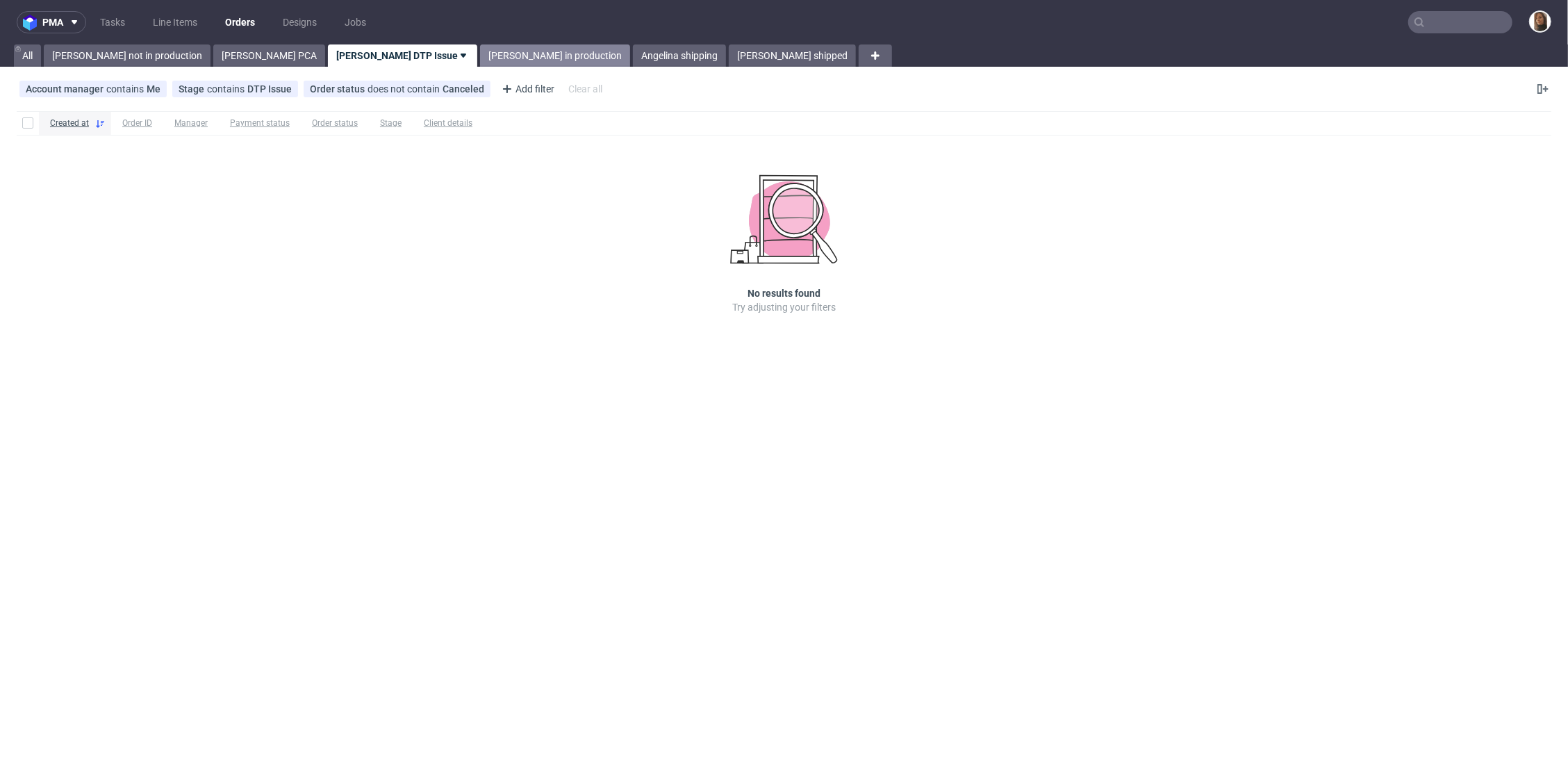
click at [480, 52] on link "Angelina in production" at bounding box center [555, 55] width 150 height 23
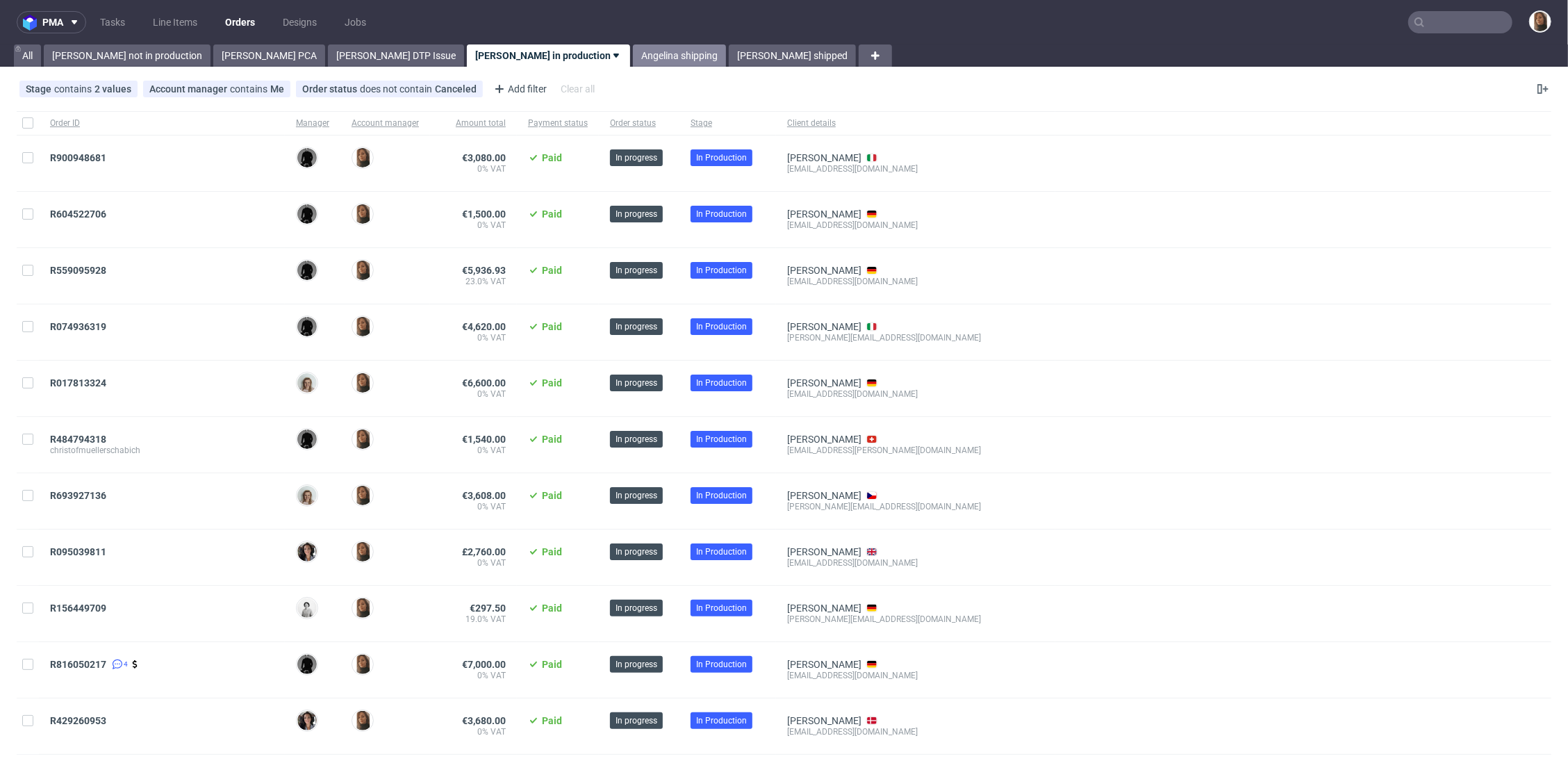
click at [633, 54] on link "Angelina shipping" at bounding box center [679, 55] width 93 height 23
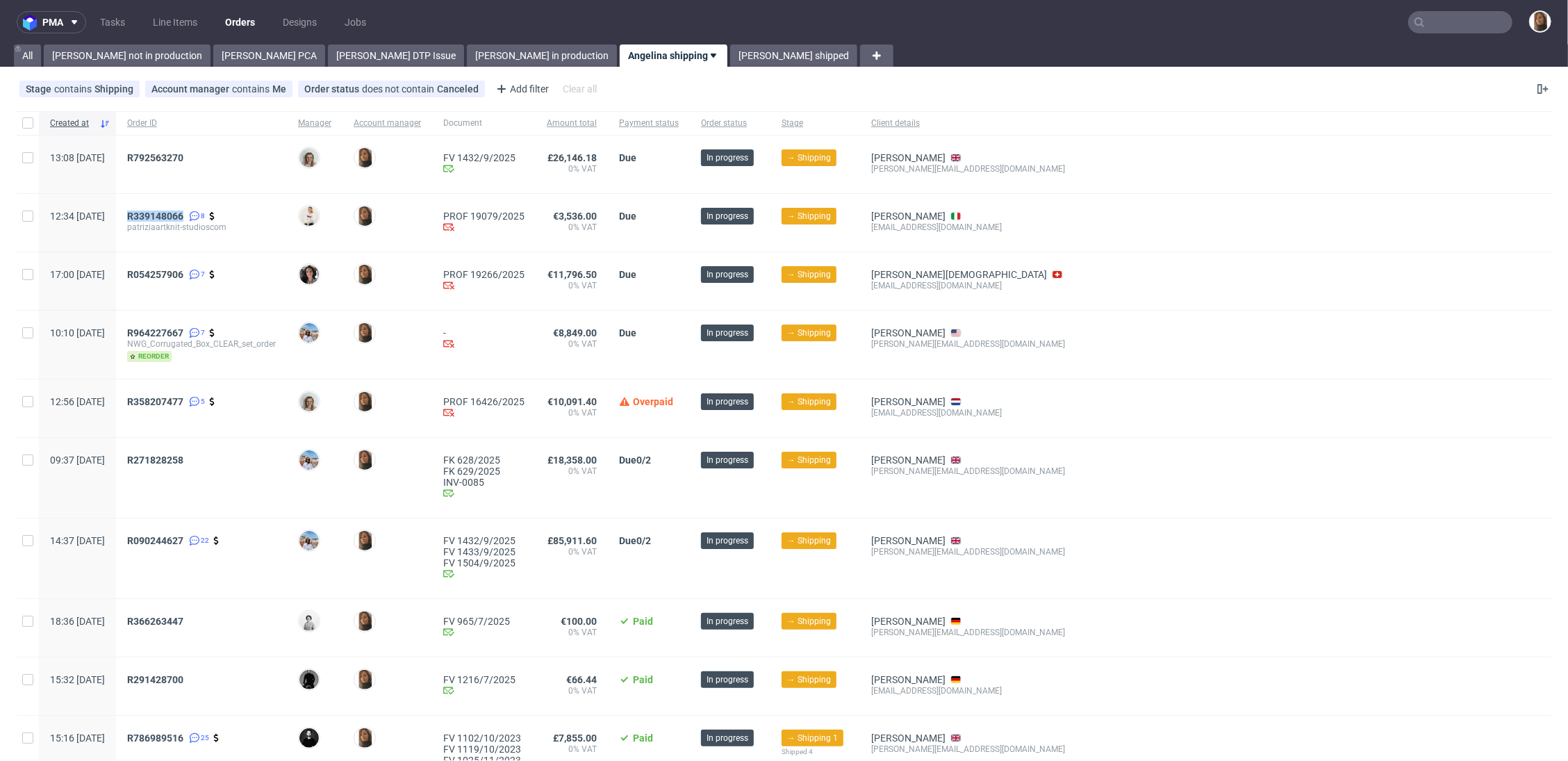
scroll to position [1, 0]
click at [730, 55] on link "[PERSON_NAME] shipped" at bounding box center [794, 54] width 127 height 23
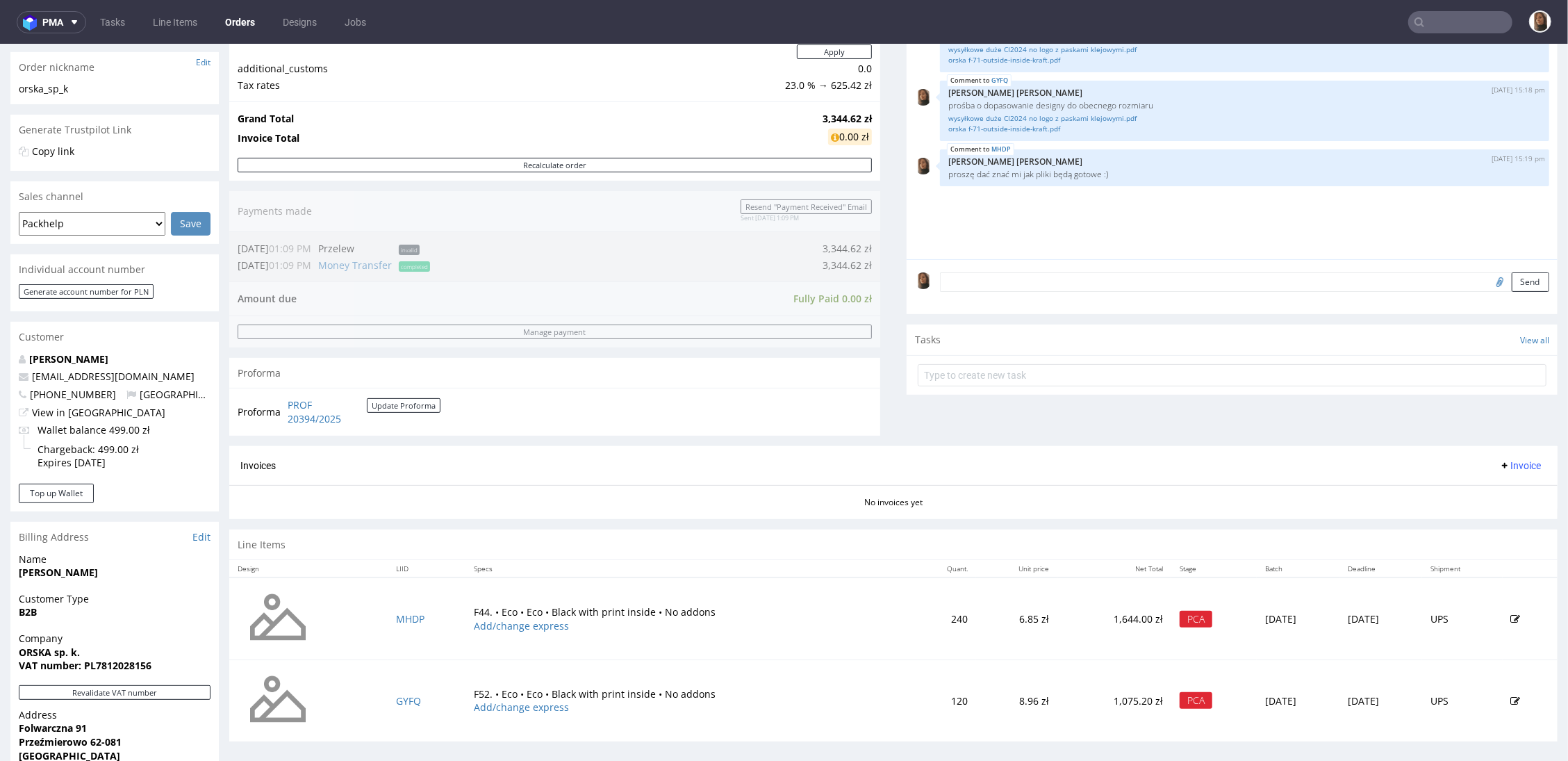
scroll to position [453, 0]
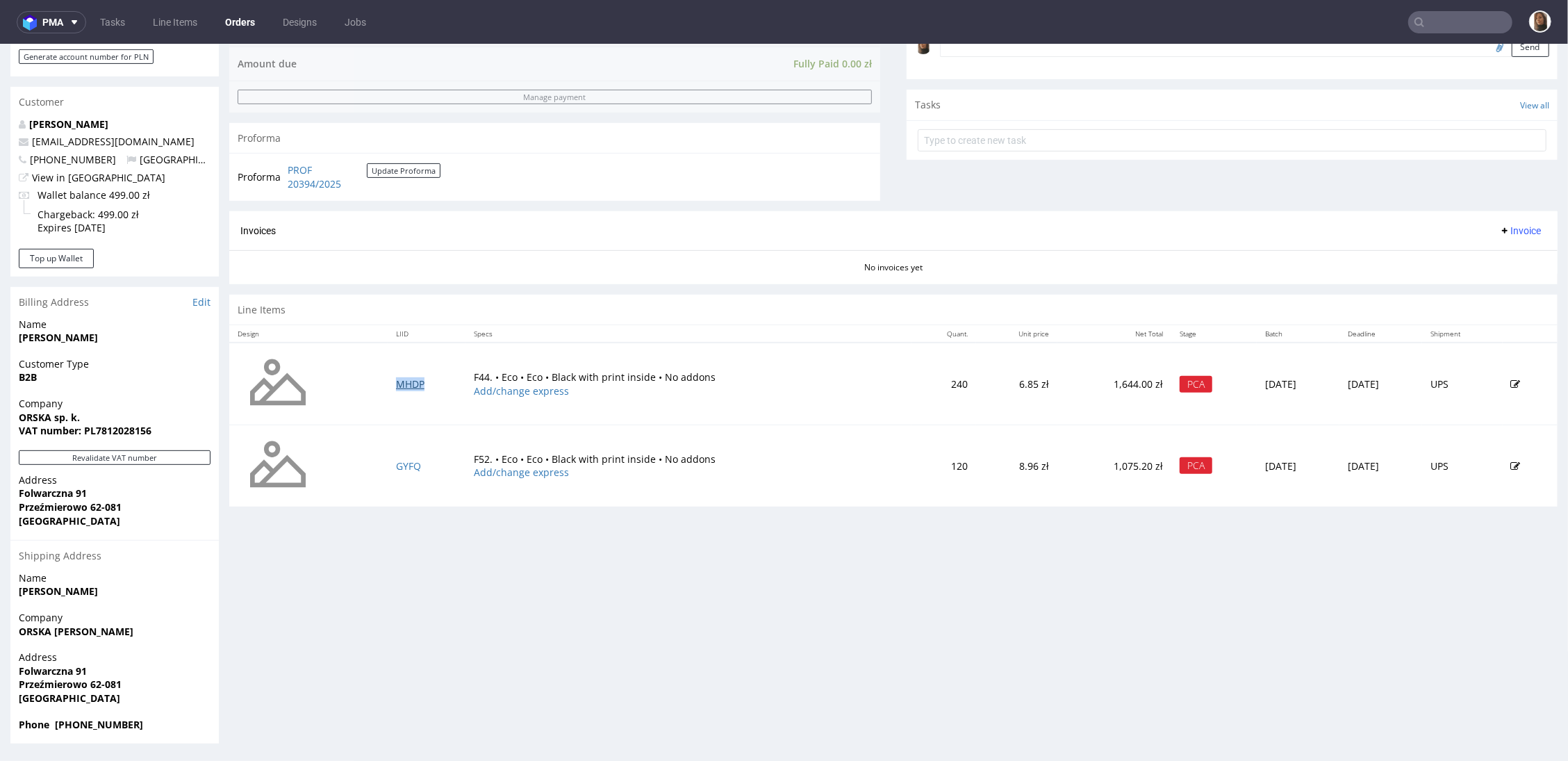
click at [396, 378] on link "MHDP" at bounding box center [410, 383] width 28 height 13
click at [401, 461] on link "GYFQ" at bounding box center [408, 465] width 25 height 13
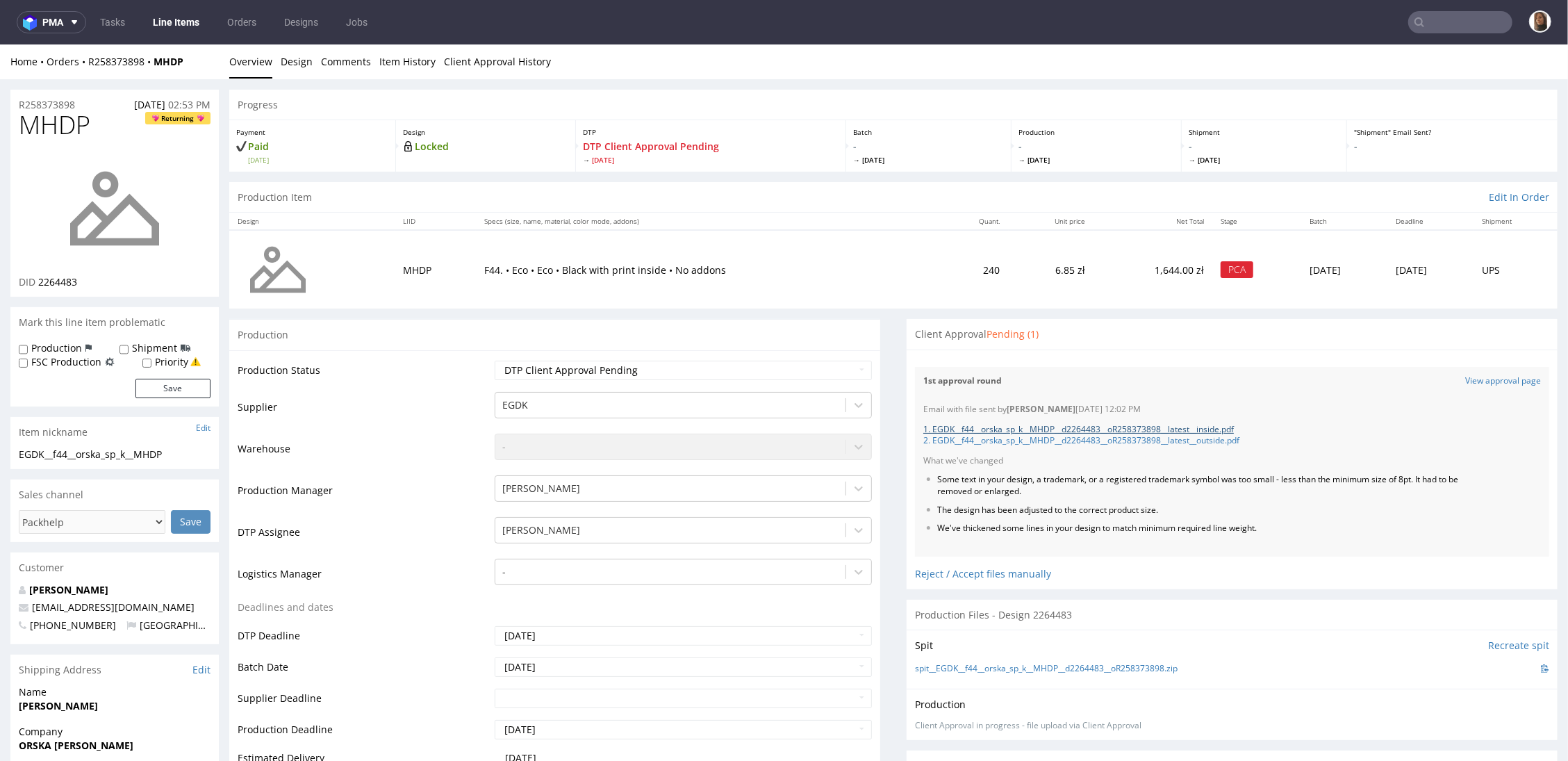
click at [1188, 429] on link "1. EGDK__f44__orska_sp_k__MHDP__d2264483__oR258373898__latest__inside.pdf" at bounding box center [1079, 429] width 310 height 12
click at [1189, 443] on link "2. EGDK__f44__orska_sp_k__MHDP__d2264483__oR258373898__latest__outside.pdf" at bounding box center [1082, 440] width 316 height 12
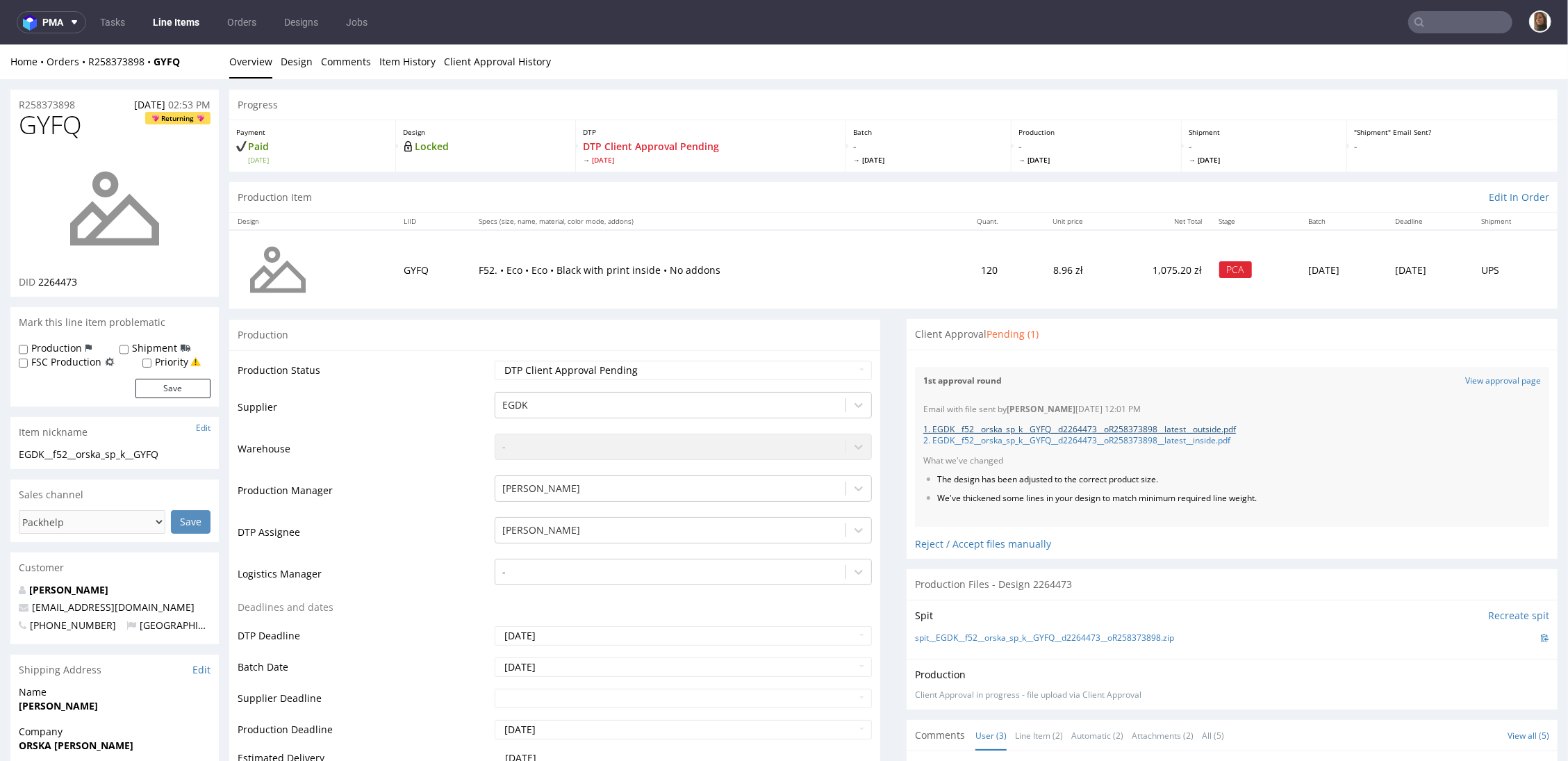
click at [1194, 425] on link "1. EGDK__f52__orska_sp_k__GYFQ__d2264473__oR258373898__latest__outside.pdf" at bounding box center [1080, 429] width 313 height 12
click at [1188, 441] on link "2. EGDK__f52__orska_sp_k__GYFQ__d2264473__oR258373898__latest__inside.pdf" at bounding box center [1077, 440] width 307 height 12
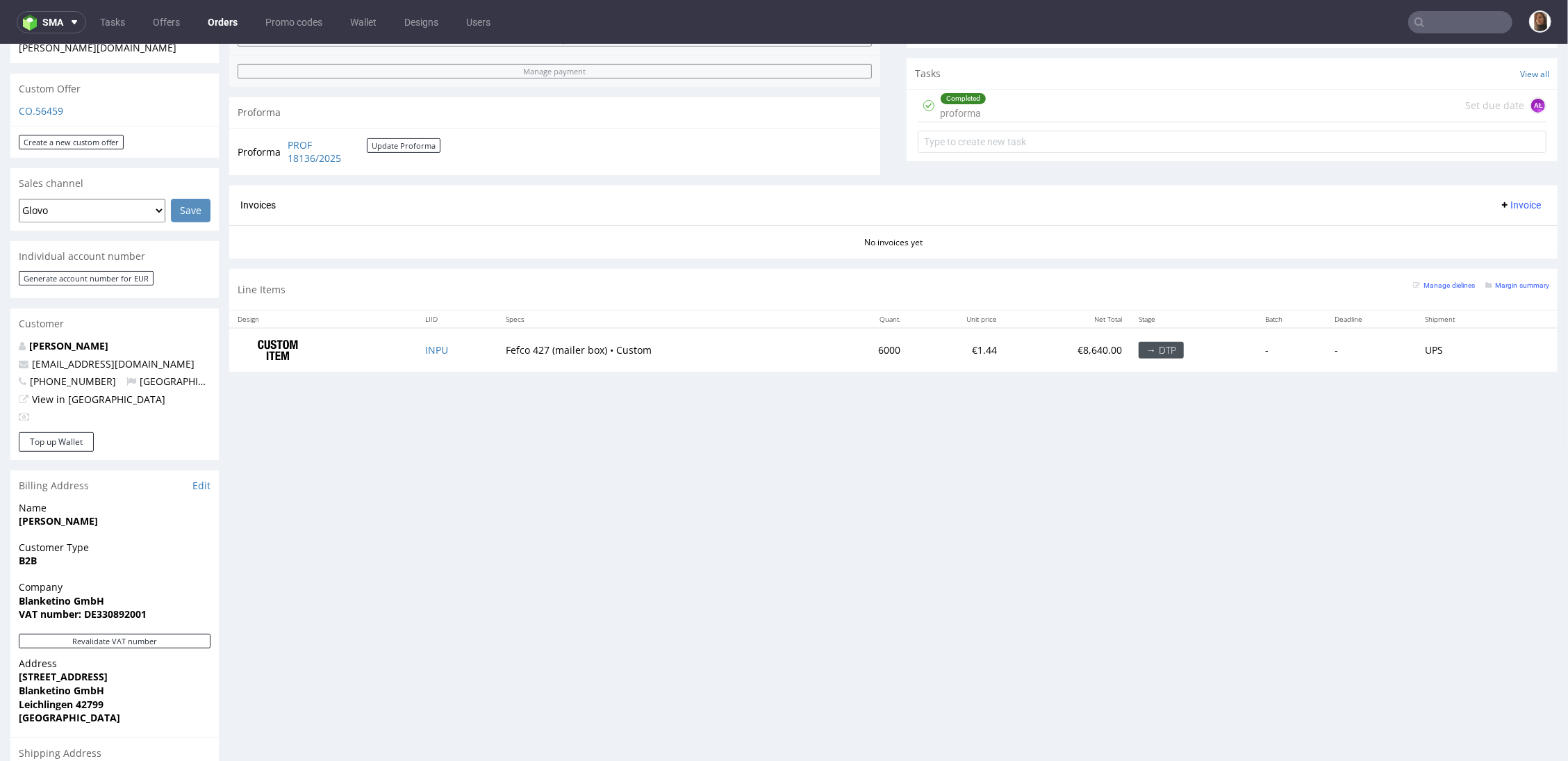
scroll to position [449, 0]
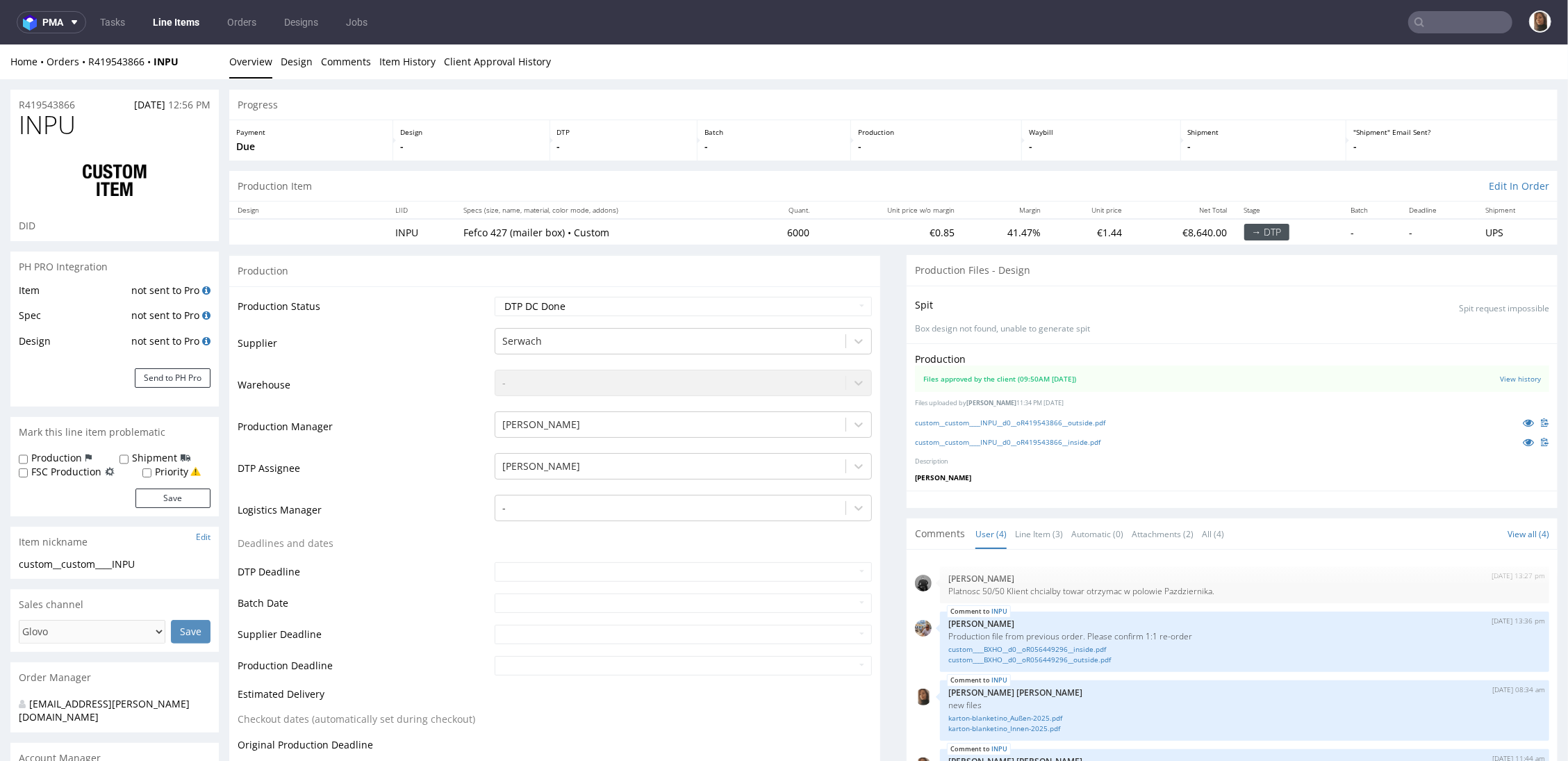
click at [120, 69] on div "Home Orders R419543866 INPU Overview Design Comments Item History Client Approv…" at bounding box center [784, 61] width 1568 height 35
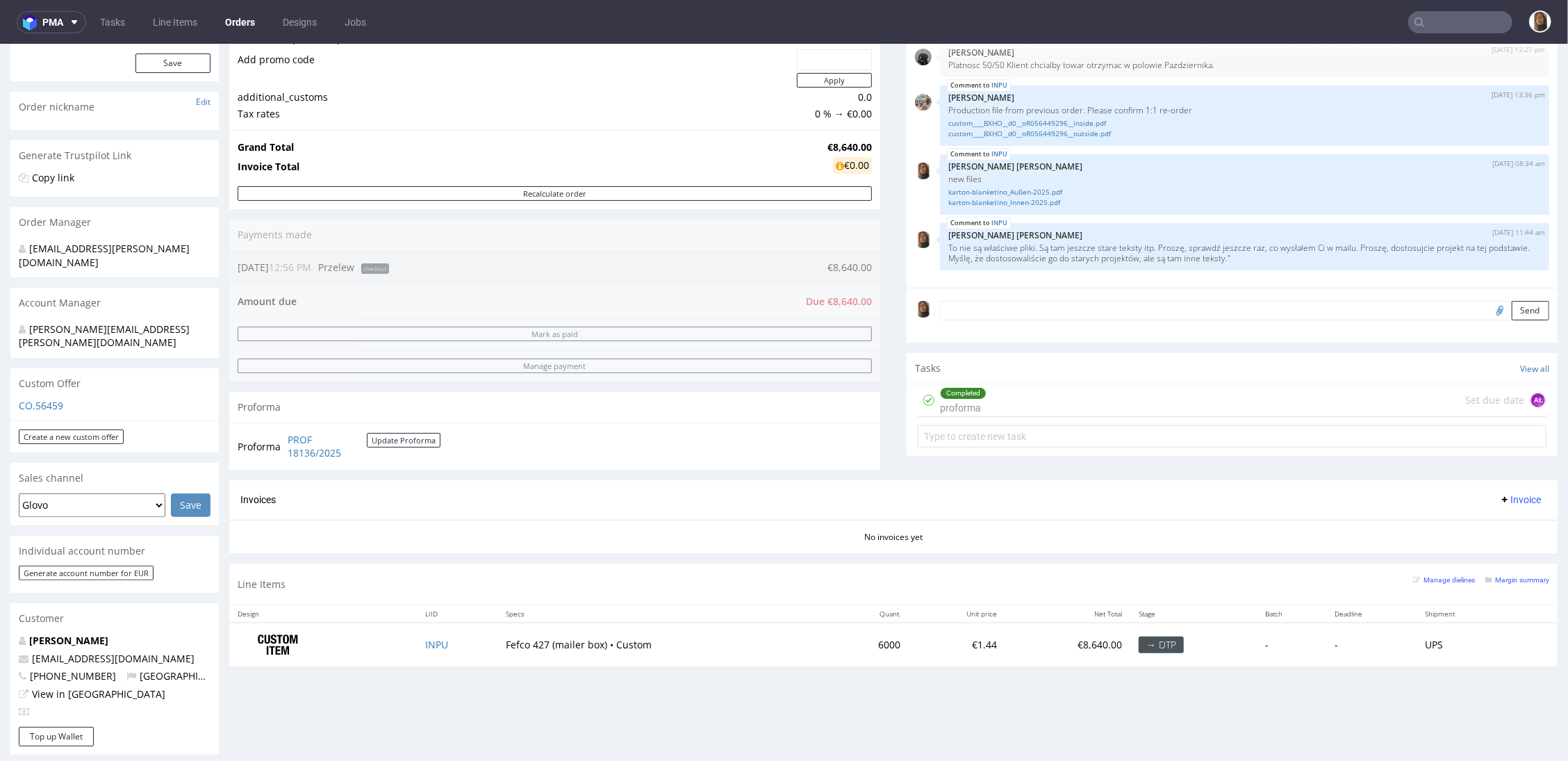
scroll to position [160, 0]
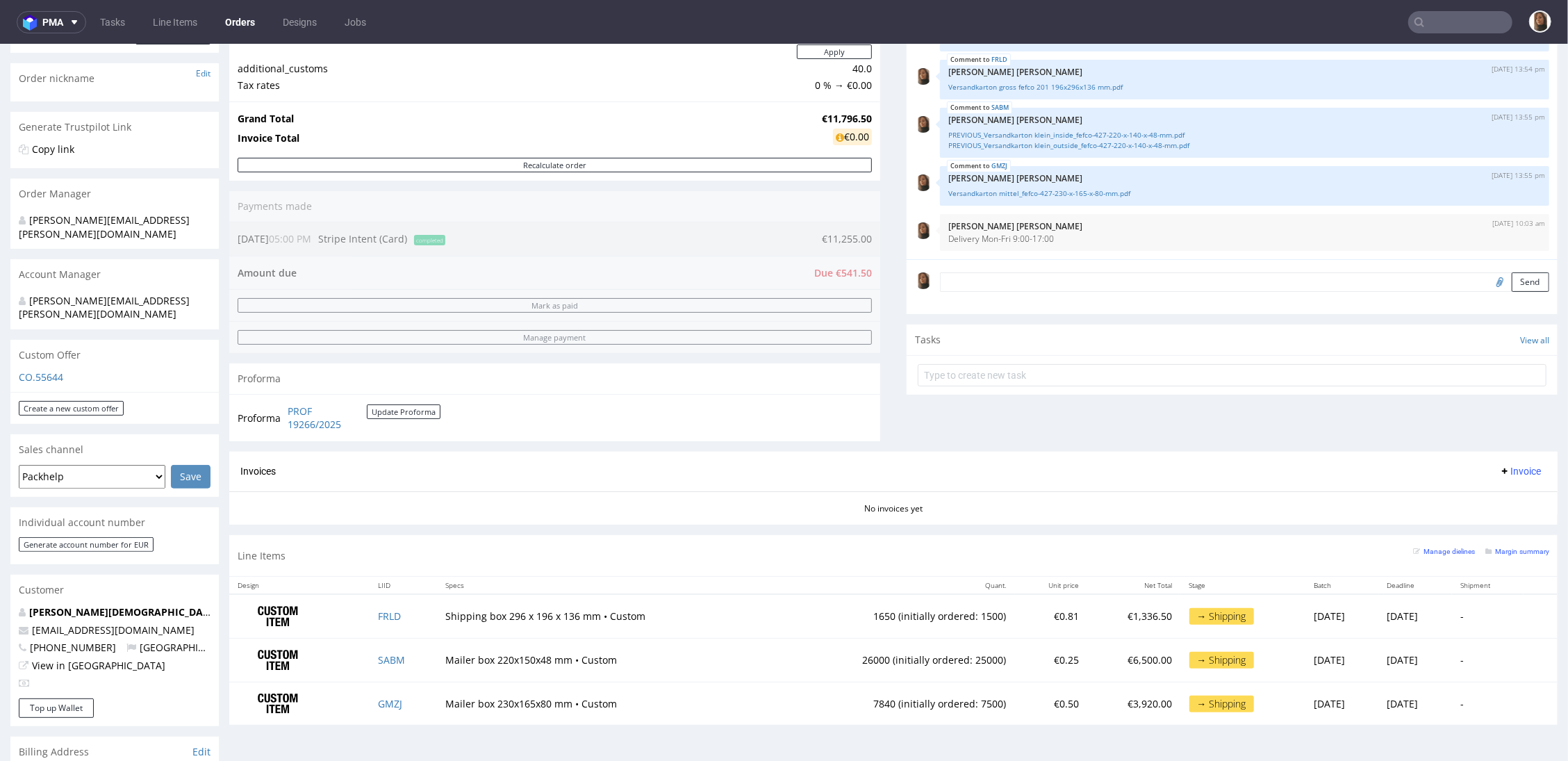
scroll to position [184, 0]
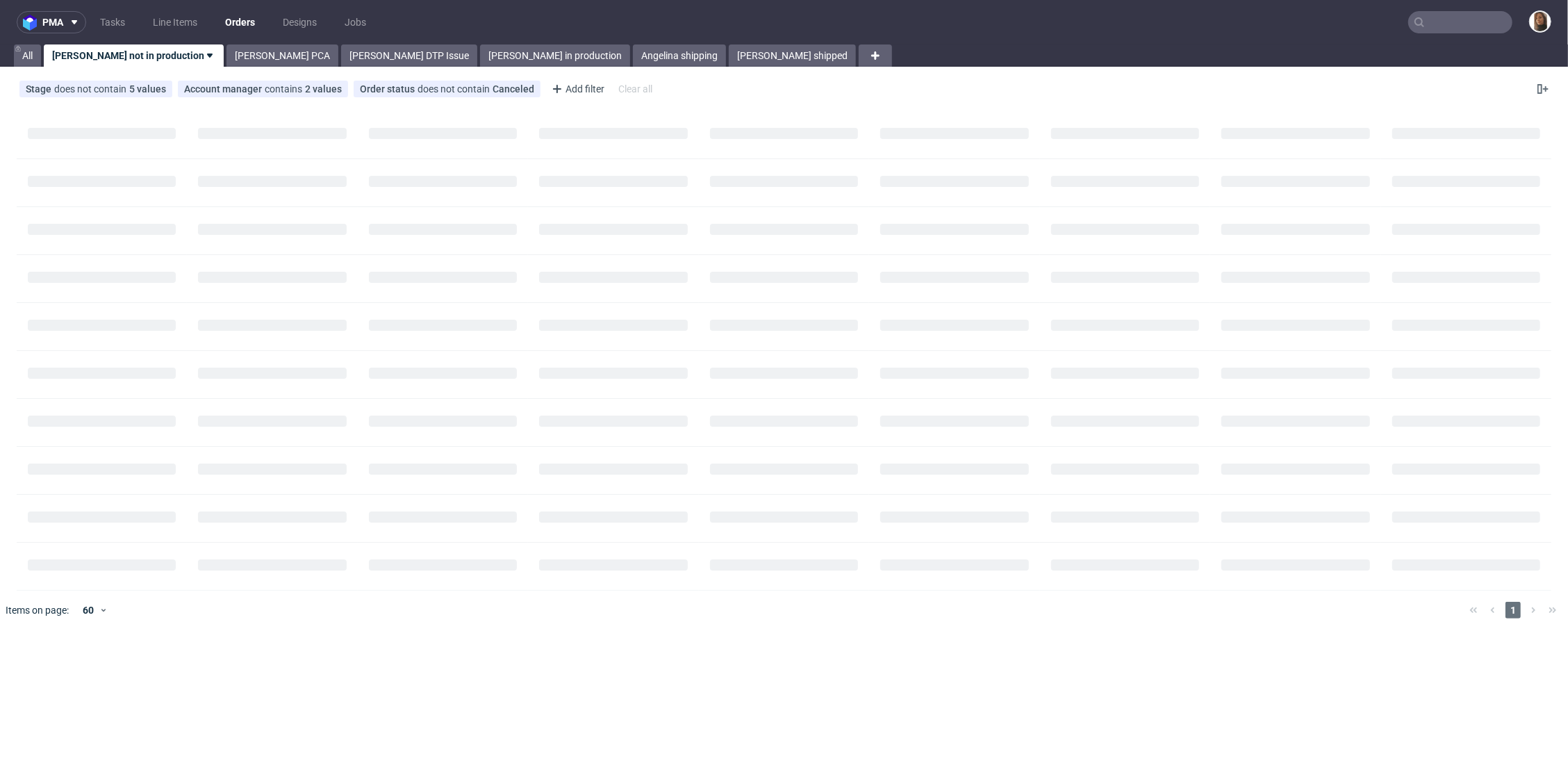
click at [447, 11] on nav "pma Tasks Line Items Orders Designs Jobs" at bounding box center [784, 22] width 1568 height 44
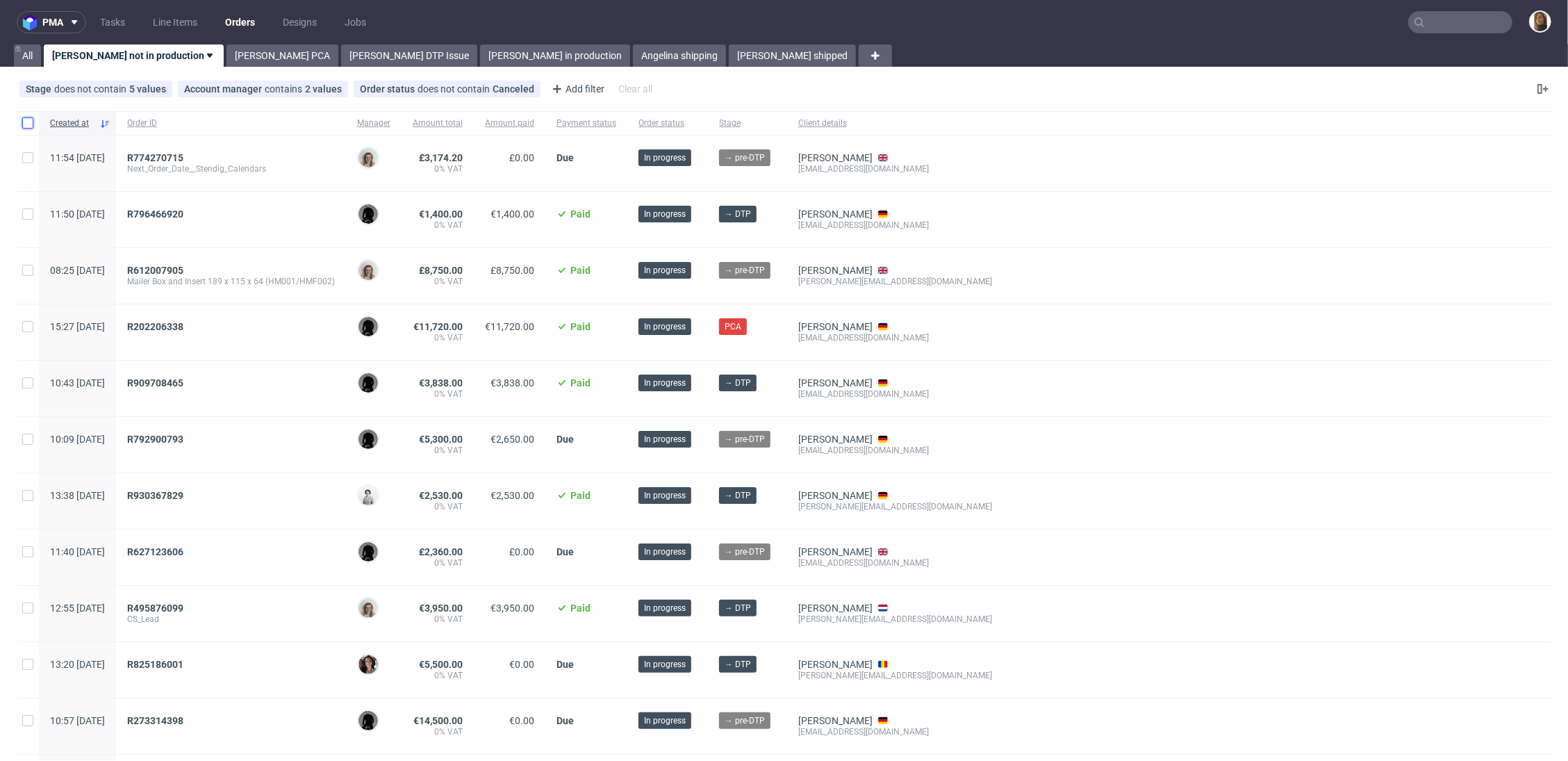
click at [28, 122] on input "checkbox" at bounding box center [28, 122] width 11 height 11
checkbox input "true"
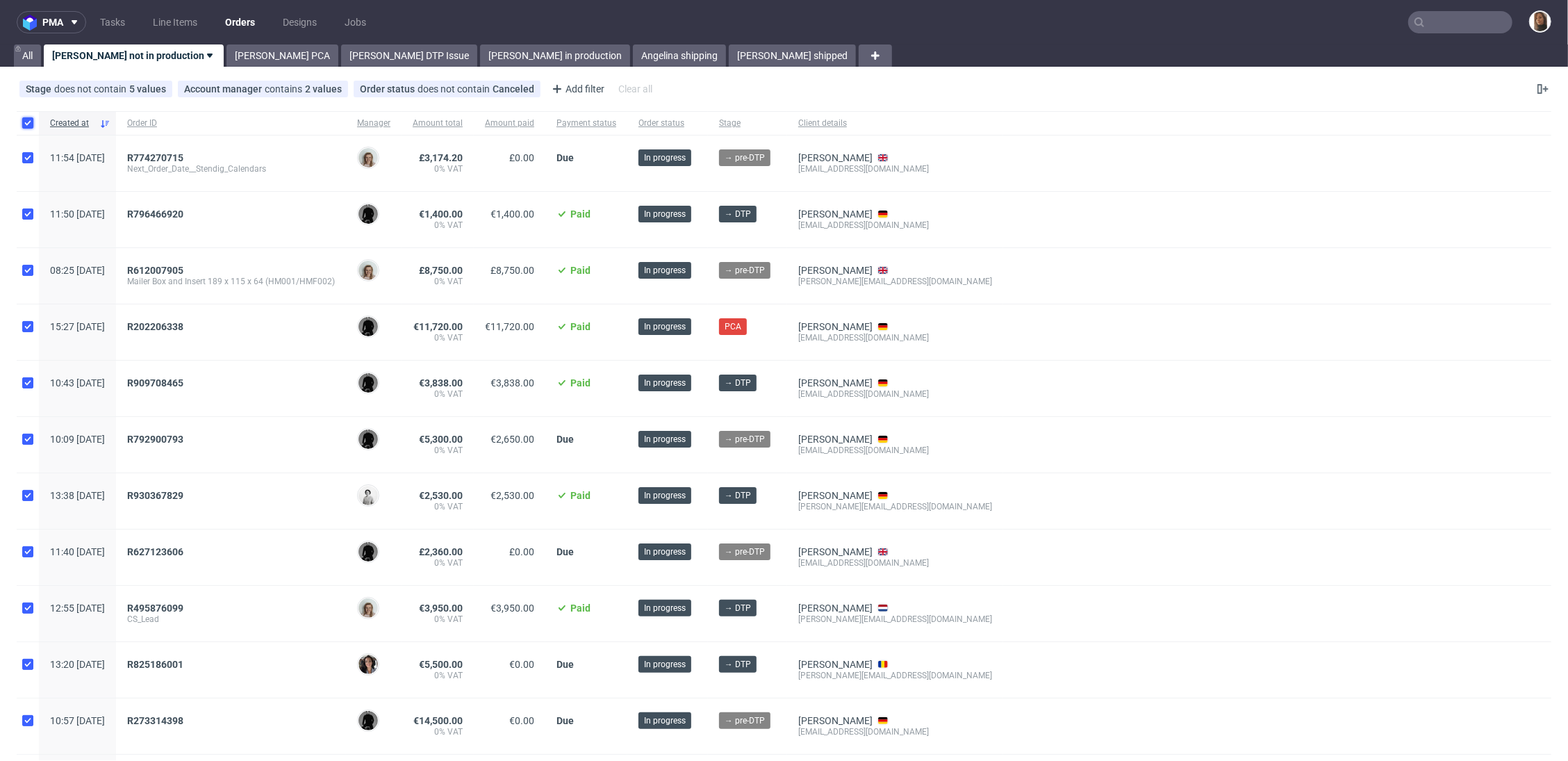
checkbox input "true"
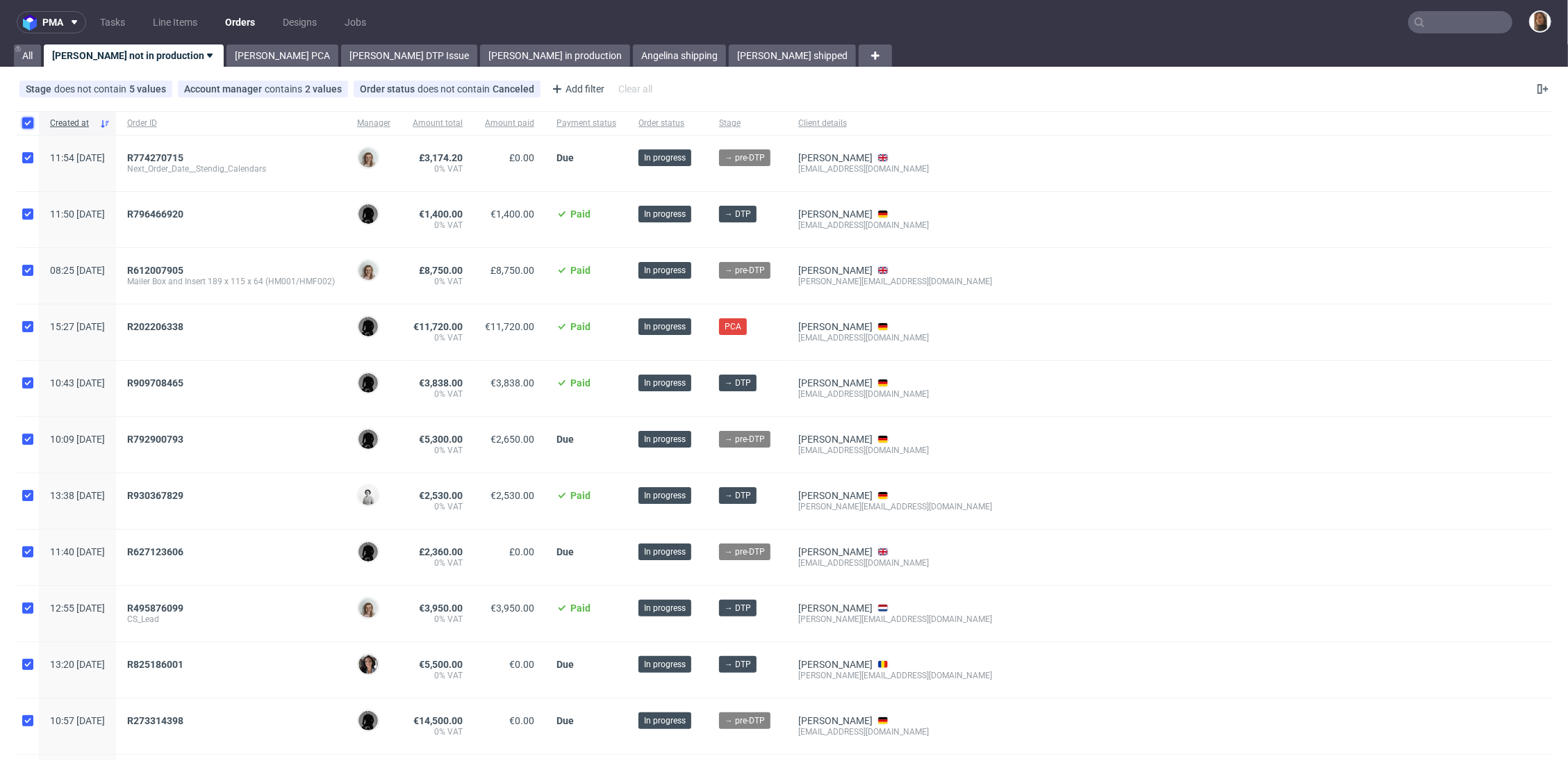
checkbox input "true"
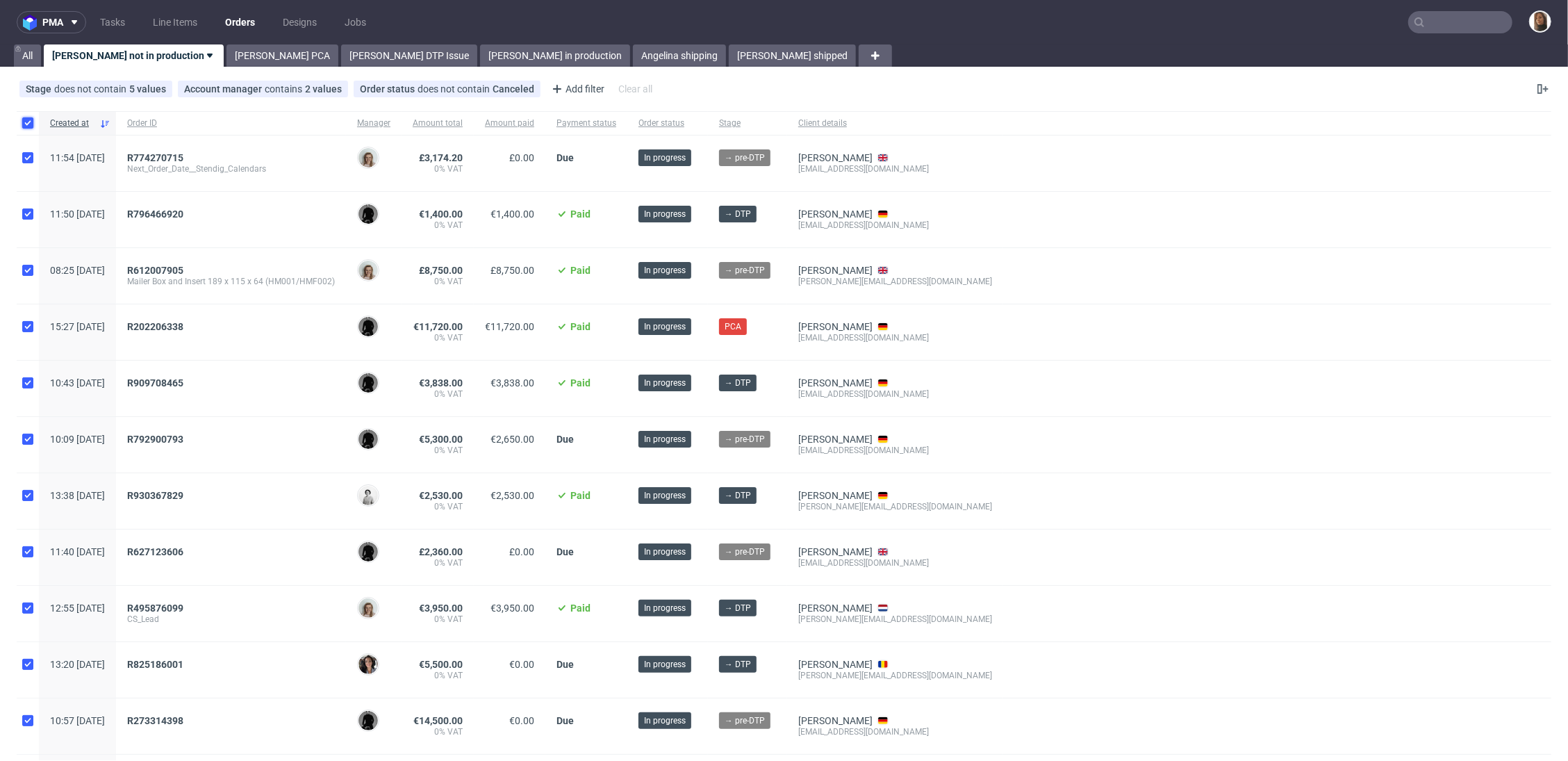
checkbox input "true"
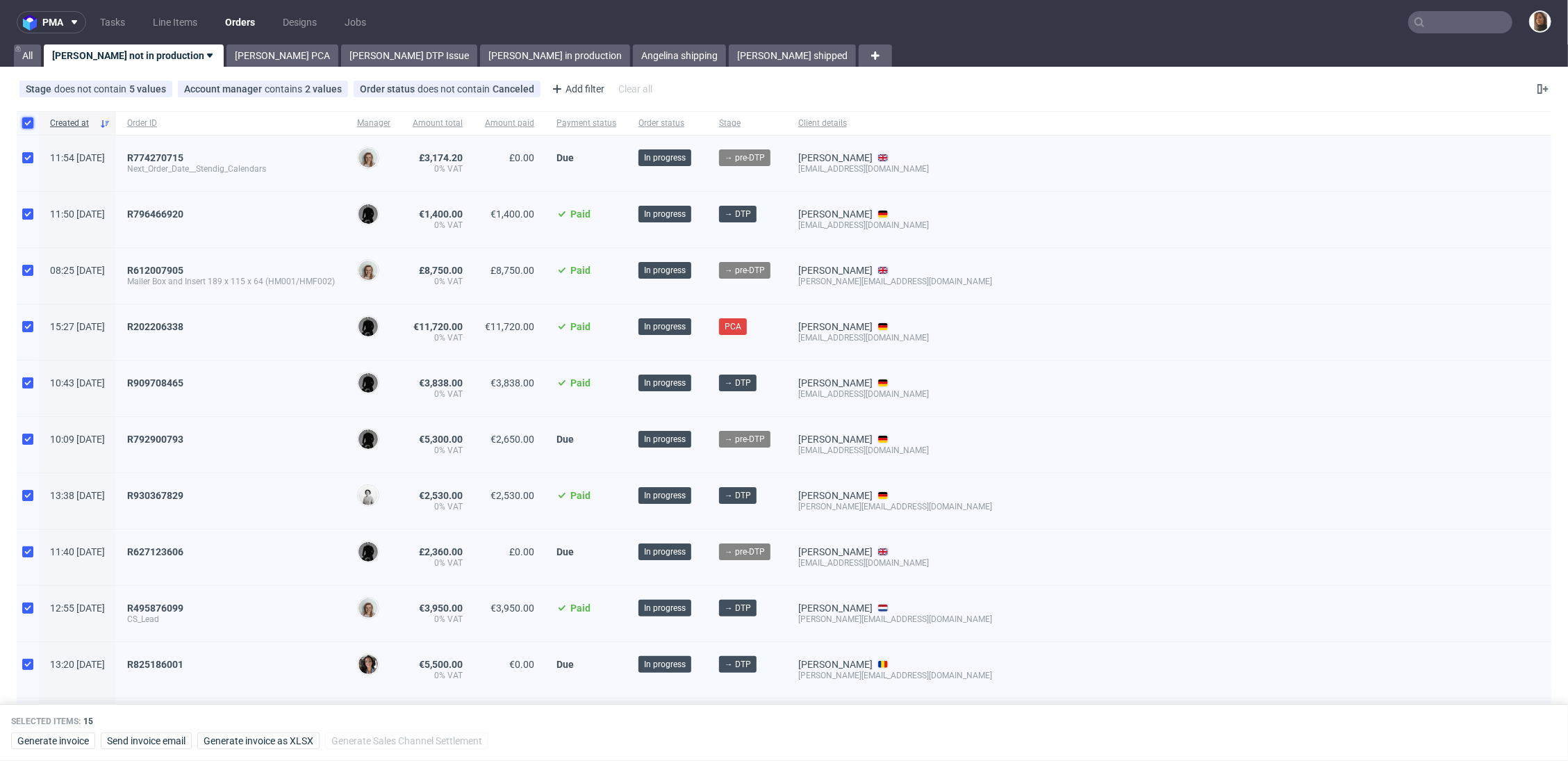
click at [28, 122] on input "checkbox" at bounding box center [28, 122] width 11 height 11
checkbox input "false"
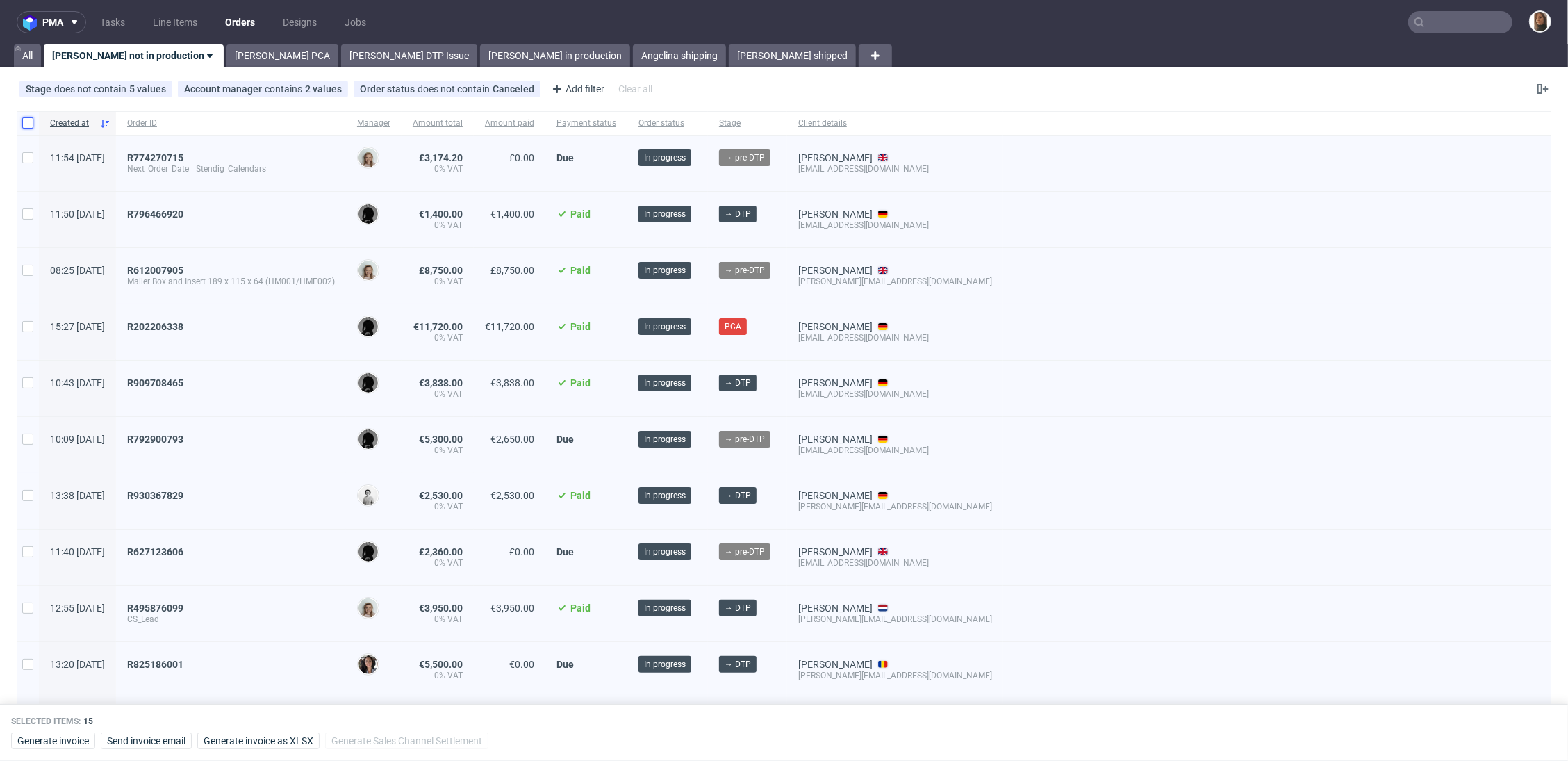
checkbox input "false"
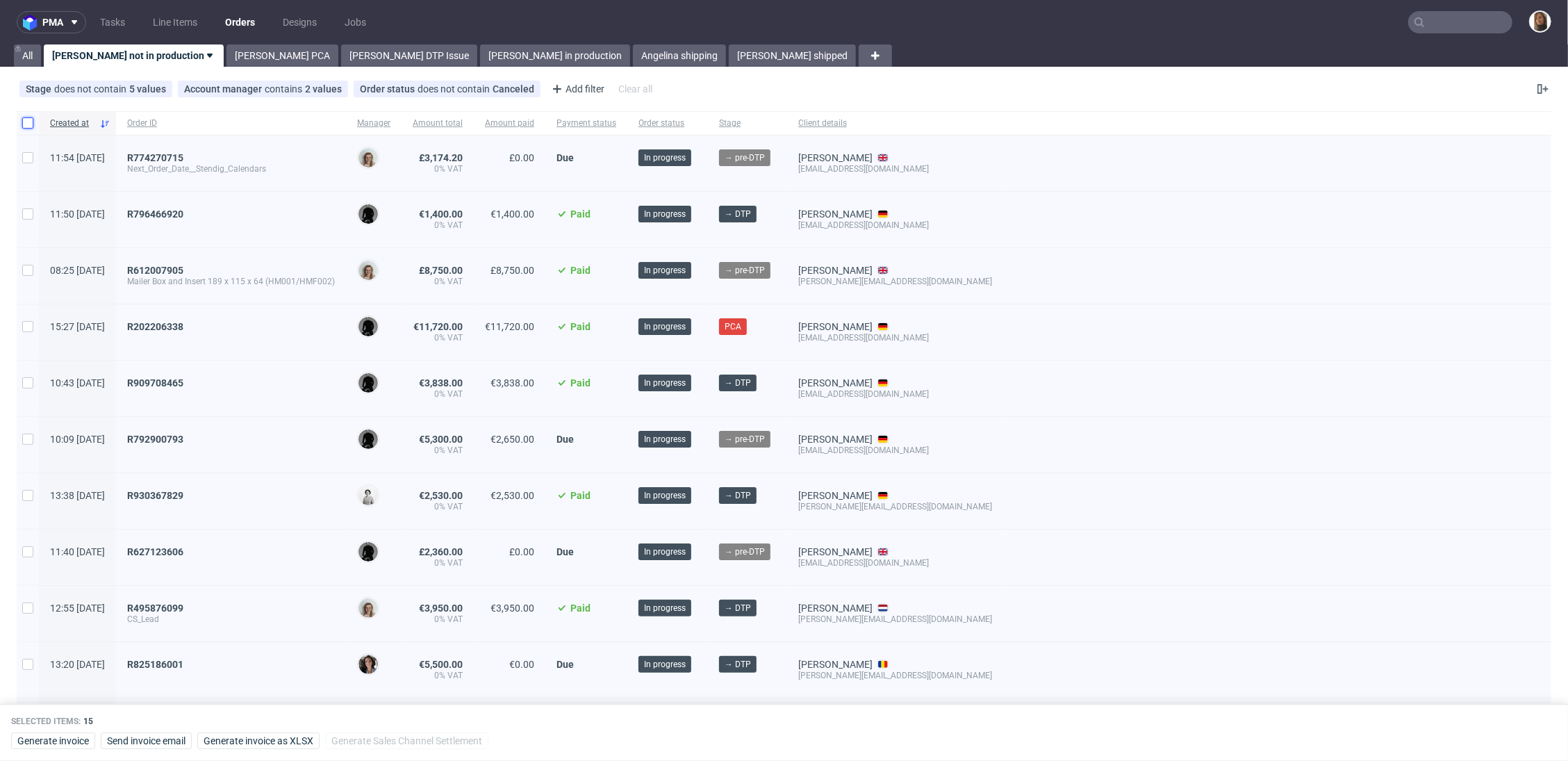
checkbox input "false"
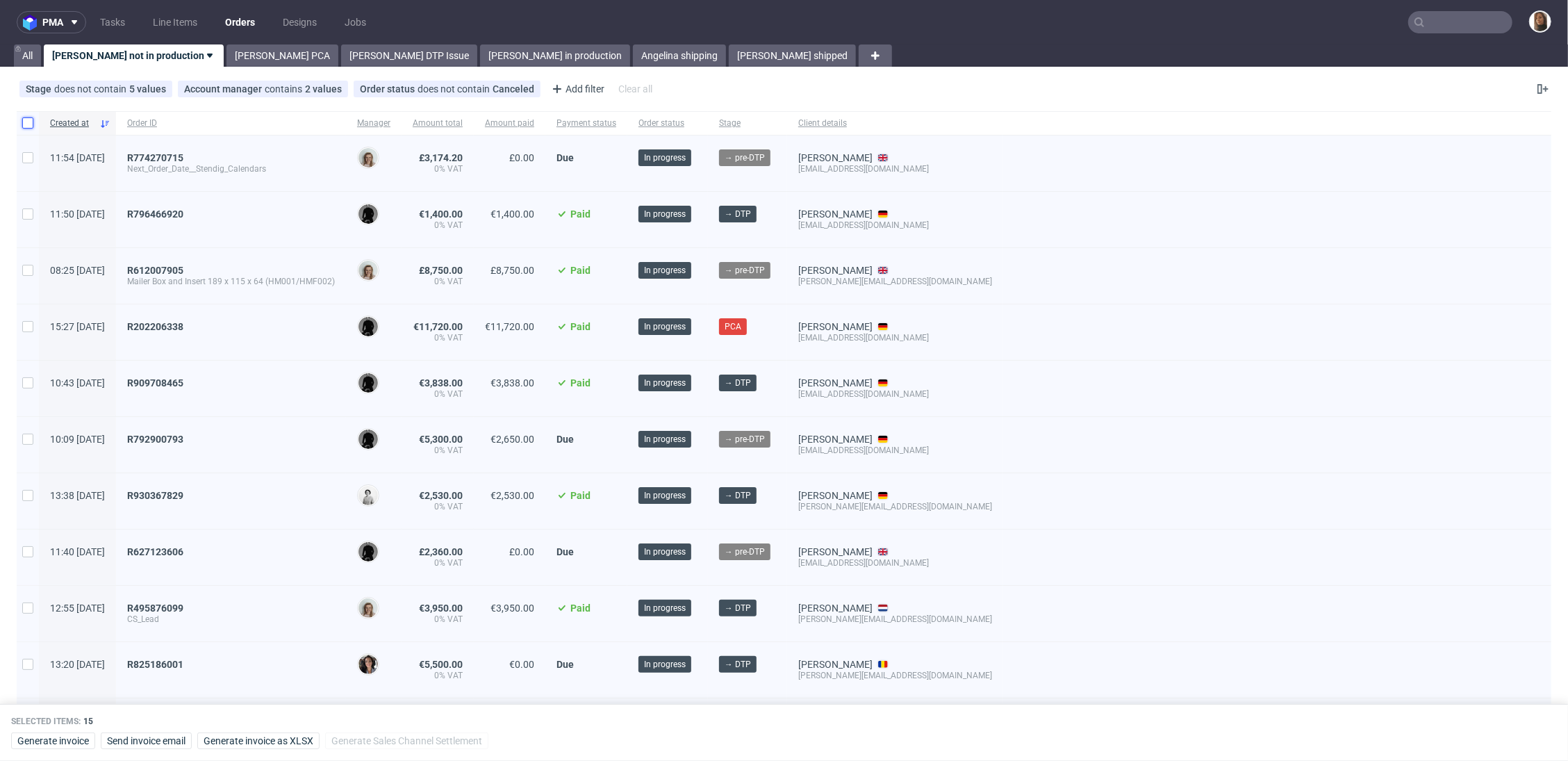
checkbox input "false"
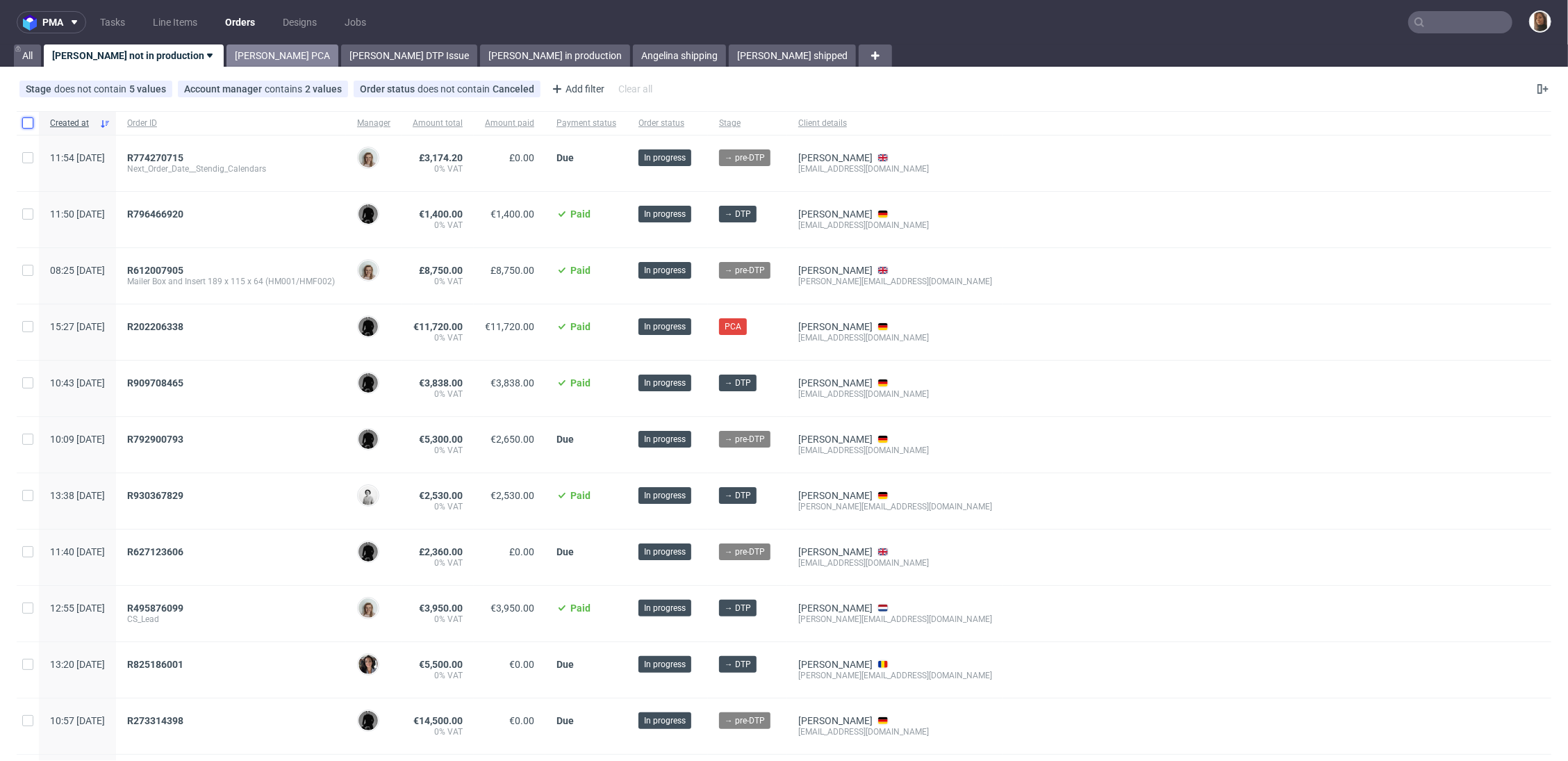
click at [227, 59] on link "Angelina PCA" at bounding box center [283, 55] width 112 height 23
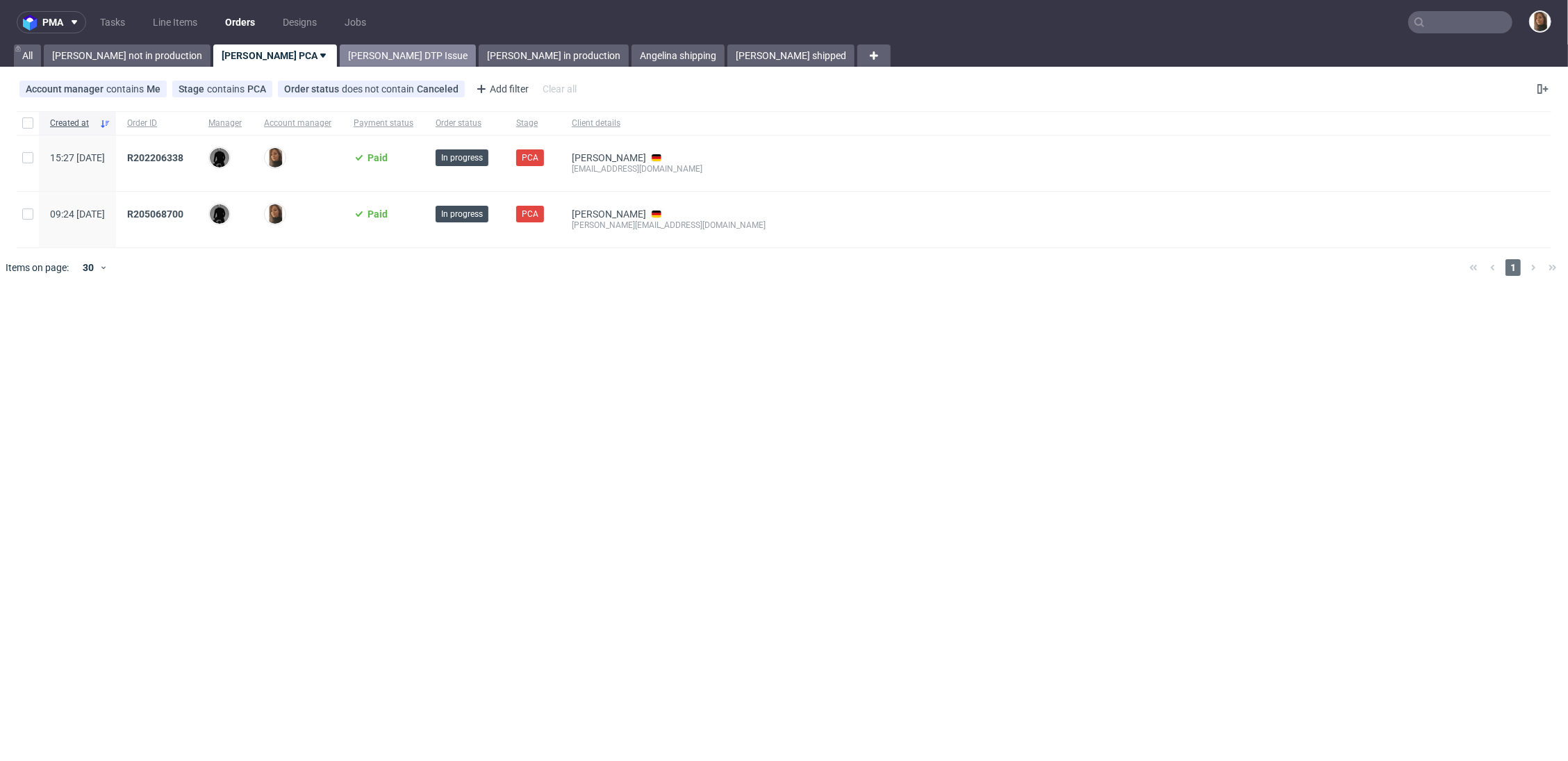
click at [340, 54] on link "Angelina DTP Issue" at bounding box center [407, 55] width 136 height 23
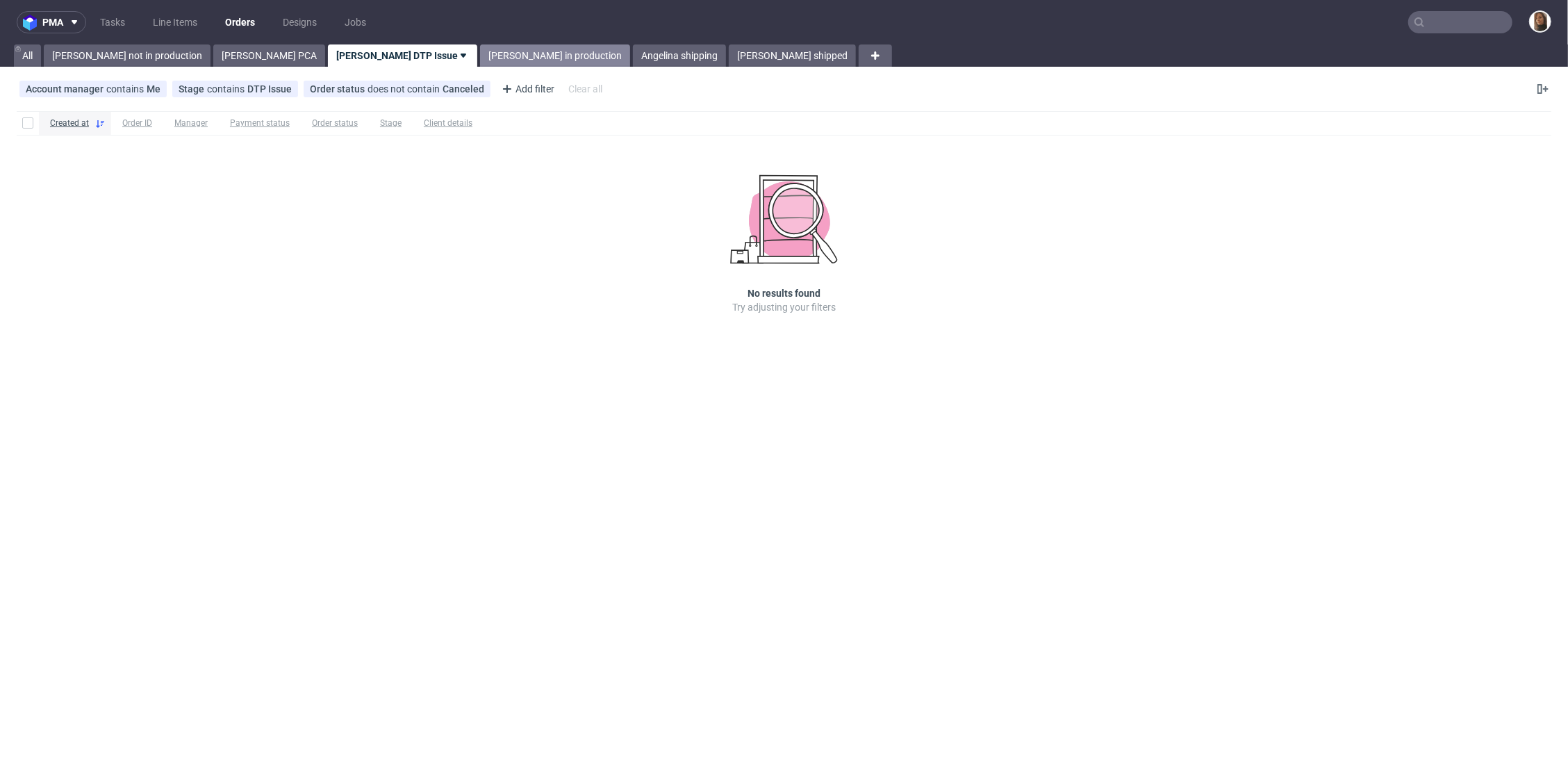
click at [480, 57] on link "Angelina in production" at bounding box center [555, 55] width 150 height 23
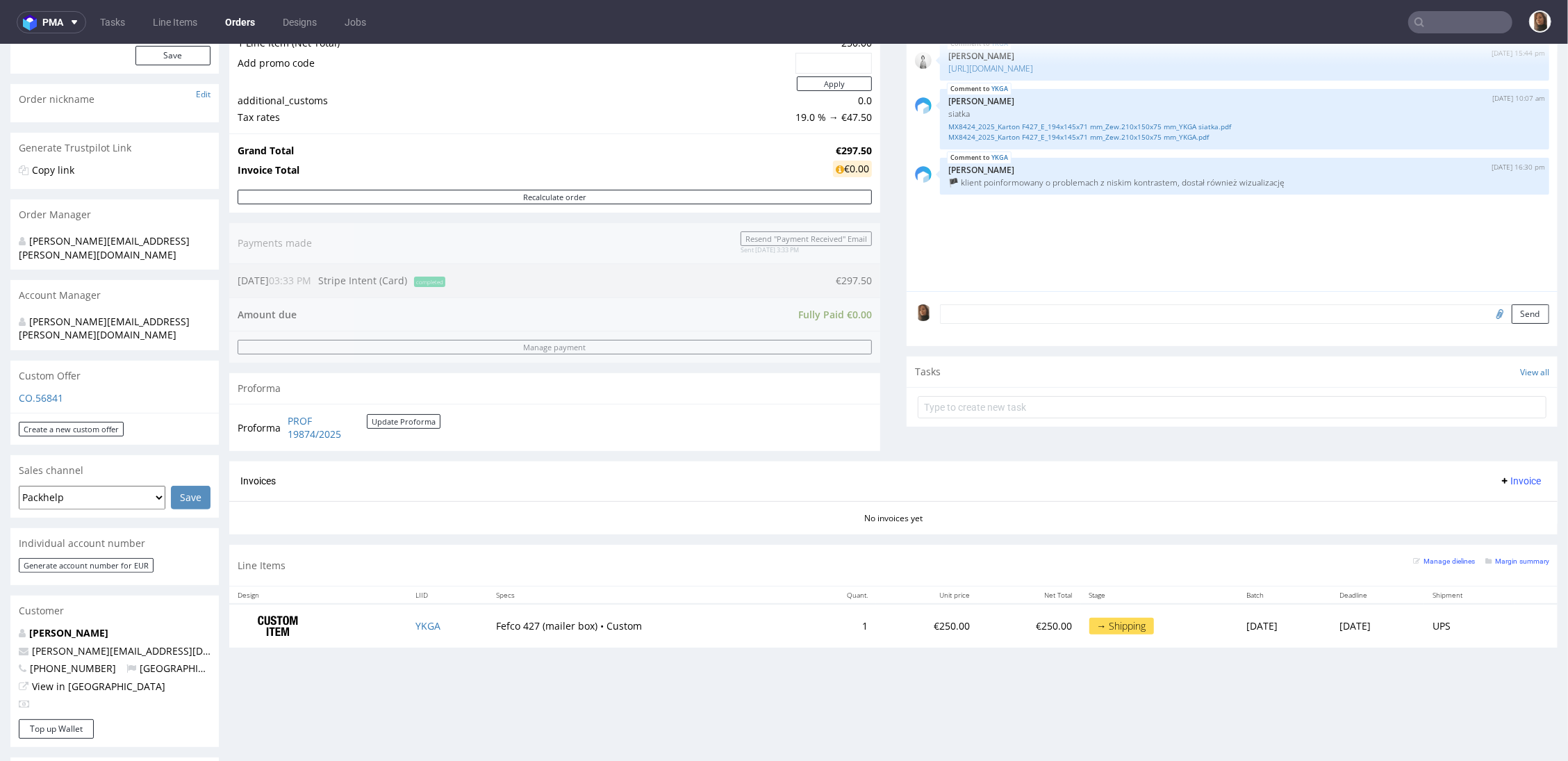
scroll to position [170, 0]
